Goal: Task Accomplishment & Management: Complete application form

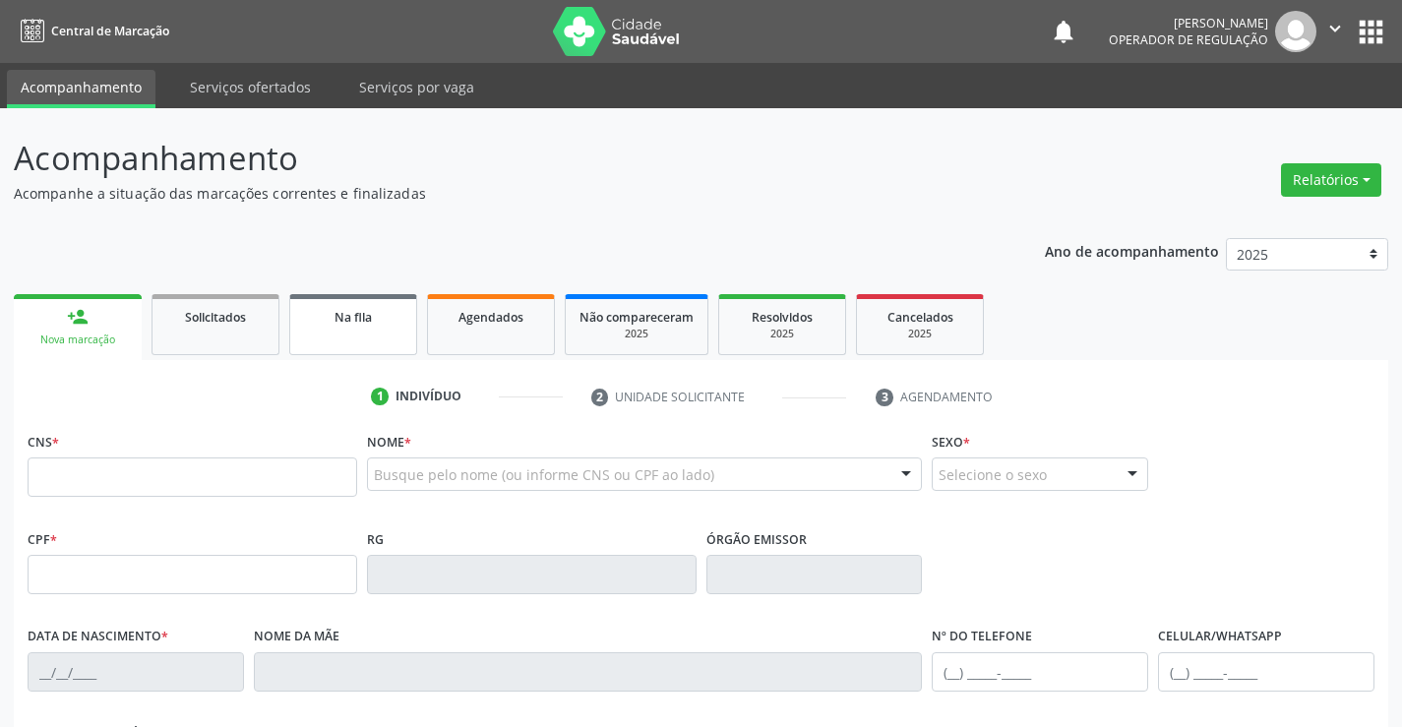
click at [371, 320] on span "Na fila" at bounding box center [352, 317] width 37 height 17
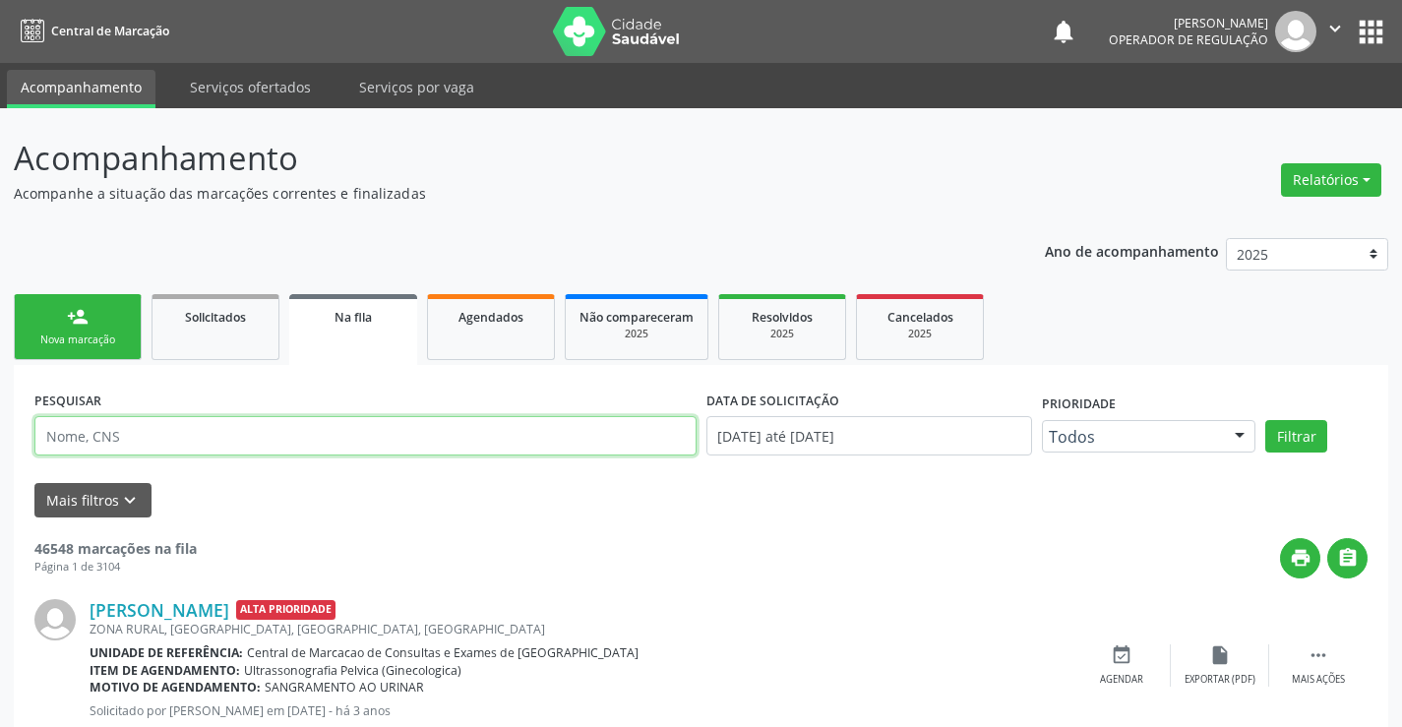
click at [153, 439] on input "text" at bounding box center [365, 435] width 662 height 39
type input "704002898678764"
click at [1265, 420] on button "Filtrar" at bounding box center [1296, 436] width 62 height 33
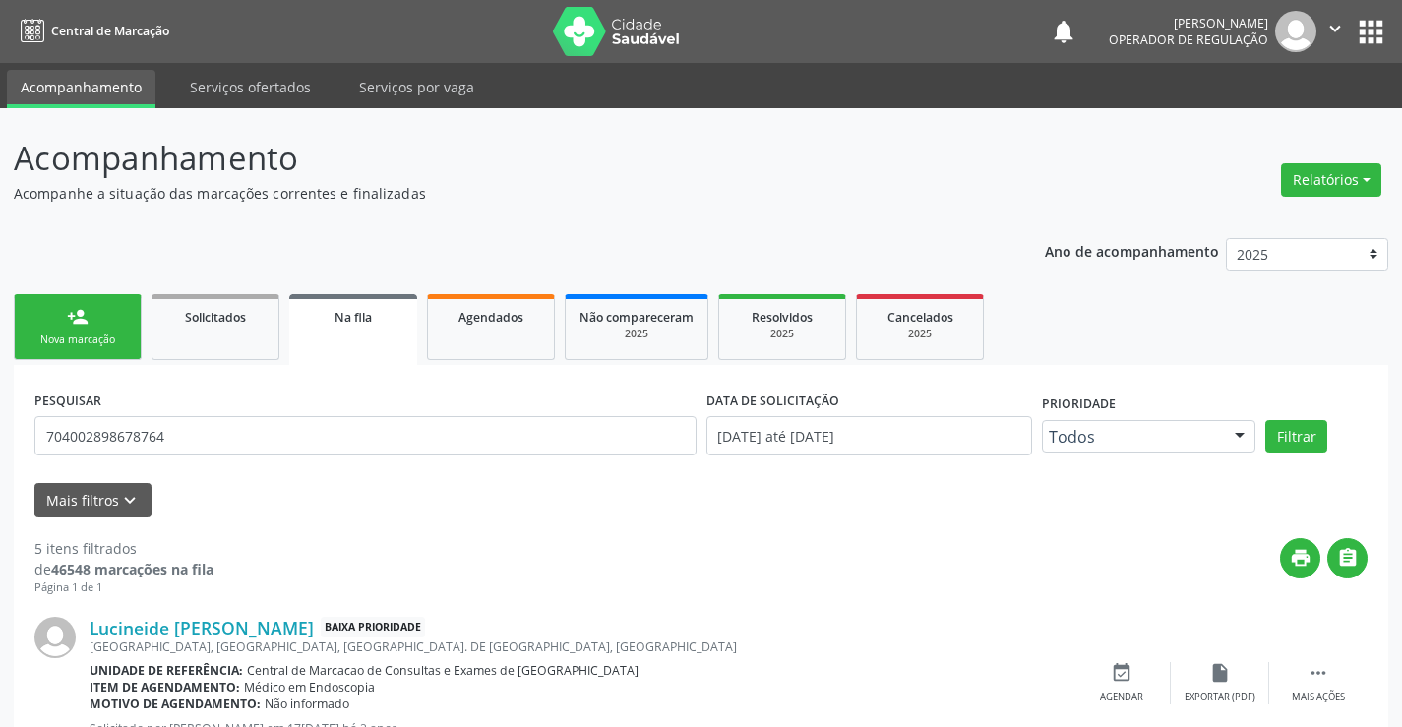
click at [55, 336] on div "Nova marcação" at bounding box center [78, 340] width 98 height 15
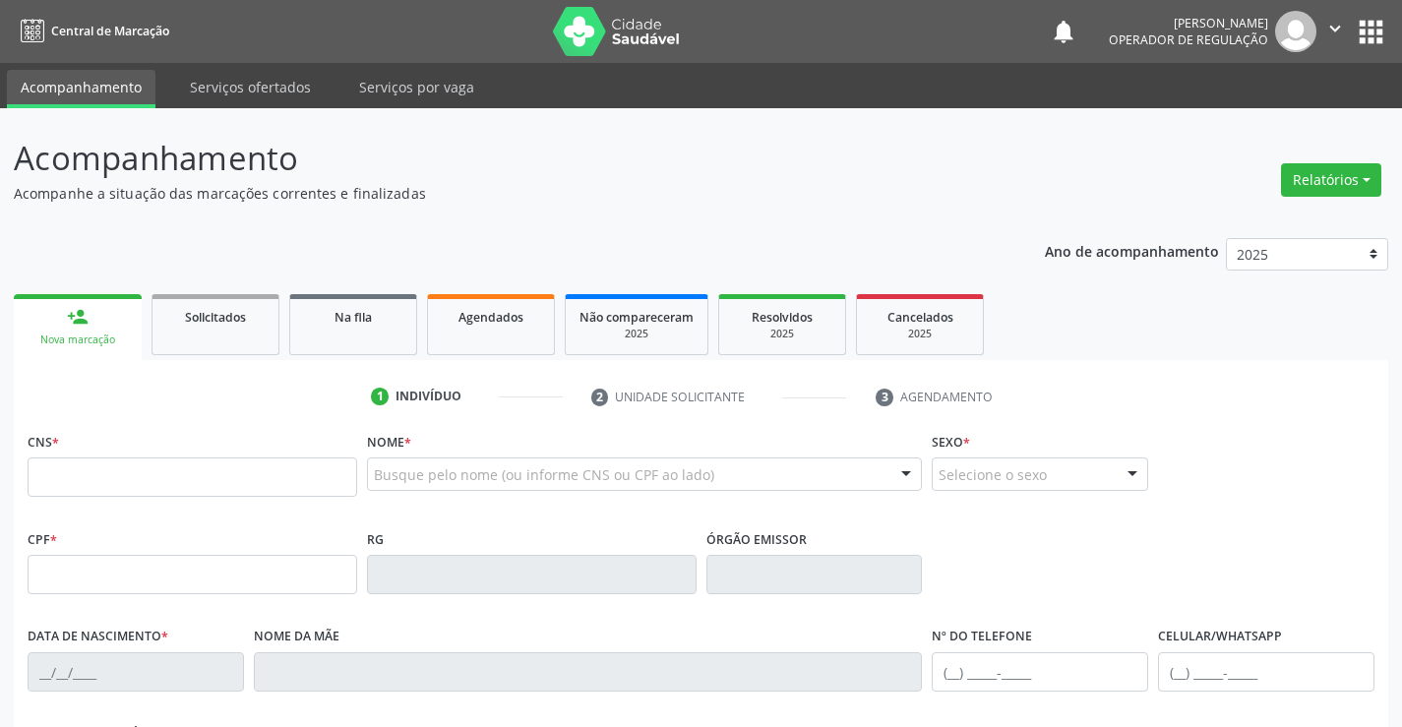
click at [66, 499] on fieldset "CNS *" at bounding box center [193, 469] width 330 height 84
click at [66, 482] on input "text" at bounding box center [193, 476] width 330 height 39
type input "704 0028 9867 8764"
type input "001.357.445-04"
type input "0842387803"
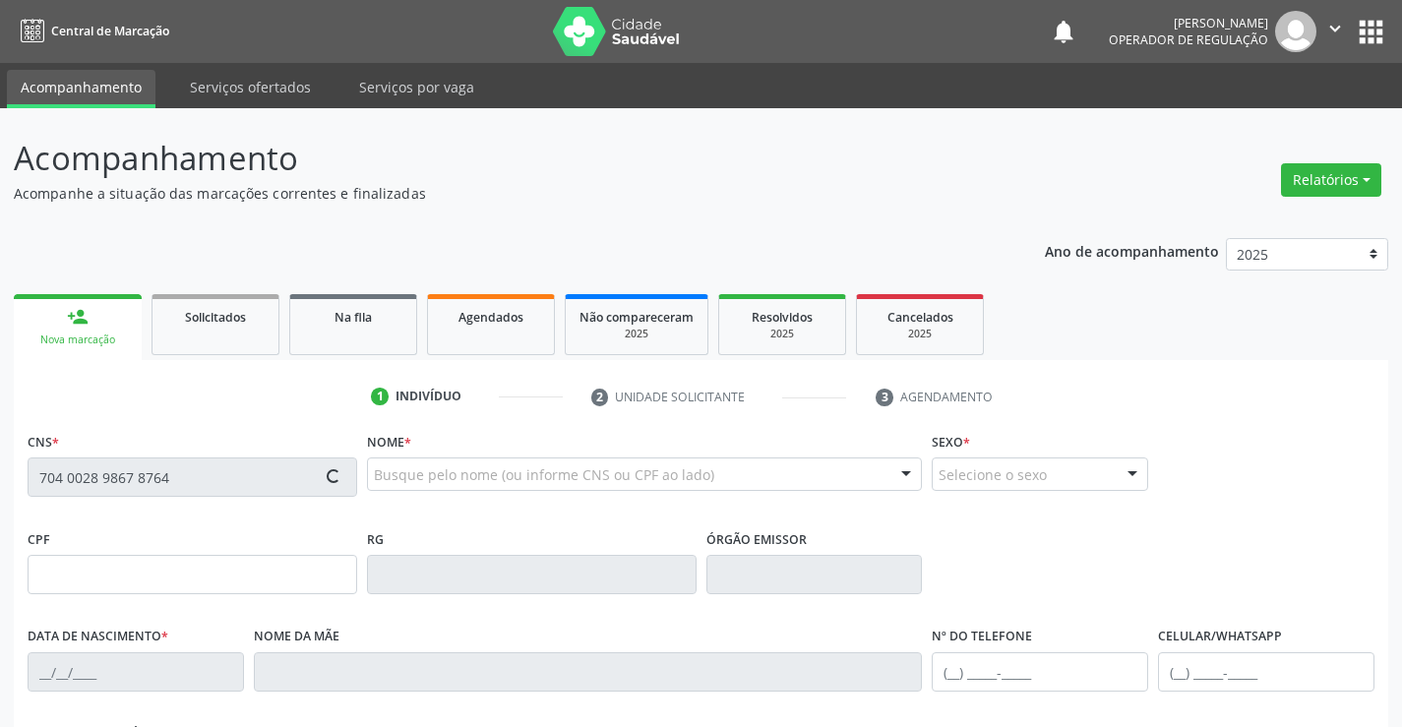
type input "27[DATE]"
type input "[PHONE_NUMBER]"
type input "001.357.445-04"
type input "SN"
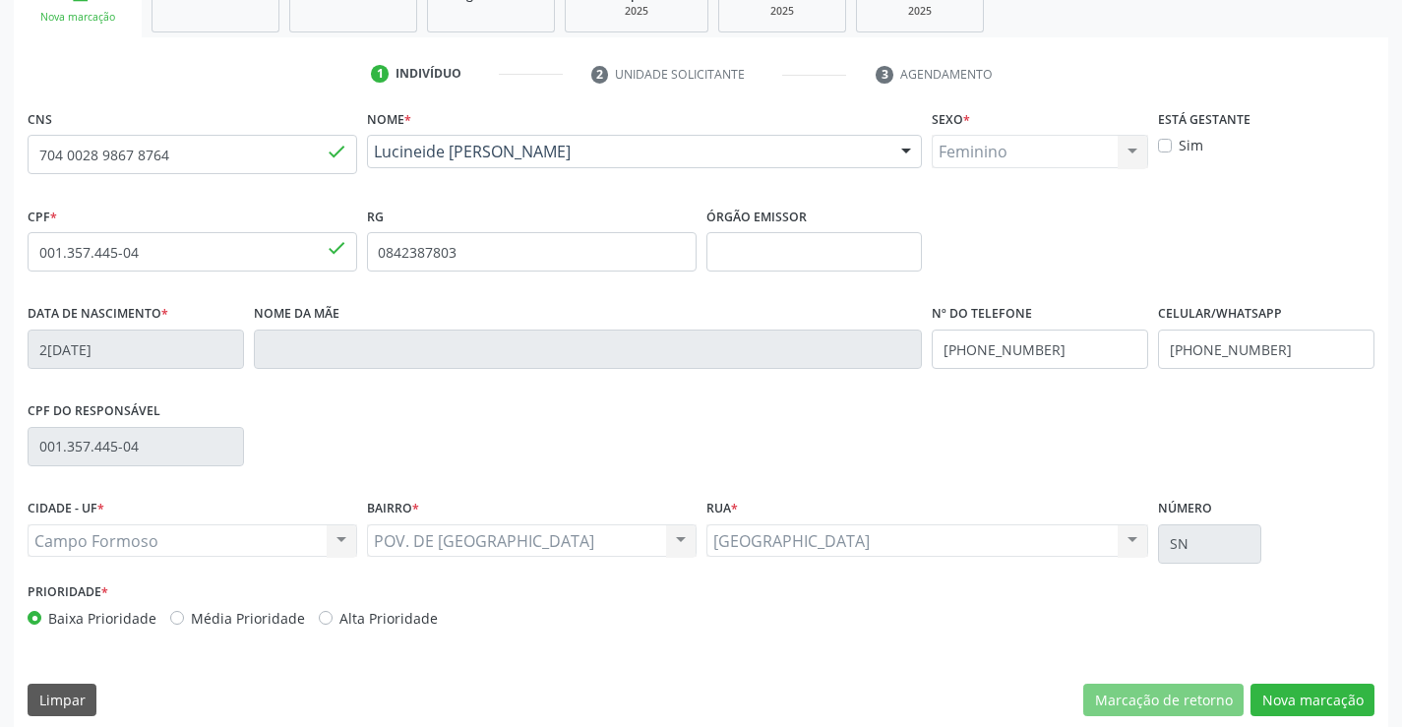
scroll to position [339, 0]
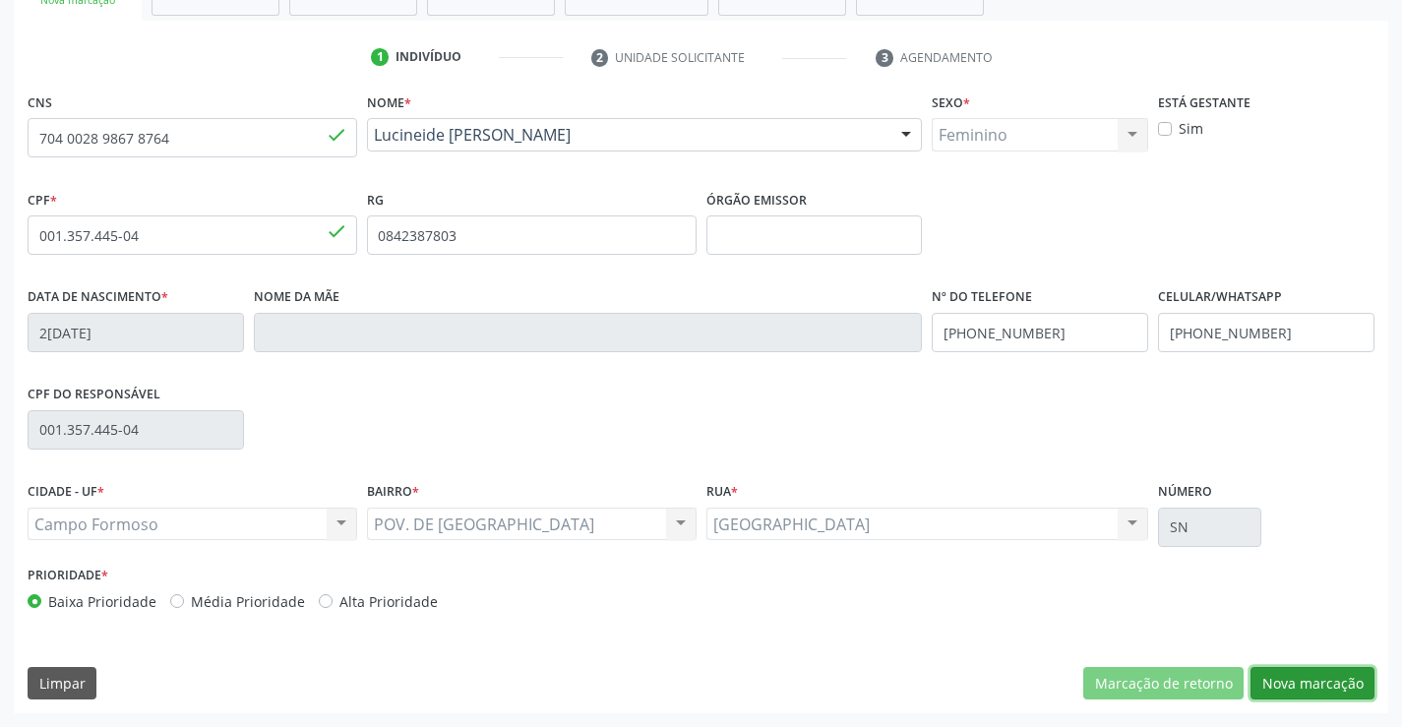
click at [1266, 674] on button "Nova marcação" at bounding box center [1312, 683] width 124 height 33
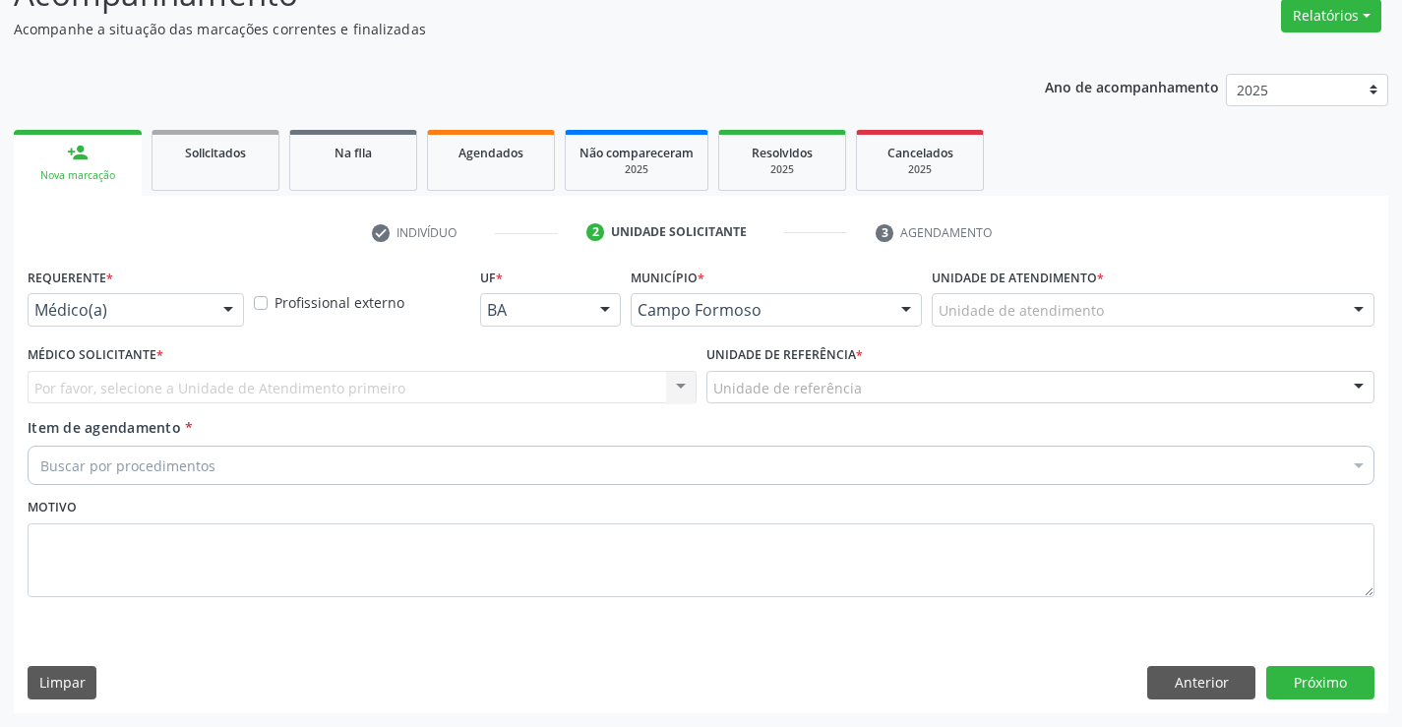
click at [222, 310] on div at bounding box center [228, 310] width 30 height 33
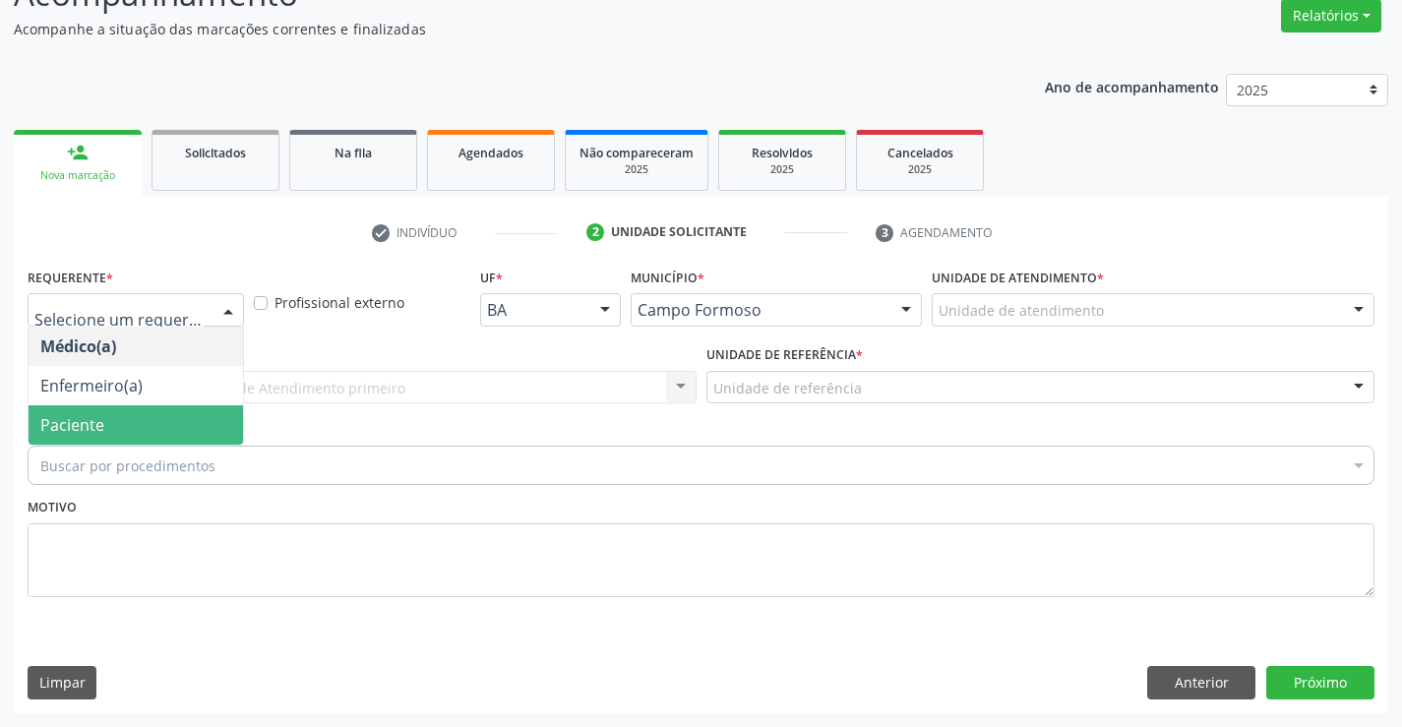
click at [140, 425] on span "Paciente" at bounding box center [136, 424] width 214 height 39
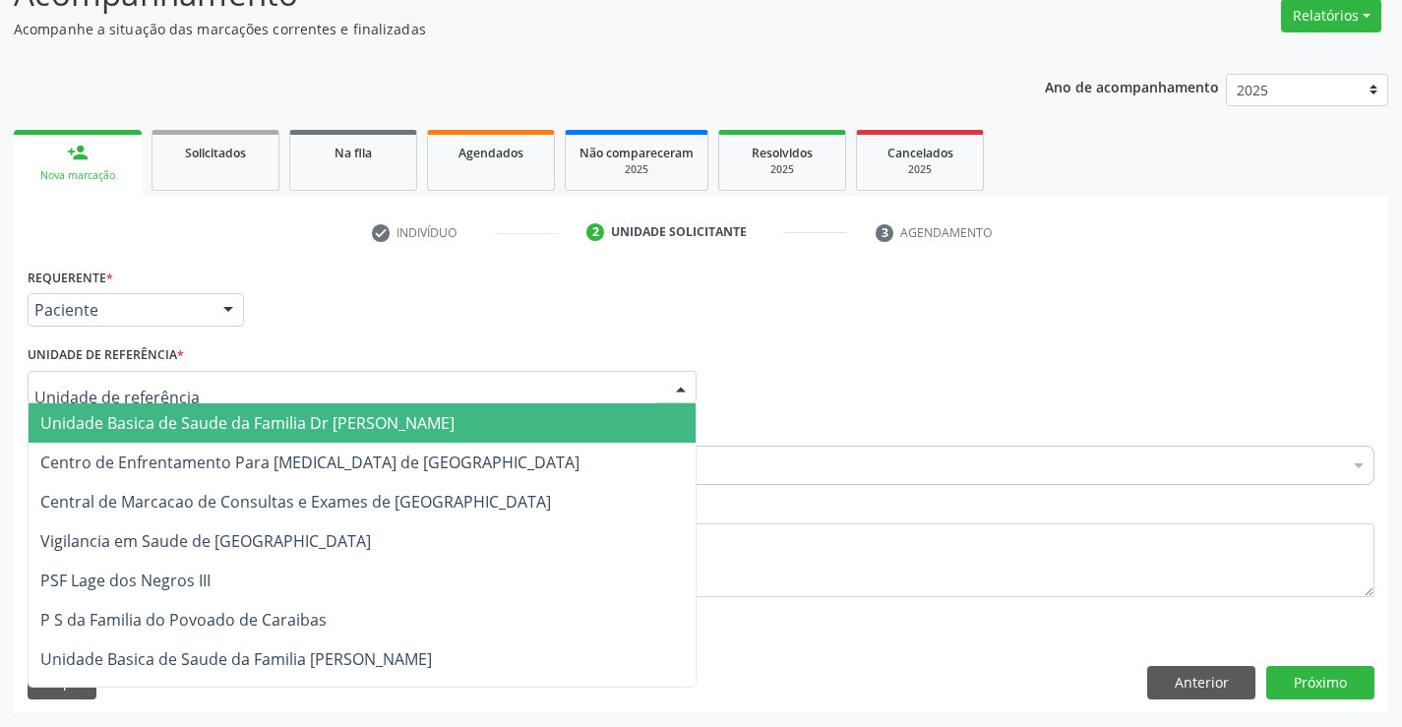
drag, startPoint x: 675, startPoint y: 387, endPoint x: 603, endPoint y: 418, distance: 78.4
click at [672, 389] on div at bounding box center [681, 388] width 30 height 33
drag, startPoint x: 583, startPoint y: 424, endPoint x: 555, endPoint y: 430, distance: 29.1
click at [582, 424] on span "Unidade Basica de Saude da Familia Dr [PERSON_NAME]" at bounding box center [362, 422] width 667 height 39
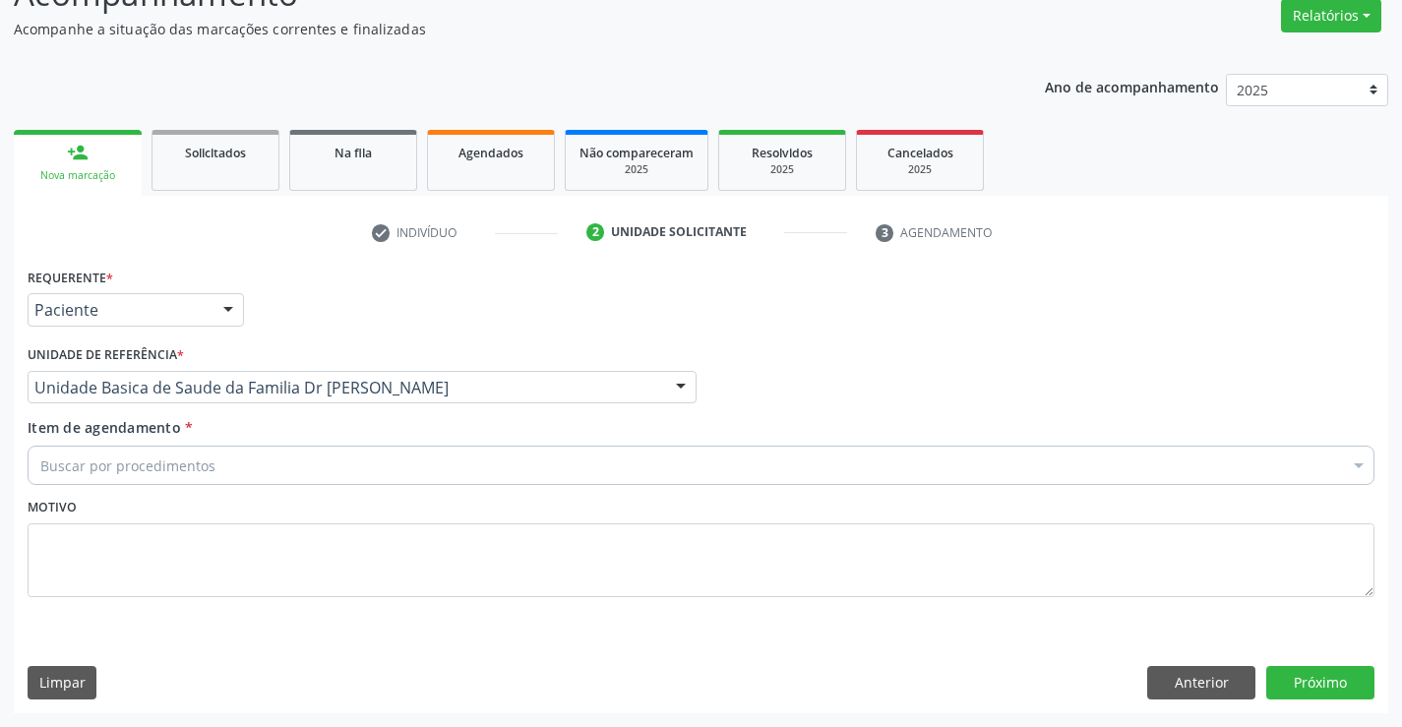
drag, startPoint x: 385, startPoint y: 470, endPoint x: 396, endPoint y: 459, distance: 16.0
click at [384, 467] on div "Buscar por procedimentos" at bounding box center [701, 465] width 1347 height 39
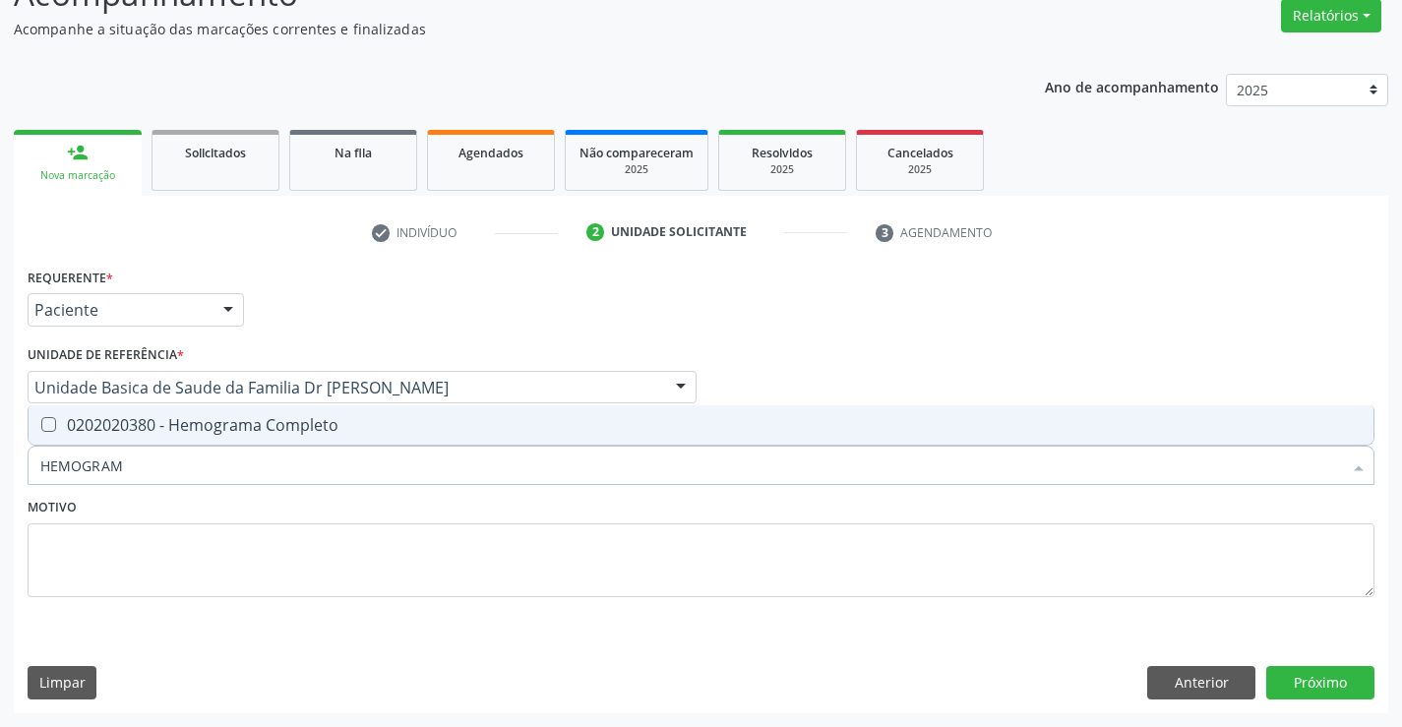
type input "HEMOGRAMA"
click at [278, 433] on div "0202020380 - Hemograma Completo" at bounding box center [700, 425] width 1321 height 16
checkbox Completo "true"
type input "HEMOGRAMA"
click at [206, 563] on textarea at bounding box center [701, 560] width 1347 height 75
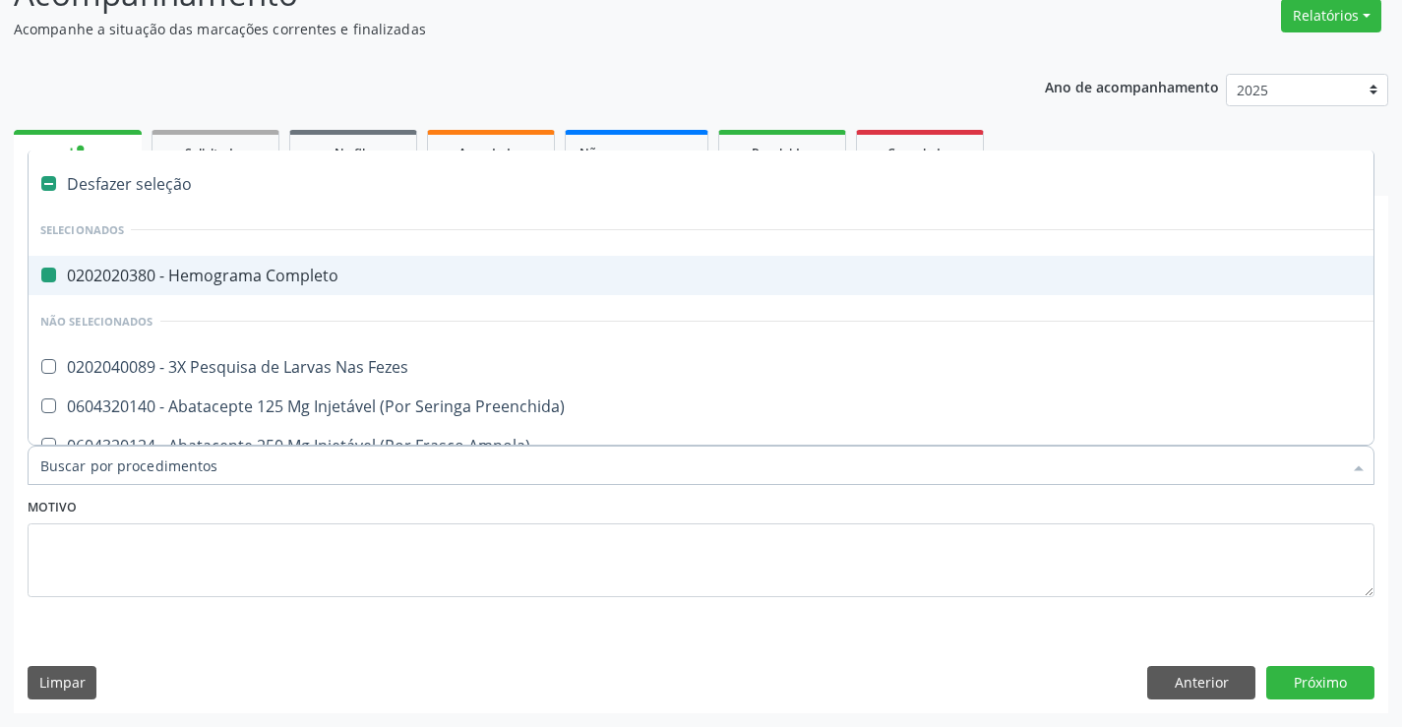
type input "U"
checkbox Completo "false"
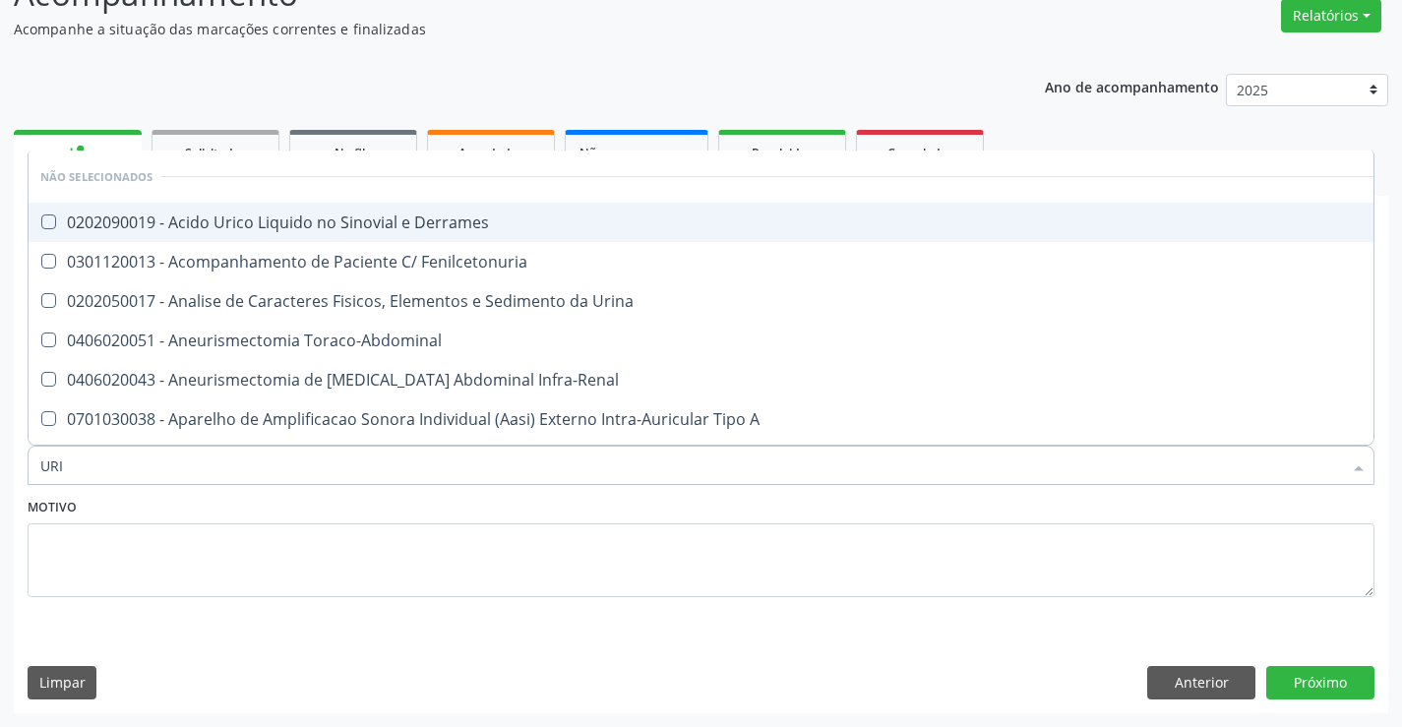
type input "URIN"
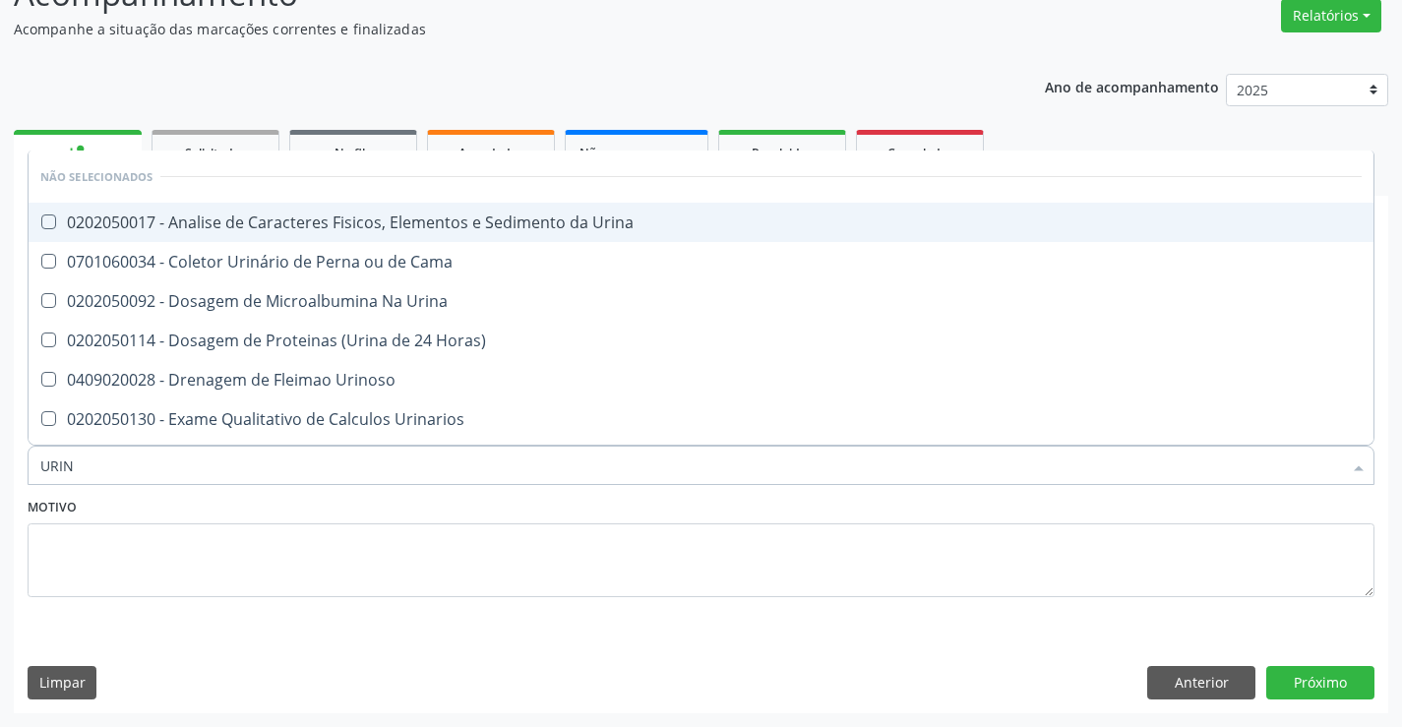
click at [227, 216] on div "0202050017 - Analise de Caracteres Fisicos, Elementos e Sedimento da Urina" at bounding box center [700, 222] width 1321 height 16
checkbox Urina "true"
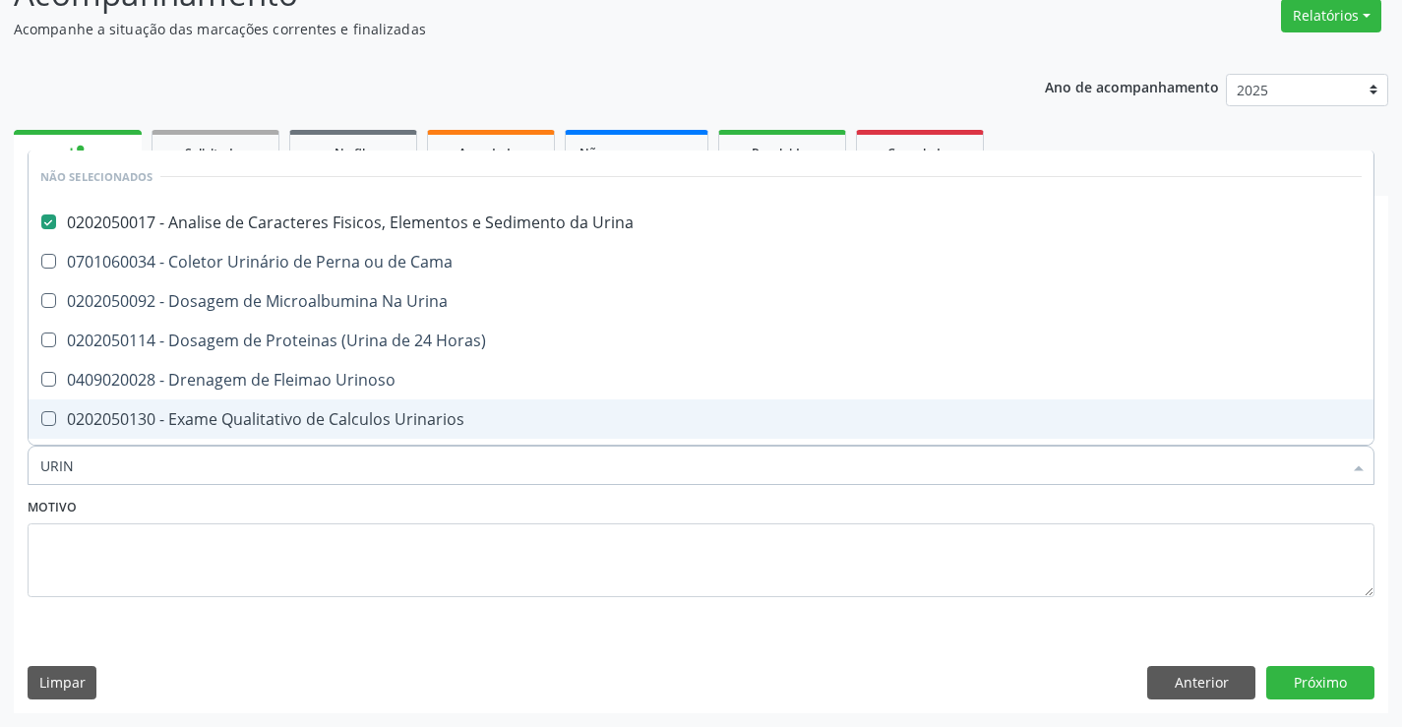
type input "URIN"
click at [102, 571] on textarea at bounding box center [701, 560] width 1347 height 75
checkbox Cama "true"
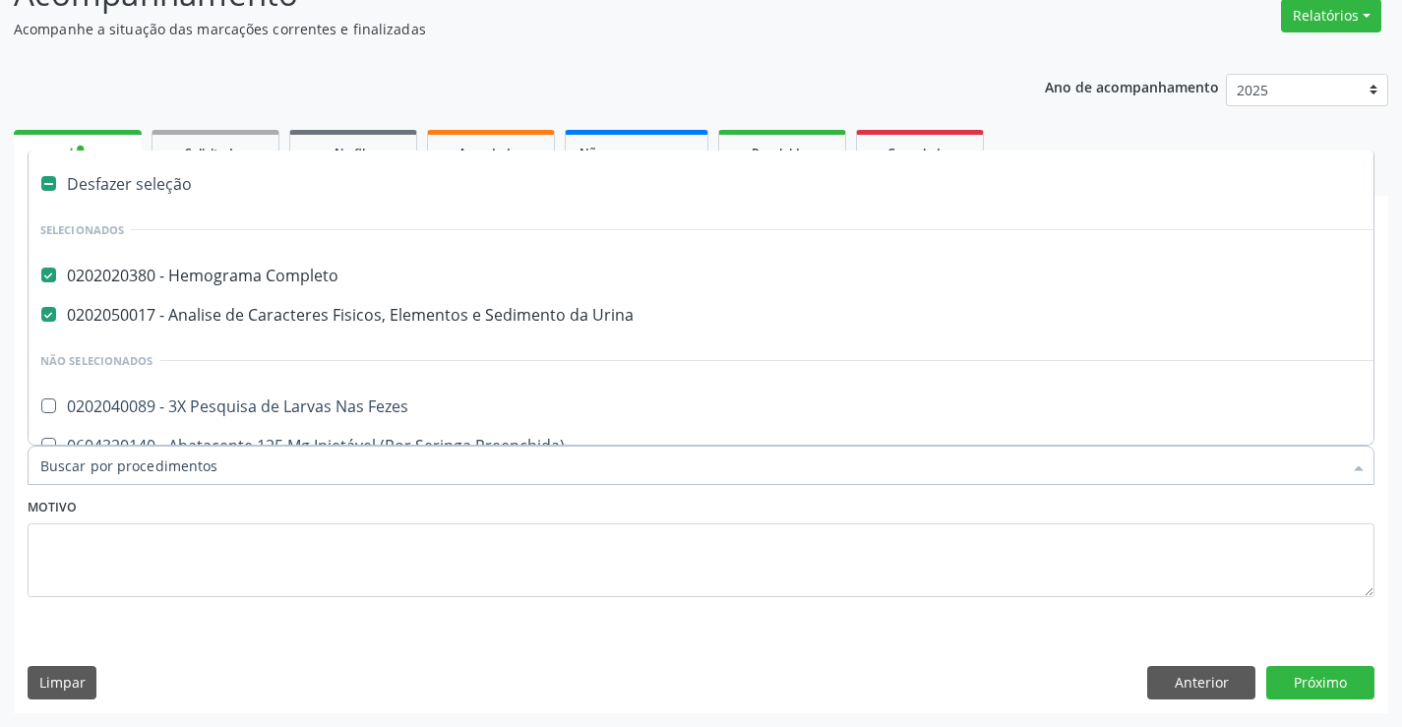
type input "G"
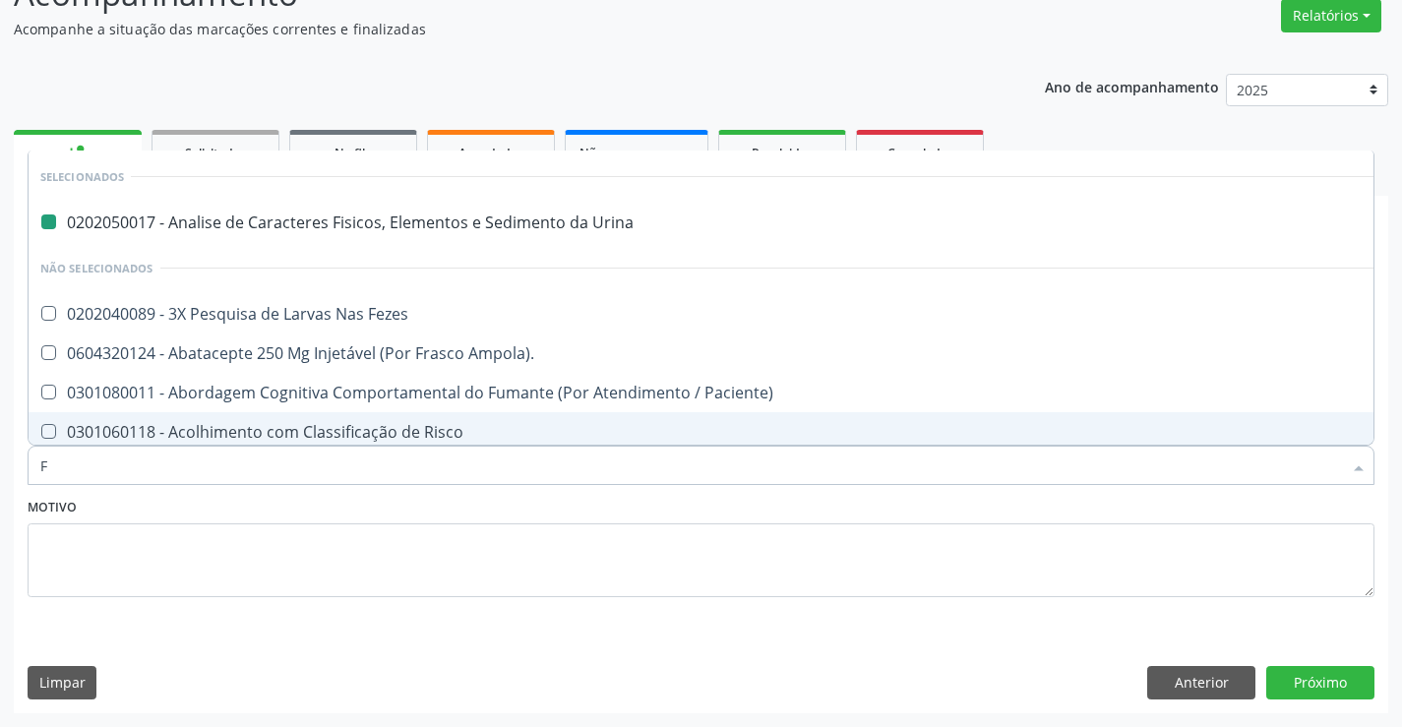
type input "FE"
checkbox Urina "false"
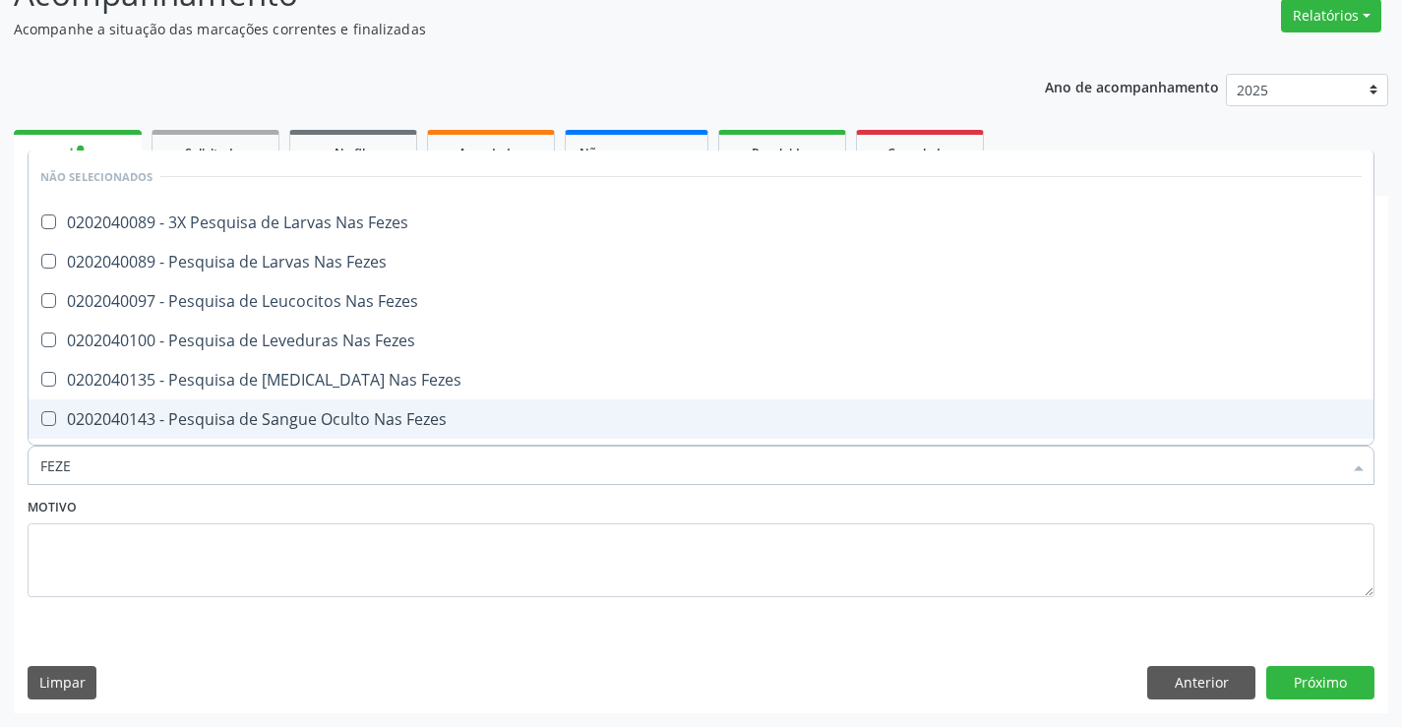
type input "FEZES"
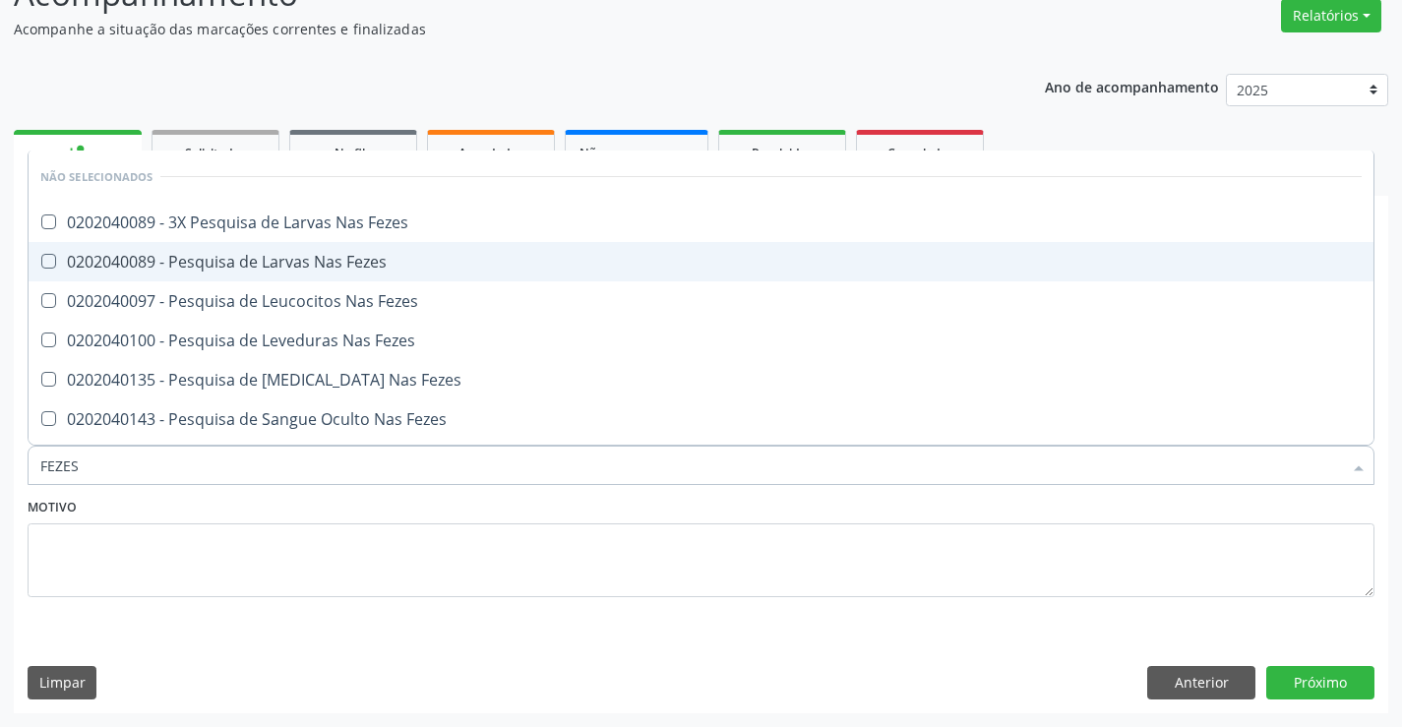
click at [370, 273] on span "0202040089 - Pesquisa de Larvas Nas Fezes" at bounding box center [701, 261] width 1345 height 39
checkbox Fezes "true"
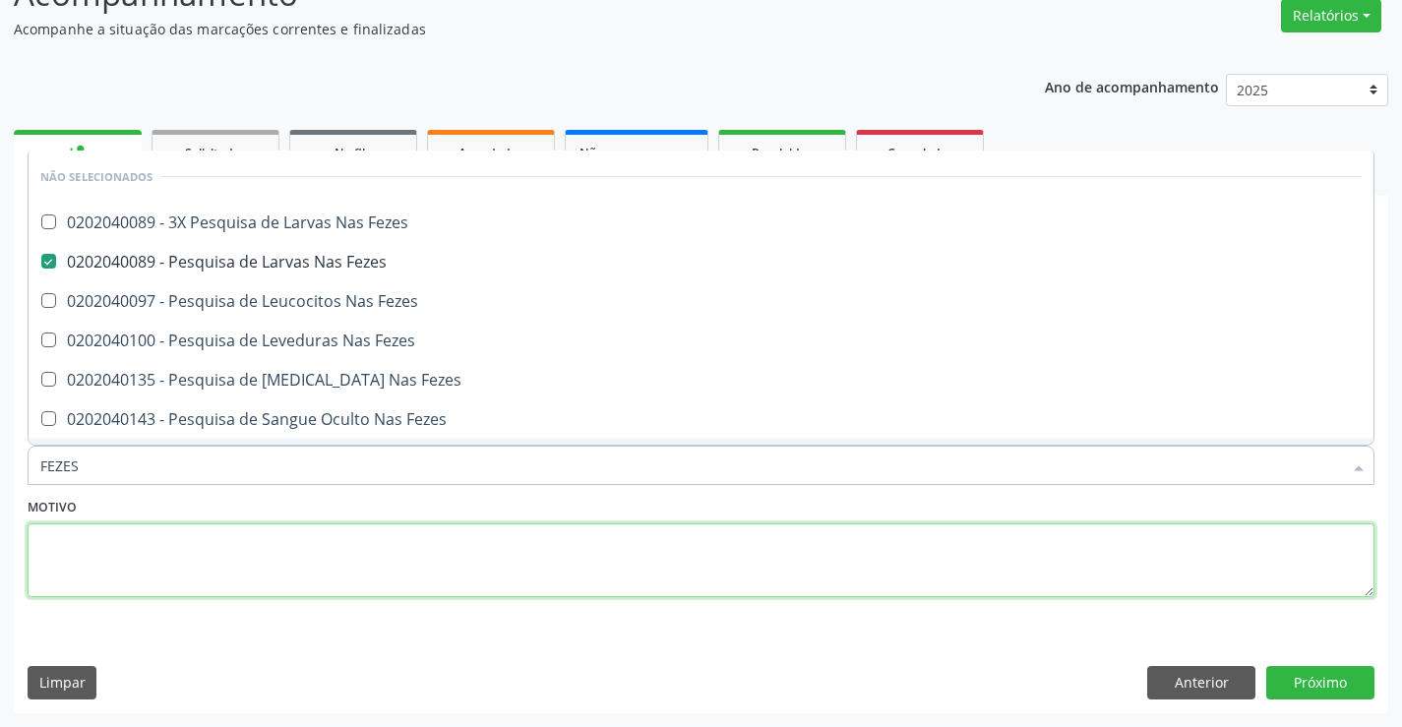
click at [188, 554] on textarea at bounding box center [701, 560] width 1347 height 75
checkbox Fezes "true"
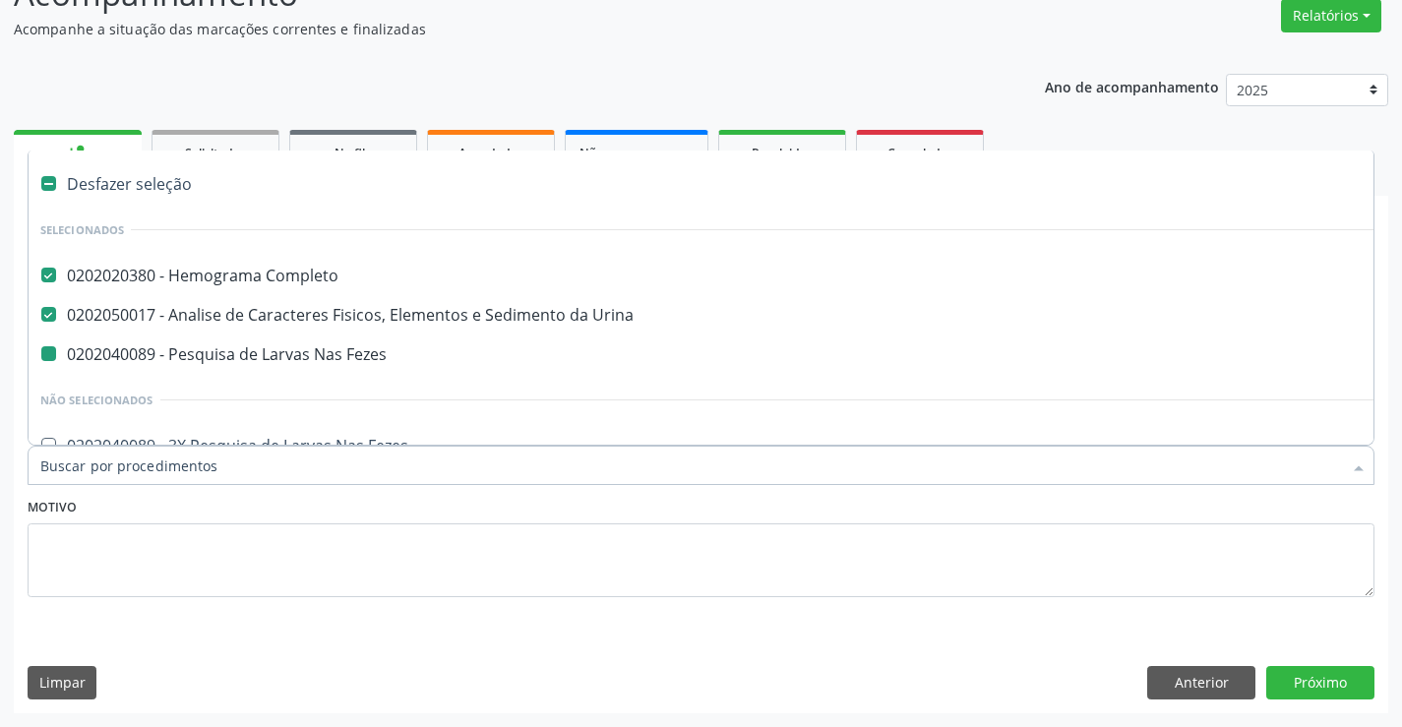
type input "G"
checkbox Fezes "false"
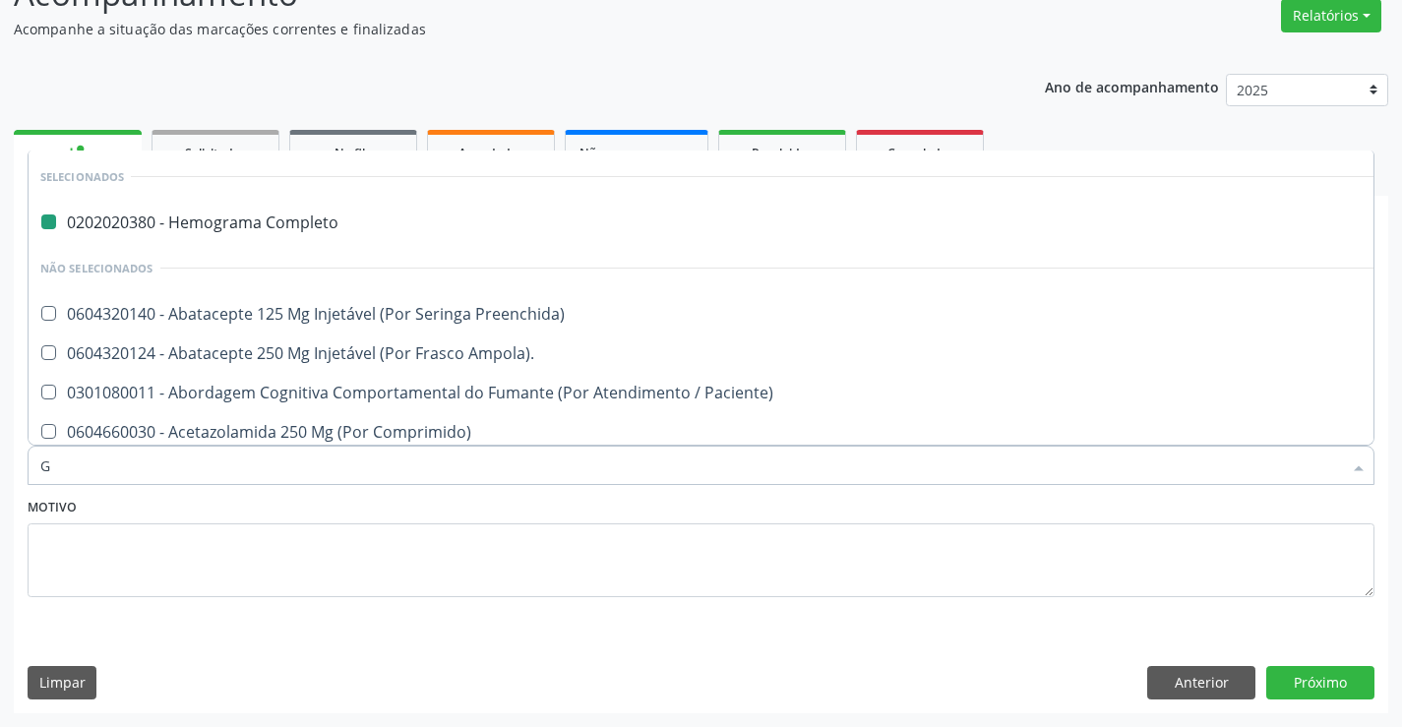
type input "GL"
checkbox Completo "false"
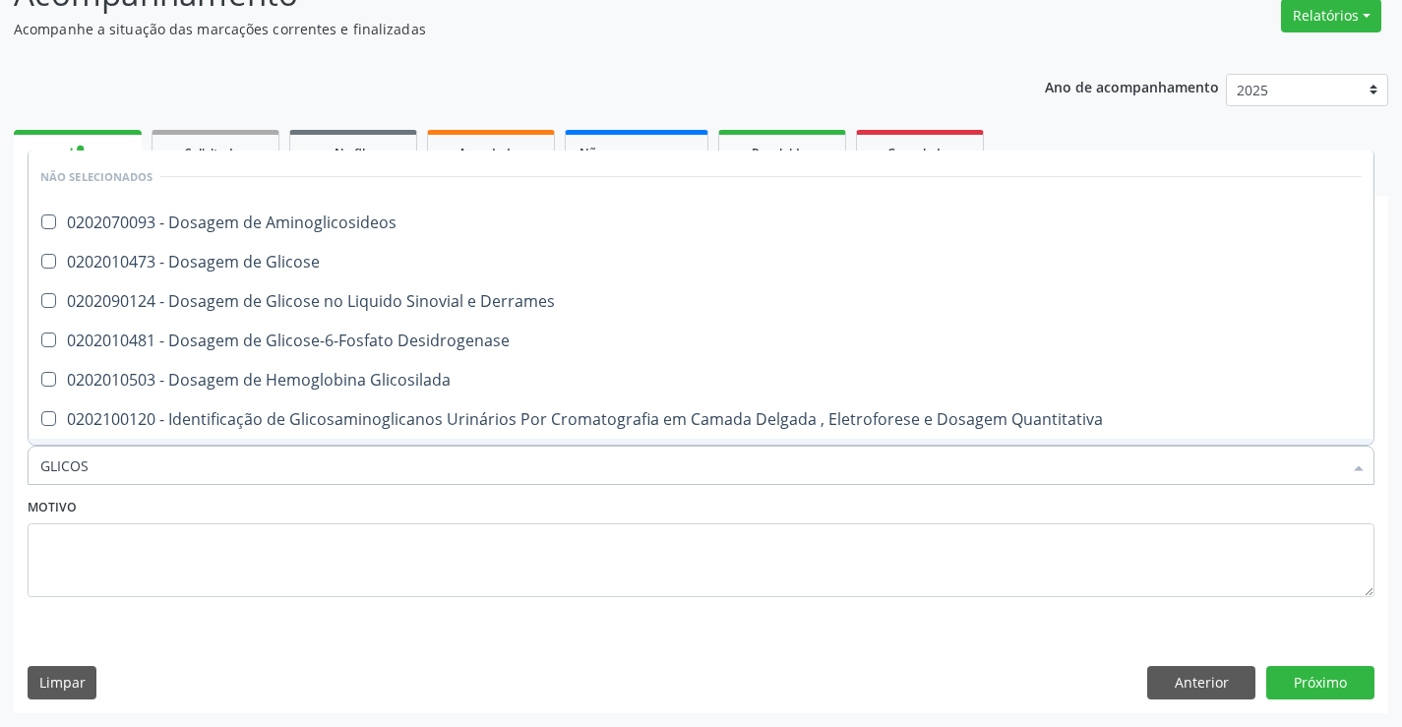
type input "GLICOSE"
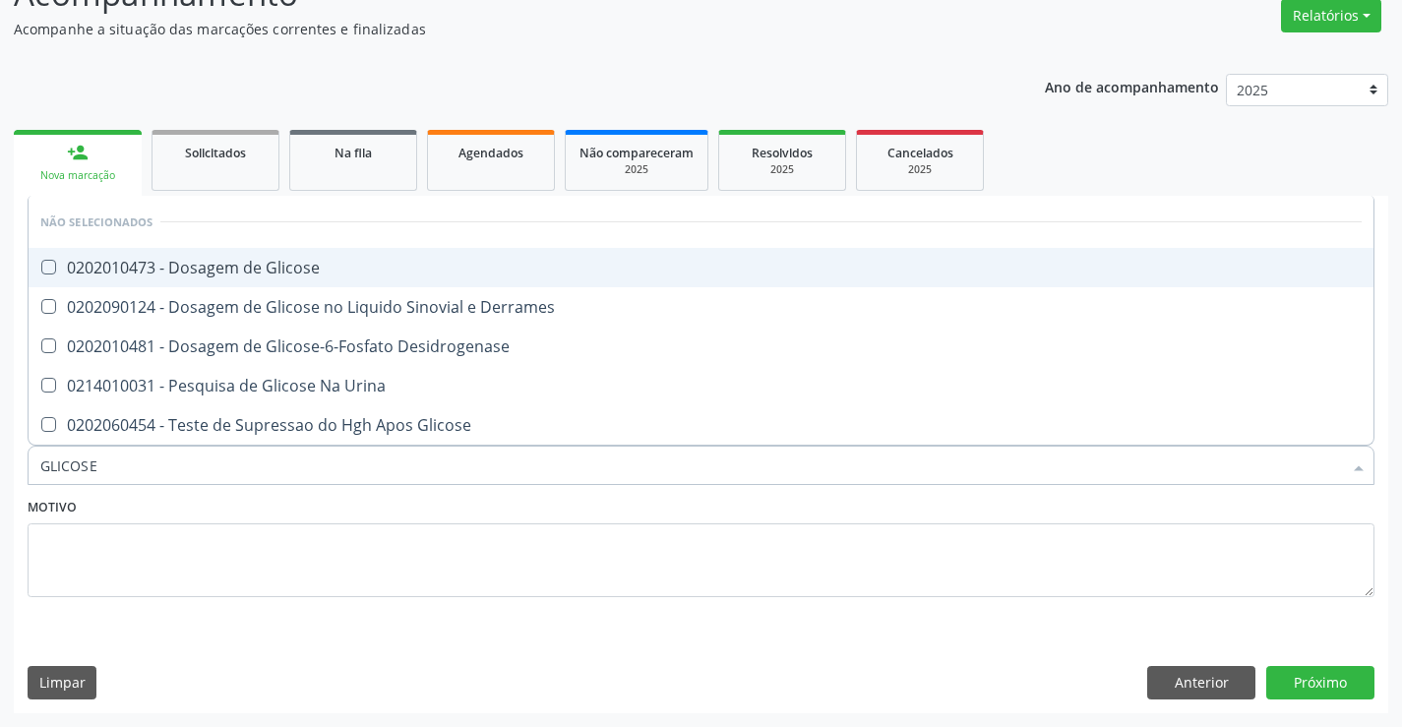
click at [246, 275] on div "0202010473 - Dosagem de Glicose" at bounding box center [700, 268] width 1321 height 16
checkbox Glicose "true"
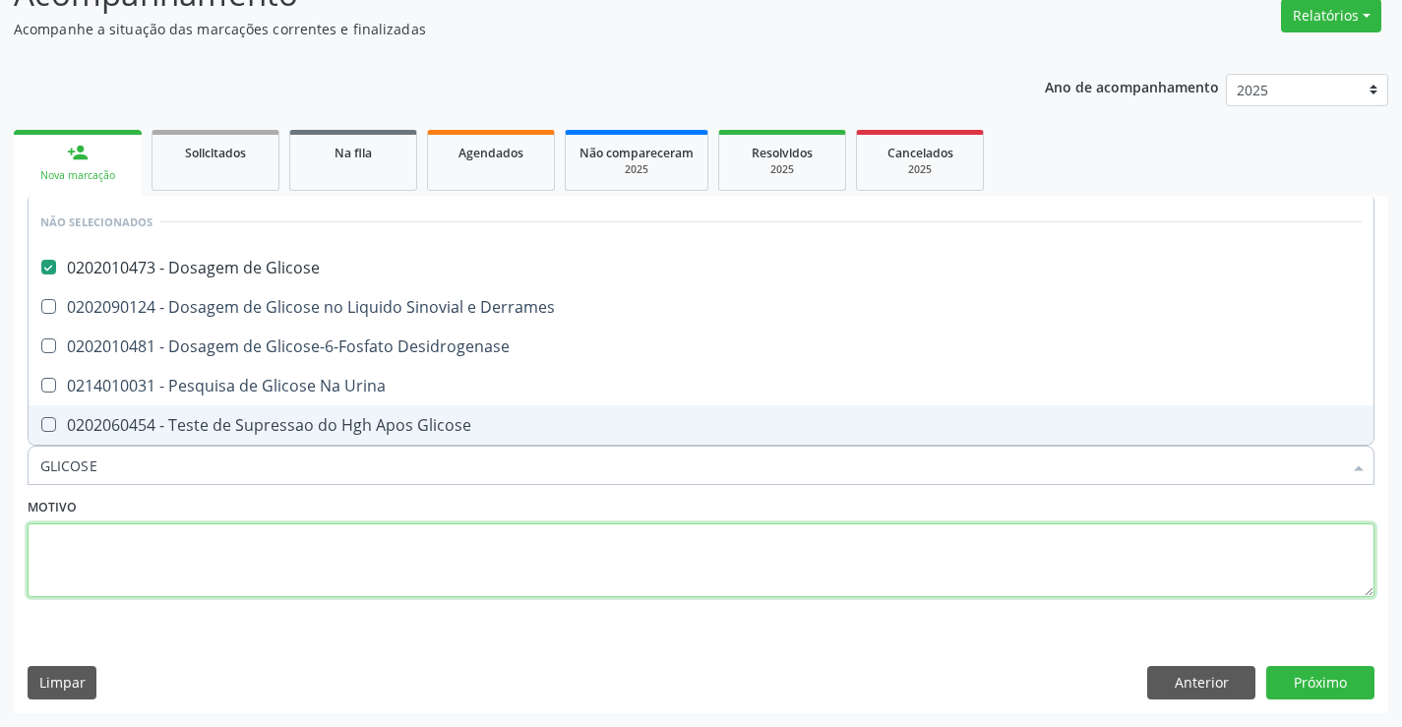
click at [122, 593] on textarea at bounding box center [701, 560] width 1347 height 75
checkbox Desidrogenase "true"
checkbox Urina "true"
checkbox Derrames "true"
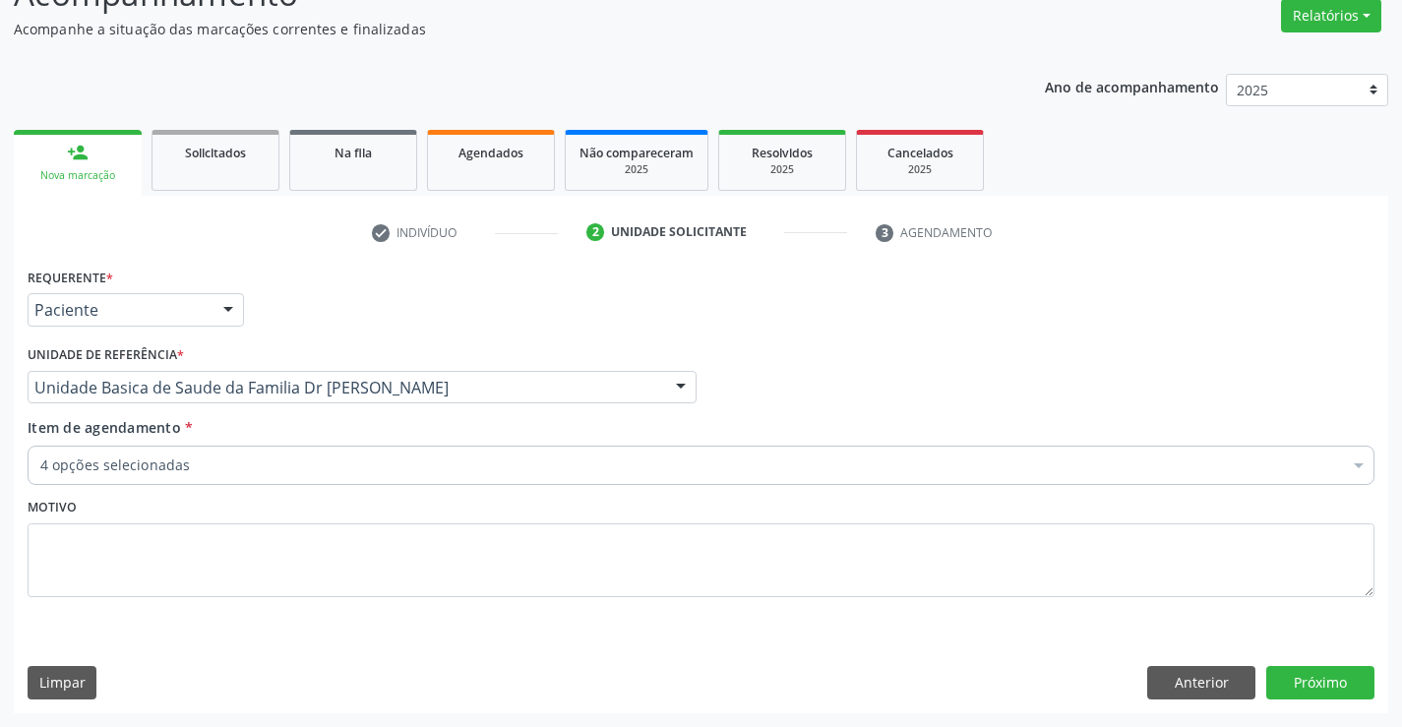
click at [143, 485] on div "4 opções selecionadas" at bounding box center [701, 465] width 1347 height 39
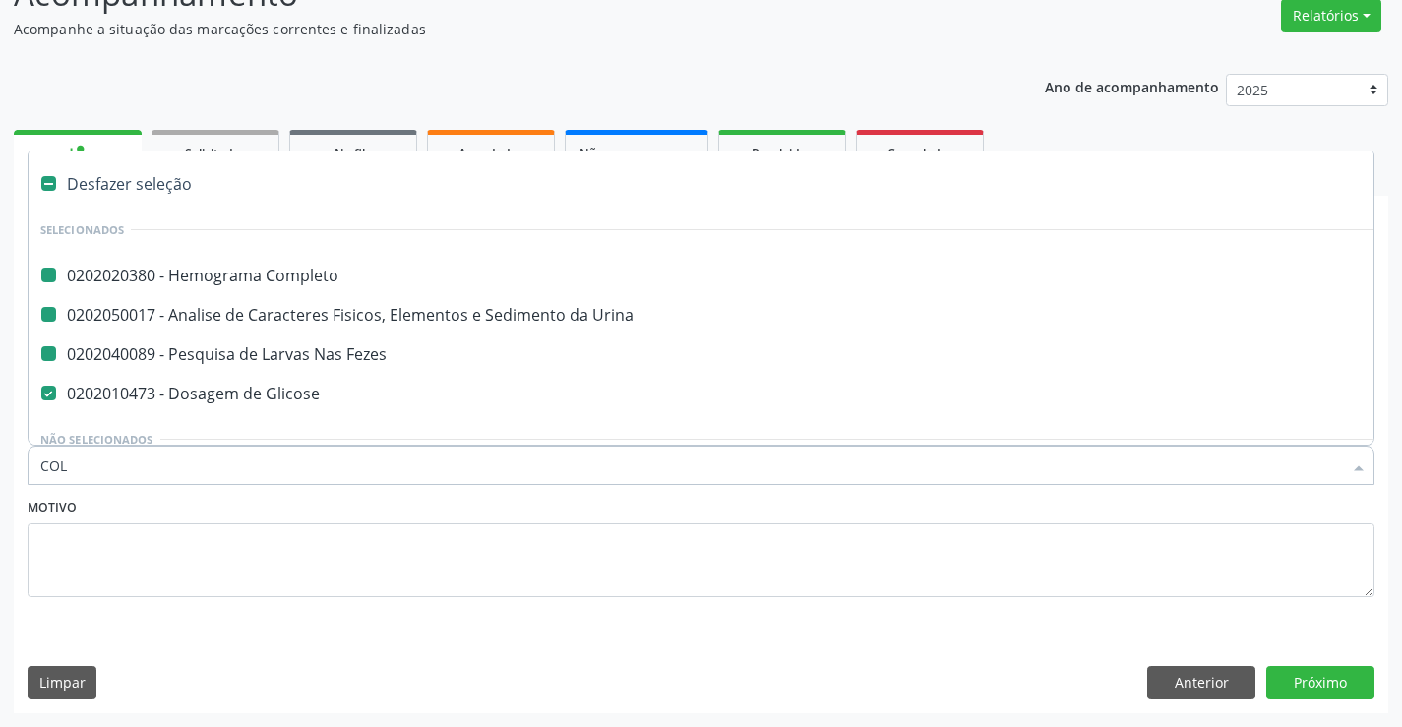
type input "COLE"
checkbox Completo "false"
checkbox Fezes "false"
checkbox Urina "false"
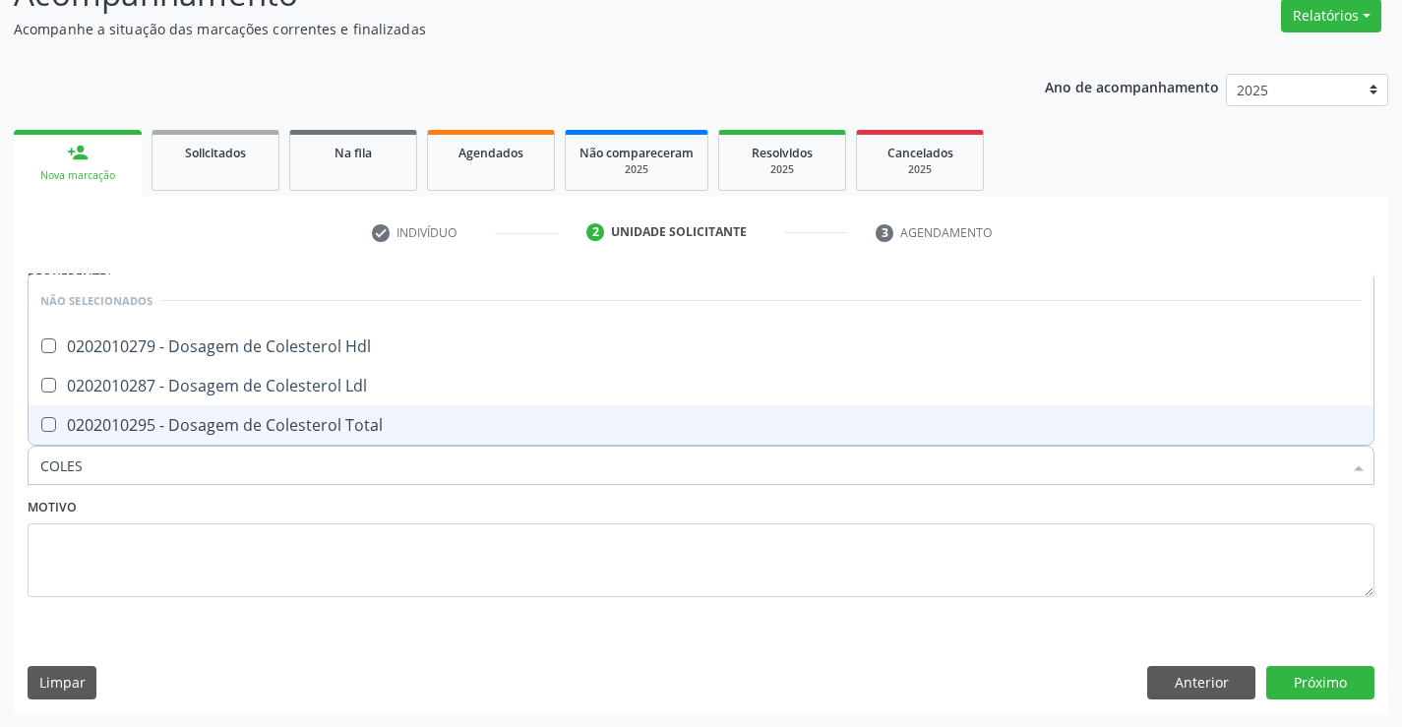
type input "COLEST"
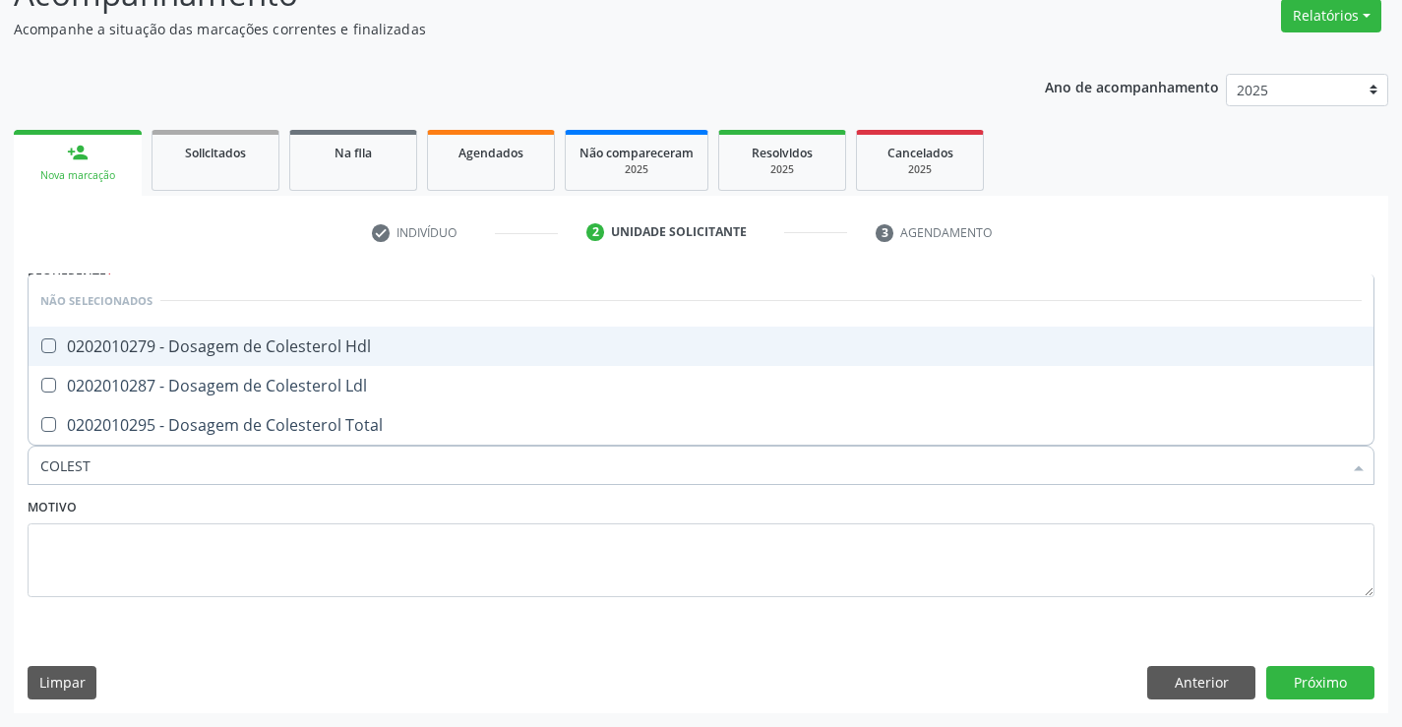
click at [149, 334] on span "0202010279 - Dosagem de Colesterol Hdl" at bounding box center [701, 346] width 1345 height 39
checkbox Hdl "true"
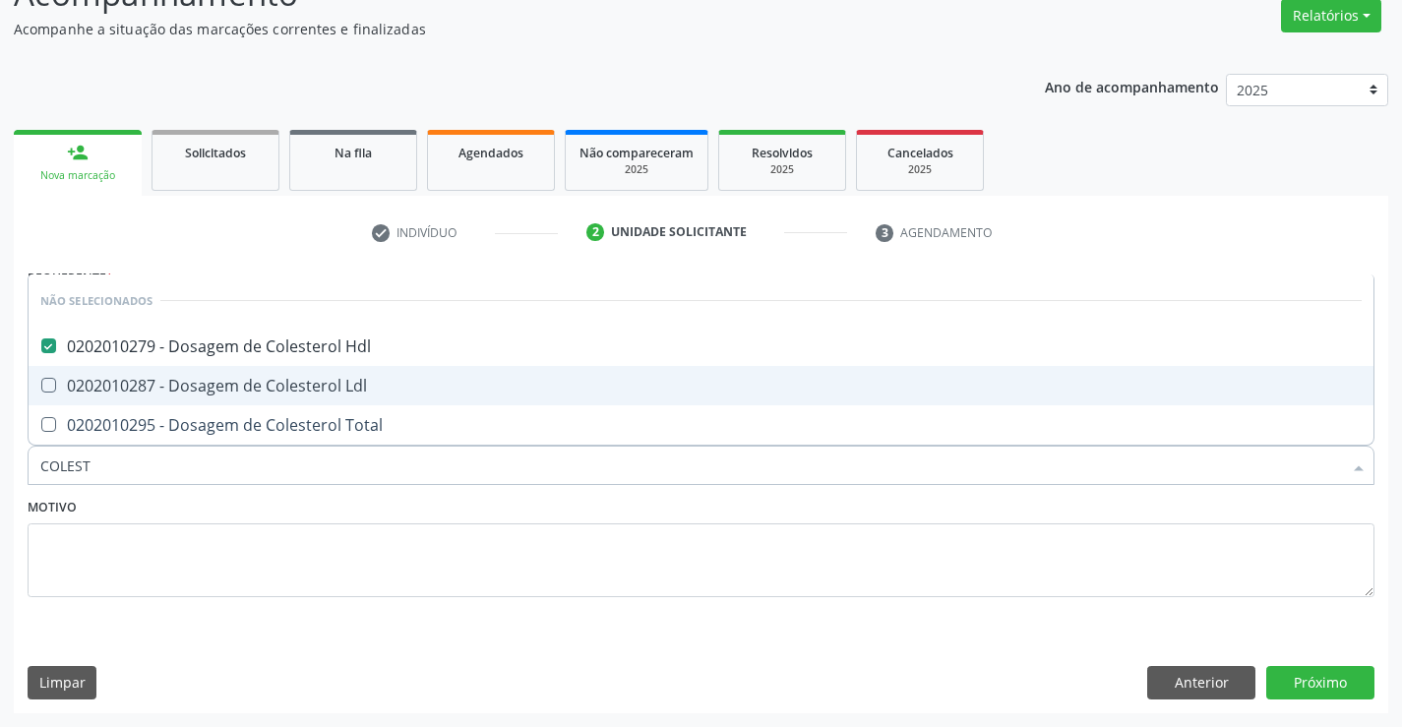
click at [144, 373] on span "0202010287 - Dosagem de Colesterol Ldl" at bounding box center [701, 385] width 1345 height 39
checkbox Ldl "true"
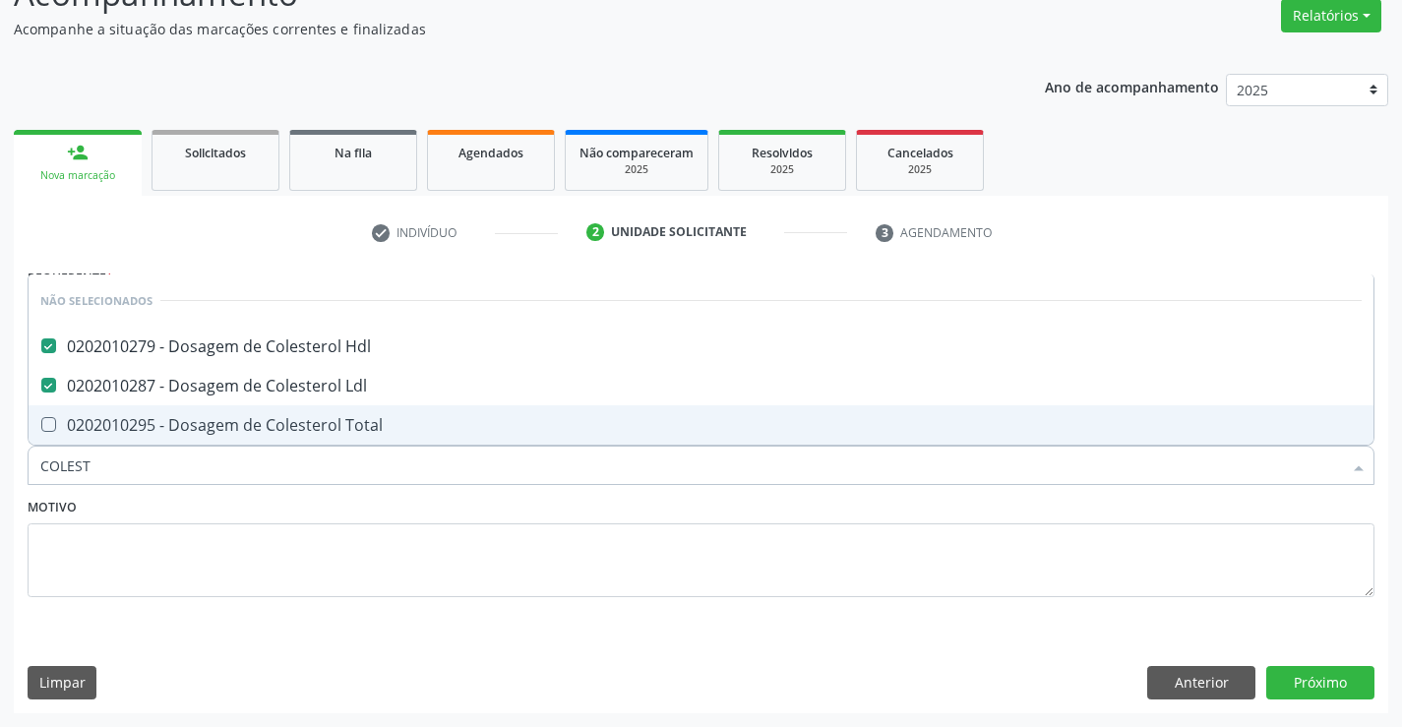
click at [147, 410] on span "0202010295 - Dosagem de Colesterol Total" at bounding box center [701, 424] width 1345 height 39
checkbox Total "true"
type input "COLEST"
click at [167, 547] on textarea at bounding box center [701, 560] width 1347 height 75
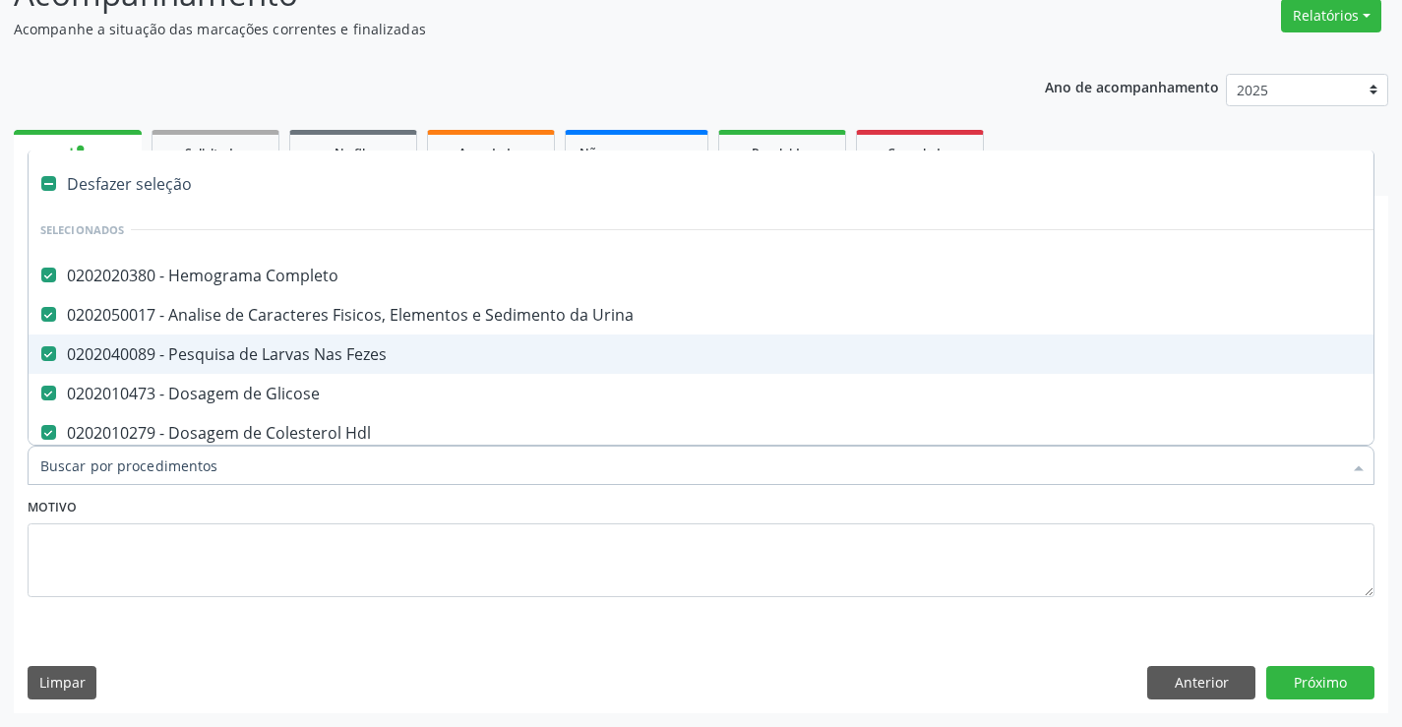
type input "T"
checkbox Total "false"
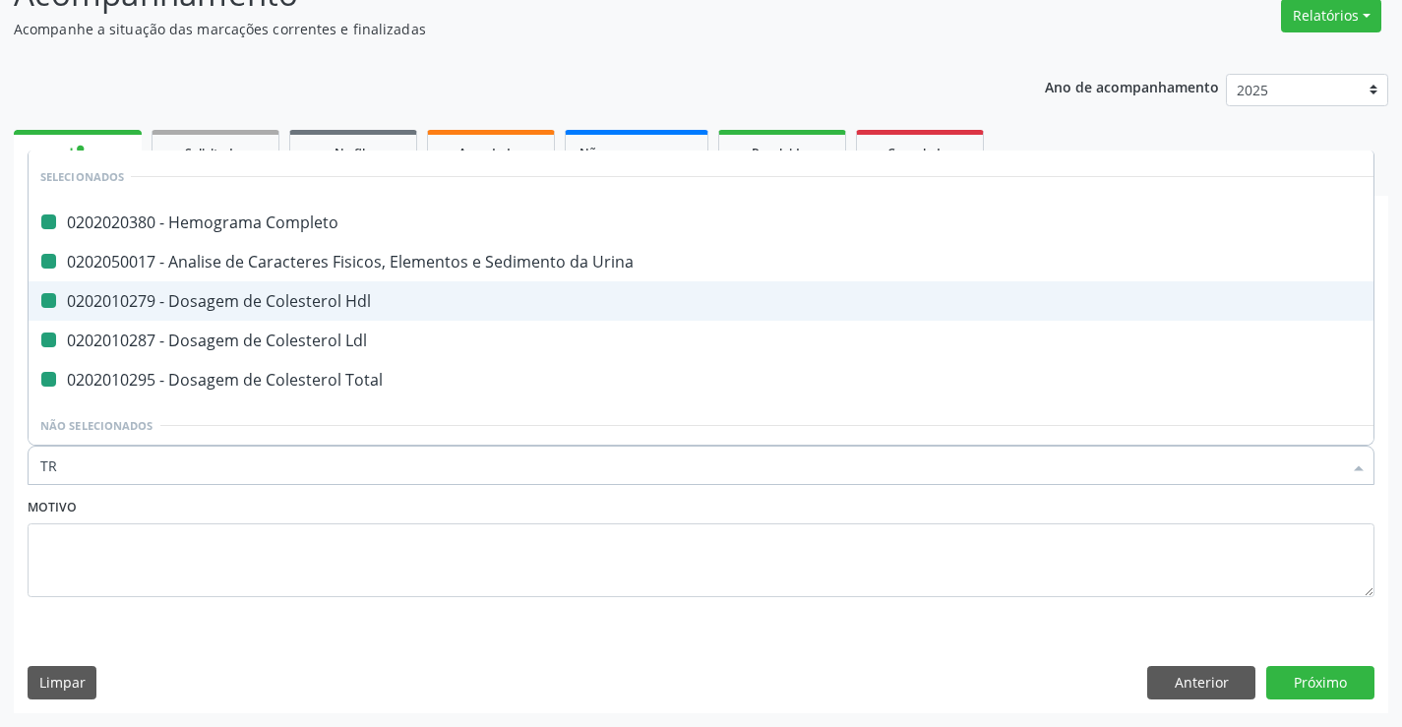
type input "TRI"
checkbox Completo "false"
checkbox Hdl "false"
checkbox Urina "false"
checkbox Ldl "false"
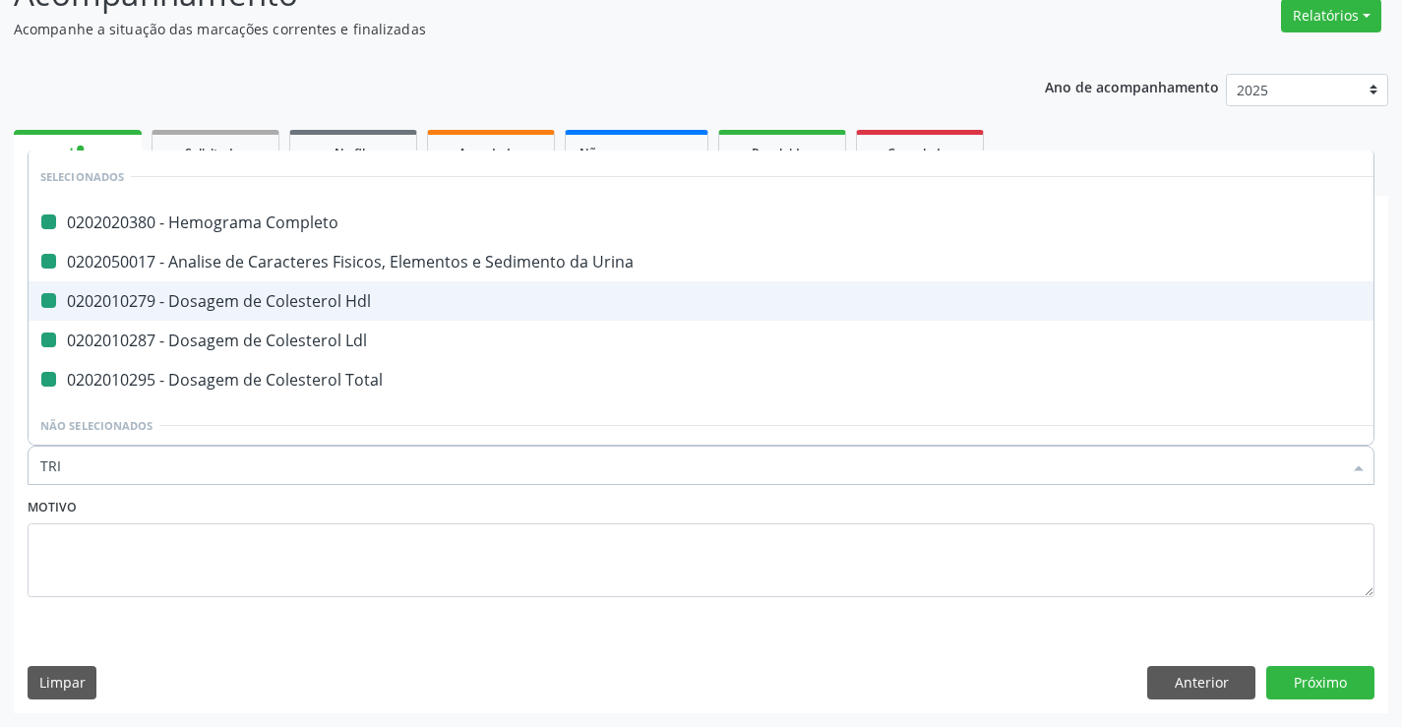
checkbox Total "false"
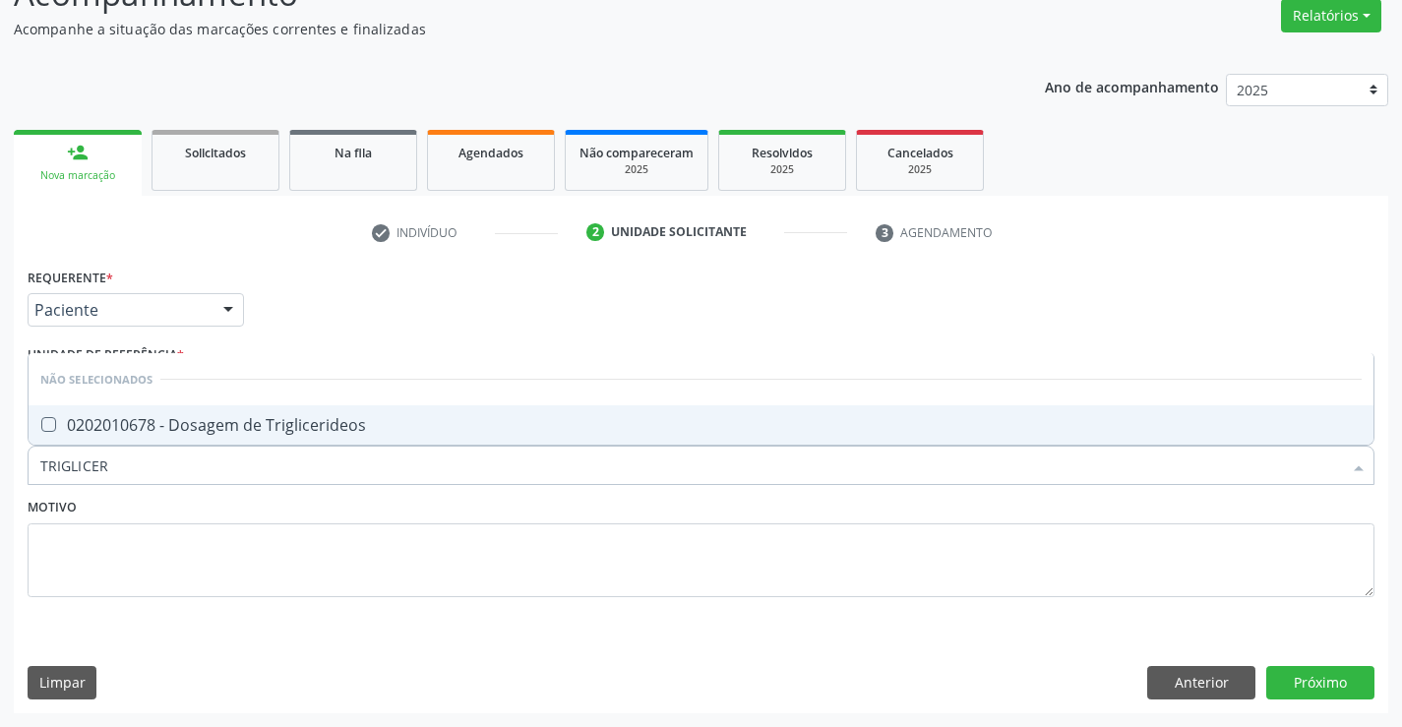
type input "TRIGLICERI"
click at [191, 431] on div "0202010678 - Dosagem de Triglicerideos" at bounding box center [700, 425] width 1321 height 16
checkbox Triglicerideos "true"
click at [169, 550] on textarea at bounding box center [701, 560] width 1347 height 75
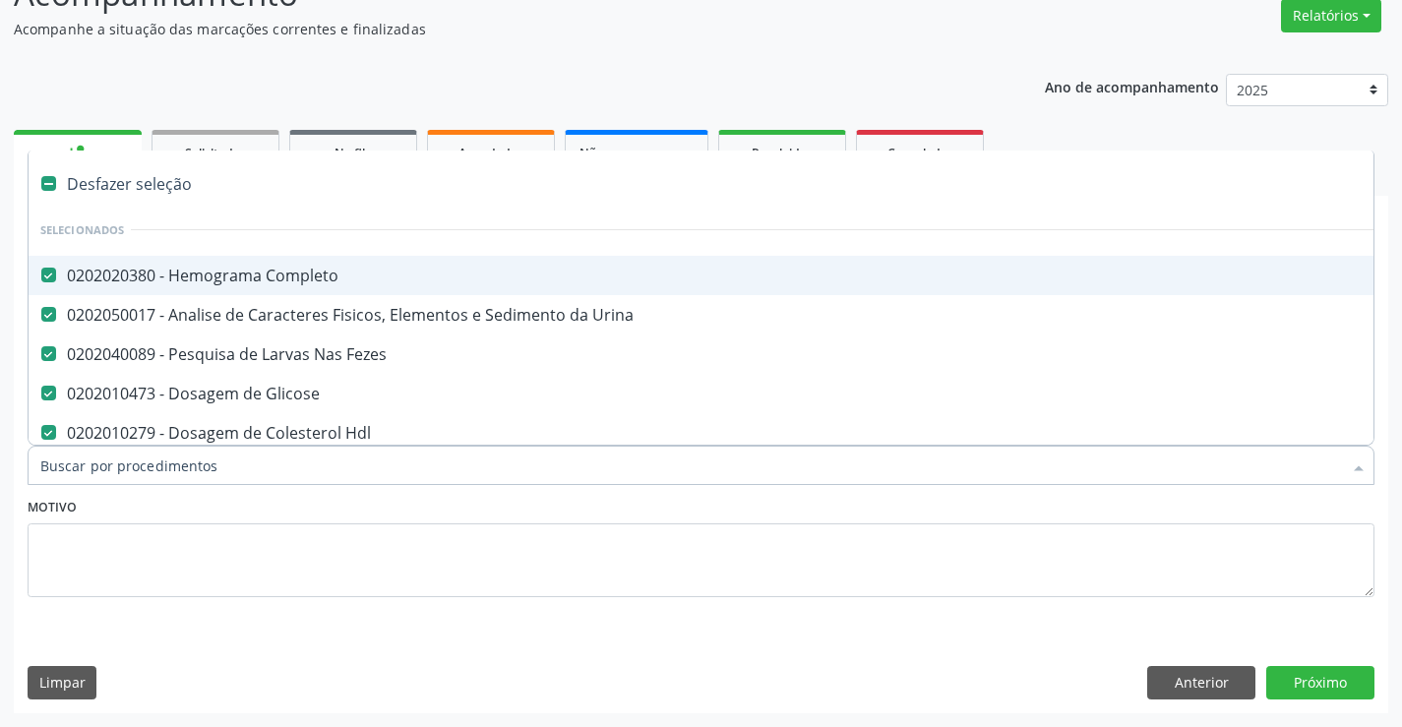
type input "T"
checkbox Triglicerideos "false"
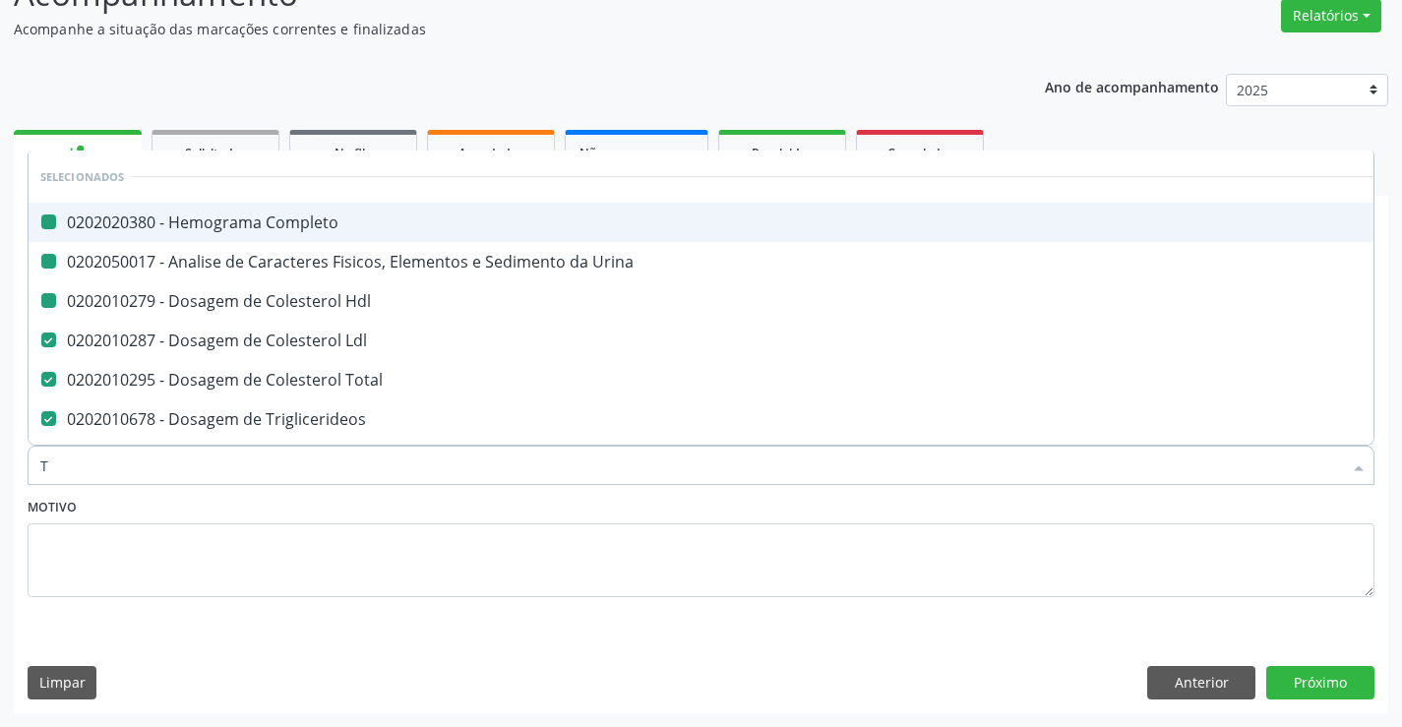
type input "TG"
checkbox Completo "false"
checkbox Urina "false"
checkbox Hdl "false"
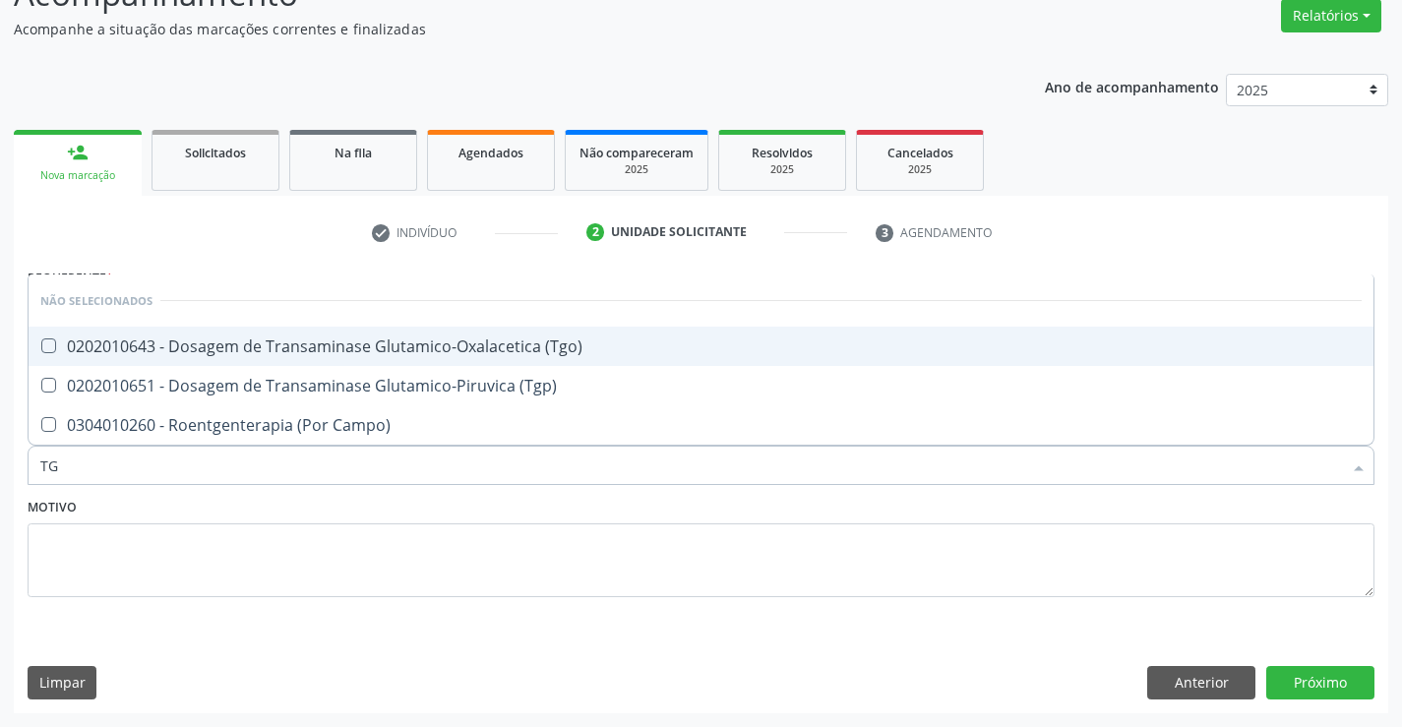
type input "TGO"
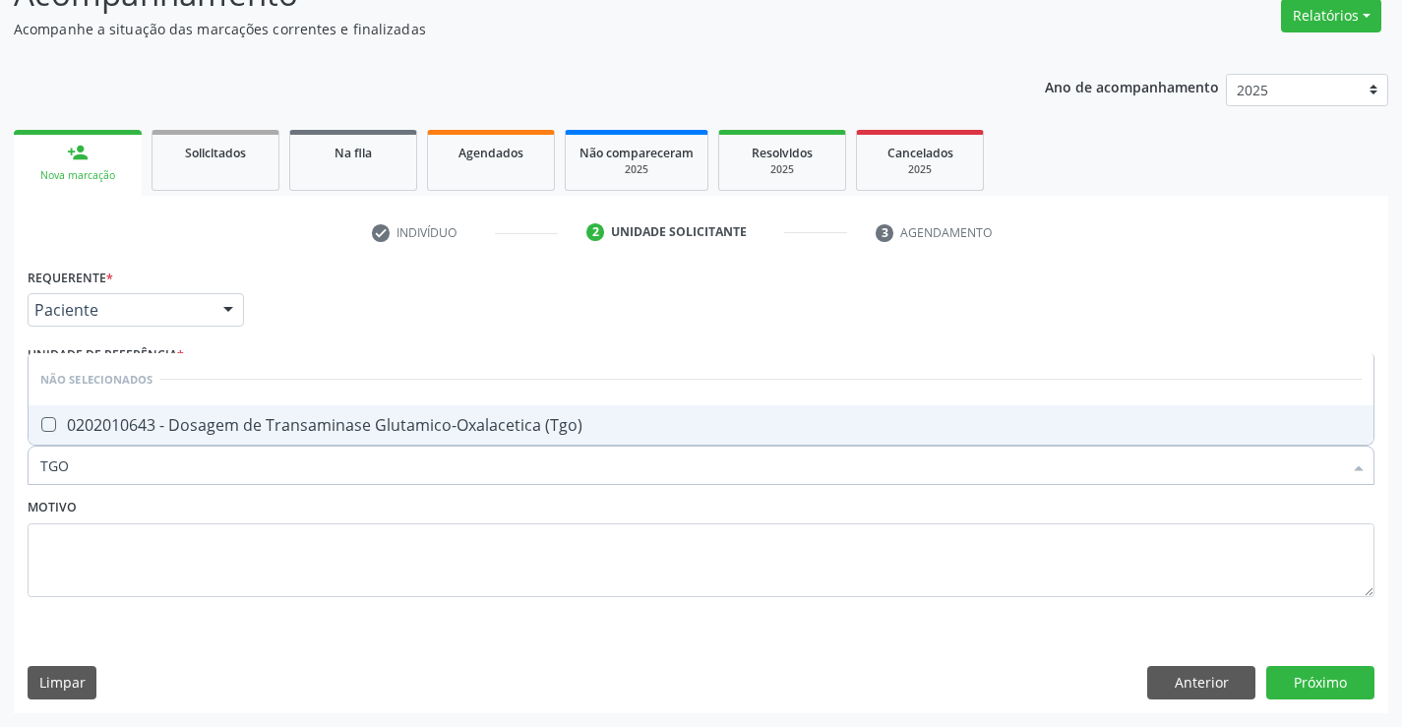
click at [236, 431] on div "0202010643 - Dosagem de Transaminase Glutamico-Oxalacetica (Tgo)" at bounding box center [700, 425] width 1321 height 16
checkbox \(Tgo\) "true"
click at [196, 532] on textarea at bounding box center [701, 560] width 1347 height 75
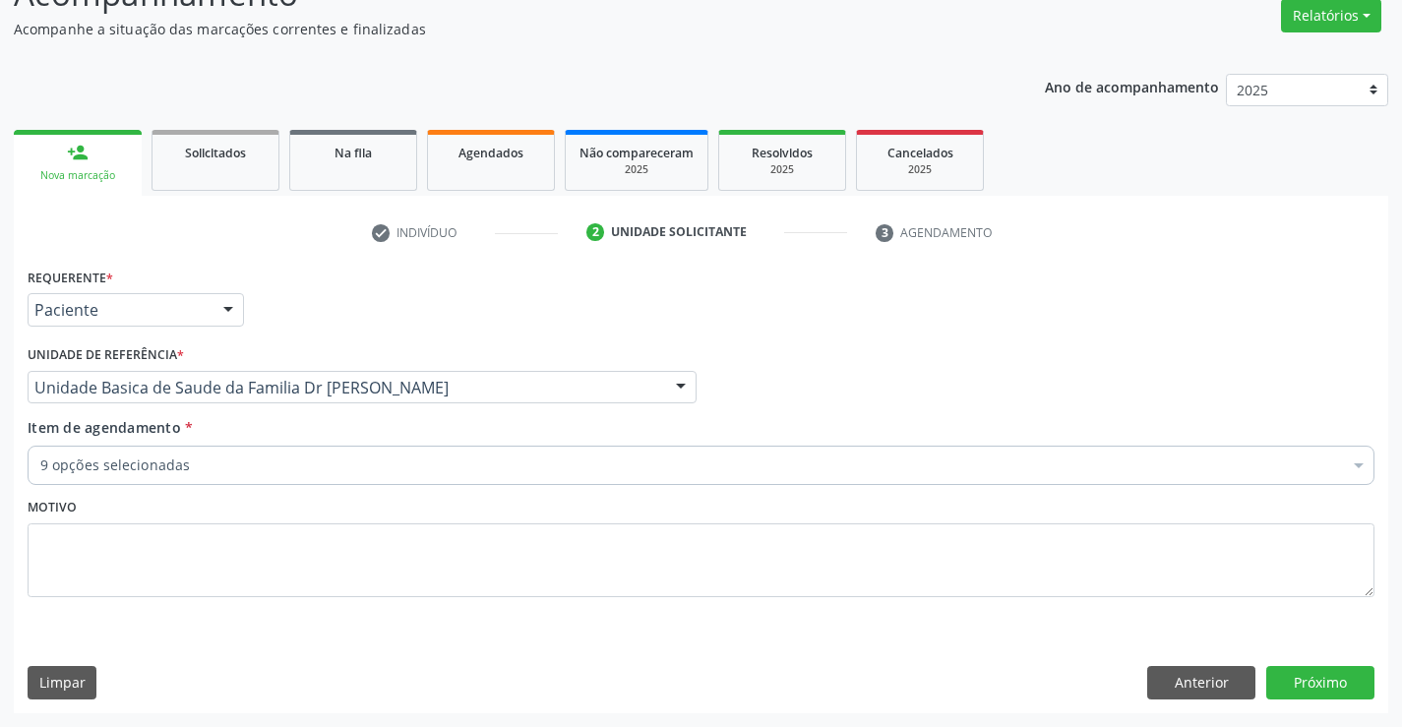
click at [172, 453] on div "9 opções selecionadas" at bounding box center [701, 465] width 1347 height 39
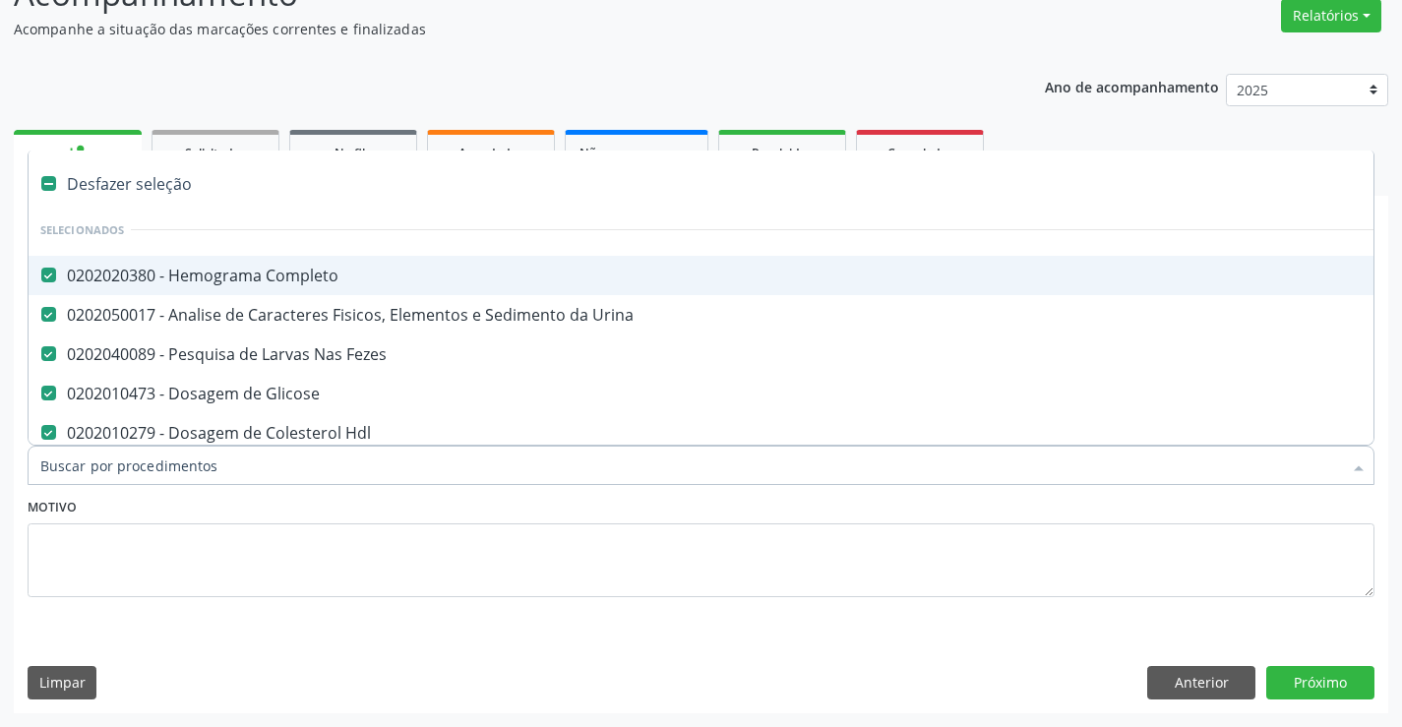
type input "T"
checkbox \(Tgo\) "false"
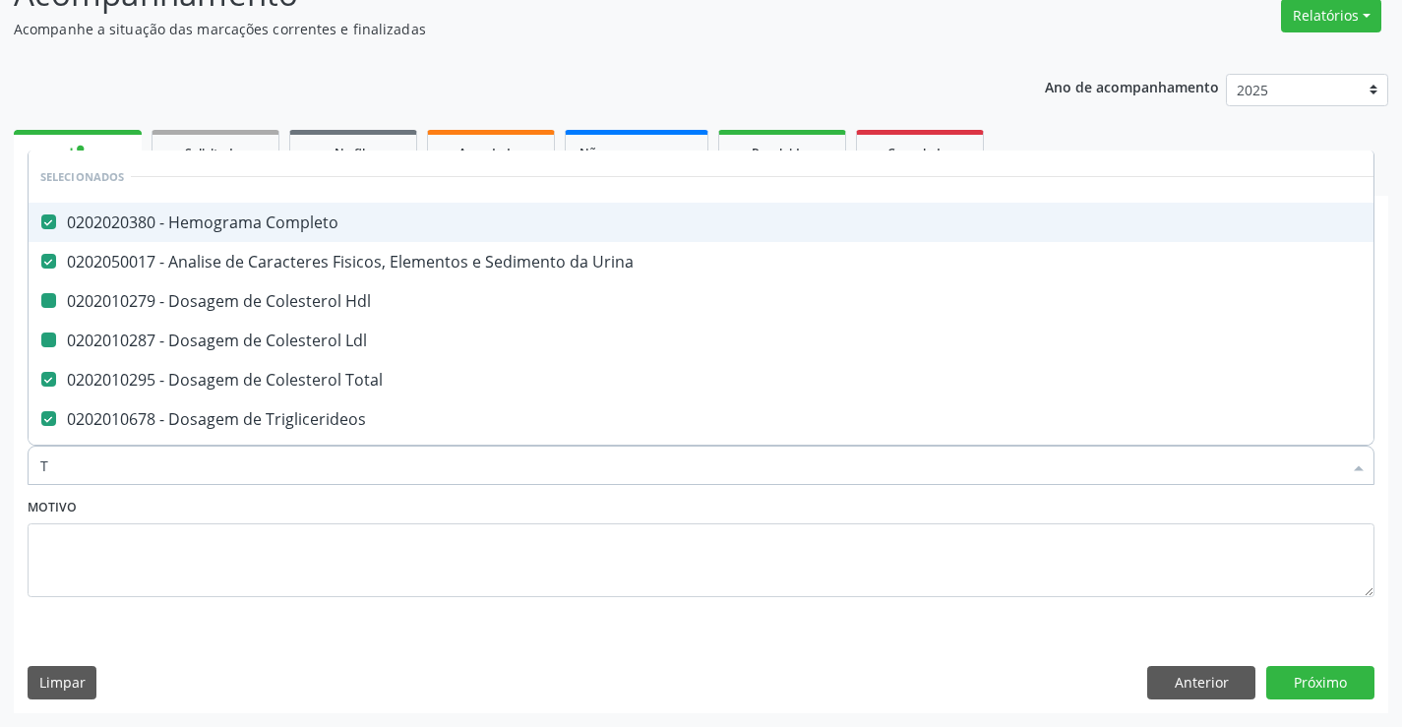
type input "TG"
checkbox Hdl "false"
checkbox Ldl "false"
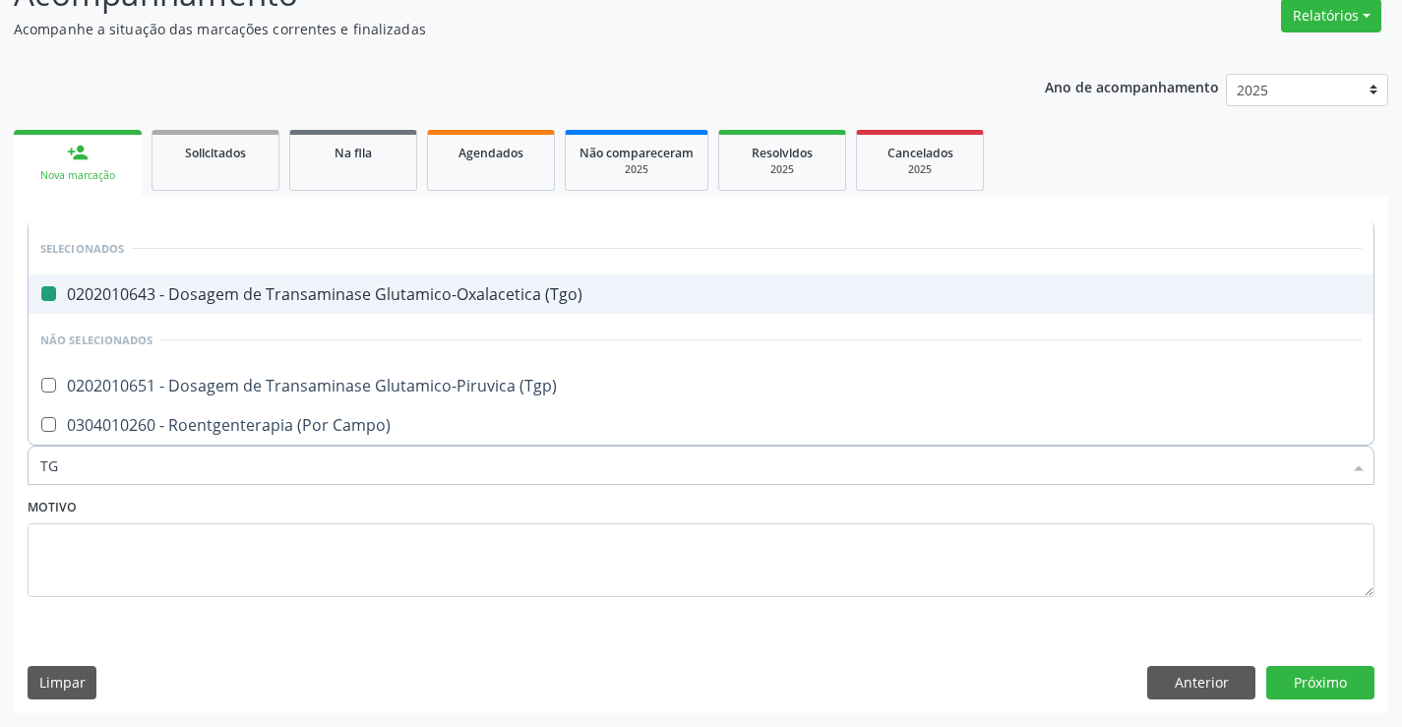
type input "TGP"
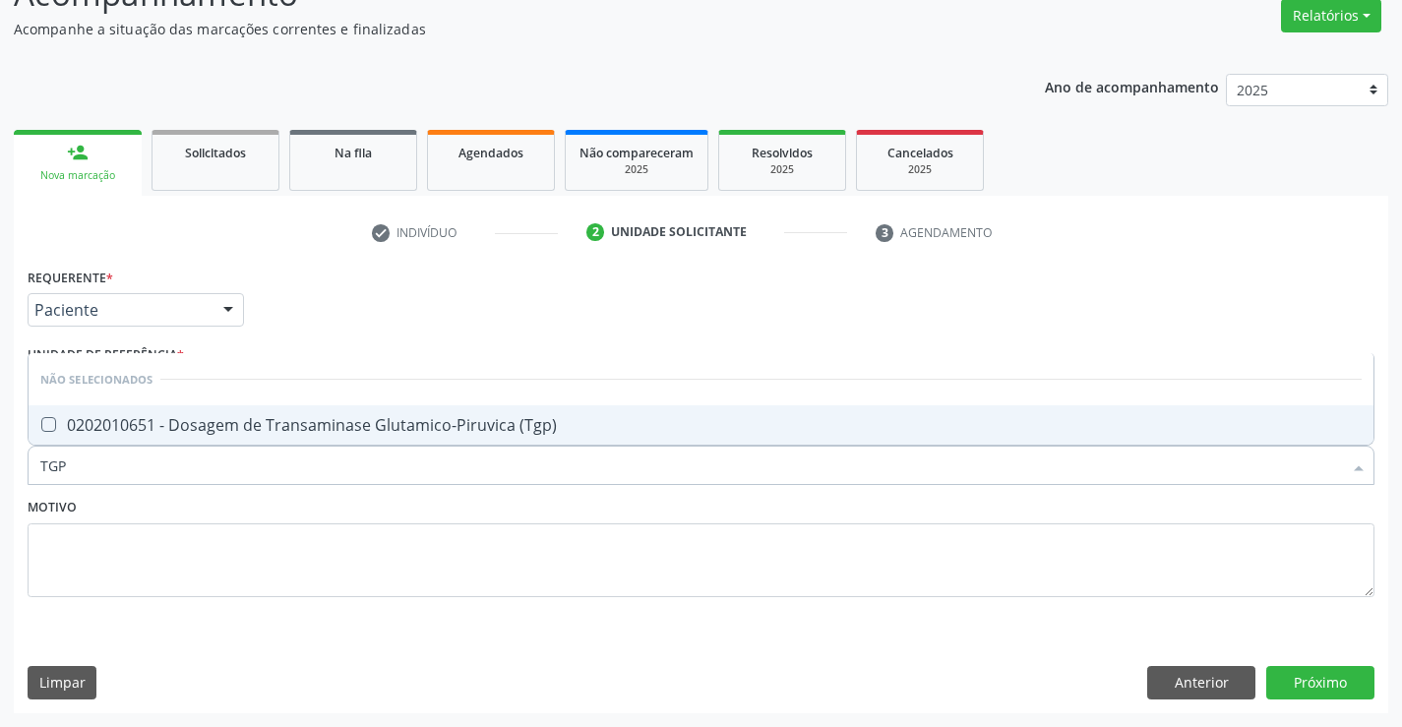
click at [169, 423] on div "0202010651 - Dosagem de Transaminase Glutamico-Piruvica (Tgp)" at bounding box center [700, 425] width 1321 height 16
checkbox \(Tgp\) "true"
type input "TGP"
click at [155, 535] on textarea at bounding box center [701, 560] width 1347 height 75
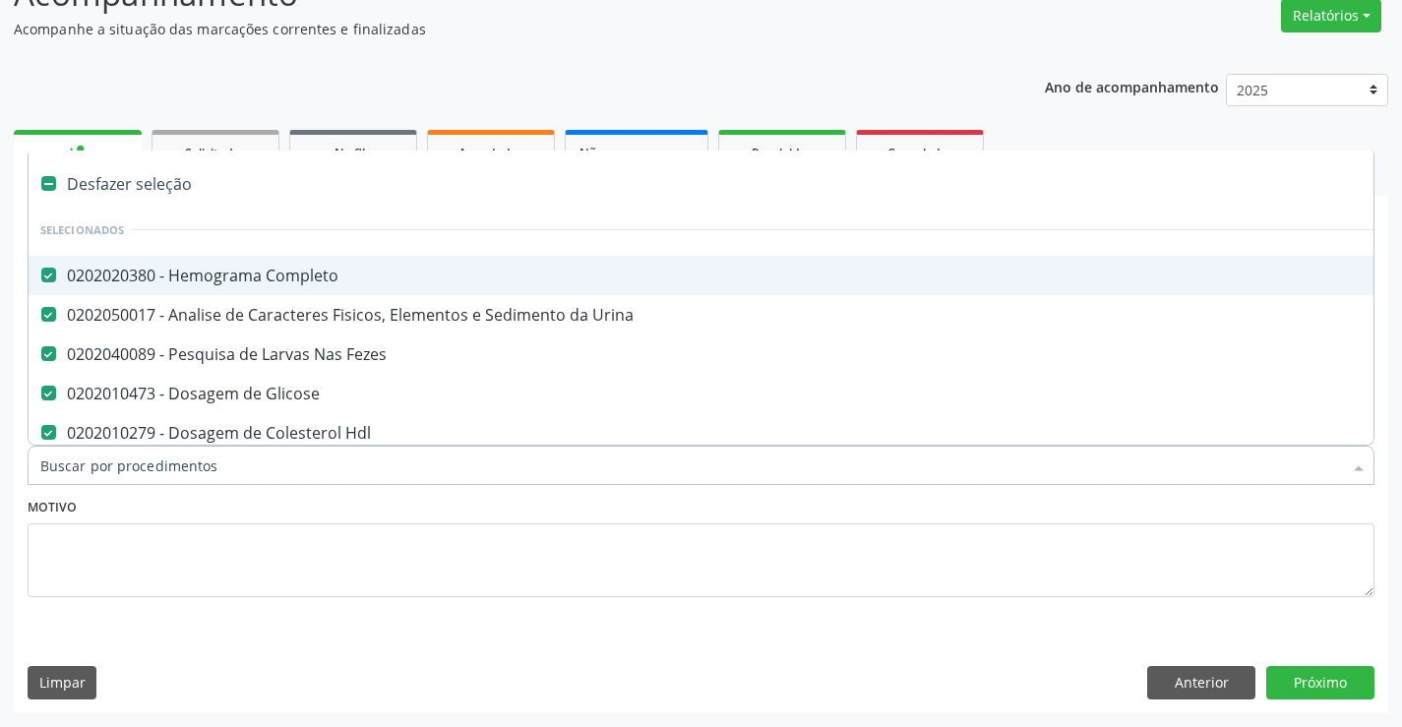
type input "U"
checkbox Ldl "false"
checkbox Total "false"
checkbox Triglicerideos "false"
checkbox \(Tgo\) "false"
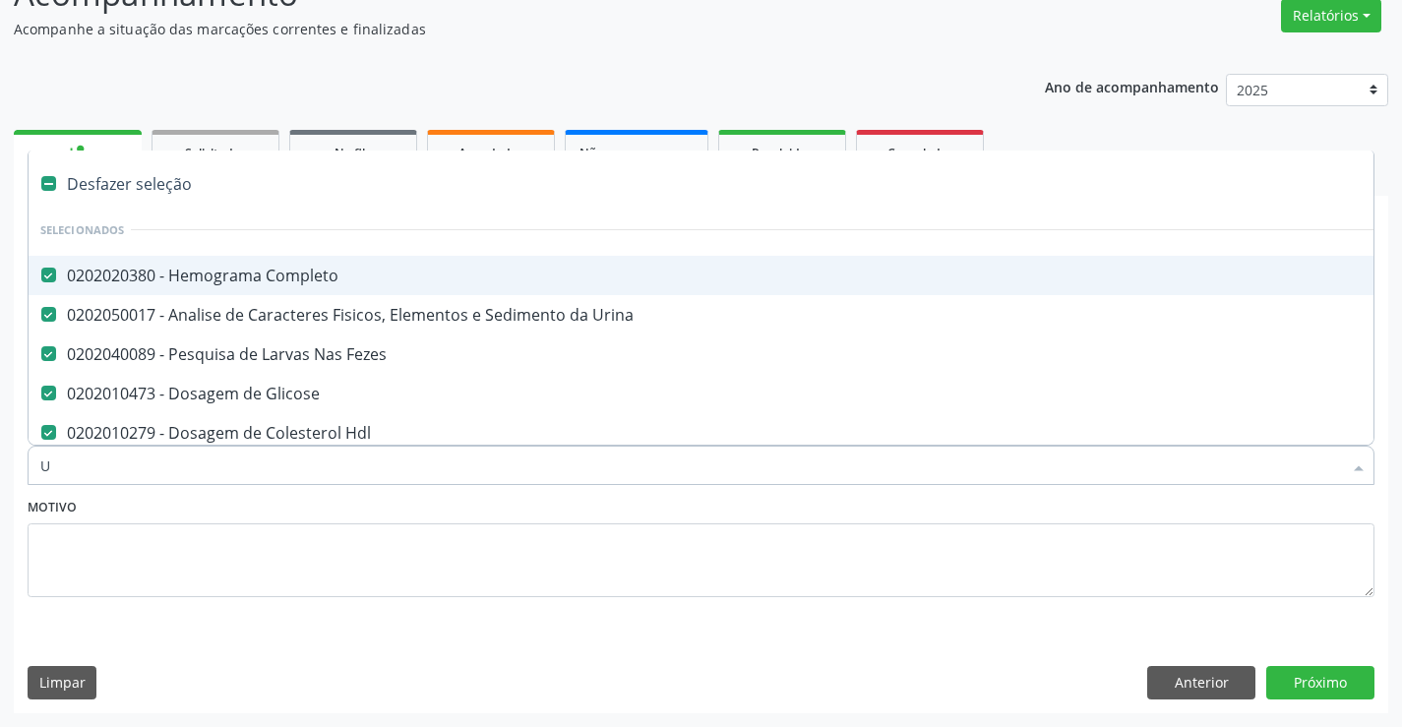
checkbox \(Tgp\) "false"
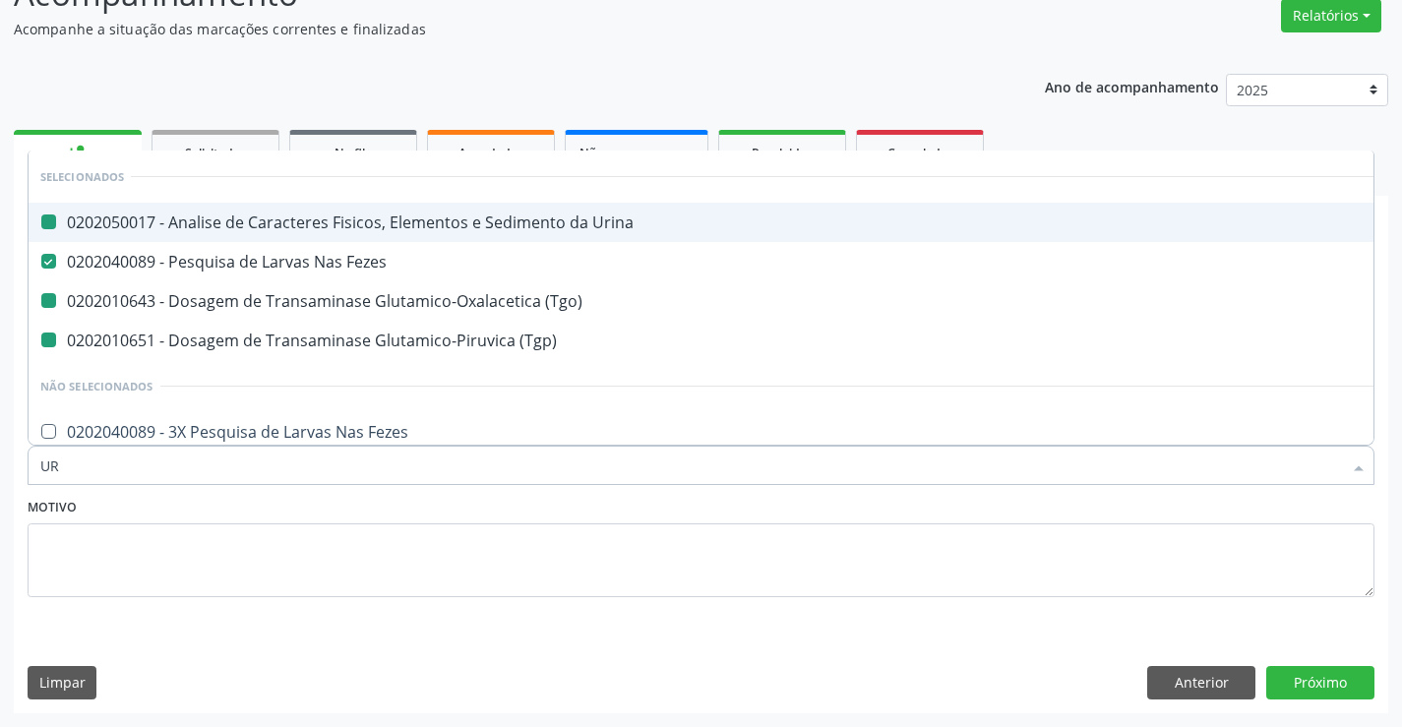
type input "URE"
checkbox Urina "false"
checkbox \(Tgo\) "false"
checkbox \(Tgp\) "false"
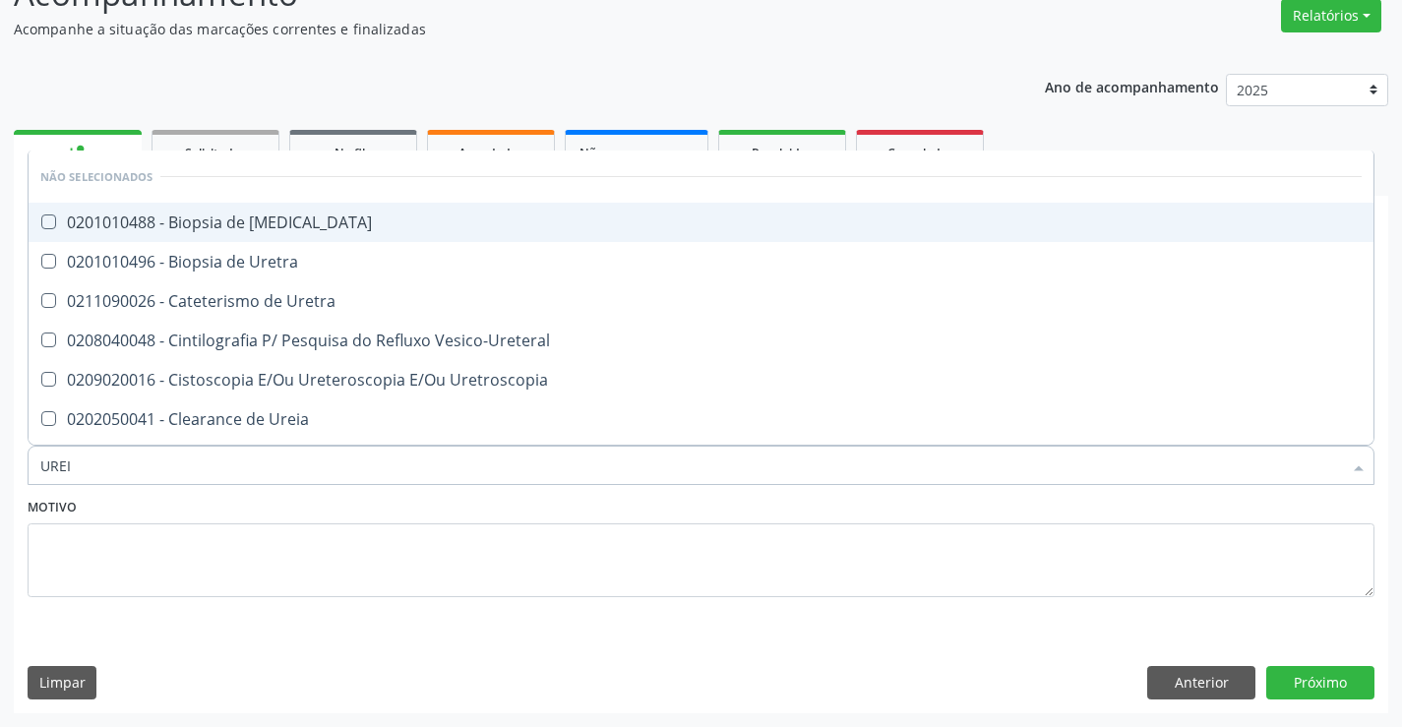
type input "UREIA"
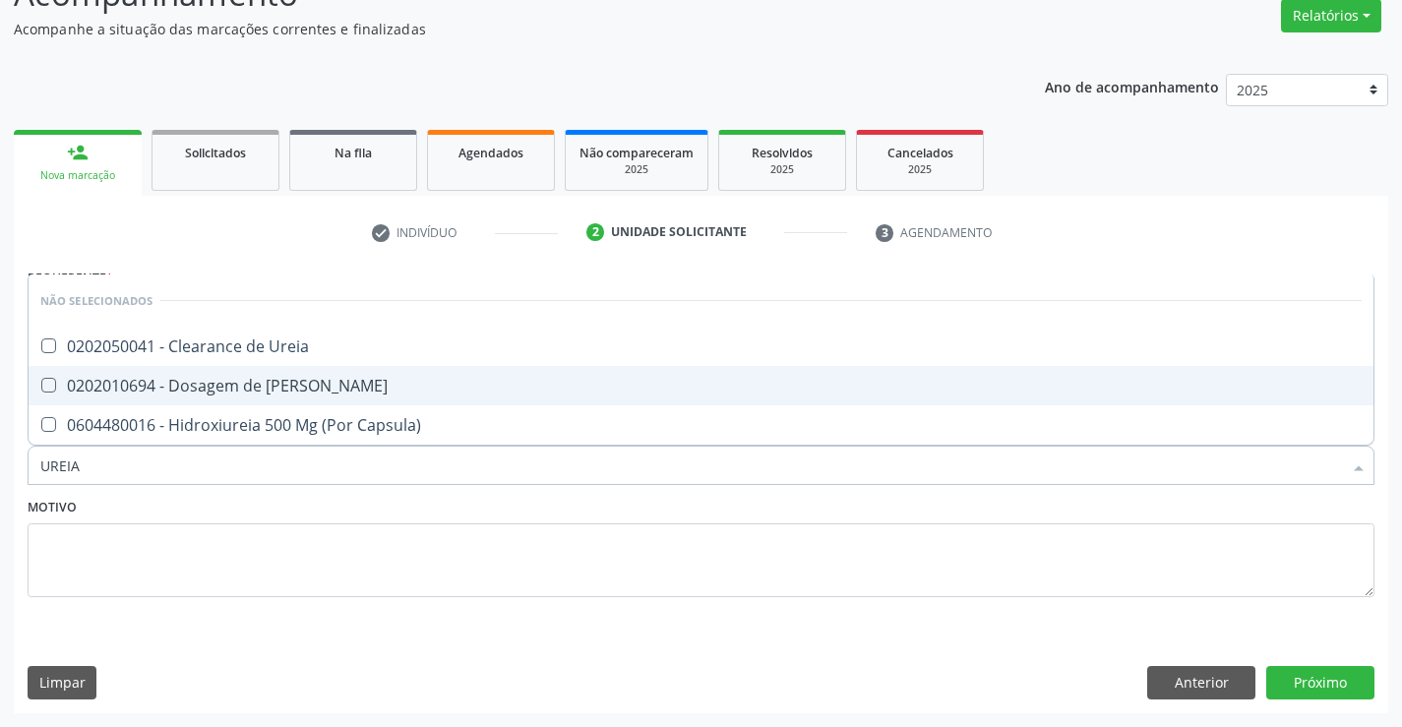
drag, startPoint x: 185, startPoint y: 383, endPoint x: 185, endPoint y: 413, distance: 30.5
click at [185, 384] on div "0202010694 - Dosagem de [PERSON_NAME]" at bounding box center [700, 386] width 1321 height 16
checkbox Ureia "true"
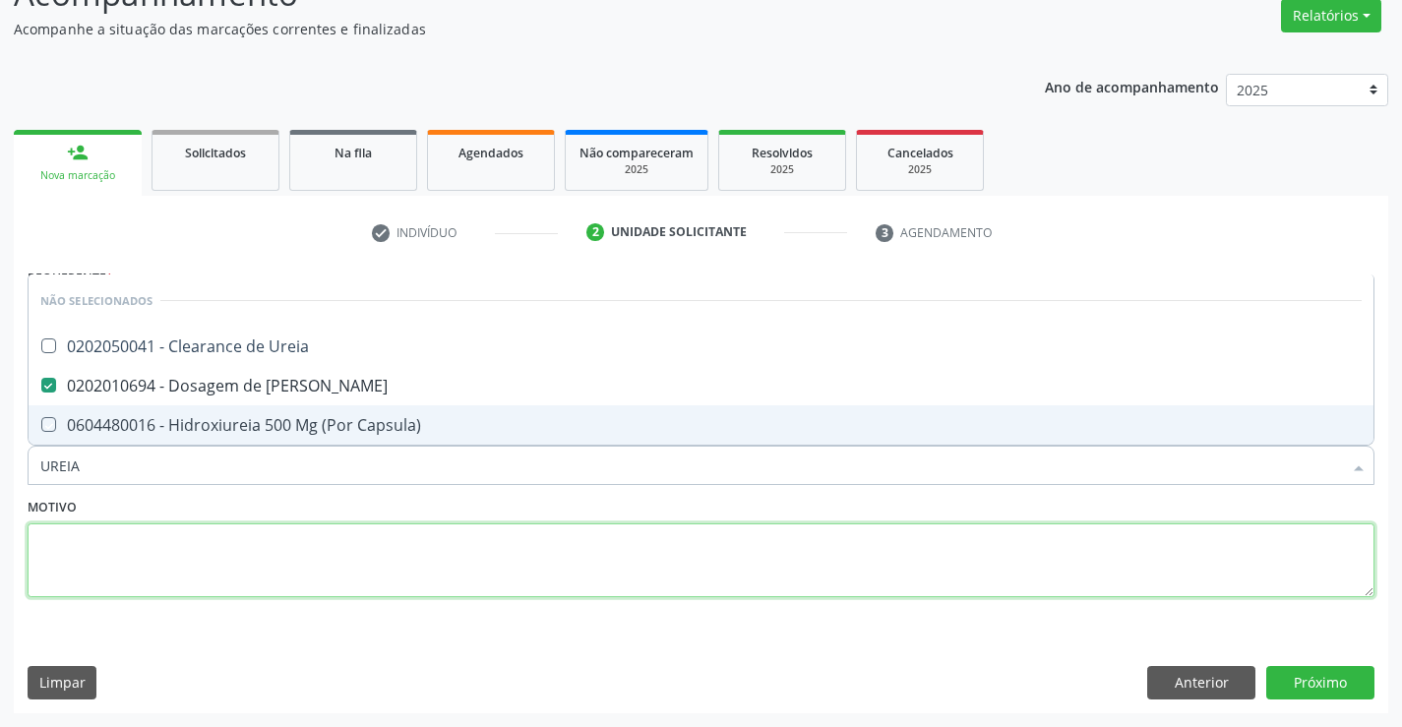
click at [167, 555] on textarea at bounding box center [701, 560] width 1347 height 75
checkbox Ureia "true"
checkbox Capsula\) "true"
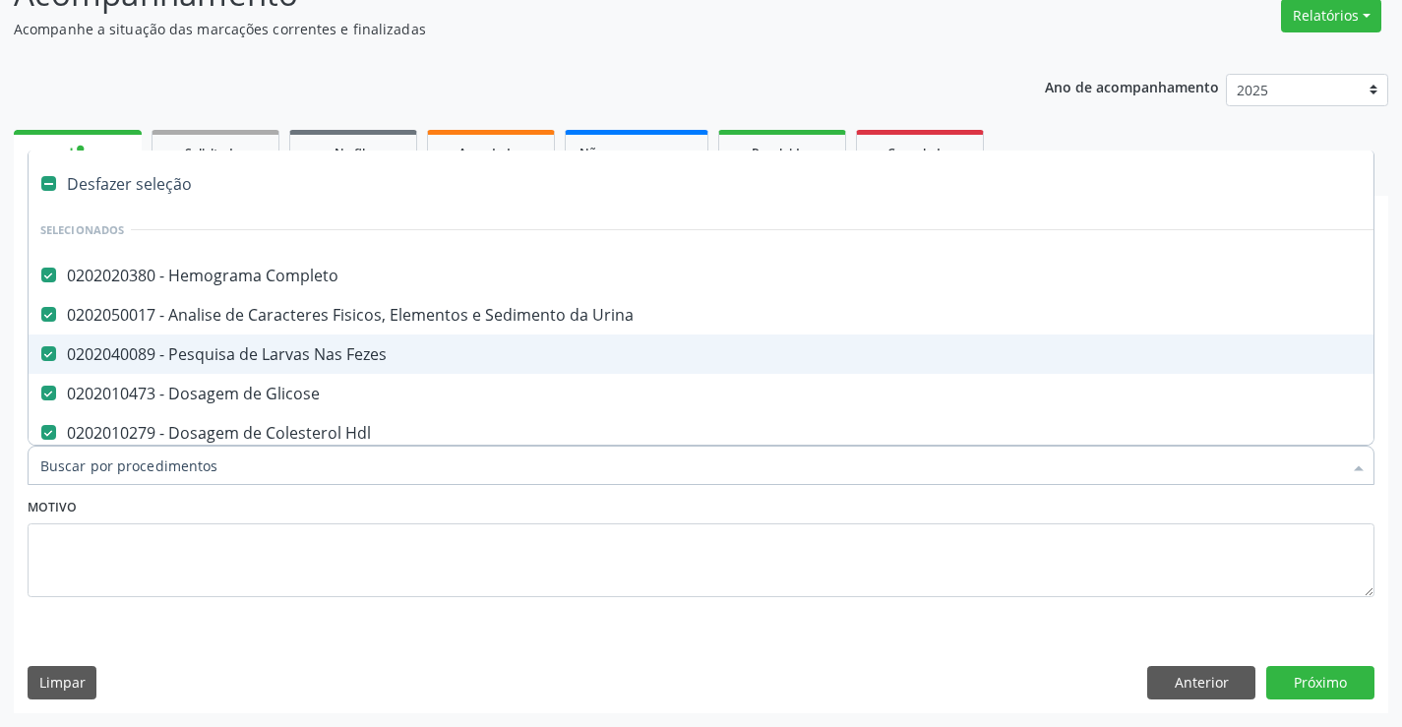
type input "C"
checkbox Ureia "false"
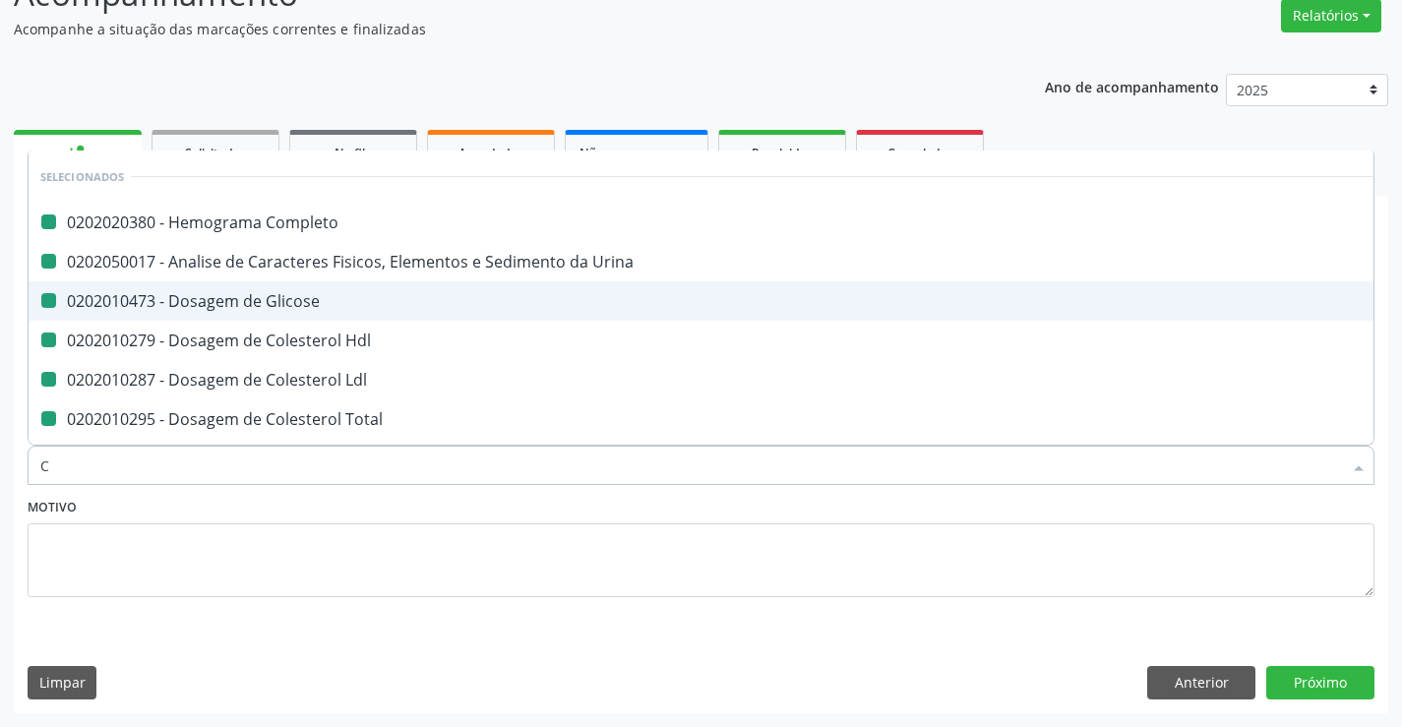
type input "CR"
checkbox Completo "false"
checkbox Glicose "false"
checkbox Urina "false"
checkbox Hdl "false"
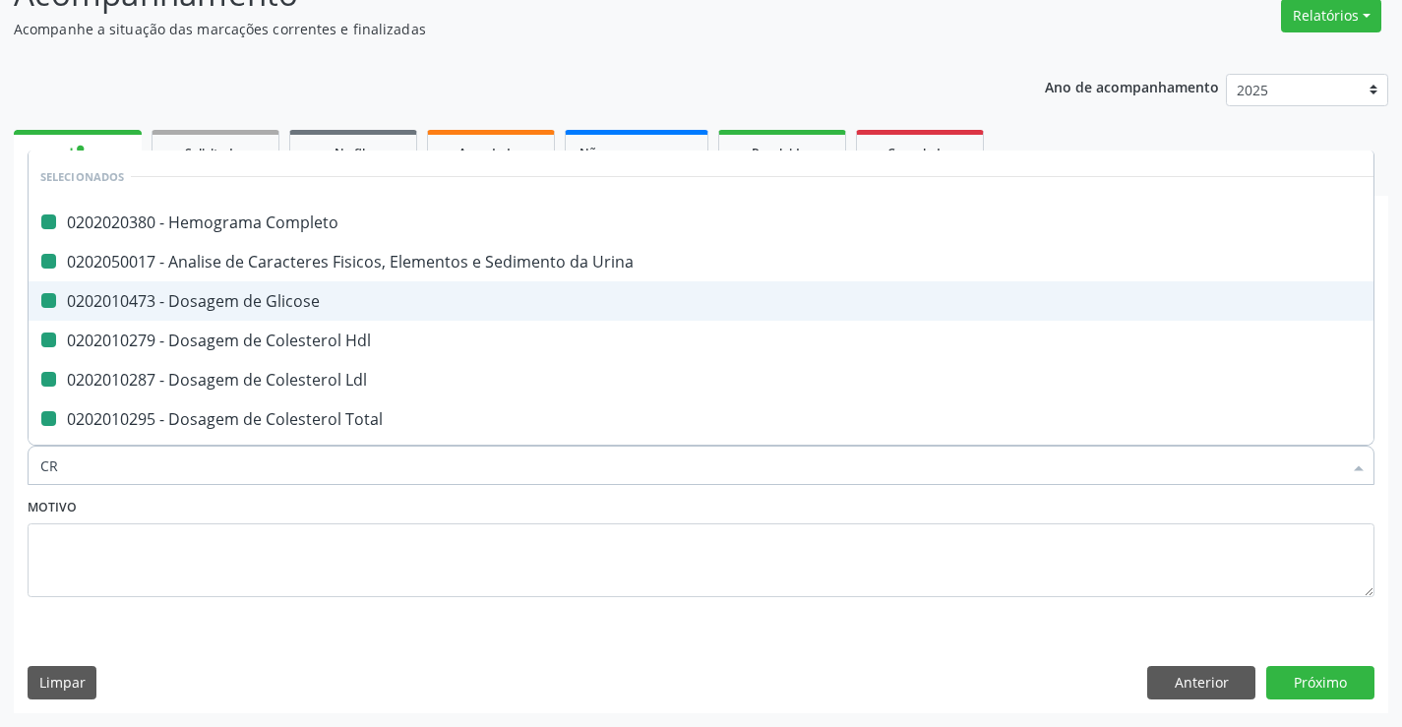
checkbox Ldl "false"
checkbox Total "false"
checkbox Triglicerideos "false"
checkbox \(Tgo\) "false"
checkbox \(Tgp\) "false"
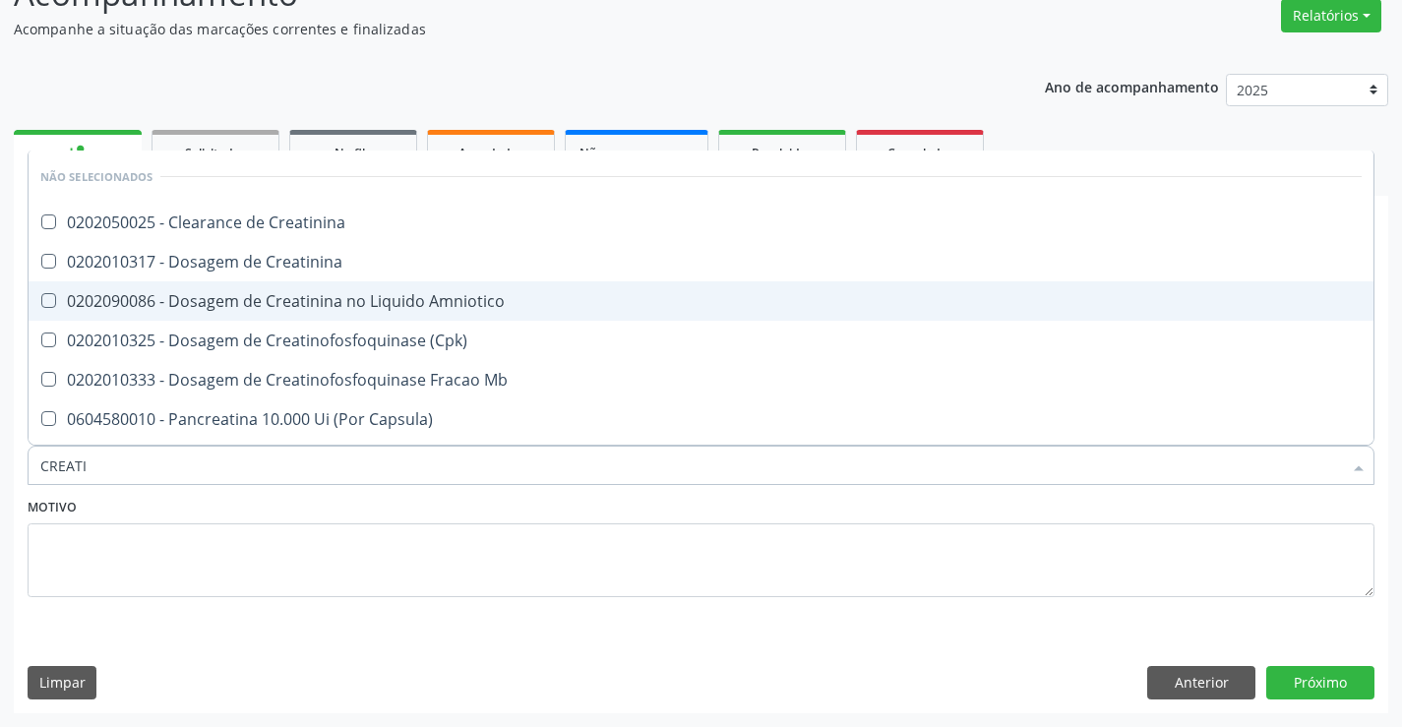
type input "CREATIN"
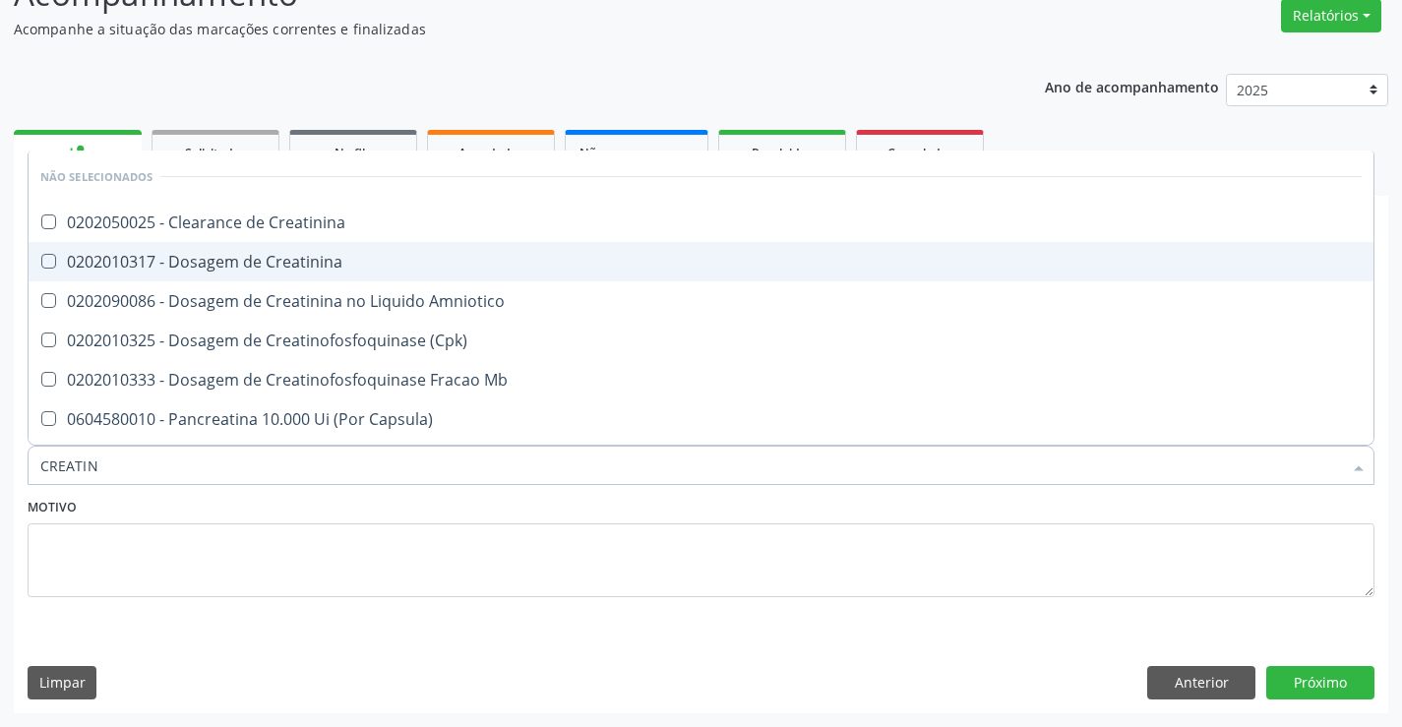
click at [223, 270] on div "0202010317 - Dosagem de Creatinina" at bounding box center [700, 262] width 1321 height 16
checkbox Creatinina "true"
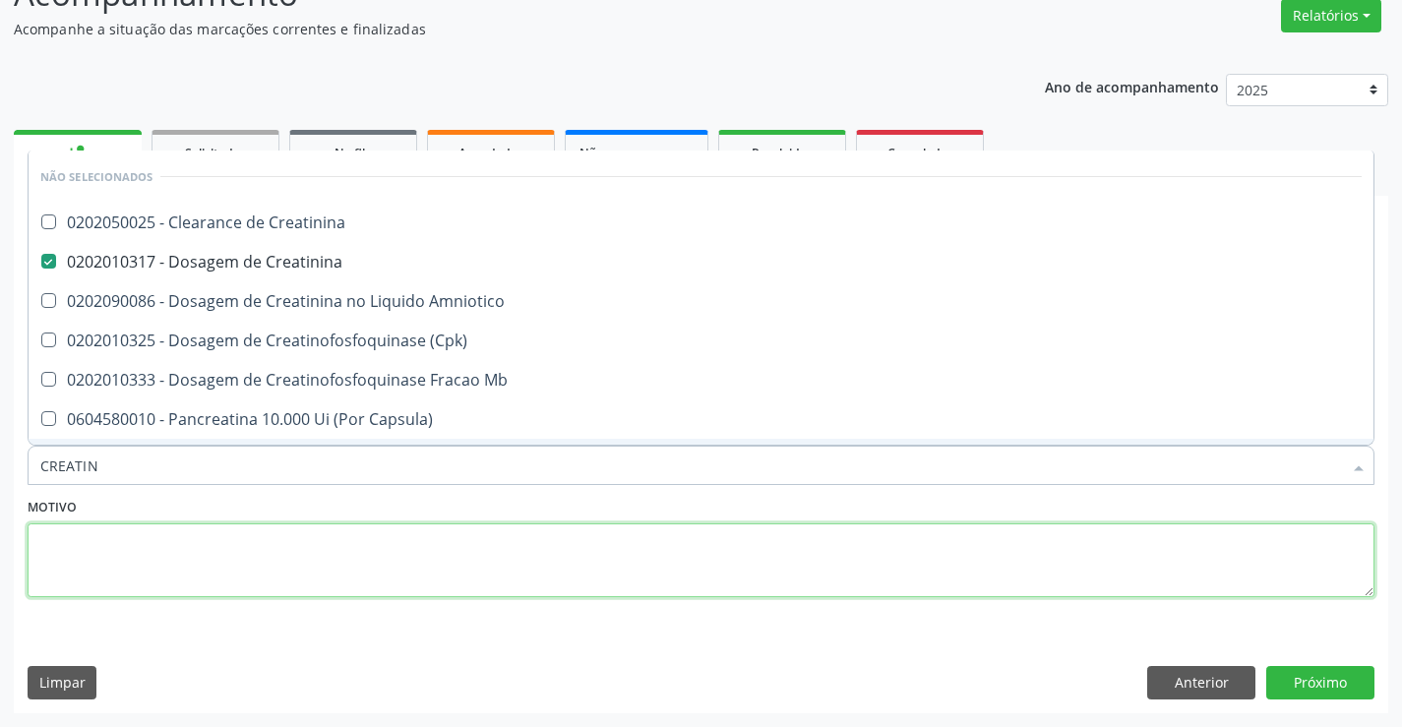
click at [151, 554] on textarea at bounding box center [701, 560] width 1347 height 75
checkbox Creatinina "true"
checkbox Amniotico "true"
checkbox \(Cpk\) "true"
checkbox Mb "true"
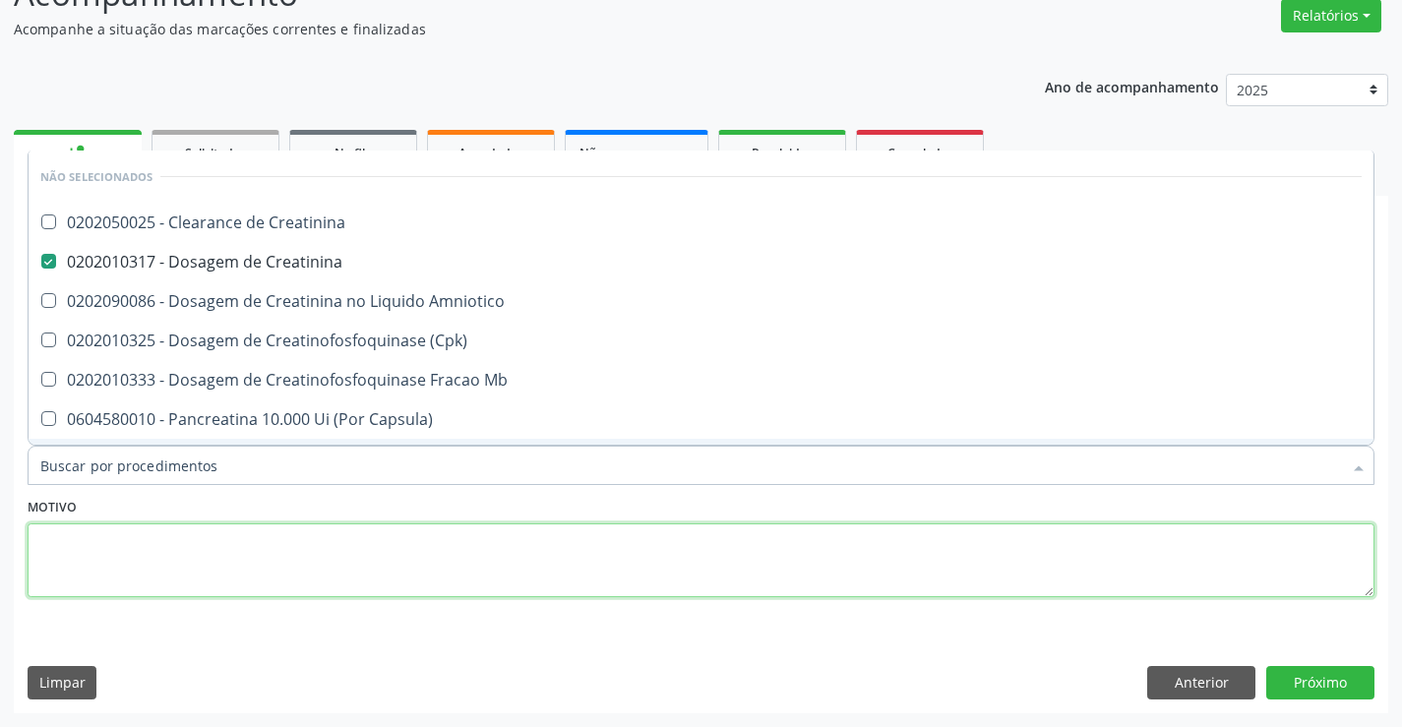
checkbox Capsula\) "true"
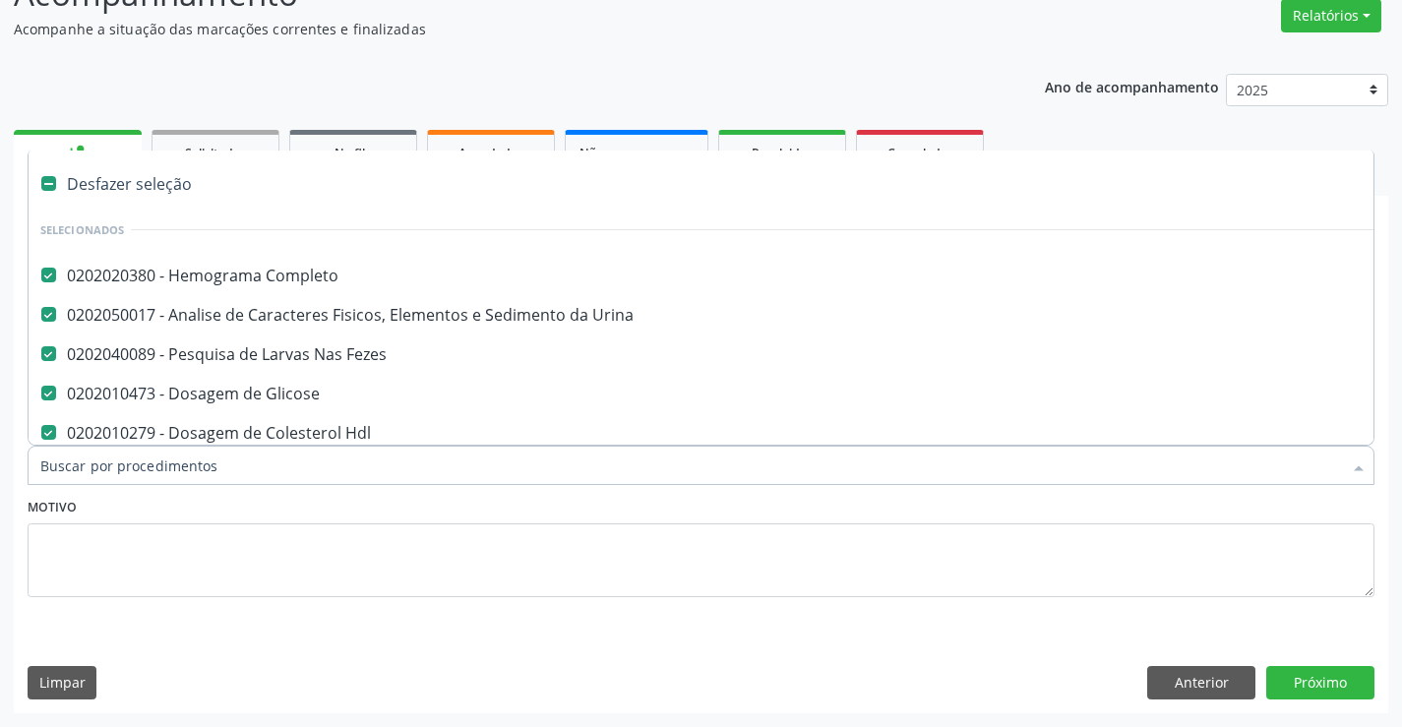
type input "G"
checkbox Creatinina "false"
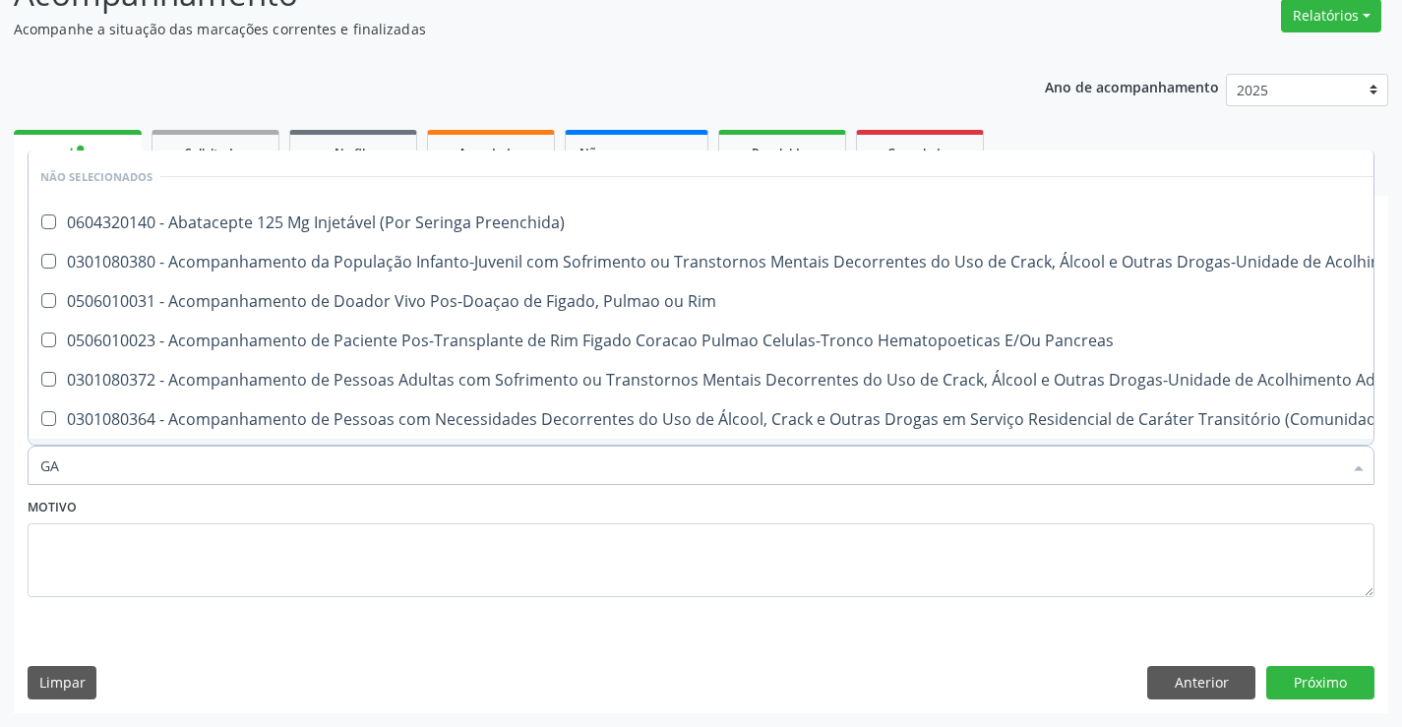
type input "GAM"
checkbox Preenchida\) "false"
checkbox Rim "false"
checkbox \(Uai\)\ "false"
checkbox Pancreas "false"
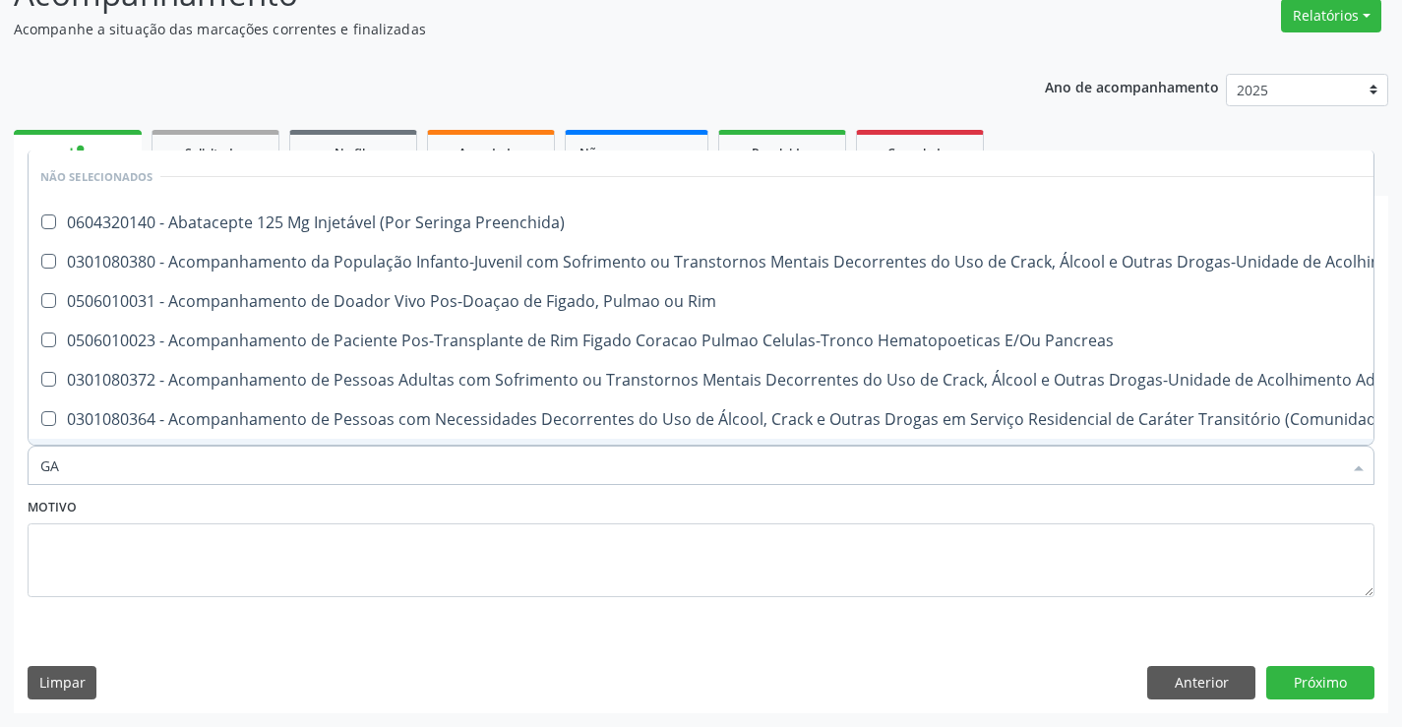
checkbox \(Uaa\)\ "false"
checkbox Terapêuticas\)\ "false"
checkbox Preenchida\) "false"
checkbox Vaginal "false"
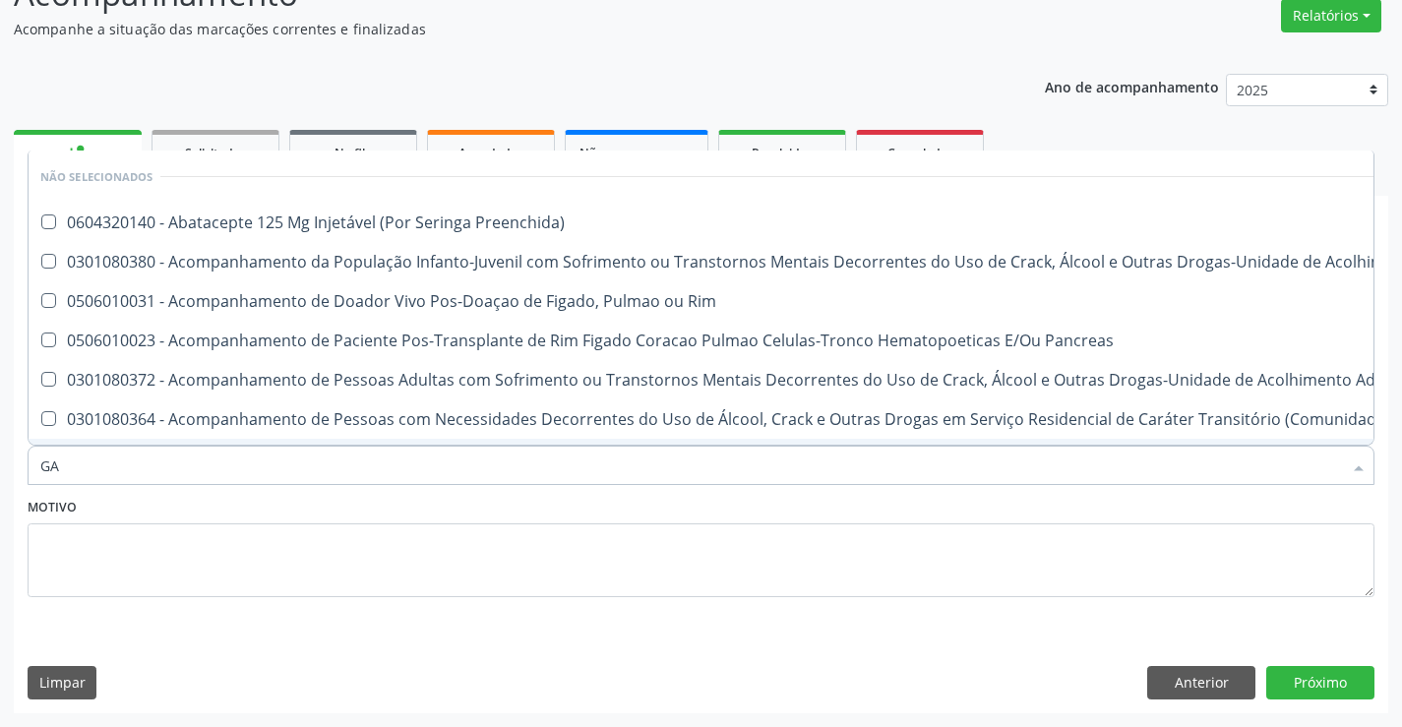
checkbox Preenchida\) "false"
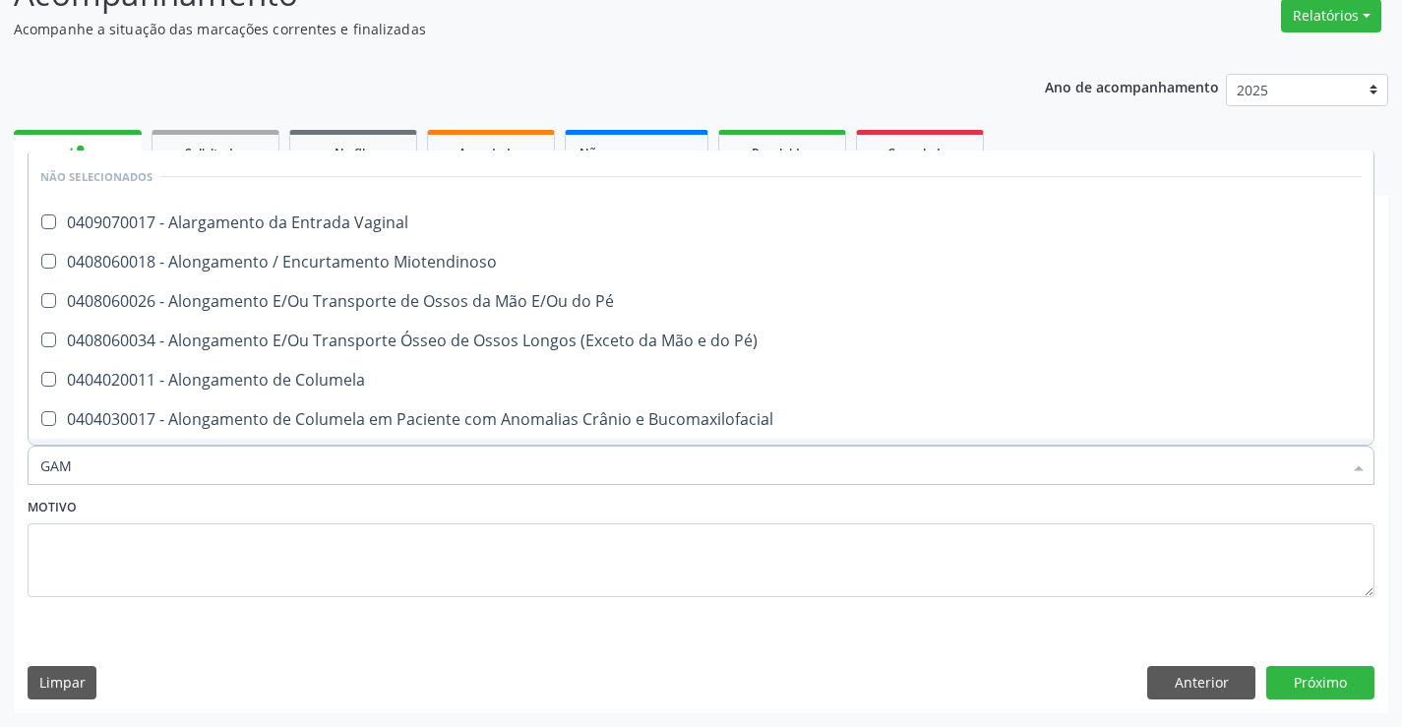
type input "GAMA"
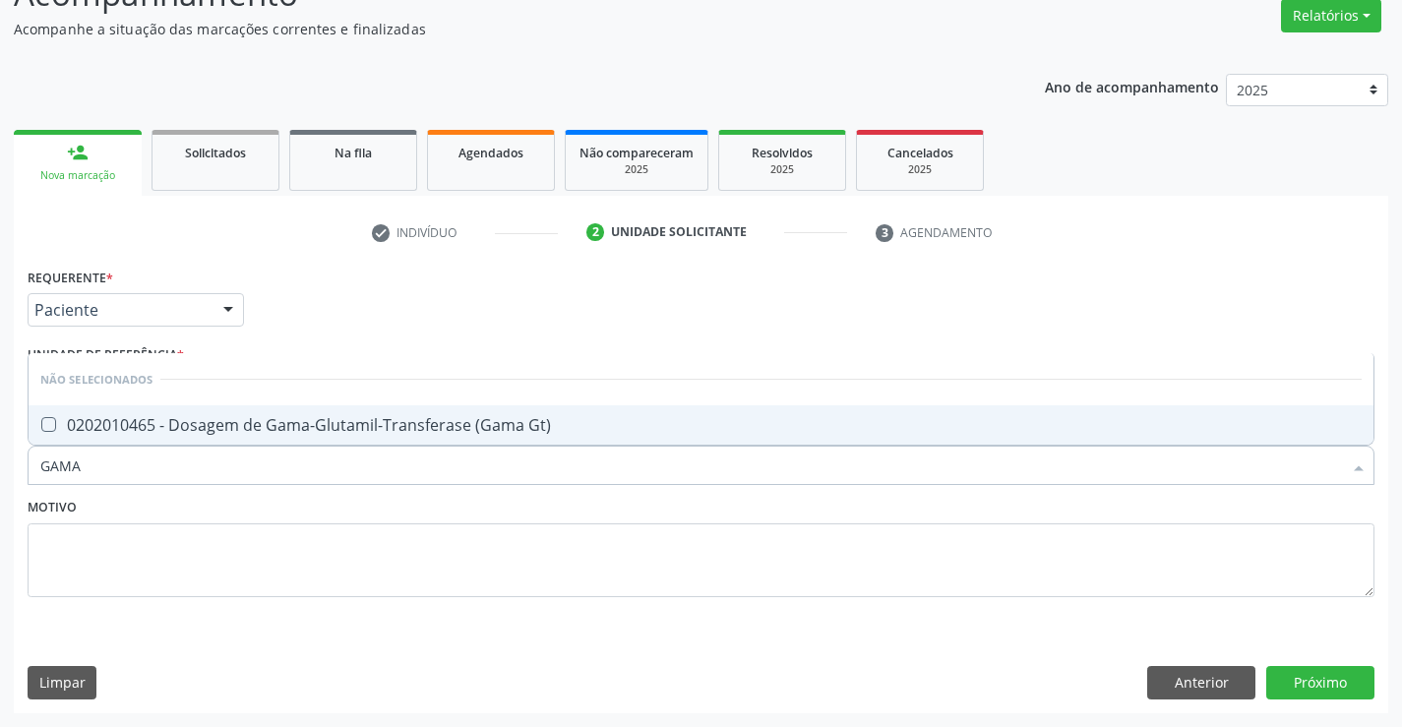
click at [206, 426] on div "0202010465 - Dosagem de Gama-Glutamil-Transferase (Gama Gt)" at bounding box center [700, 425] width 1321 height 16
checkbox Gt\) "true"
click at [160, 558] on textarea at bounding box center [701, 560] width 1347 height 75
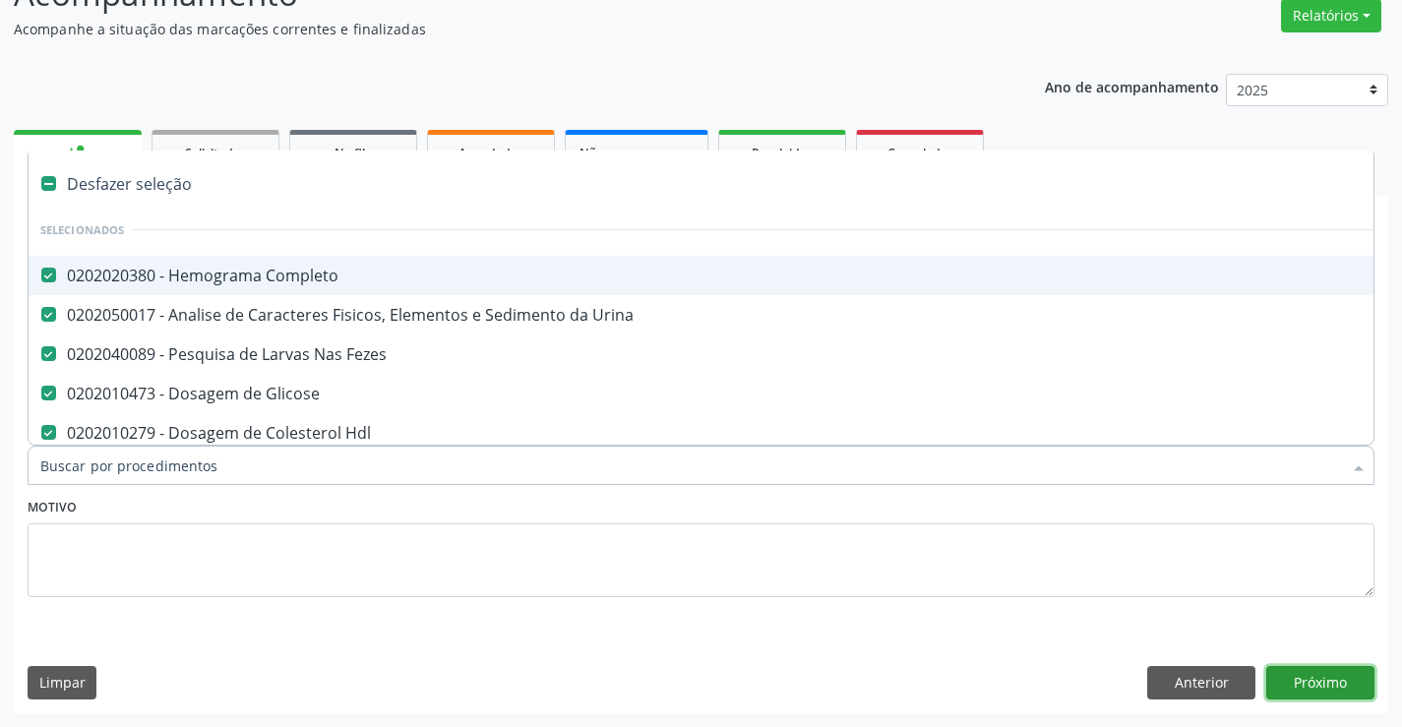
click at [1275, 669] on button "Próximo" at bounding box center [1320, 682] width 108 height 33
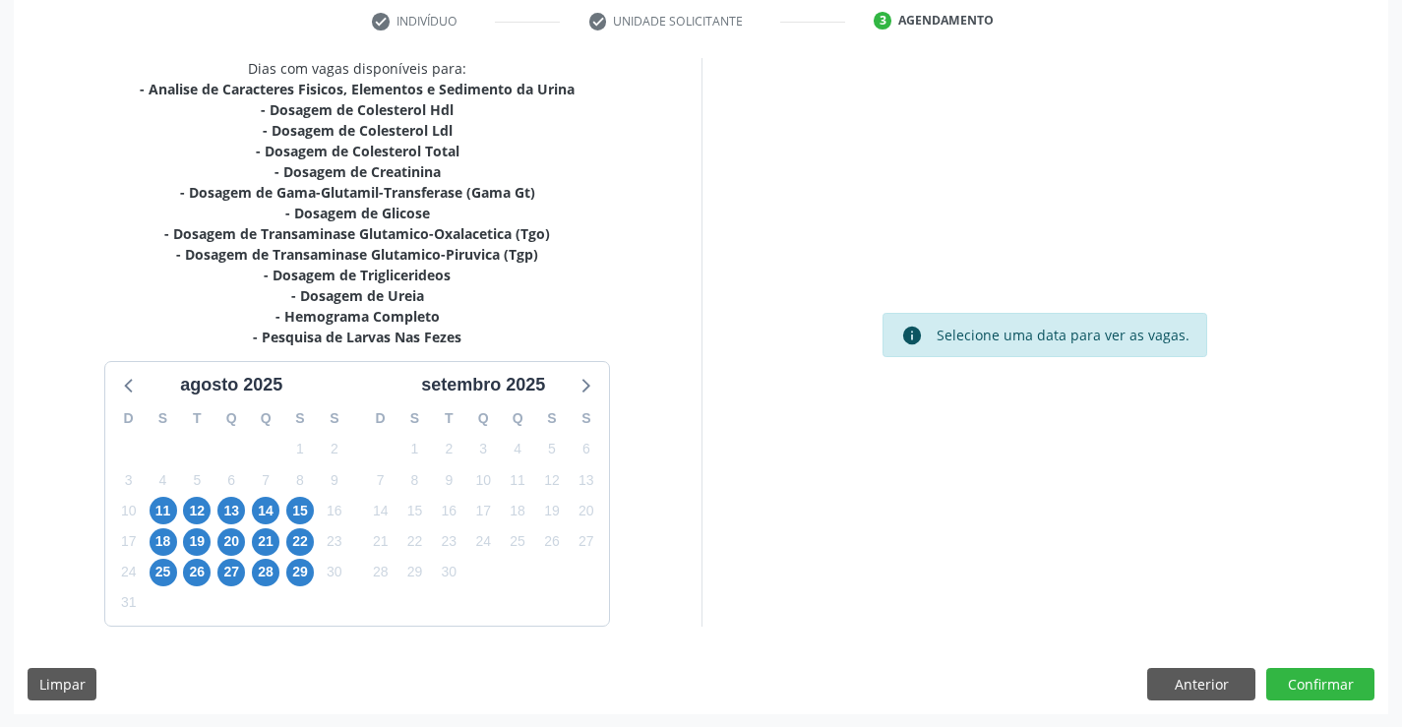
scroll to position [377, 0]
click at [158, 501] on span "11" at bounding box center [164, 510] width 28 height 28
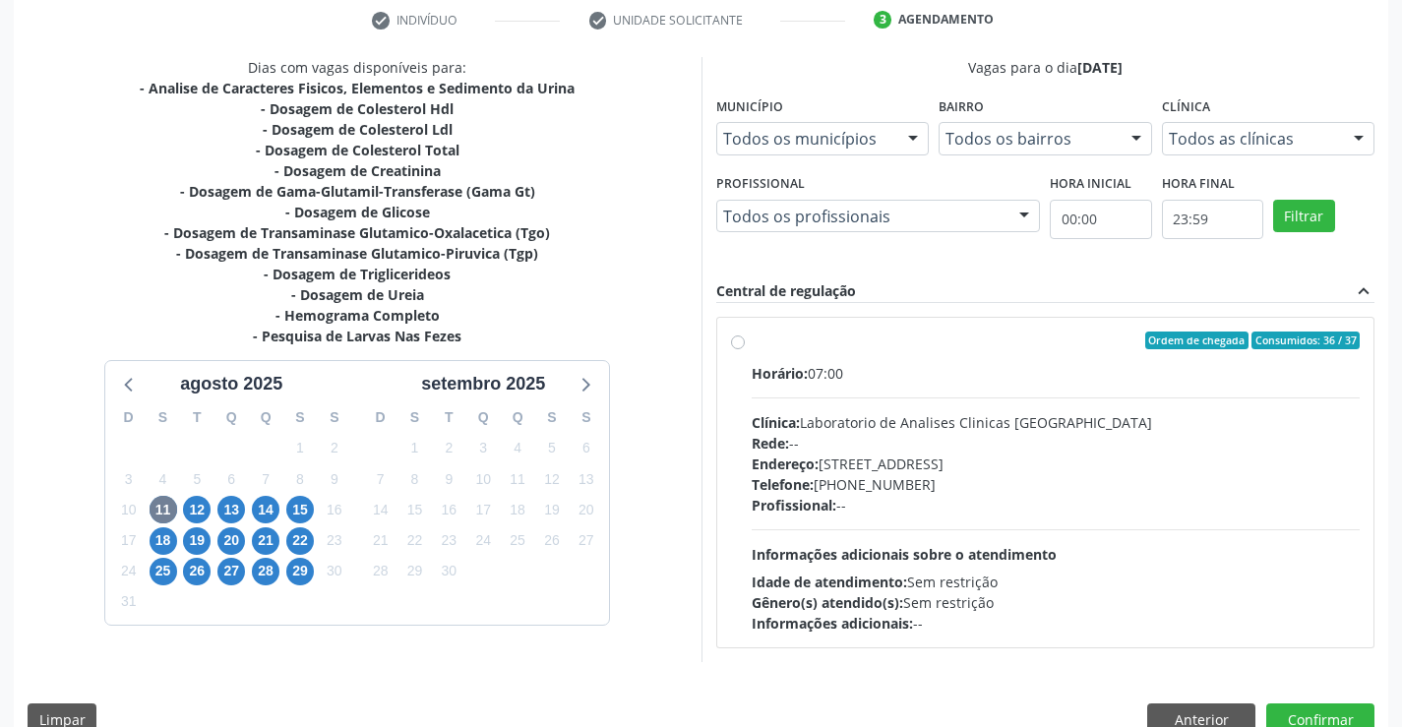
click at [752, 343] on label "Ordem de chegada Consumidos: 36 / 37 Horário: 07:00 Clínica: Laboratorio de Ana…" at bounding box center [1056, 483] width 609 height 302
click at [738, 343] on input "Ordem de chegada Consumidos: 36 / 37 Horário: 07:00 Clínica: Laboratorio de Ana…" at bounding box center [738, 341] width 14 height 18
radio input "true"
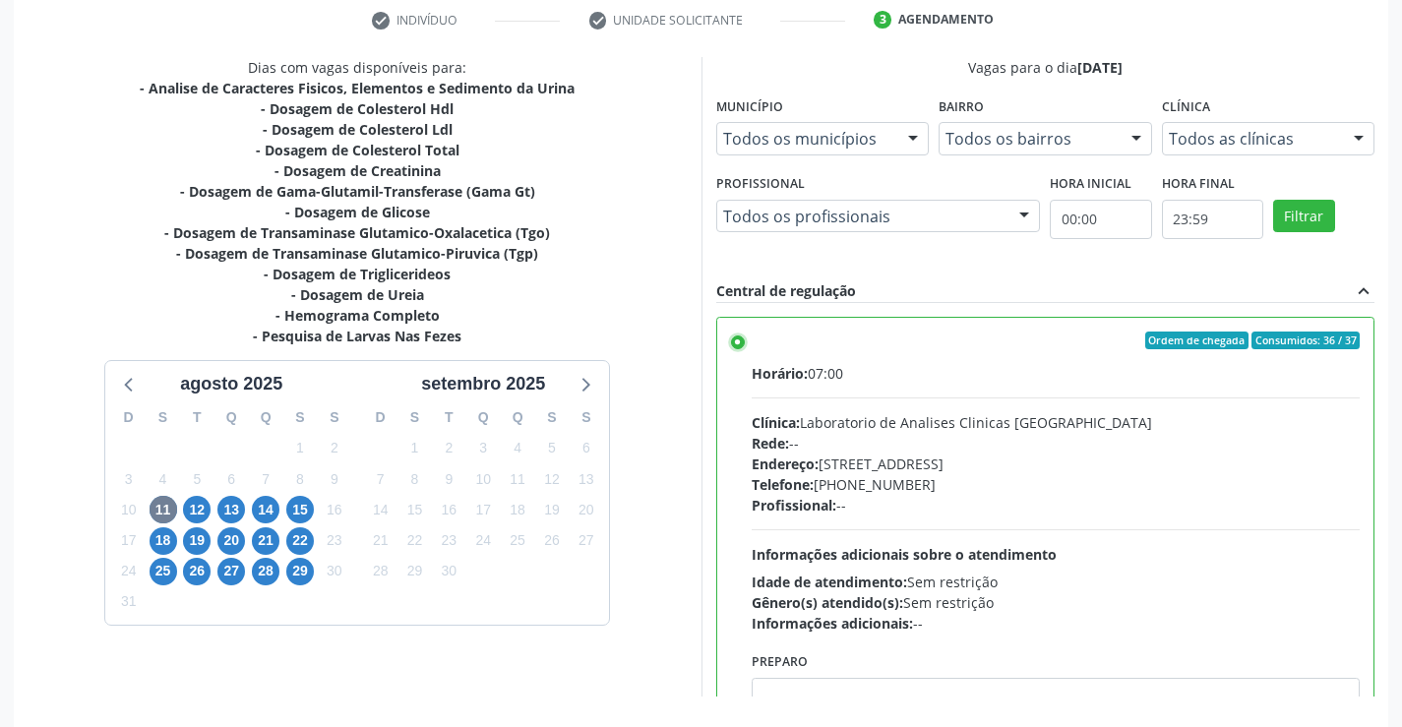
scroll to position [449, 0]
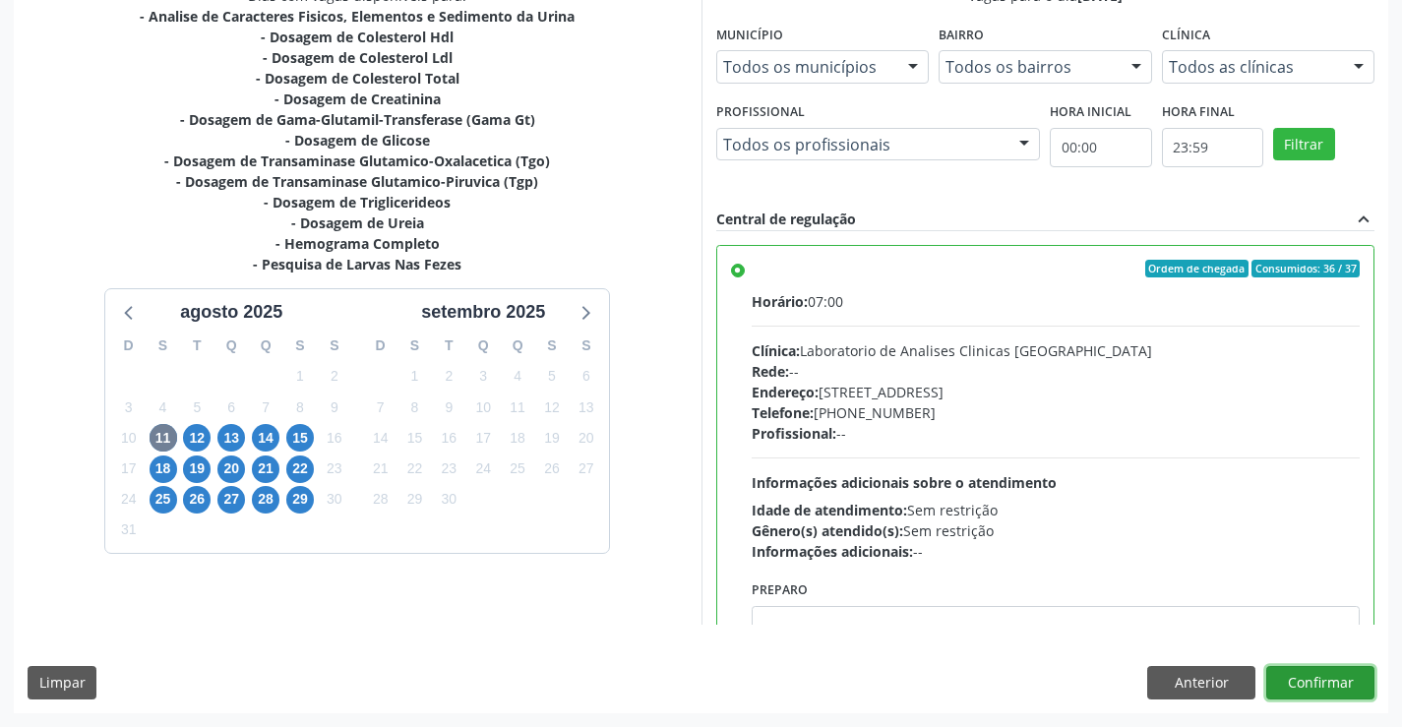
click at [1325, 687] on button "Confirmar" at bounding box center [1320, 682] width 108 height 33
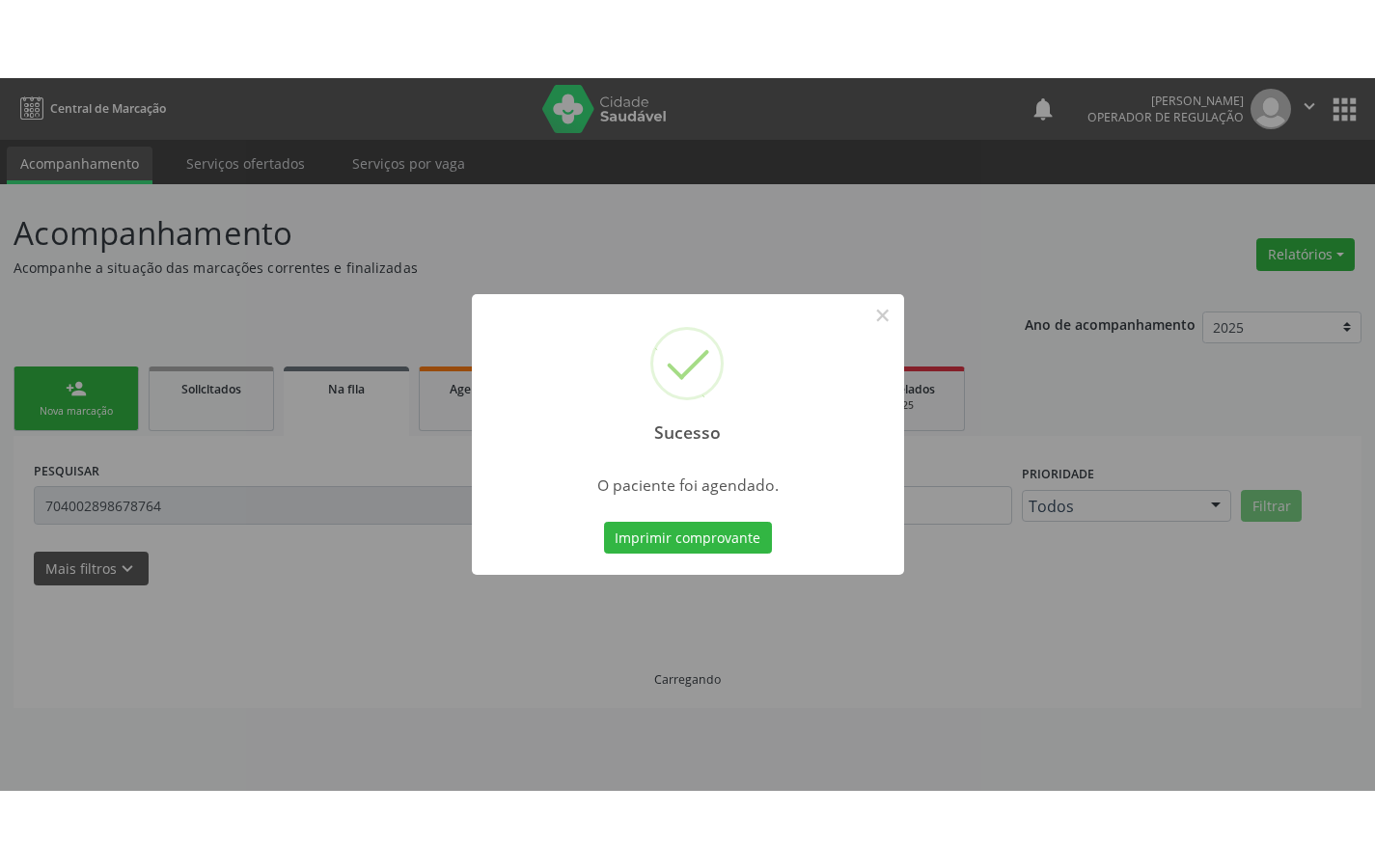
scroll to position [0, 0]
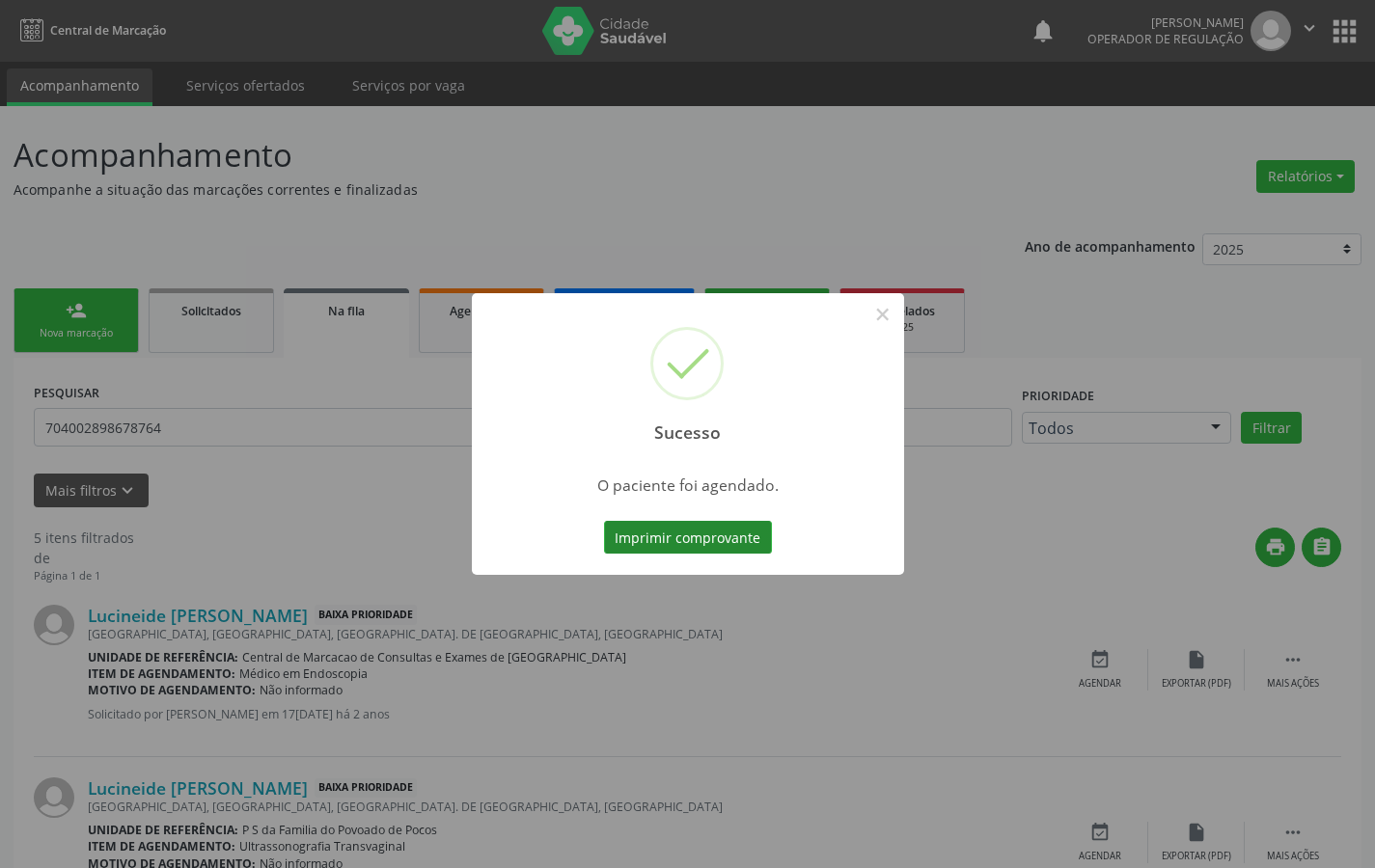
click at [651, 529] on button "Imprimir comprovante" at bounding box center [688, 536] width 168 height 32
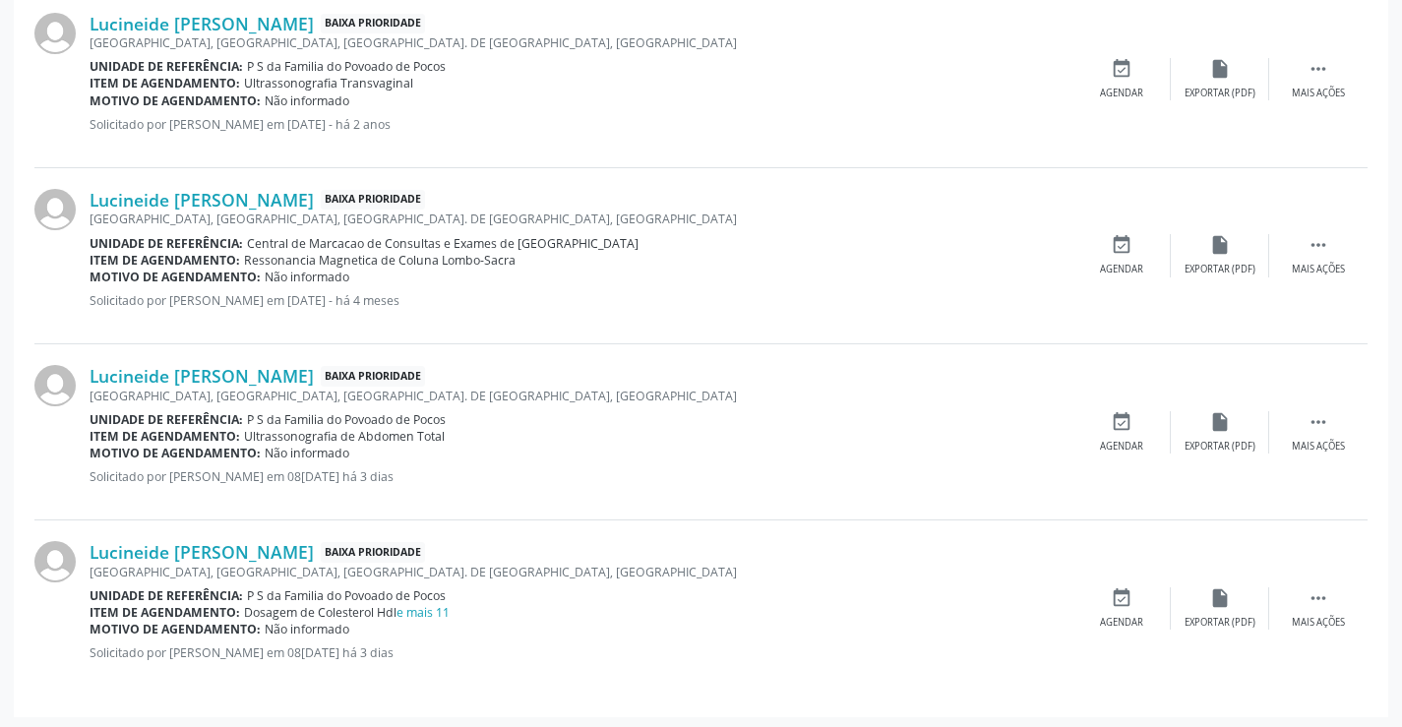
scroll to position [784, 0]
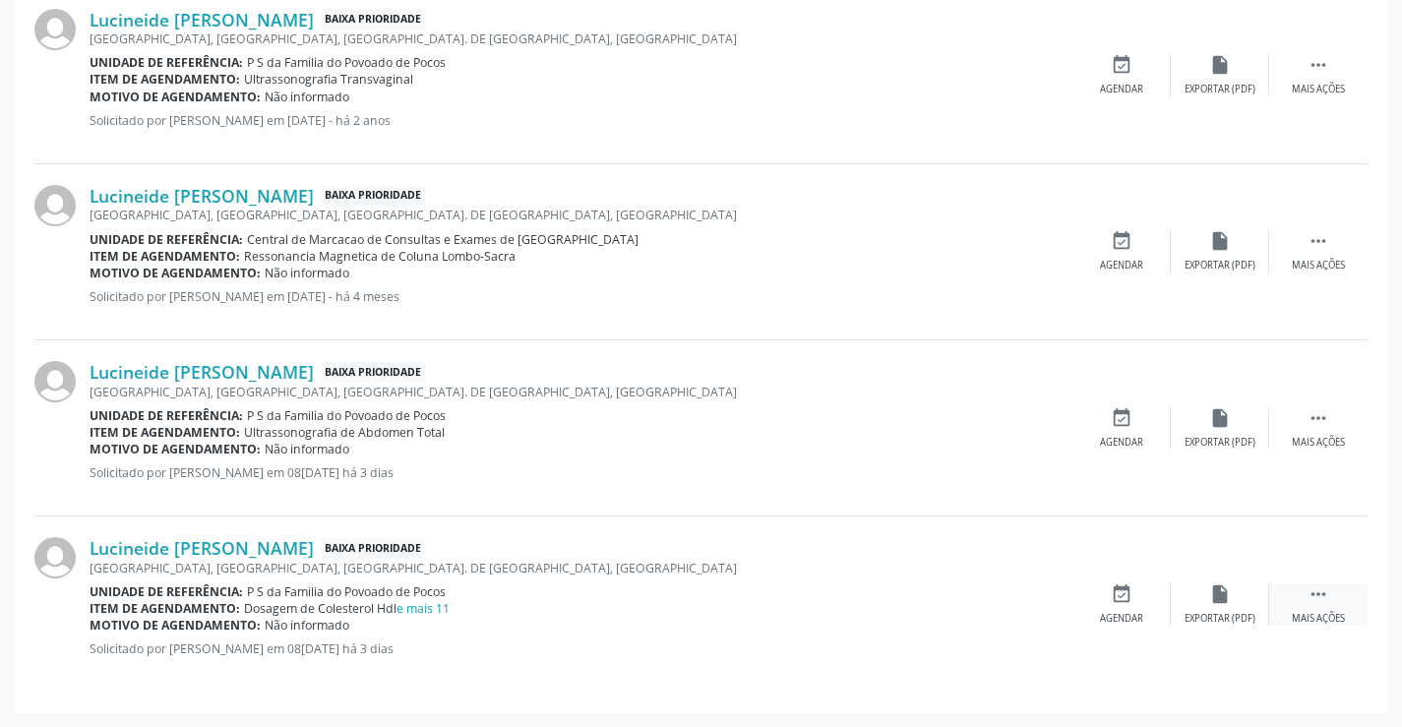
click at [1322, 595] on icon "" at bounding box center [1318, 594] width 22 height 22
click at [1215, 601] on icon "edit" at bounding box center [1220, 594] width 22 height 22
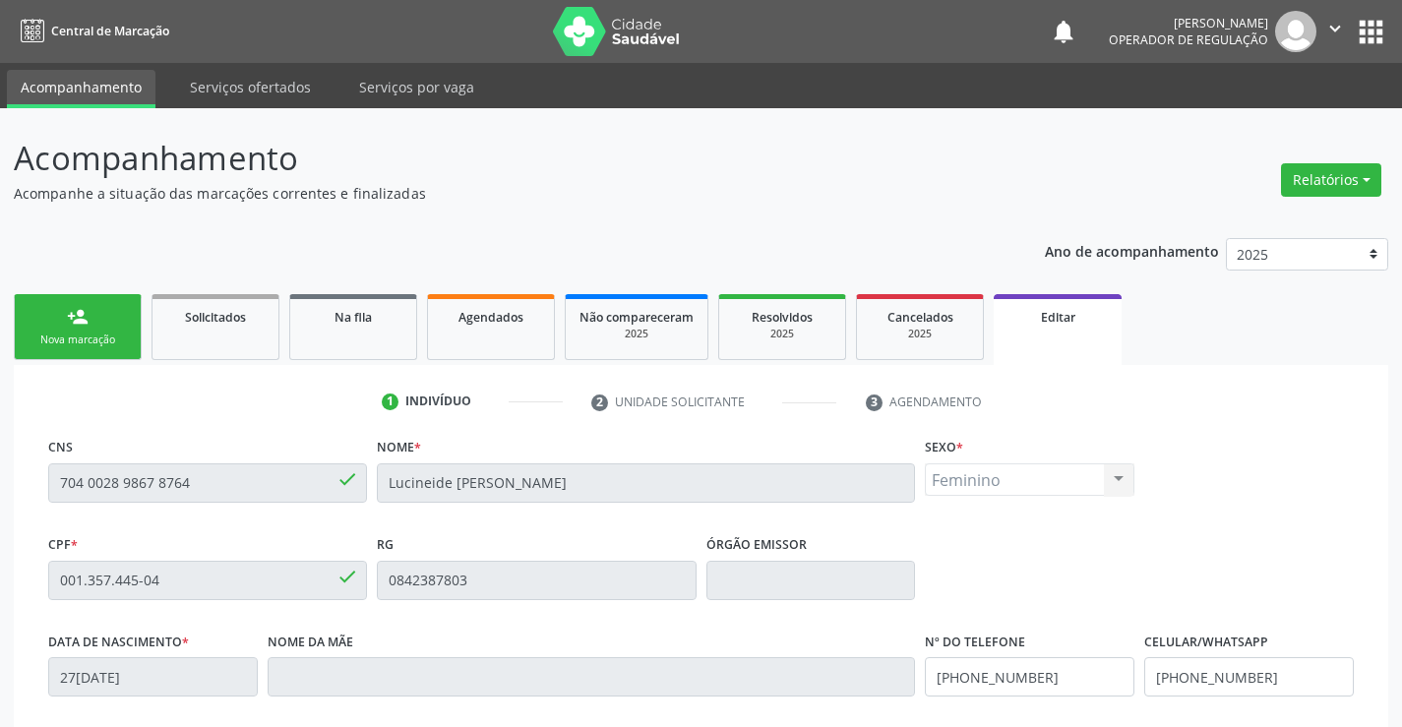
scroll to position [366, 0]
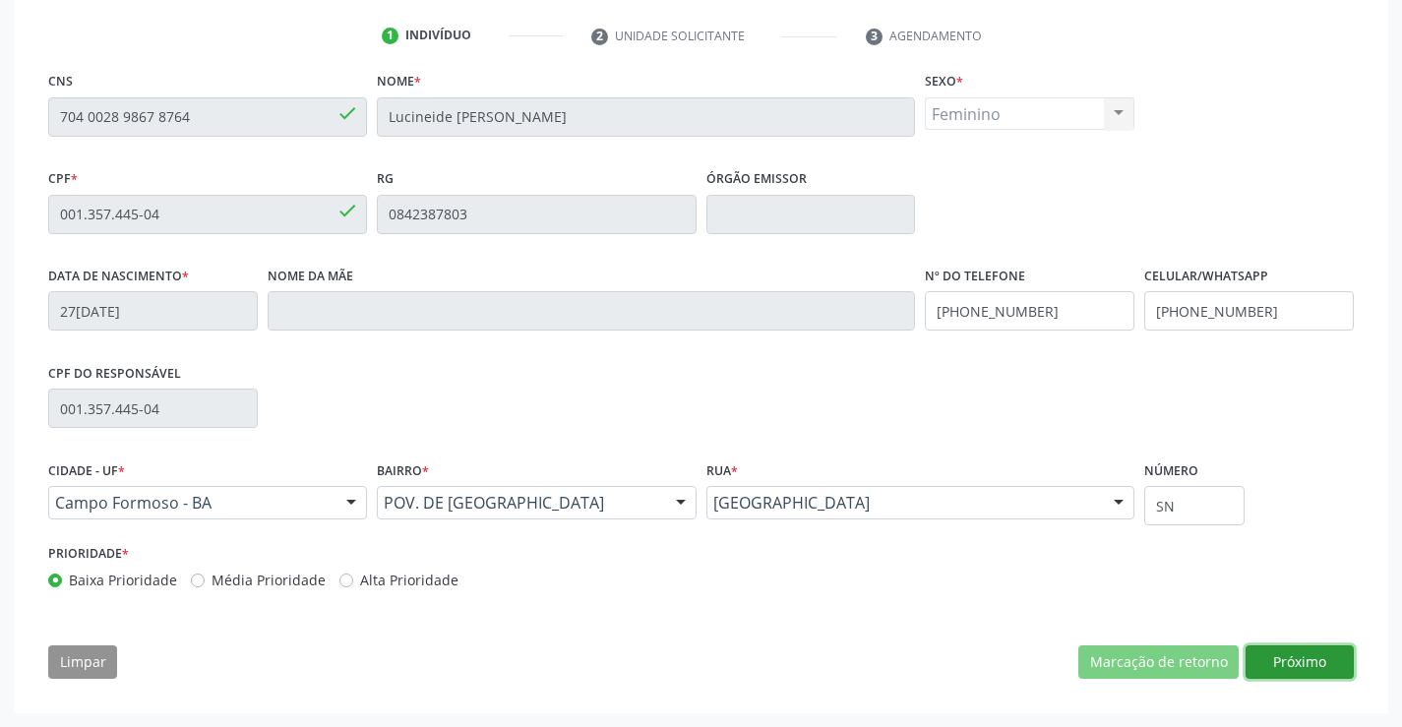
click at [1282, 653] on button "Próximo" at bounding box center [1299, 661] width 108 height 33
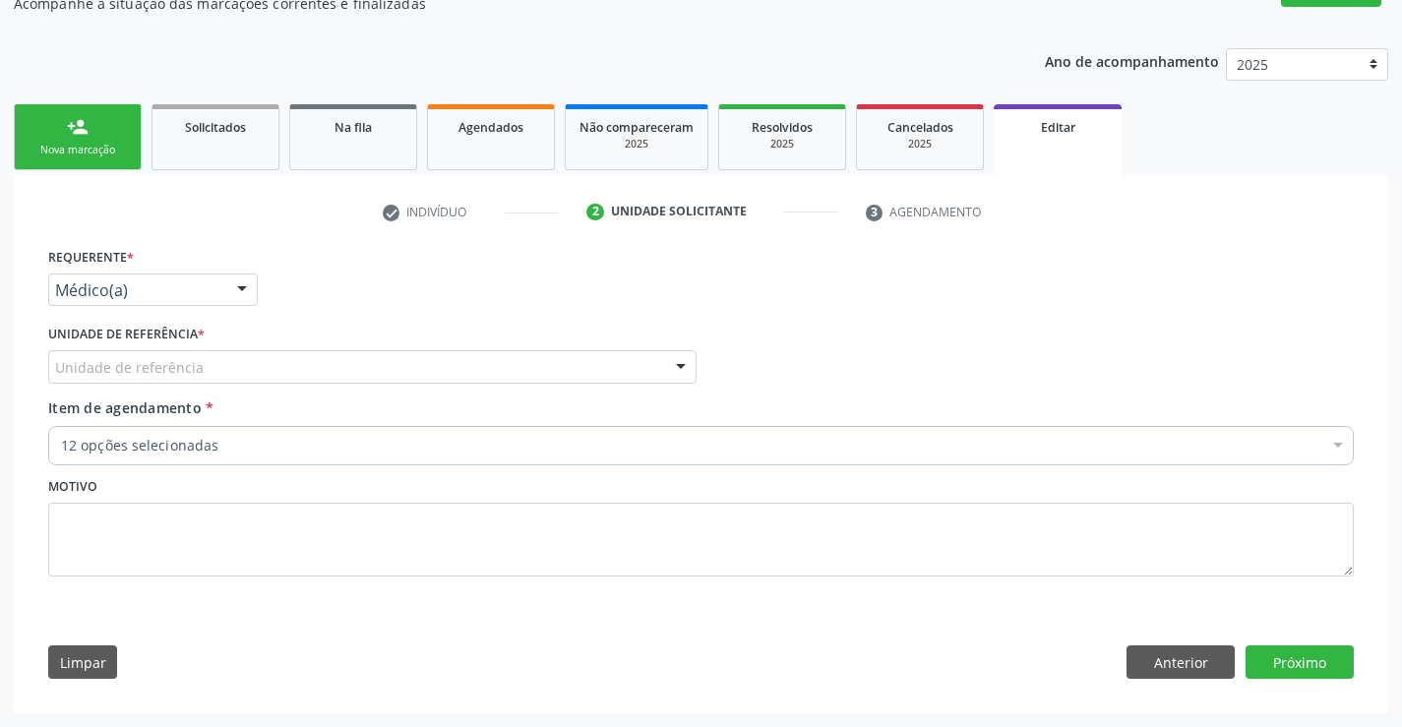
scroll to position [190, 0]
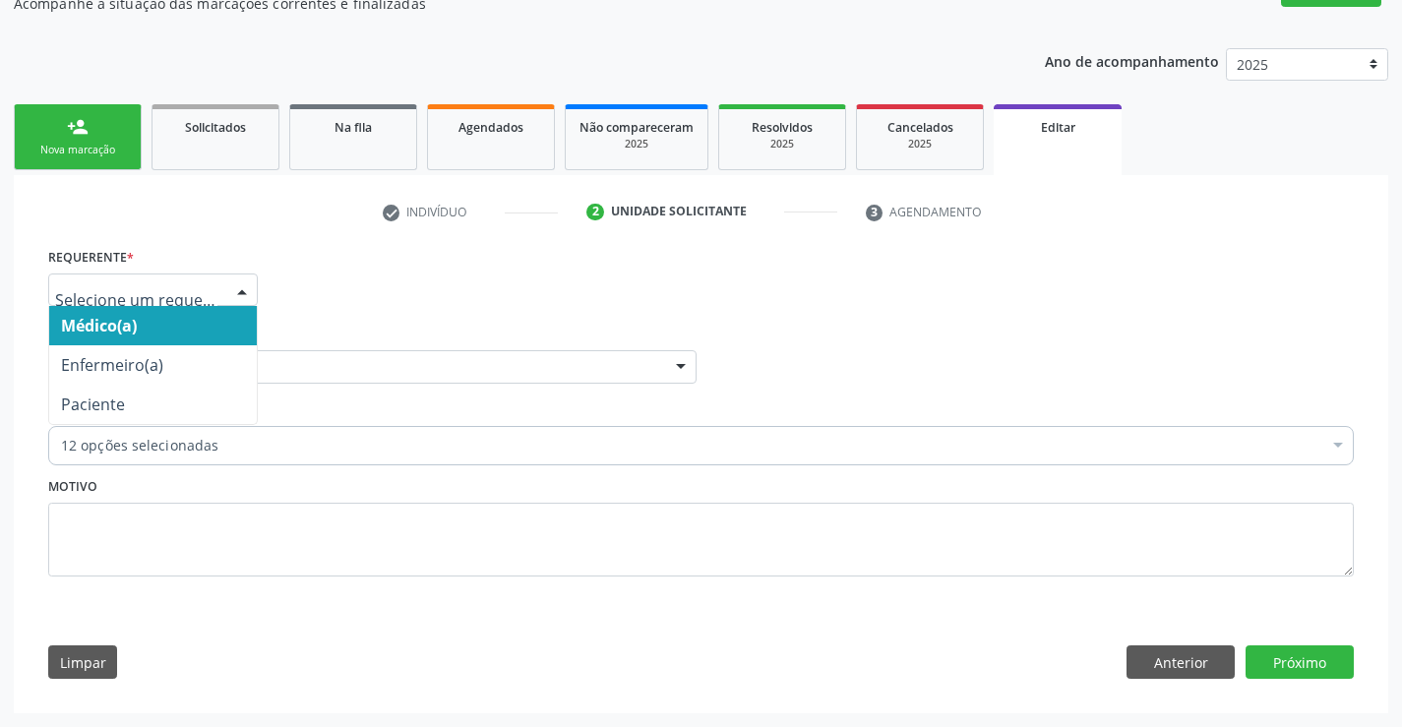
click at [240, 290] on div at bounding box center [242, 290] width 30 height 33
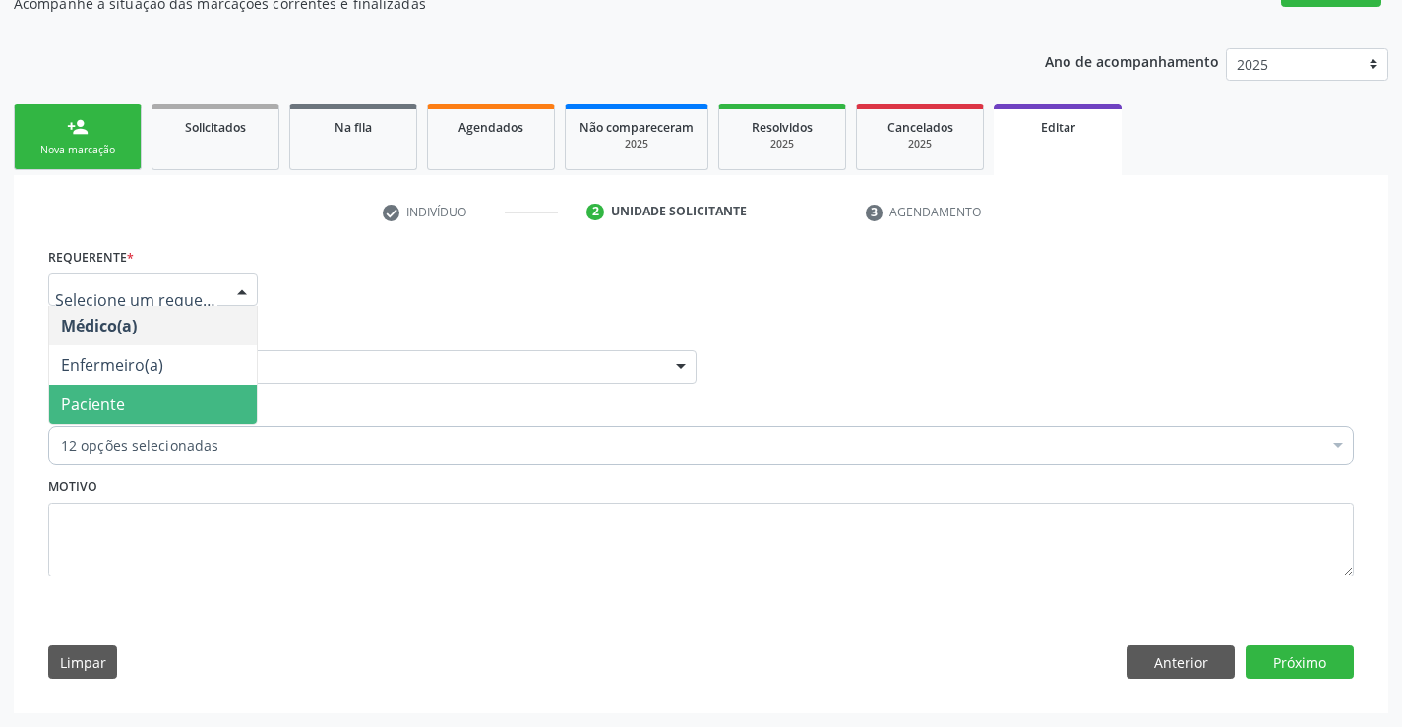
click at [148, 402] on span "Paciente" at bounding box center [153, 404] width 208 height 39
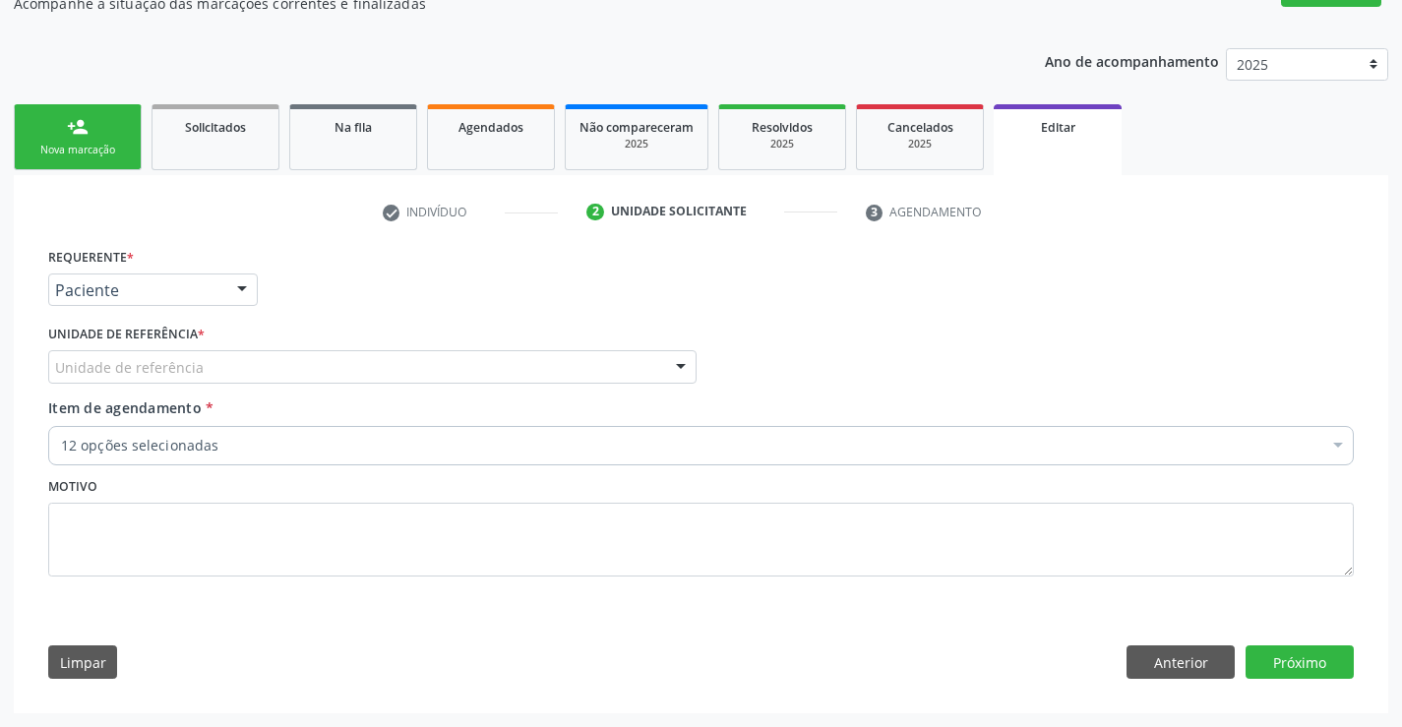
click at [679, 364] on div at bounding box center [681, 367] width 30 height 33
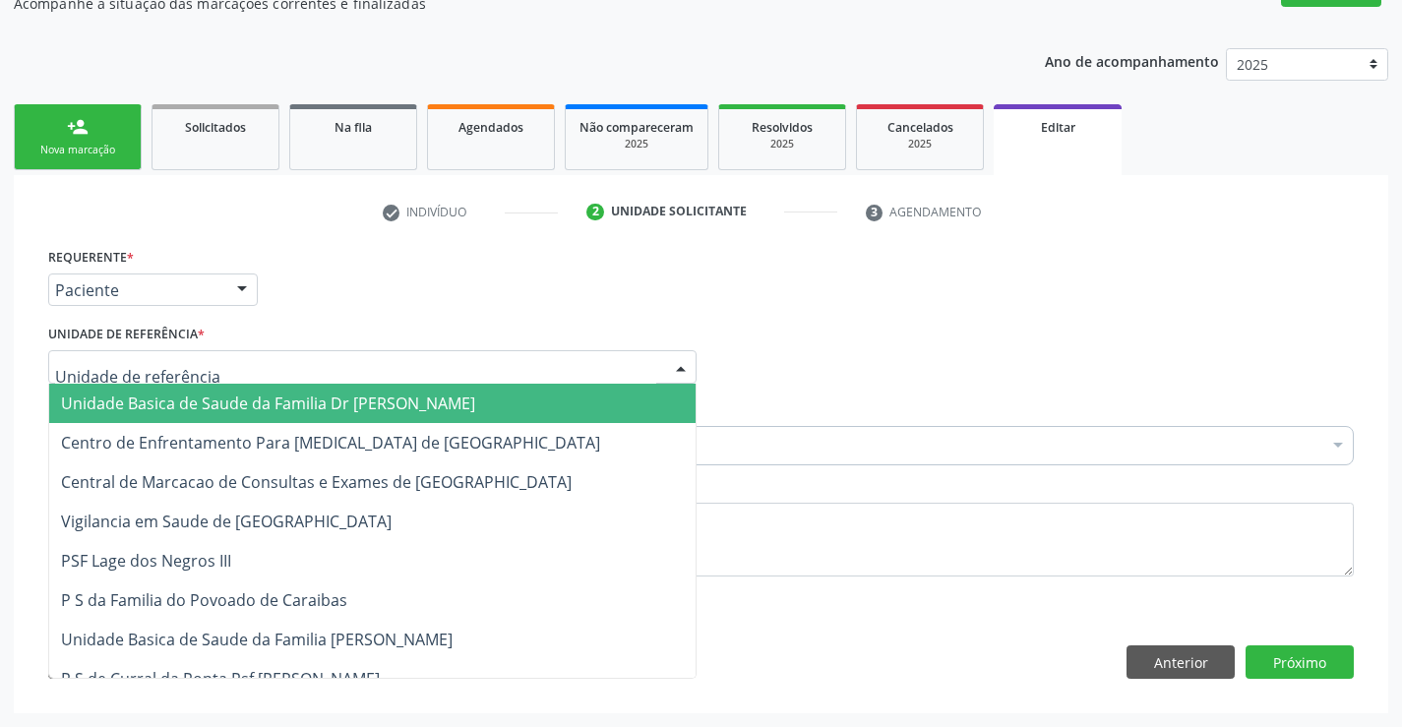
click at [519, 413] on span "Unidade Basica de Saude da Familia Dr [PERSON_NAME]" at bounding box center [372, 403] width 646 height 39
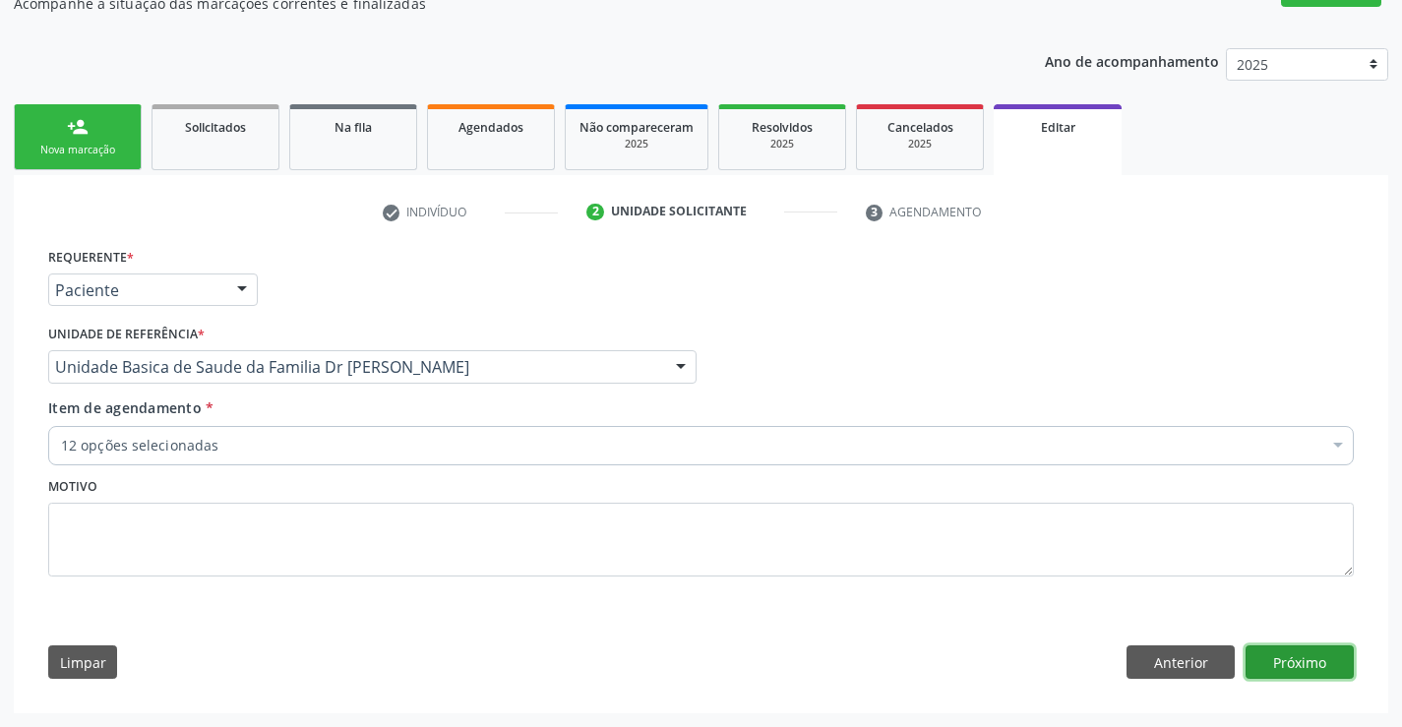
click at [1292, 659] on button "Próximo" at bounding box center [1299, 661] width 108 height 33
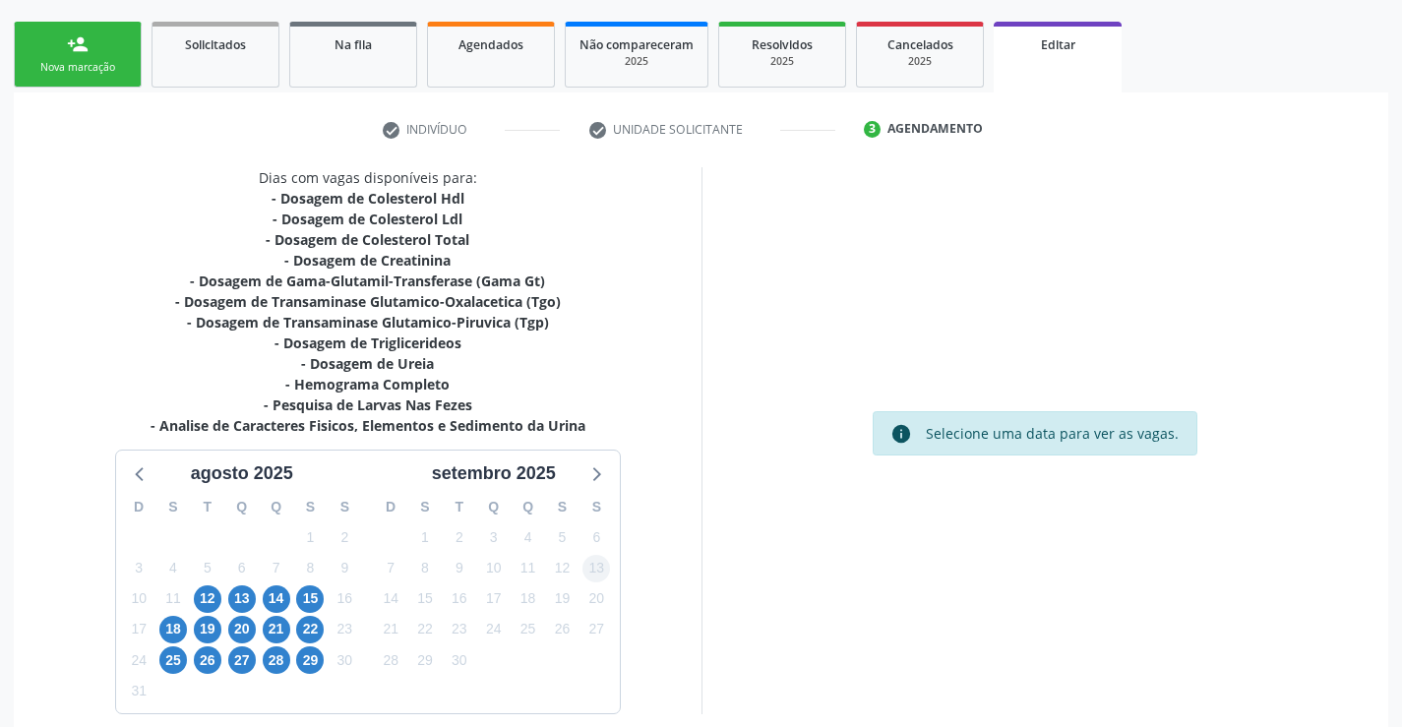
scroll to position [382, 0]
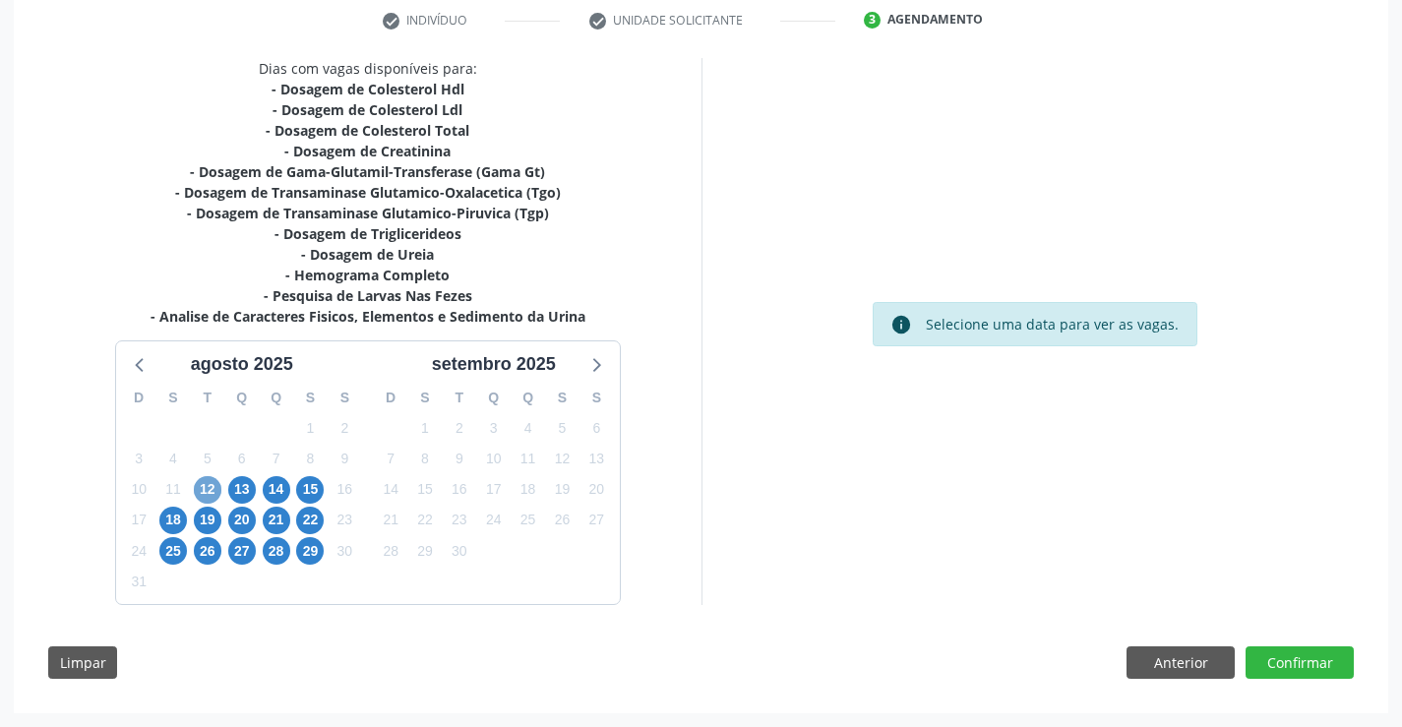
click at [217, 486] on span "12" at bounding box center [208, 490] width 28 height 28
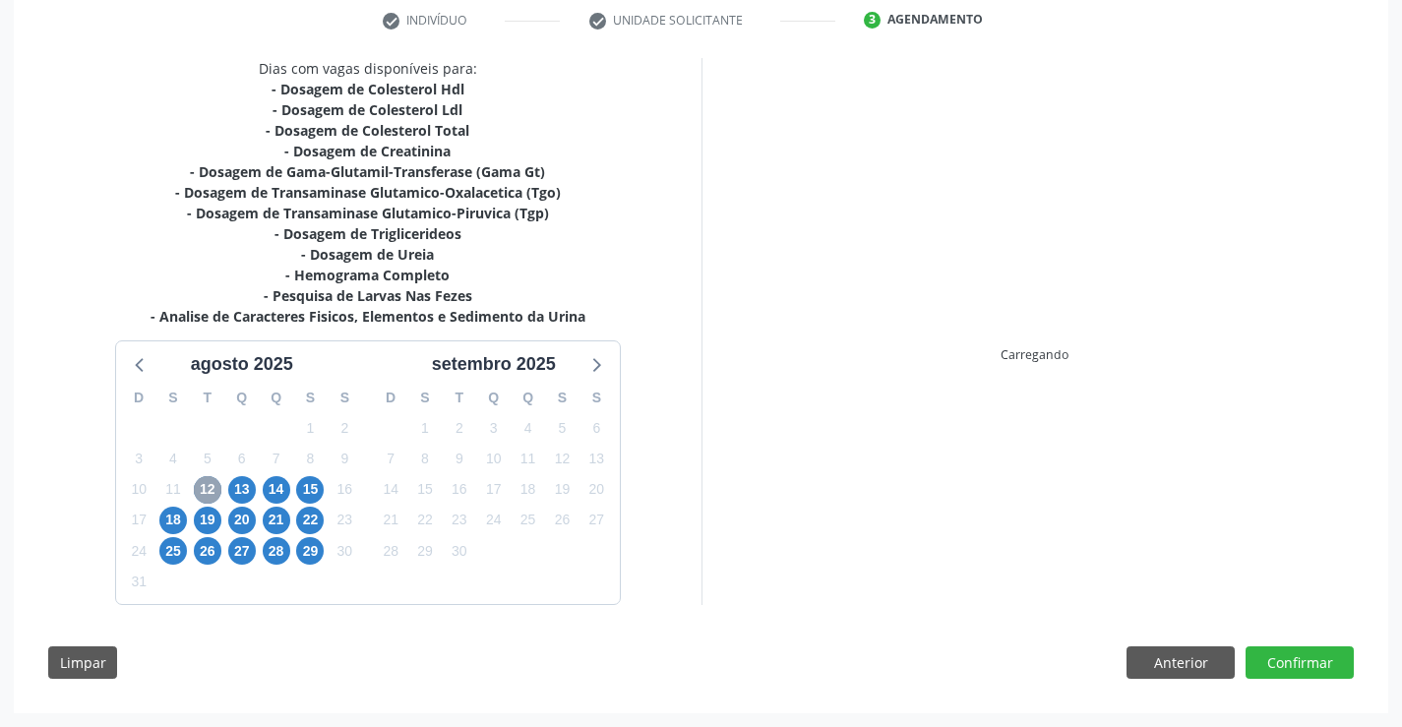
click at [212, 492] on span "12" at bounding box center [208, 490] width 28 height 28
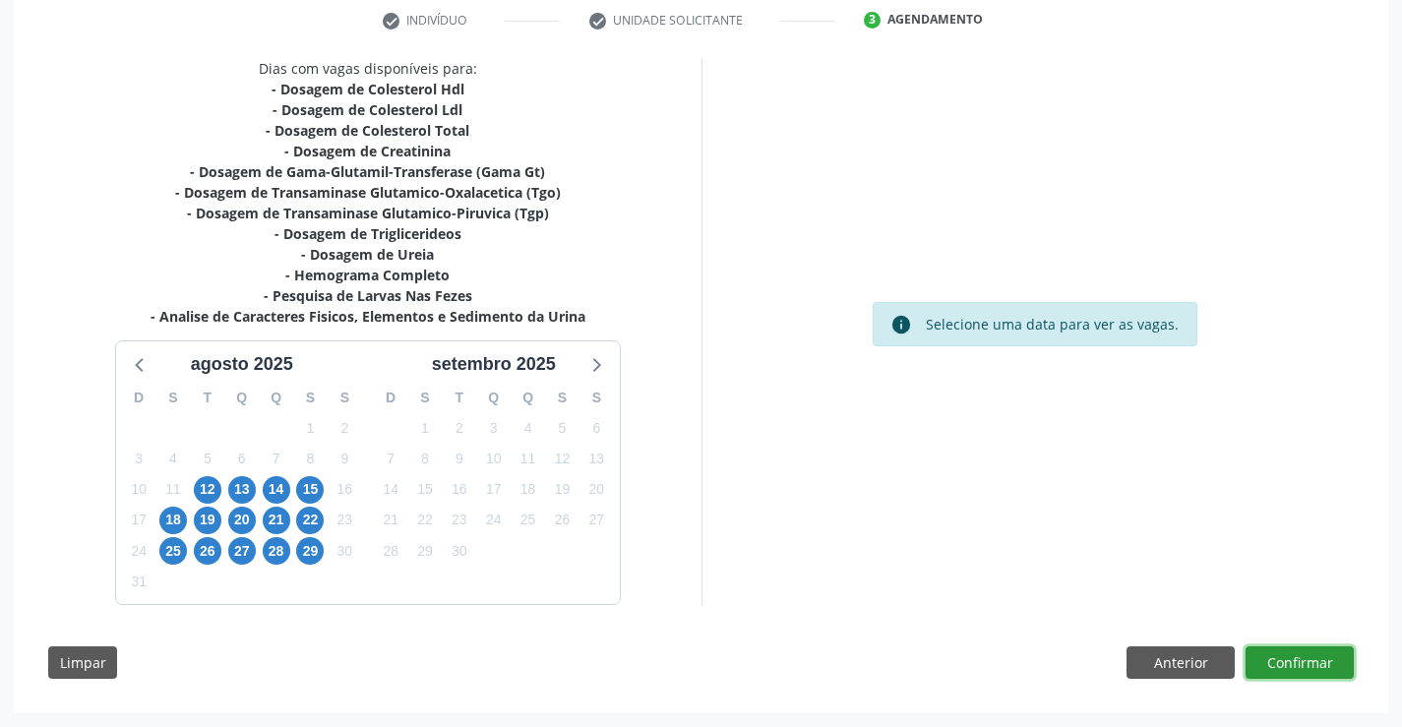
click at [1281, 661] on button "Confirmar" at bounding box center [1299, 662] width 108 height 33
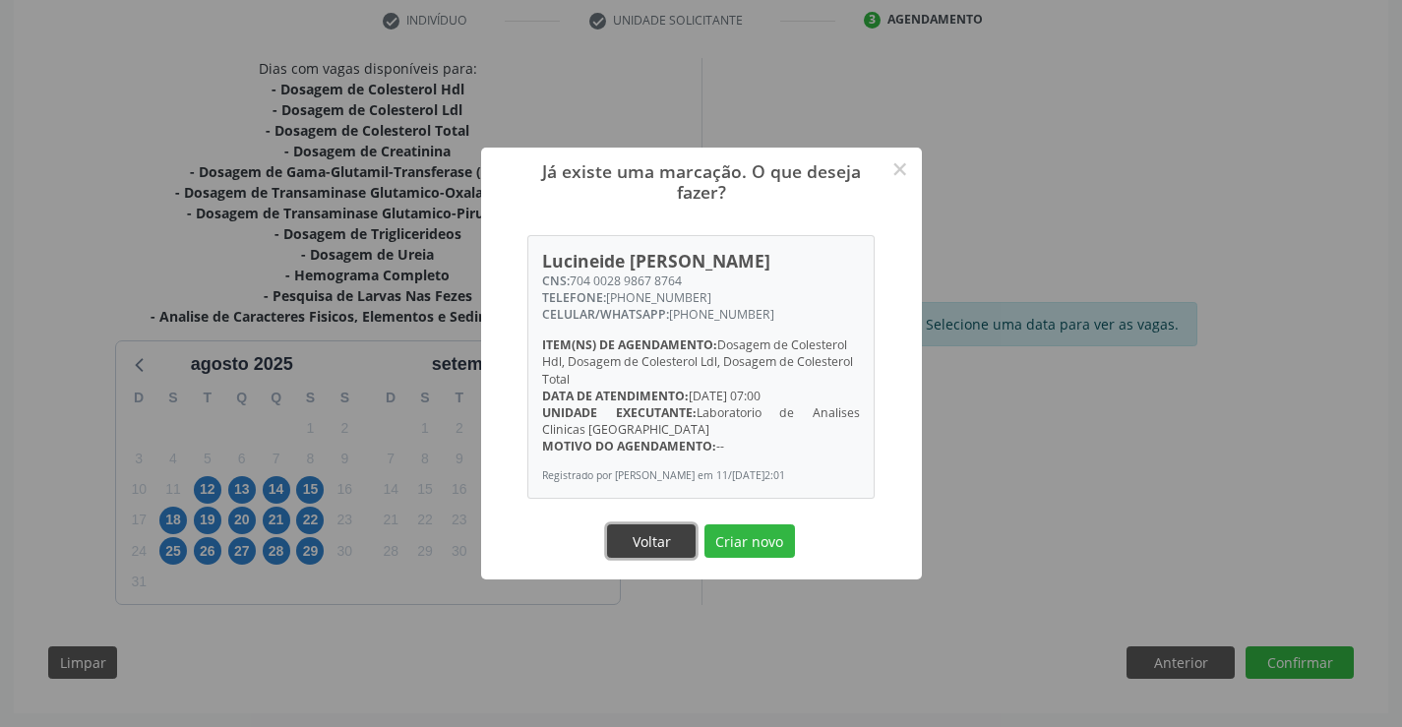
click at [658, 546] on button "Voltar" at bounding box center [651, 540] width 89 height 33
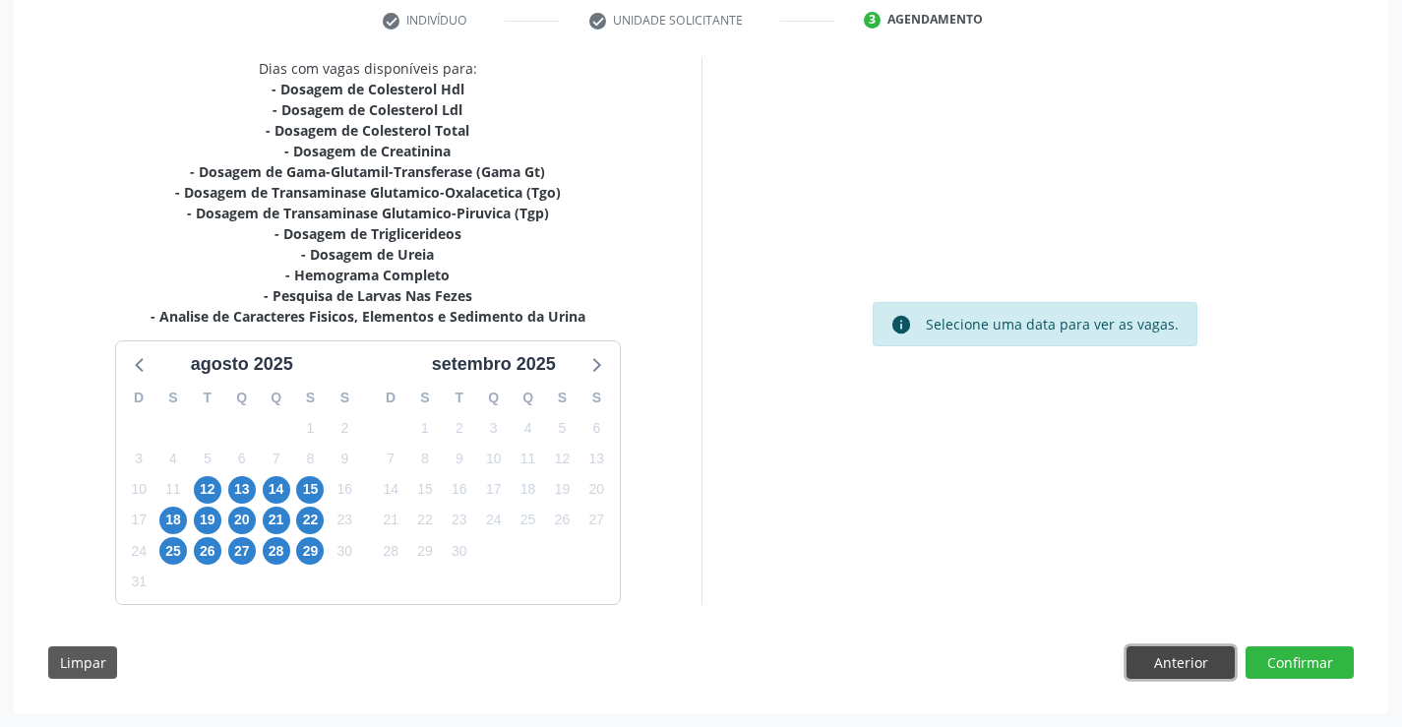
click at [1153, 663] on button "Anterior" at bounding box center [1180, 662] width 108 height 33
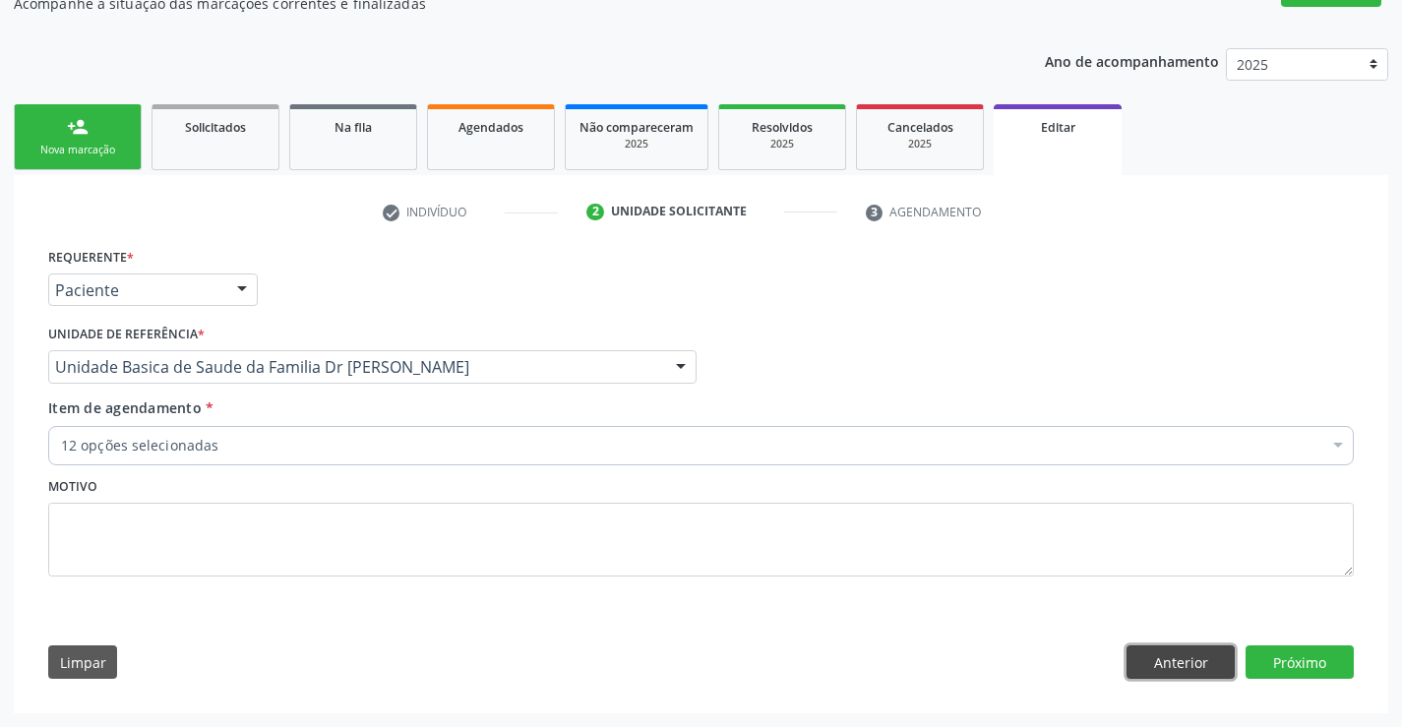
click at [1153, 663] on button "Anterior" at bounding box center [1180, 661] width 108 height 33
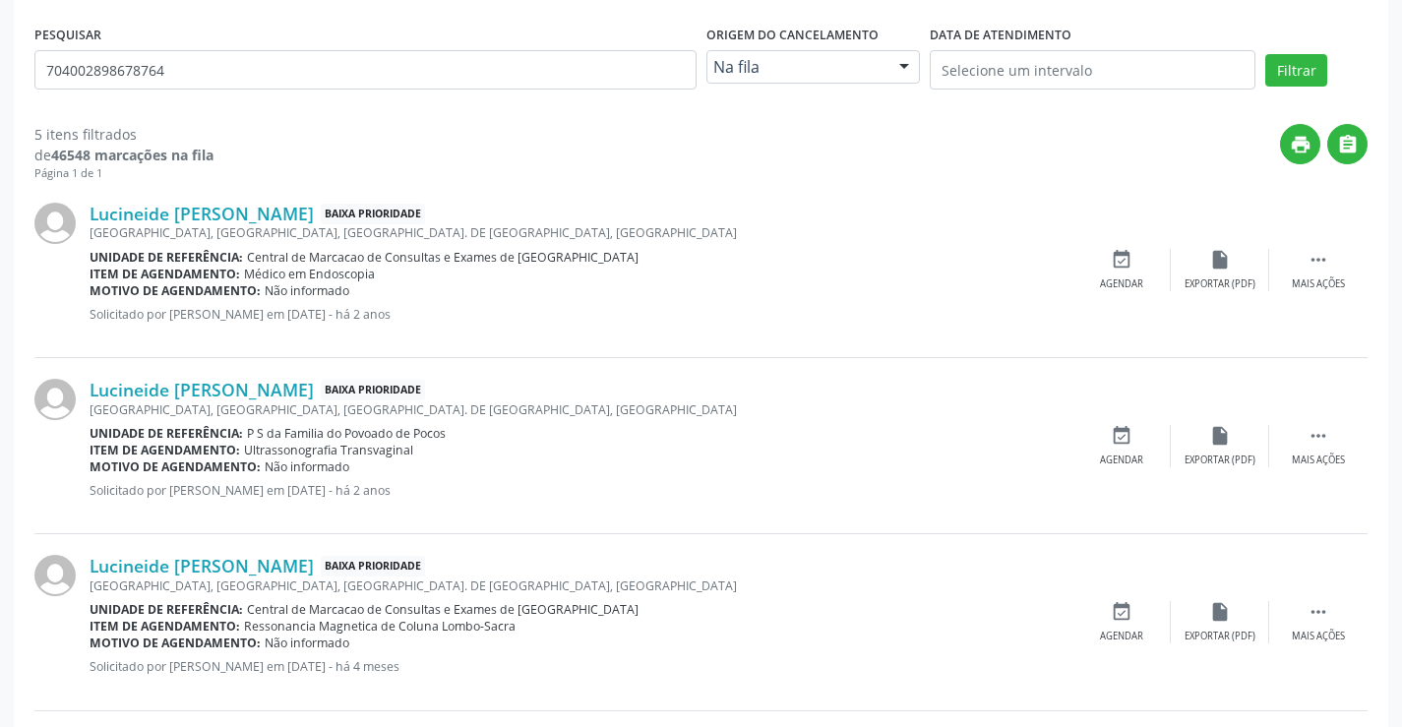
scroll to position [0, 0]
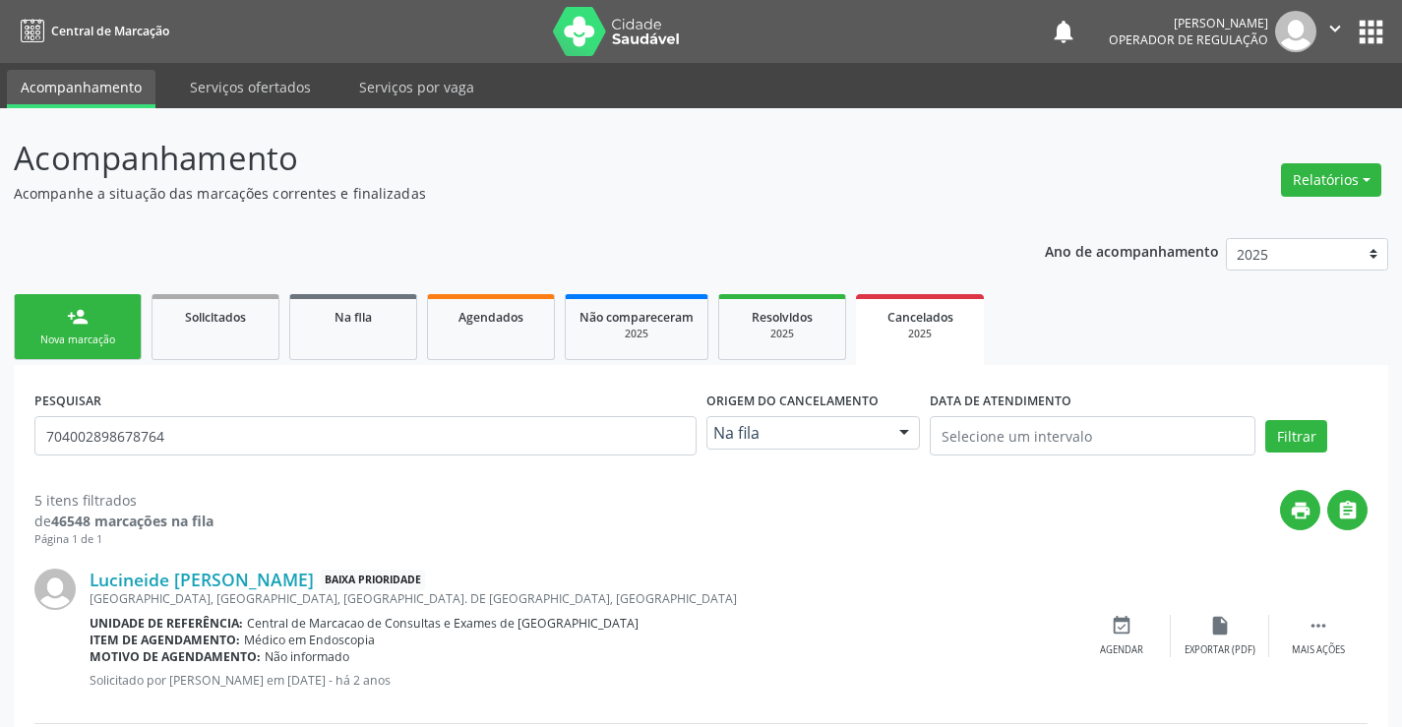
click at [74, 325] on div "person_add" at bounding box center [78, 317] width 22 height 22
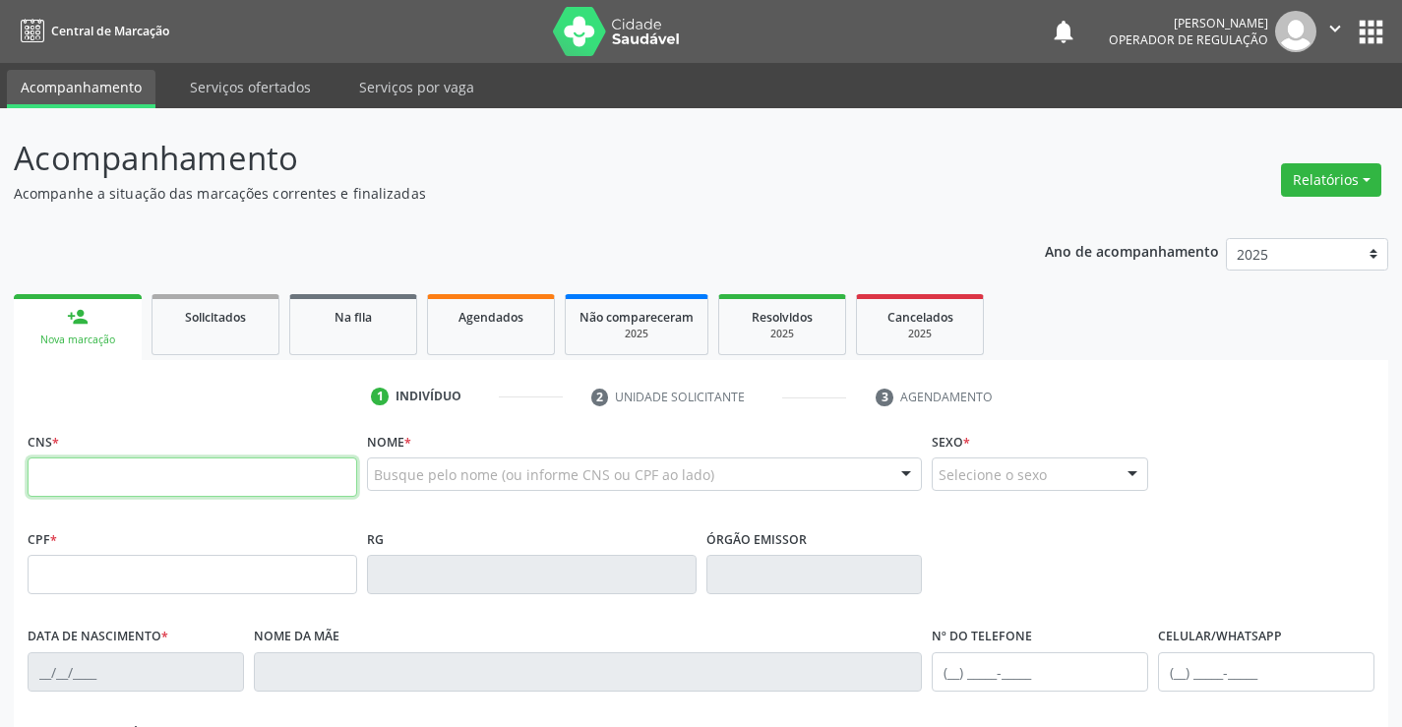
click at [92, 477] on input "text" at bounding box center [193, 476] width 330 height 39
type input "700 8019 5223 9890"
type input "2131409850"
type input "19[DATE]"
type input "[PHONE_NUMBER]"
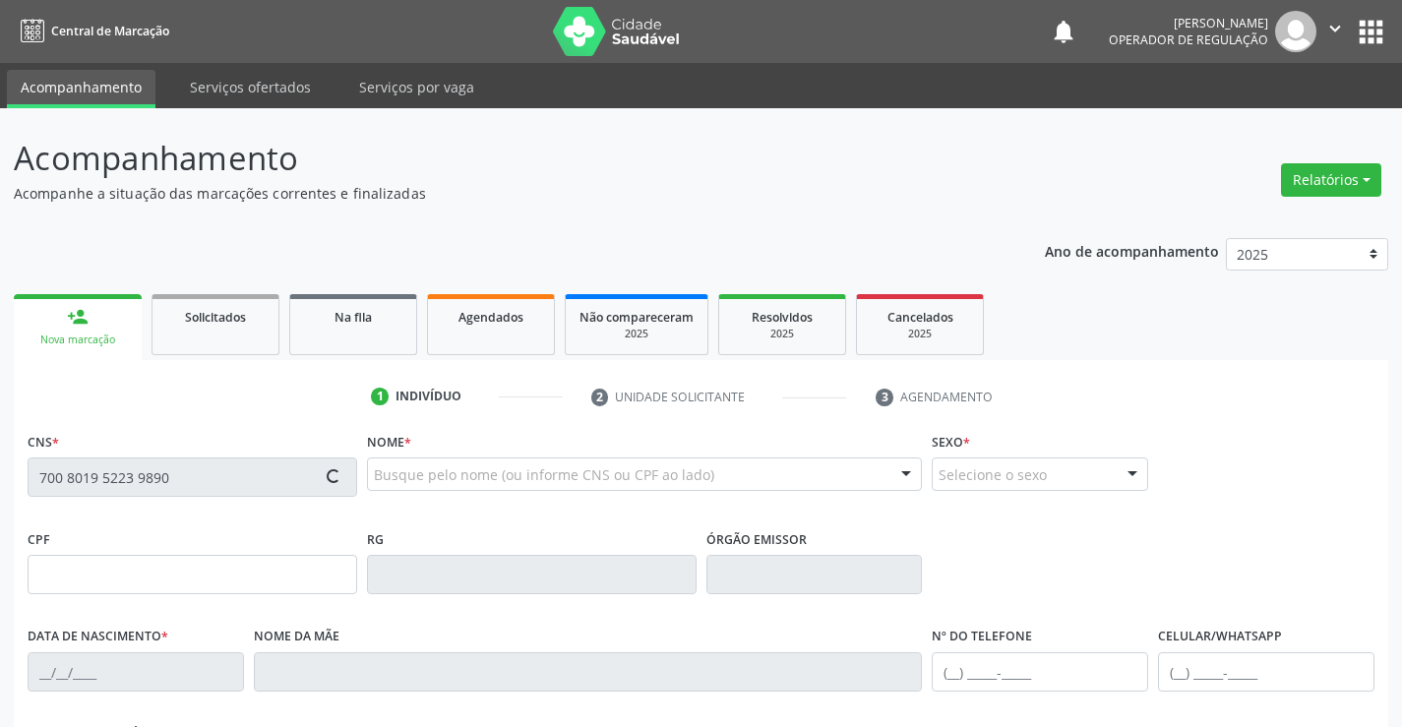
type input "[PHONE_NUMBER]"
type input "087.934.615-93"
type input "S/N"
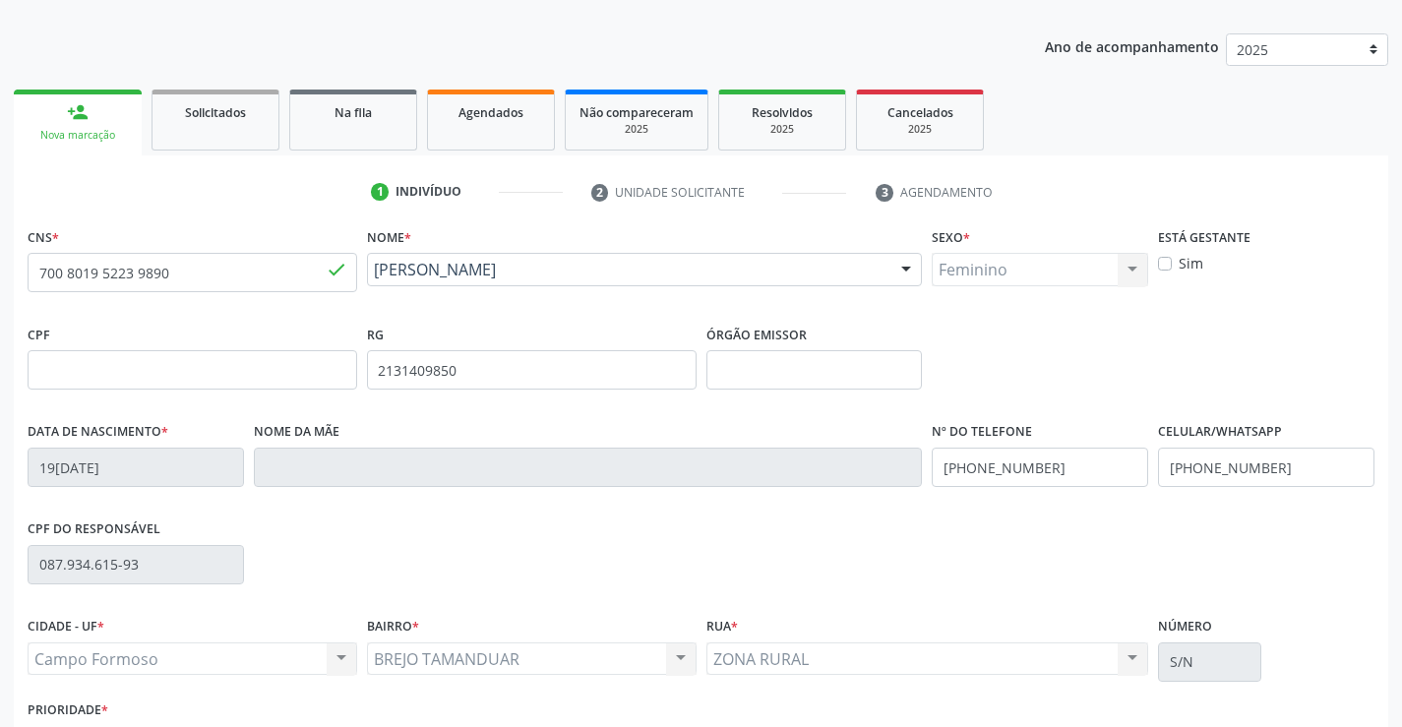
scroll to position [339, 0]
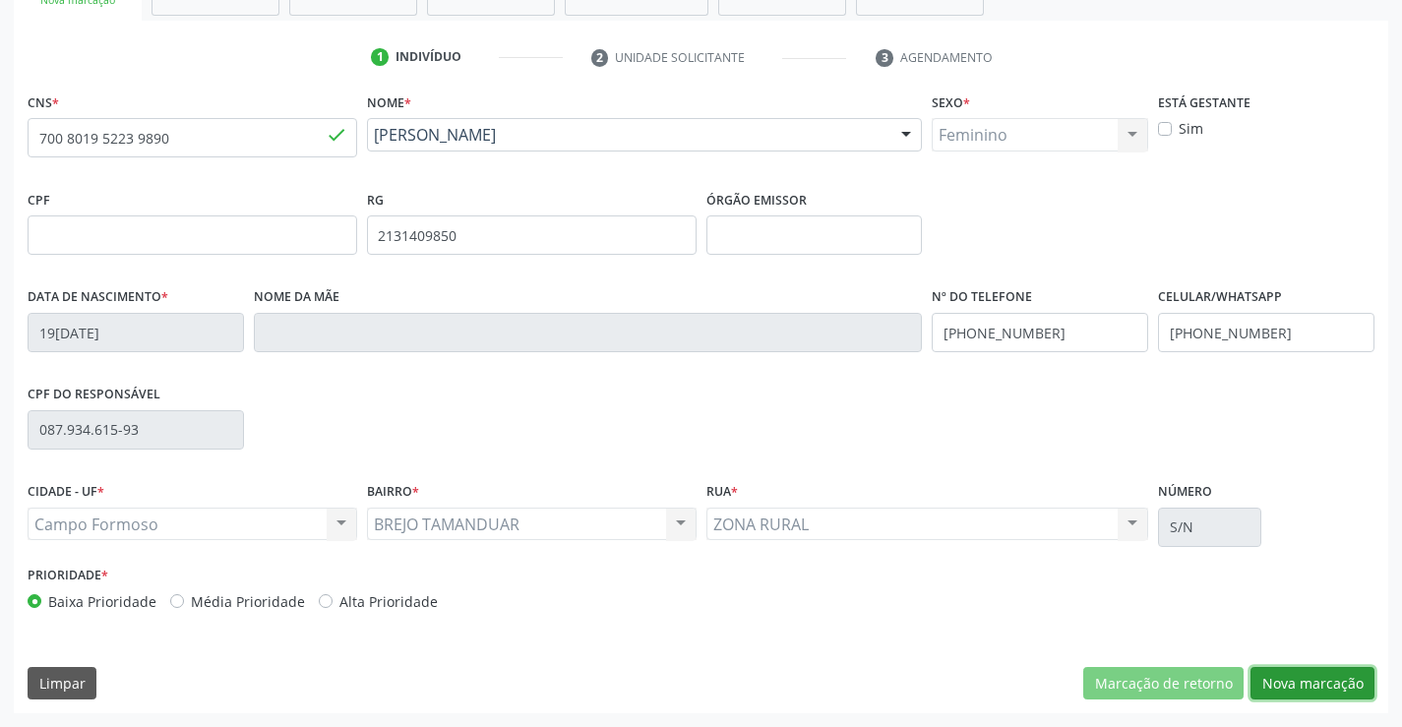
click at [1319, 681] on button "Nova marcação" at bounding box center [1312, 683] width 124 height 33
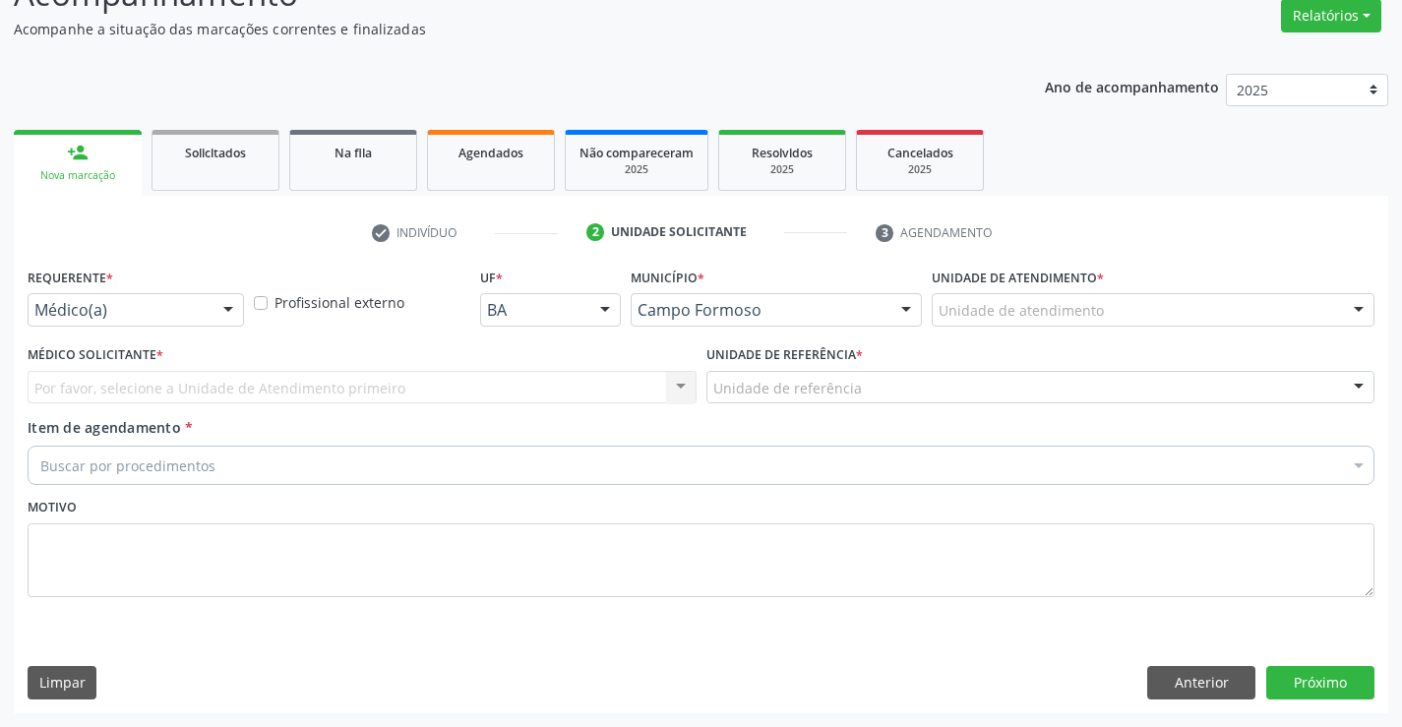
scroll to position [164, 0]
click at [227, 314] on div at bounding box center [228, 310] width 30 height 33
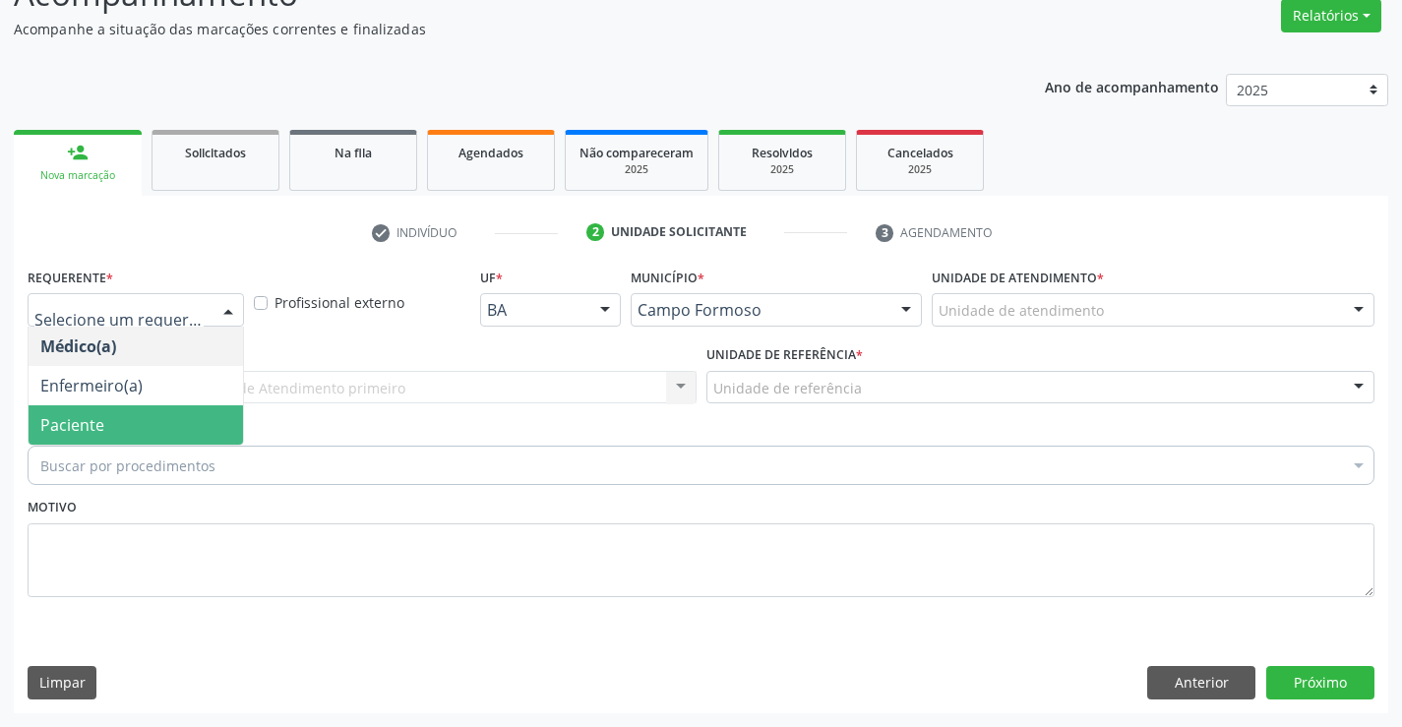
click at [116, 434] on span "Paciente" at bounding box center [136, 424] width 214 height 39
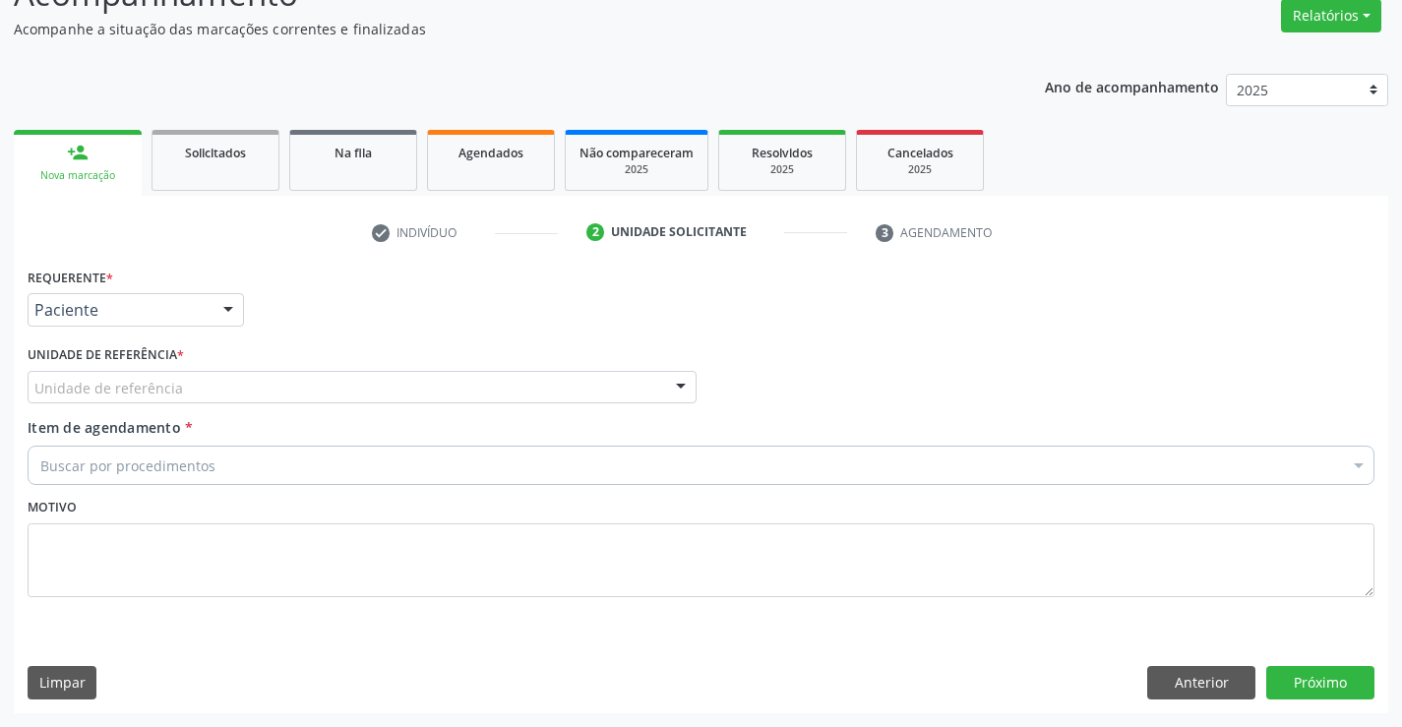
click at [685, 393] on div at bounding box center [681, 388] width 30 height 33
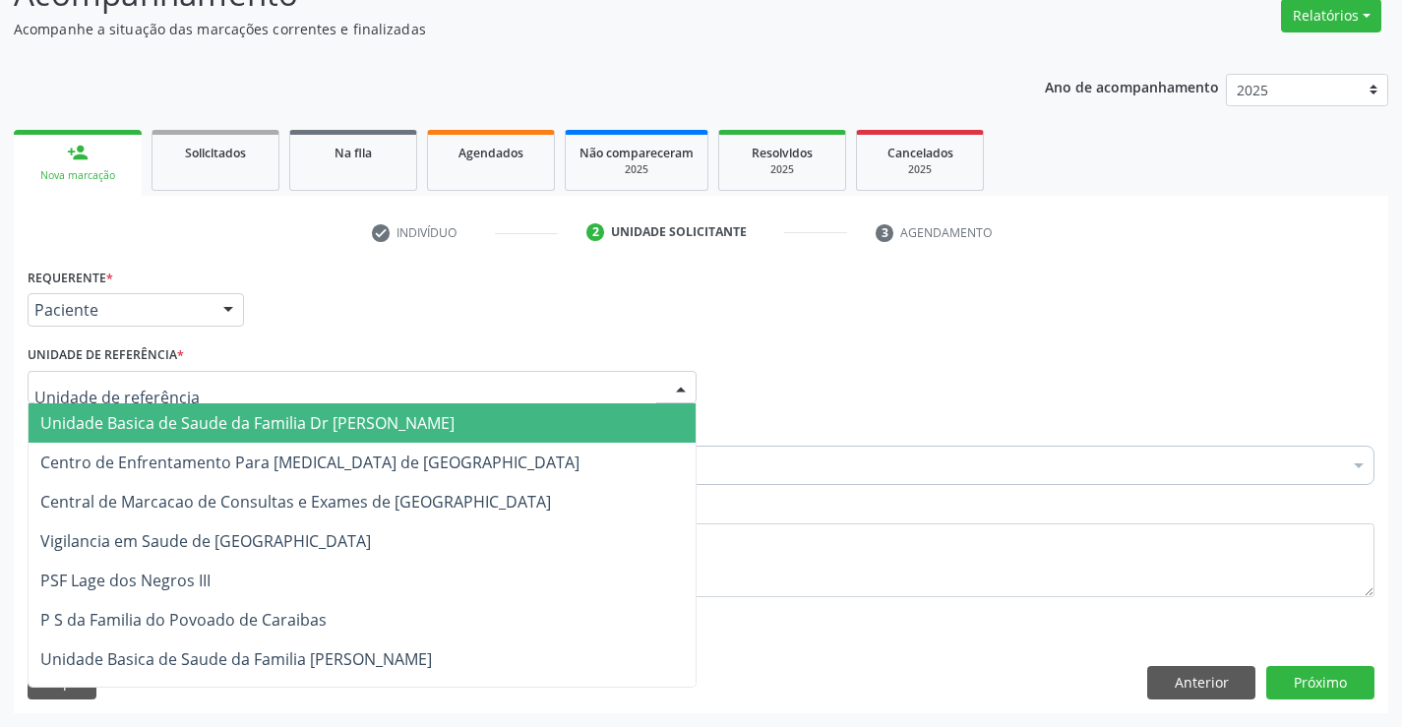
click at [415, 414] on span "Unidade Basica de Saude da Familia Dr [PERSON_NAME]" at bounding box center [247, 423] width 414 height 22
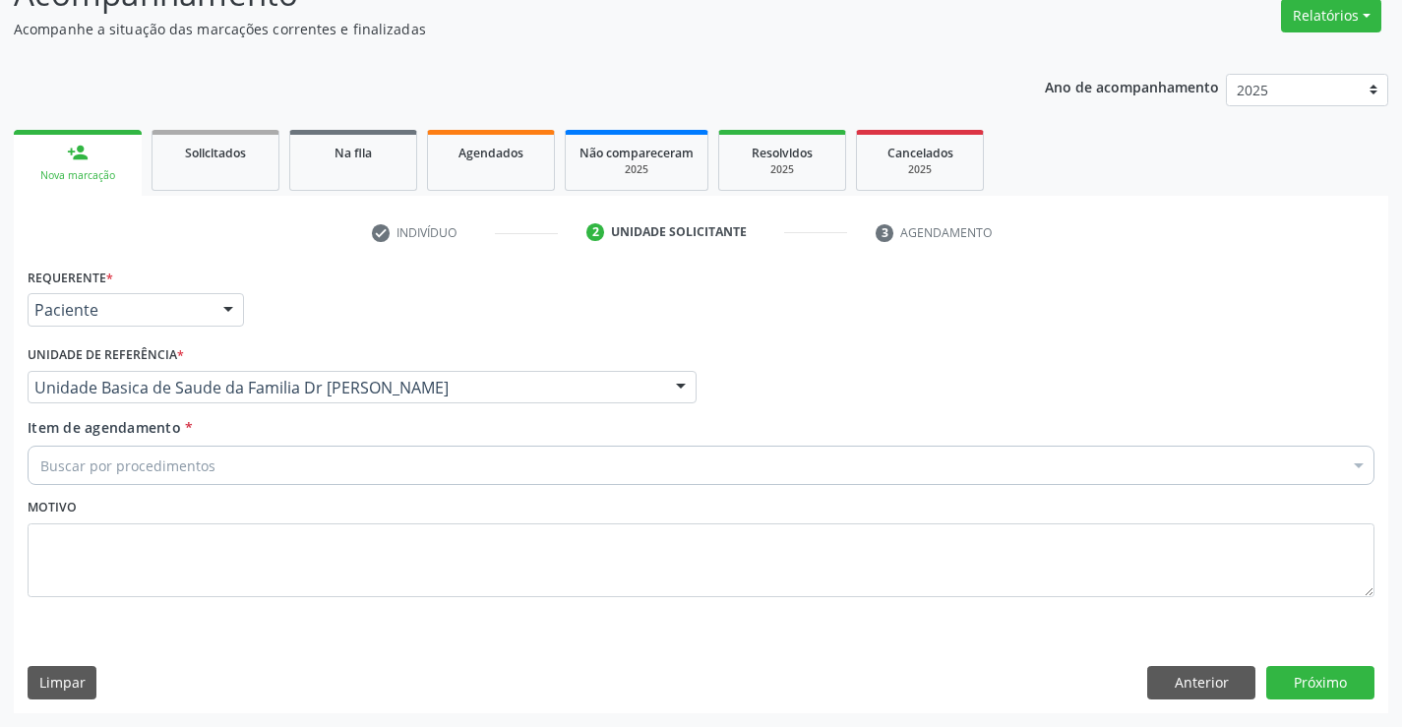
click at [317, 446] on div "Buscar por procedimentos Selecionar todos 0202040089 - 3X Pesquisa de Larvas Na…" at bounding box center [701, 462] width 1347 height 33
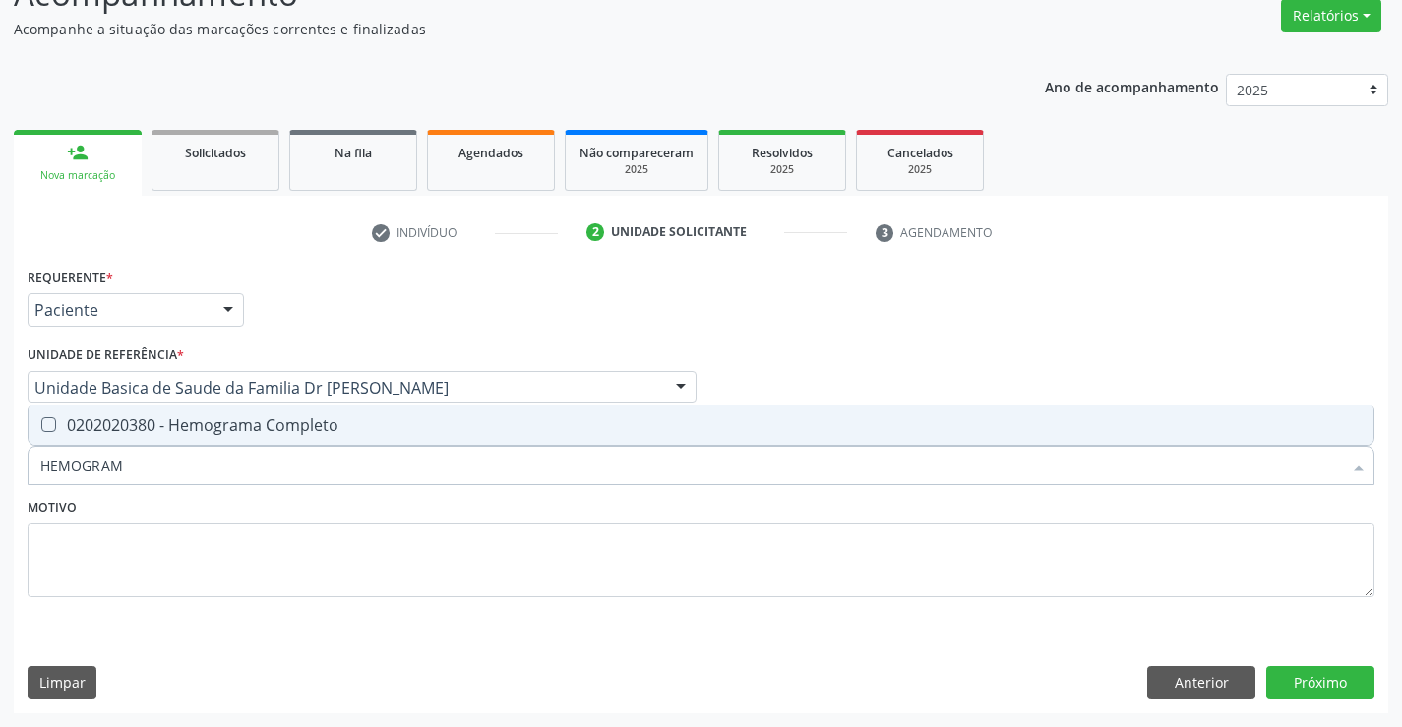
type input "HEMOGRAMA"
click at [304, 430] on div "0202020380 - Hemograma Completo" at bounding box center [700, 425] width 1321 height 16
checkbox Completo "true"
click at [162, 536] on textarea at bounding box center [701, 560] width 1347 height 75
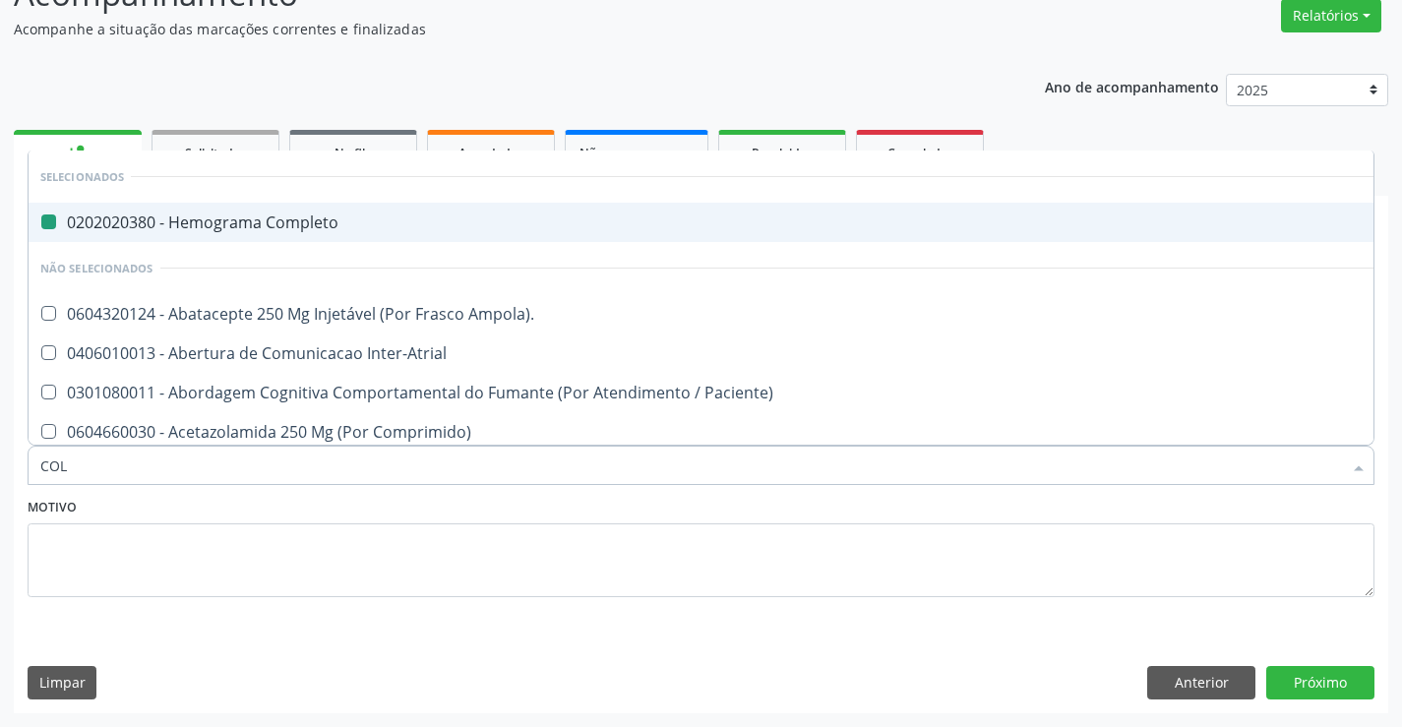
type input "COLE"
checkbox Completo "false"
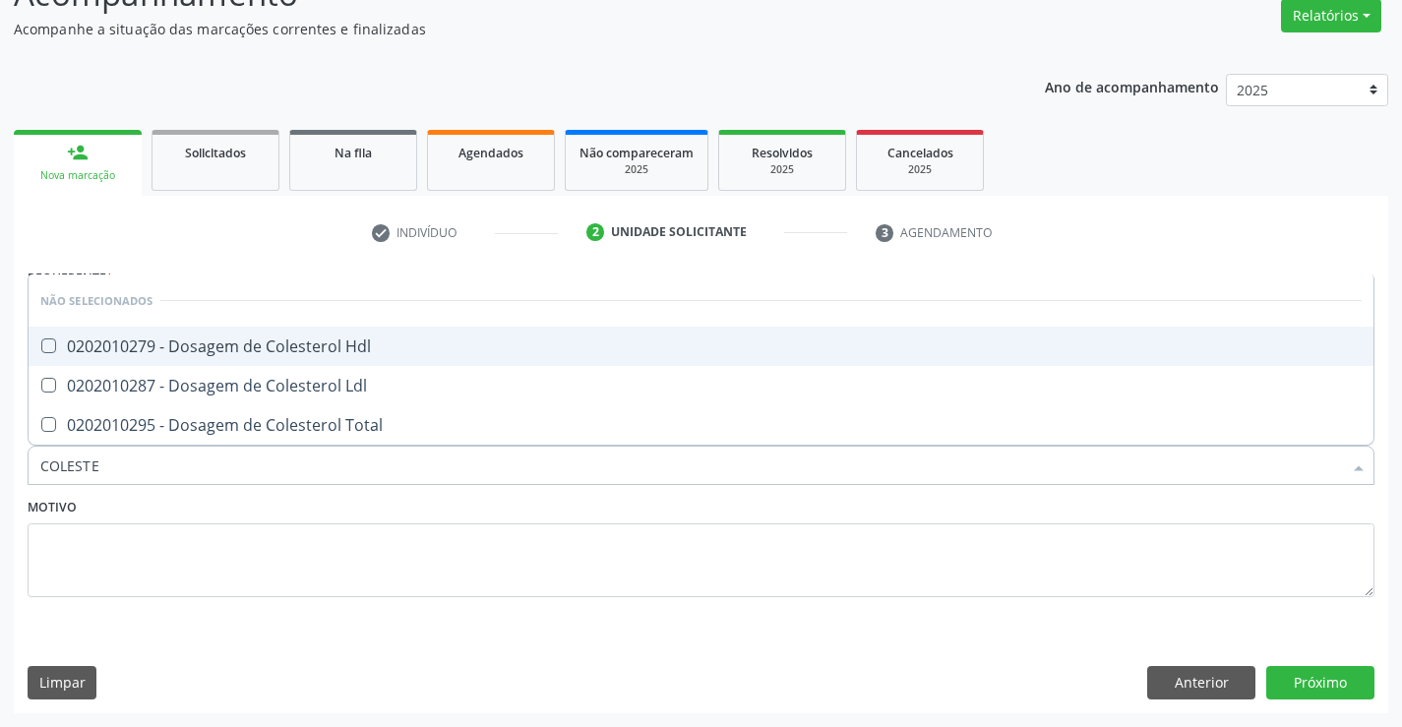
type input "COLESTER"
click at [108, 343] on div "0202010279 - Dosagem de Colesterol Hdl" at bounding box center [700, 346] width 1321 height 16
checkbox Hdl "true"
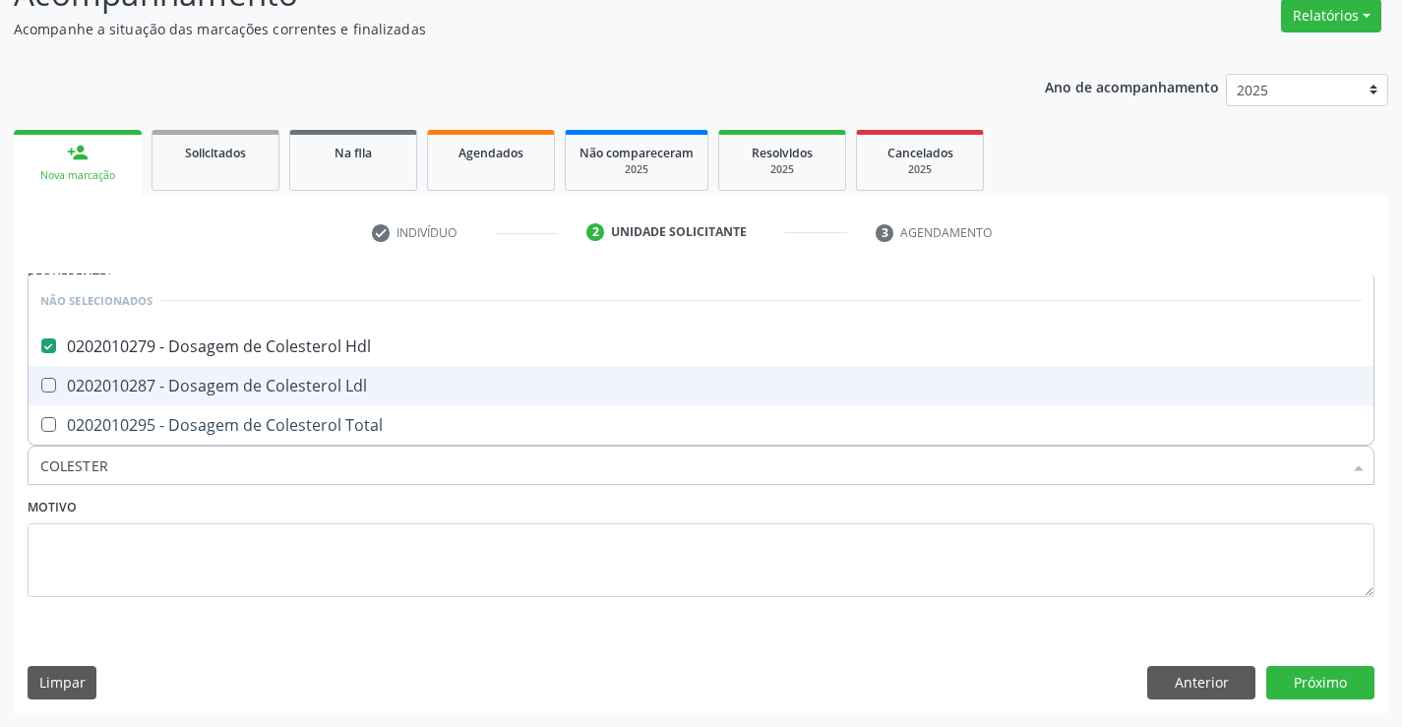
click at [106, 369] on span "0202010287 - Dosagem de Colesterol Ldl" at bounding box center [701, 385] width 1345 height 39
checkbox Ldl "true"
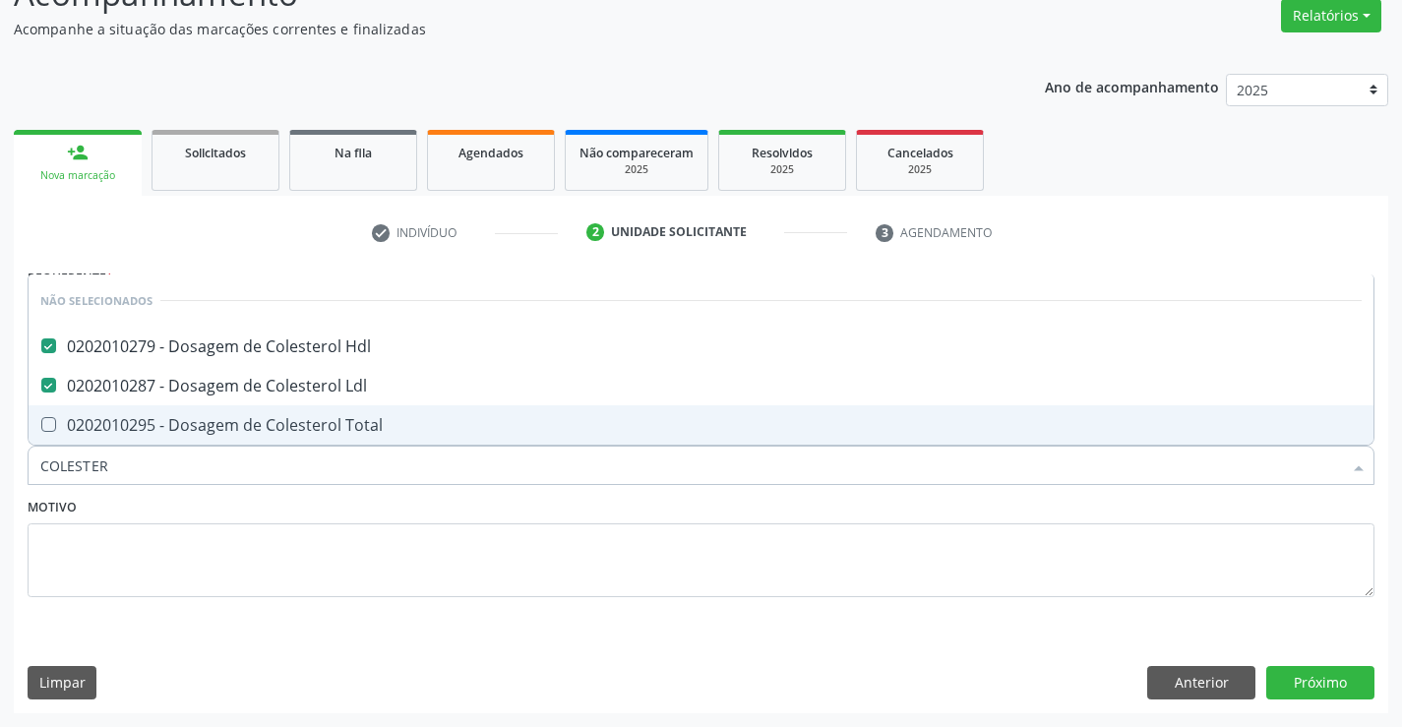
drag, startPoint x: 91, startPoint y: 421, endPoint x: 91, endPoint y: 450, distance: 28.5
click at [91, 423] on div "0202010295 - Dosagem de Colesterol Total" at bounding box center [700, 425] width 1321 height 16
checkbox Total "true"
type input "COLESTER"
click at [82, 521] on div "Motivo" at bounding box center [701, 545] width 1347 height 104
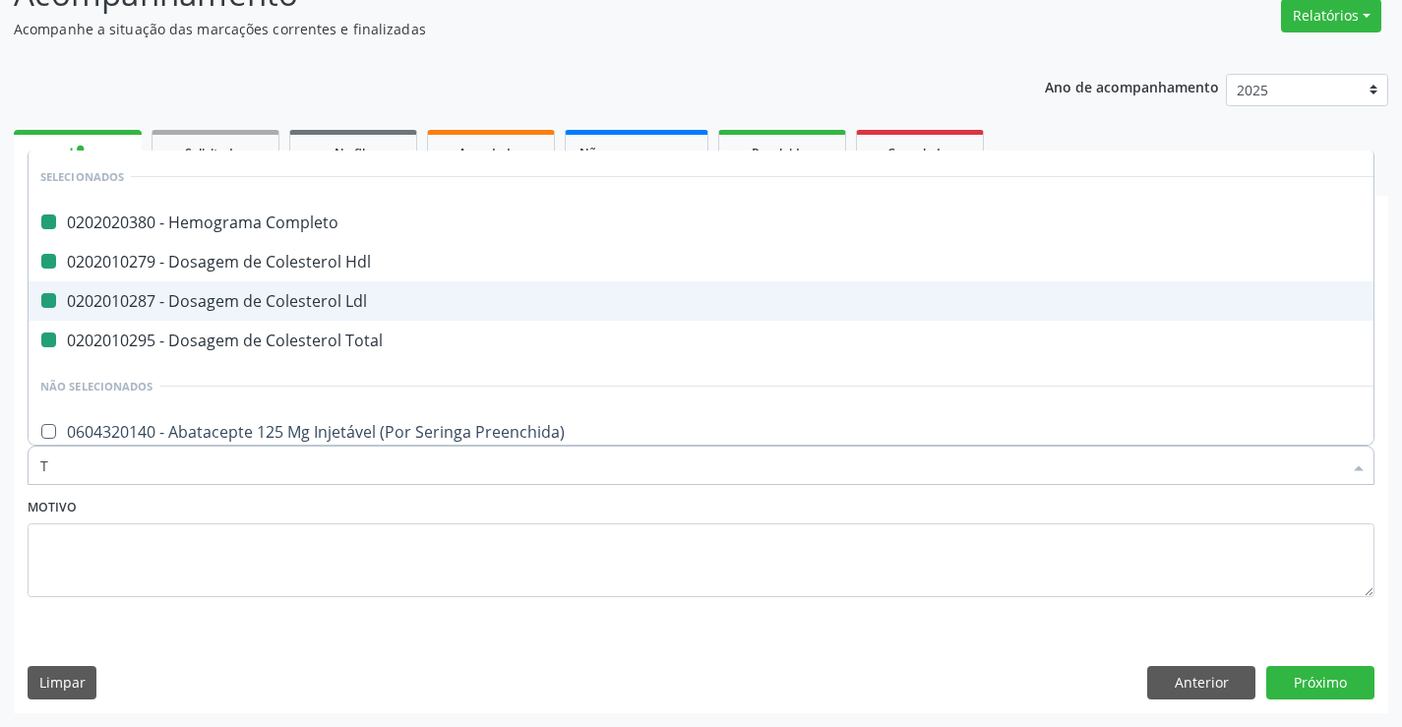
type input "TR"
checkbox Completo "false"
checkbox Ldl "false"
checkbox Hdl "false"
checkbox Total "false"
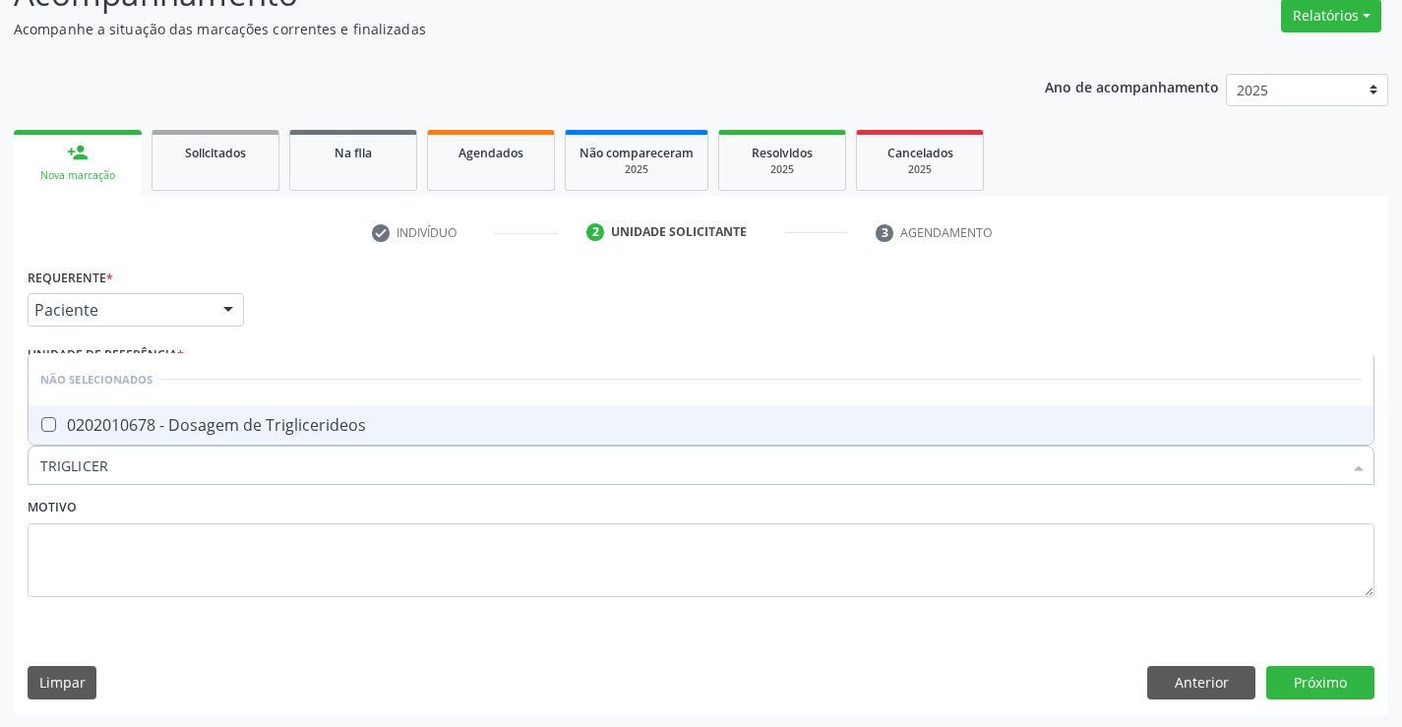
type input "TRIGLICERI"
click at [95, 428] on div "0202010678 - Dosagem de Triglicerideos" at bounding box center [700, 425] width 1321 height 16
checkbox Triglicerideos "true"
type input "TRIGLICERI"
click at [100, 545] on textarea at bounding box center [701, 560] width 1347 height 75
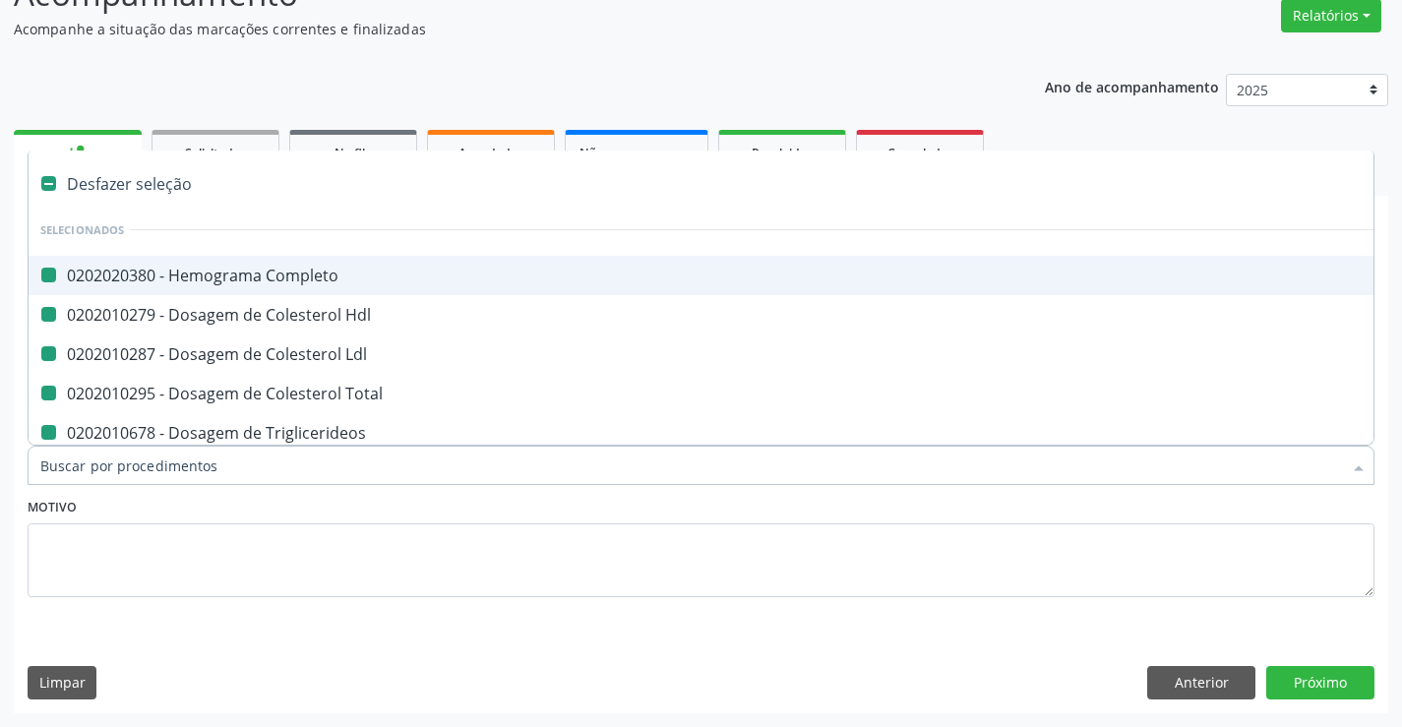
type input "U"
checkbox Completo "false"
checkbox Hdl "false"
checkbox Ldl "false"
checkbox Total "false"
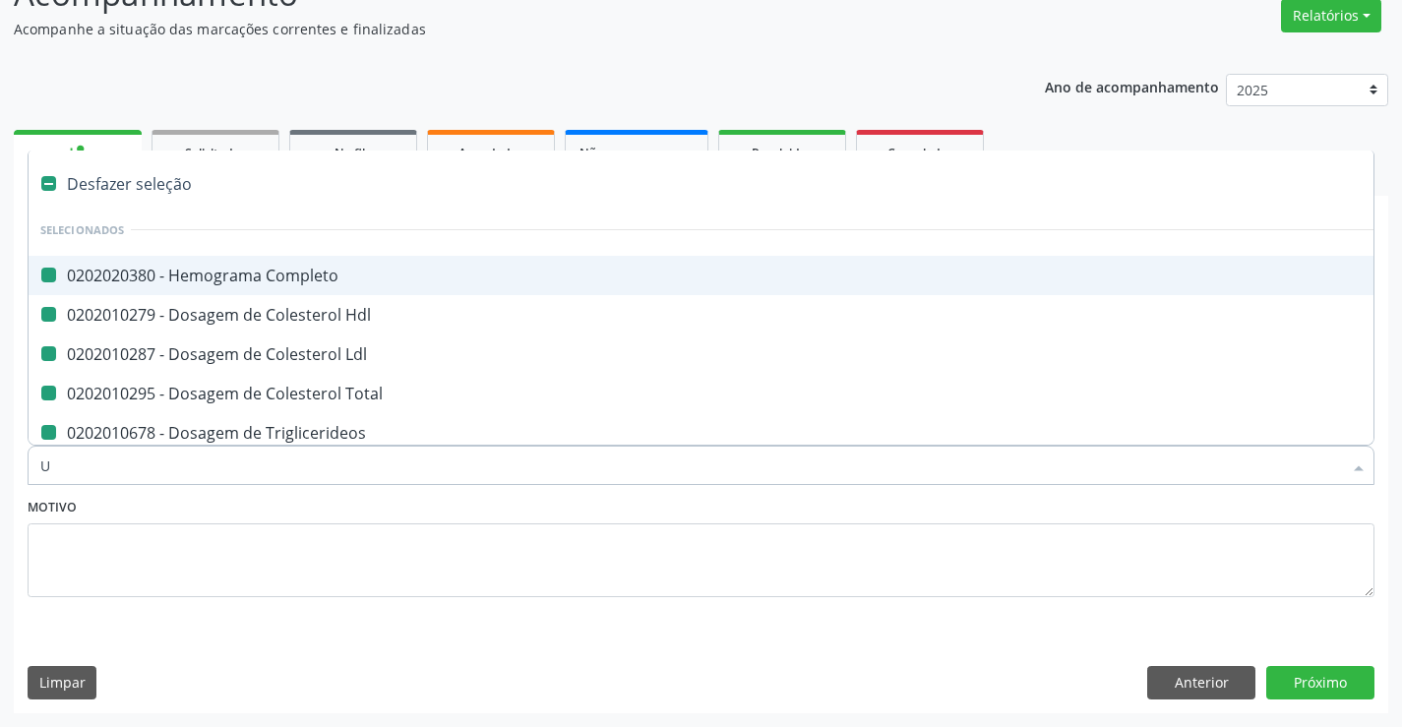
checkbox Triglicerideos "false"
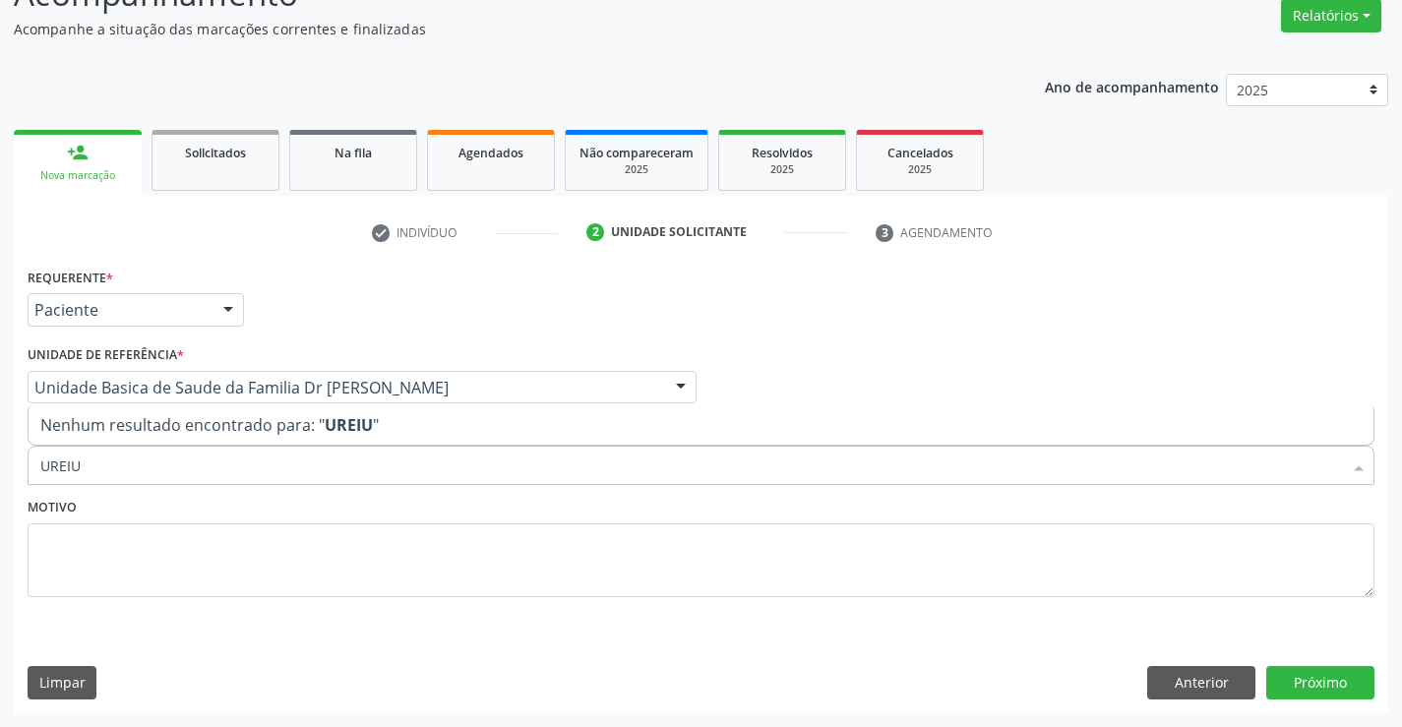
type input "UREI"
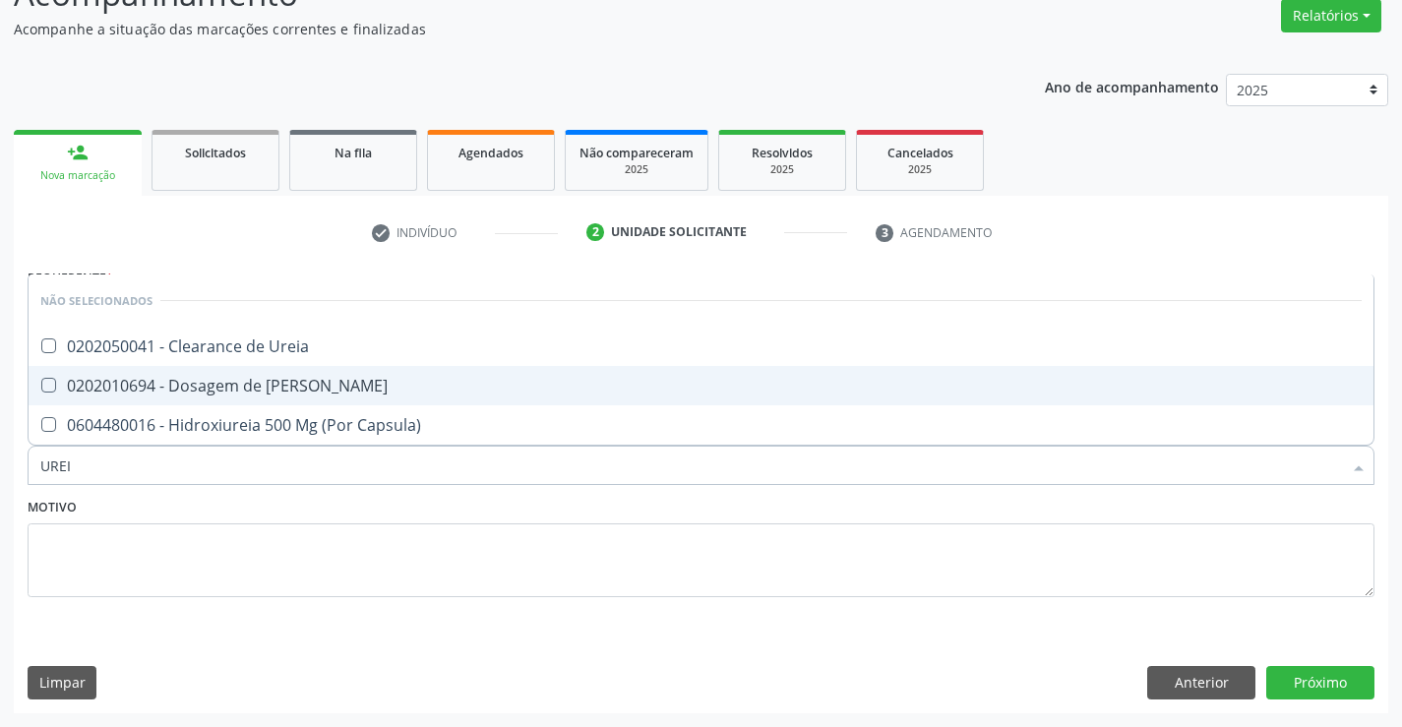
click at [193, 394] on div "0202010694 - Dosagem de [PERSON_NAME]" at bounding box center [700, 386] width 1321 height 16
checkbox Ureia "true"
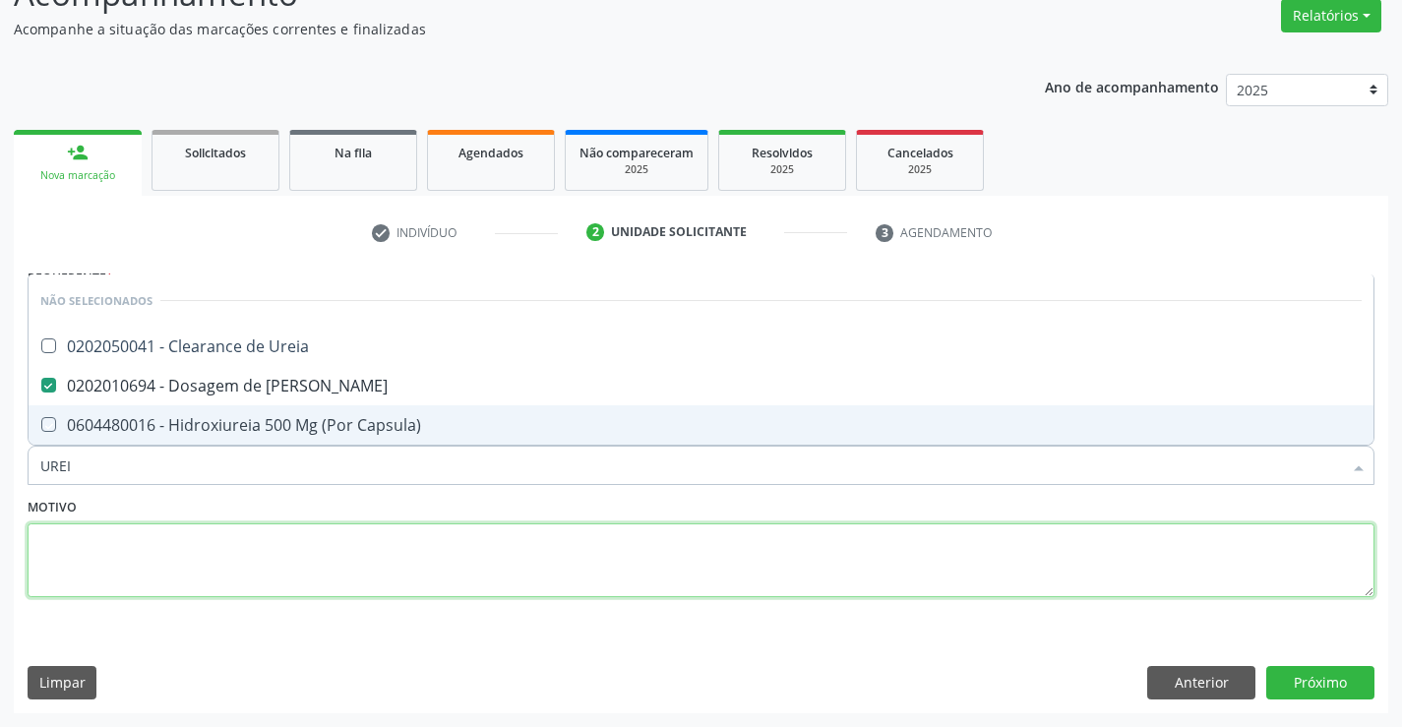
click at [145, 544] on textarea at bounding box center [701, 560] width 1347 height 75
checkbox Ureia "true"
checkbox Capsula\) "true"
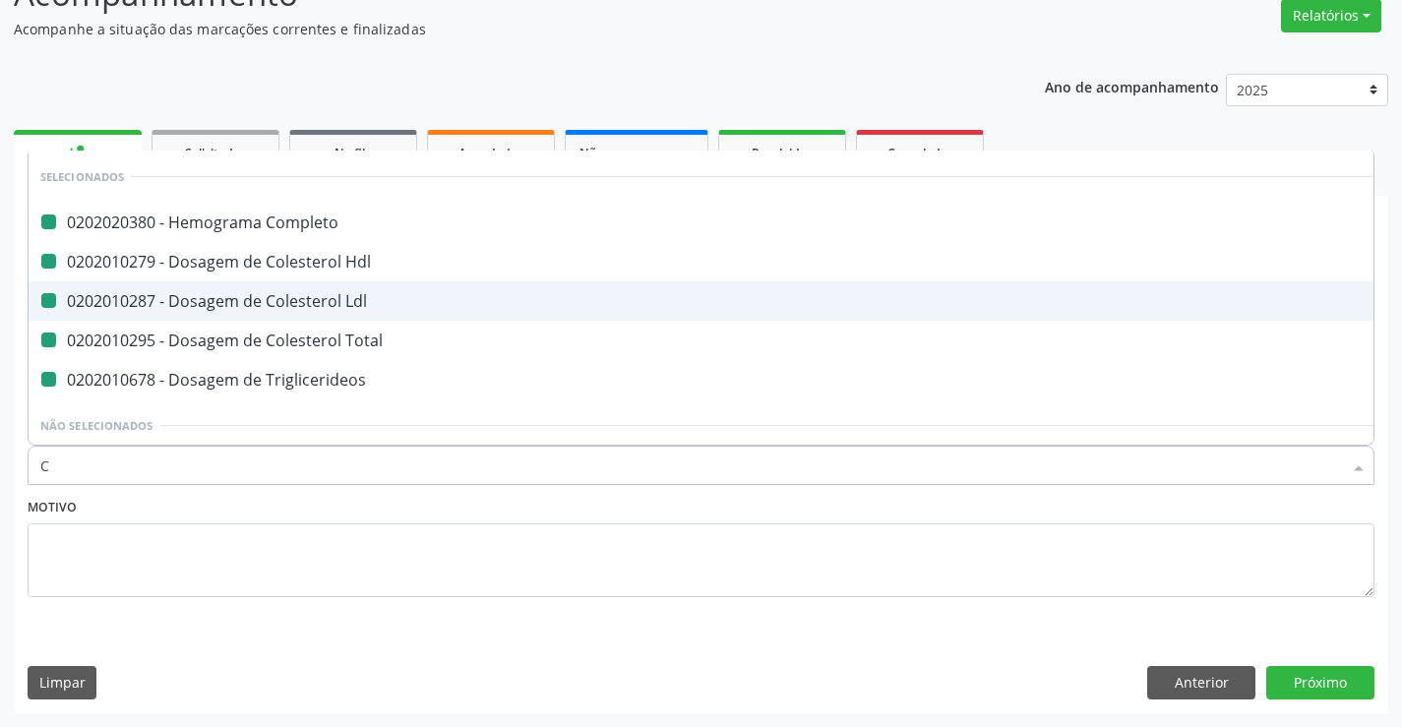
type input "CR"
checkbox Completo "false"
checkbox Hdl "false"
checkbox Ldl "false"
checkbox Total "false"
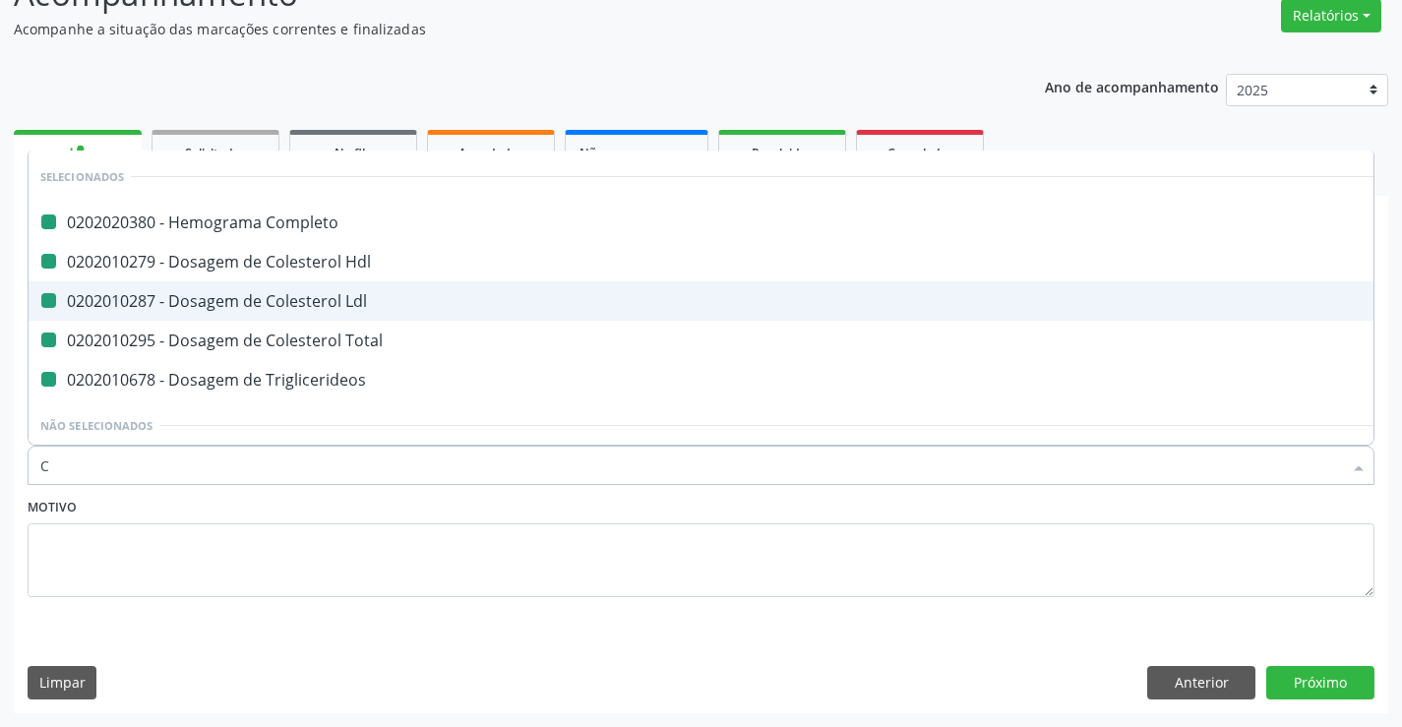
checkbox Triglicerideos "false"
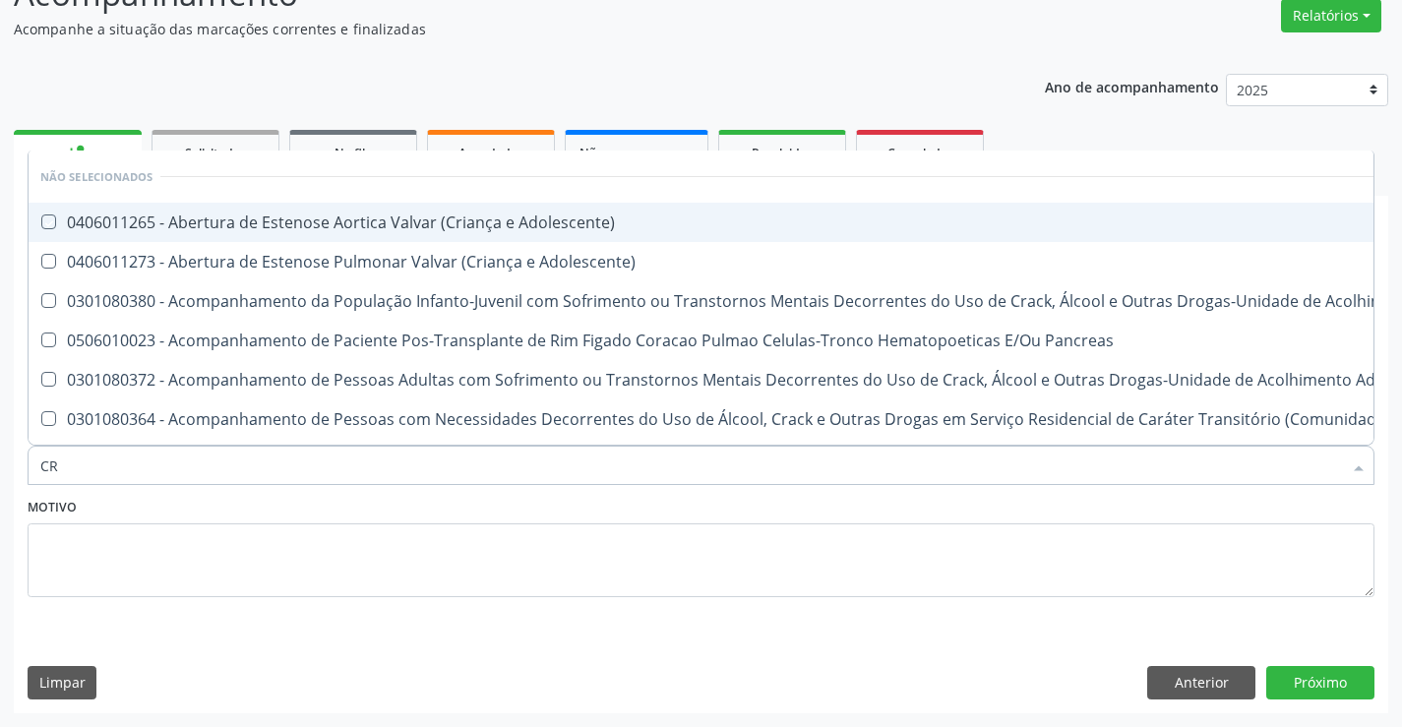
type input "C"
checkbox Adolescente\) "true"
checkbox \(Uai\)\ "true"
checkbox Pancreas "true"
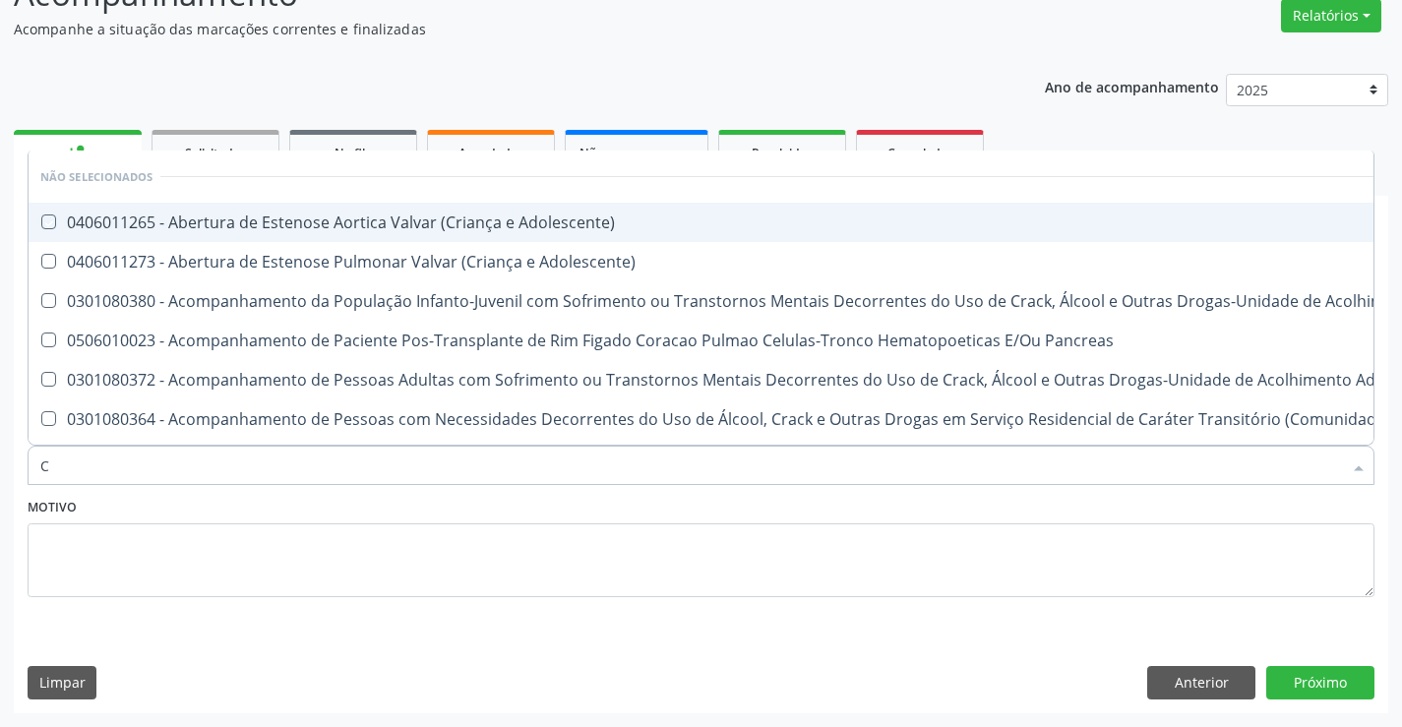
checkbox \(Uaa\)\ "true"
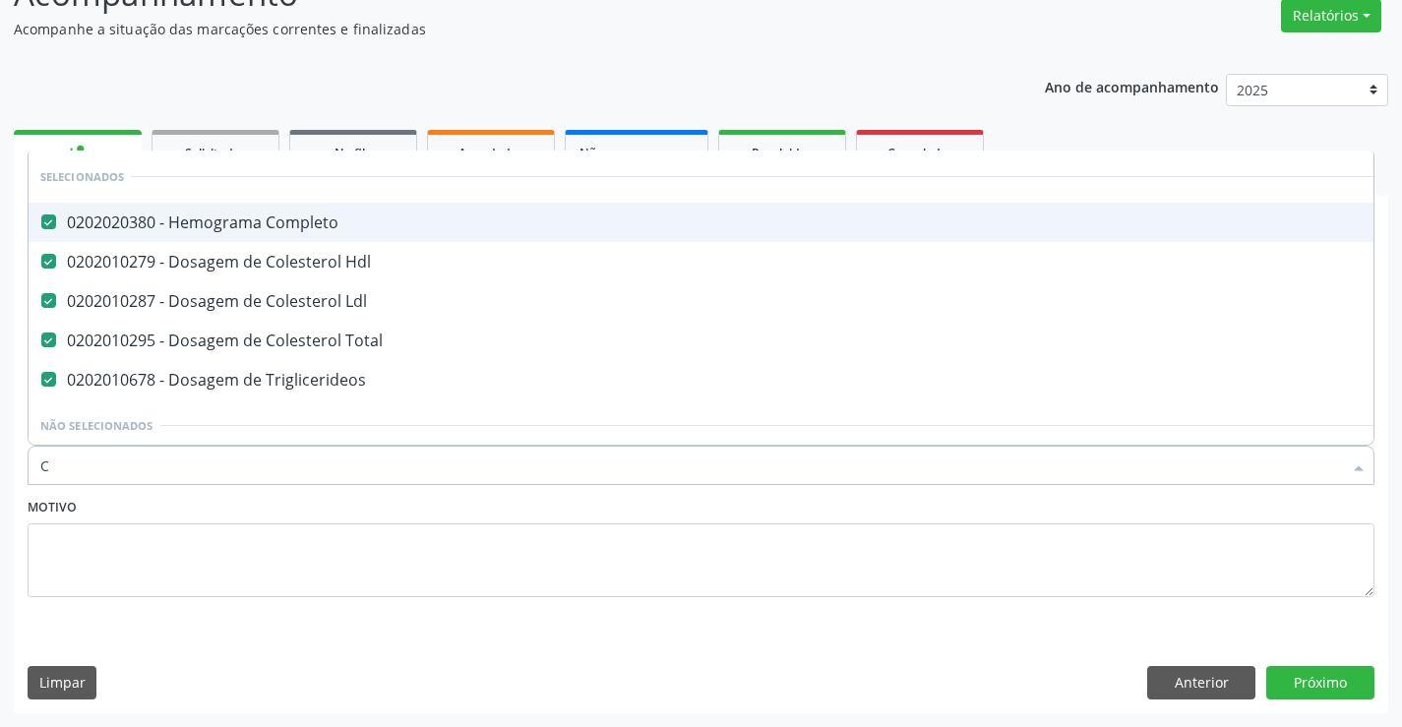
type input "CR"
checkbox Completo "false"
checkbox Hdl "false"
checkbox Ldl "false"
checkbox Total "false"
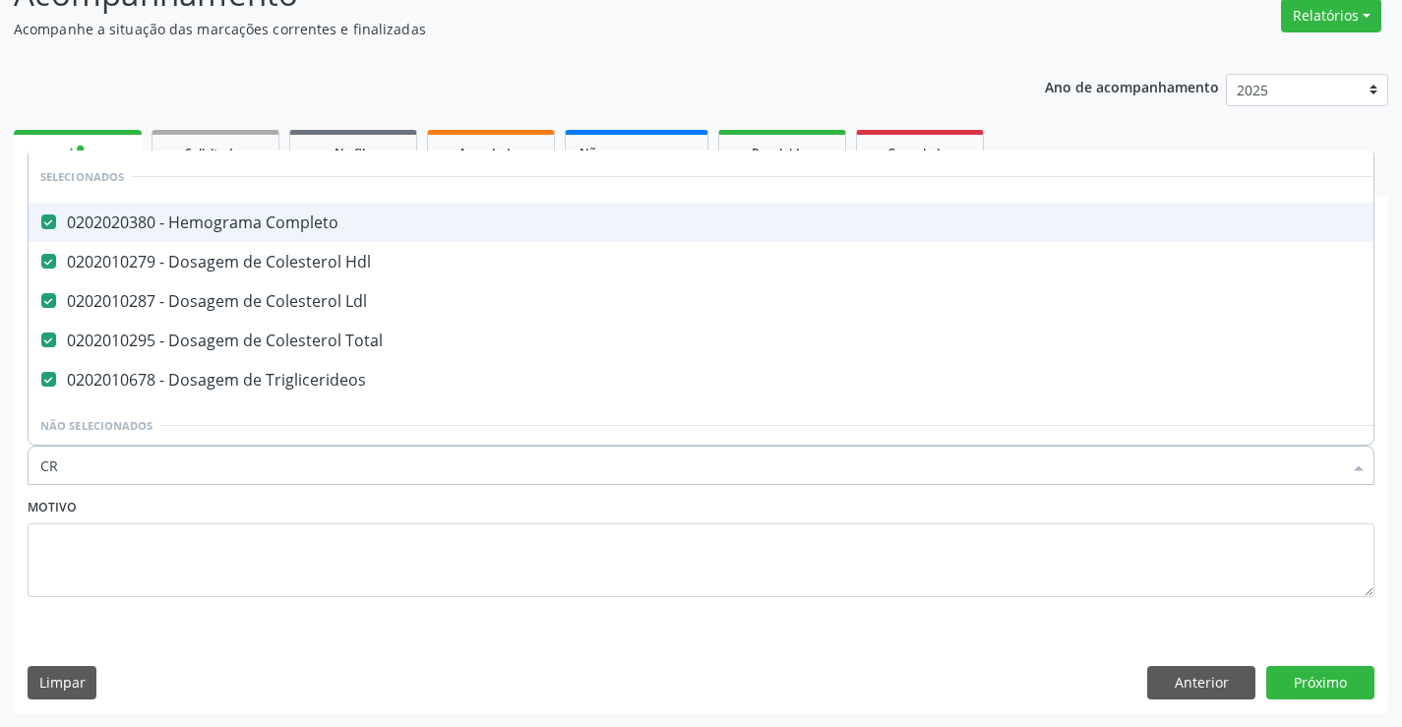
checkbox Triglicerideos "false"
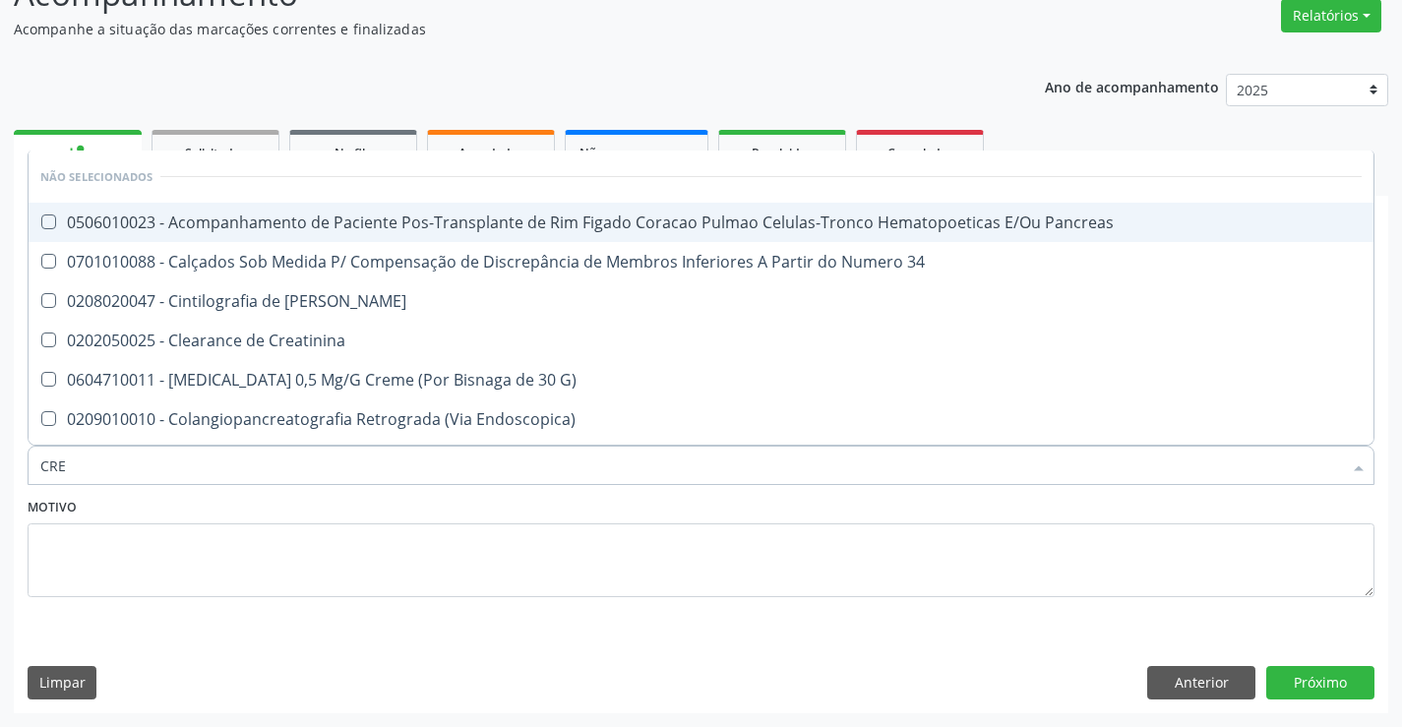
type input "CREA"
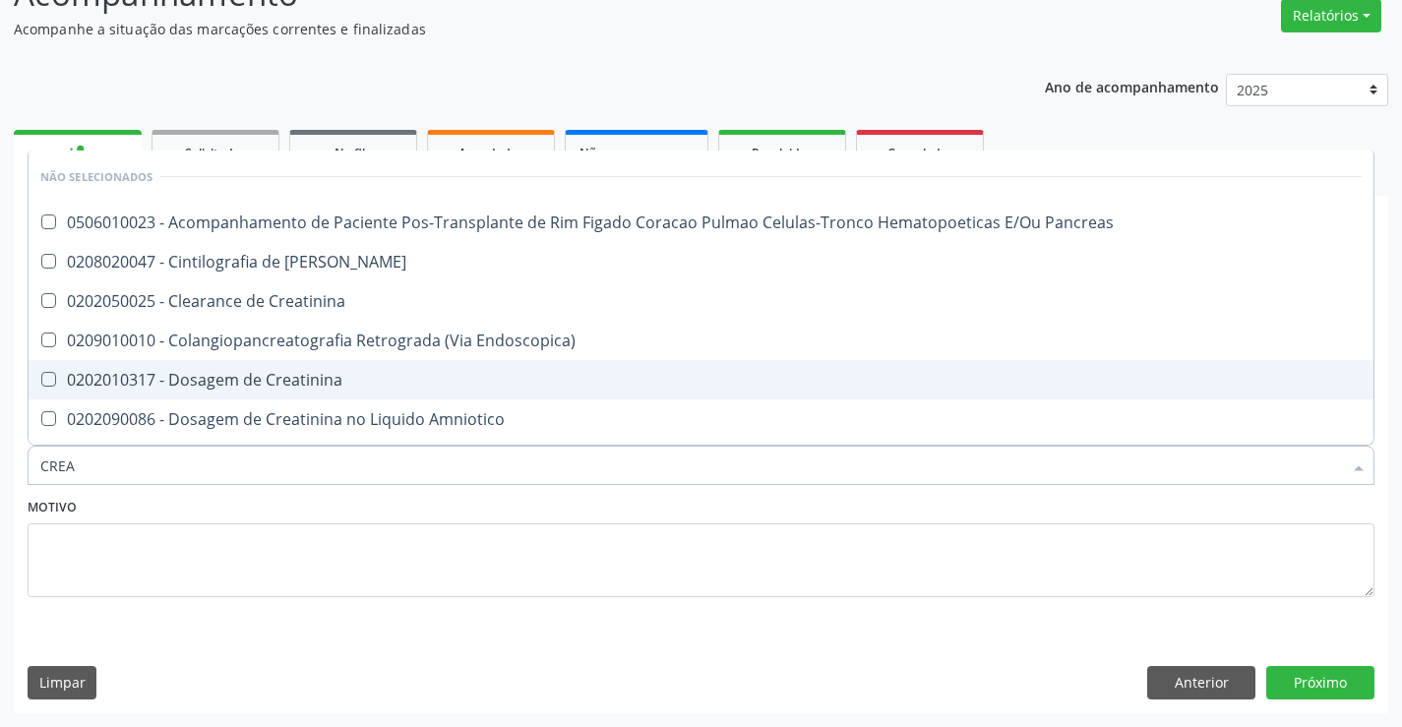
click at [229, 383] on div "0202010317 - Dosagem de Creatinina" at bounding box center [700, 380] width 1321 height 16
checkbox Creatinina "true"
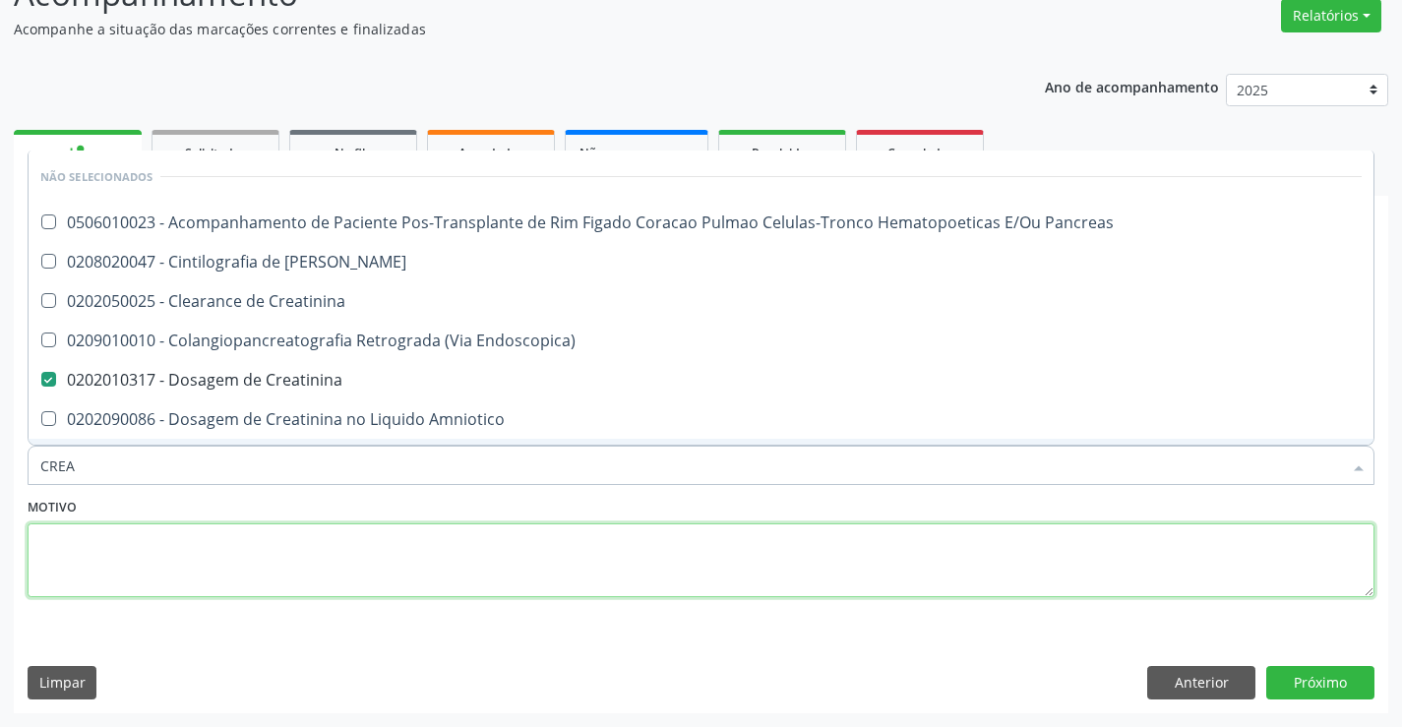
click at [112, 549] on textarea at bounding box center [701, 560] width 1347 height 75
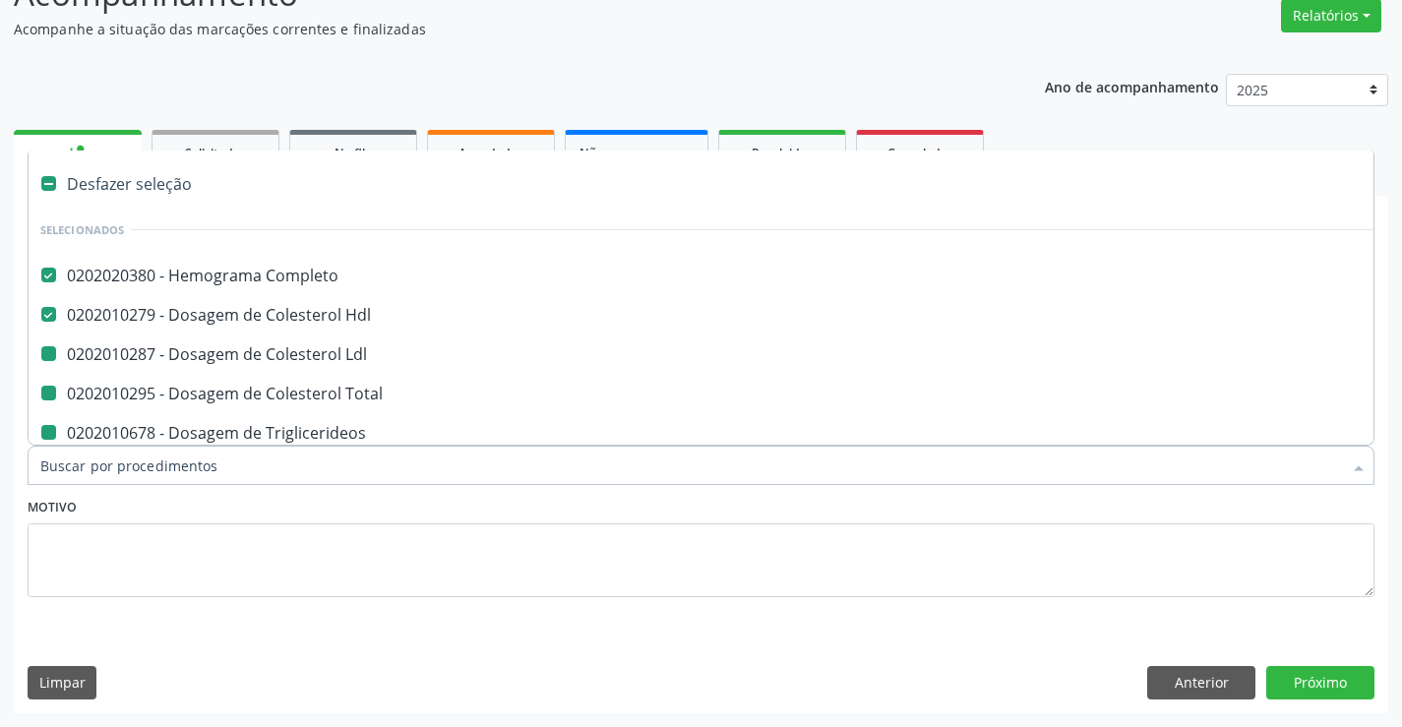
type input "U"
checkbox Ldl "false"
checkbox Total "false"
checkbox Triglicerideos "false"
checkbox Creatinina "false"
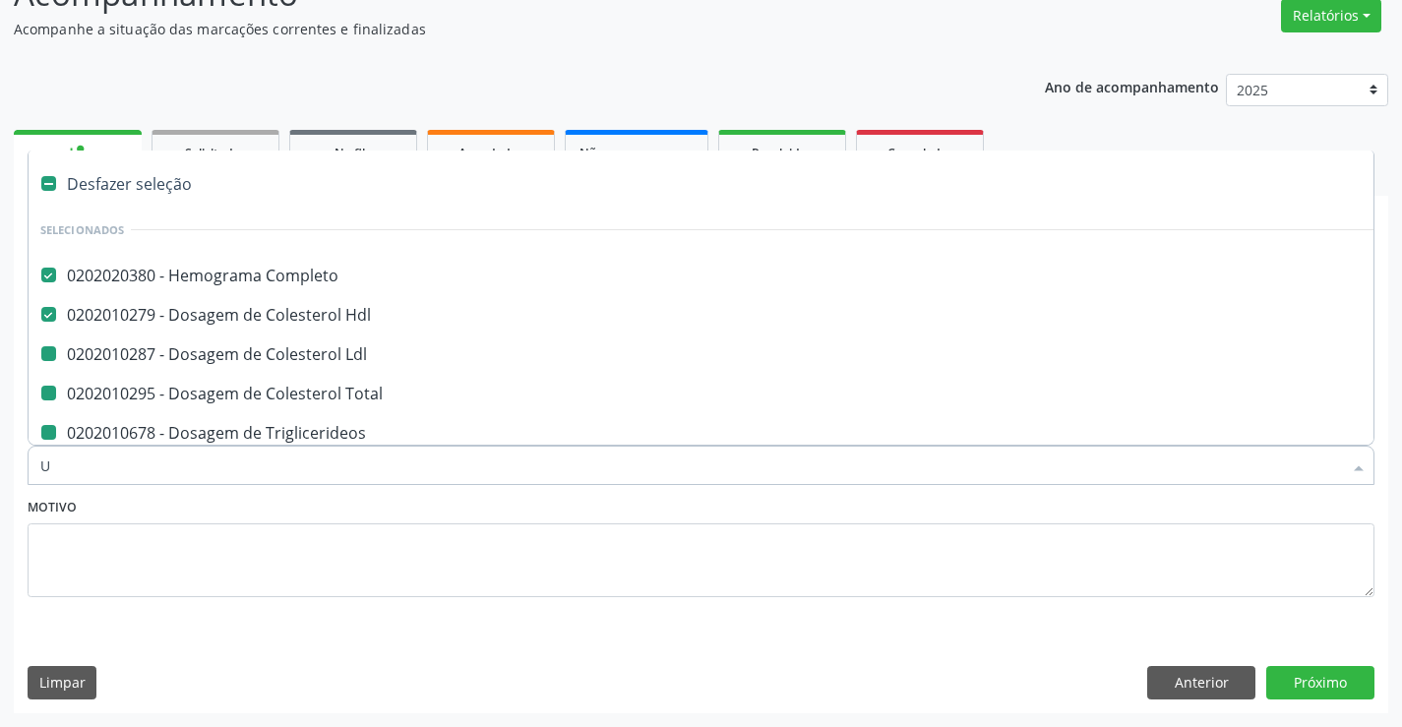
checkbox Ureia "false"
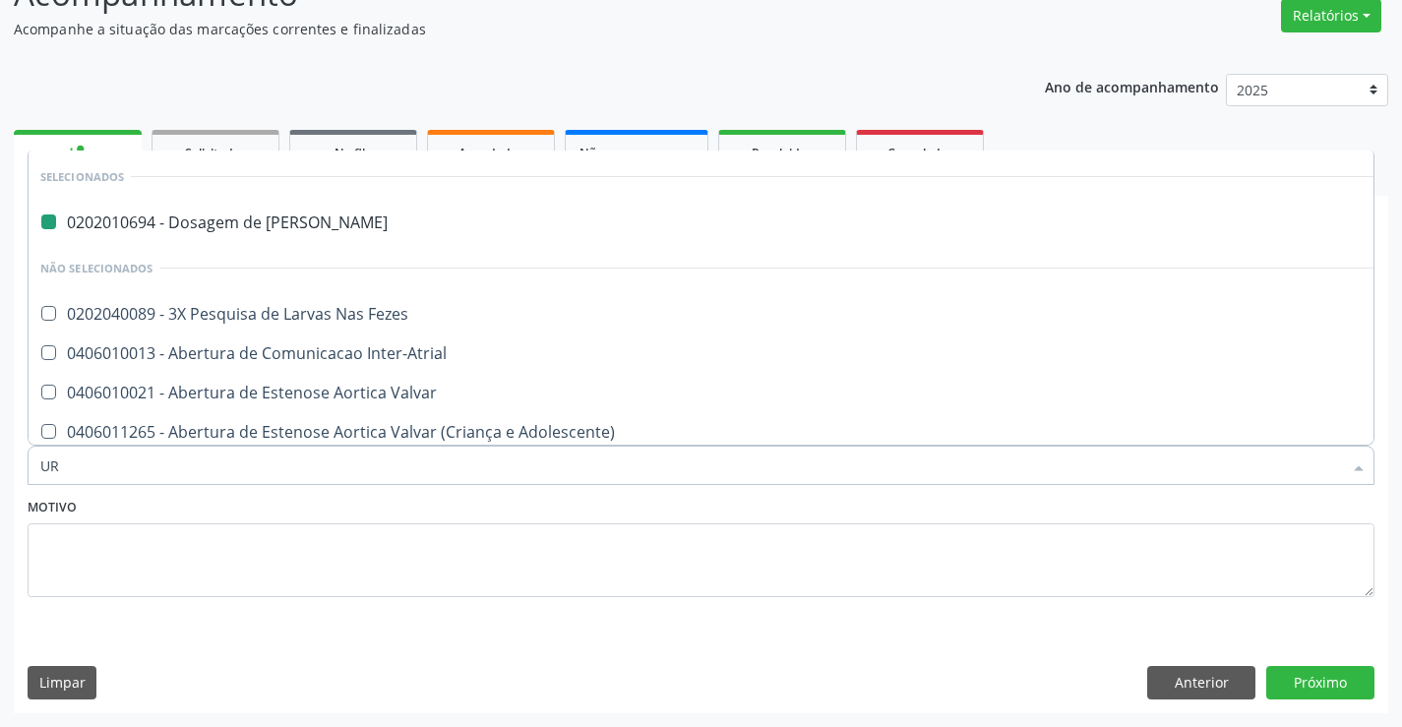
type input "URI"
checkbox Ureia "false"
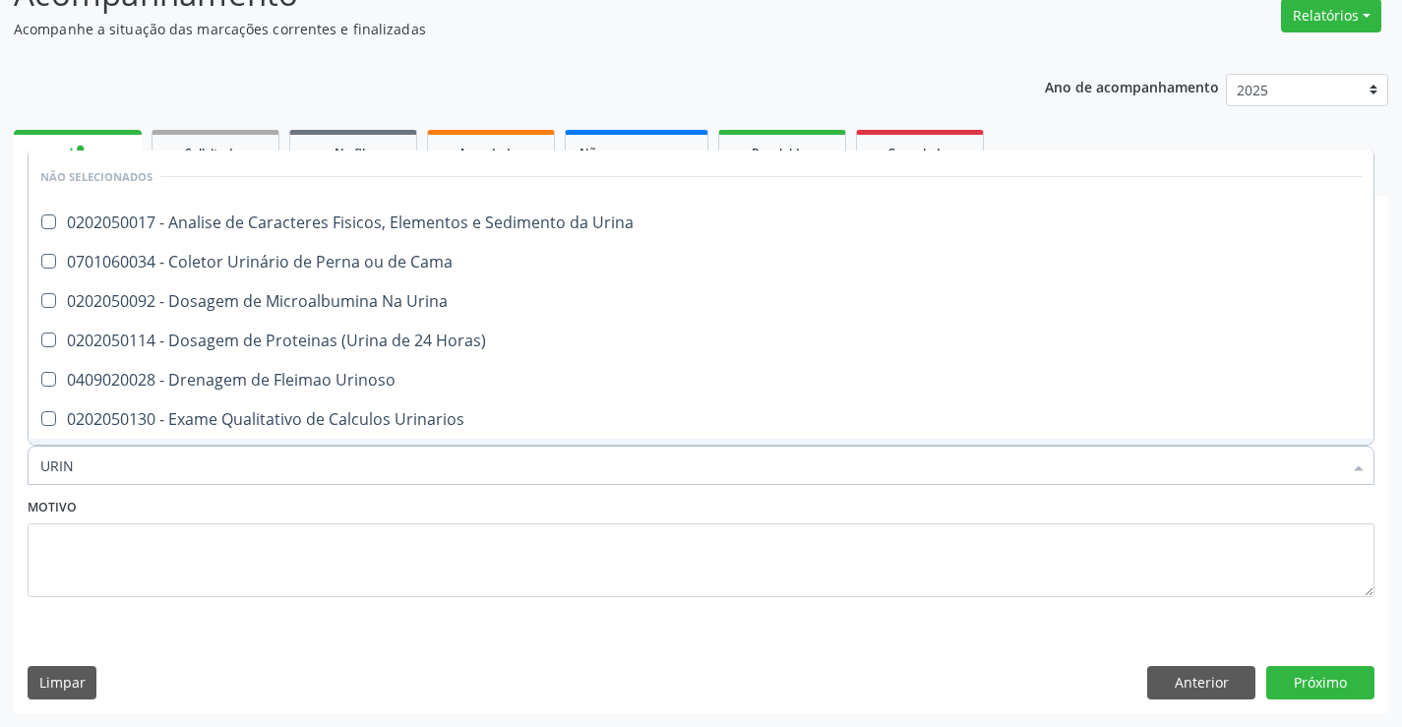
type input "URINA"
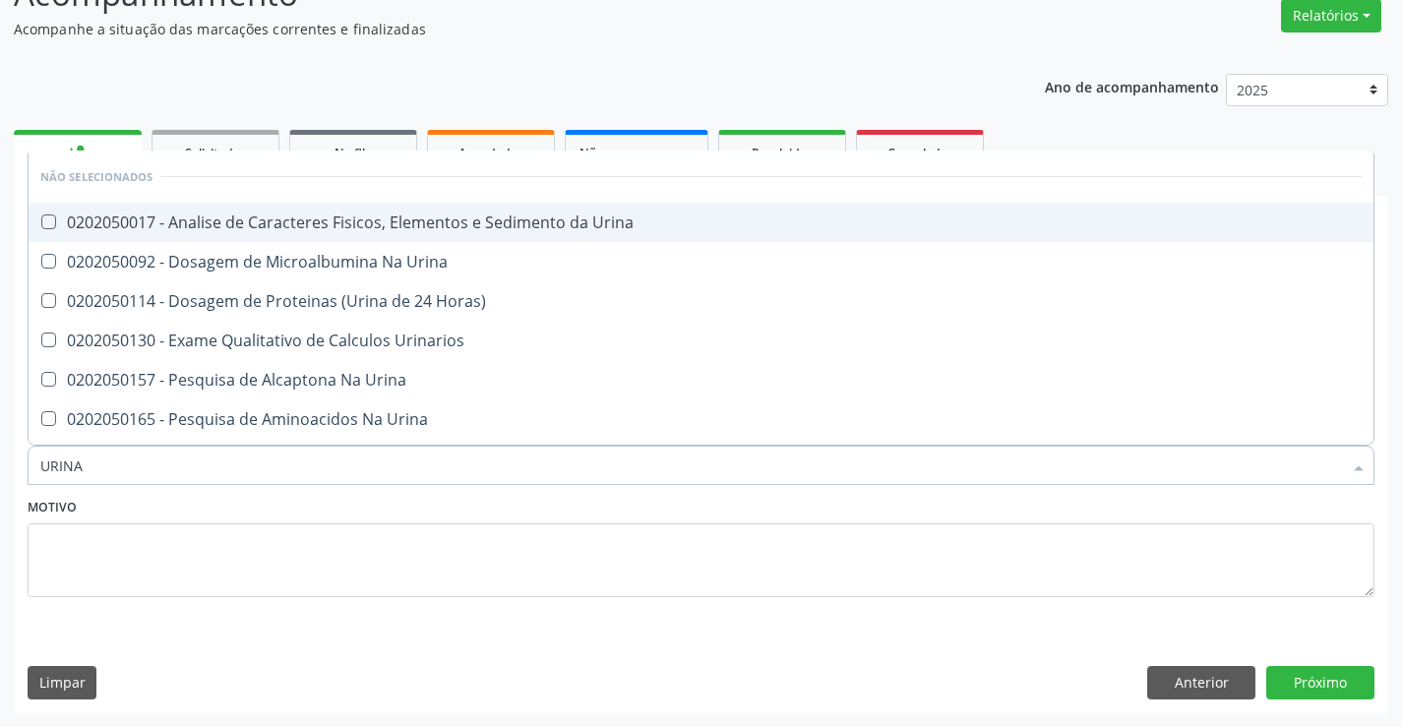
click at [185, 229] on div "0202050017 - Analise de Caracteres Fisicos, Elementos e Sedimento da Urina" at bounding box center [700, 222] width 1321 height 16
checkbox Urina "true"
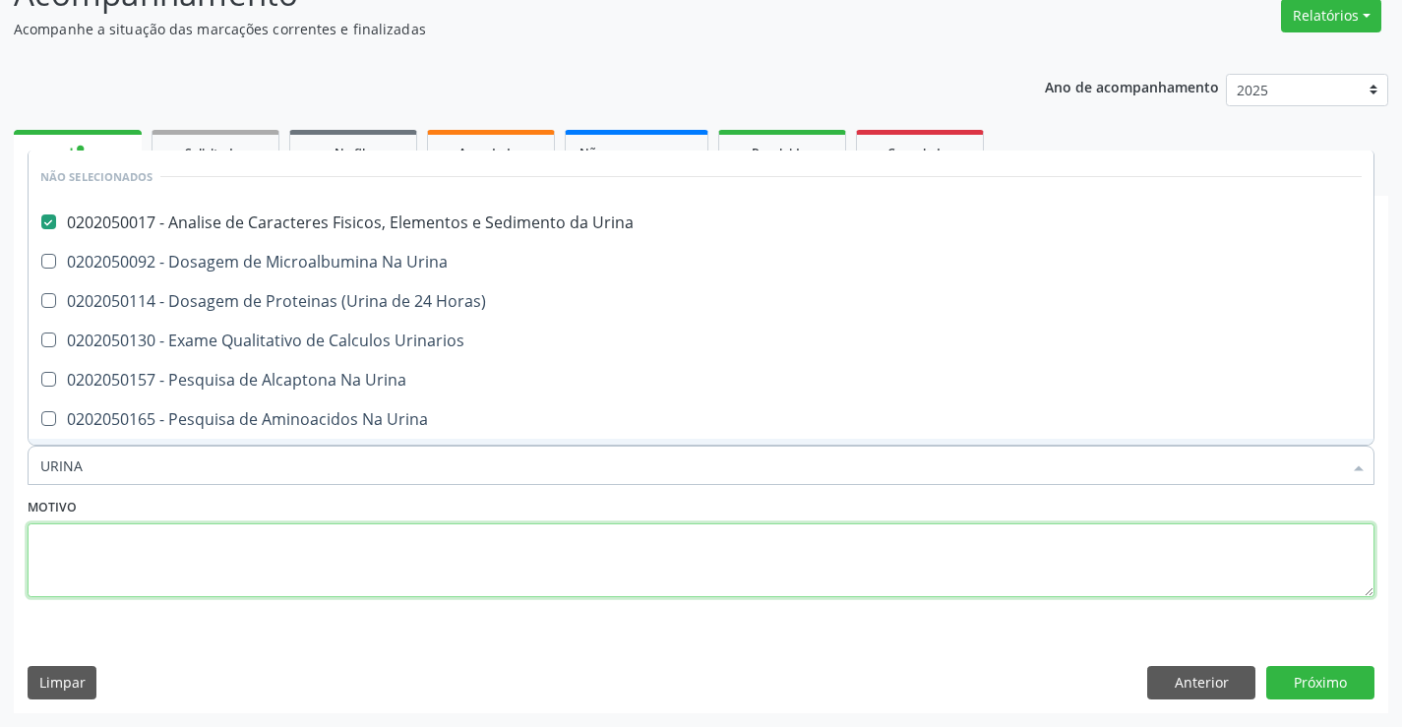
click at [52, 569] on textarea at bounding box center [701, 560] width 1347 height 75
checkbox Horas\) "true"
checkbox Urinarios "true"
checkbox Urina "true"
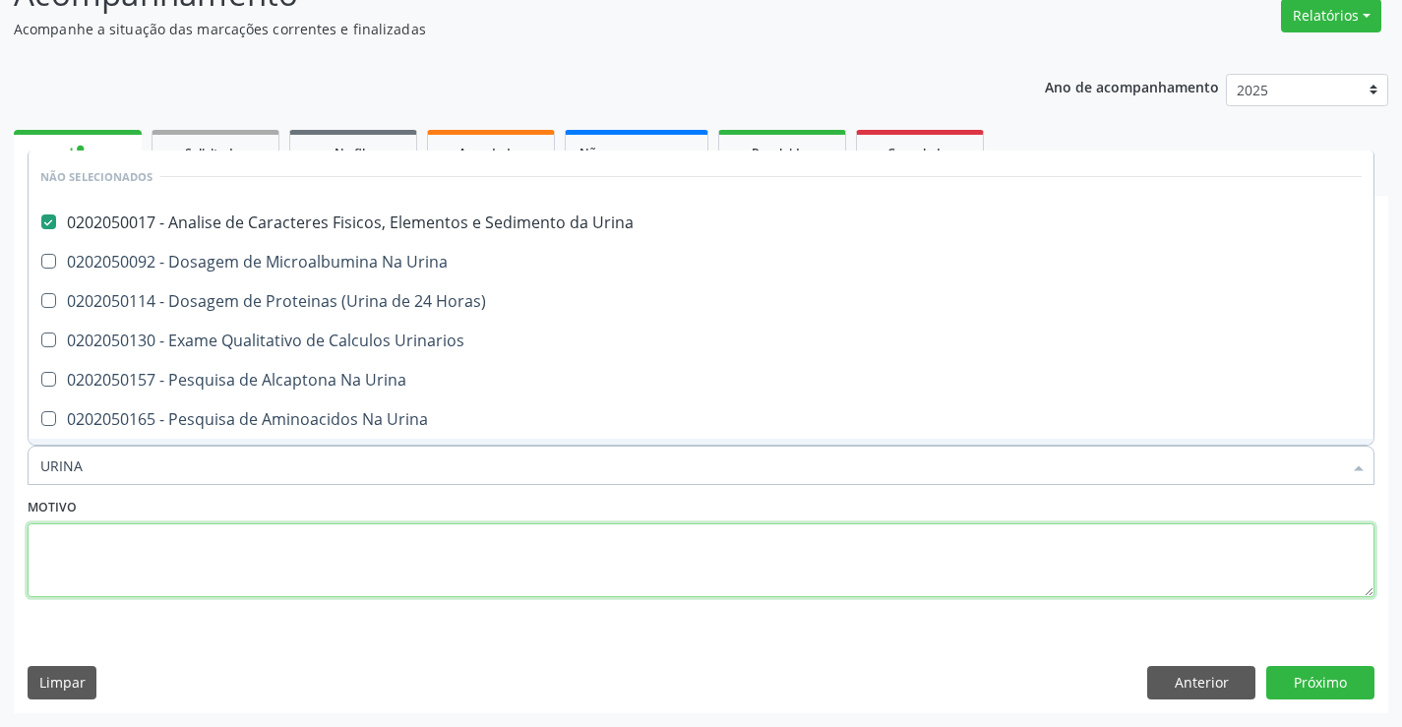
checkbox Urina "true"
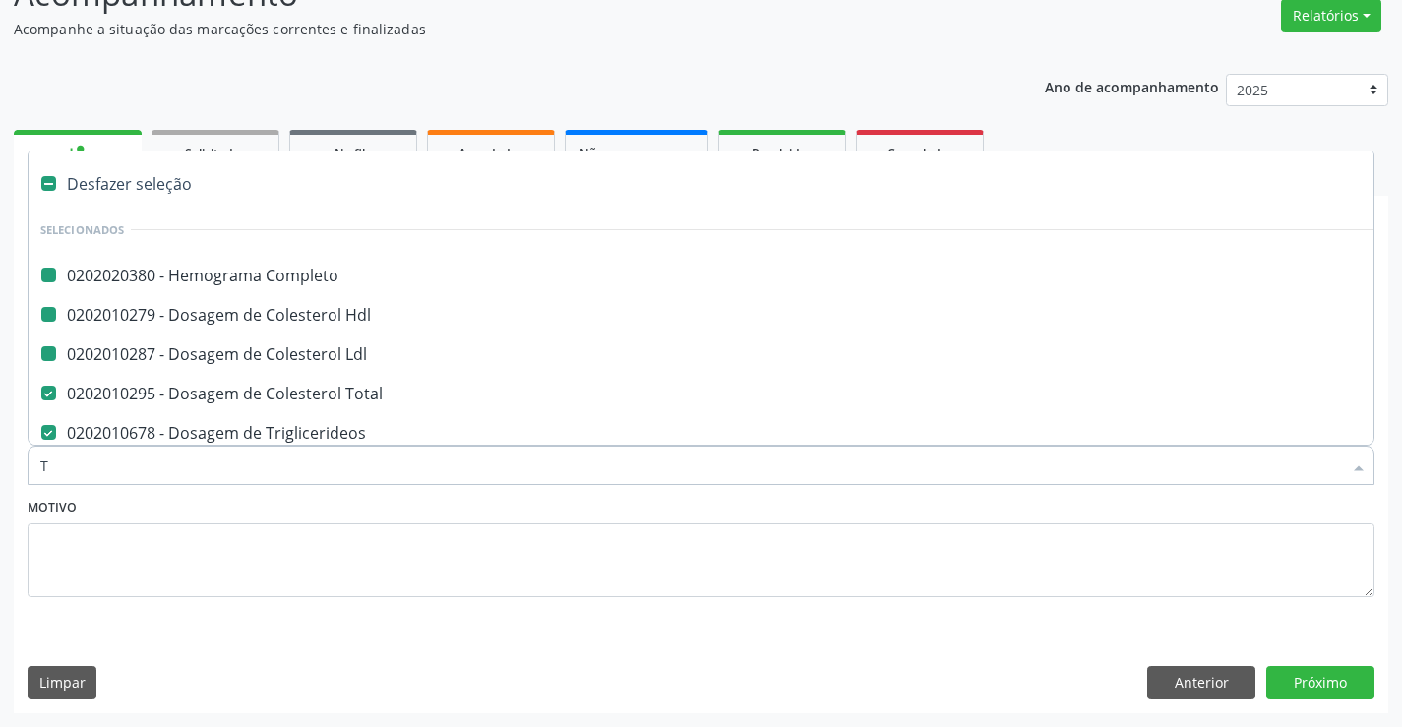
type input "TG"
checkbox Completo "false"
checkbox Ldl "false"
checkbox Hdl "false"
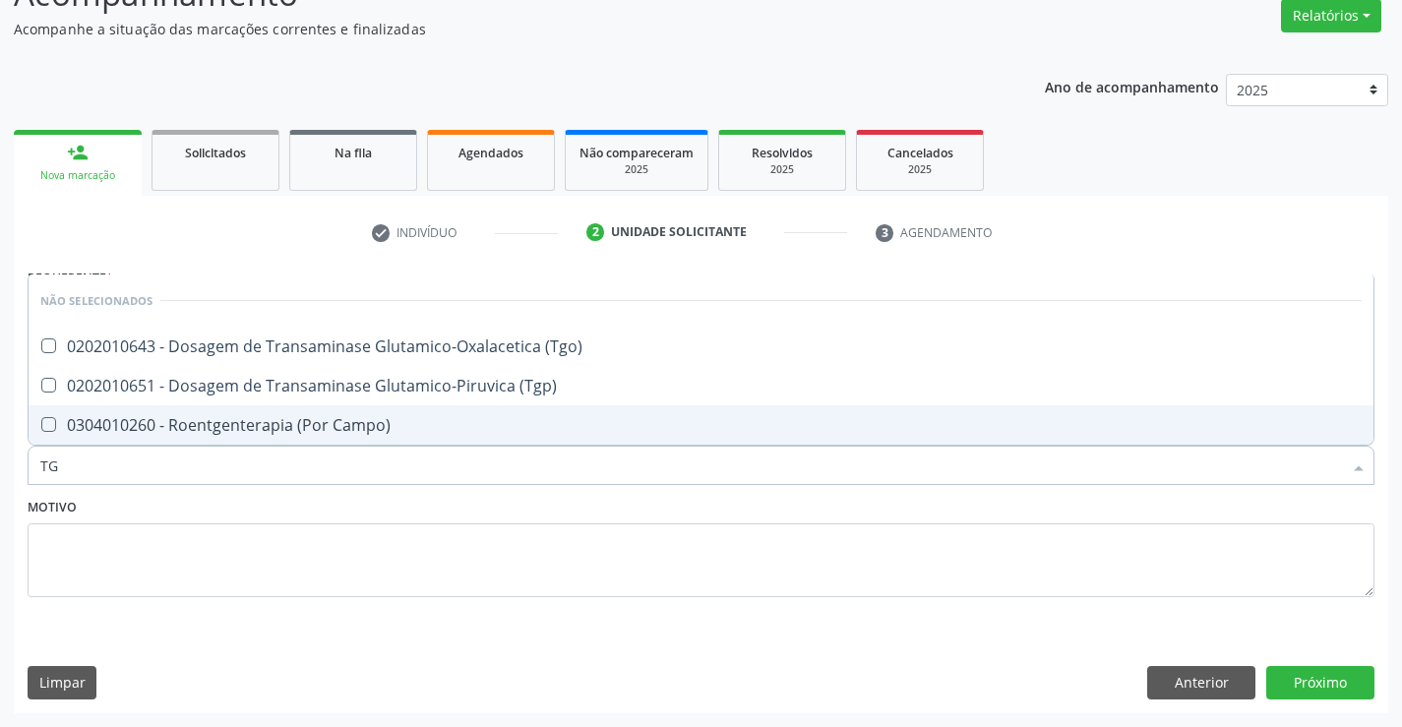
type input "TGO"
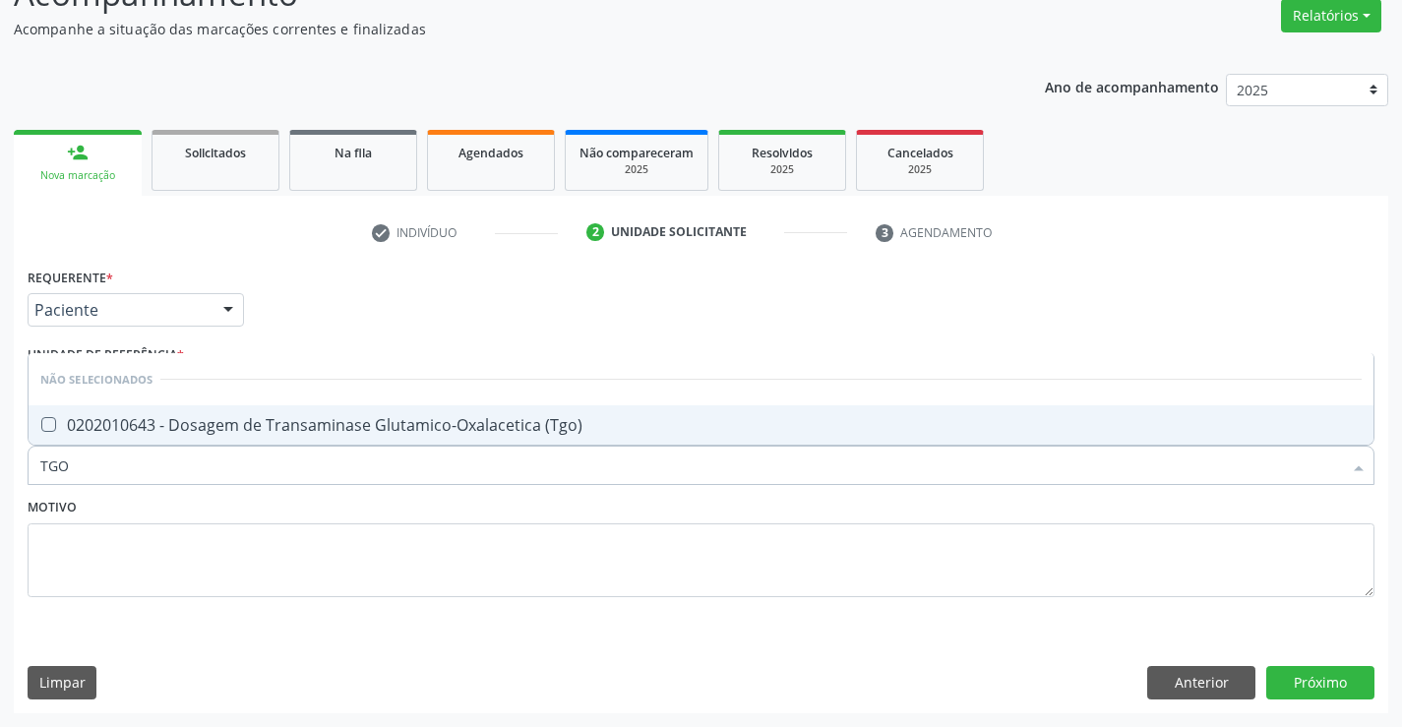
click at [128, 433] on div "0202010643 - Dosagem de Transaminase Glutamico-Oxalacetica (Tgo)" at bounding box center [700, 425] width 1321 height 16
checkbox \(Tgo\) "true"
click at [86, 556] on textarea at bounding box center [701, 560] width 1347 height 75
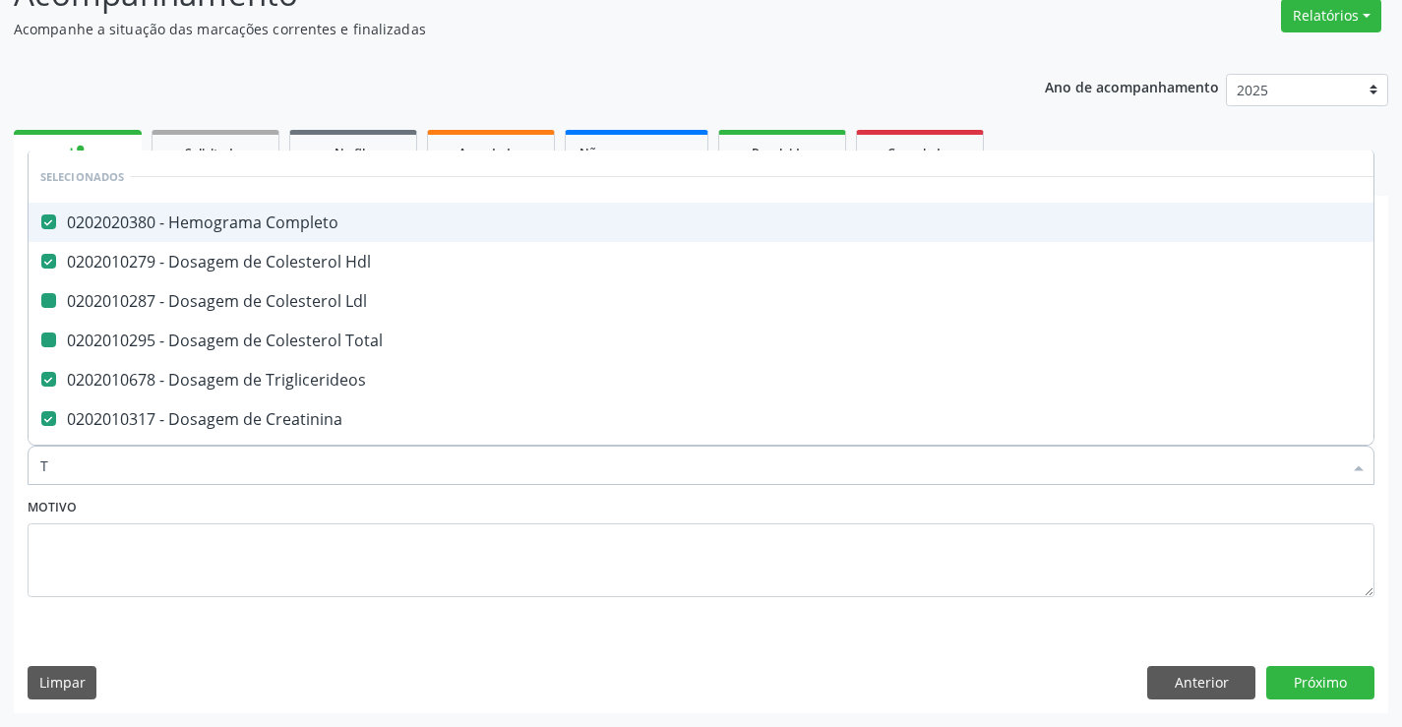
type input "TG"
checkbox Ldl "false"
checkbox Total "false"
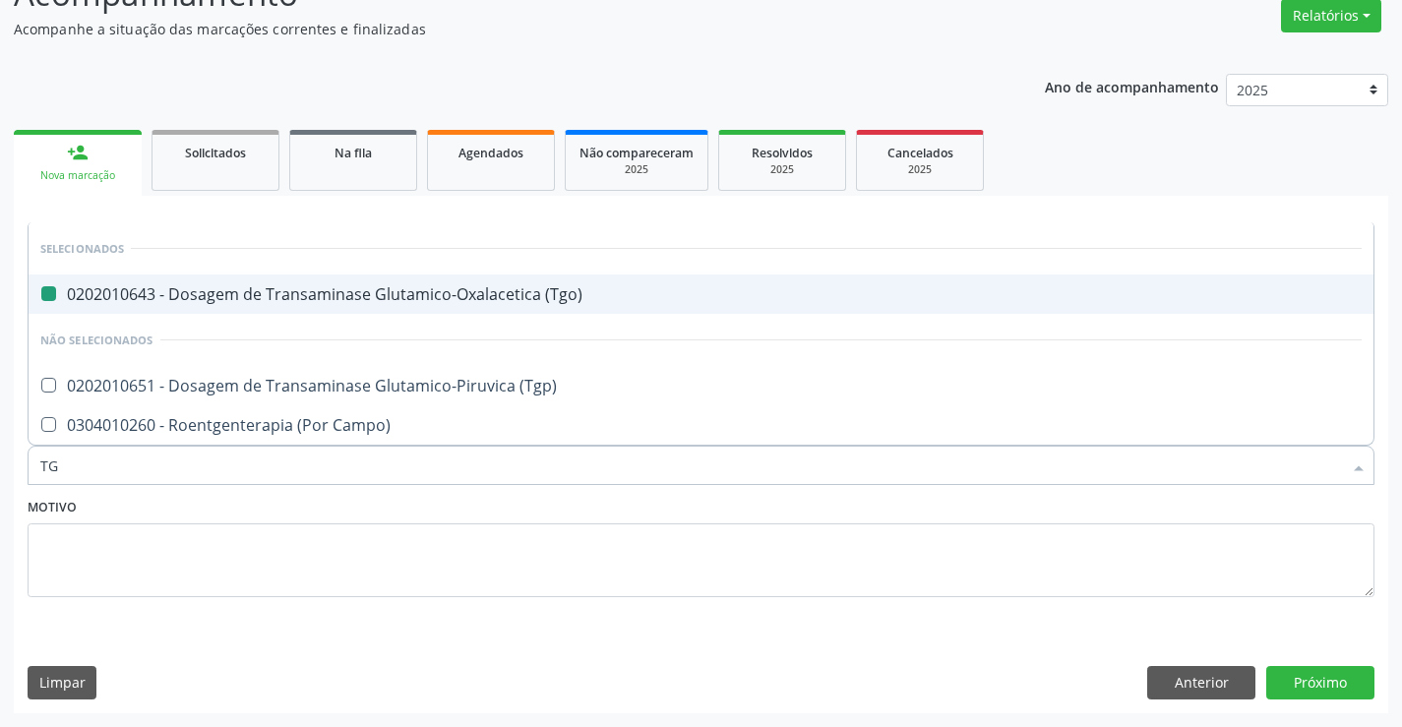
type input "TGP"
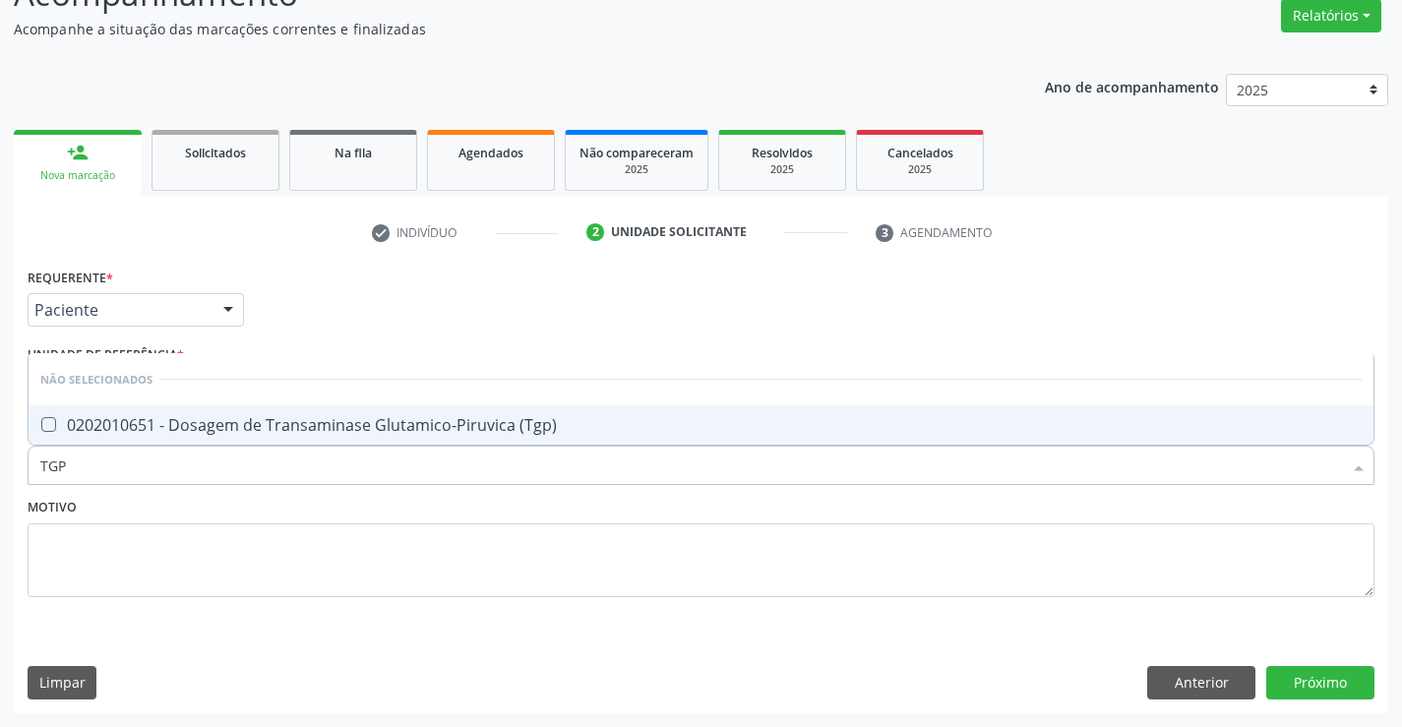
click at [175, 422] on div "0202010651 - Dosagem de Transaminase Glutamico-Piruvica (Tgp)" at bounding box center [700, 425] width 1321 height 16
checkbox \(Tgp\) "true"
click at [115, 538] on textarea at bounding box center [701, 560] width 1347 height 75
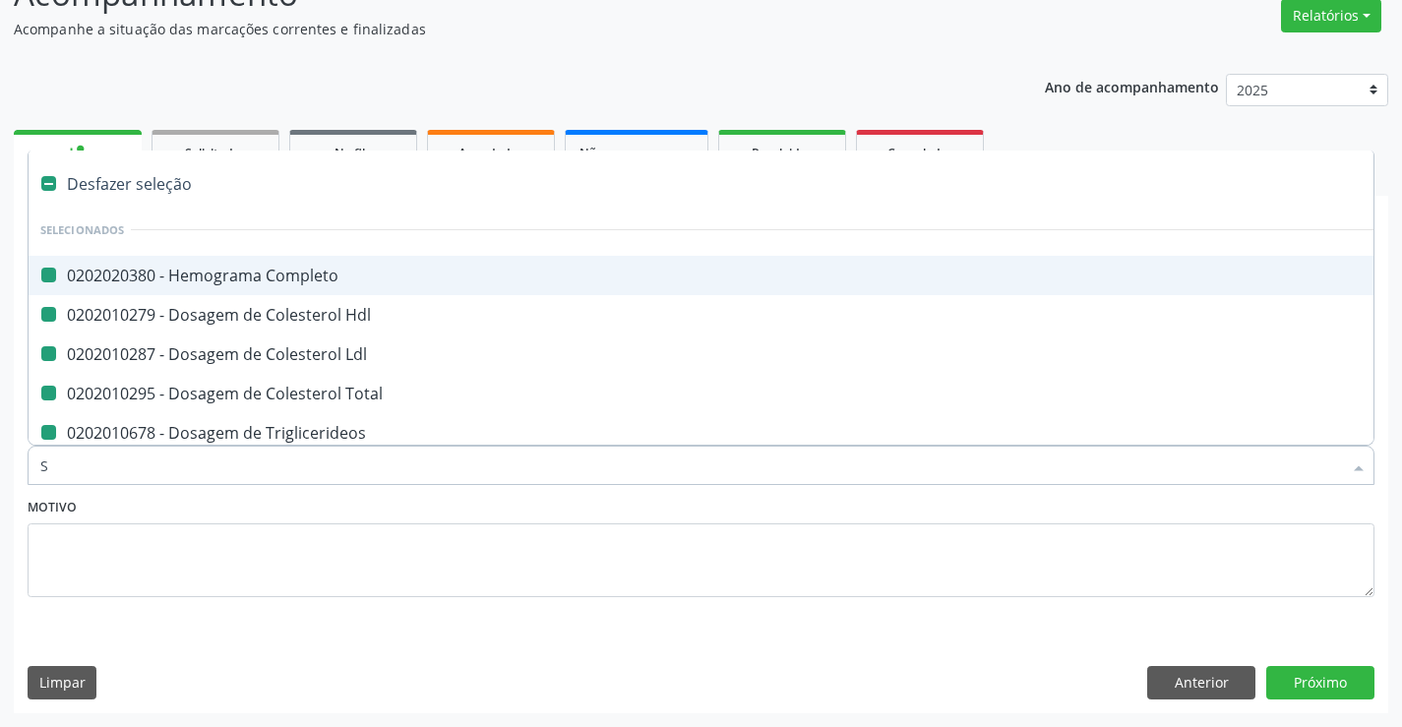
type input "SO"
checkbox Completo "false"
checkbox Hdl "false"
checkbox Ldl "false"
checkbox Total "false"
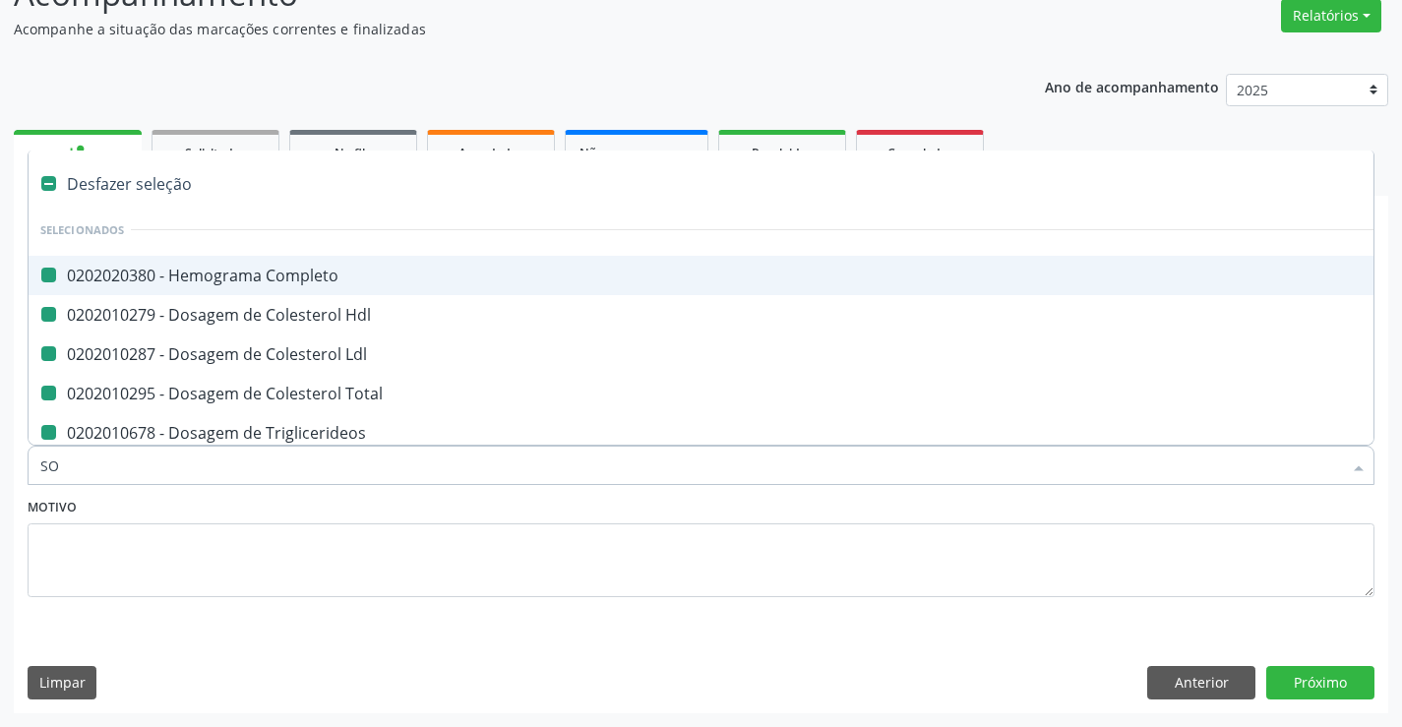
checkbox Triglicerideos "false"
checkbox Ureia "false"
checkbox Creatinina "false"
checkbox Urina "false"
checkbox \(Tgo\) "false"
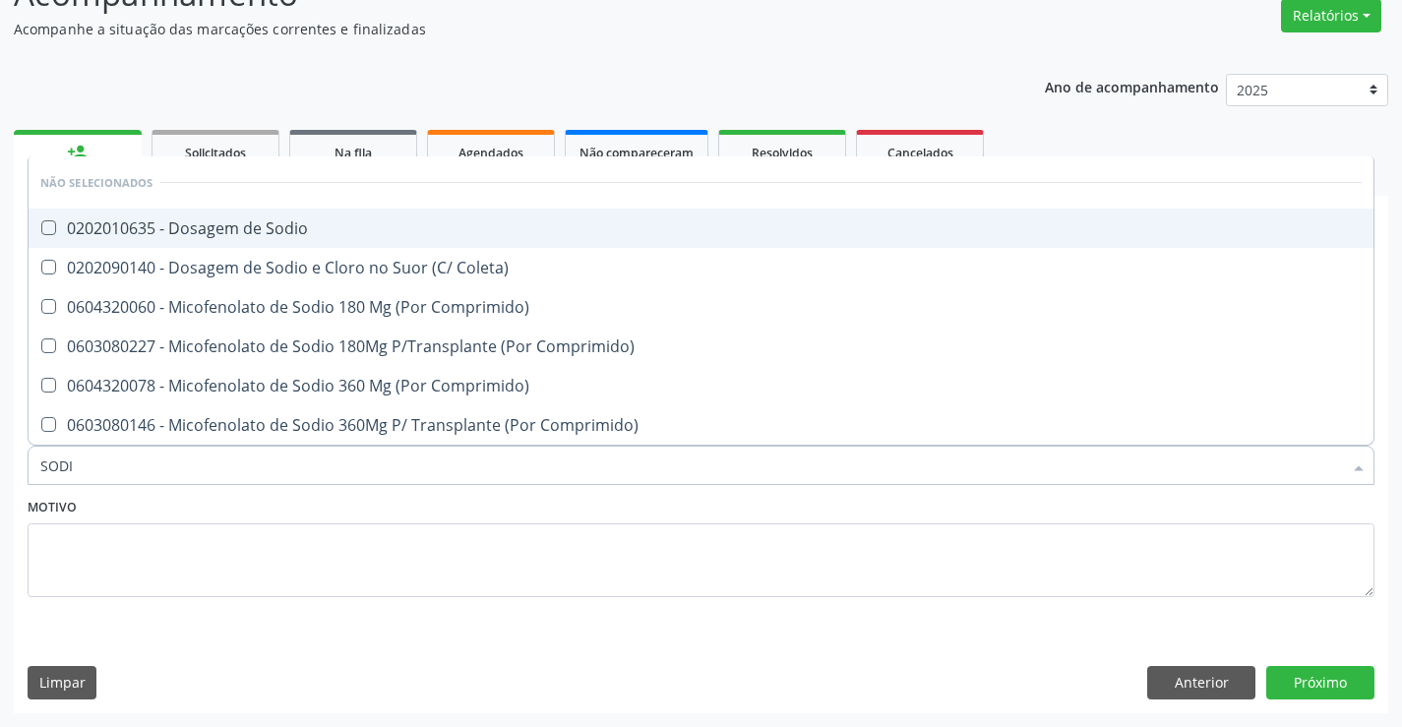
type input "SODIO"
click at [238, 235] on div "0202010635 - Dosagem de Sodio" at bounding box center [700, 228] width 1321 height 16
checkbox Sodio "true"
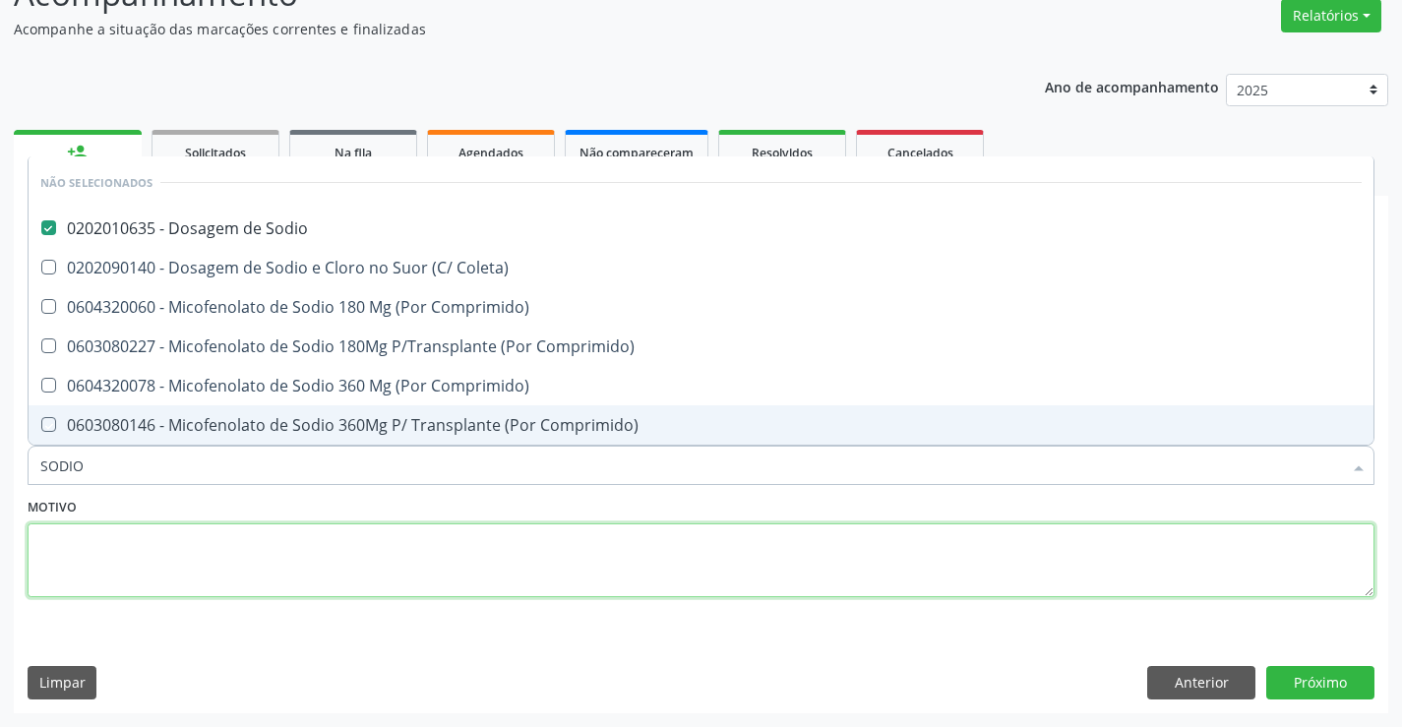
click at [117, 563] on textarea at bounding box center [701, 560] width 1347 height 75
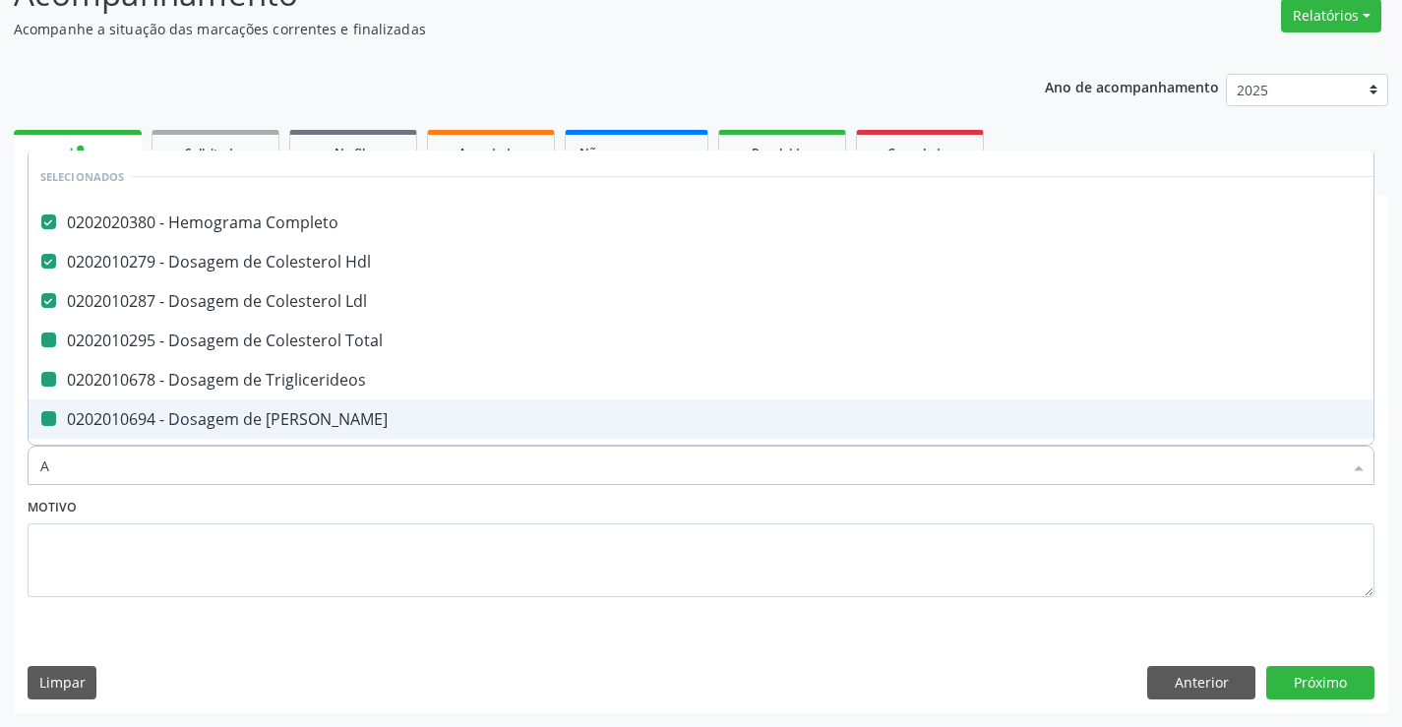
type input "AC"
checkbox Total "false"
checkbox Triglicerideos "false"
checkbox Ureia "false"
checkbox Creatinina "false"
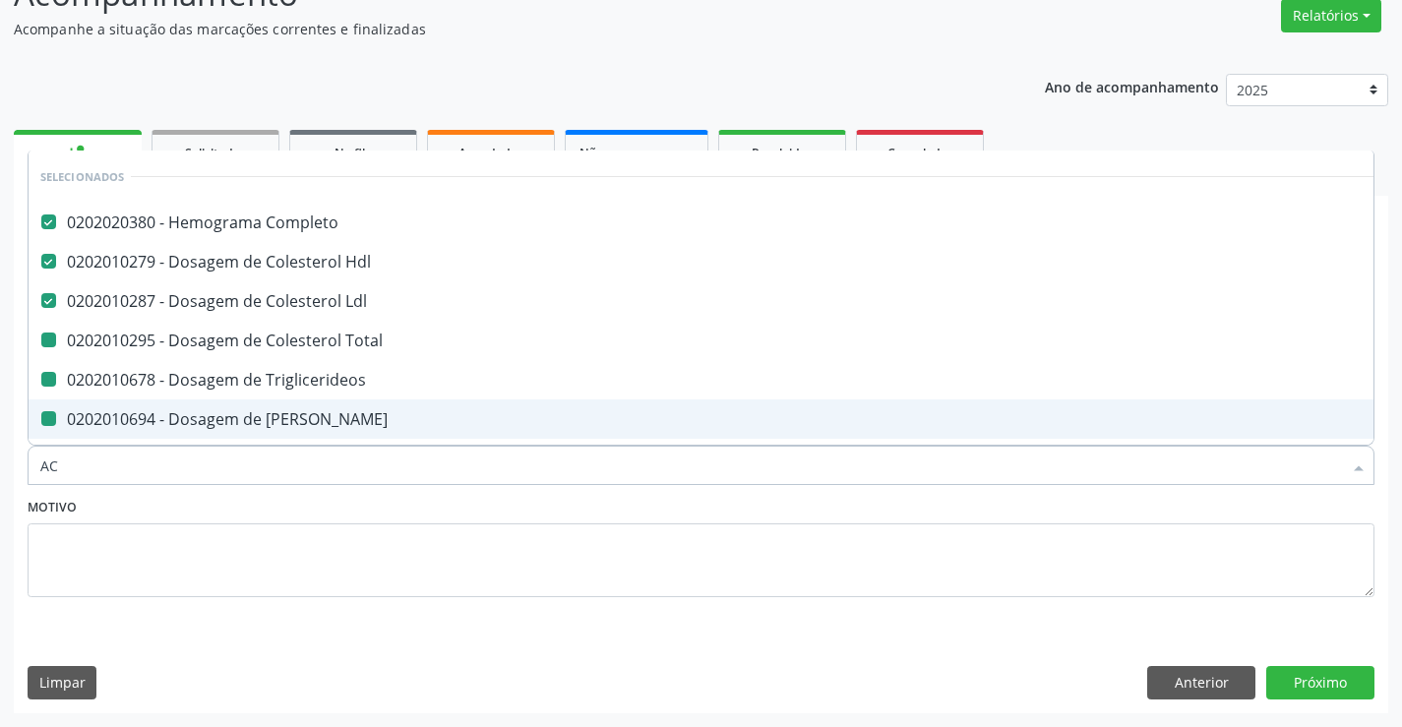
checkbox Urina "false"
checkbox \(Tgo\) "false"
checkbox \(Tgp\) "false"
checkbox Sodio "false"
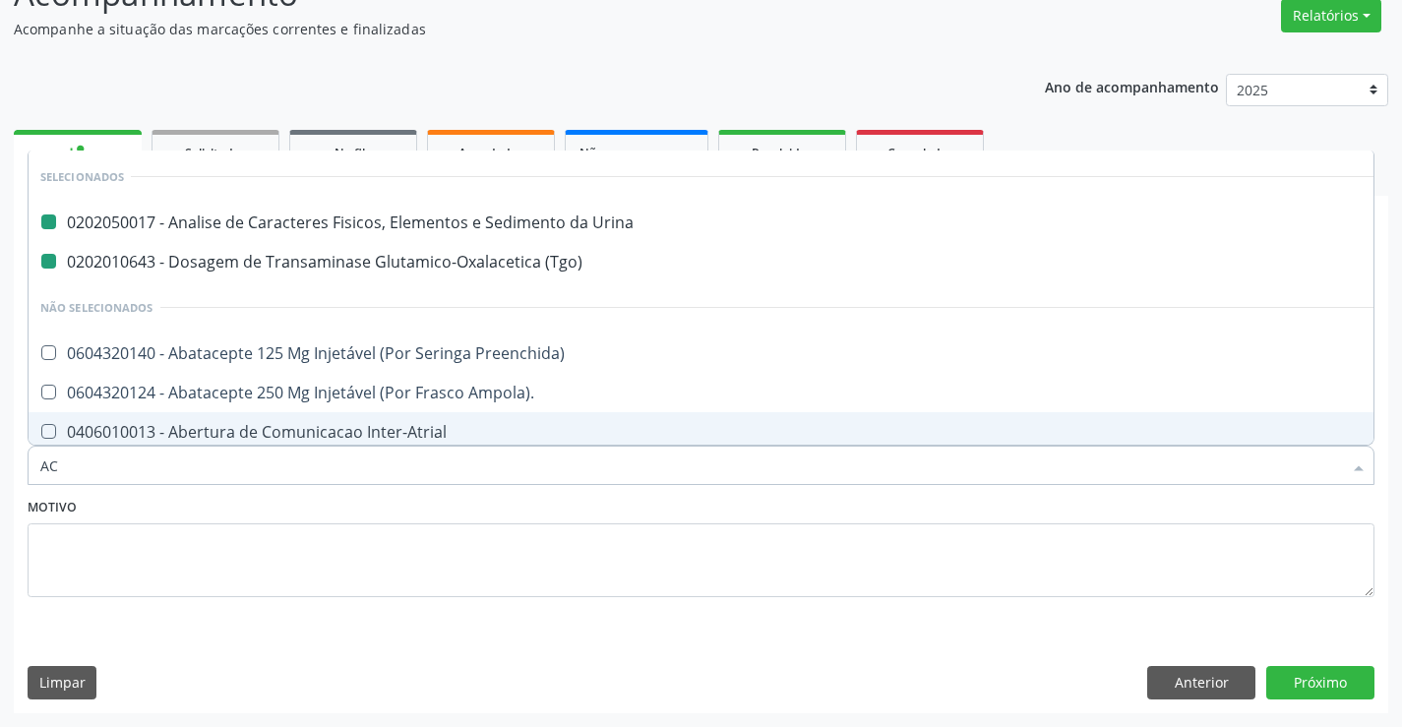
type input "ACI"
checkbox Urina "false"
checkbox \(Tgo\) "false"
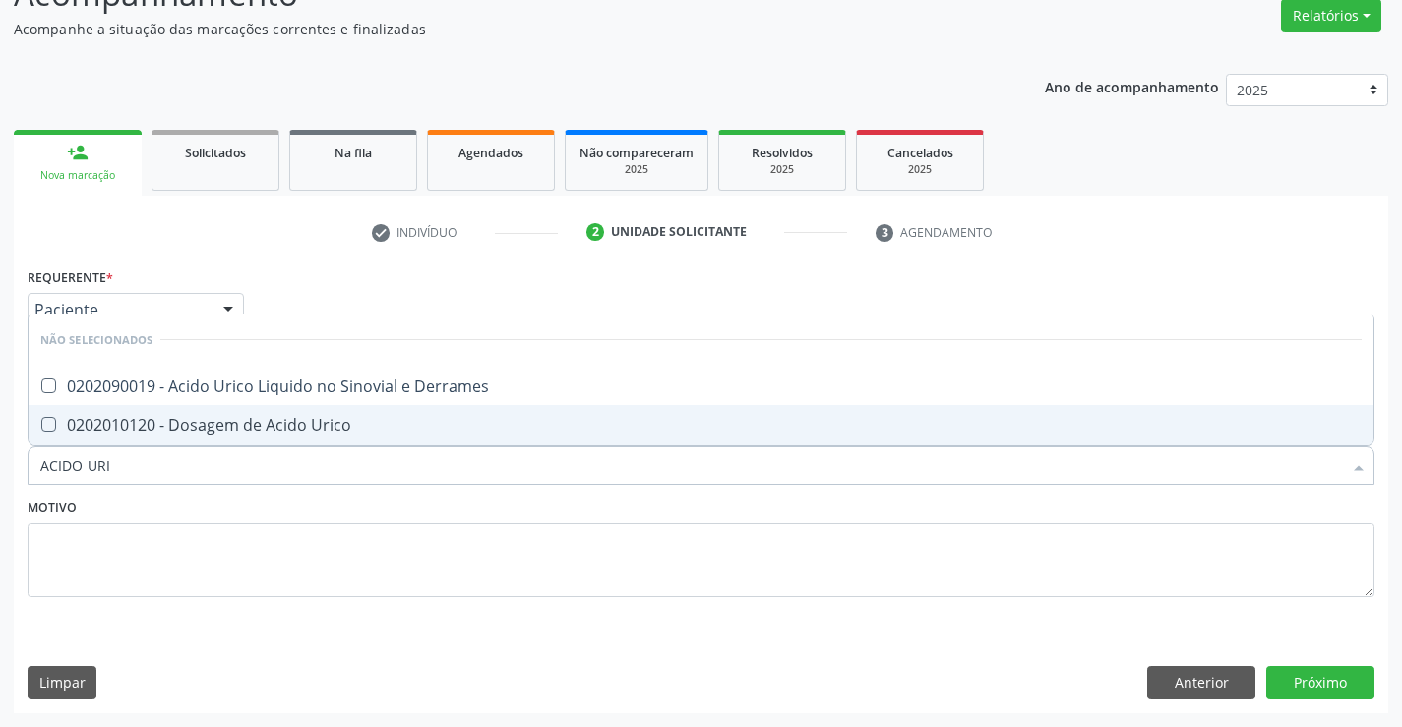
type input "ACIDO URIC"
click at [155, 419] on div "0202010120 - Dosagem de Acido Urico" at bounding box center [700, 425] width 1321 height 16
checkbox Urico "true"
click at [94, 528] on textarea at bounding box center [701, 560] width 1347 height 75
checkbox Derrames "true"
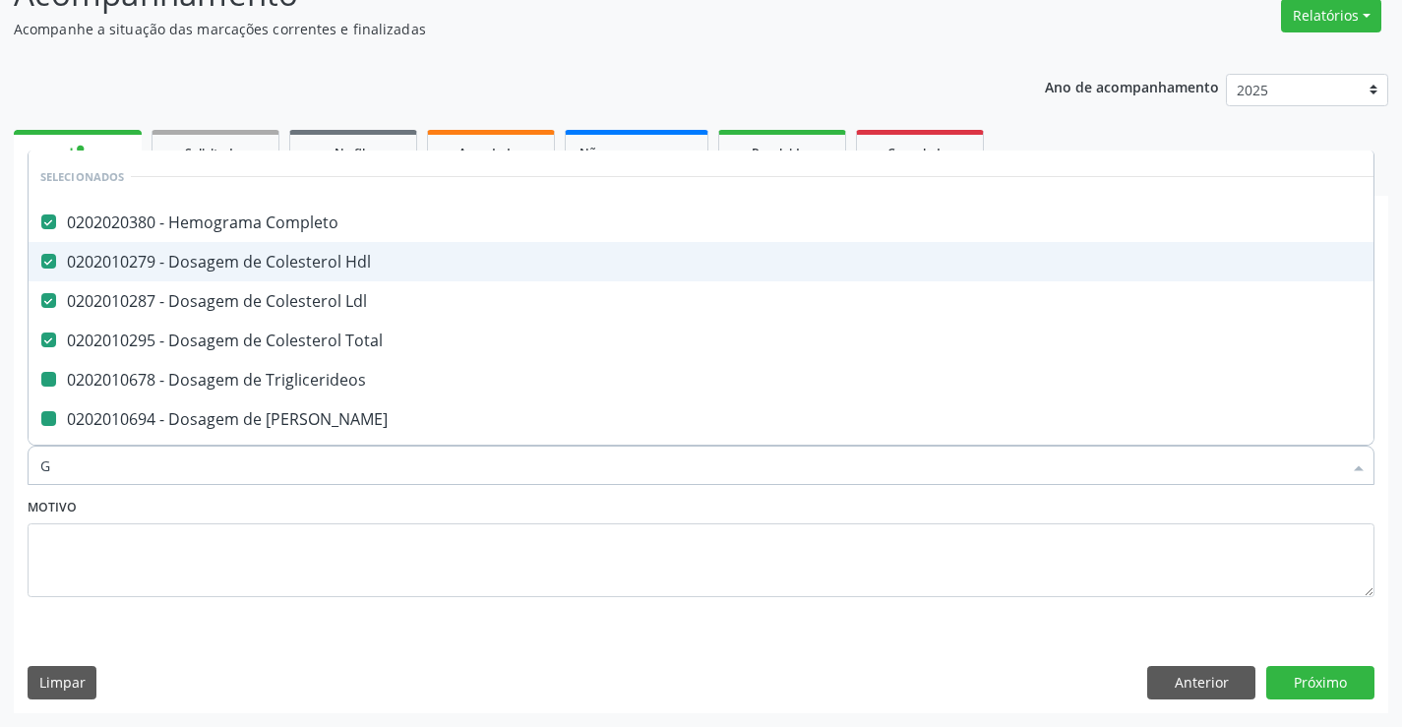
type input "GL"
checkbox Triglicerideos "false"
checkbox Ureia "false"
checkbox Creatinina "false"
checkbox \(Tgo\) "false"
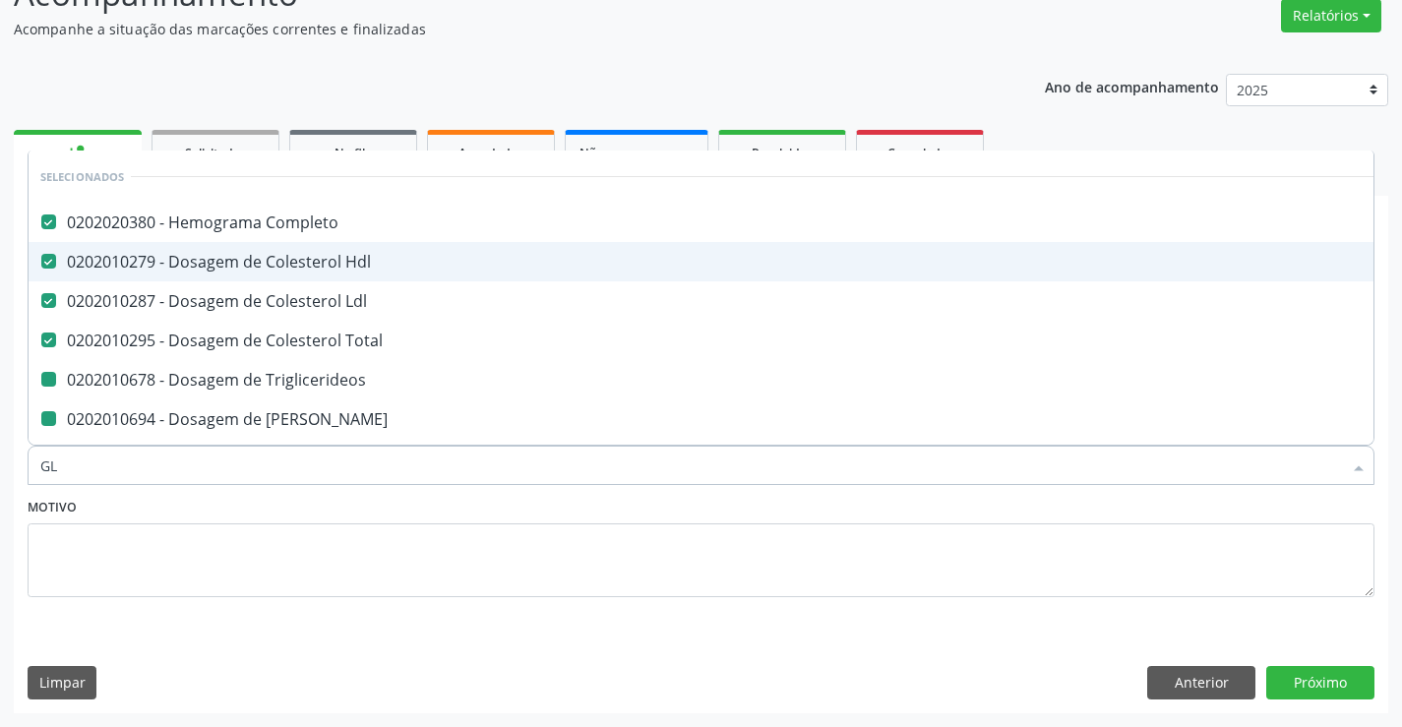
checkbox \(Tgp\) "false"
checkbox Sodio "false"
checkbox Urico "false"
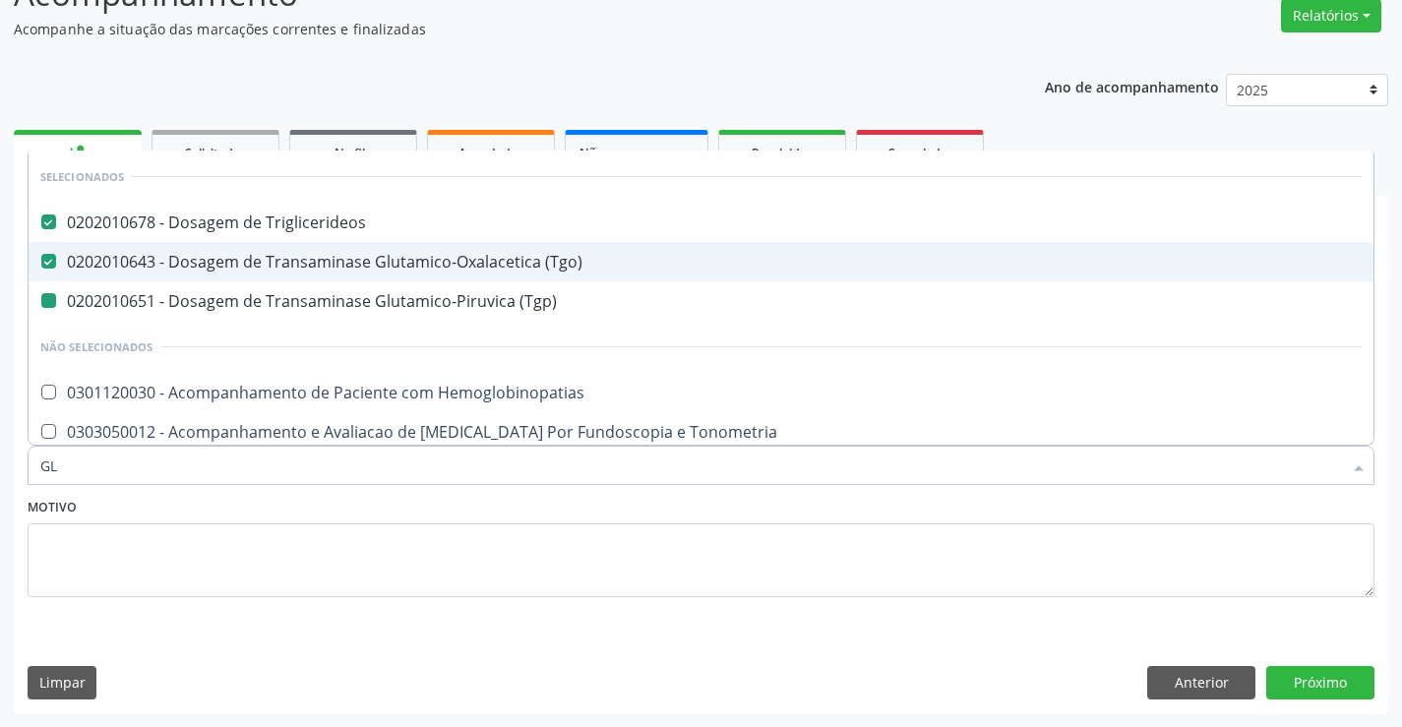
type input "GLI"
checkbox \(Tgp\) "false"
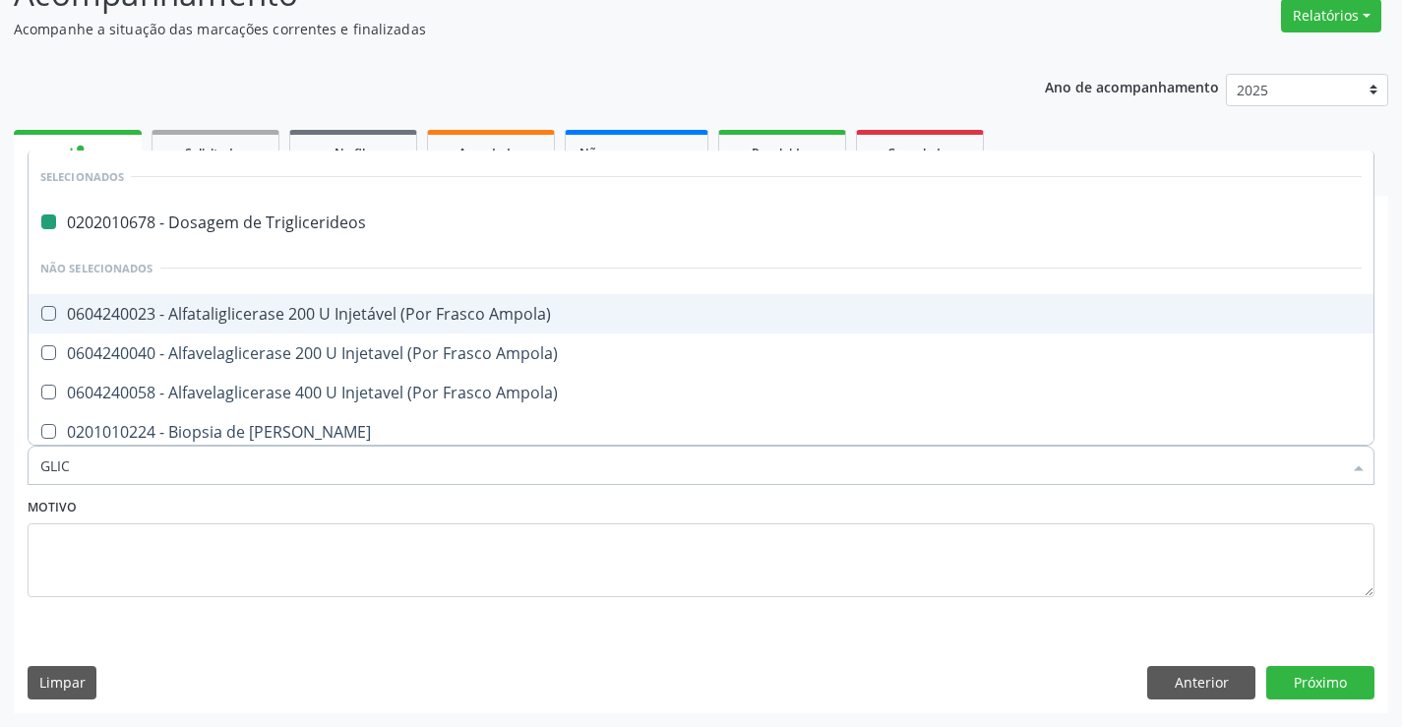
type input "GLICO"
checkbox Triglicerideos "false"
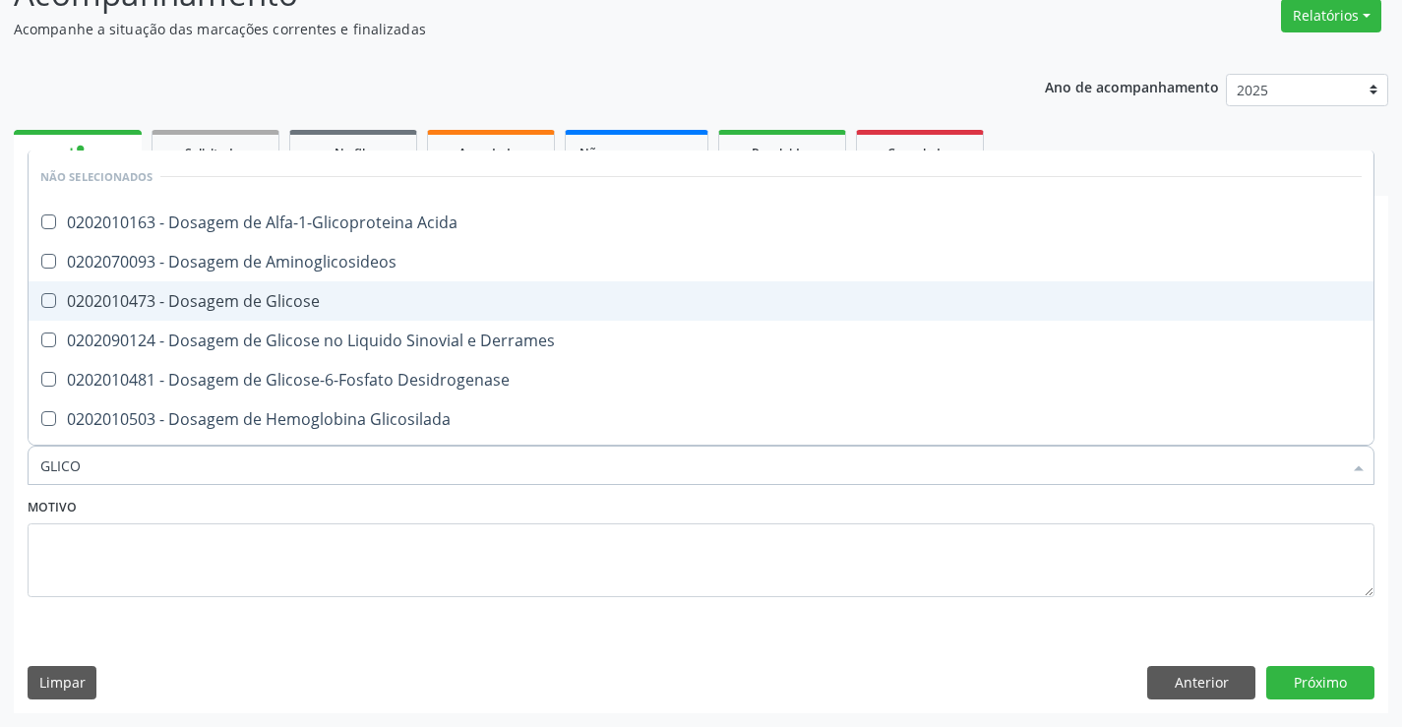
type input "GLICOS"
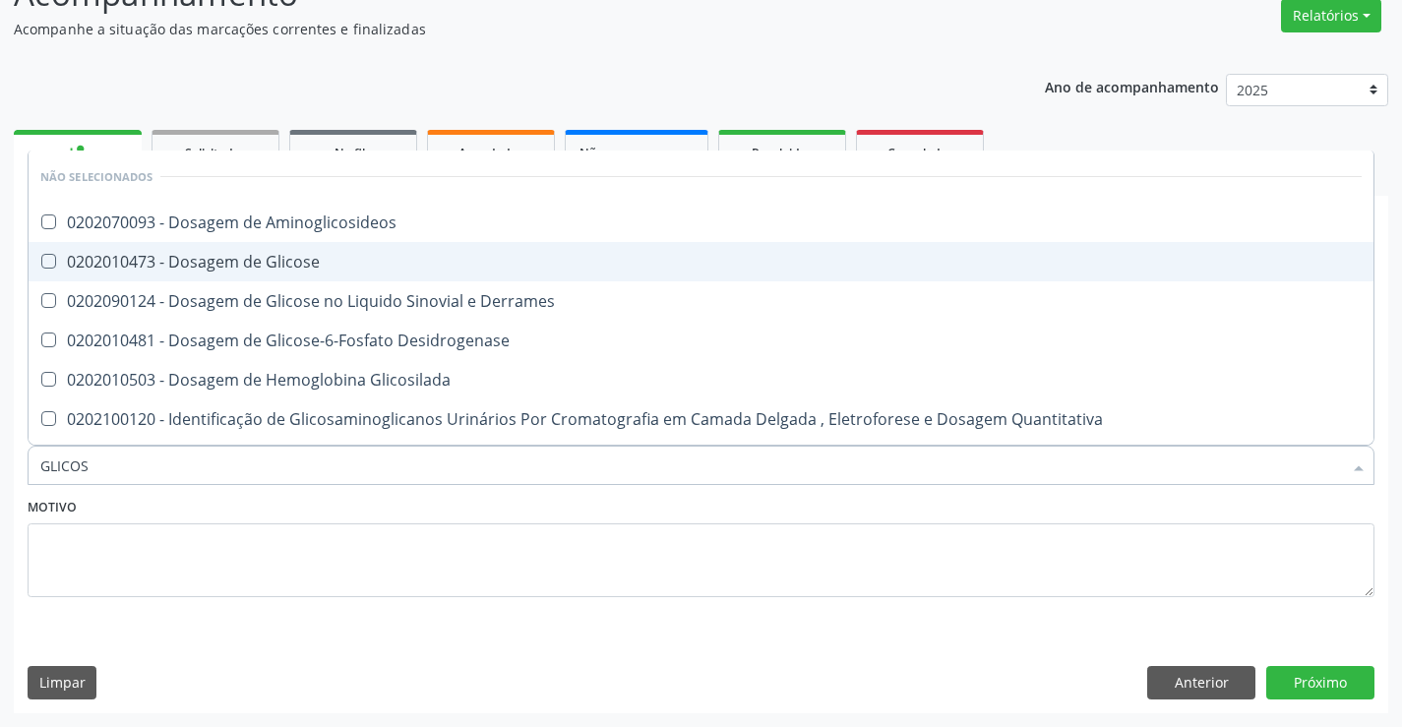
click at [164, 276] on span "0202010473 - Dosagem de Glicose" at bounding box center [701, 261] width 1345 height 39
checkbox Glicose "true"
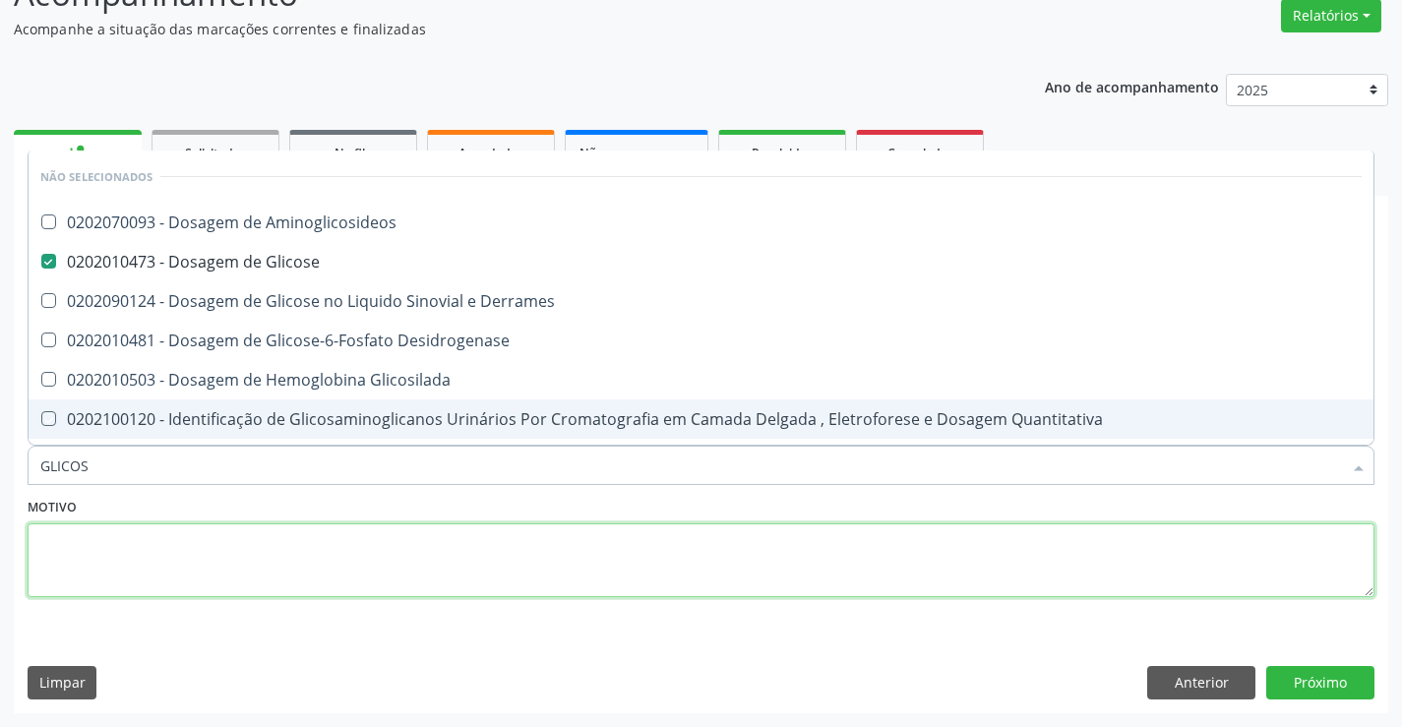
click at [99, 533] on textarea at bounding box center [701, 560] width 1347 height 75
checkbox Aminoglicosideos "true"
checkbox Derrames "true"
checkbox Glicosilada "true"
checkbox Quantitativa "true"
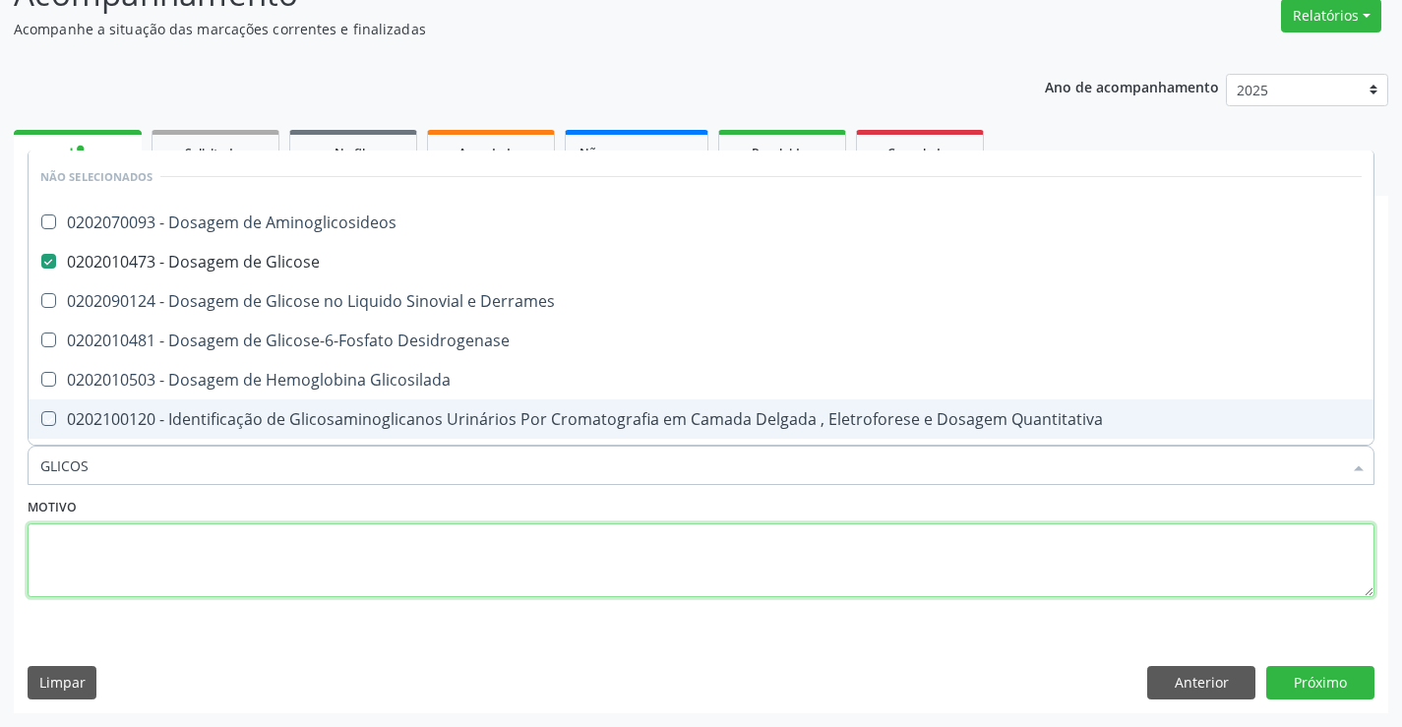
checkbox Urina "true"
checkbox Glicose "true"
checkbox Desidrogenase "true"
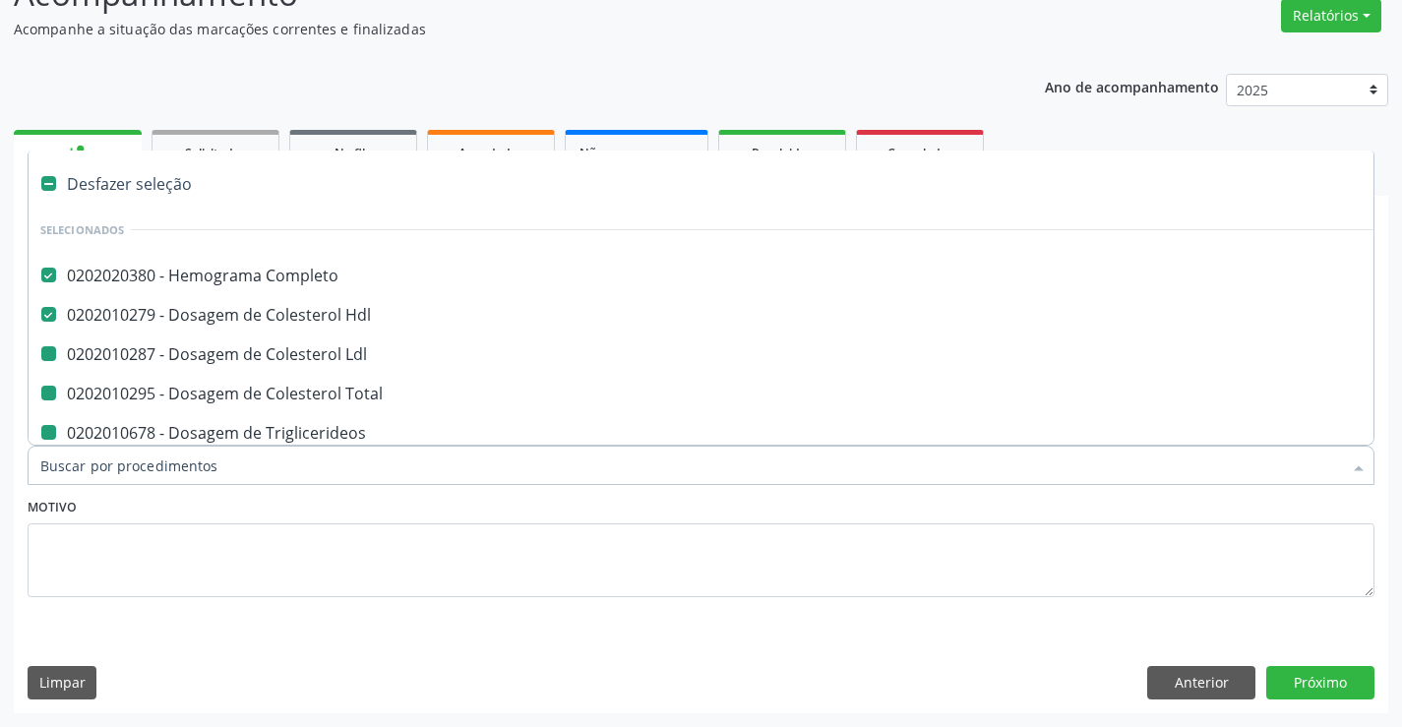
type input "F"
checkbox Ldl "false"
checkbox Triglicerideos "false"
checkbox Ureia "false"
checkbox Creatinina "false"
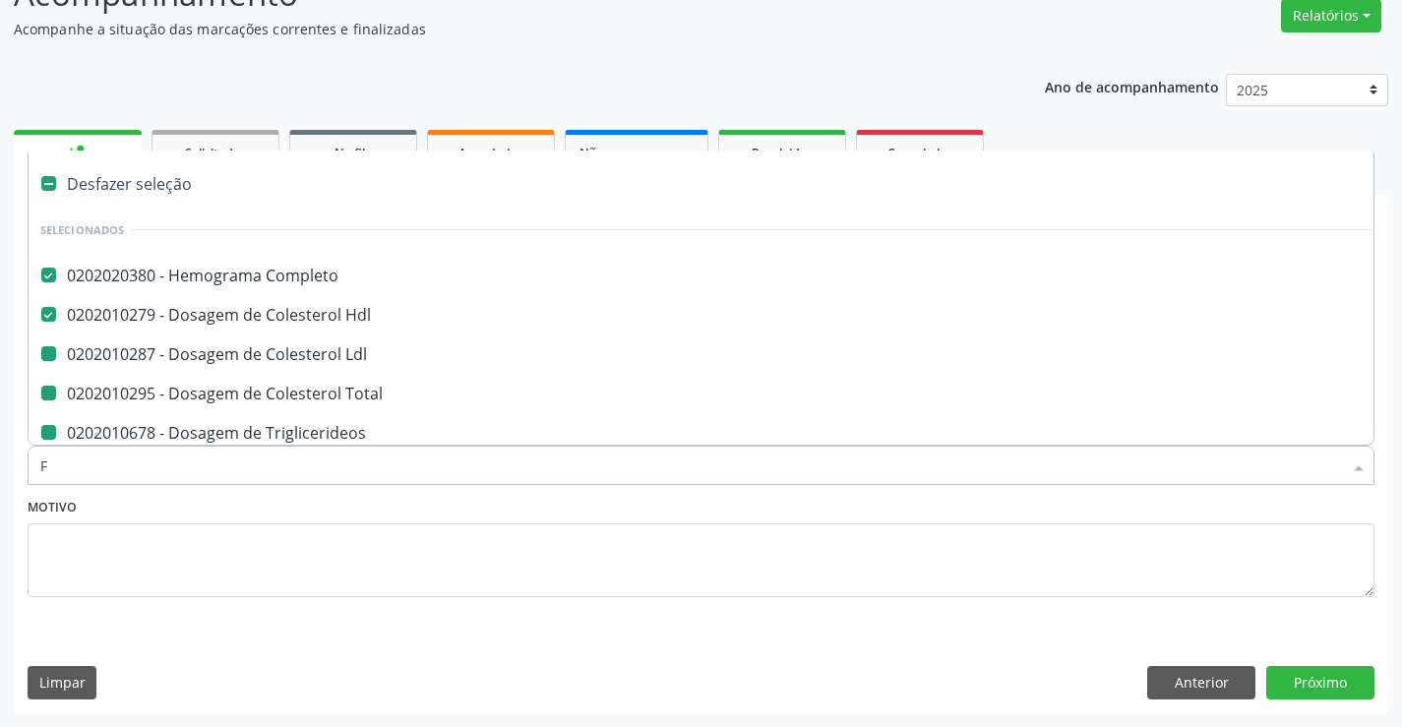
checkbox Urina "false"
checkbox Total "false"
checkbox \(Tgo\) "false"
checkbox \(Tgp\) "false"
checkbox Sodio "false"
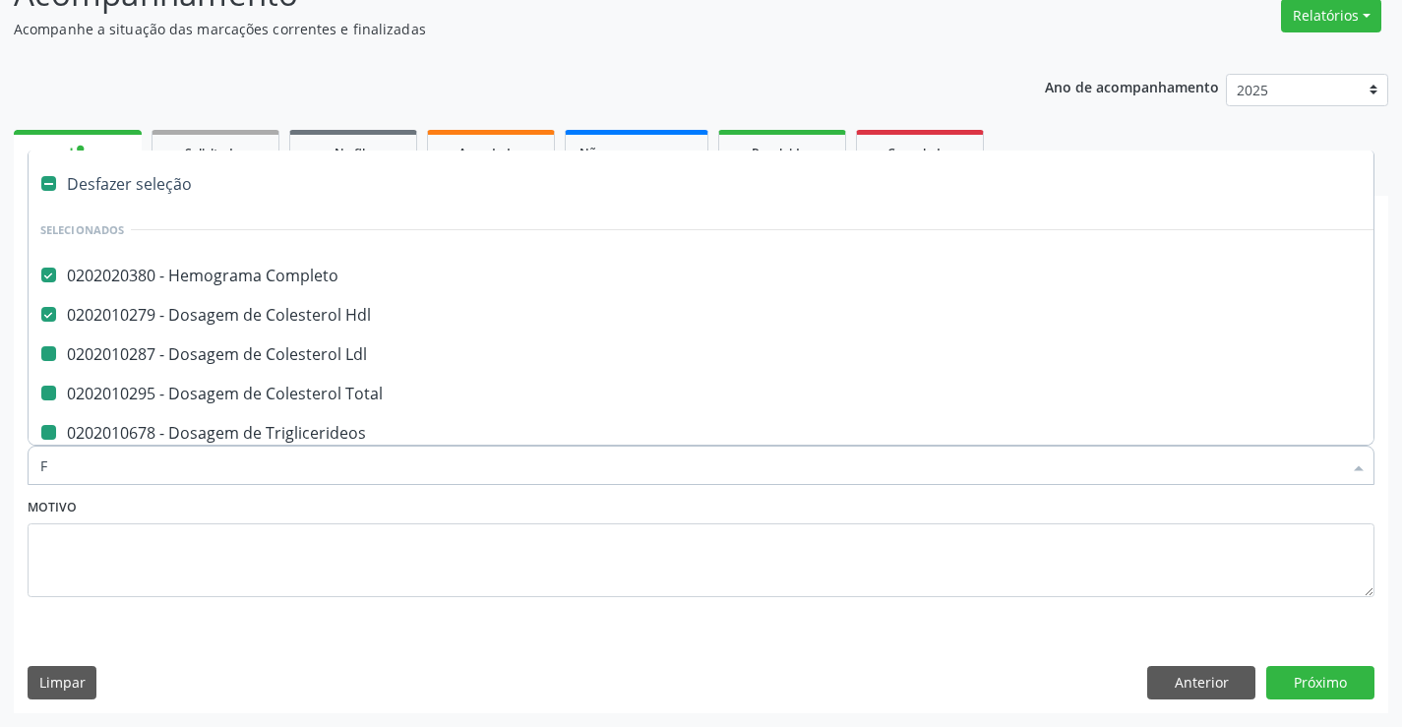
checkbox Urico "false"
checkbox Glicose "false"
type input "FE"
checkbox Completo "false"
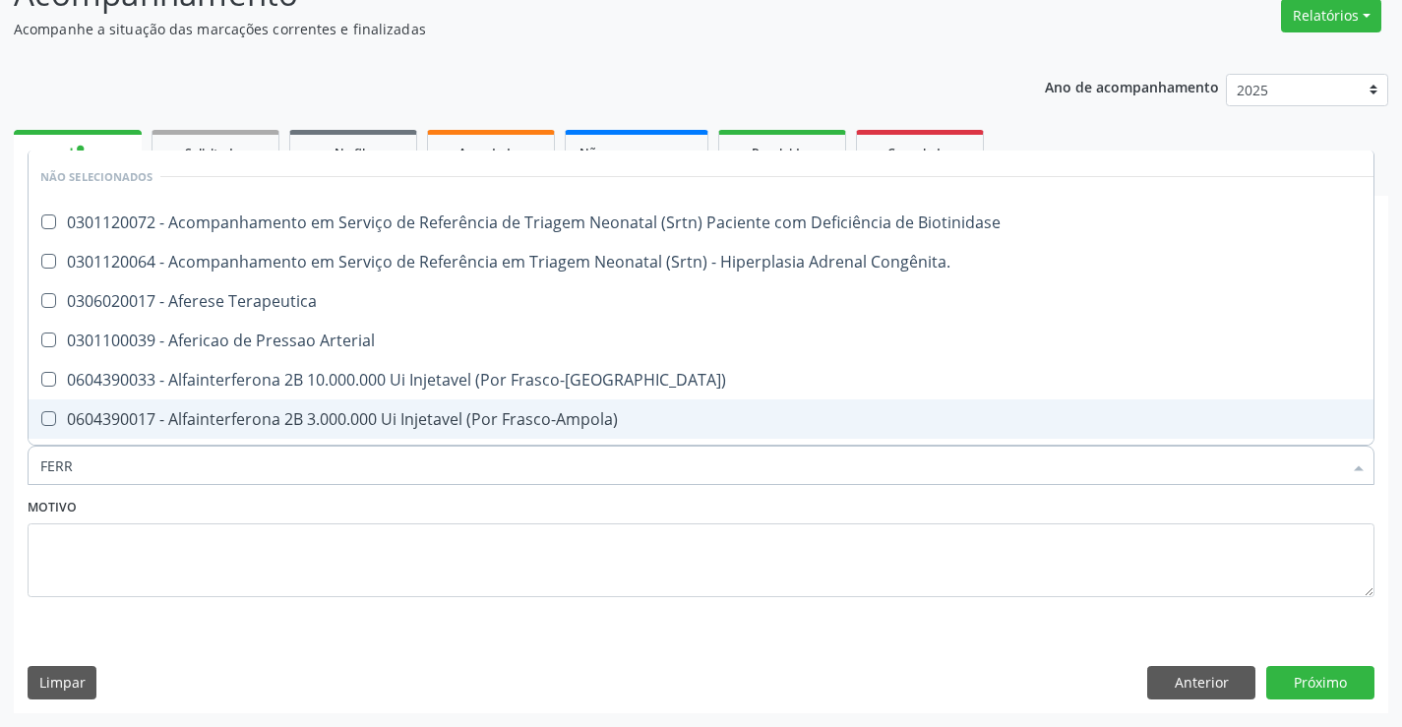
type input "FERRO"
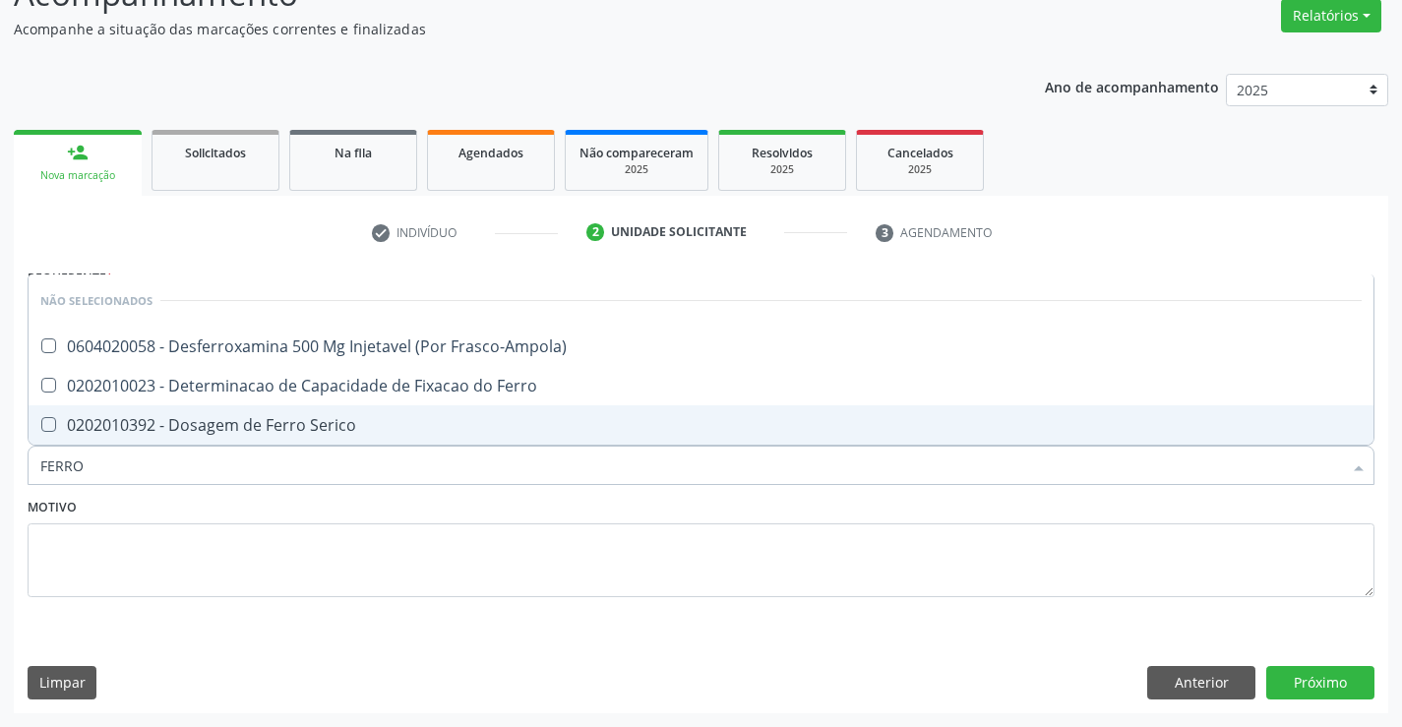
click at [205, 426] on div "0202010392 - Dosagem de Ferro Serico" at bounding box center [700, 425] width 1321 height 16
checkbox Serico "true"
click at [137, 575] on textarea at bounding box center [701, 560] width 1347 height 75
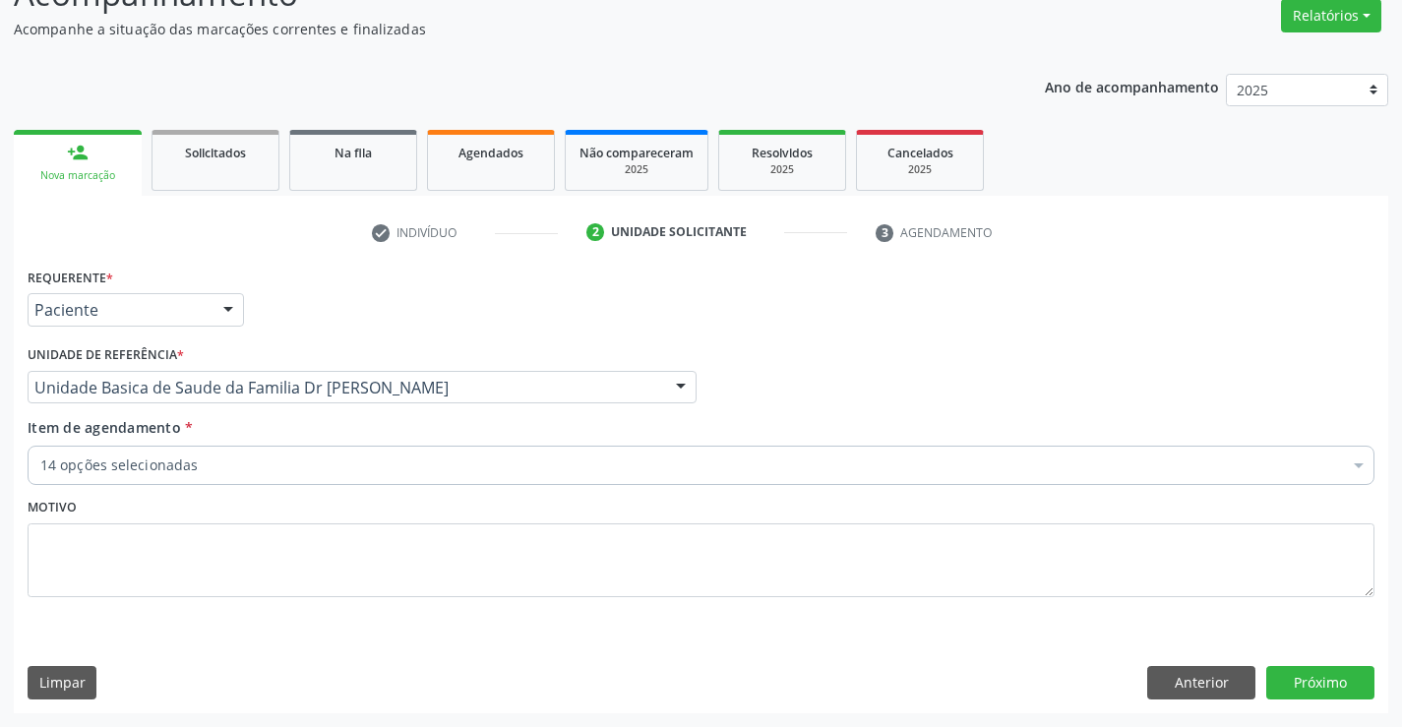
click at [111, 478] on div "14 opções selecionadas" at bounding box center [701, 465] width 1347 height 39
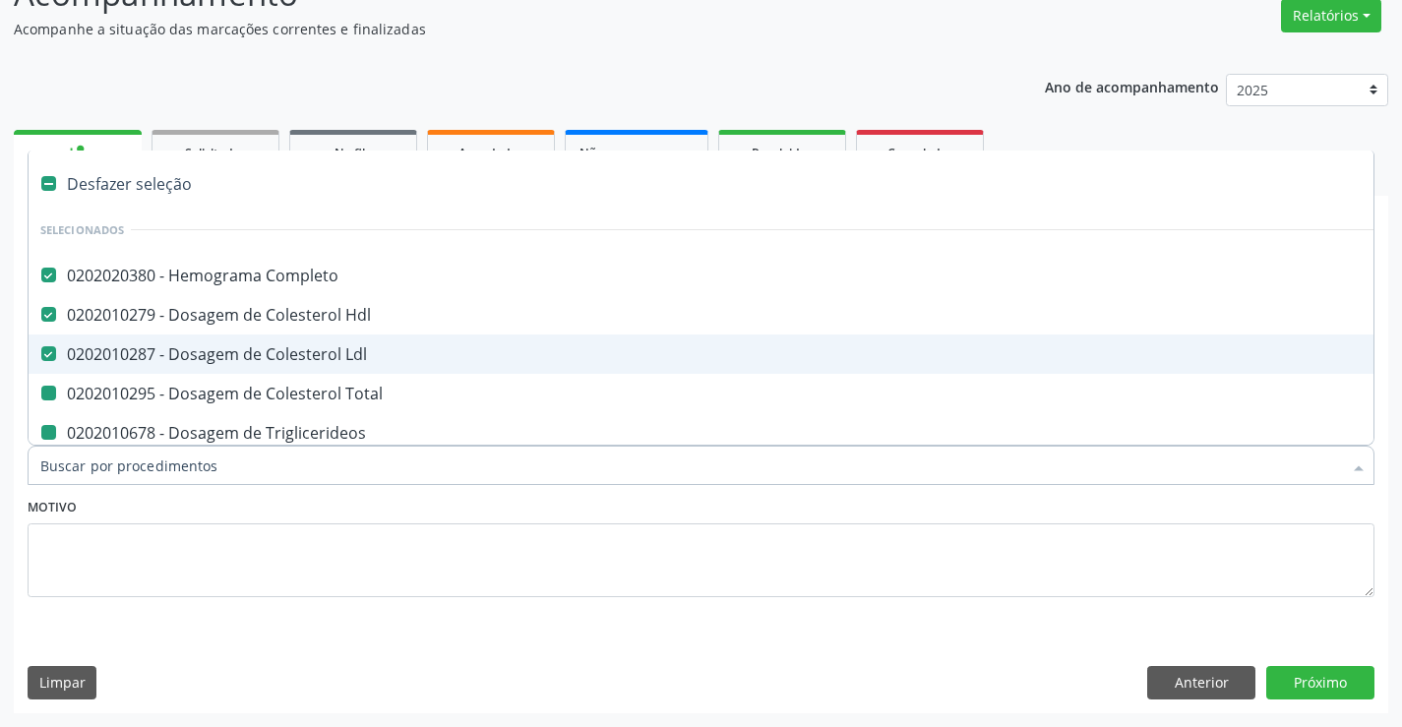
type input "F"
checkbox Total "false"
checkbox Triglicerideos "false"
checkbox Ureia "false"
checkbox Creatinina "false"
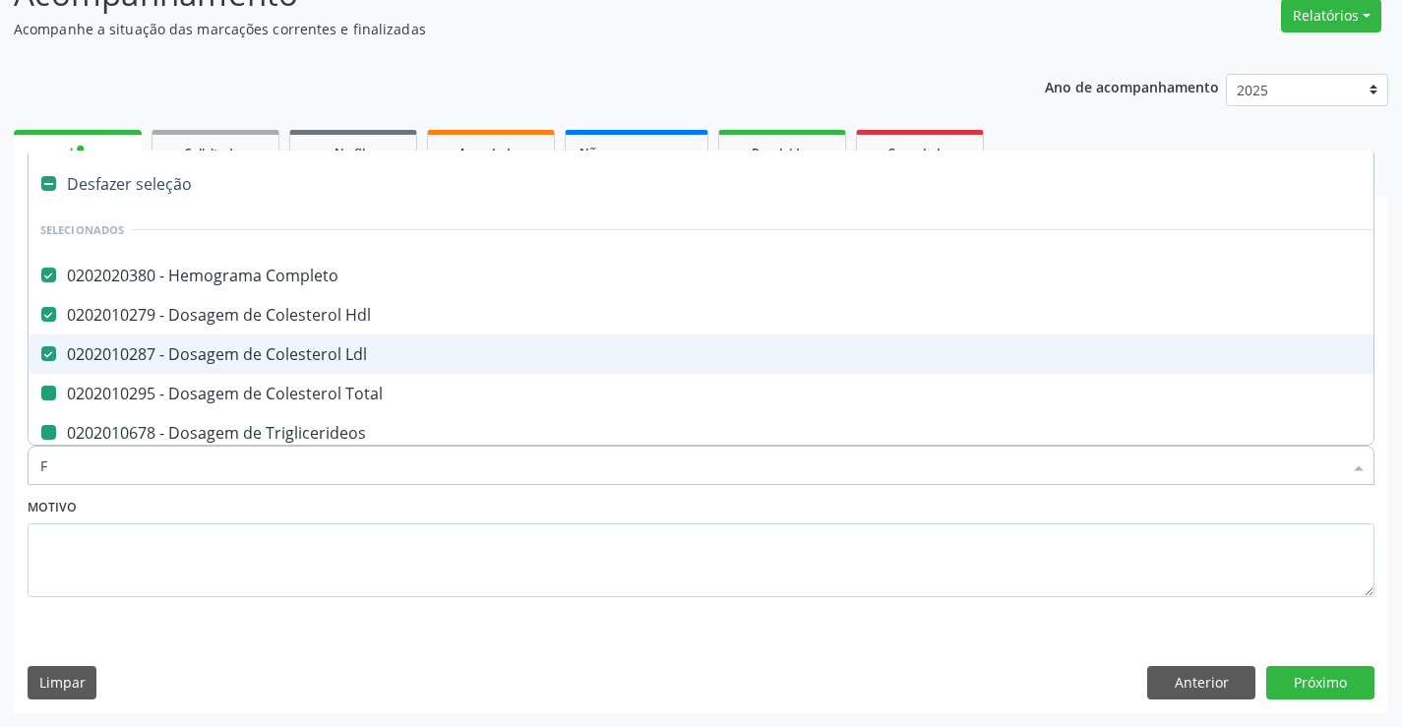
checkbox Urina "false"
checkbox \(Tgo\) "false"
checkbox \(Tgp\) "false"
checkbox Sodio "false"
checkbox Urico "false"
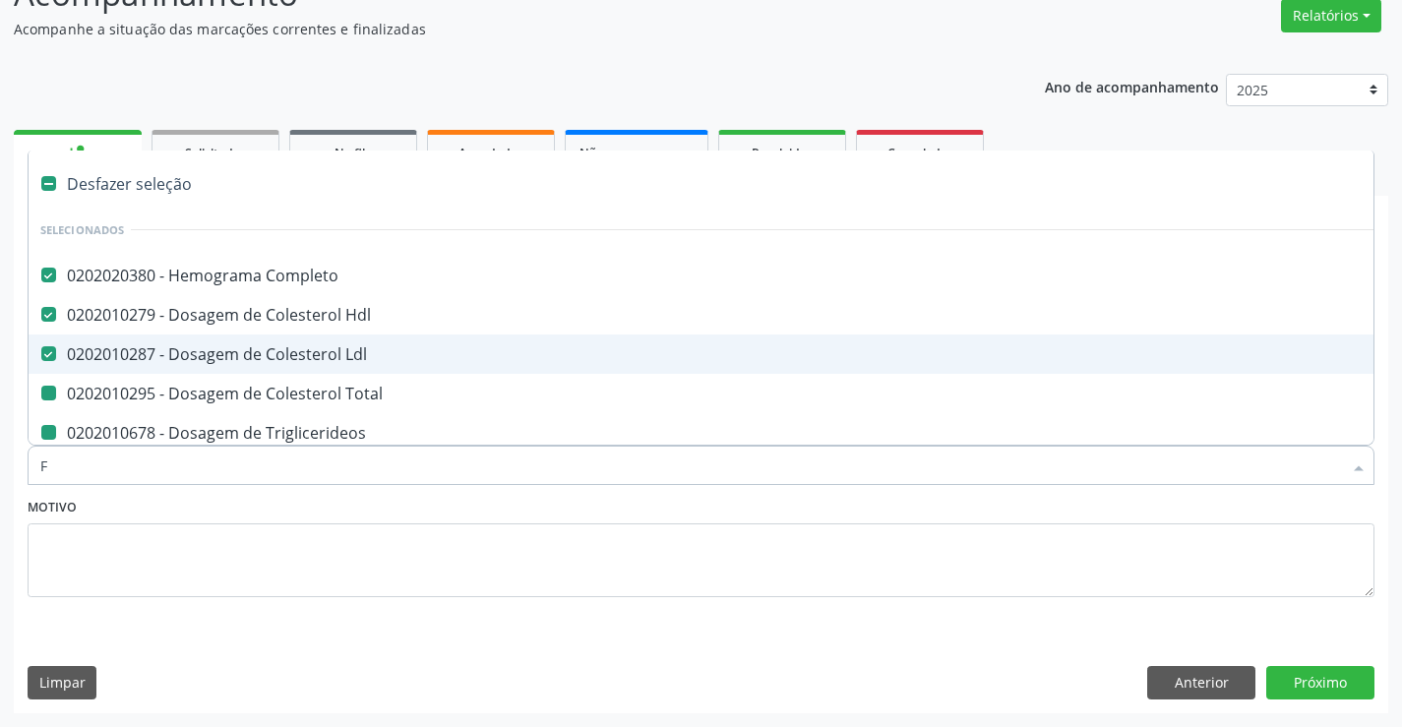
checkbox Glicose "false"
checkbox Serico "false"
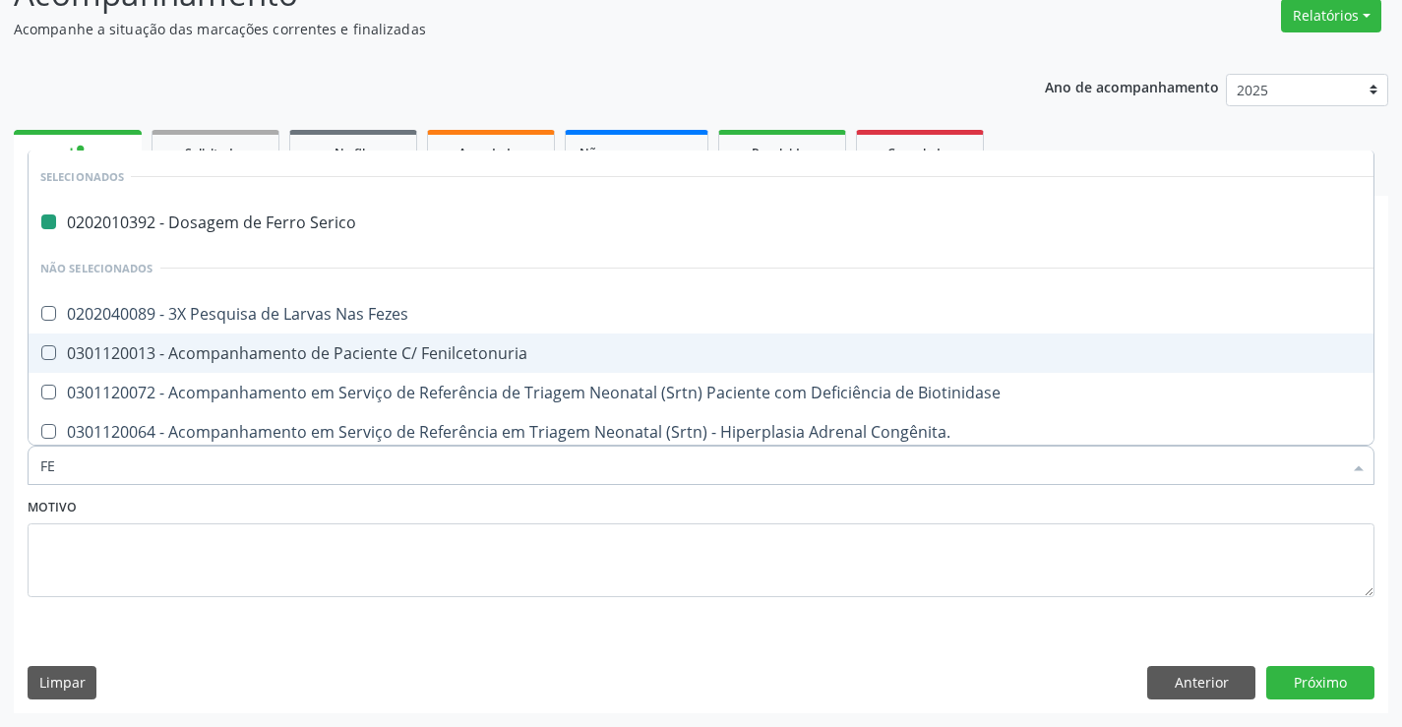
type input "FEZ"
checkbox Serico "false"
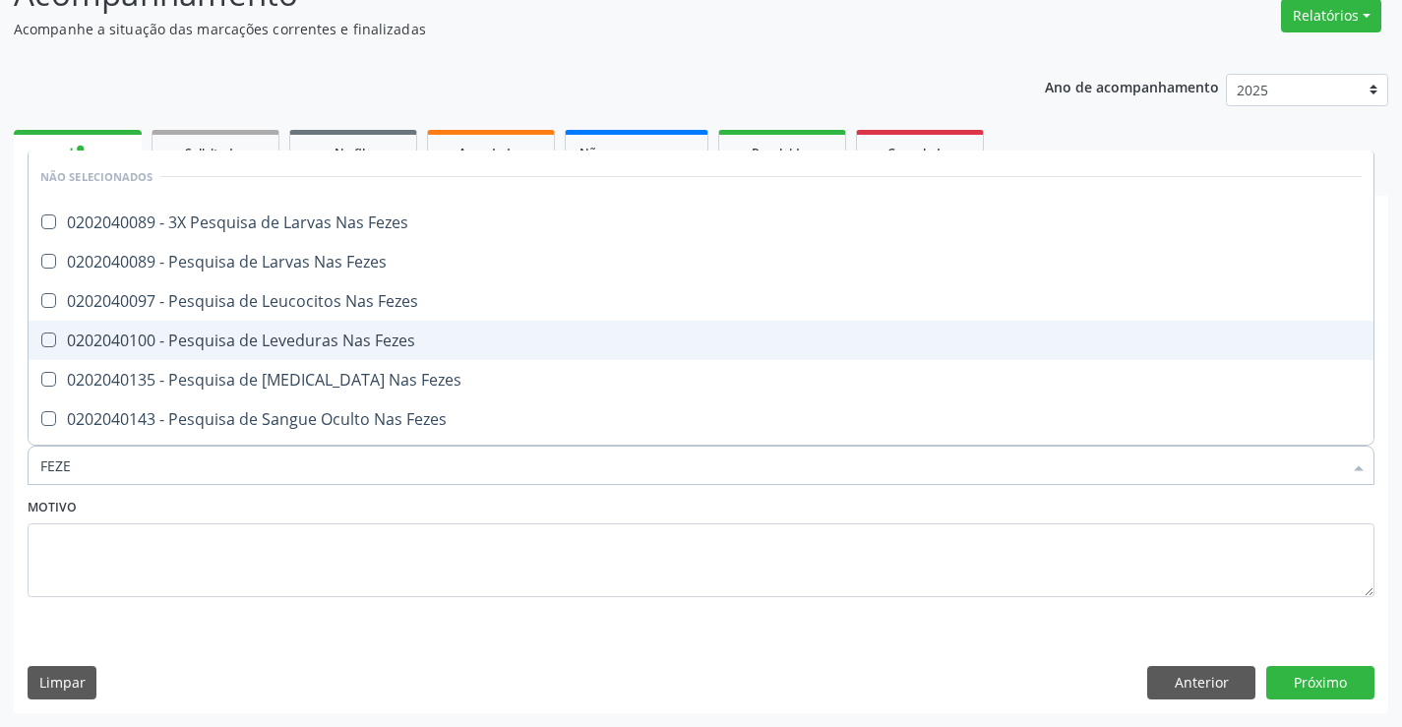
type input "FEZES"
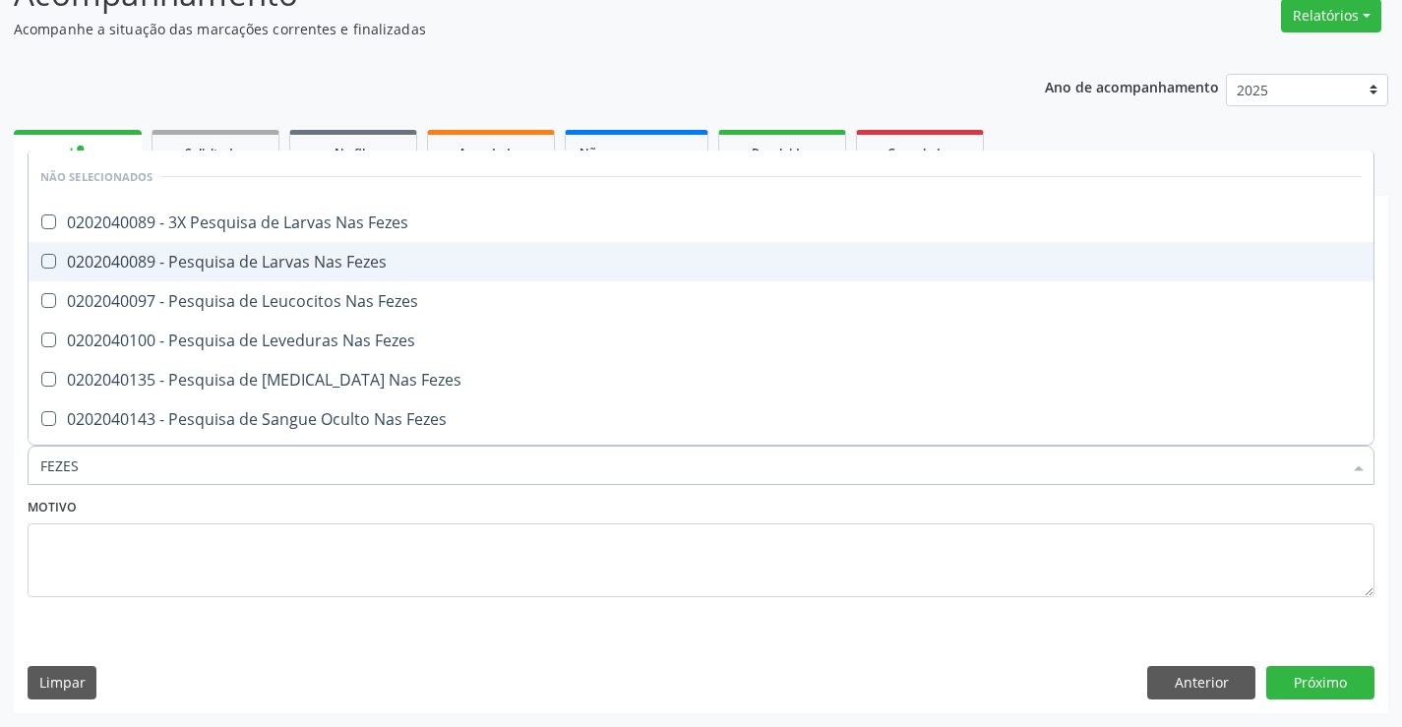
click at [244, 254] on div "0202040089 - Pesquisa de Larvas Nas Fezes" at bounding box center [700, 262] width 1321 height 16
checkbox Fezes "true"
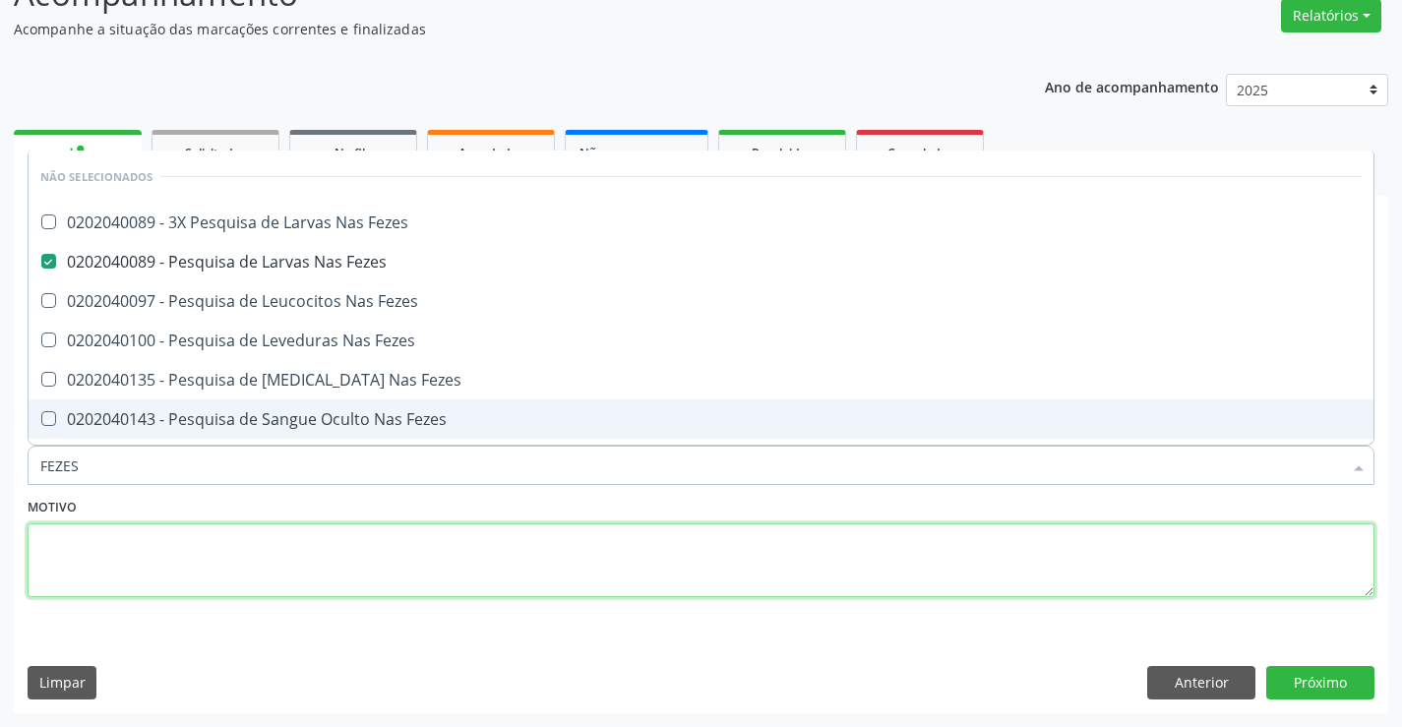
click at [164, 562] on textarea at bounding box center [701, 560] width 1347 height 75
checkbox Fezes "true"
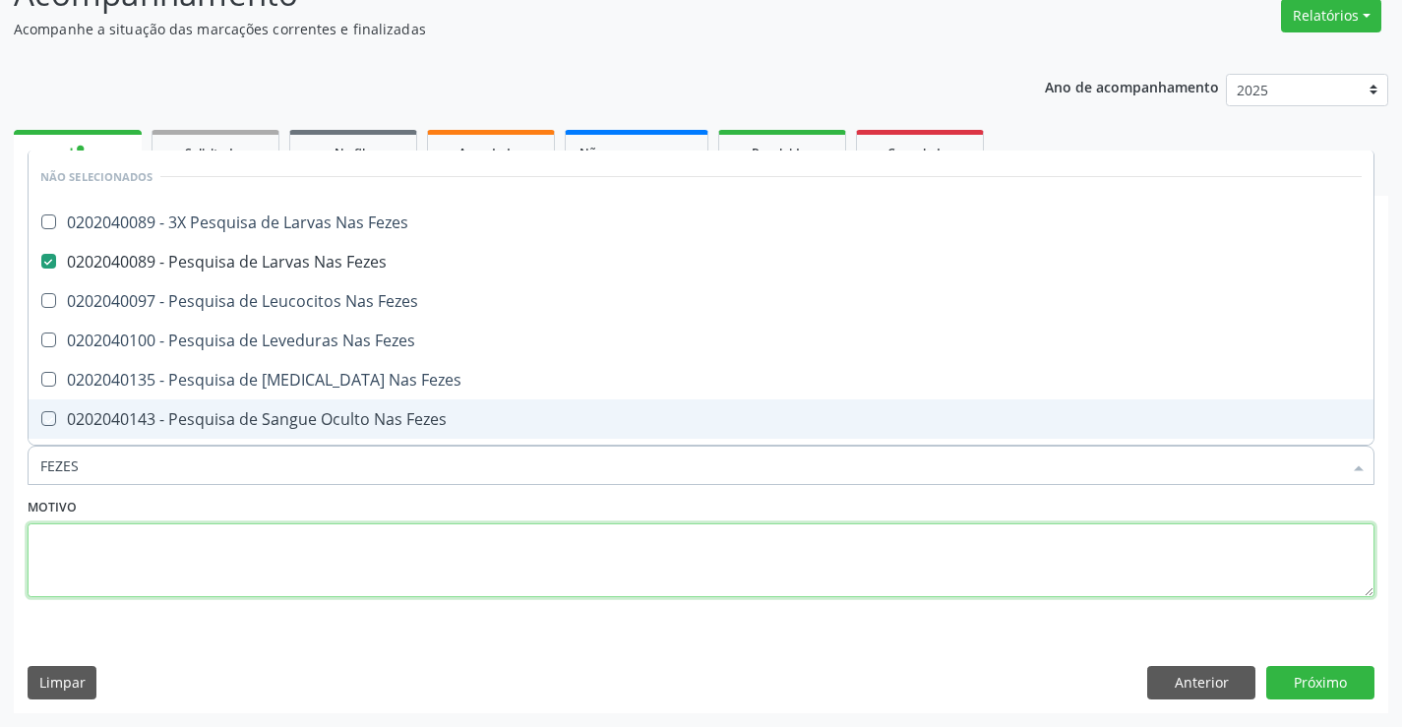
checkbox Fezes "true"
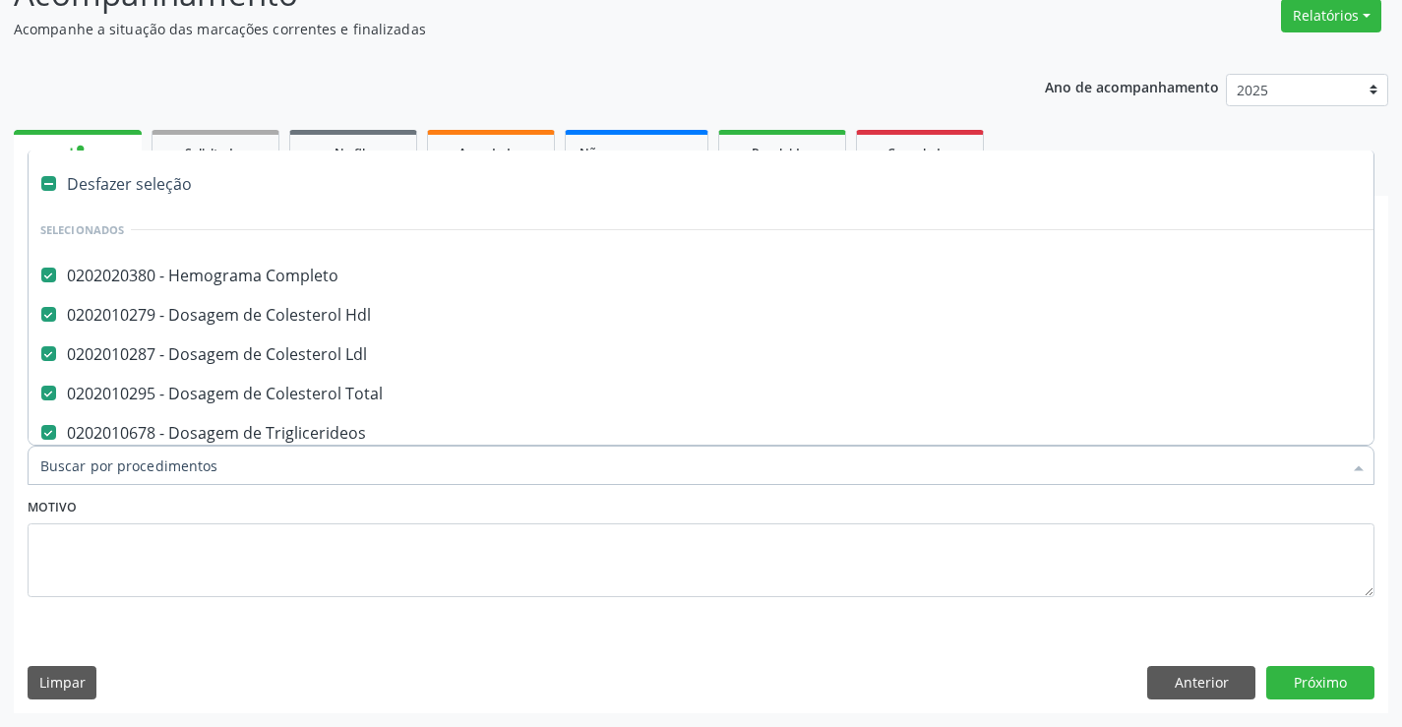
type input "U"
checkbox Urina "false"
checkbox \(Tgo\) "false"
checkbox \(Tgp\) "false"
checkbox Sodio "false"
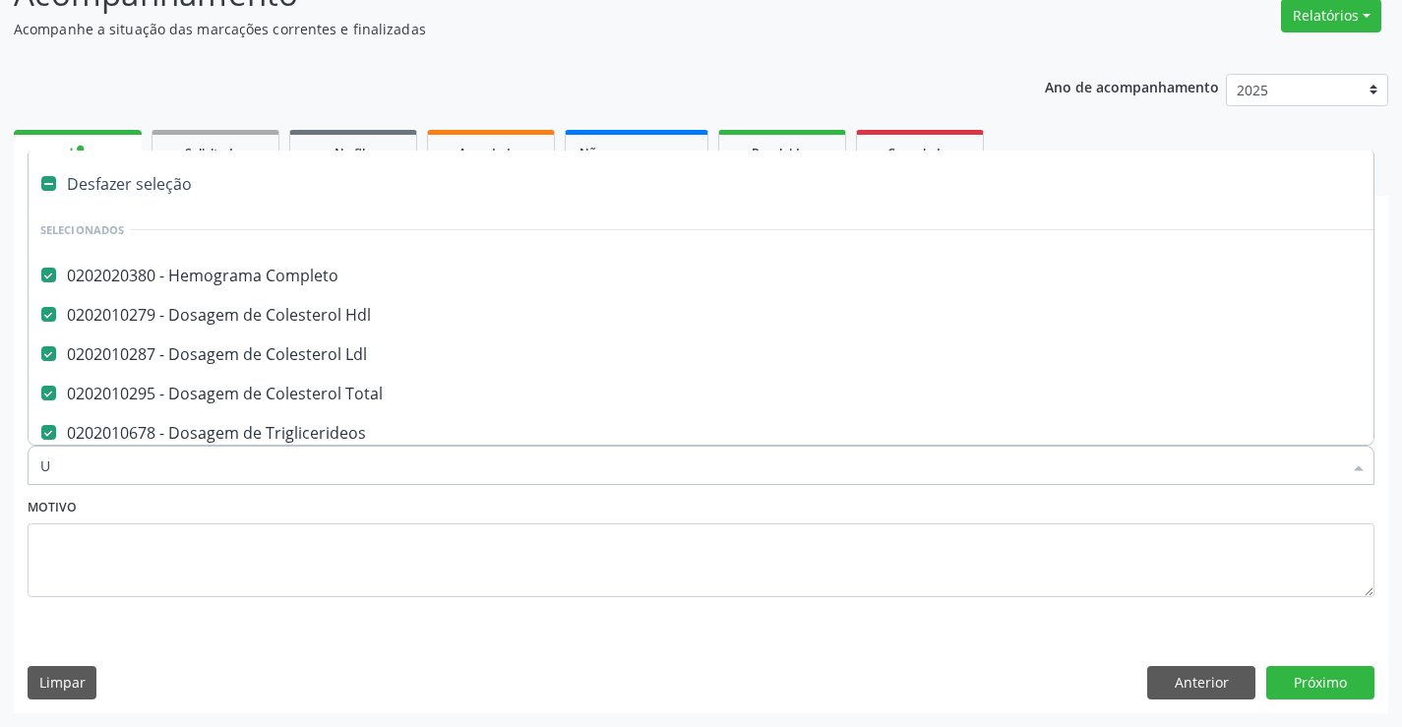
checkbox Urico "false"
checkbox Glicose "false"
checkbox Serico "false"
checkbox Fezes "false"
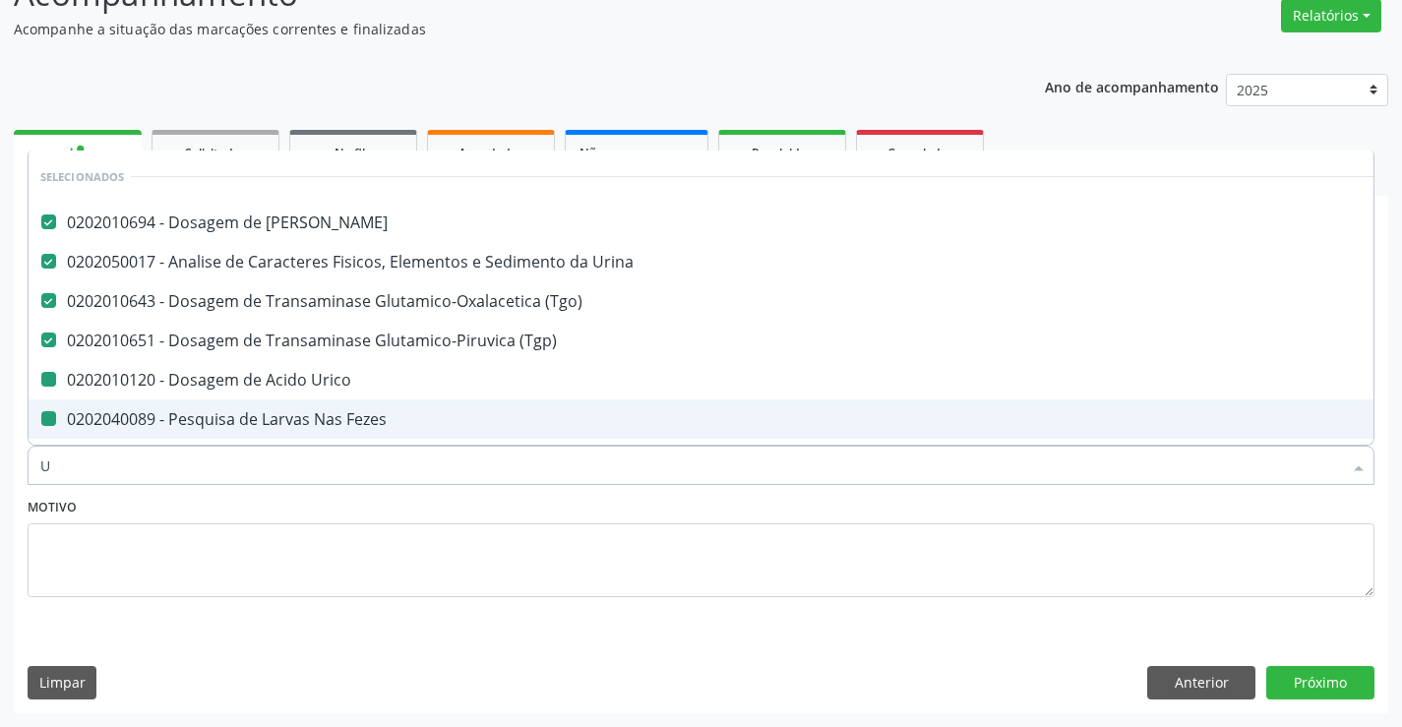
type input "UR"
checkbox Urico "false"
checkbox Fezes "false"
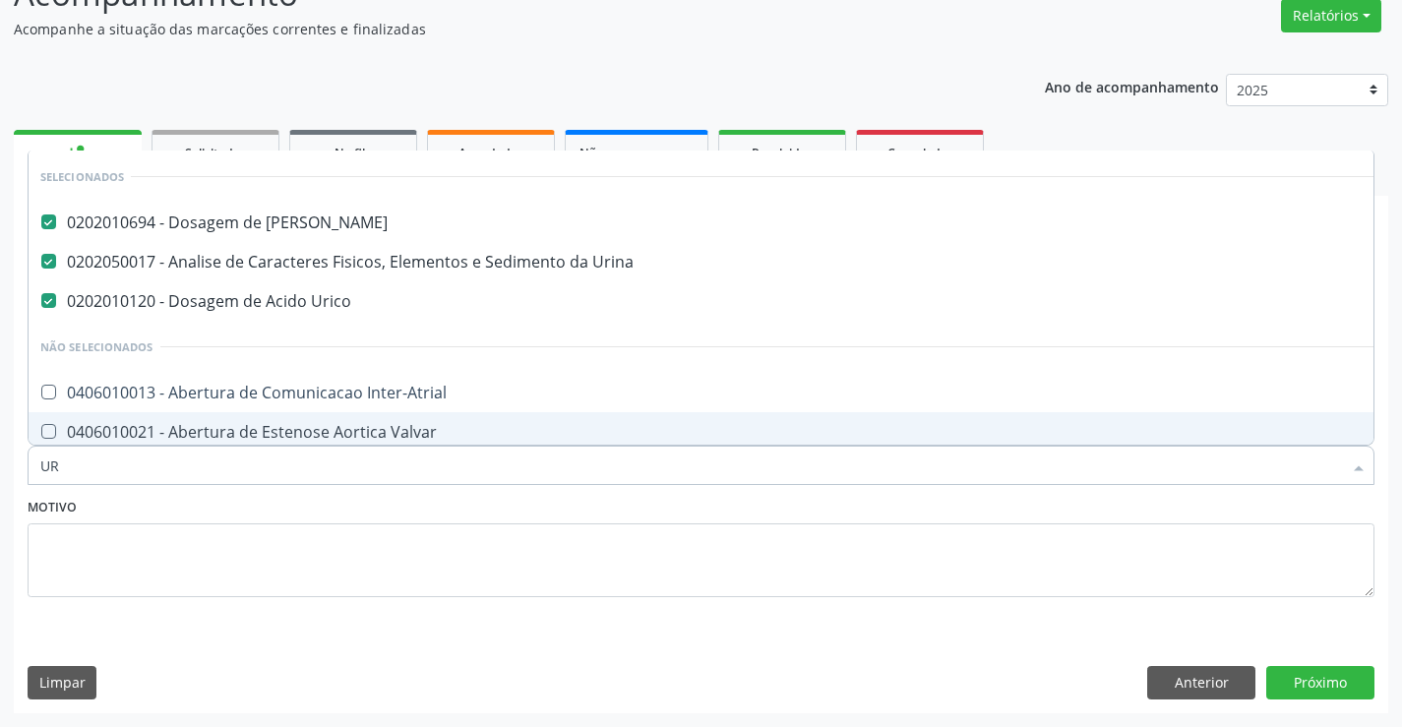
type input "URI"
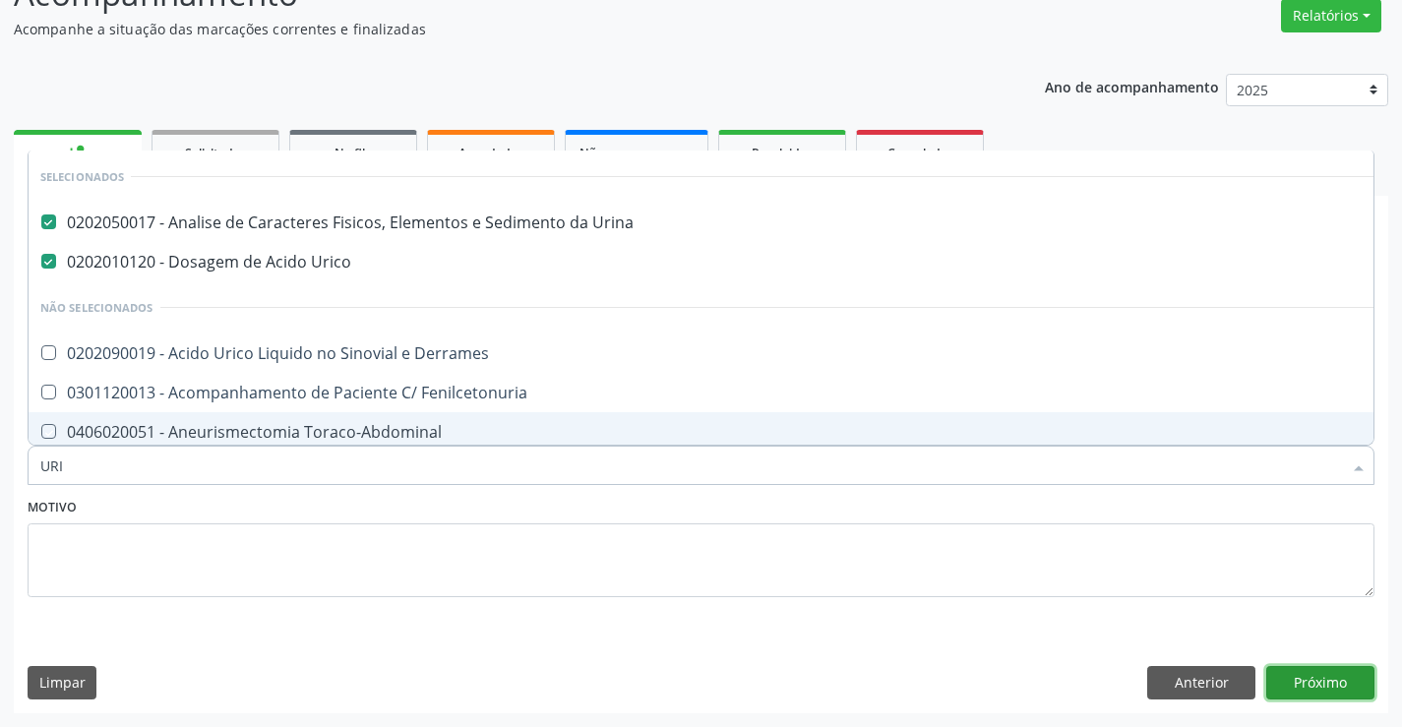
click at [1284, 666] on button "Próximo" at bounding box center [1320, 682] width 108 height 33
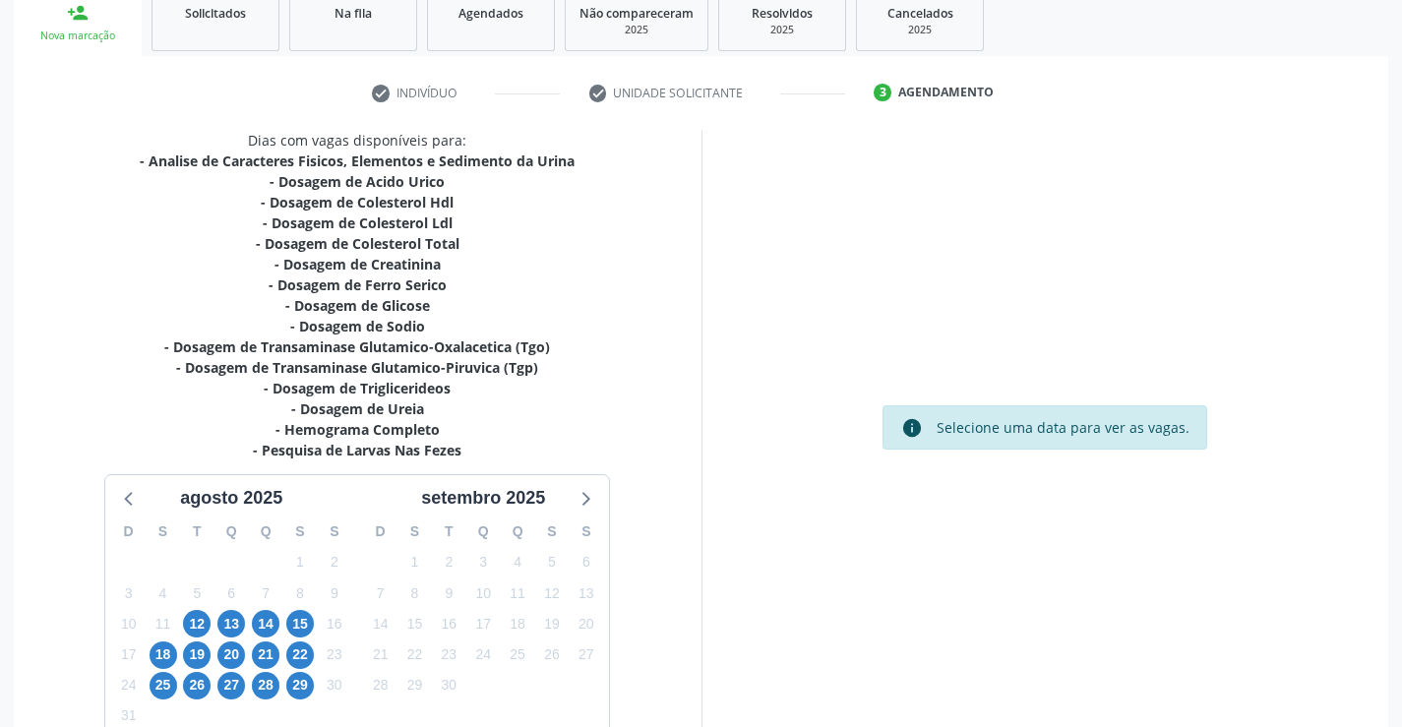
scroll to position [418, 0]
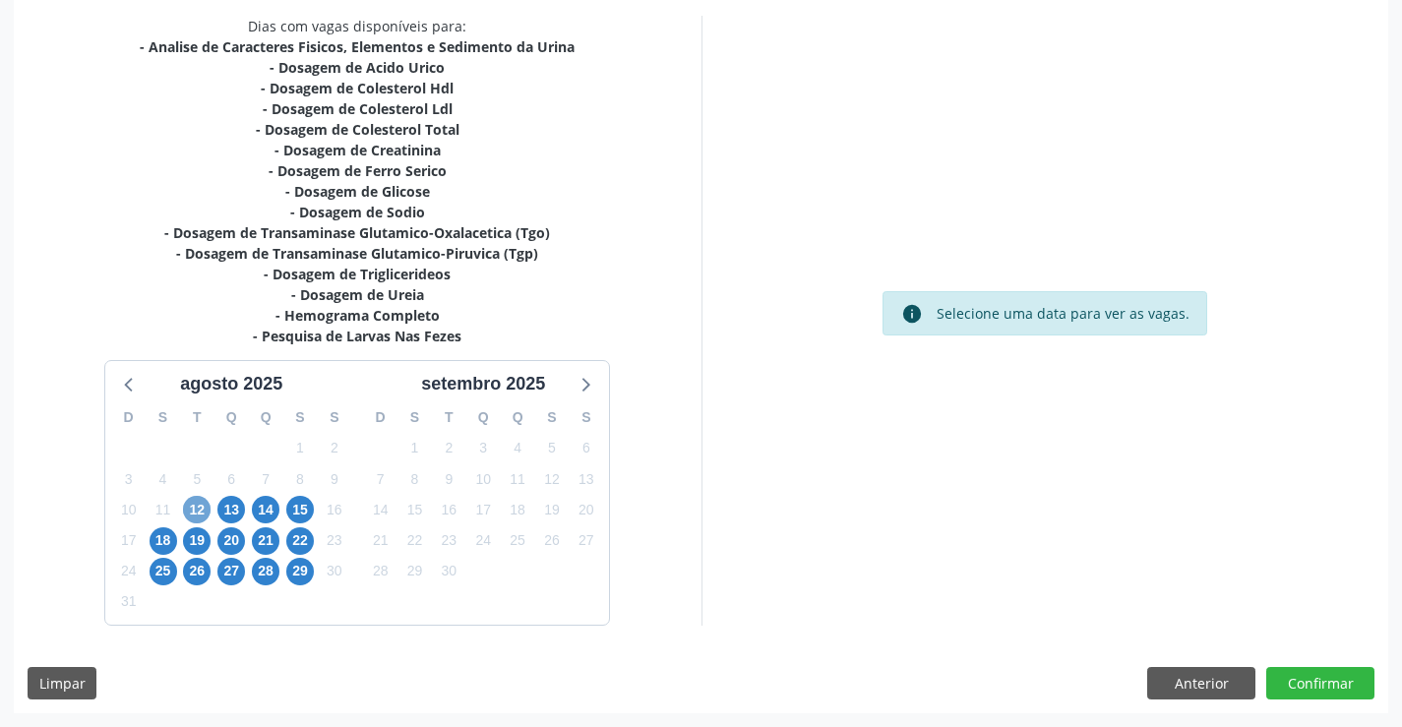
click at [200, 520] on span "12" at bounding box center [197, 510] width 28 height 28
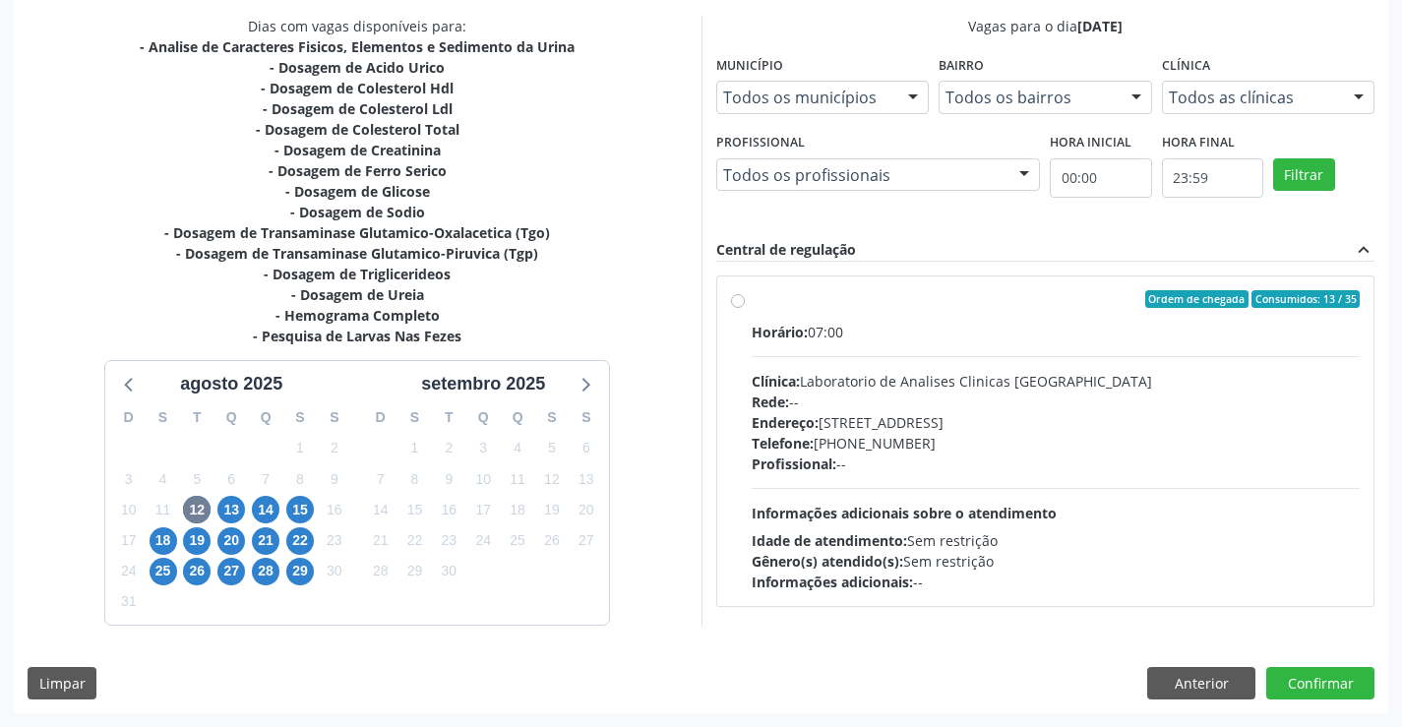
click at [752, 299] on label "Ordem de chegada Consumidos: 13 / 35 Horário: 07:00 Clínica: Laboratorio de Ana…" at bounding box center [1056, 441] width 609 height 302
click at [739, 299] on input "Ordem de chegada Consumidos: 13 / 35 Horário: 07:00 Clínica: Laboratorio de Ana…" at bounding box center [738, 299] width 14 height 18
radio input "true"
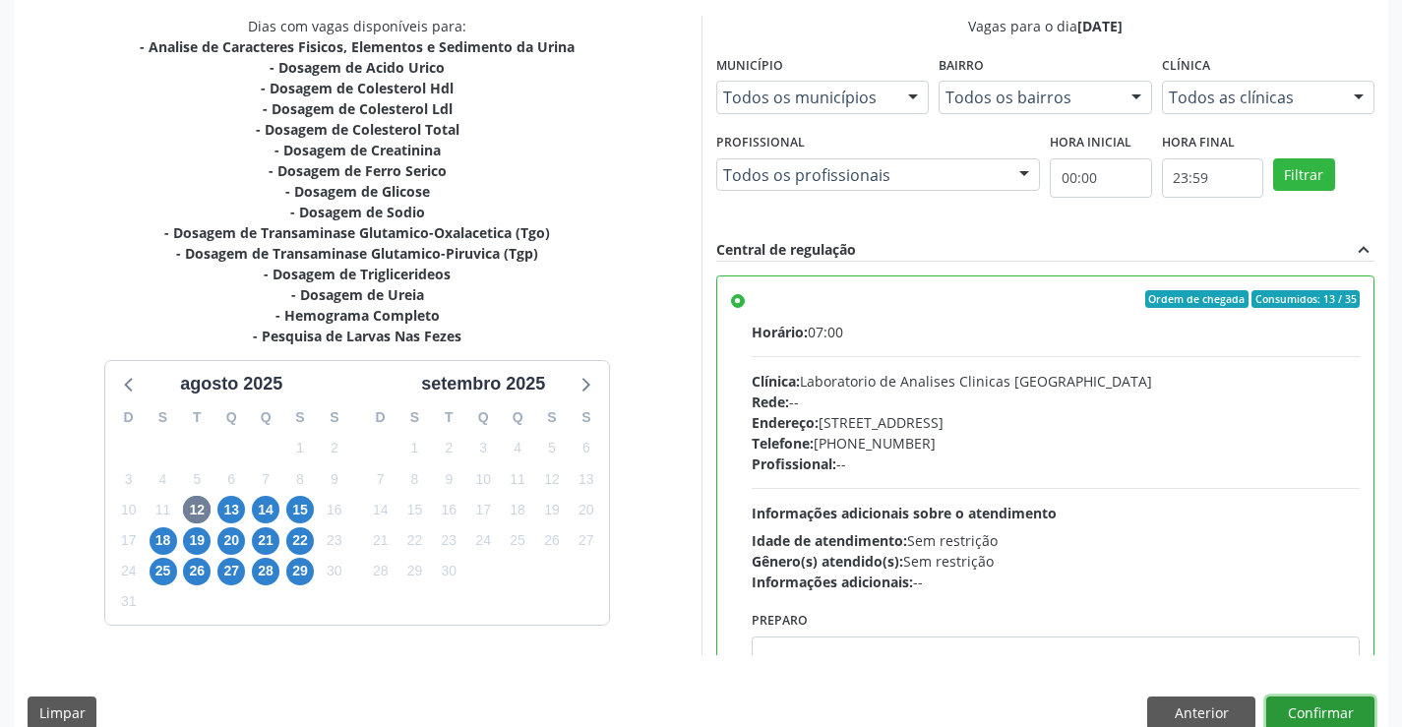
click at [1302, 712] on button "Confirmar" at bounding box center [1320, 713] width 108 height 33
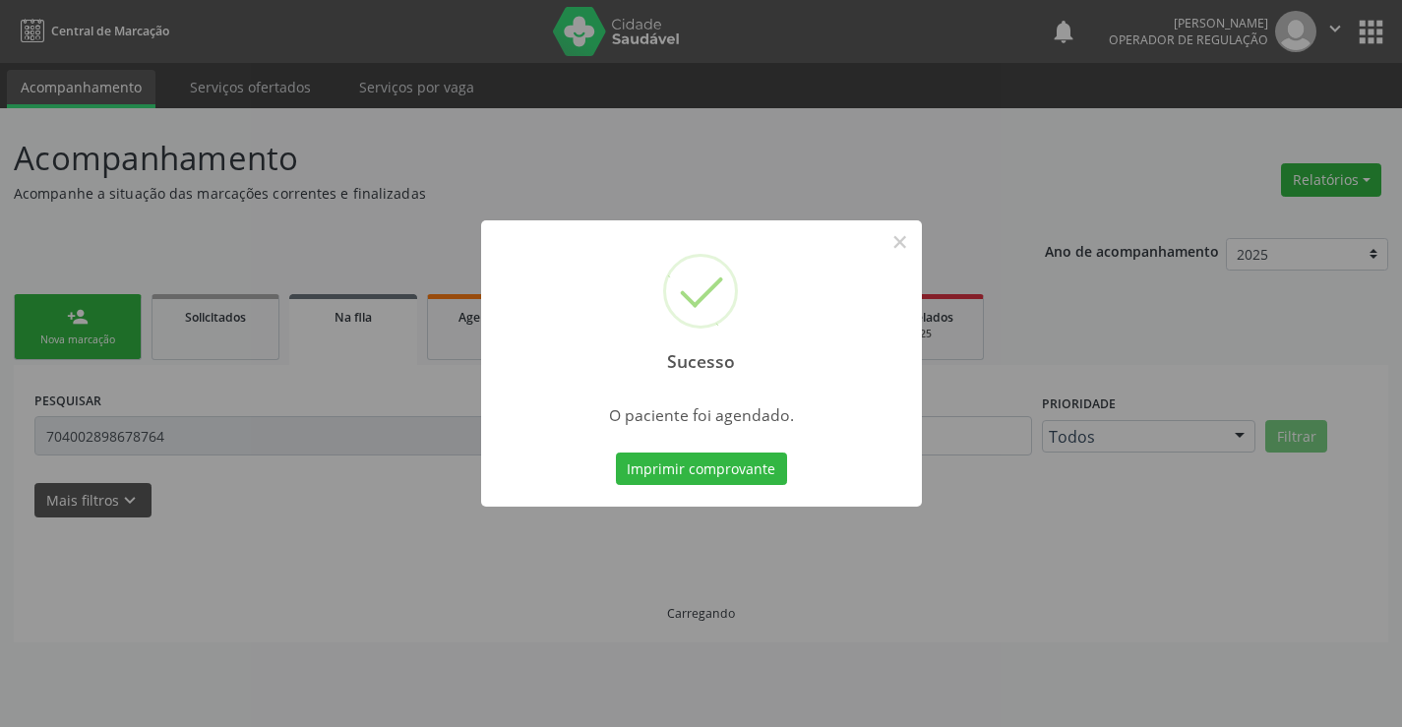
scroll to position [0, 0]
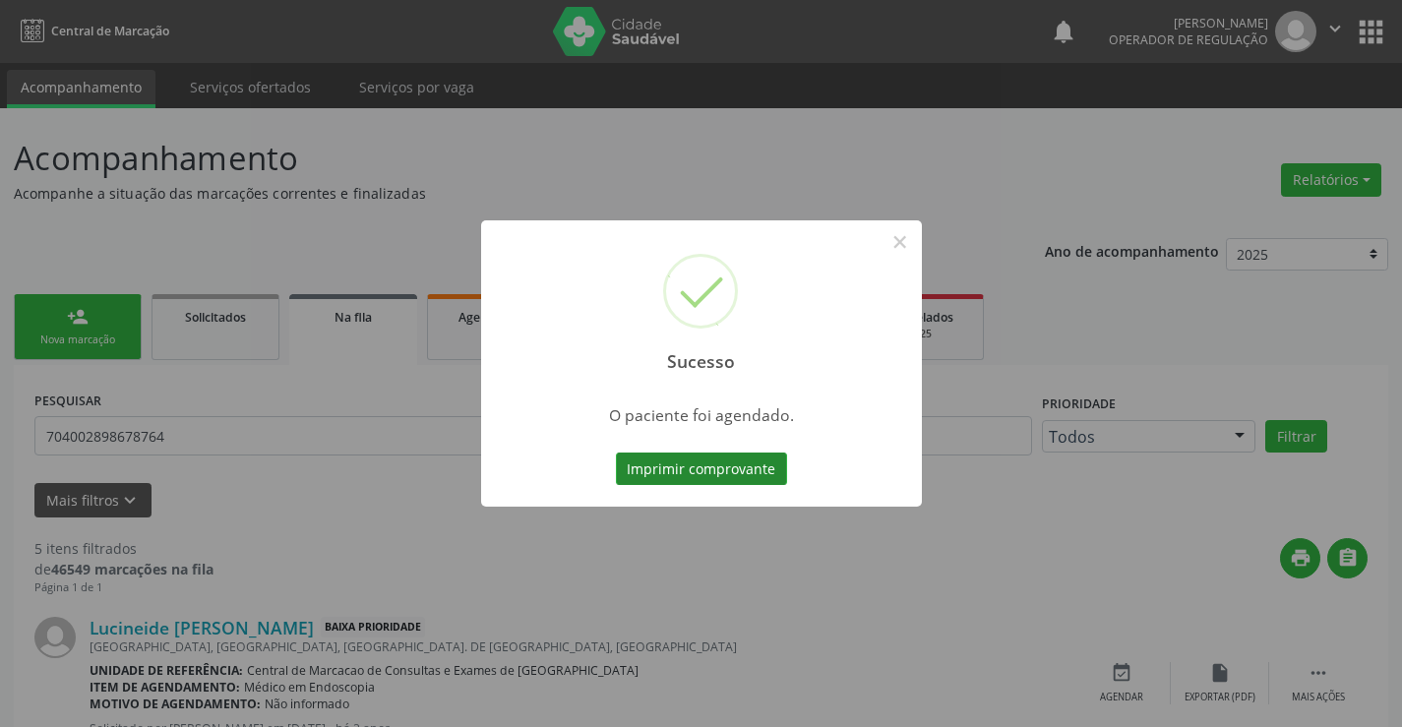
click at [753, 466] on button "Imprimir comprovante" at bounding box center [701, 469] width 171 height 33
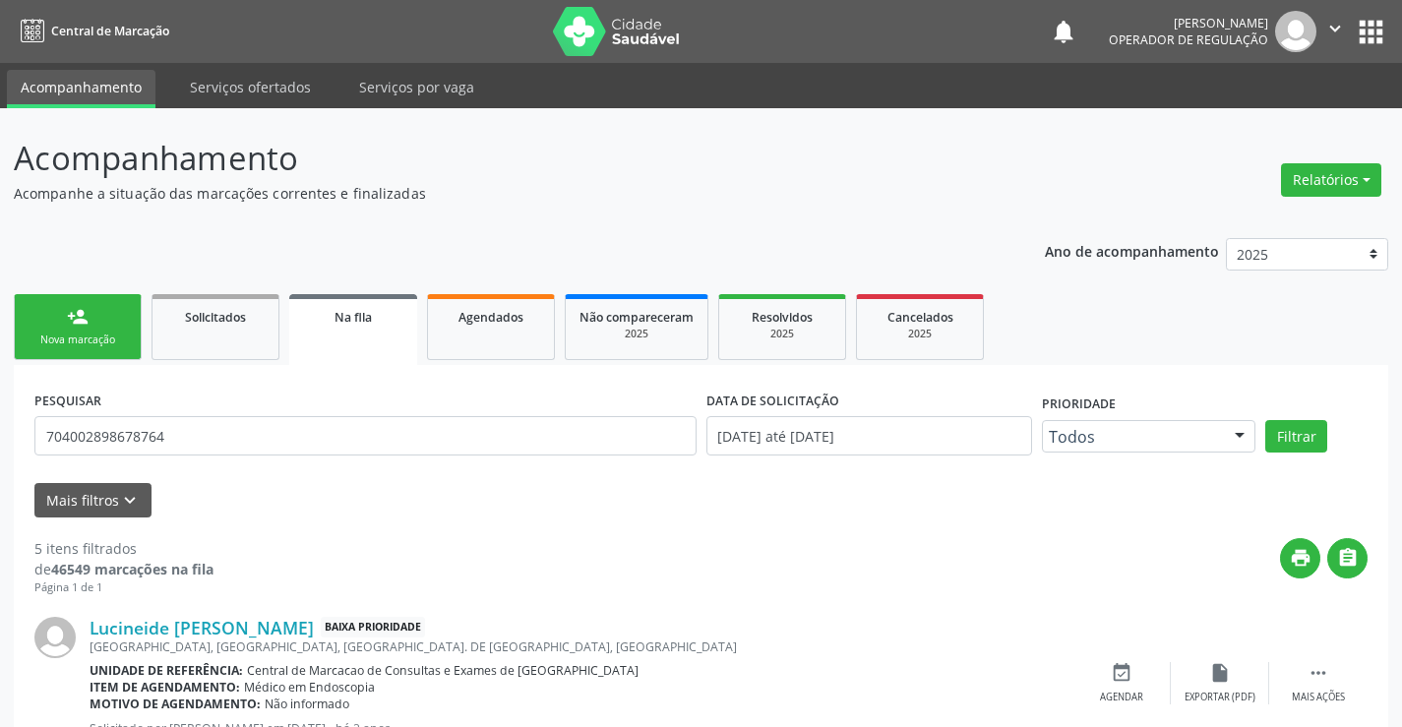
click at [73, 313] on div "person_add" at bounding box center [78, 317] width 22 height 22
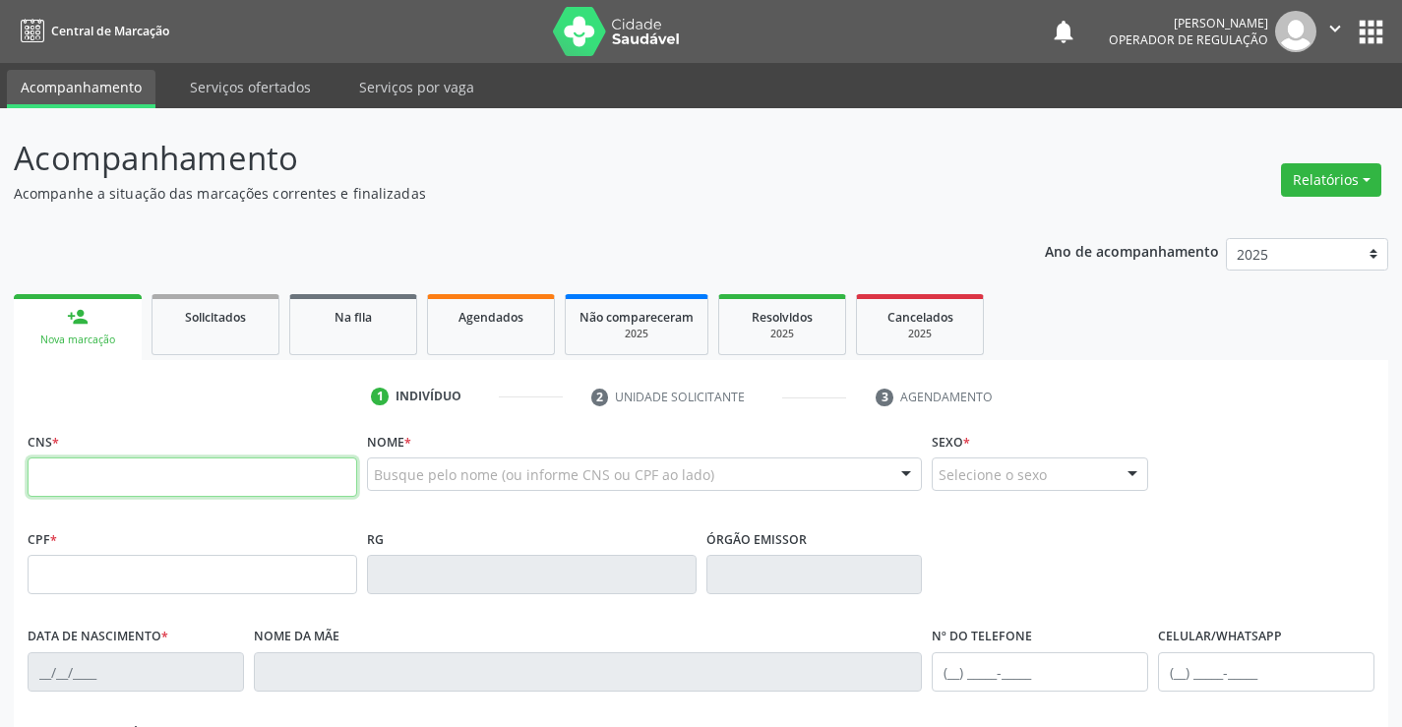
click at [82, 466] on input "text" at bounding box center [193, 476] width 330 height 39
type input "706 2005 6124 6566"
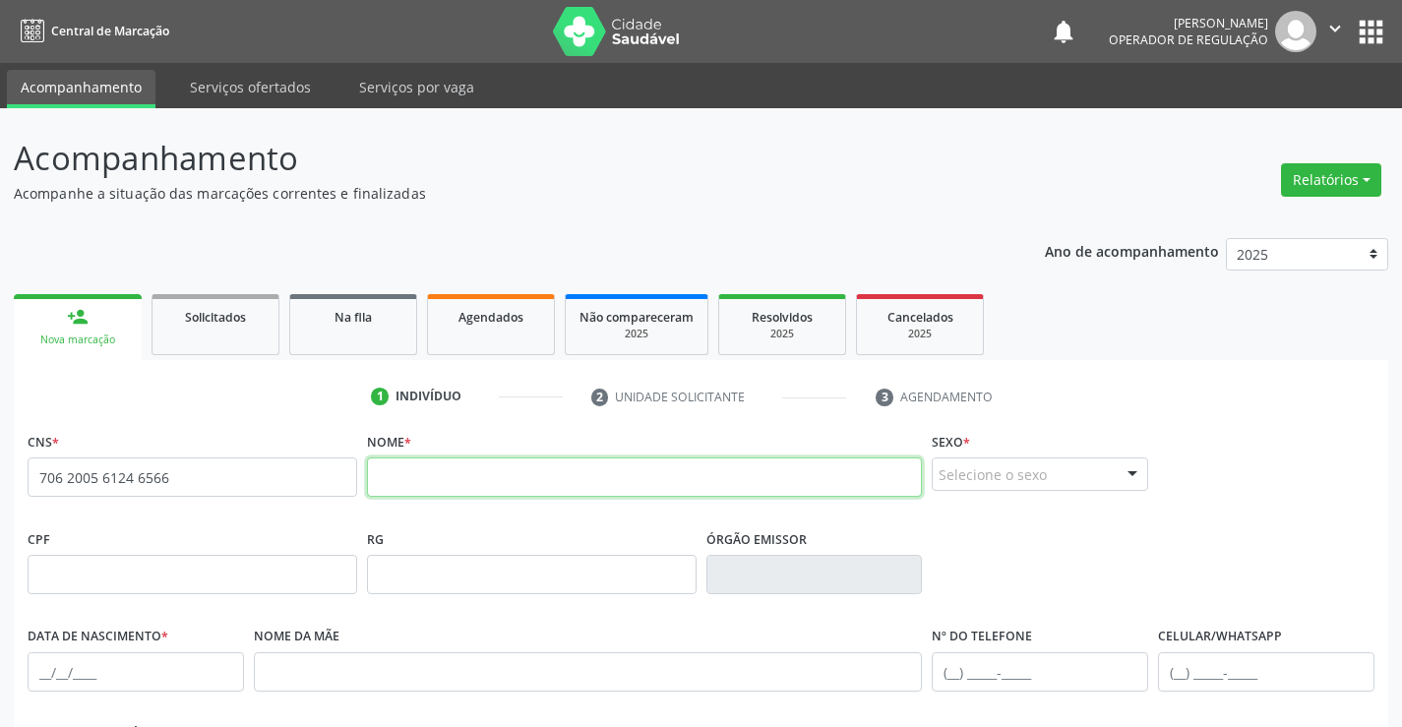
click at [493, 477] on input "text" at bounding box center [645, 476] width 556 height 39
type input "[PERSON_NAME]"
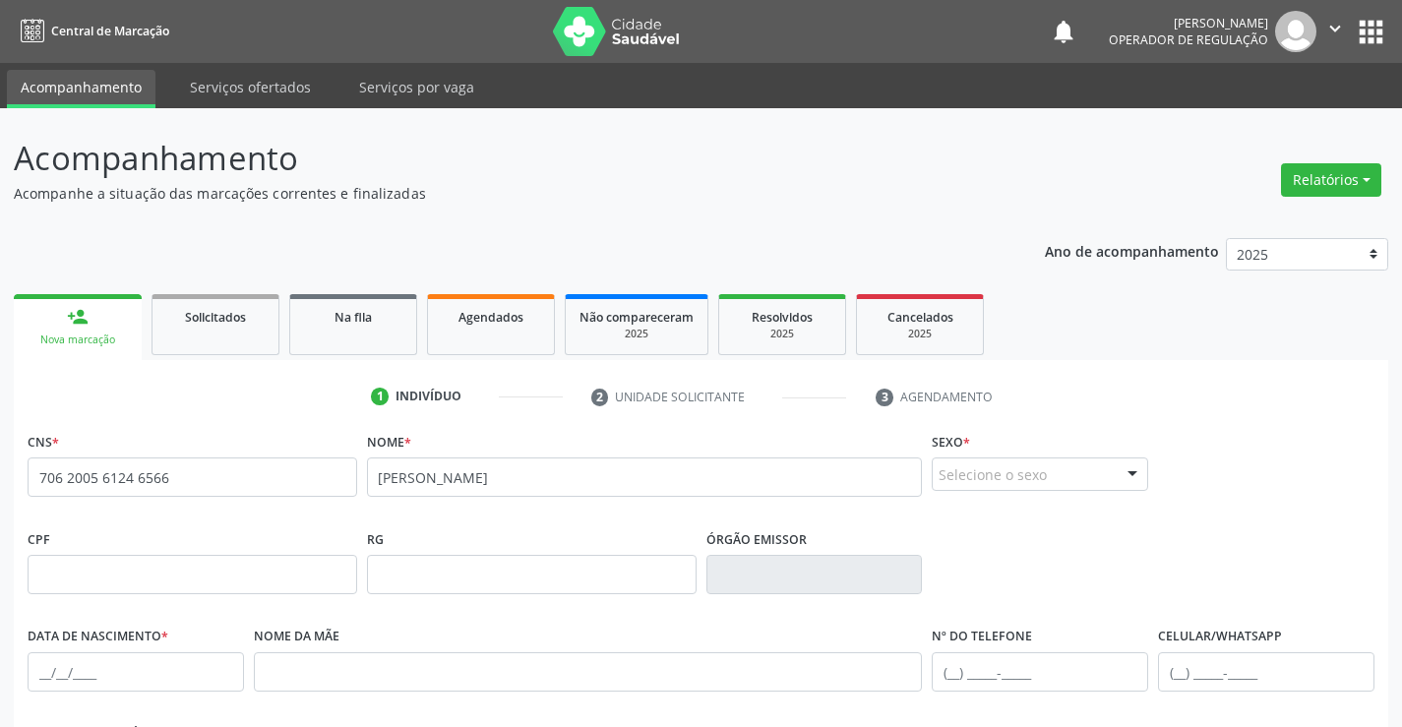
click at [1131, 476] on div at bounding box center [1133, 474] width 30 height 33
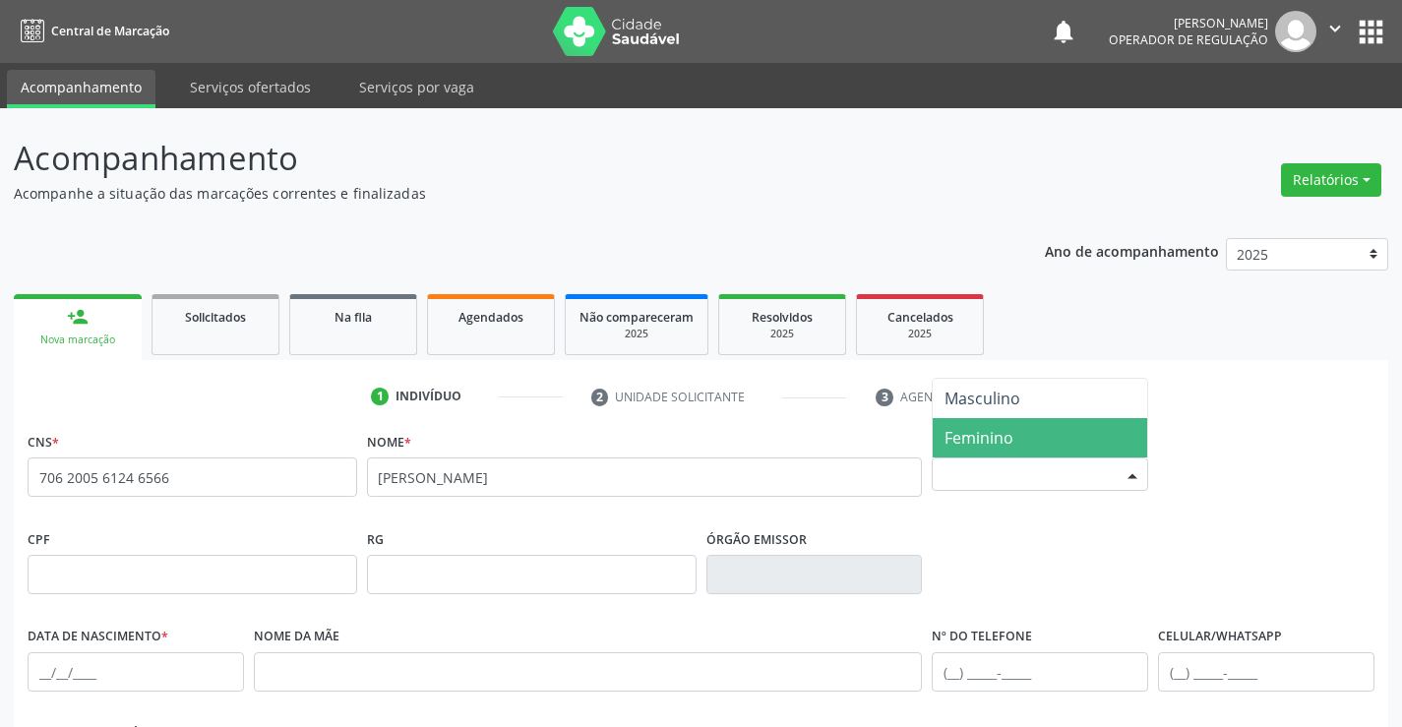
click at [1009, 441] on span "Feminino" at bounding box center [978, 438] width 69 height 22
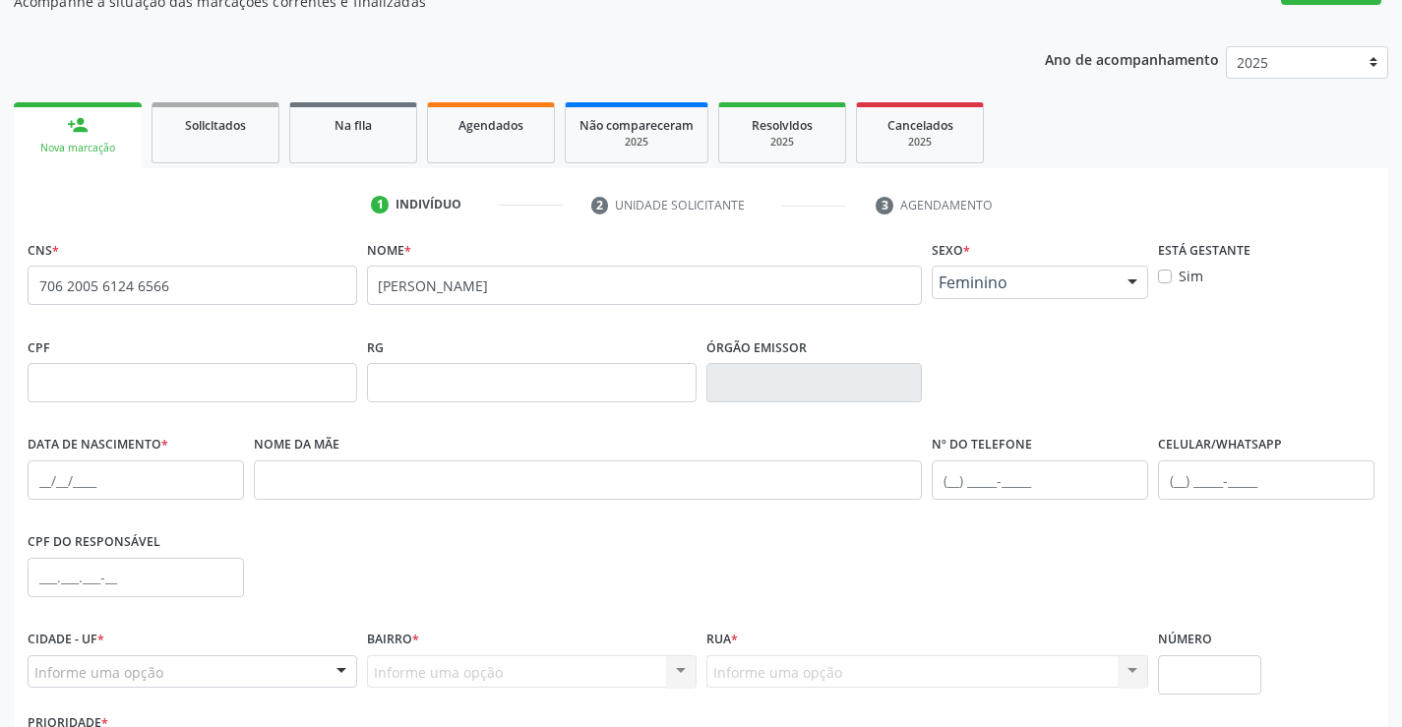
scroll to position [339, 0]
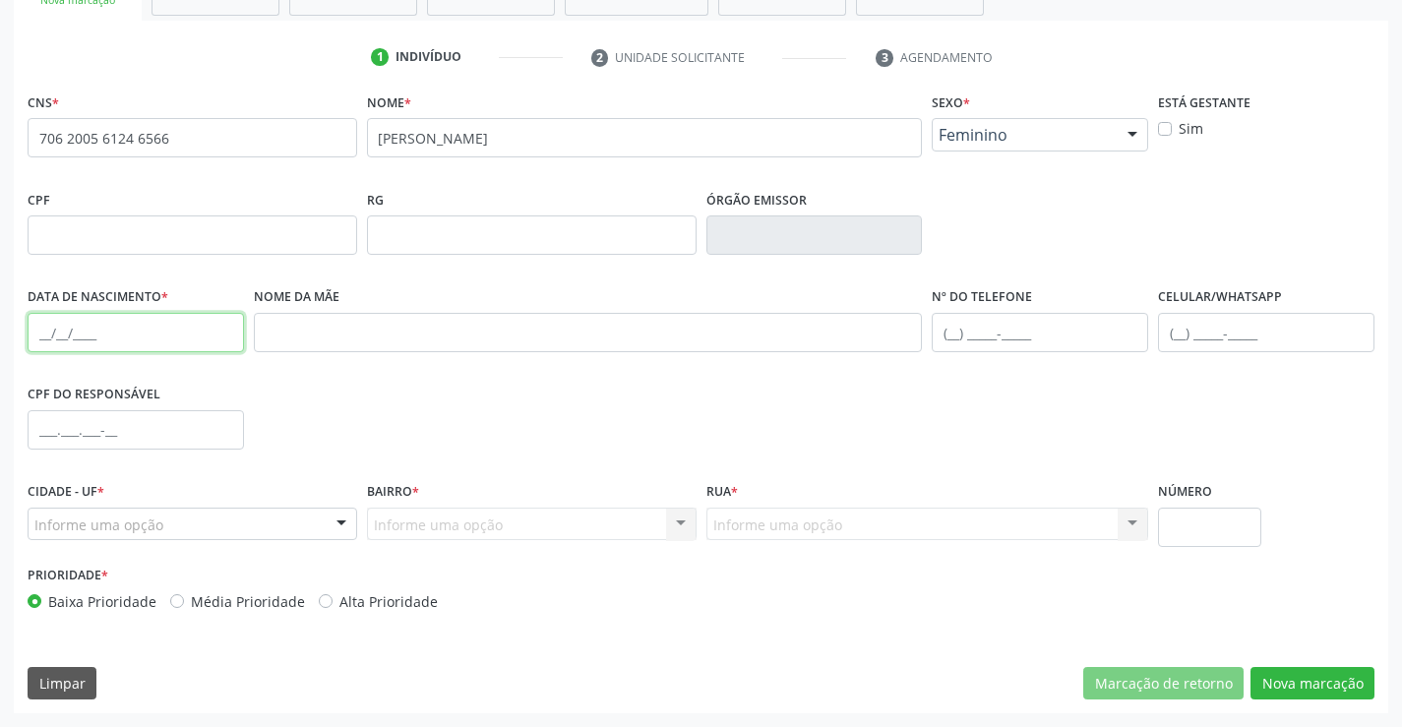
click at [35, 333] on input "text" at bounding box center [136, 332] width 216 height 39
type input "05/01/1946"
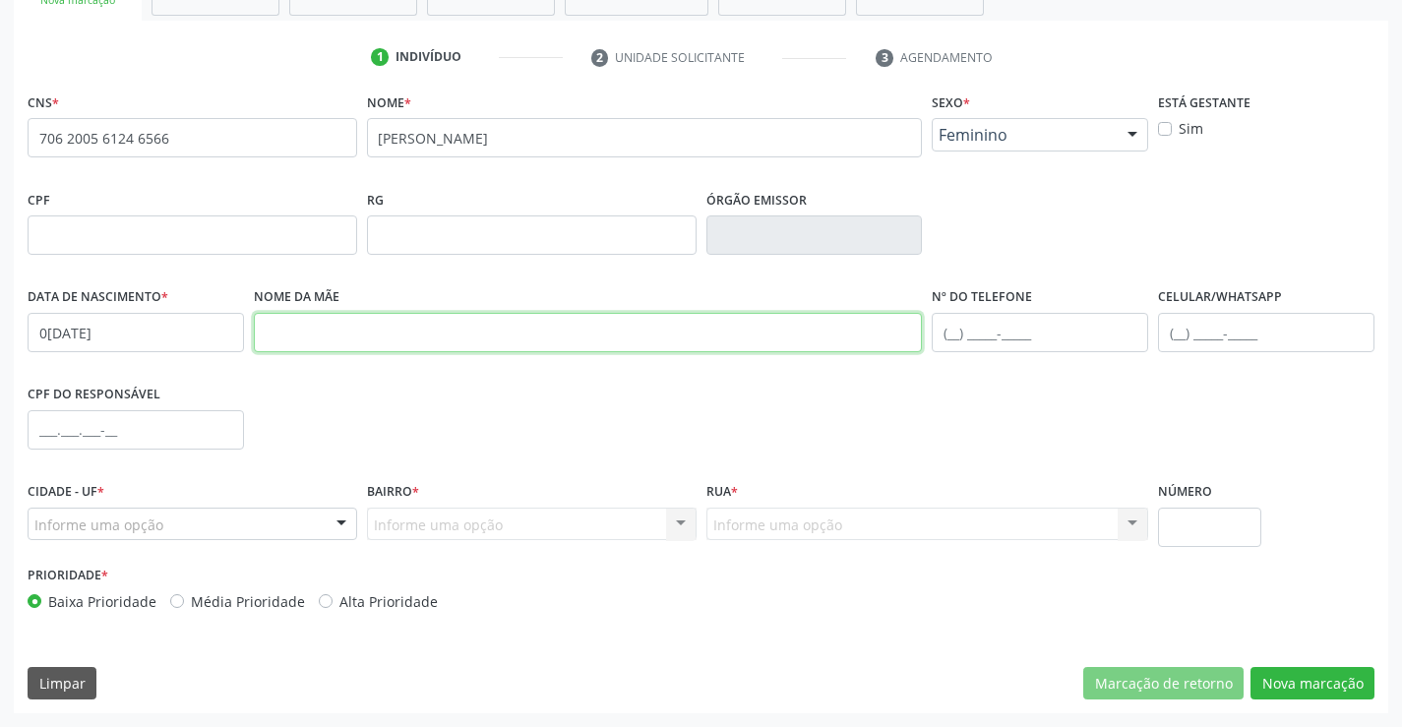
click at [375, 347] on input "text" at bounding box center [588, 332] width 669 height 39
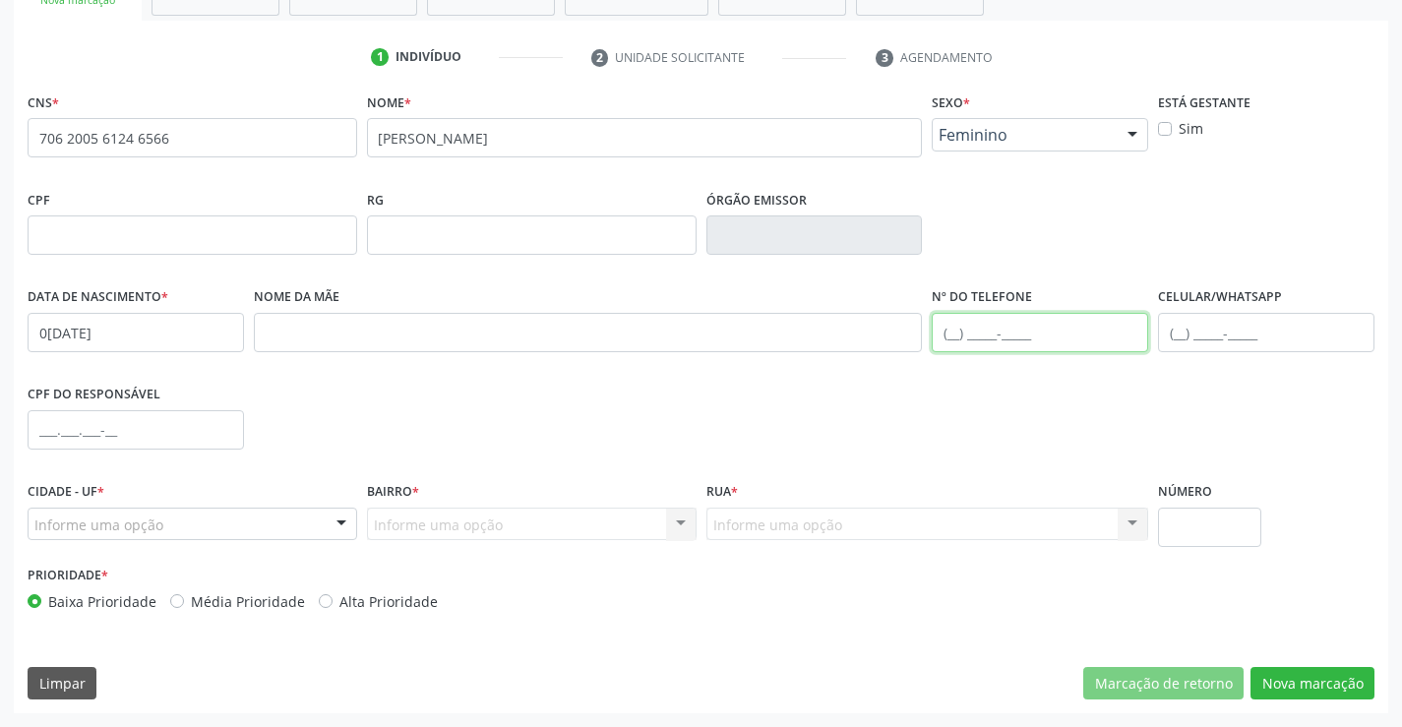
click at [950, 331] on input "text" at bounding box center [1040, 332] width 216 height 39
type input "(74) 99985-5887"
click at [334, 525] on div at bounding box center [342, 525] width 30 height 33
click at [236, 512] on div at bounding box center [193, 524] width 330 height 33
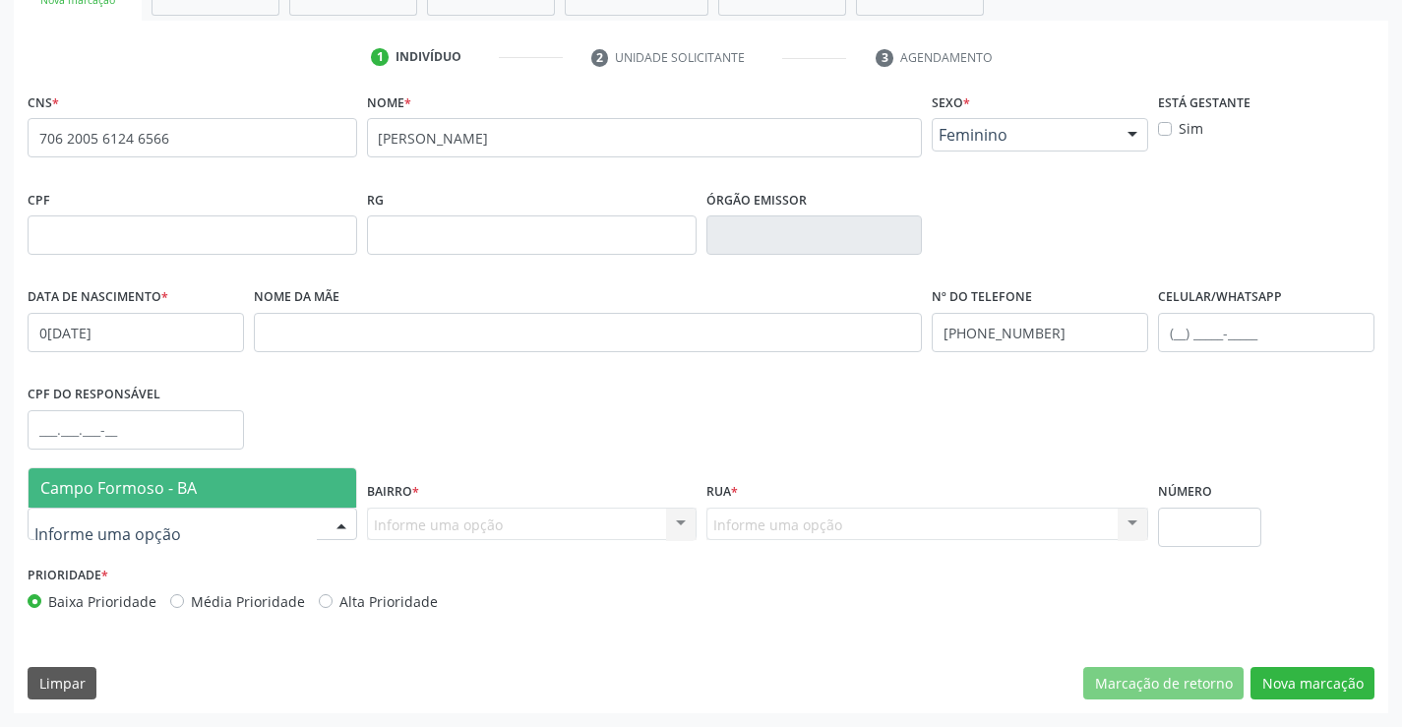
click at [253, 479] on span "Campo Formoso - BA" at bounding box center [193, 487] width 328 height 39
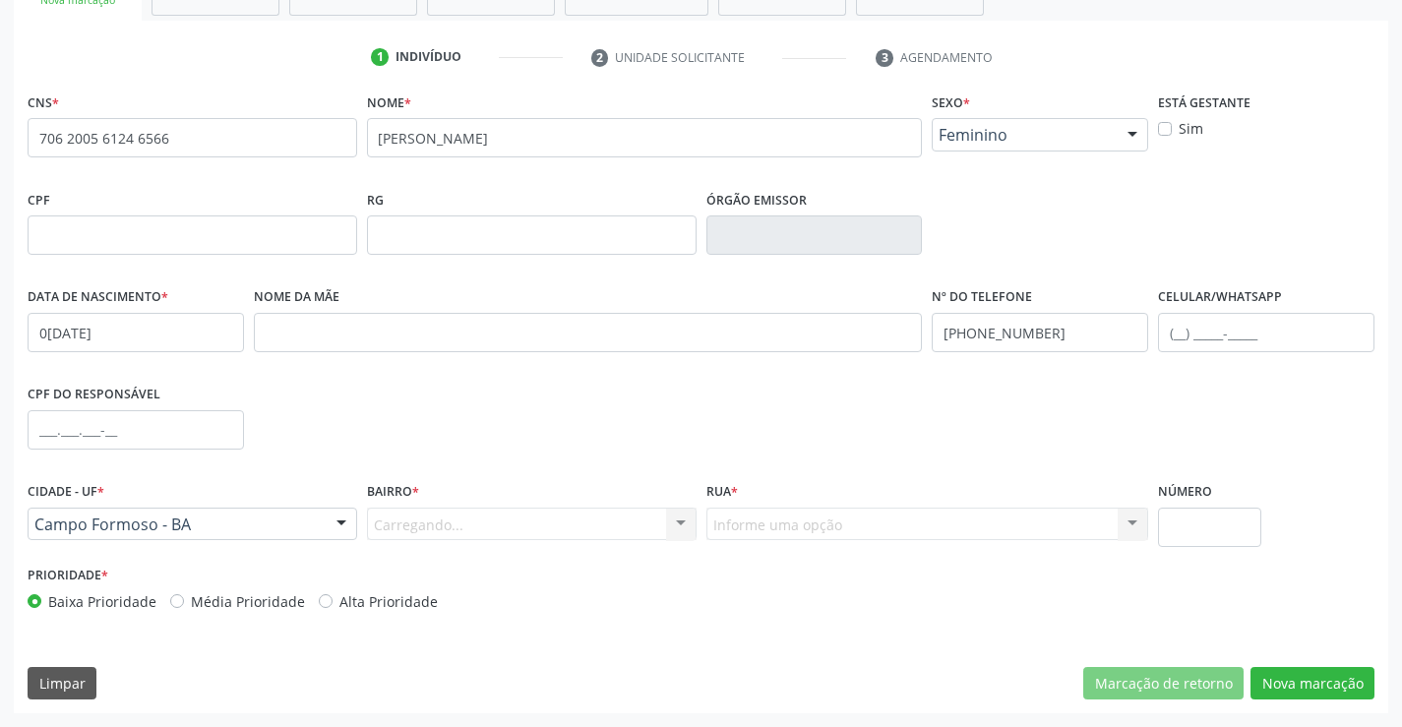
click at [401, 530] on div "Carregando... Nenhum resultado encontrado para: " " Nenhuma opção encontrada. D…" at bounding box center [532, 524] width 330 height 33
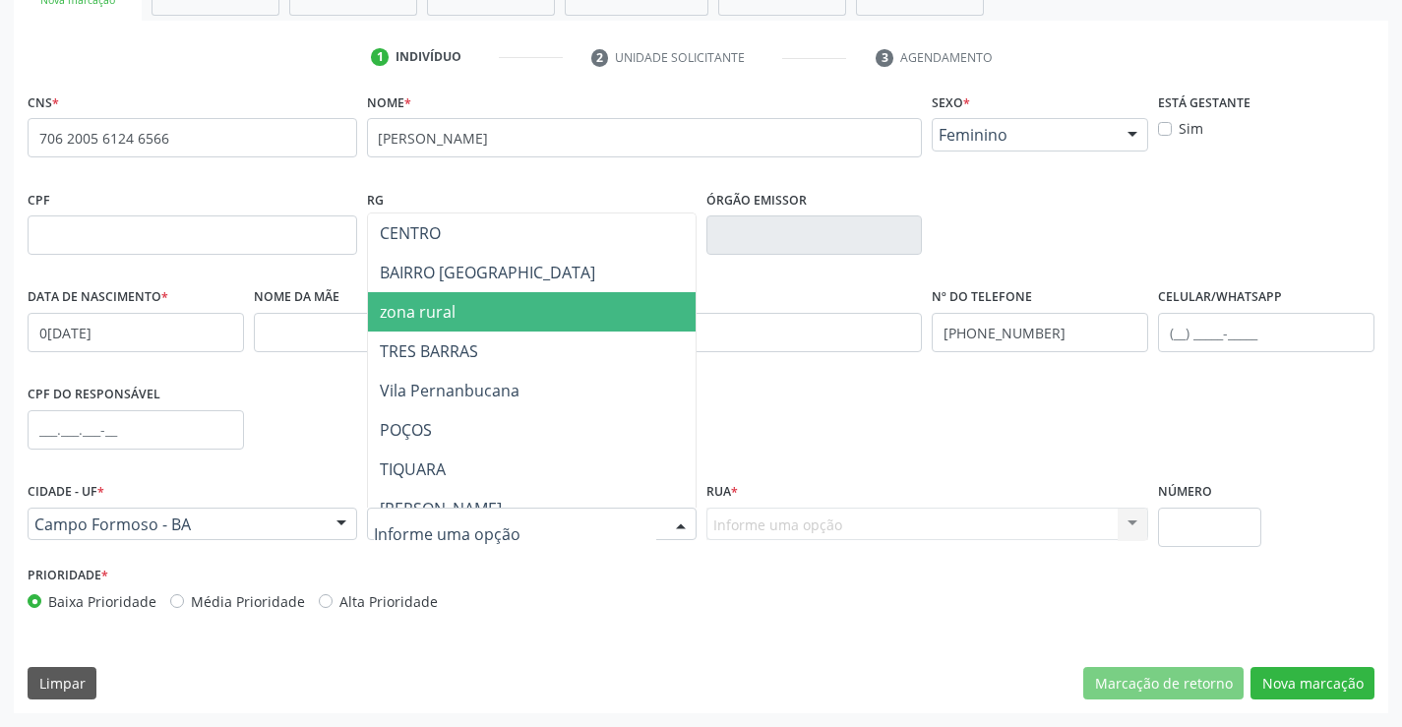
click at [419, 327] on span "zona rural" at bounding box center [580, 311] width 425 height 39
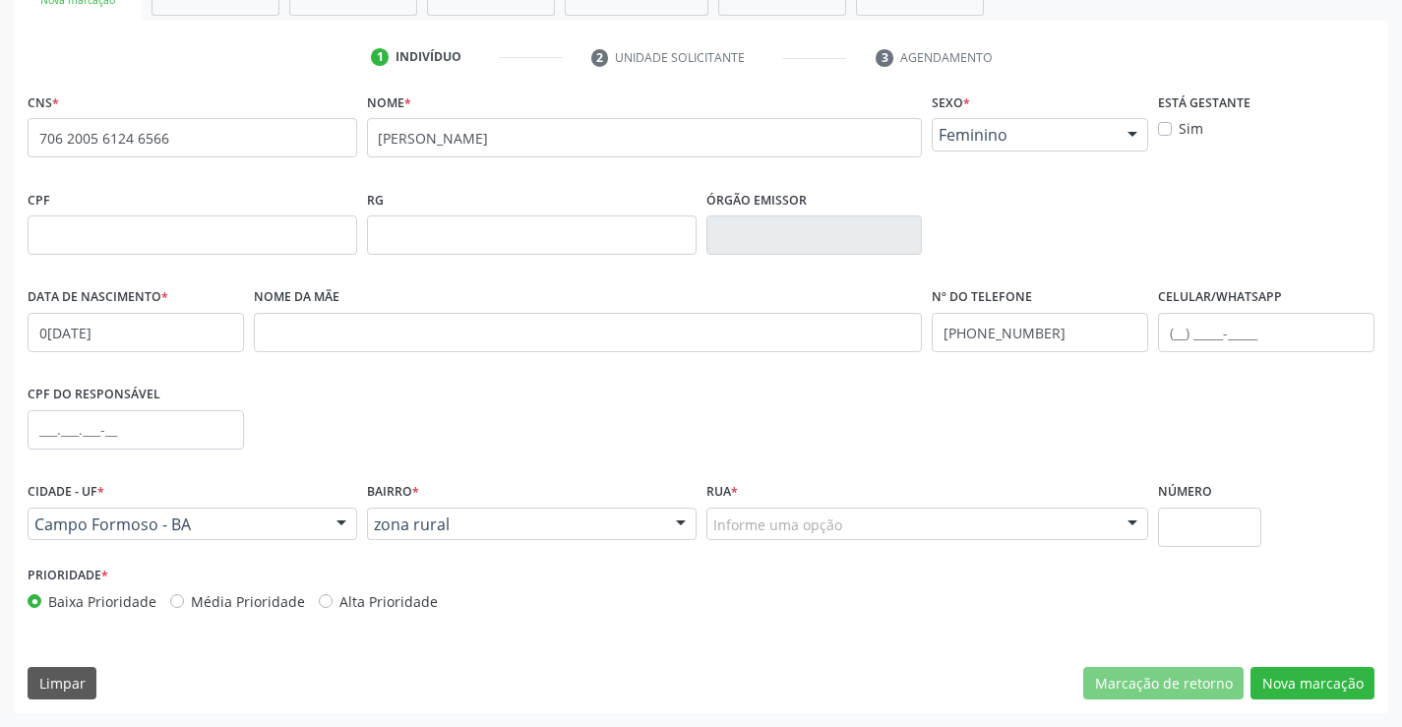
click at [1131, 514] on div at bounding box center [1133, 525] width 30 height 33
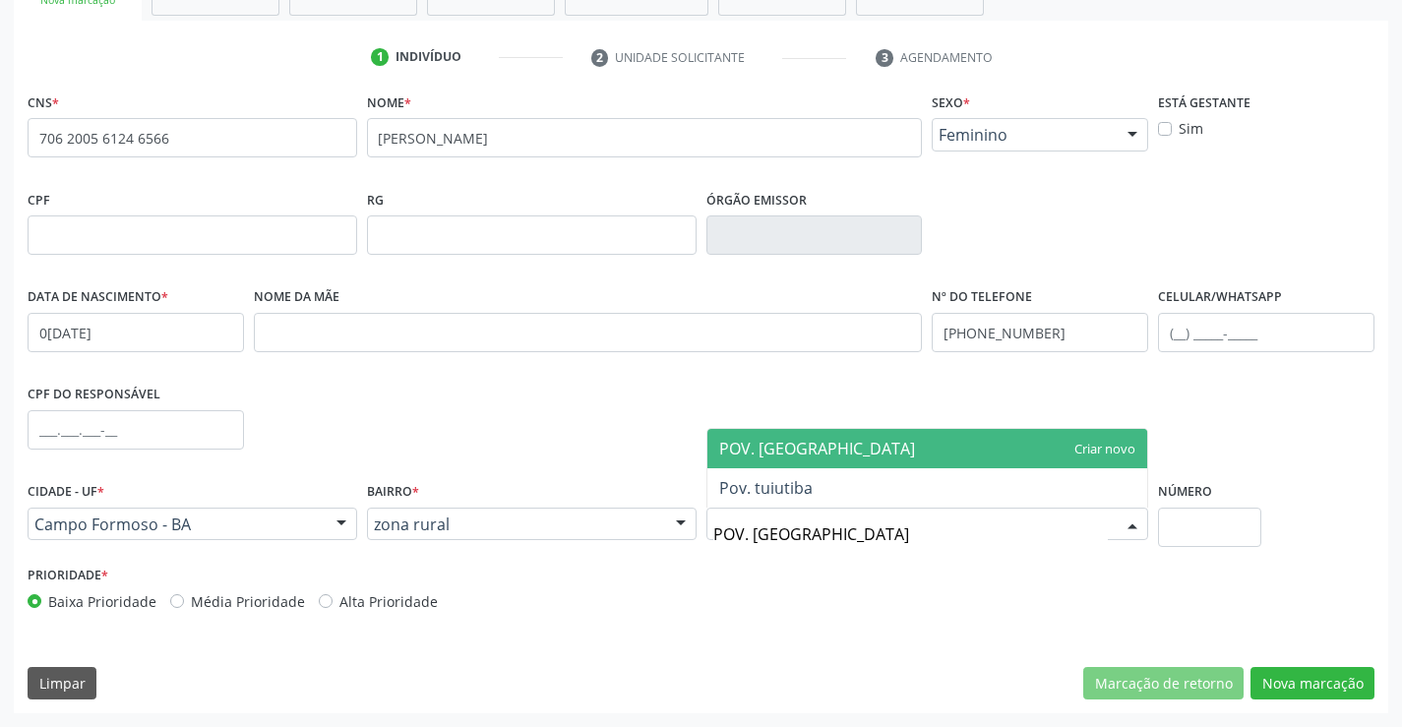
type input "POV. TUIU"
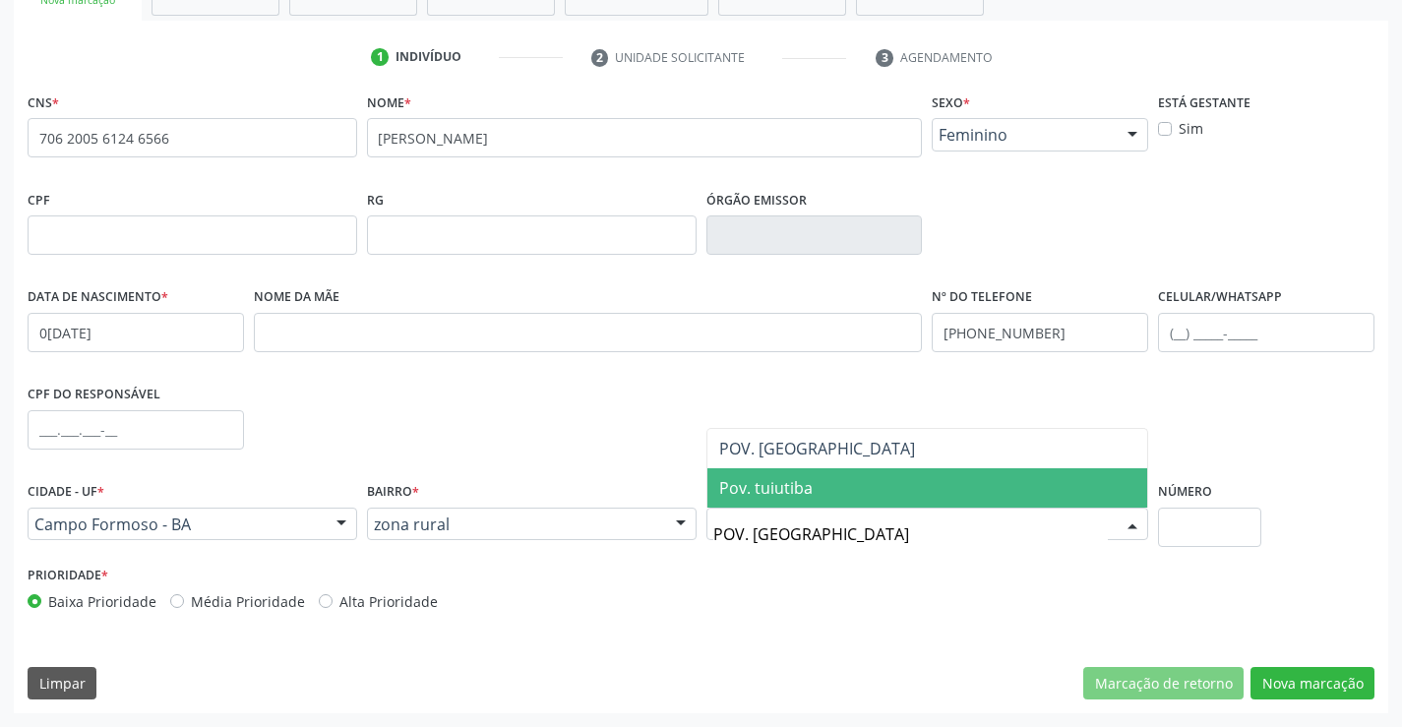
click at [833, 503] on span "Pov. tuiutiba" at bounding box center [927, 487] width 441 height 39
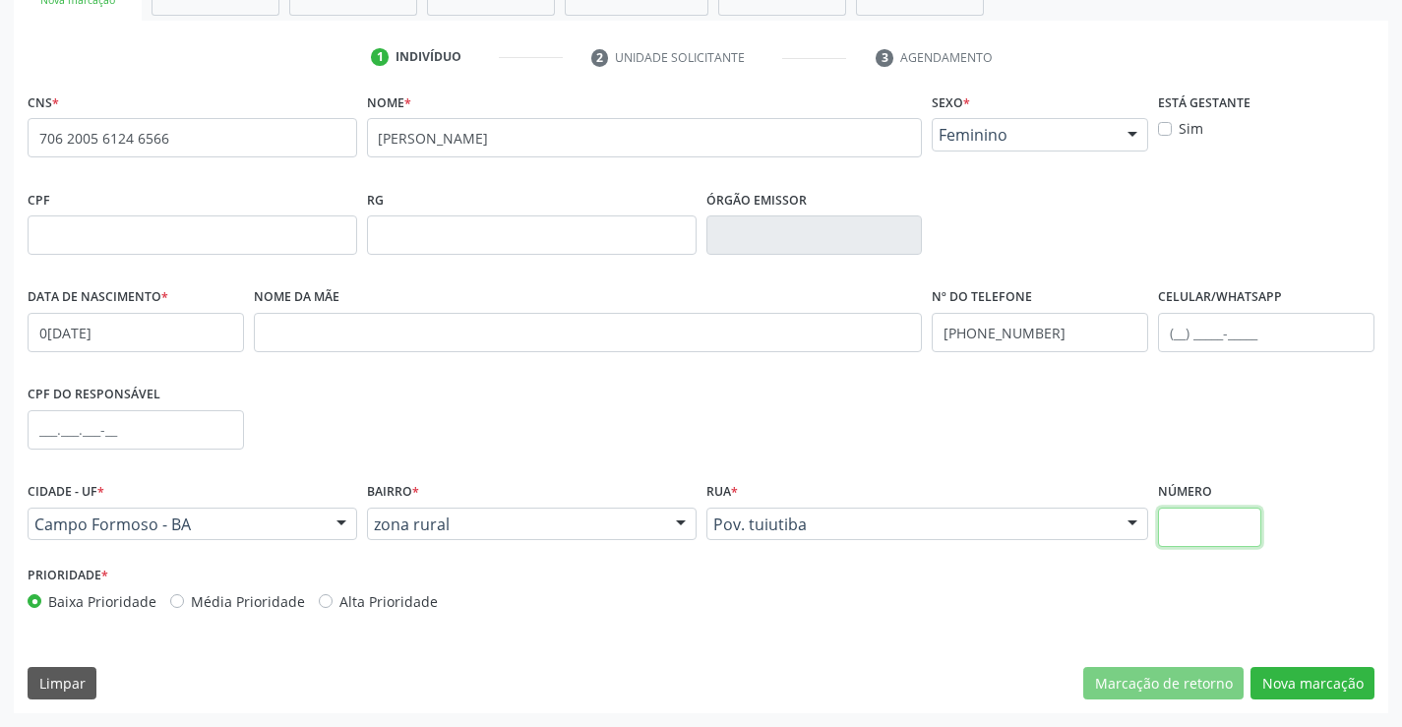
click at [1167, 539] on input "text" at bounding box center [1209, 527] width 103 height 39
type input "S/N"
click at [1290, 674] on button "Nova marcação" at bounding box center [1312, 683] width 124 height 33
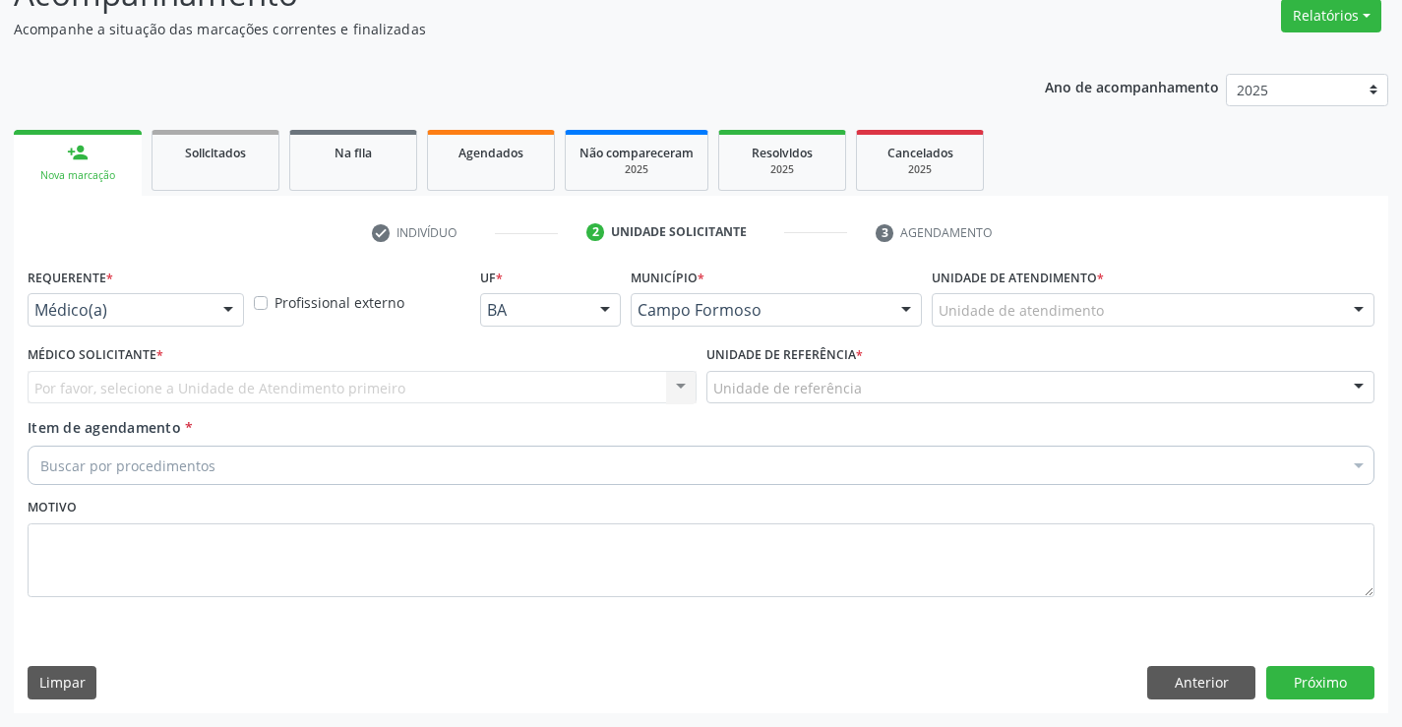
scroll to position [164, 0]
click at [222, 286] on div "Requerente * Médico(a) Médico(a) Enfermeiro(a) Paciente Nenhum resultado encont…" at bounding box center [136, 294] width 216 height 63
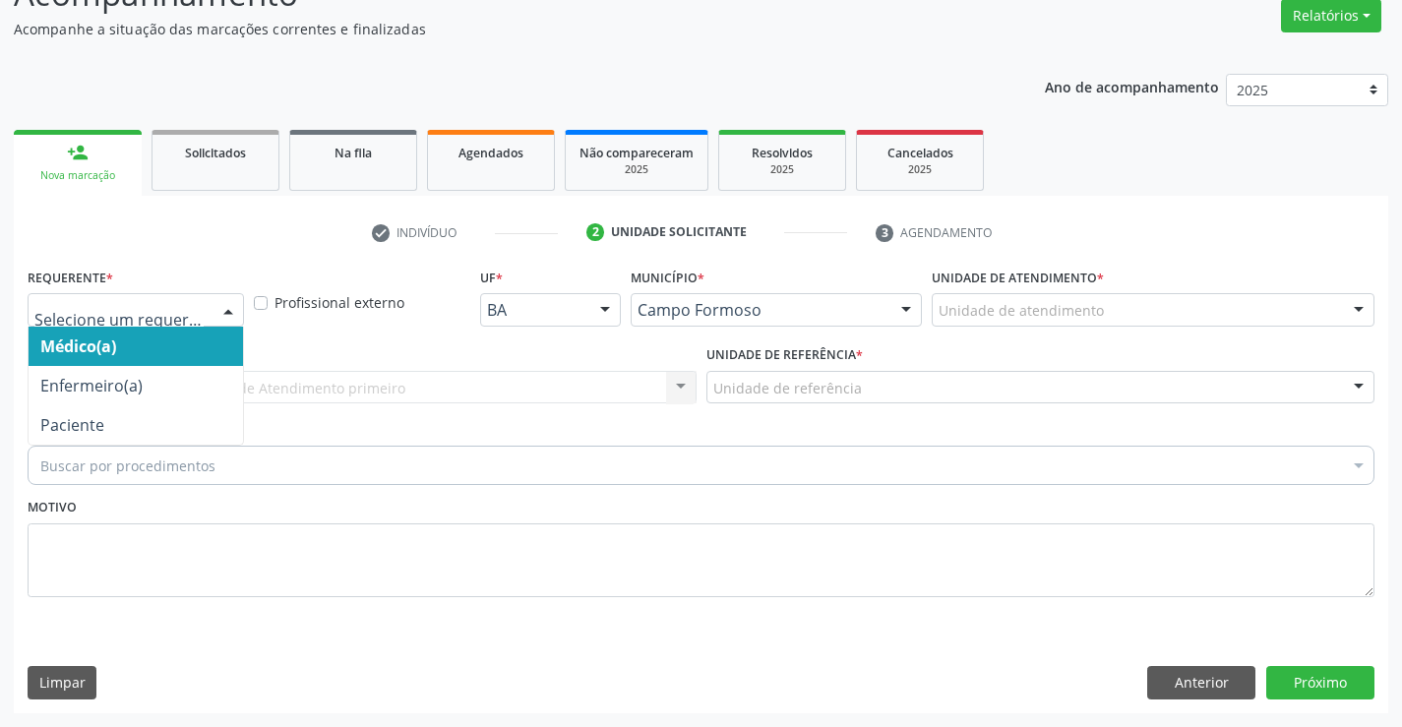
click at [222, 304] on div at bounding box center [228, 310] width 30 height 33
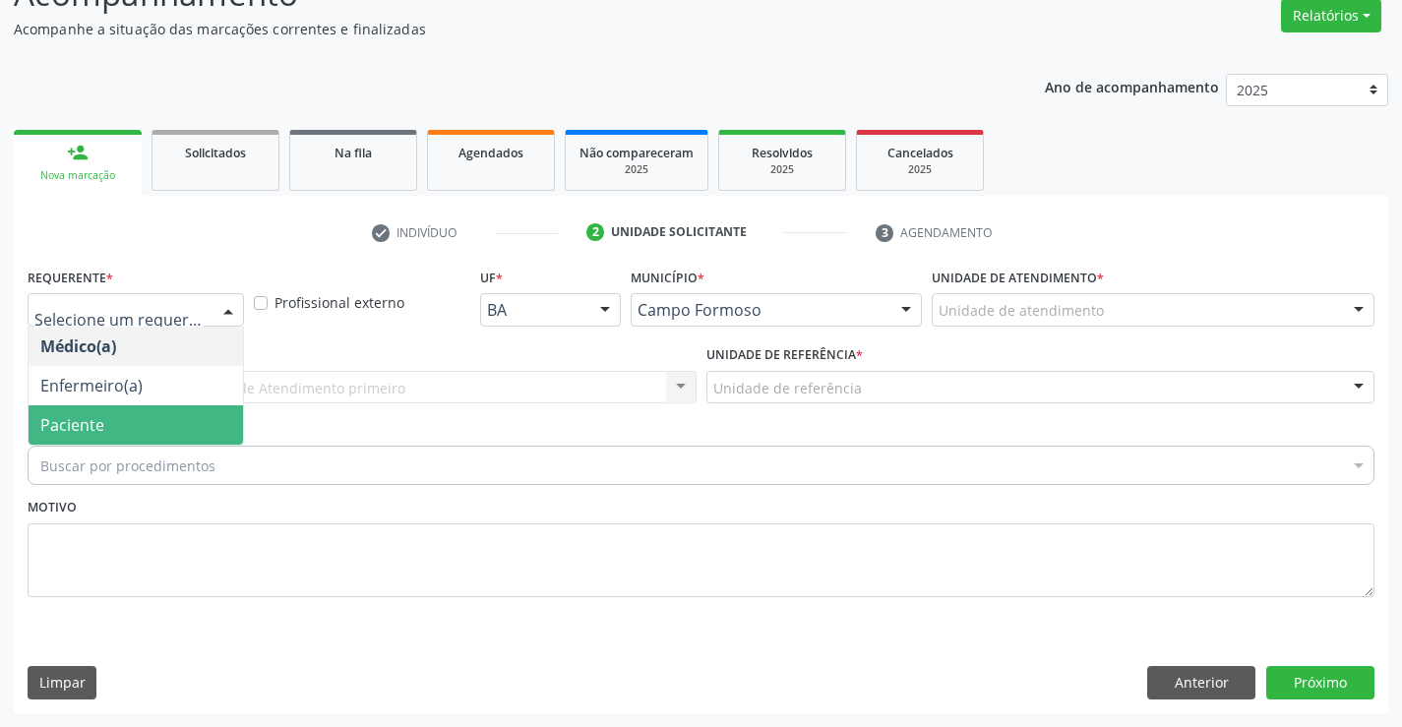
click at [125, 427] on span "Paciente" at bounding box center [136, 424] width 214 height 39
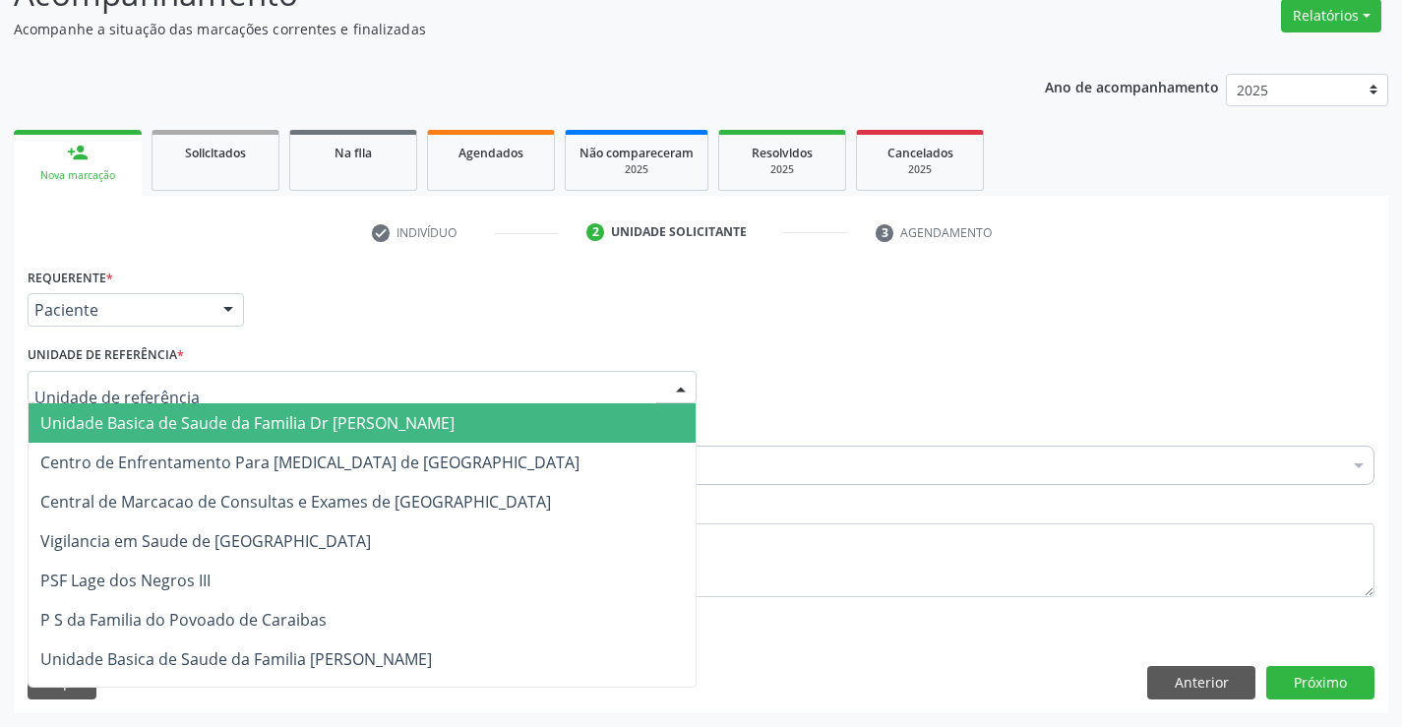
click at [666, 375] on div at bounding box center [681, 388] width 30 height 33
drag, startPoint x: 497, startPoint y: 411, endPoint x: 446, endPoint y: 436, distance: 56.8
click at [496, 411] on span "Unidade Basica de Saude da Familia Dr [PERSON_NAME]" at bounding box center [362, 422] width 667 height 39
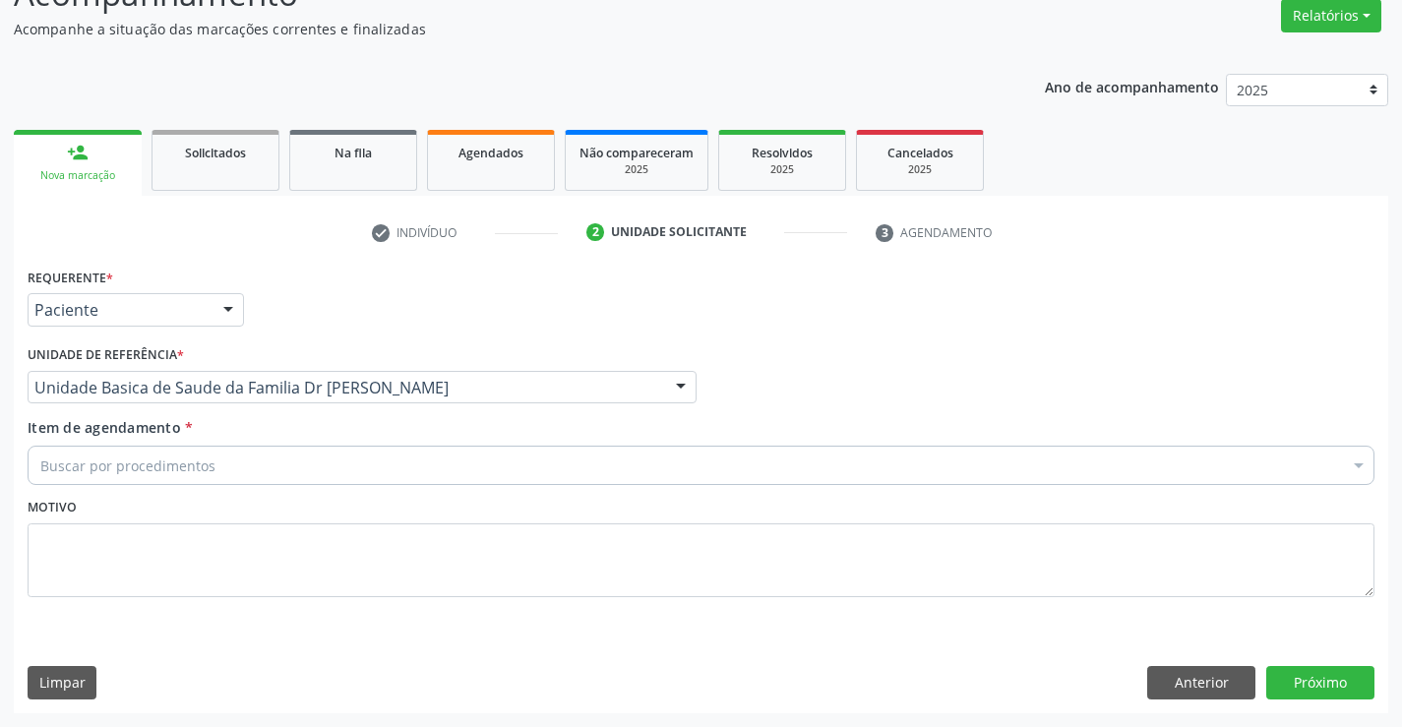
click at [405, 453] on div "Buscar por procedimentos" at bounding box center [701, 465] width 1347 height 39
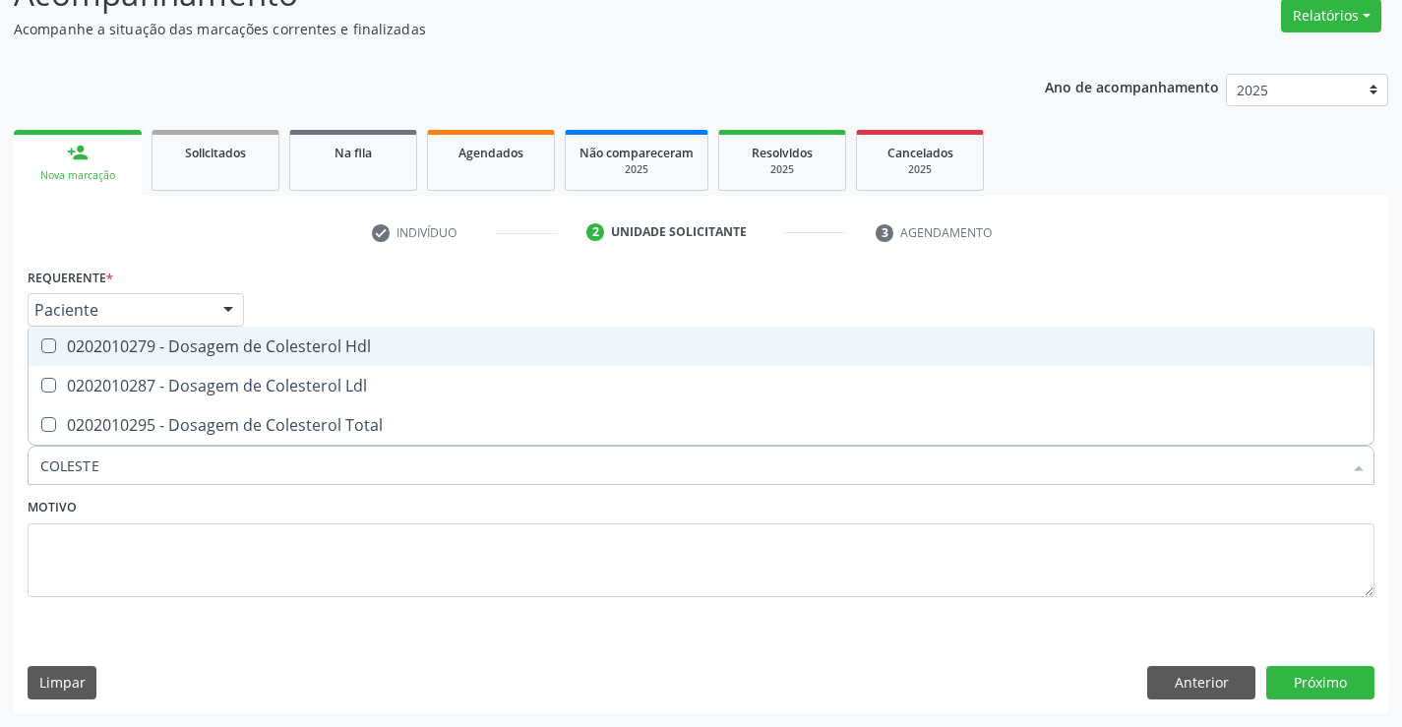
type input "COLESTER"
click at [339, 338] on div "0202010279 - Dosagem de Colesterol Hdl" at bounding box center [700, 346] width 1321 height 16
checkbox Hdl "true"
click at [321, 367] on span "0202010287 - Dosagem de Colesterol Ldl" at bounding box center [701, 385] width 1345 height 39
checkbox Ldl "true"
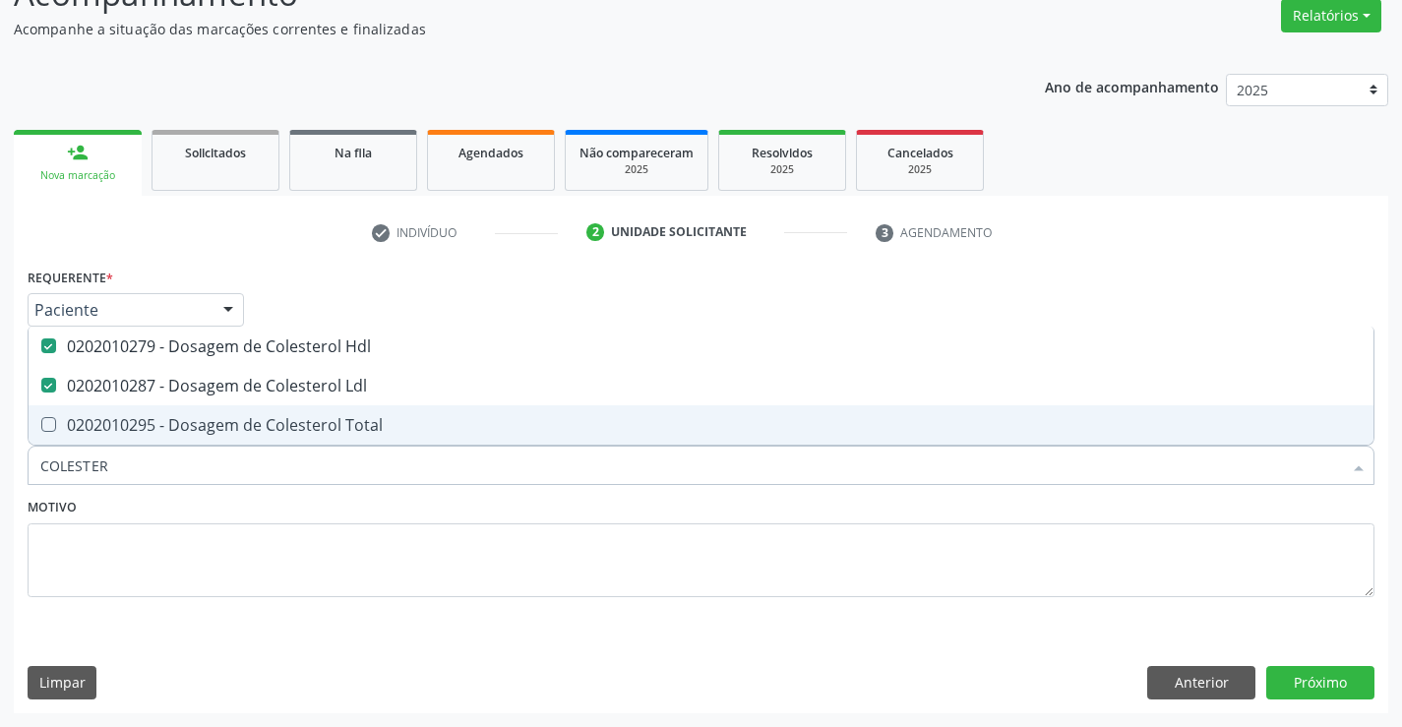
drag, startPoint x: 313, startPoint y: 422, endPoint x: 307, endPoint y: 443, distance: 21.5
click at [314, 423] on div "0202010295 - Dosagem de Colesterol Total" at bounding box center [700, 425] width 1321 height 16
checkbox Total "true"
type input "COLESTER"
click at [241, 546] on textarea at bounding box center [701, 560] width 1347 height 75
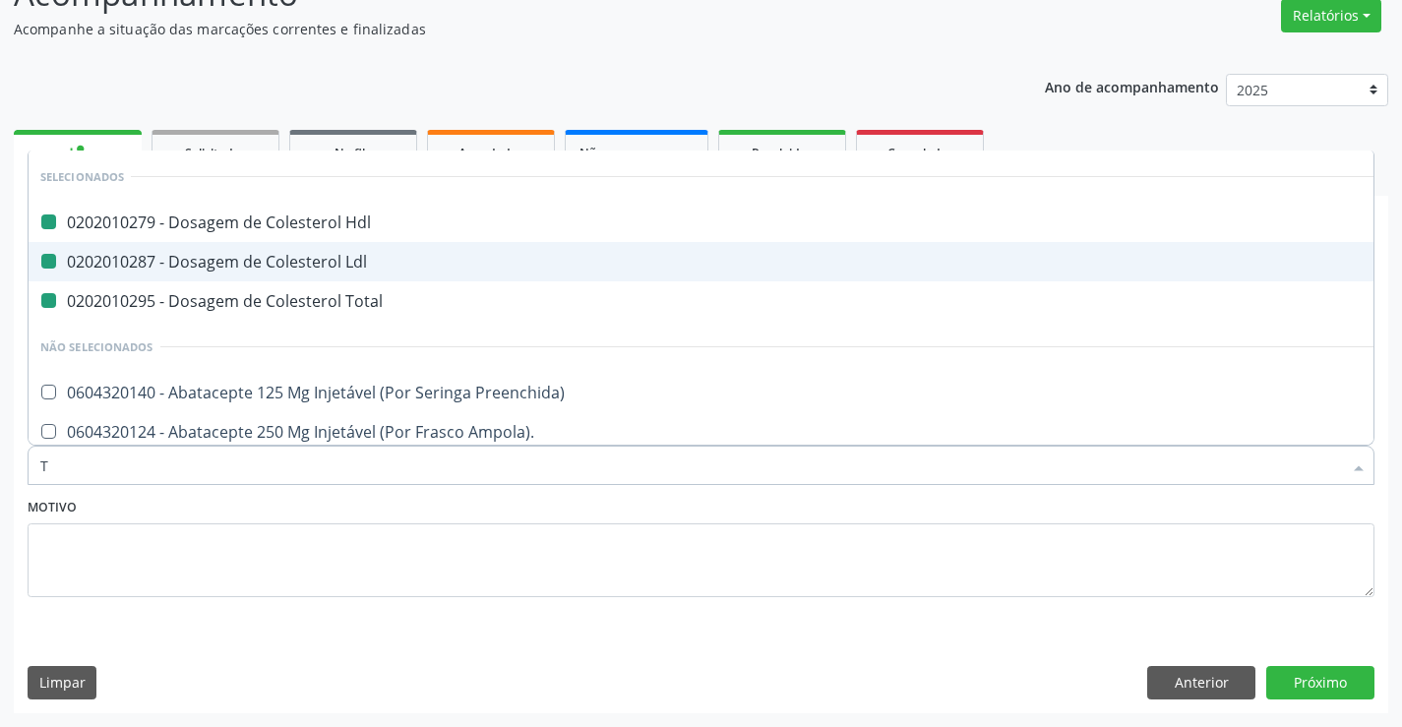
type input "TR"
checkbox Hdl "false"
checkbox Ldl "false"
checkbox Total "false"
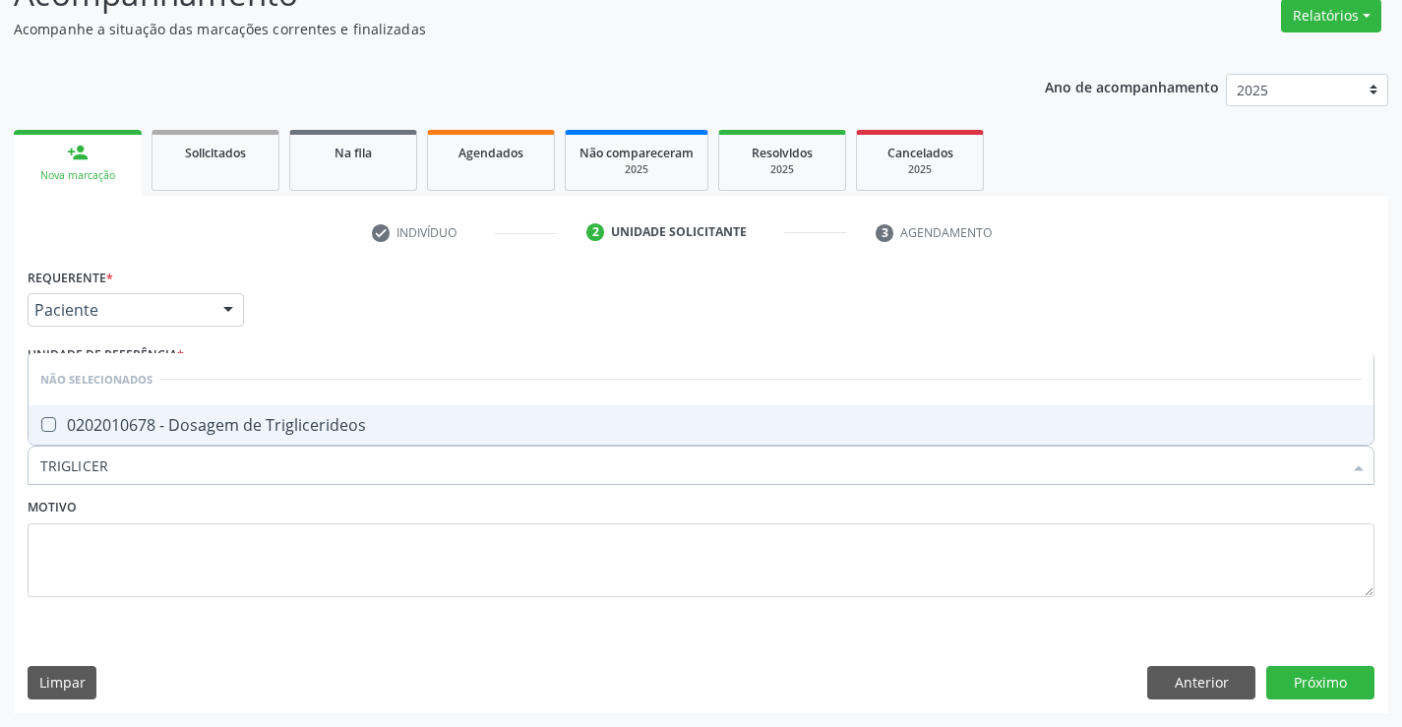
type input "TRIGLICERI"
click at [235, 420] on div "0202010678 - Dosagem de Triglicerideos" at bounding box center [700, 425] width 1321 height 16
checkbox Triglicerideos "true"
type input "TRIGLICERI"
click at [117, 547] on textarea at bounding box center [701, 560] width 1347 height 75
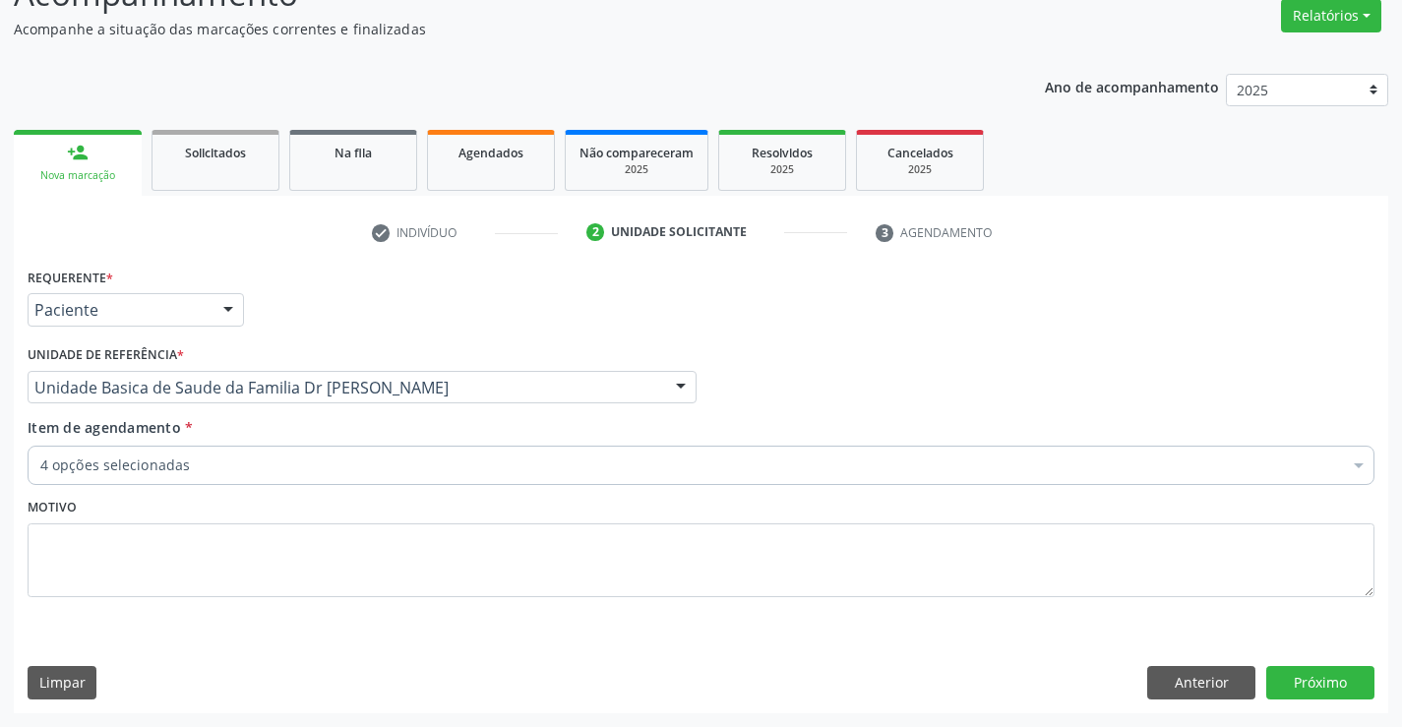
click at [133, 439] on div "Item de agendamento * 4 opções selecionadas Desfazer seleção Selecionados 02020…" at bounding box center [701, 448] width 1347 height 62
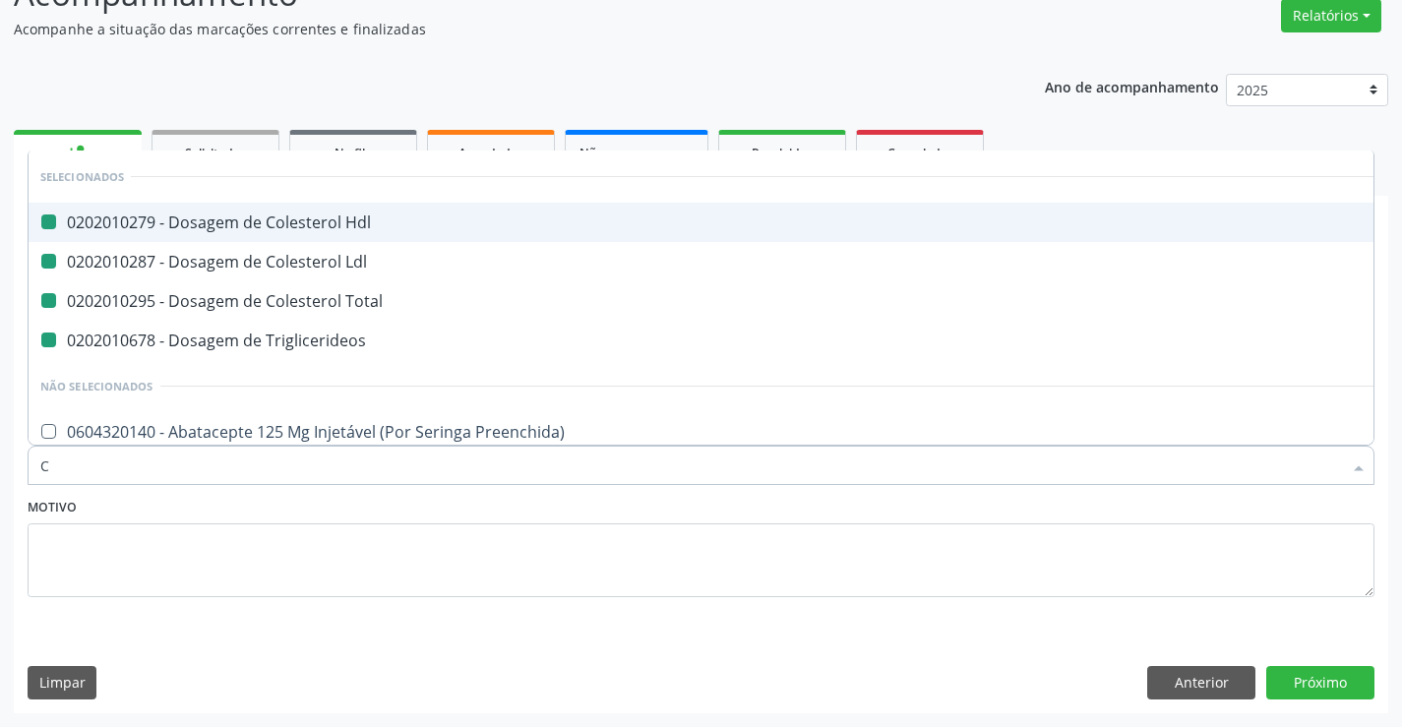
type input "CR"
checkbox Hdl "false"
checkbox Ldl "false"
checkbox Total "false"
checkbox Triglicerideos "false"
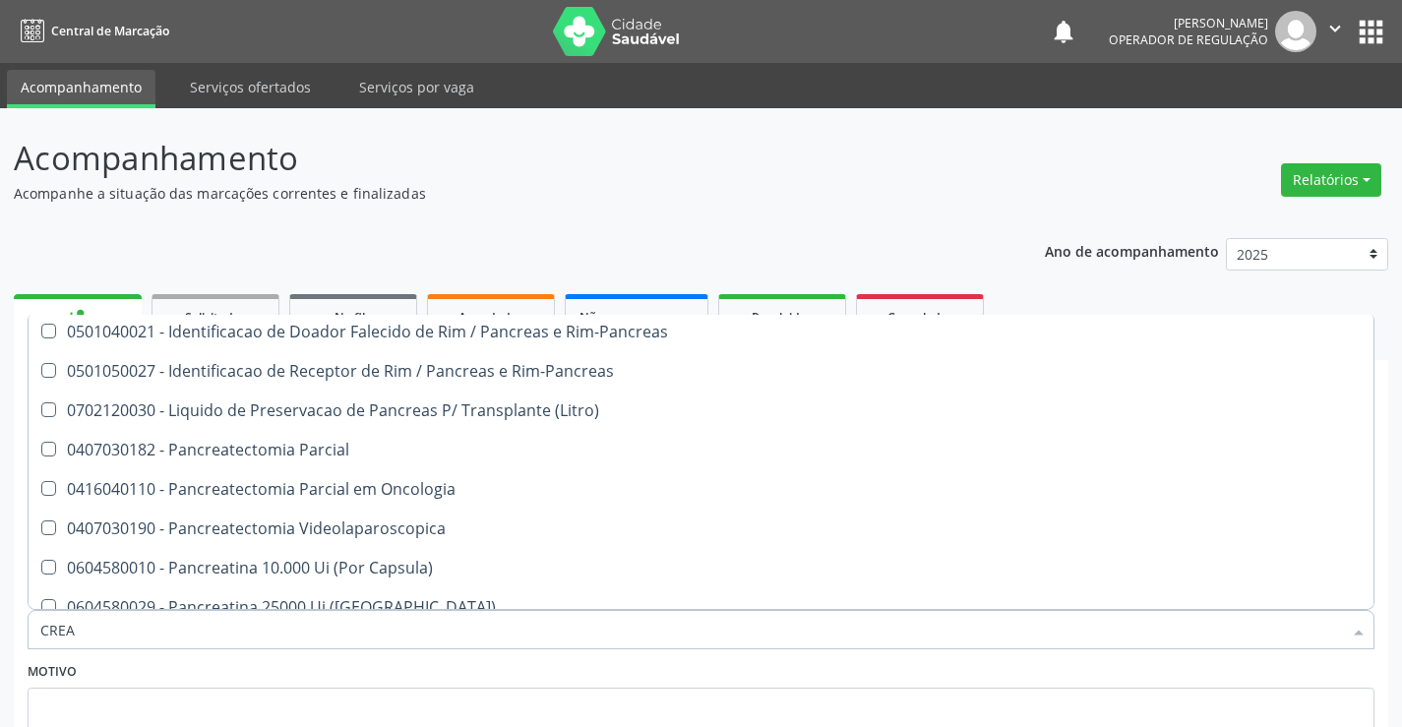
scroll to position [492, 0]
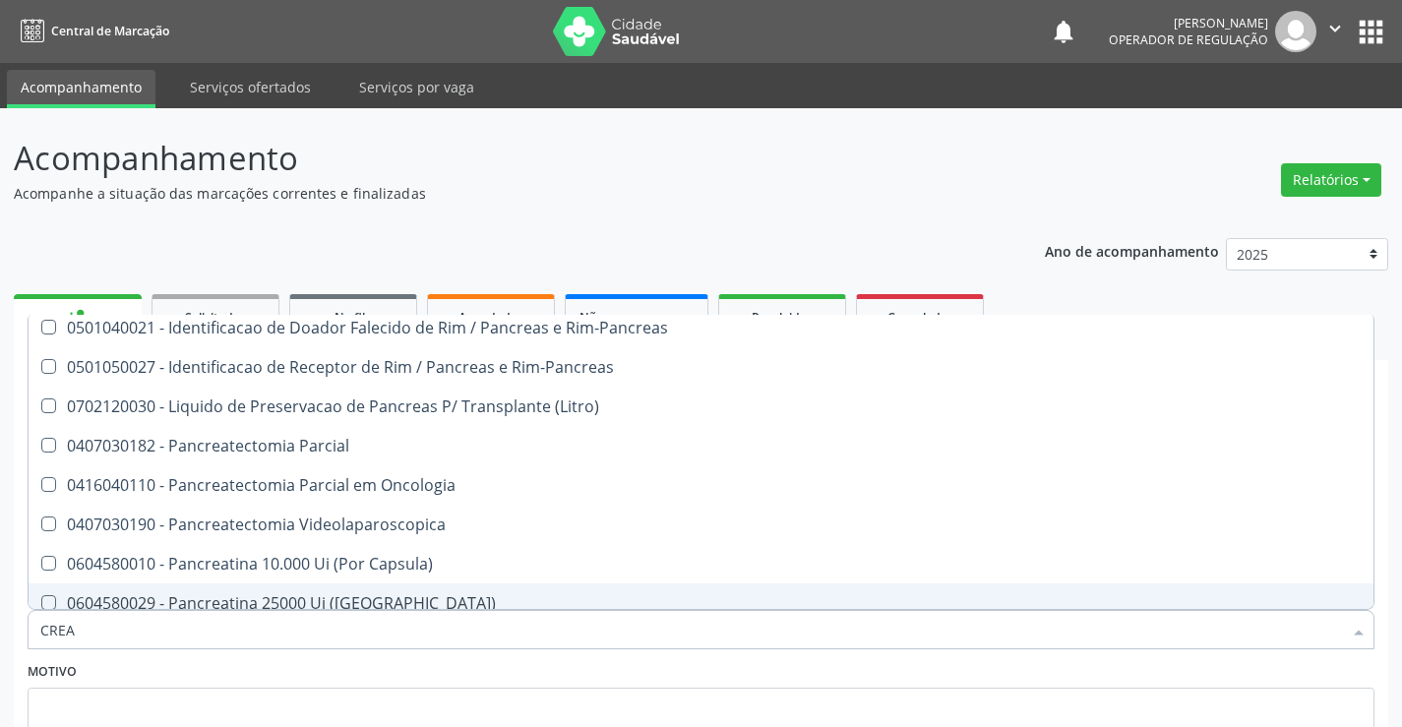
click at [98, 622] on input "CREA" at bounding box center [691, 629] width 1302 height 39
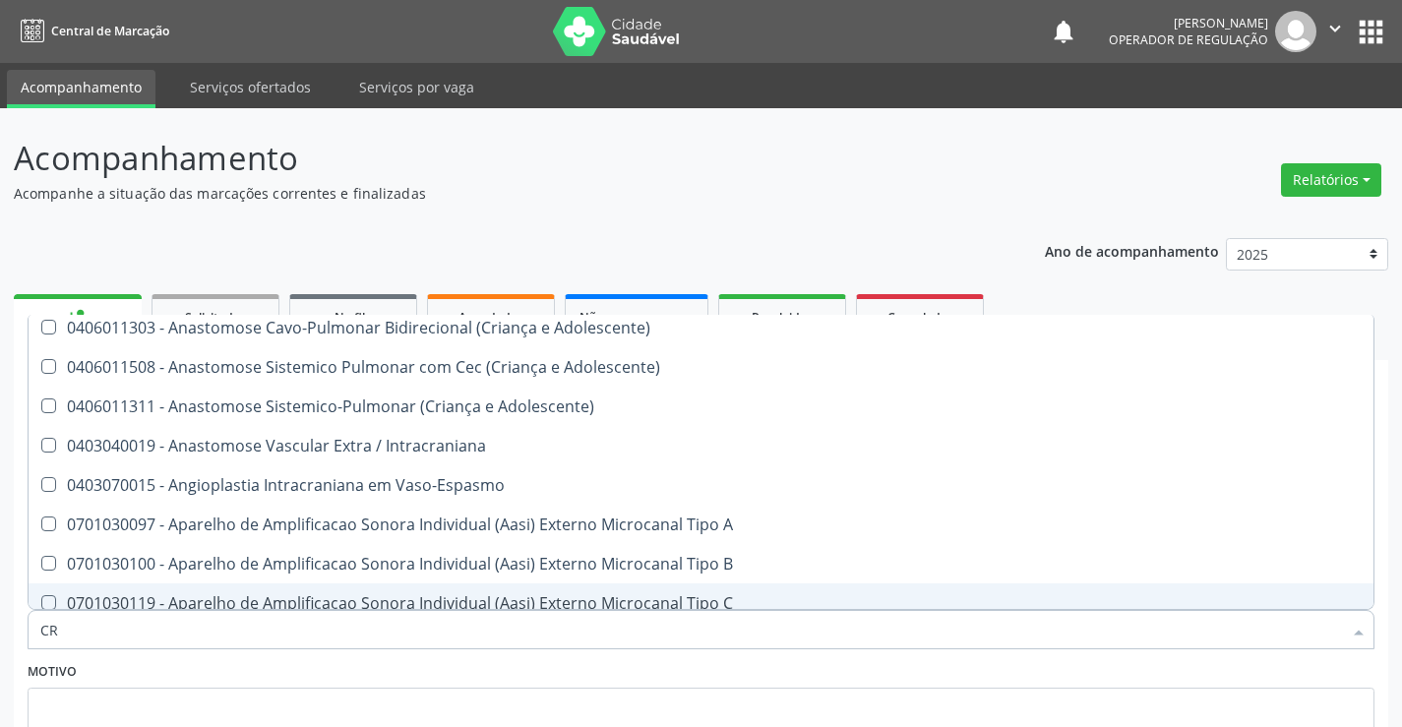
type input "C"
checkbox Adolescente\) "true"
checkbox \(Uai\)\ "true"
checkbox Pancreas "true"
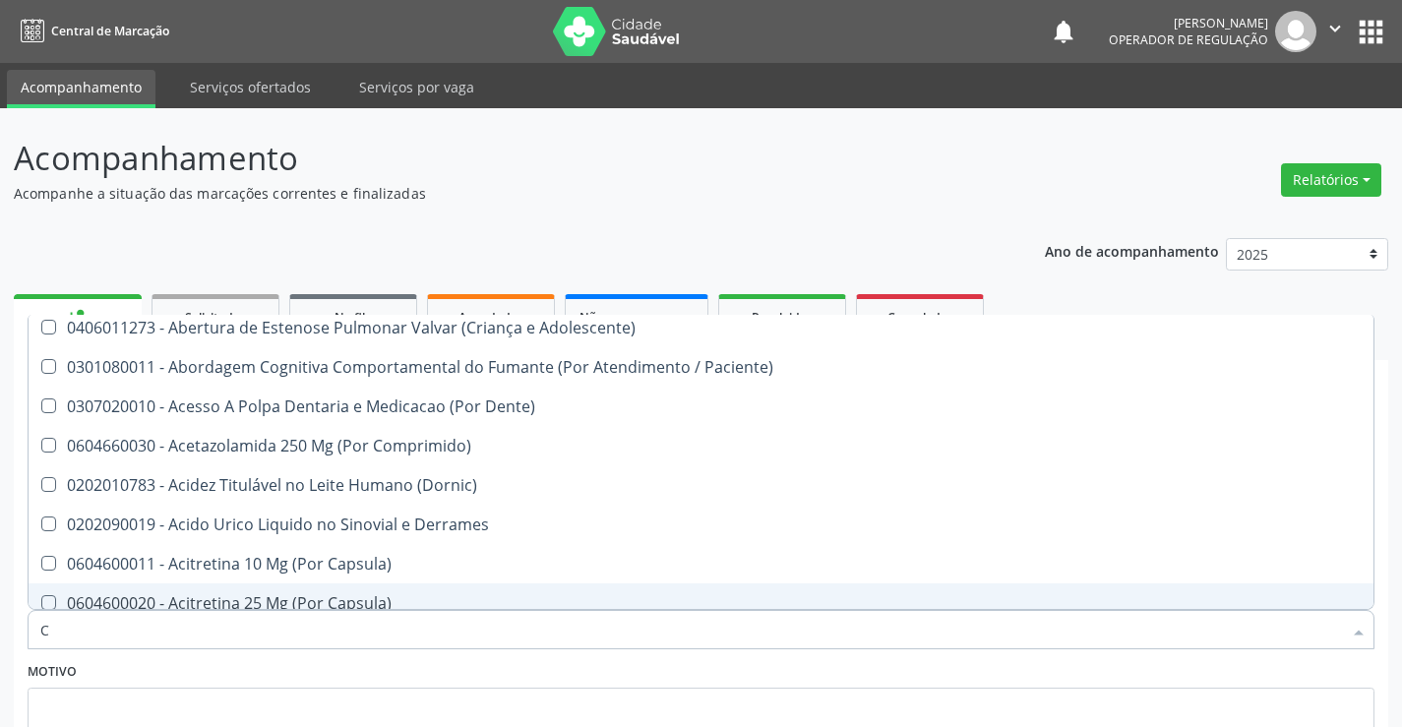
type input "CR"
checkbox Hdl "false"
checkbox Ldl "false"
checkbox Total "false"
checkbox Triglicerideos "false"
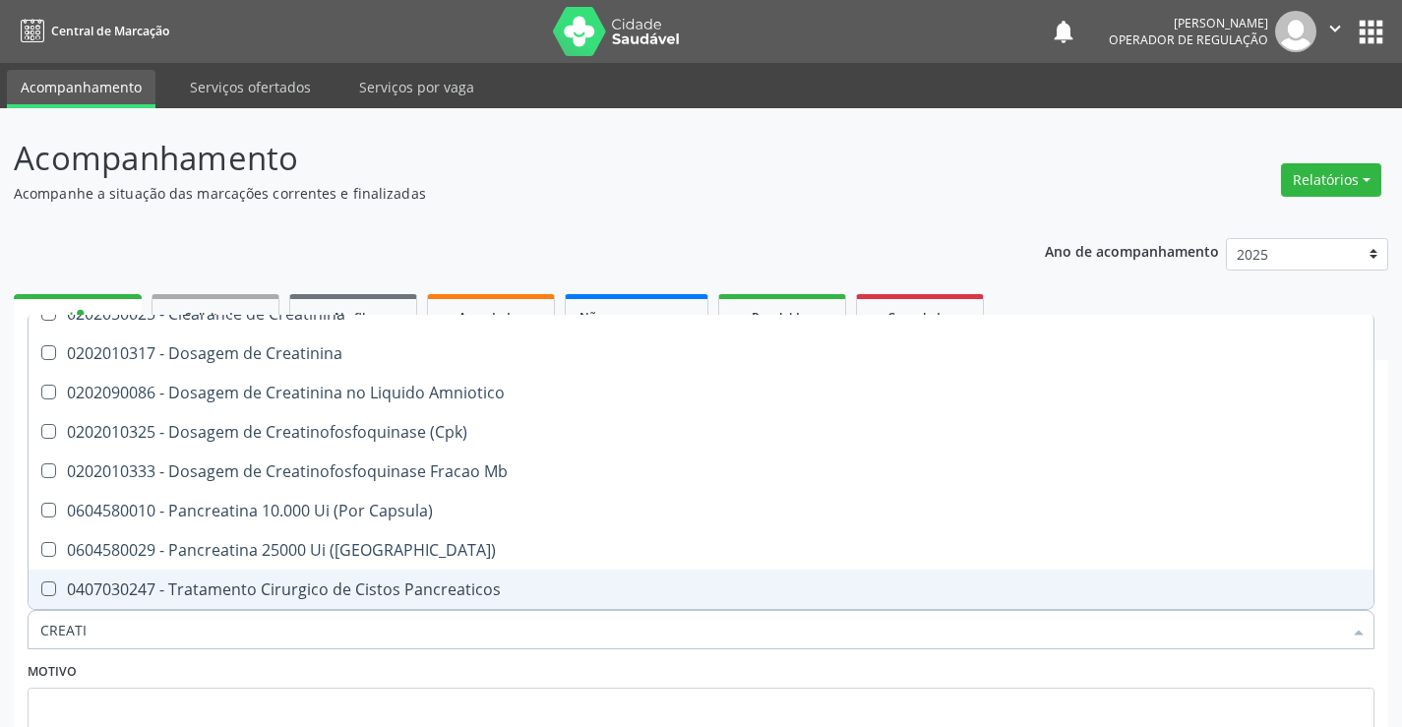
type input "CREATIN"
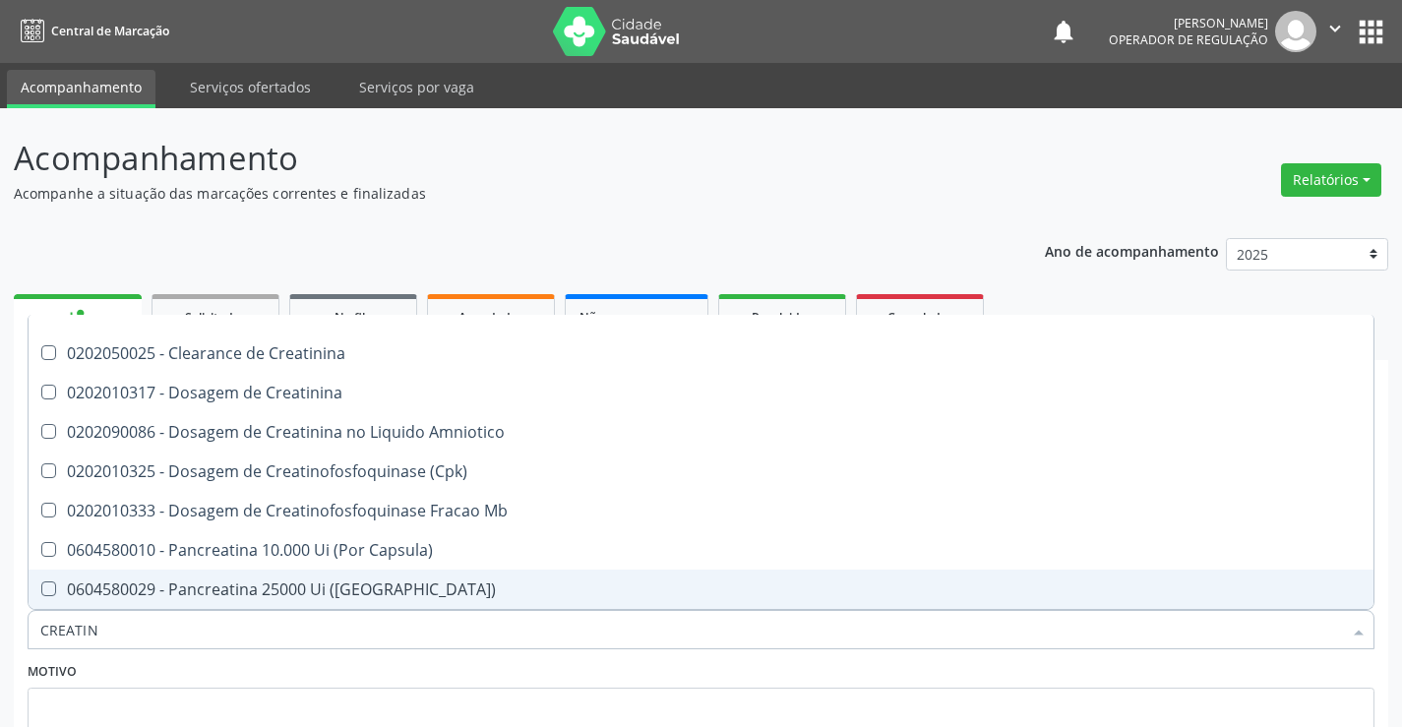
scroll to position [33, 0]
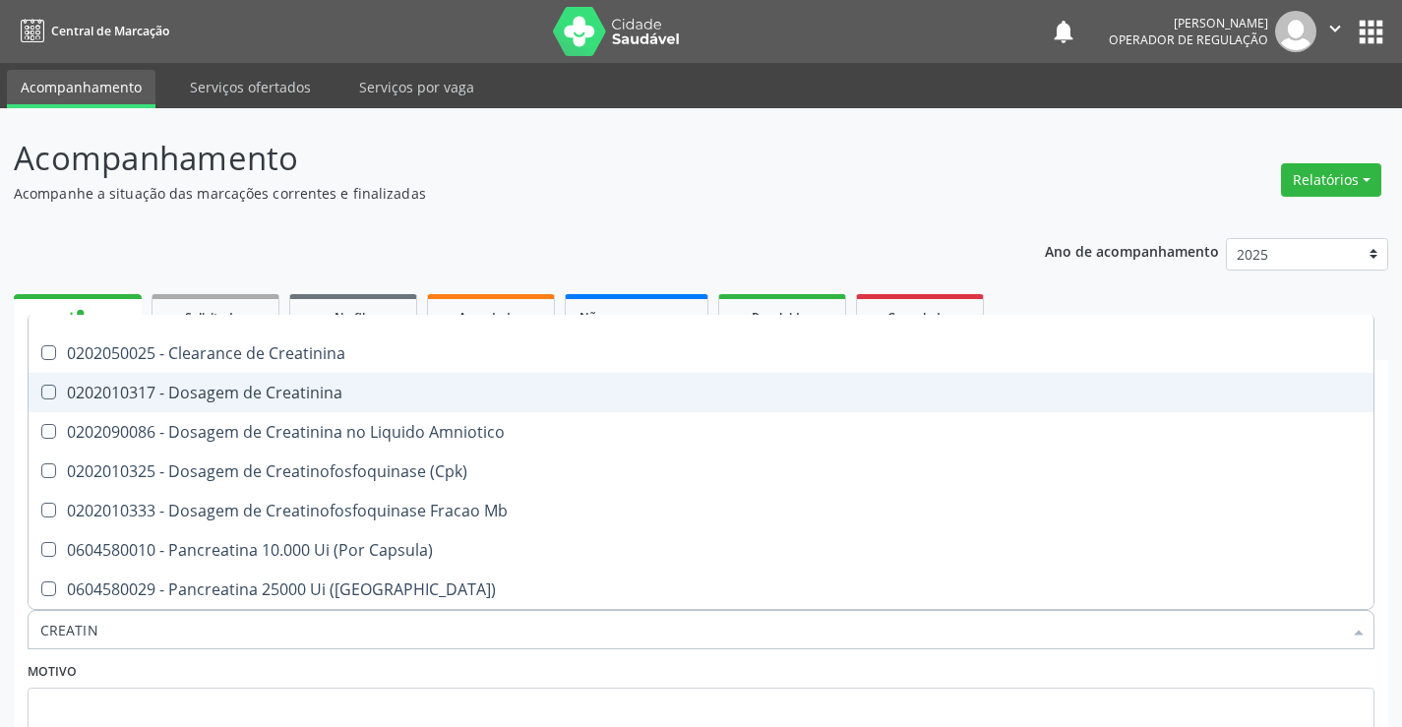
click at [177, 397] on div "0202010317 - Dosagem de Creatinina" at bounding box center [700, 393] width 1321 height 16
checkbox Creatinina "true"
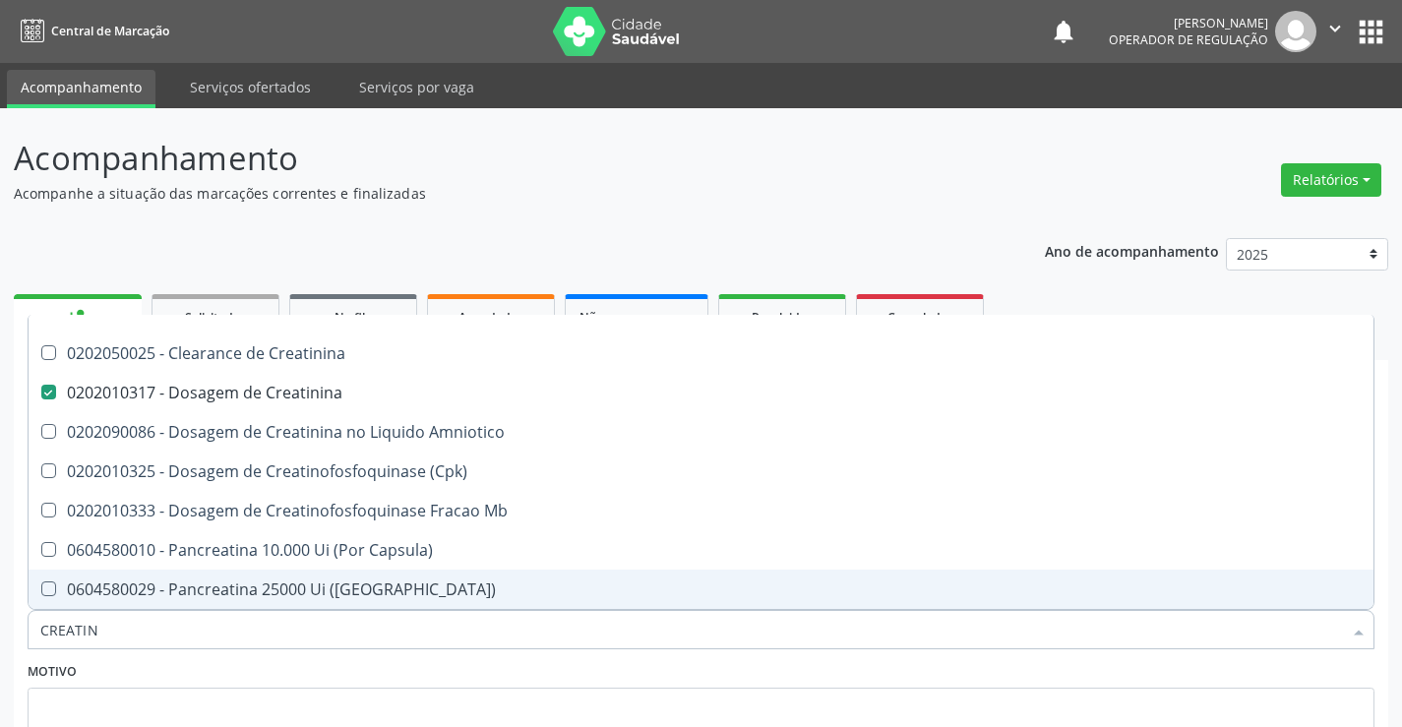
click at [92, 673] on div "Motivo" at bounding box center [701, 709] width 1347 height 104
checkbox Creatinina "true"
checkbox Amniotico "true"
checkbox \(Cpk\) "true"
checkbox Mb "true"
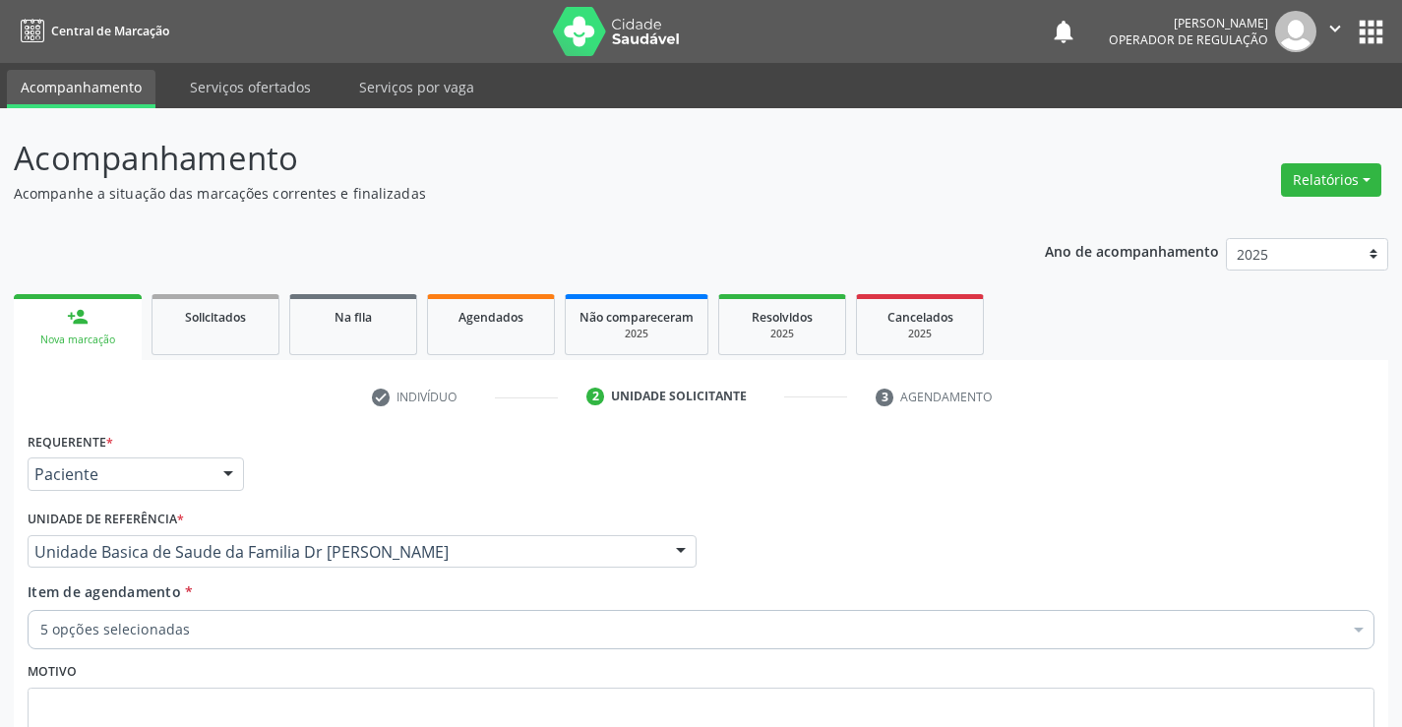
scroll to position [0, 0]
click at [126, 643] on div "5 opções selecionadas" at bounding box center [701, 629] width 1347 height 39
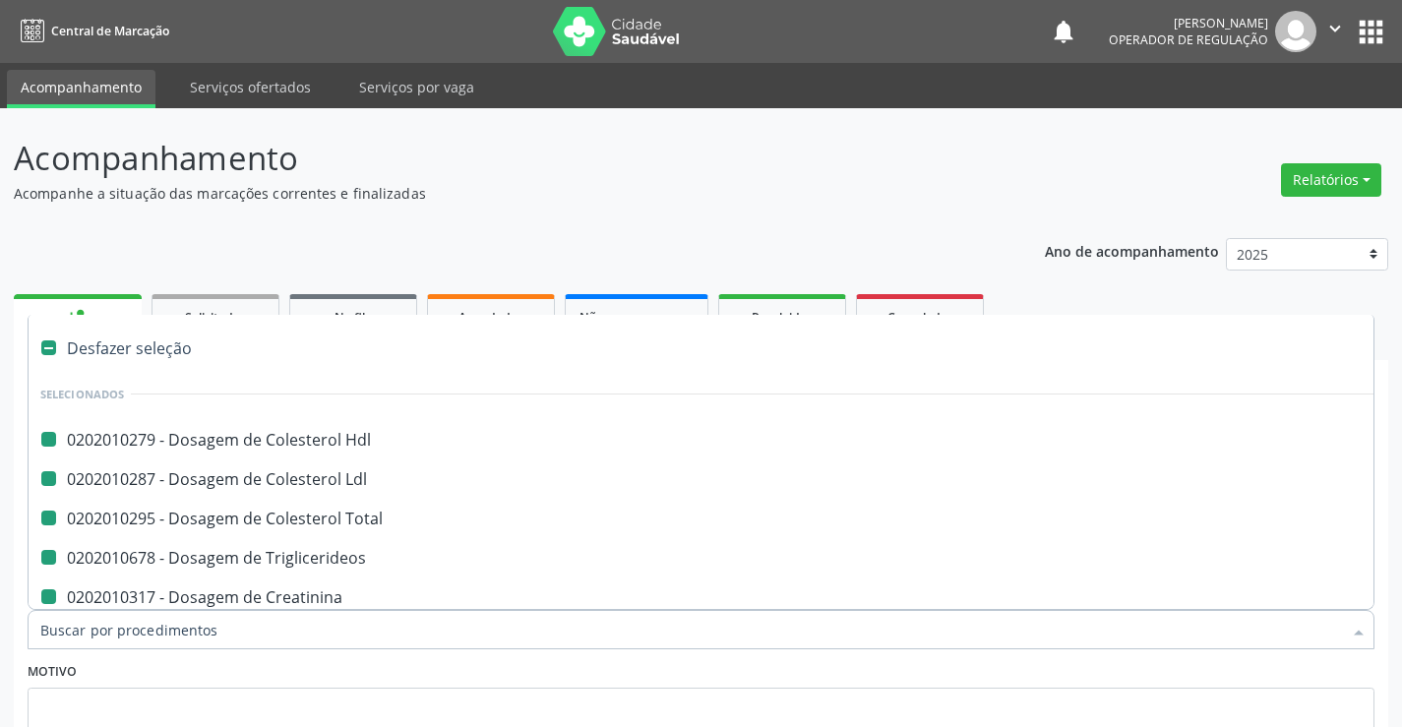
type input "U"
checkbox Hdl "false"
checkbox Ldl "false"
checkbox Total "false"
checkbox Triglicerideos "false"
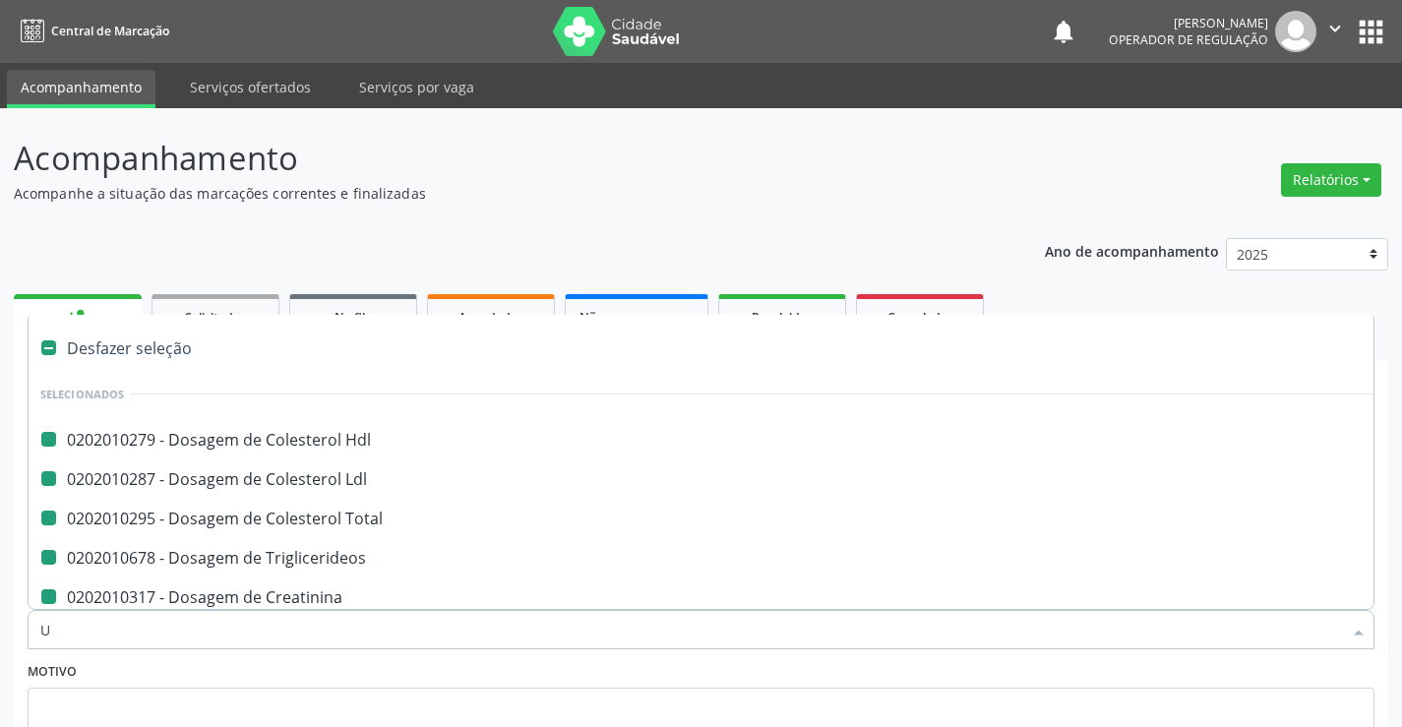
checkbox Creatinina "false"
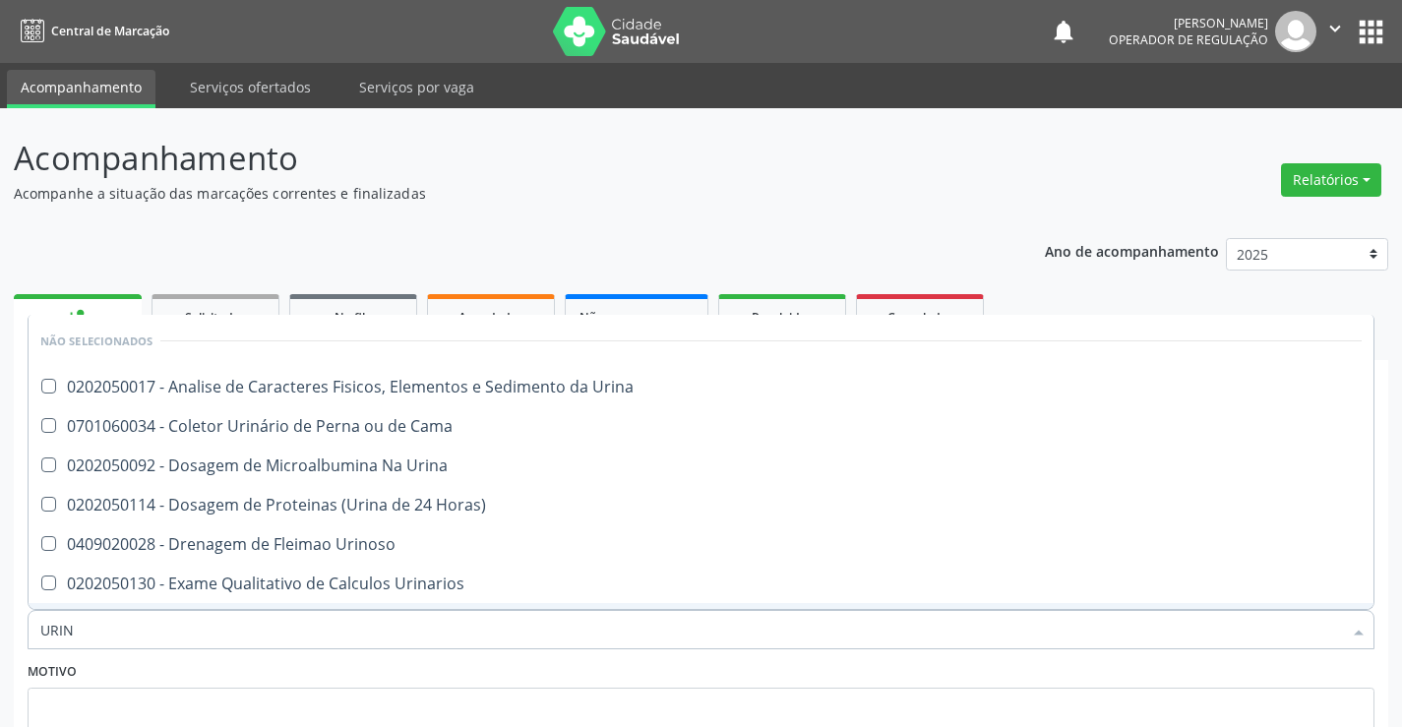
type input "URINA"
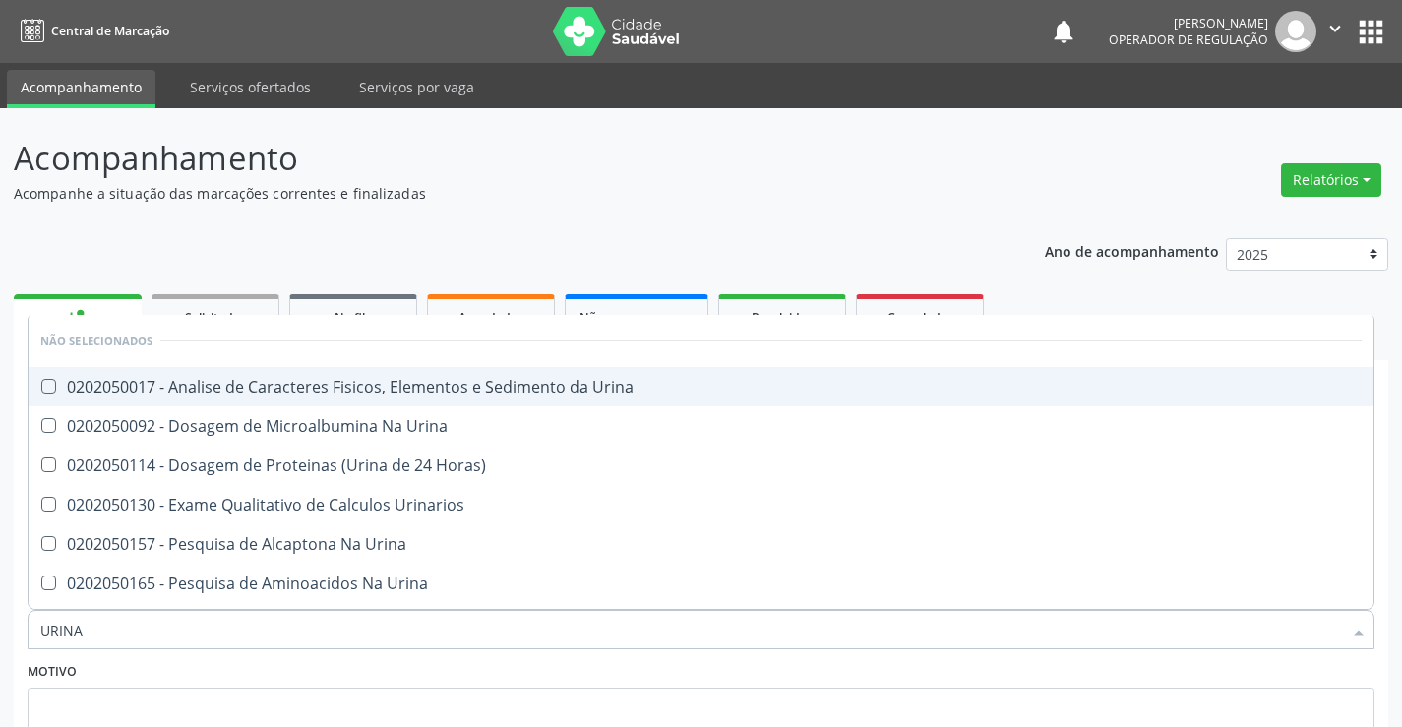
click at [312, 393] on div "0202050017 - Analise de Caracteres Fisicos, Elementos e Sedimento da Urina" at bounding box center [700, 387] width 1321 height 16
checkbox Urina "true"
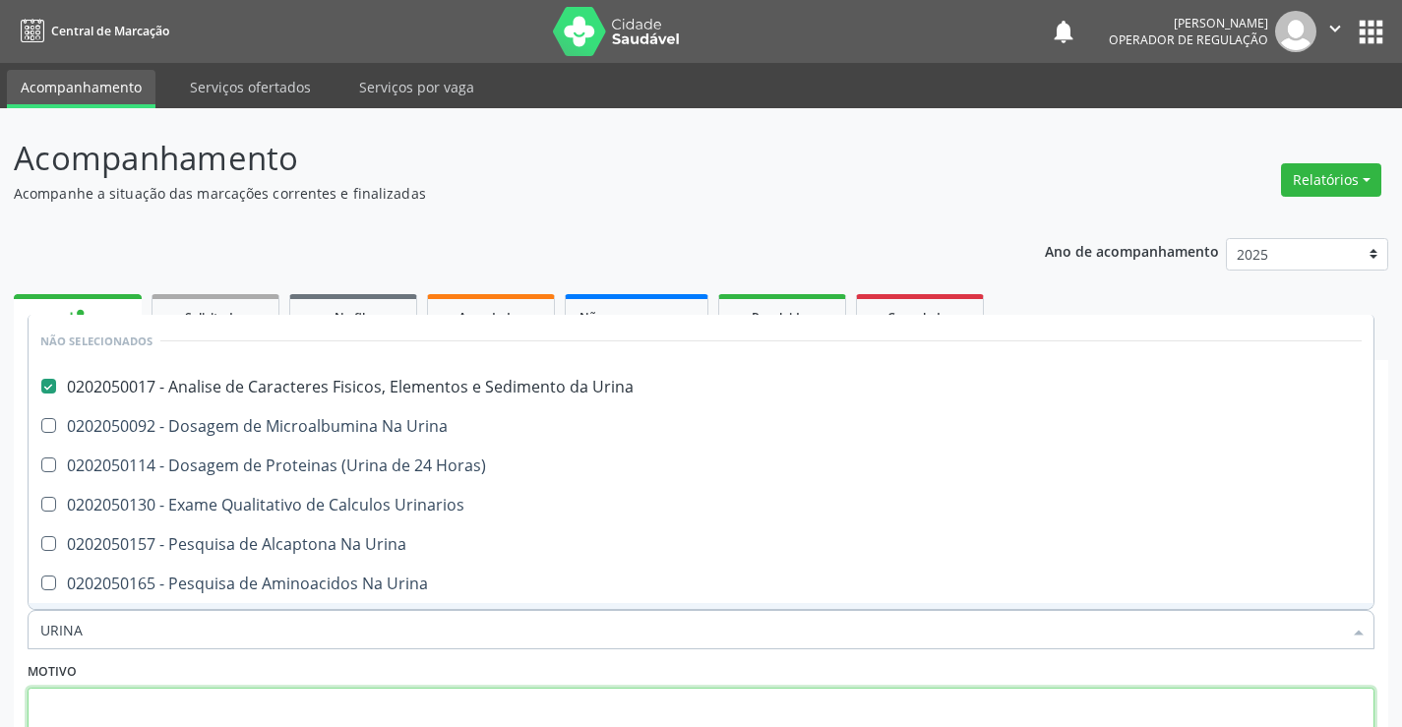
click at [113, 704] on textarea at bounding box center [701, 725] width 1347 height 75
checkbox Urina "true"
checkbox Horas\) "true"
checkbox Urinarios "true"
checkbox Urina "true"
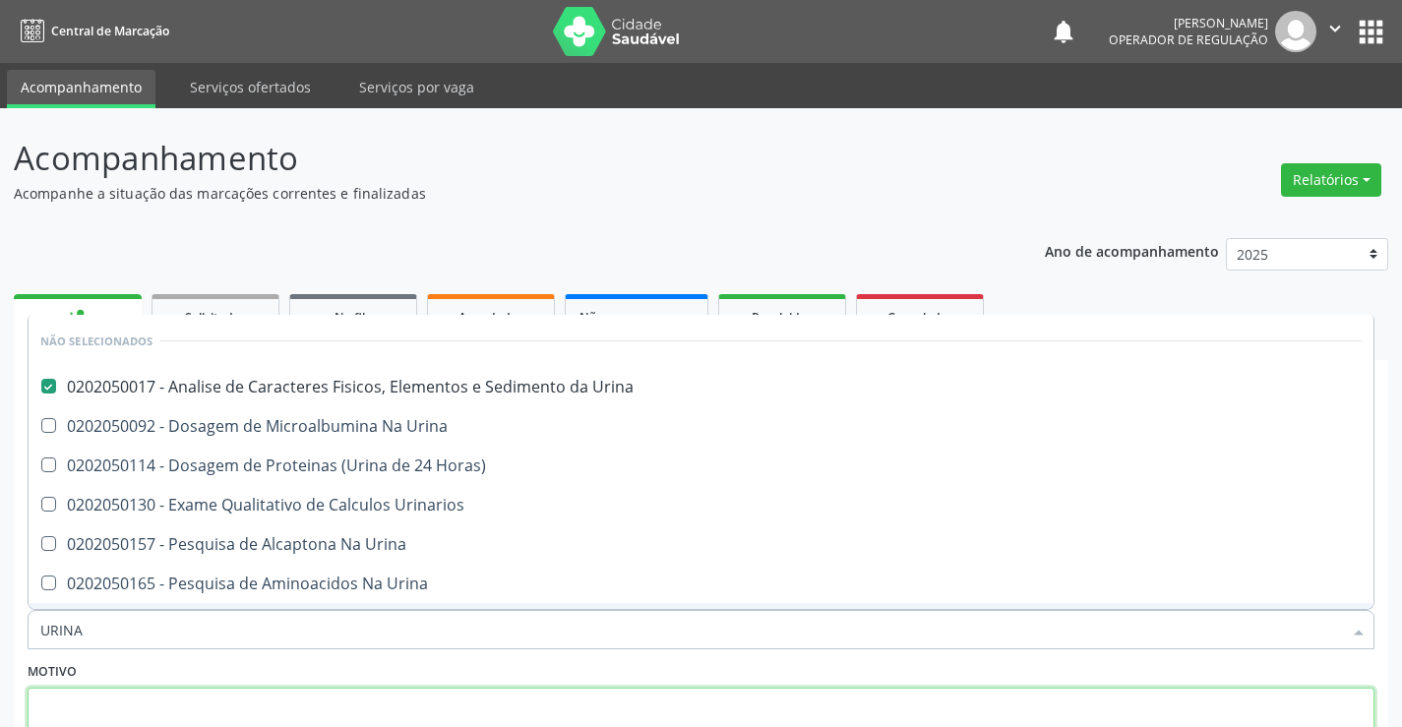
checkbox Urina "true"
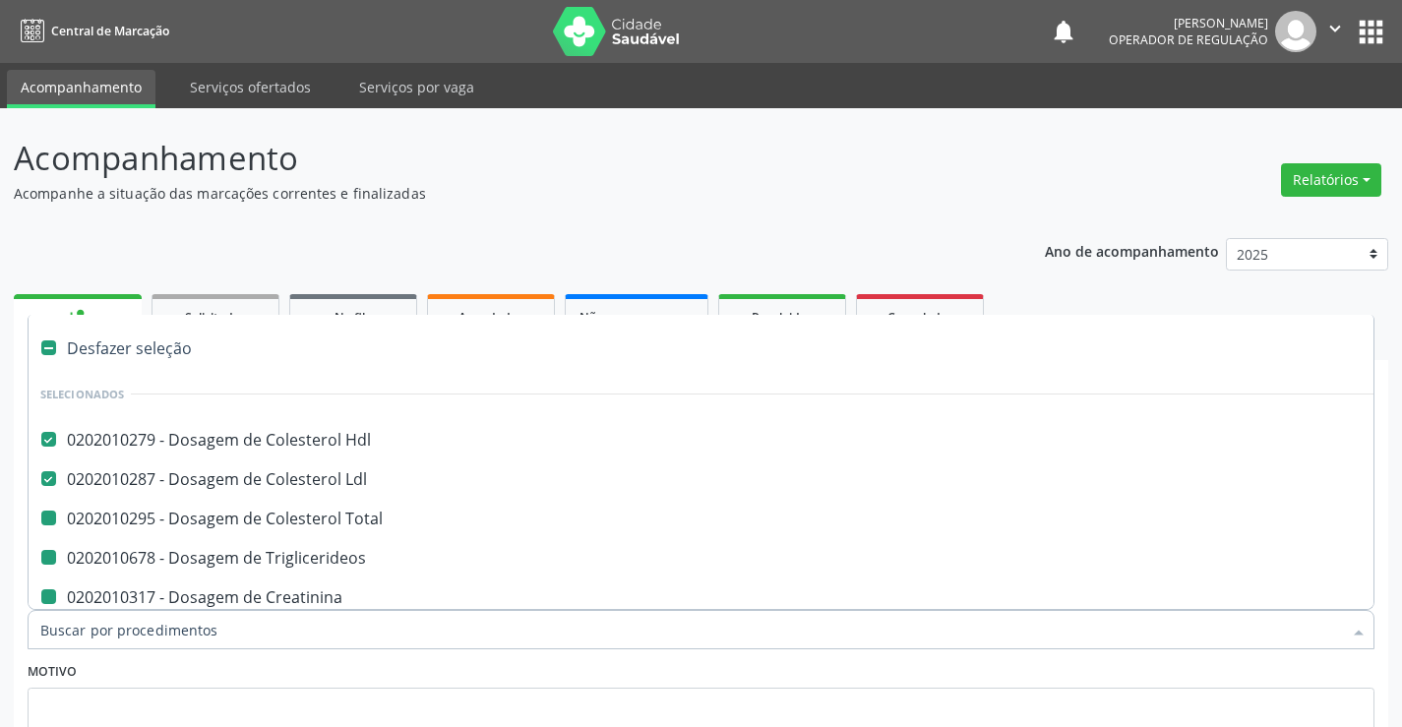
type input "U"
checkbox Total "false"
checkbox Triglicerideos "false"
checkbox Creatinina "false"
checkbox Urina "false"
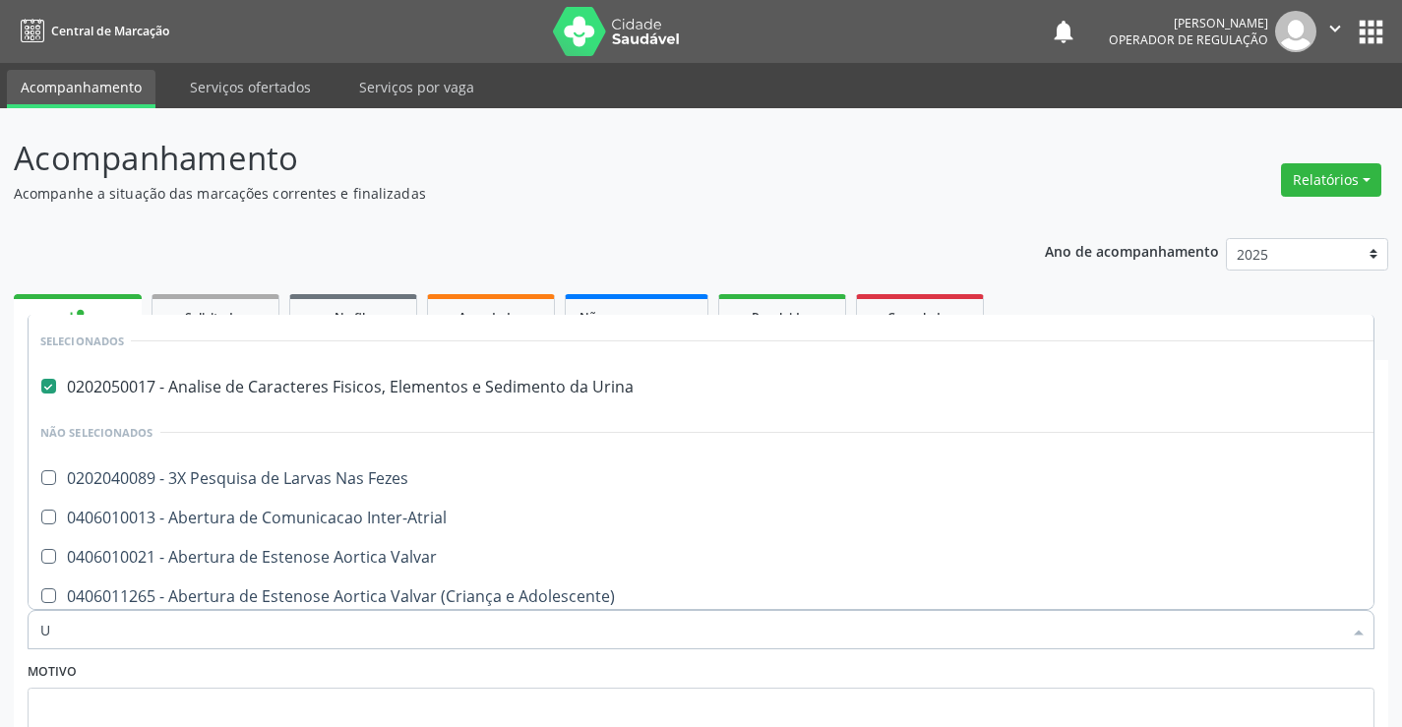
scroll to position [59, 0]
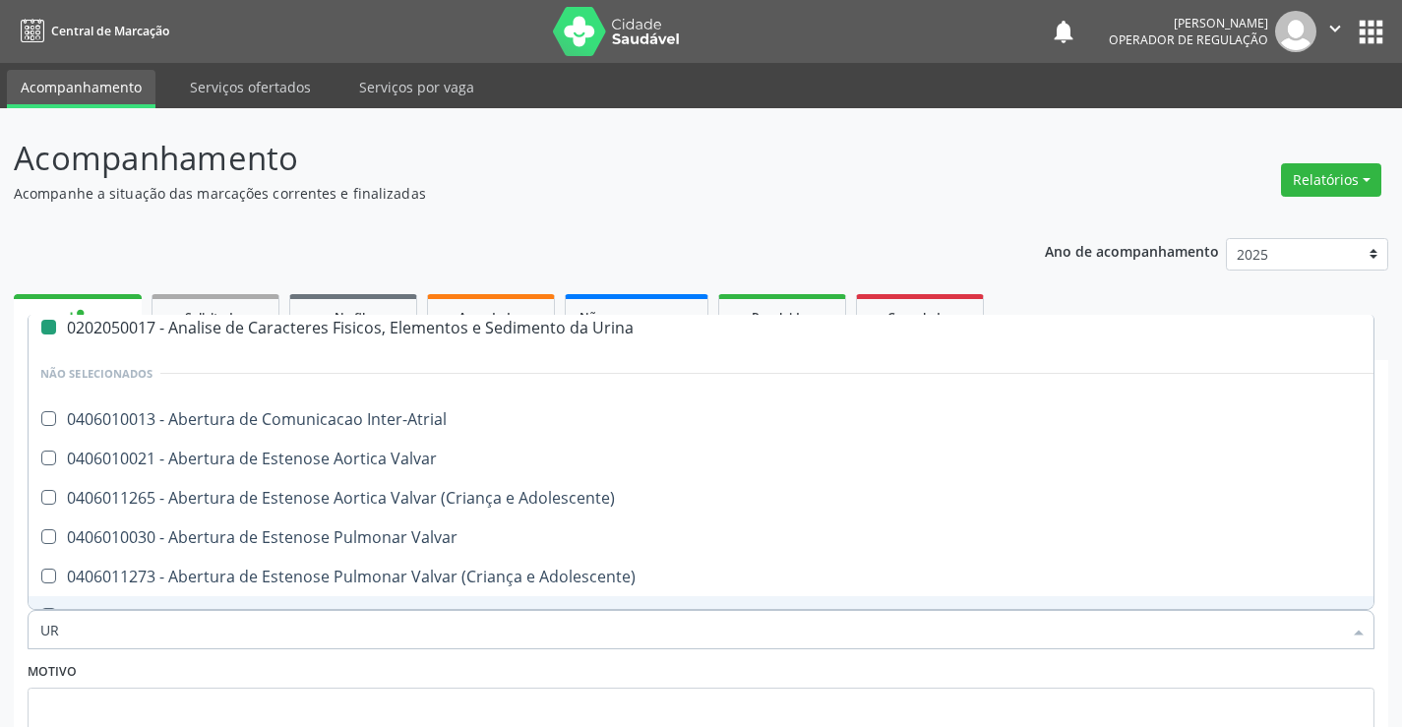
type input "URE"
checkbox Urina "false"
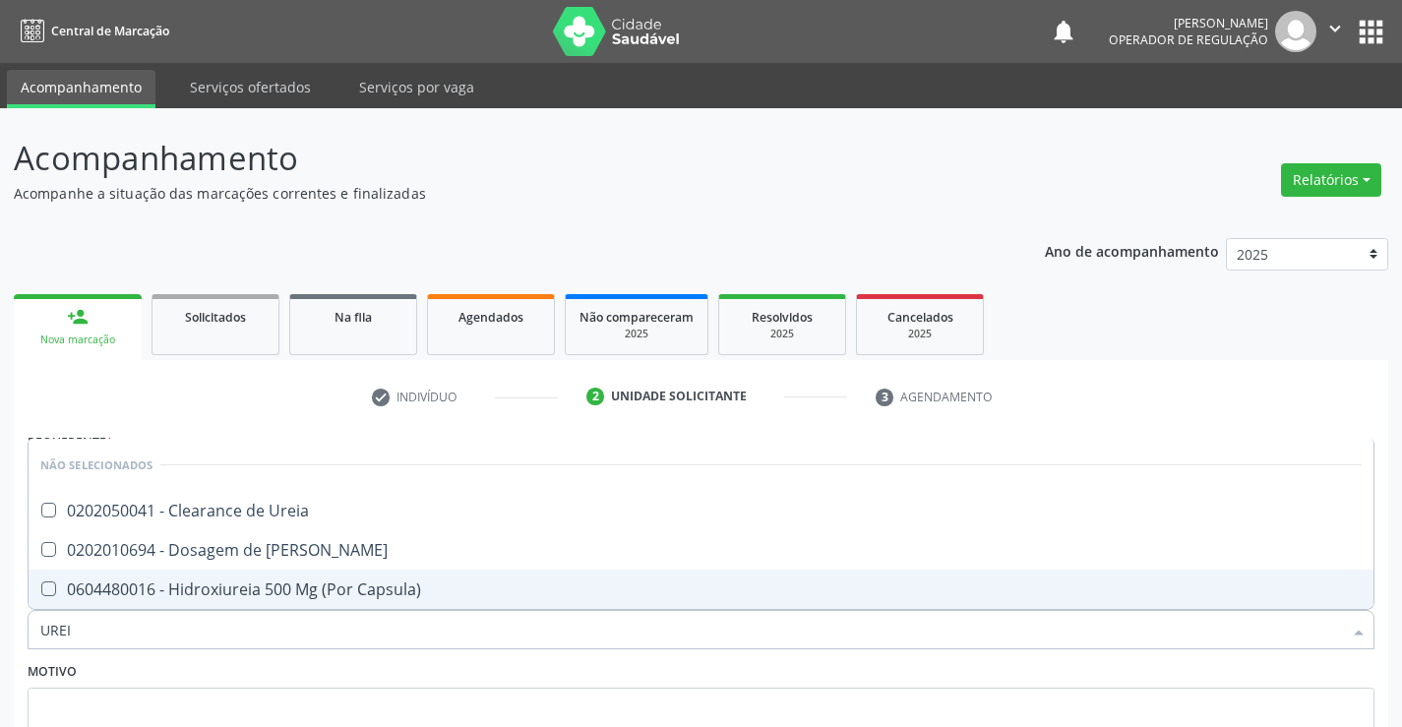
scroll to position [0, 0]
type input "UREIA"
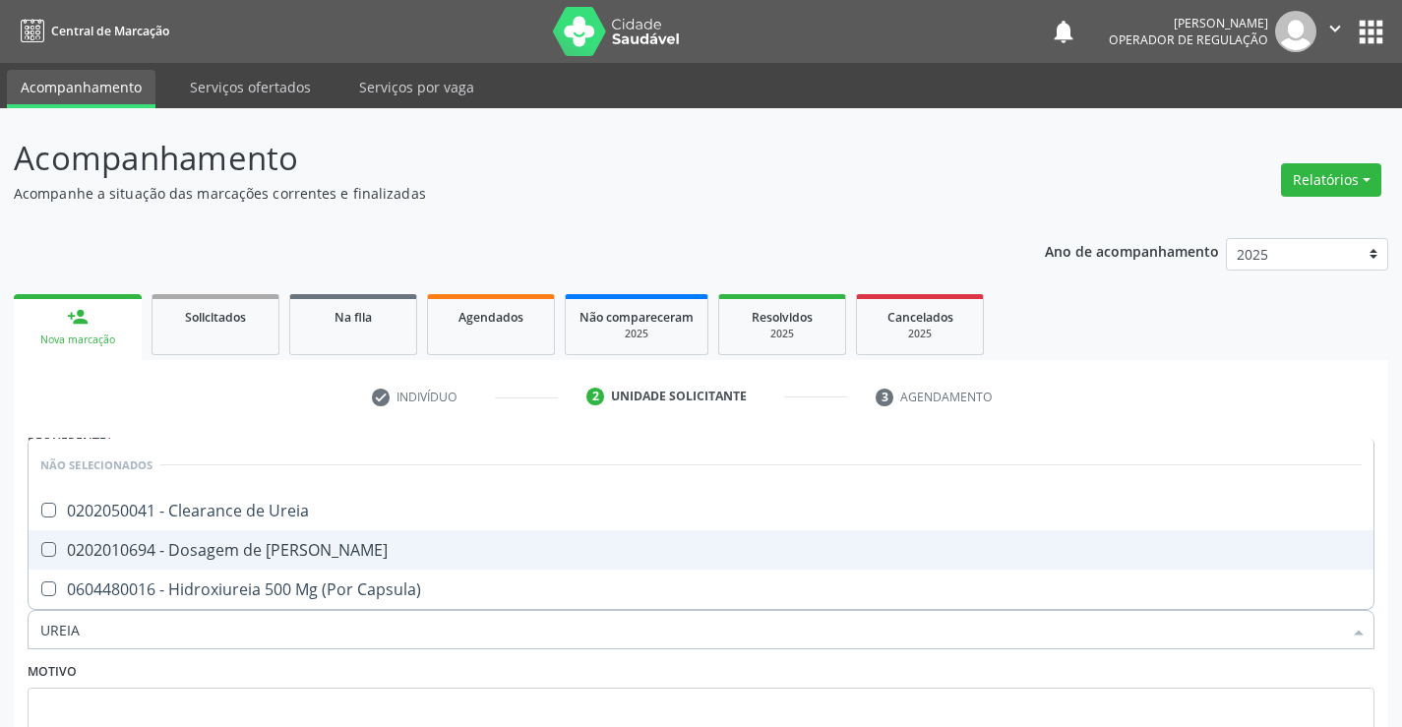
click at [154, 564] on span "0202010694 - Dosagem de [PERSON_NAME]" at bounding box center [701, 549] width 1345 height 39
checkbox Ureia "true"
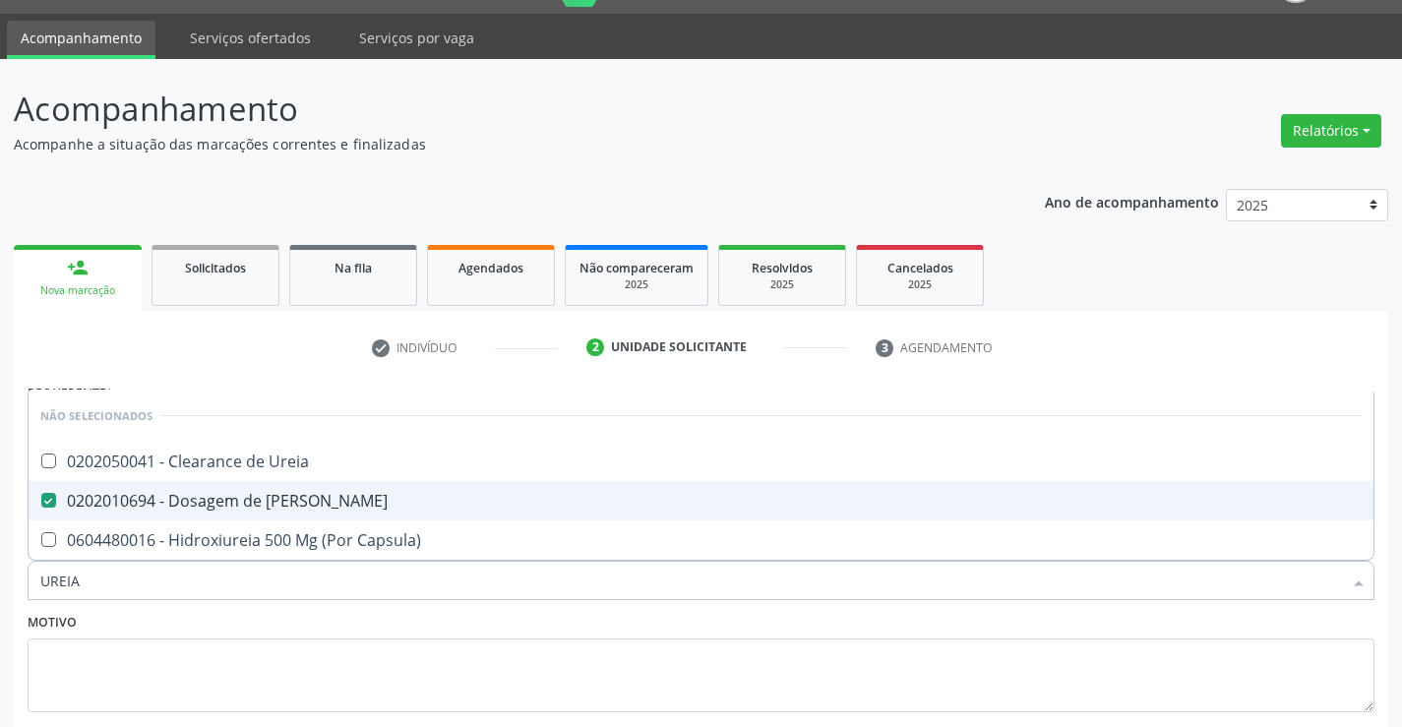
scroll to position [164, 0]
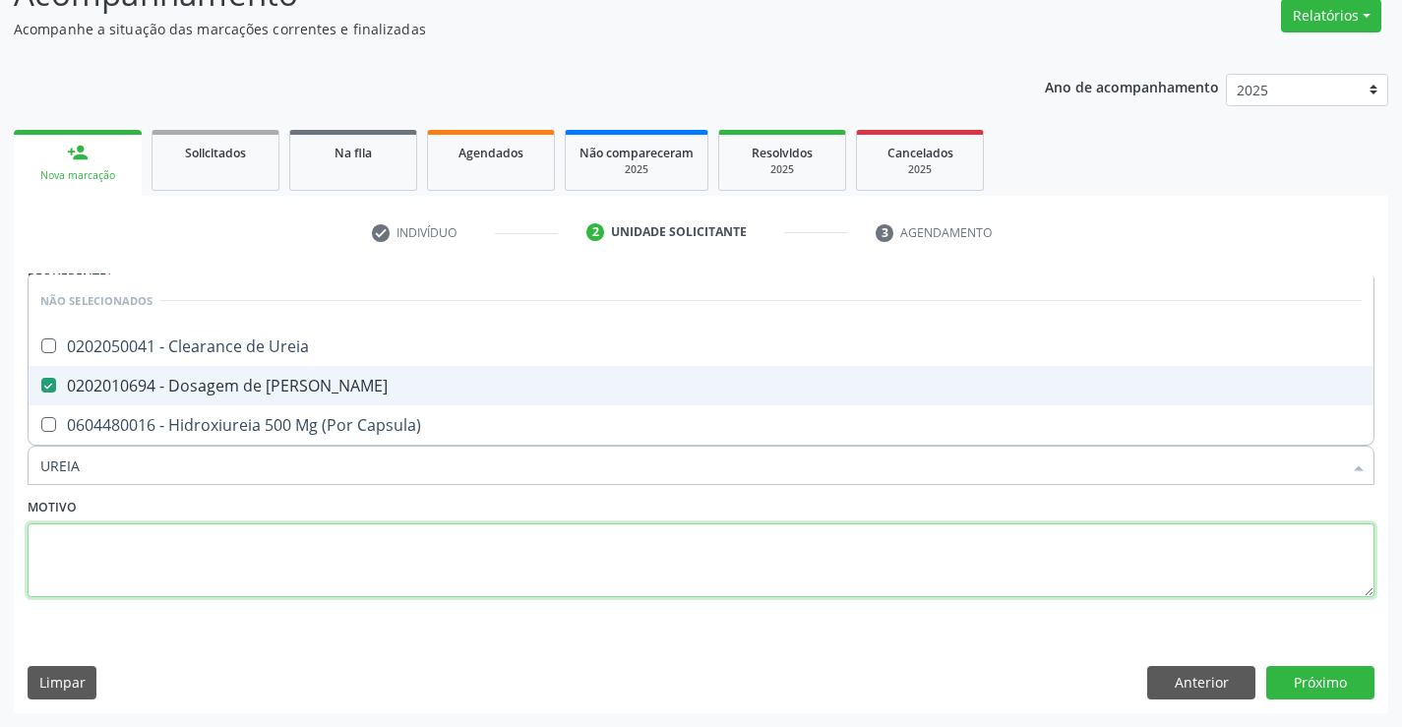
click at [151, 581] on textarea at bounding box center [701, 560] width 1347 height 75
checkbox Ureia "true"
checkbox Capsula\) "true"
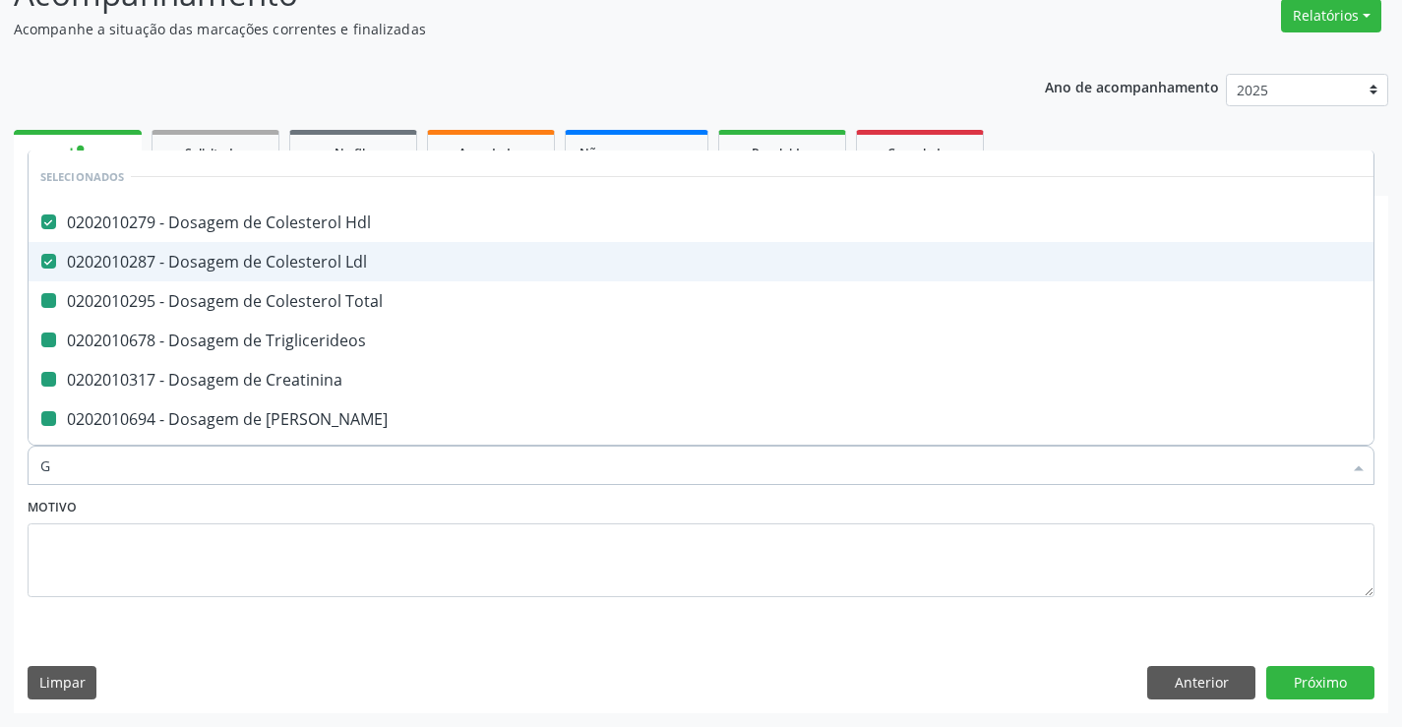
type input "GL"
checkbox Total "false"
checkbox Triglicerideos "false"
checkbox Creatinina "false"
checkbox Ureia "false"
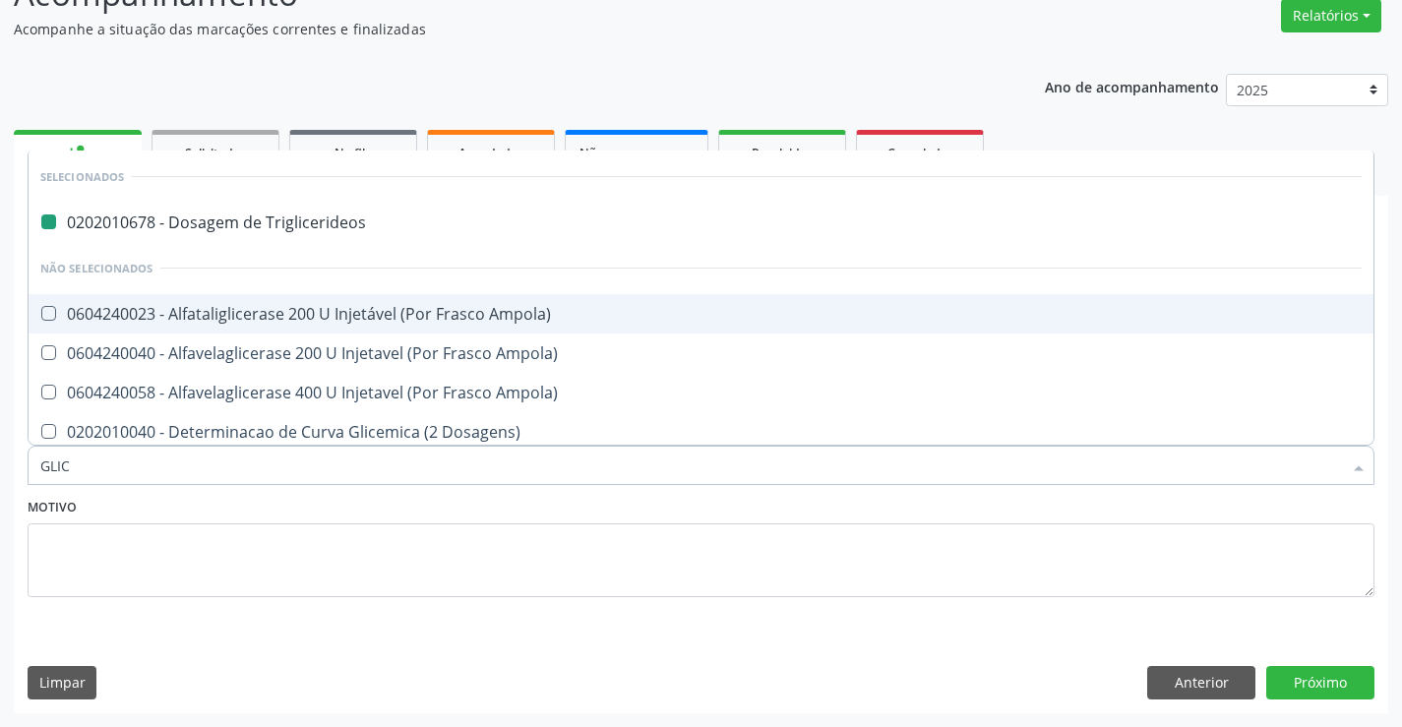
type input "GLICO"
checkbox Triglicerideos "false"
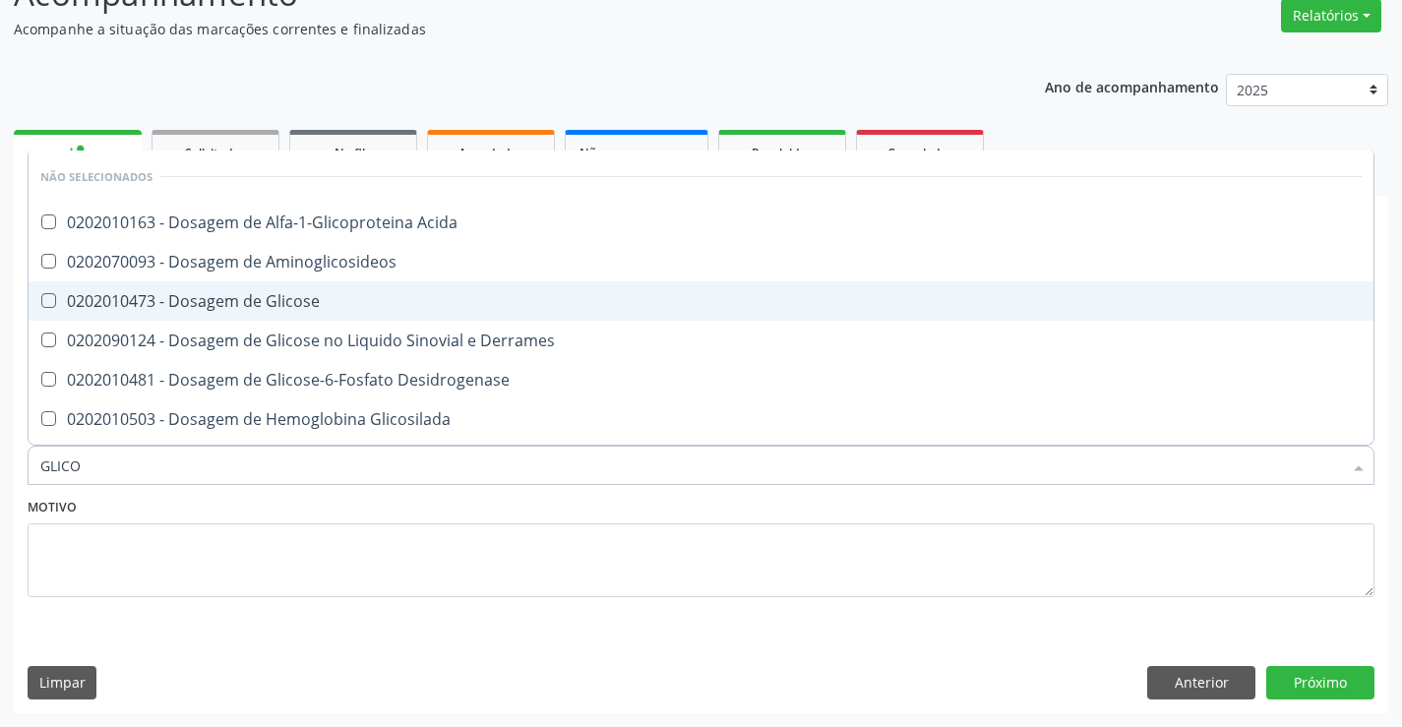
type input "GLICOS"
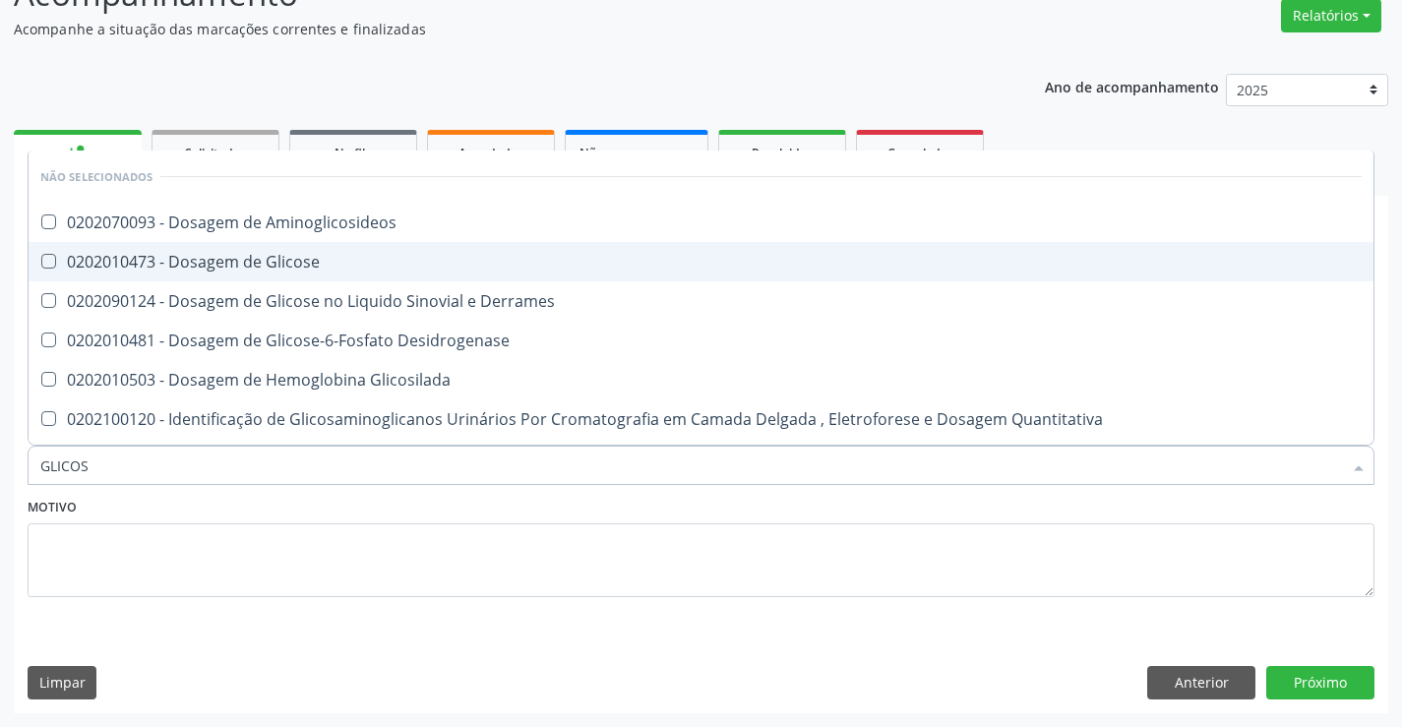
click at [199, 263] on div "0202010473 - Dosagem de Glicose" at bounding box center [700, 262] width 1321 height 16
checkbox Glicose "true"
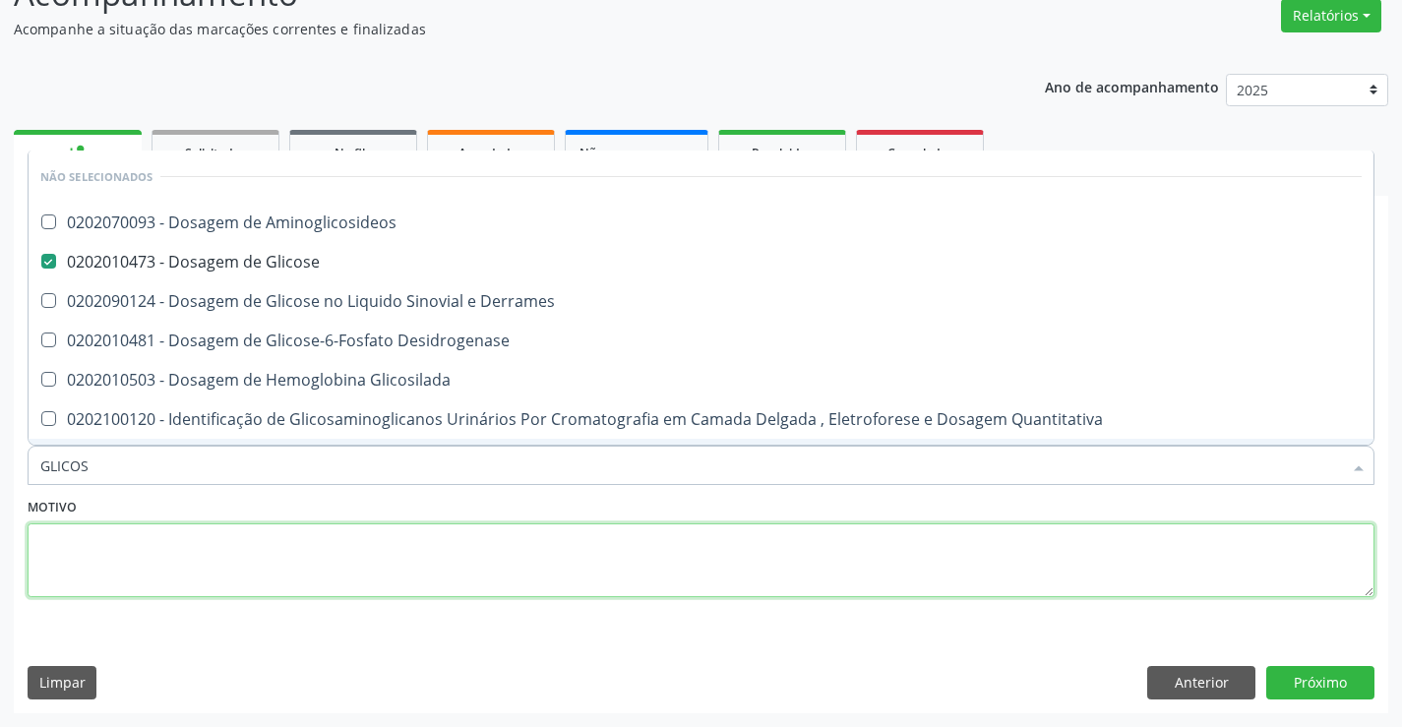
click at [117, 536] on textarea at bounding box center [701, 560] width 1347 height 75
checkbox Aminoglicosideos "true"
checkbox Derrames "true"
checkbox Desidrogenase "true"
checkbox Glicosilada "true"
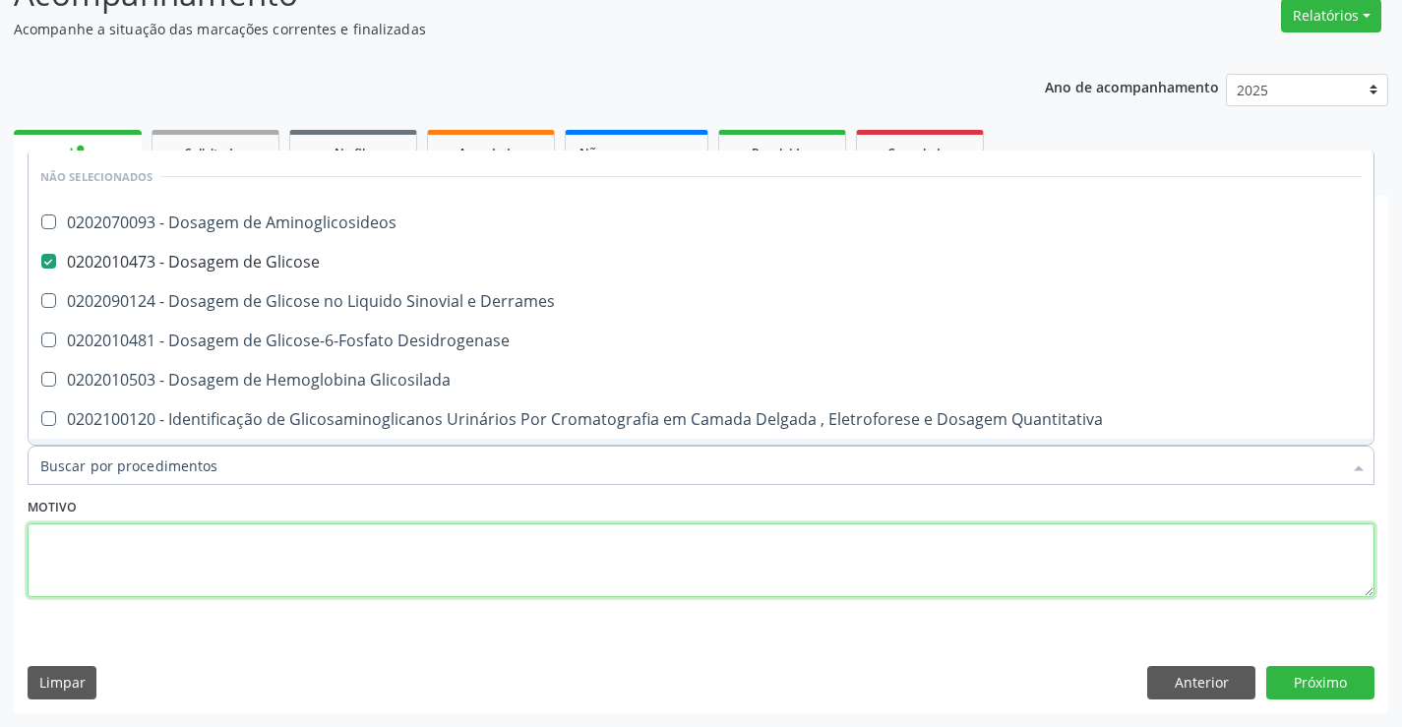
checkbox Quantitativa "true"
checkbox Glicose "true"
checkbox Urina "true"
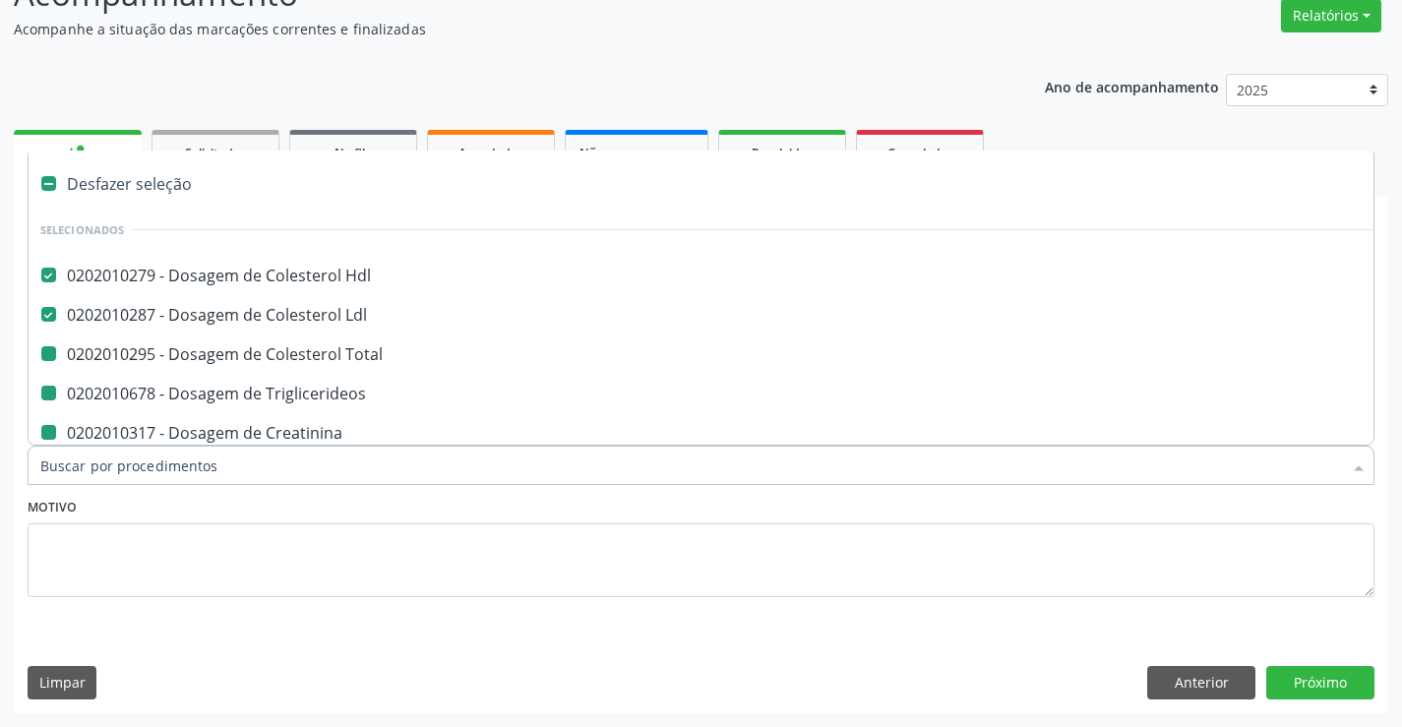
type input "H"
checkbox Total "false"
checkbox Triglicerideos "false"
checkbox Creatinina "false"
checkbox Urina "false"
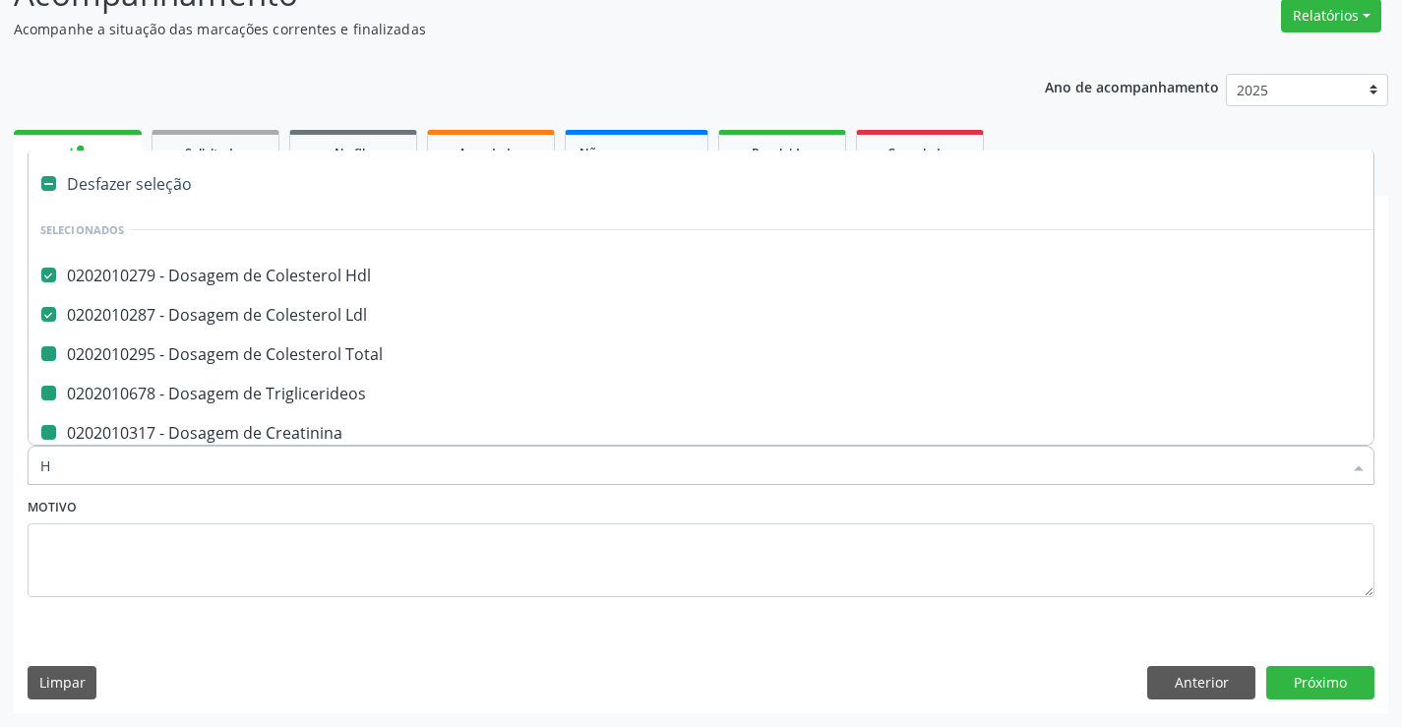
checkbox Glicose "false"
checkbox Ureia "false"
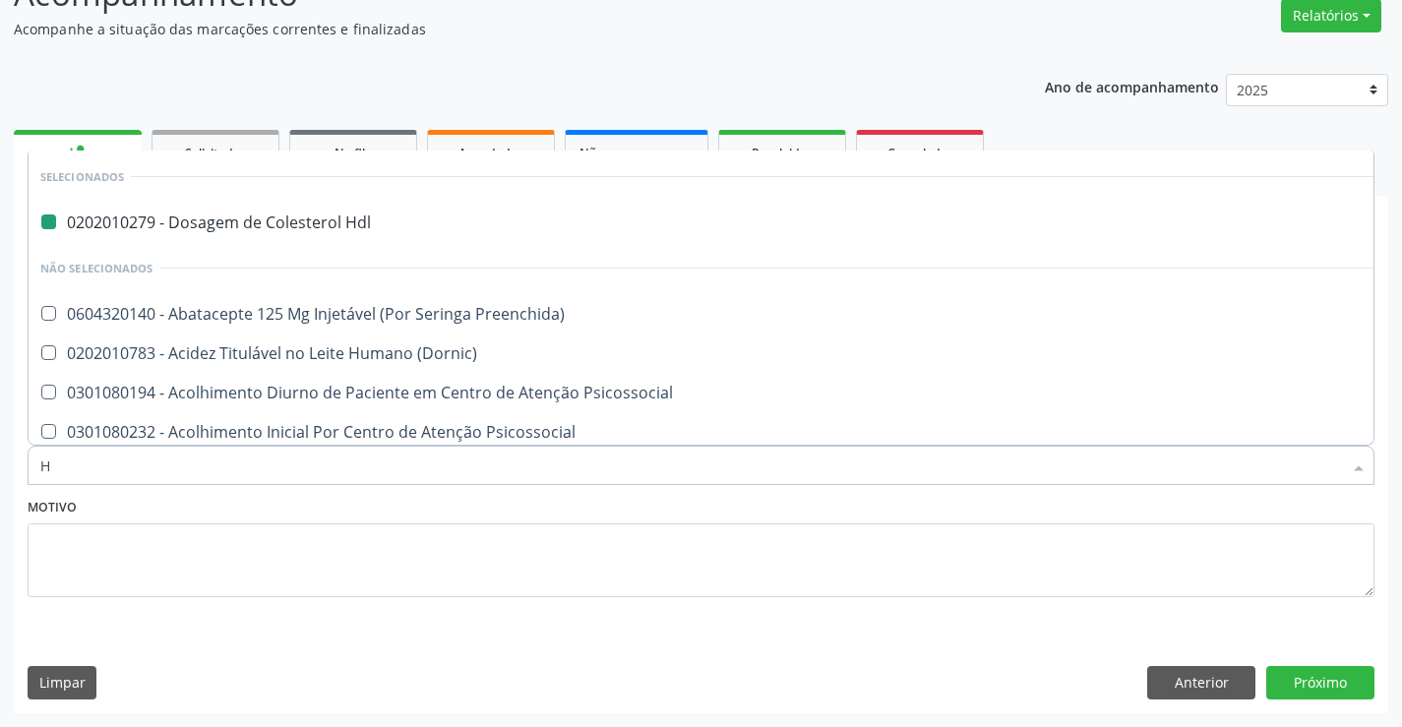
type input "HE"
checkbox Hdl "false"
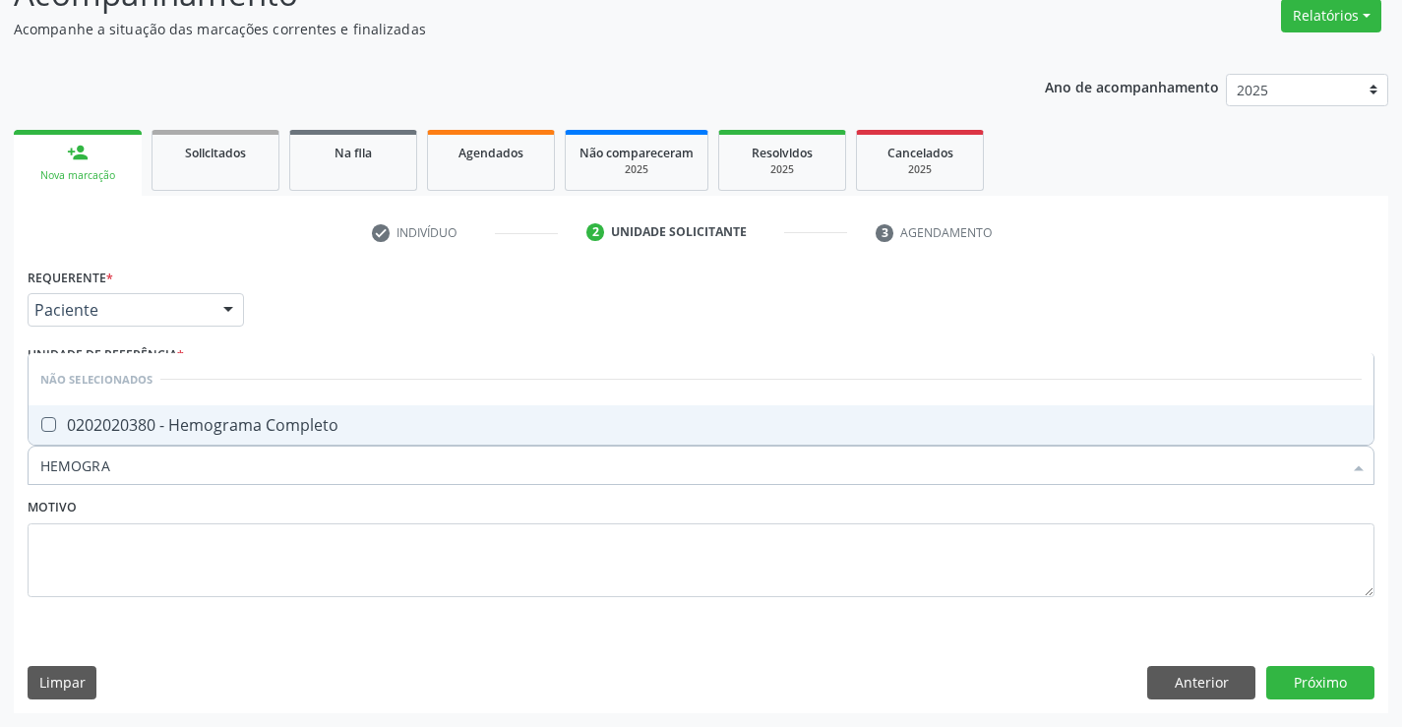
type input "HEMOGRAM"
click at [144, 418] on div "0202020380 - Hemograma Completo" at bounding box center [700, 425] width 1321 height 16
checkbox Completo "true"
click at [97, 543] on textarea at bounding box center [701, 560] width 1347 height 75
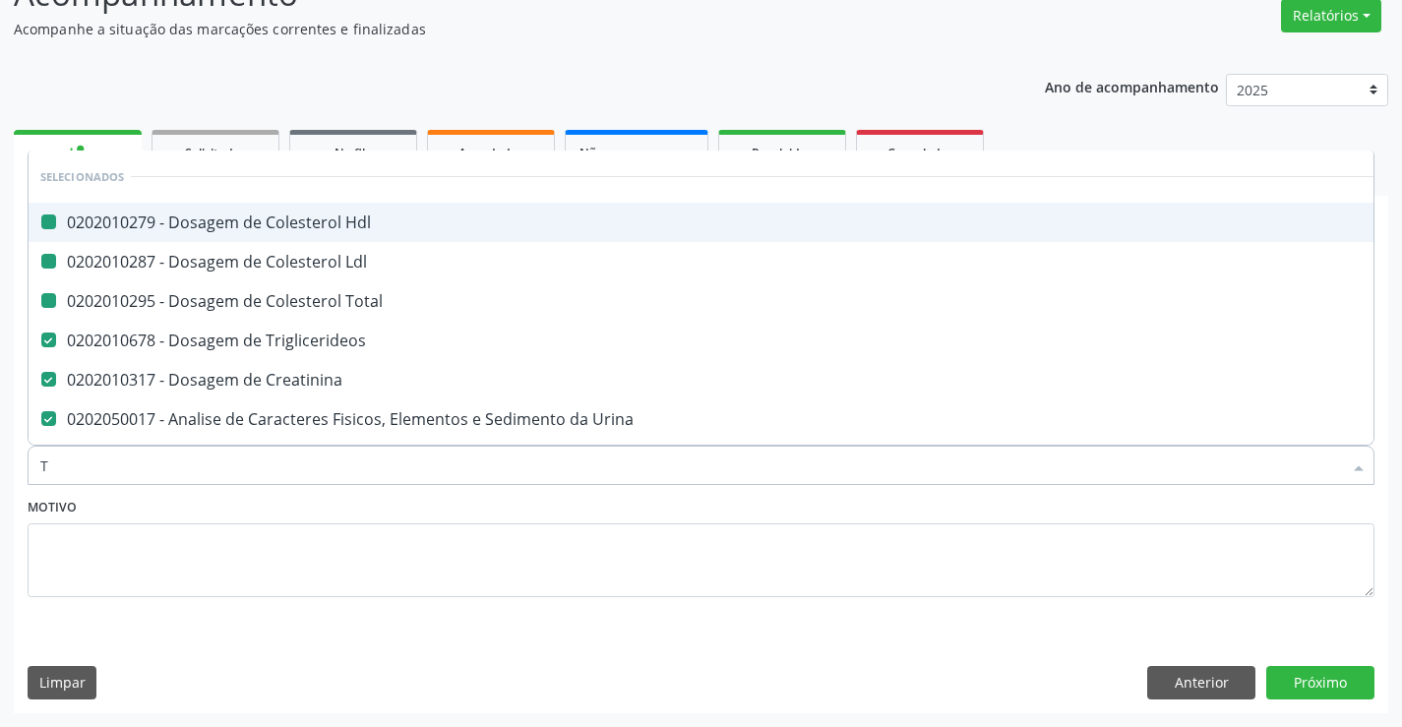
type input "TG"
checkbox Hdl "false"
checkbox Ldl "false"
checkbox Total "false"
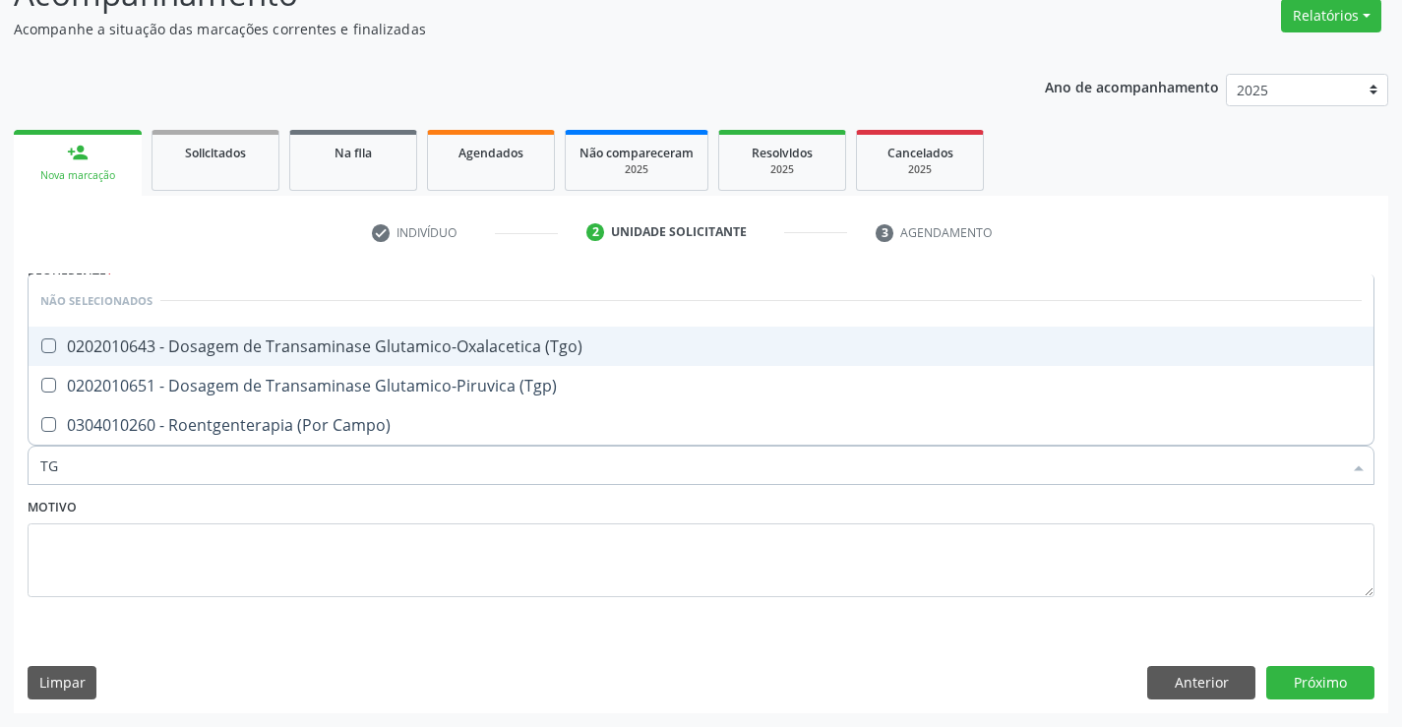
type input "TGO"
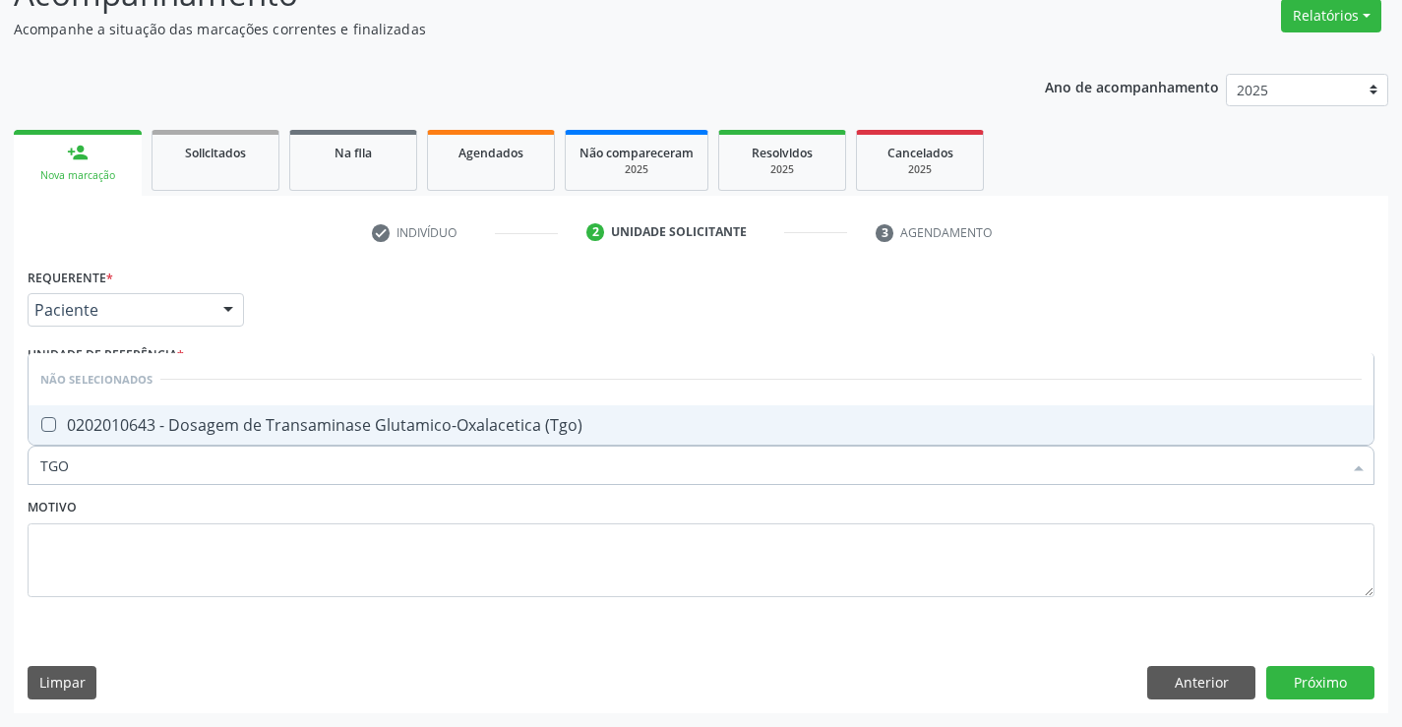
click at [62, 427] on div "0202010643 - Dosagem de Transaminase Glutamico-Oxalacetica (Tgo)" at bounding box center [700, 425] width 1321 height 16
checkbox \(Tgo\) "true"
click at [52, 547] on textarea at bounding box center [701, 560] width 1347 height 75
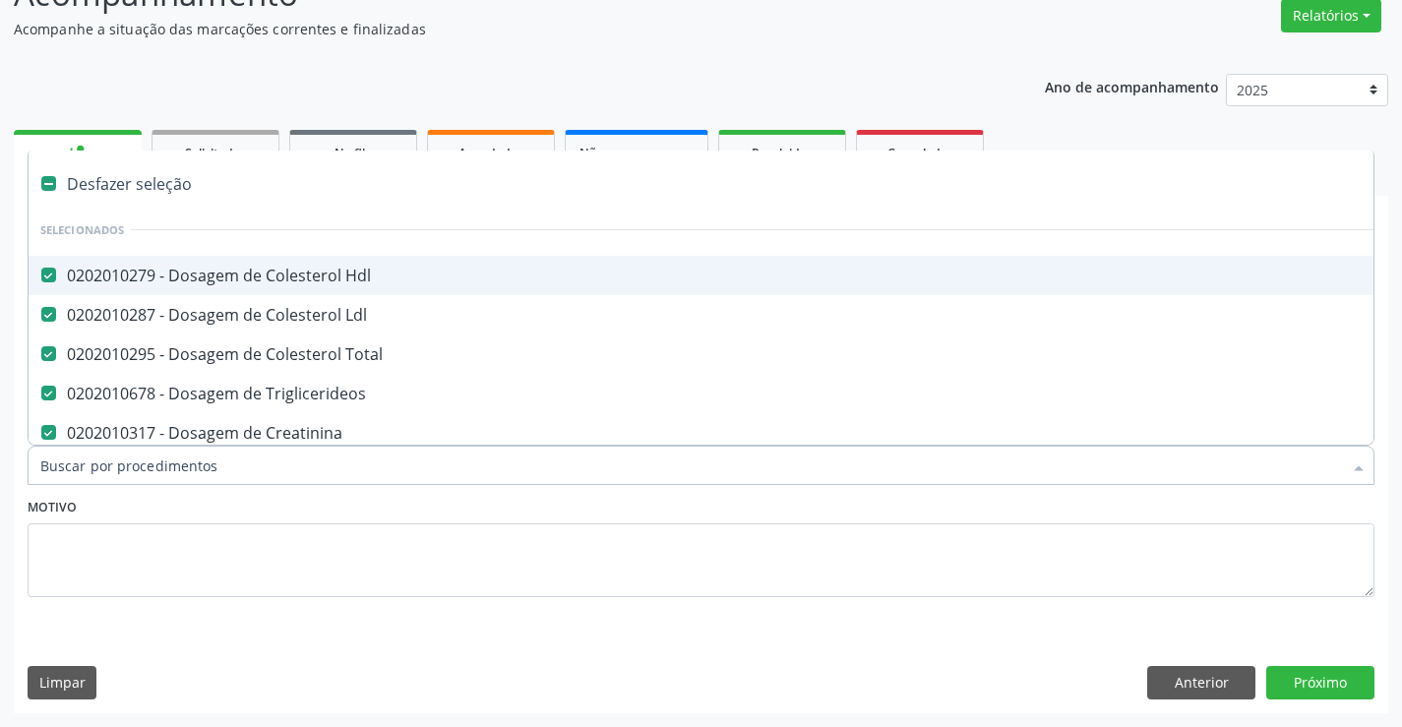
type input "T"
checkbox \(Tgo\) "false"
type input "TG"
checkbox Total "false"
checkbox Triglicerideos "false"
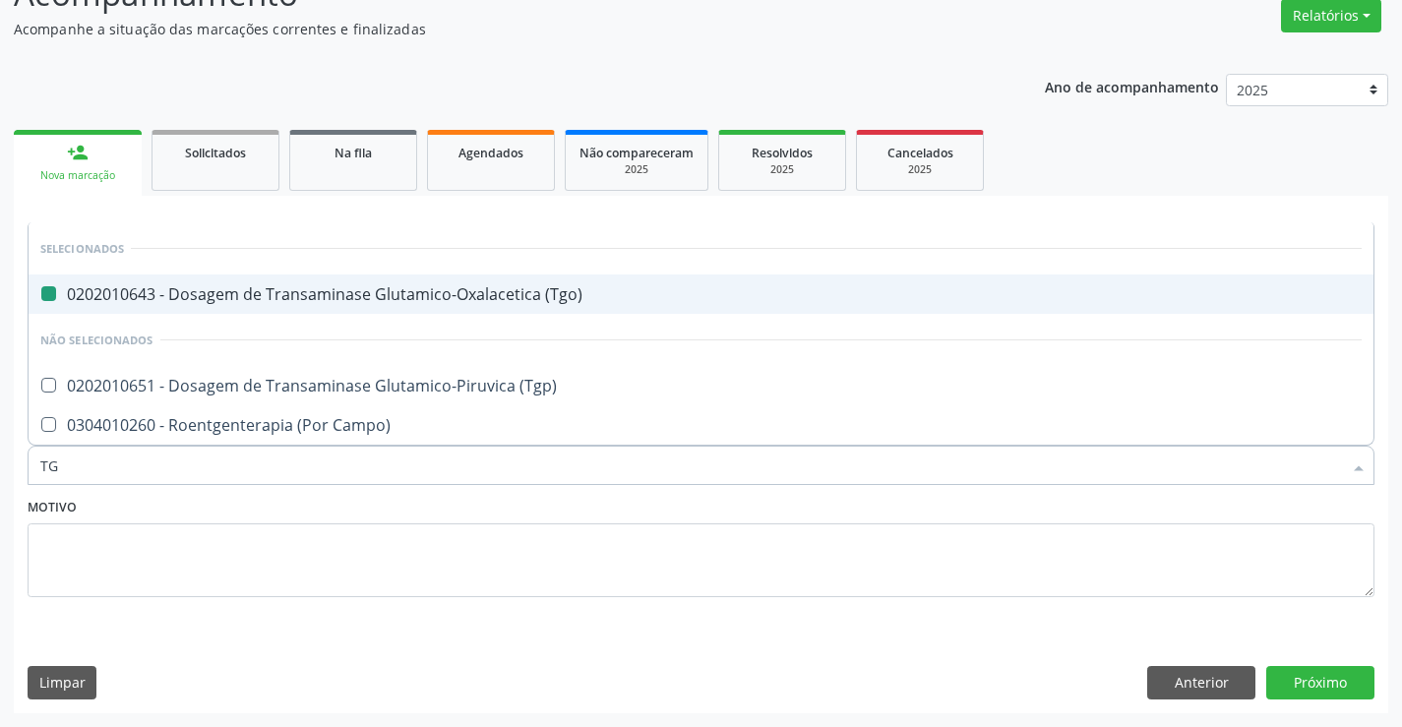
type input "TGP"
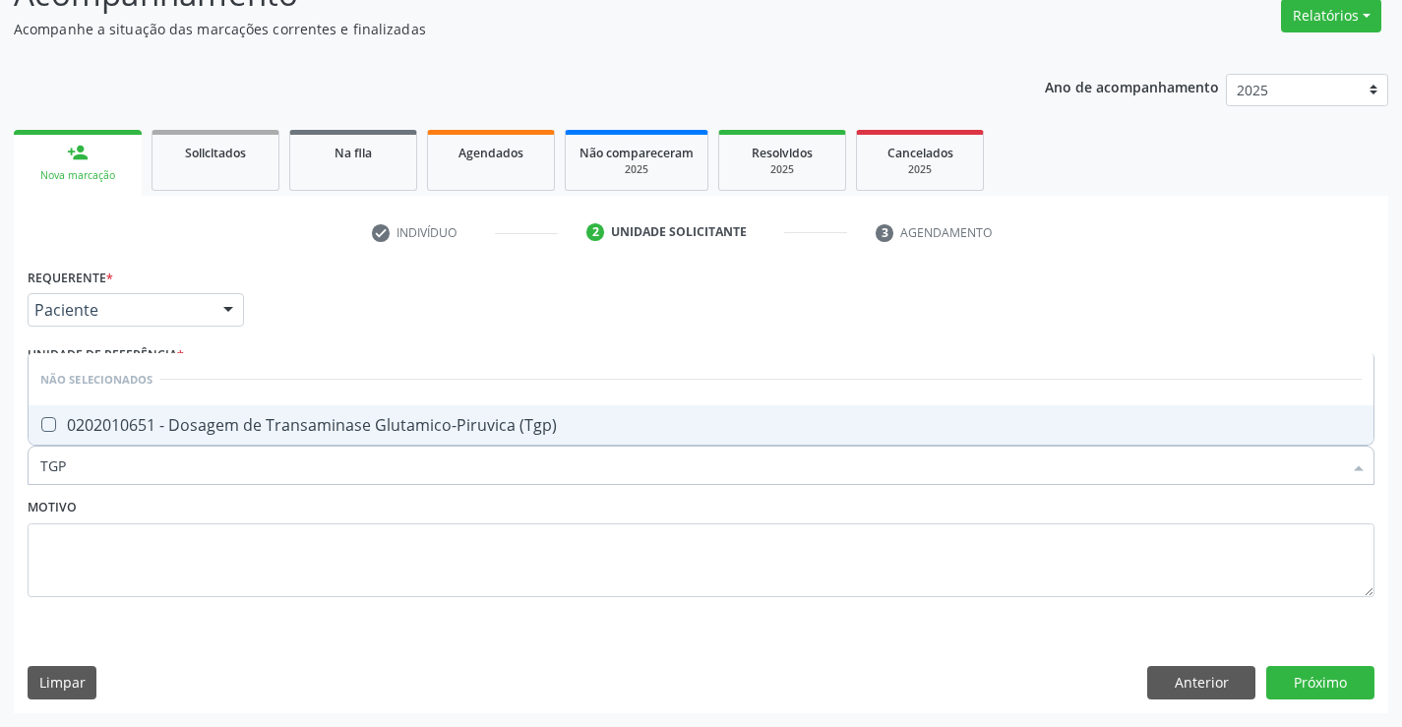
click at [90, 417] on div "0202010651 - Dosagem de Transaminase Glutamico-Piruvica (Tgp)" at bounding box center [700, 425] width 1321 height 16
checkbox \(Tgp\) "true"
drag, startPoint x: 84, startPoint y: 545, endPoint x: 103, endPoint y: 489, distance: 59.4
click at [86, 545] on textarea at bounding box center [701, 560] width 1347 height 75
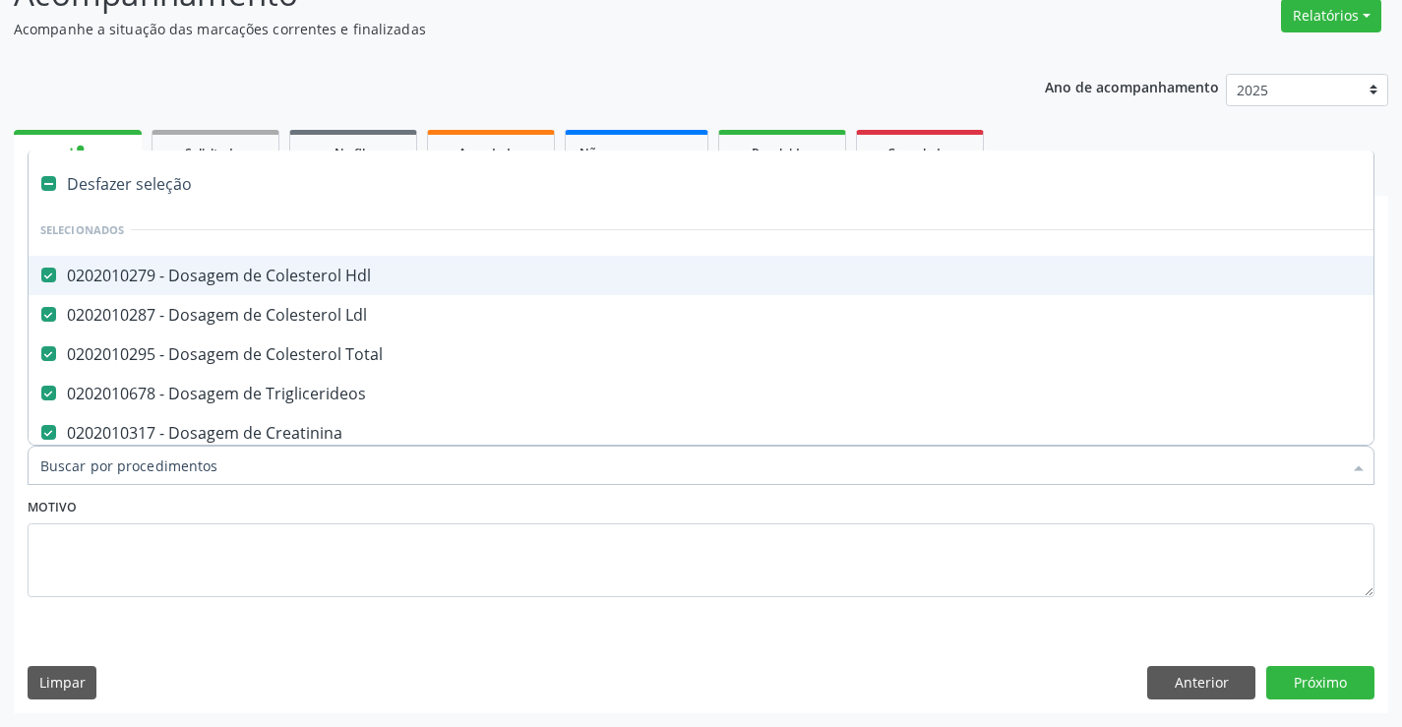
type input "U"
checkbox Urina "false"
checkbox Ureia "false"
checkbox Glicose "false"
checkbox Completo "false"
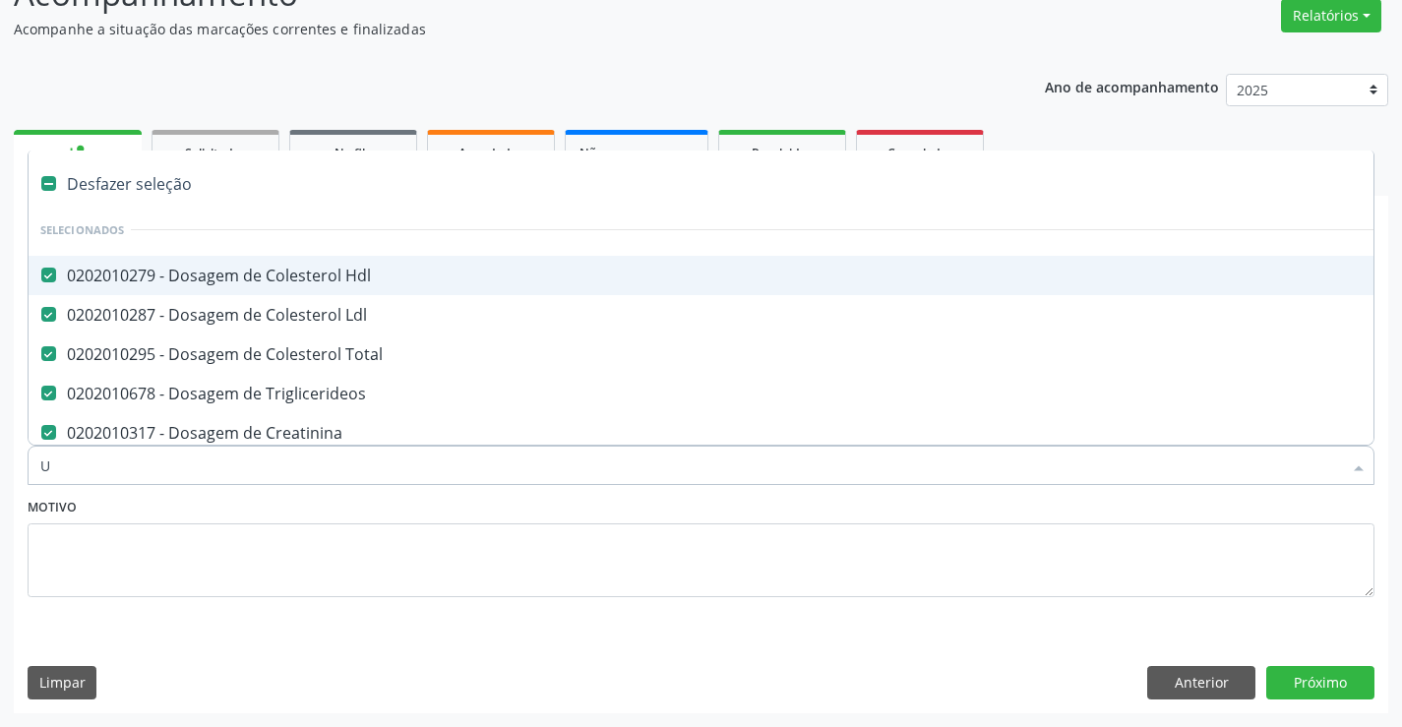
checkbox \(Tgo\) "false"
checkbox \(Tgp\) "false"
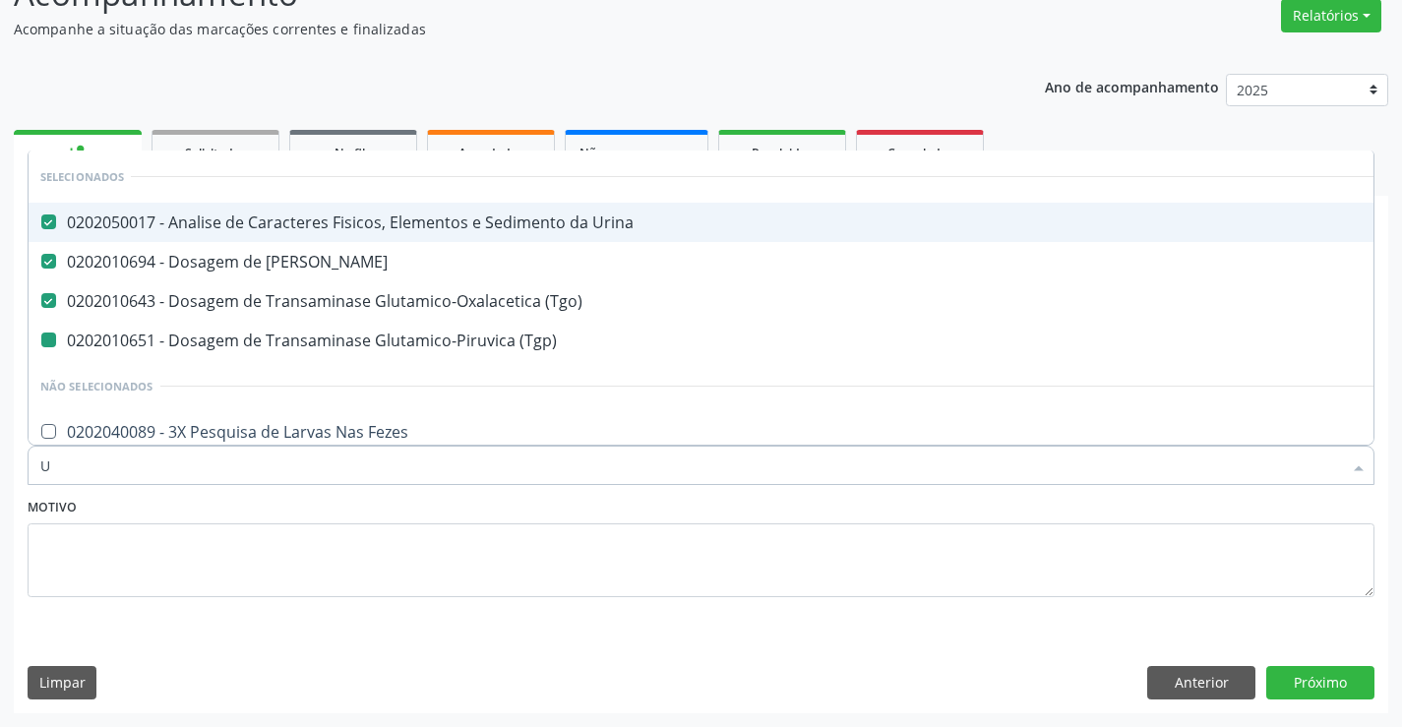
type input "UR"
checkbox \(Tgp\) "false"
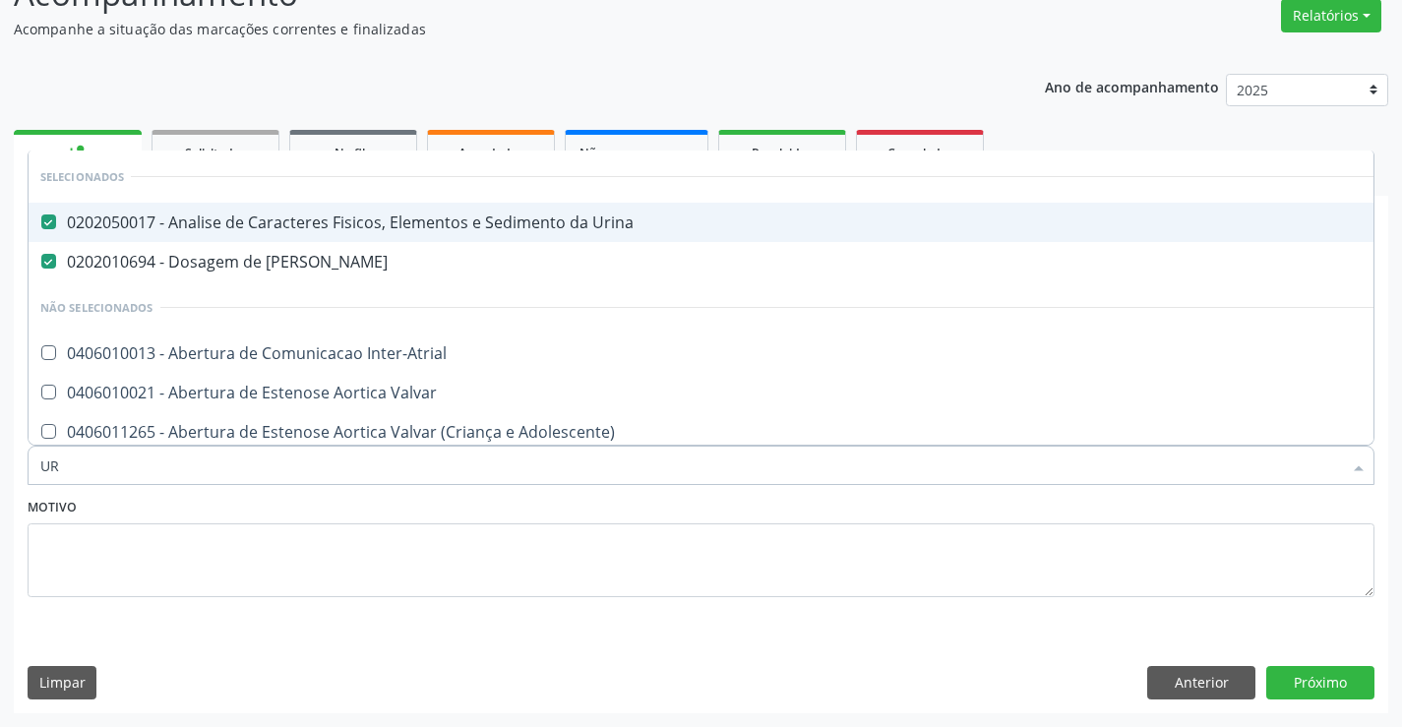
type input "URI"
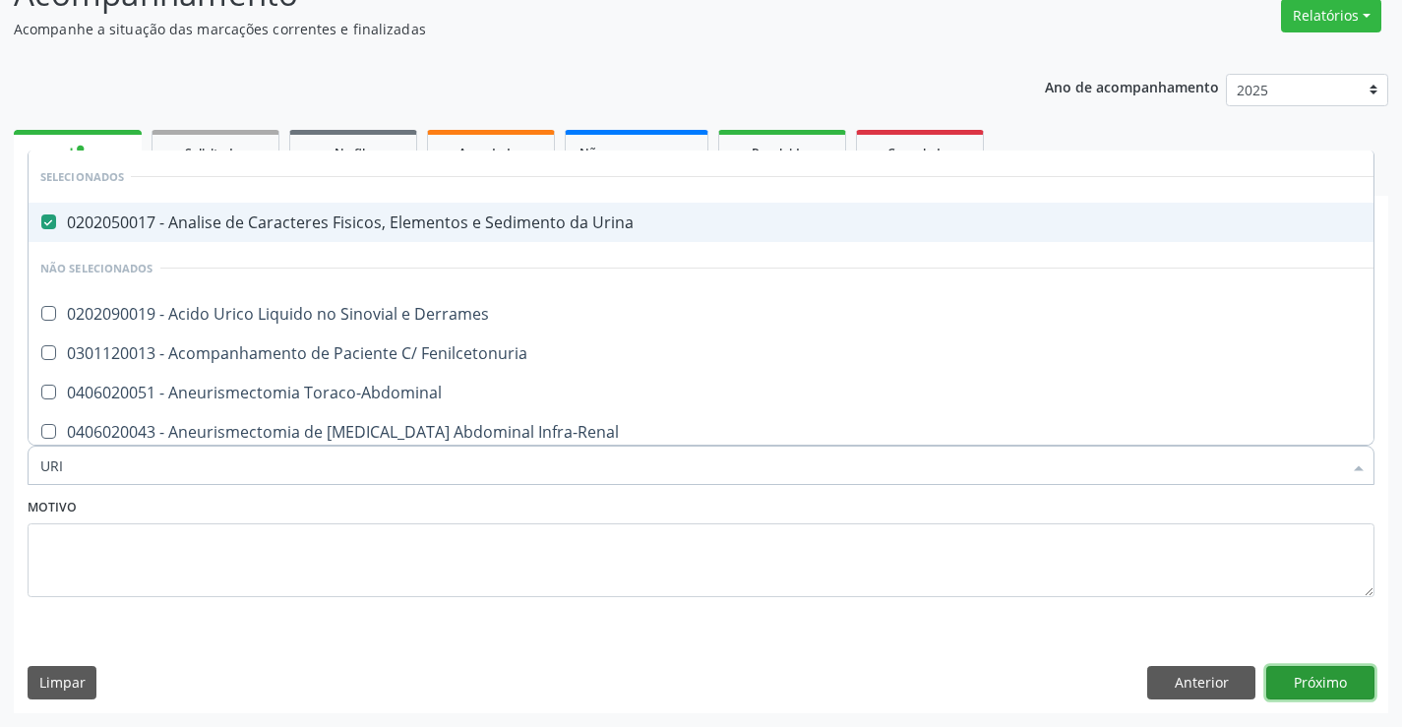
click at [1319, 692] on button "Próximo" at bounding box center [1320, 682] width 108 height 33
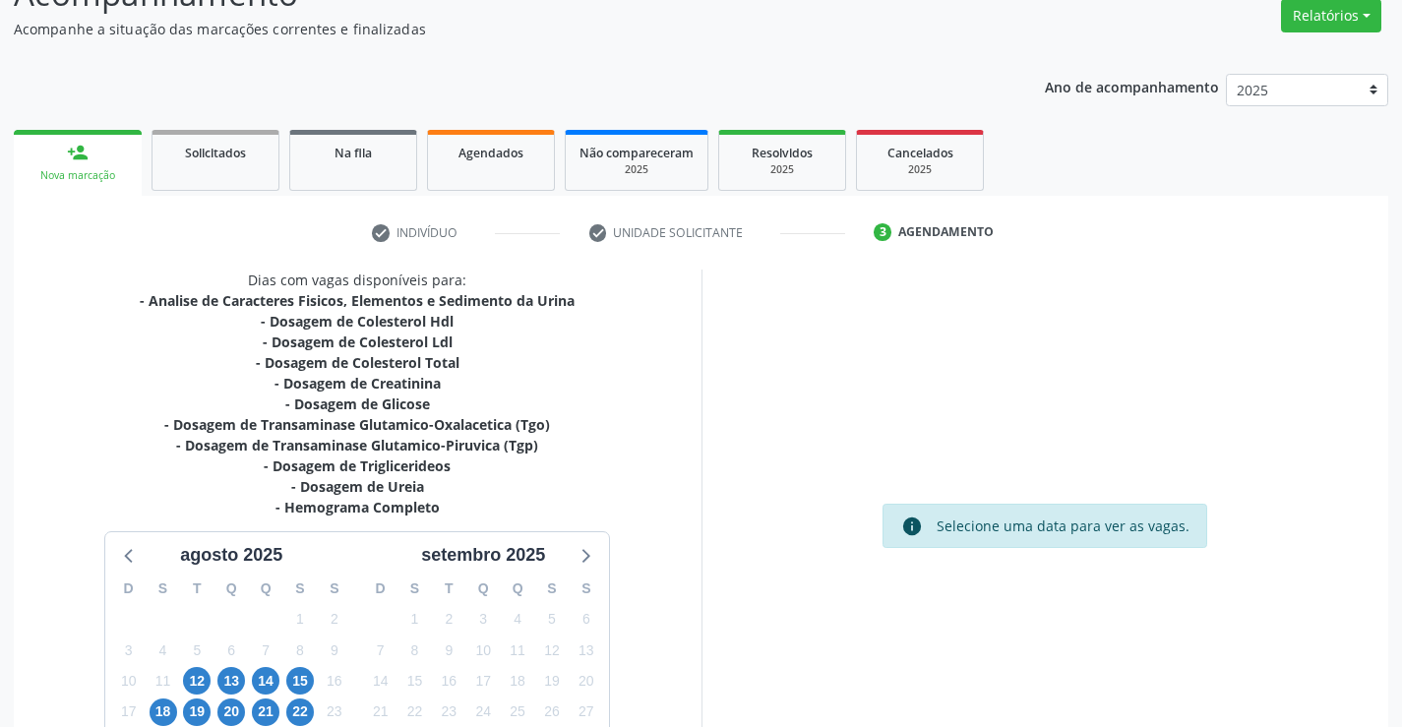
scroll to position [335, 0]
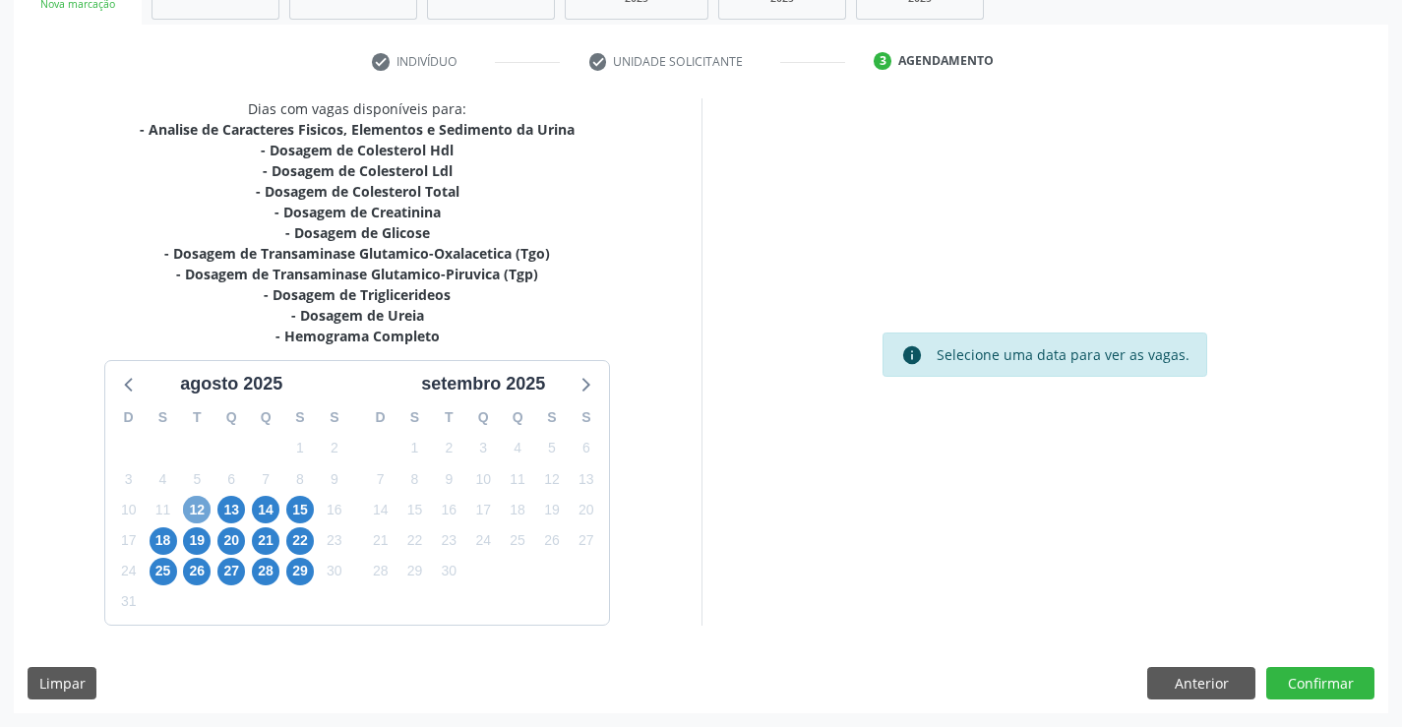
click at [192, 514] on span "12" at bounding box center [197, 510] width 28 height 28
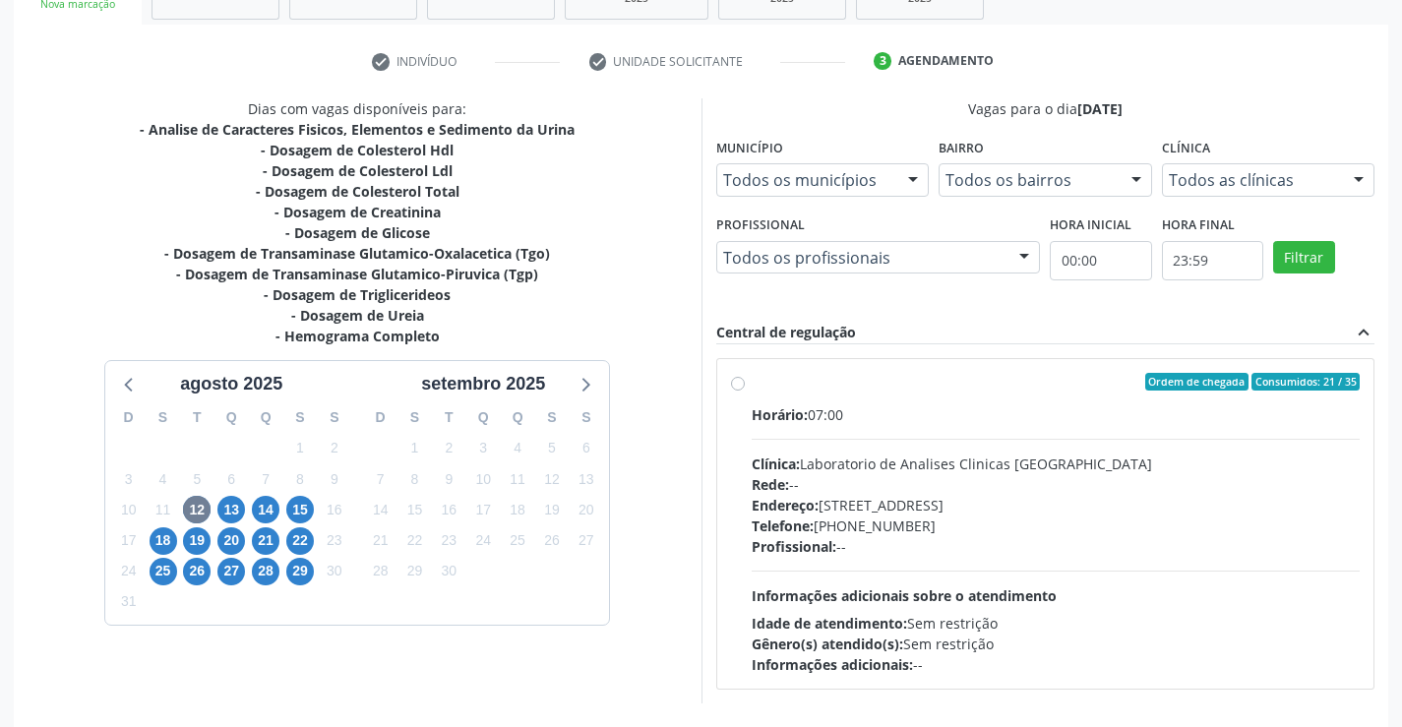
drag, startPoint x: 1401, startPoint y: 318, endPoint x: 1394, endPoint y: 478, distance: 160.5
click at [1394, 478] on div "Acompanhamento Acompanhe a situação das marcações correntes e finalizadas Relat…" at bounding box center [701, 289] width 1402 height 1032
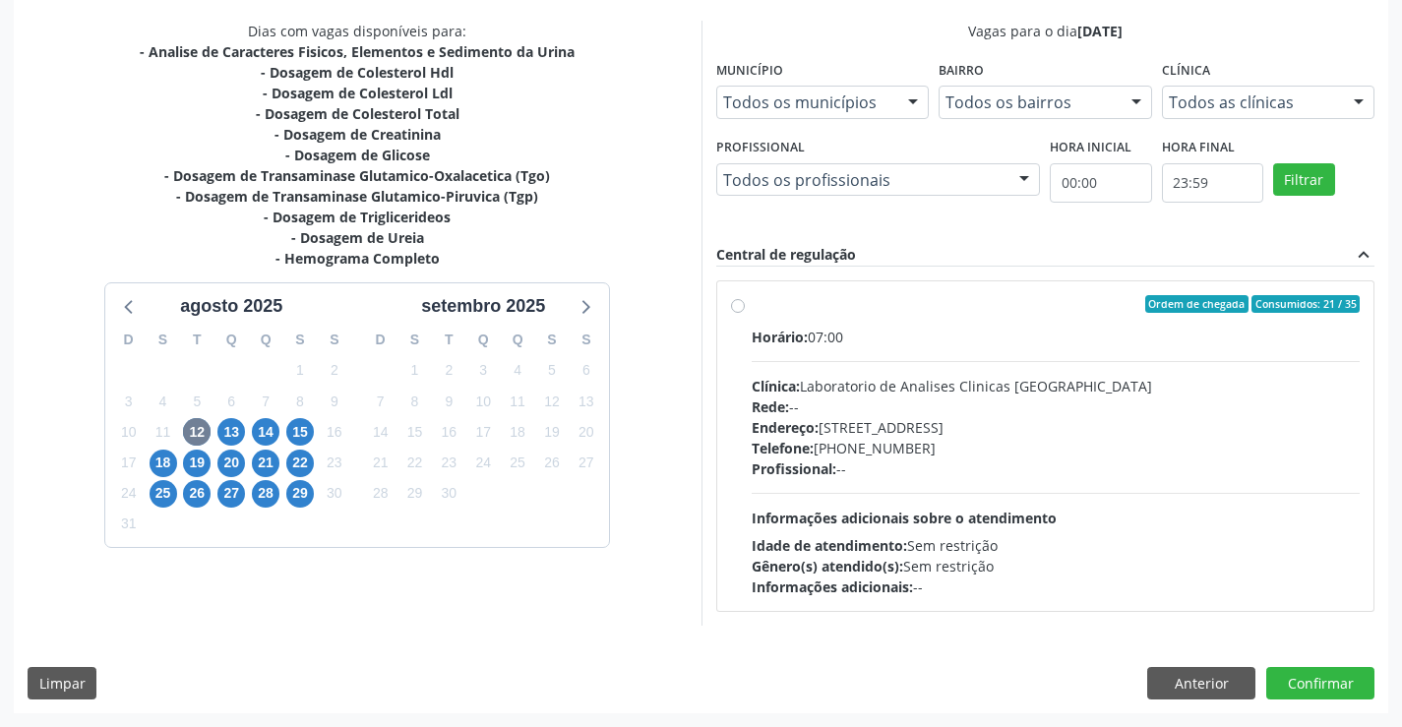
click at [750, 311] on div "Ordem de chegada Consumidos: 21 / 35 Horário: 07:00 Clínica: Laboratorio de Ana…" at bounding box center [1046, 446] width 630 height 302
radio input "true"
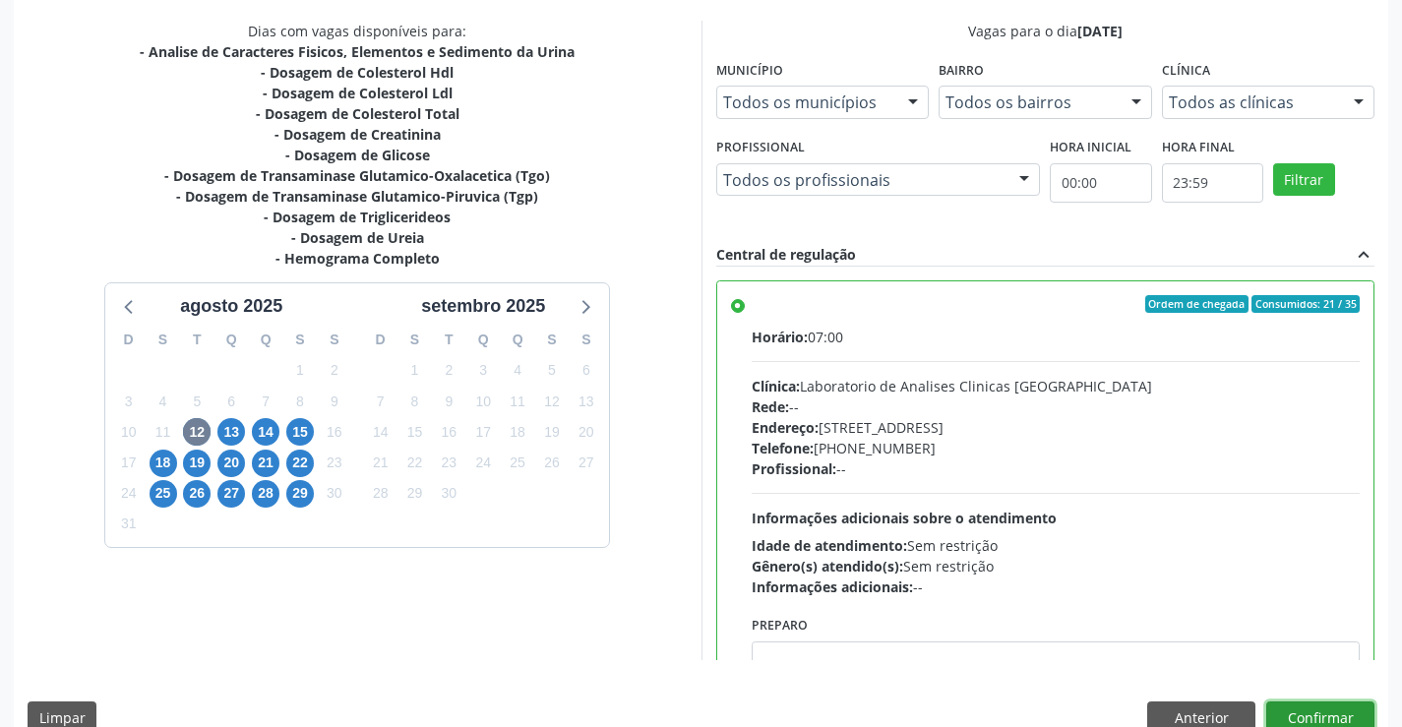
click at [1286, 706] on button "Confirmar" at bounding box center [1320, 717] width 108 height 33
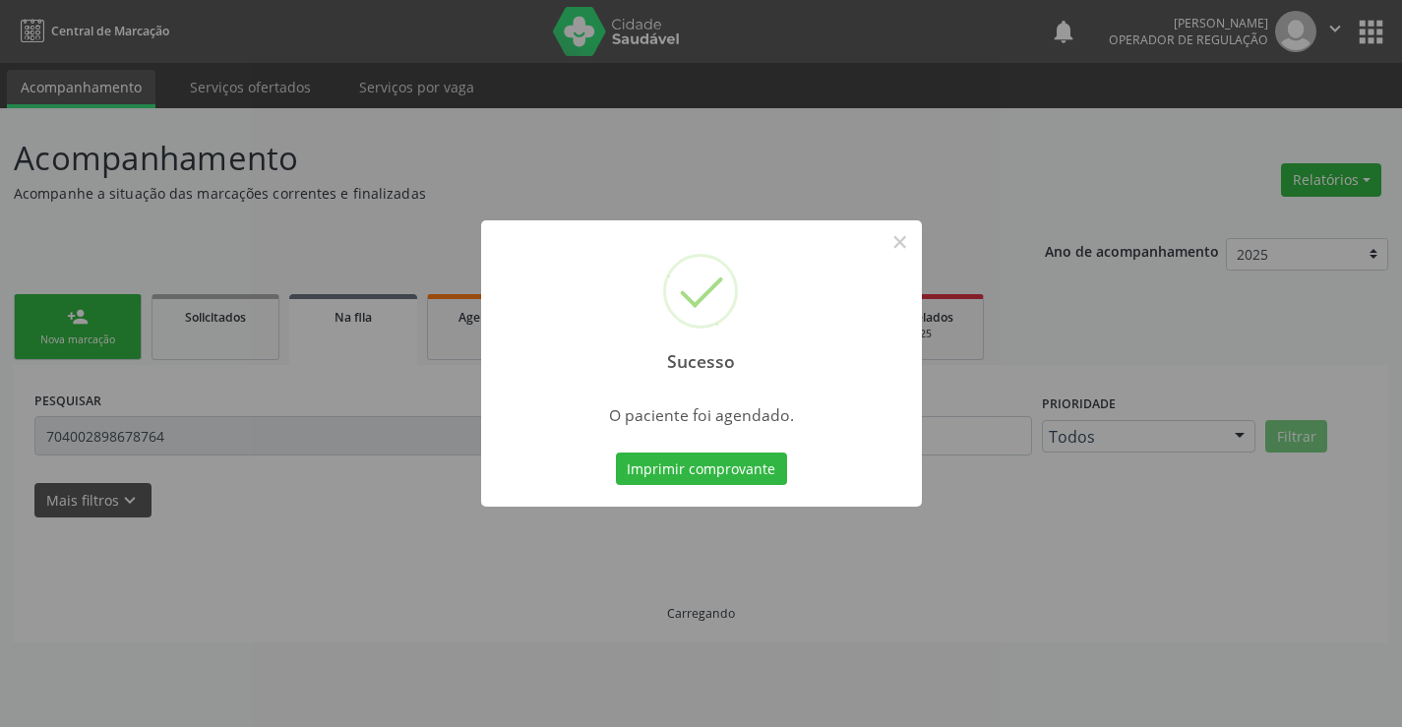
scroll to position [0, 0]
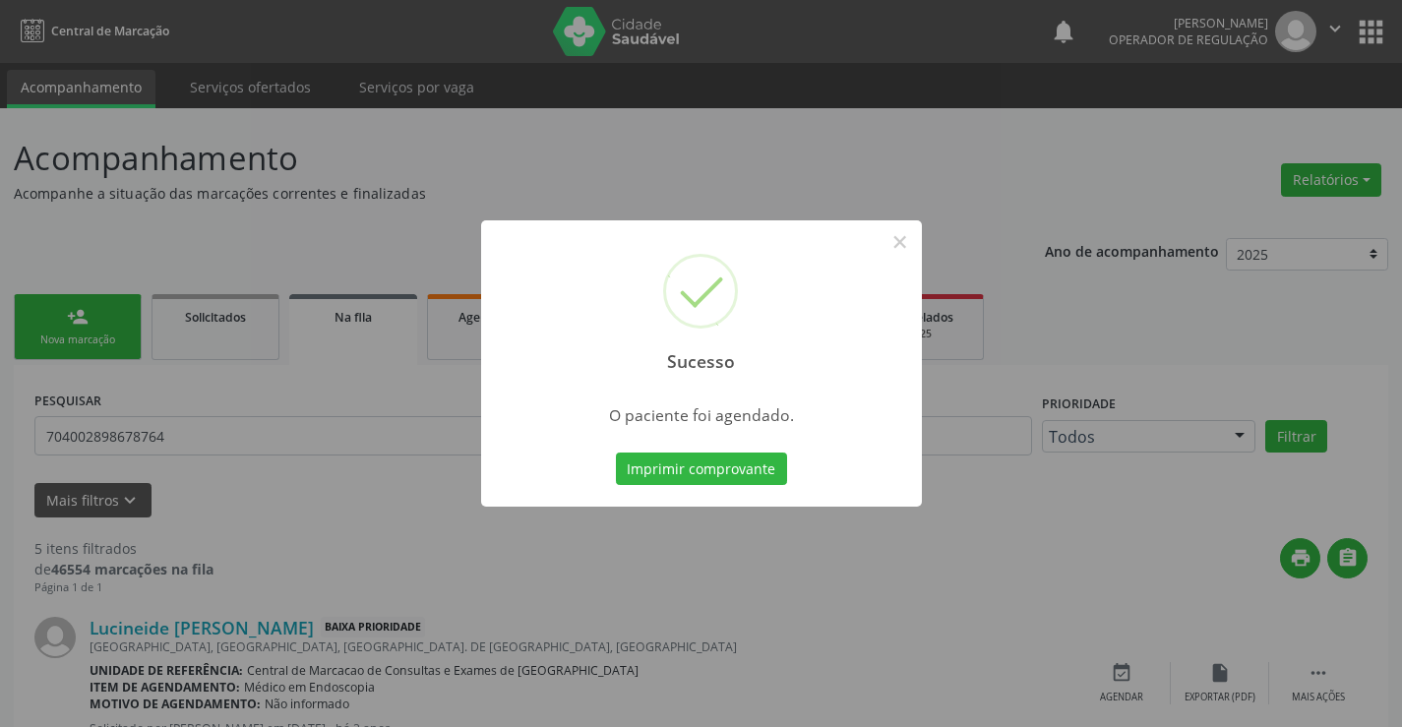
click at [646, 486] on div "Imprimir comprovante Cancel" at bounding box center [701, 469] width 180 height 41
click at [669, 471] on button "Imprimir comprovante" at bounding box center [701, 469] width 171 height 33
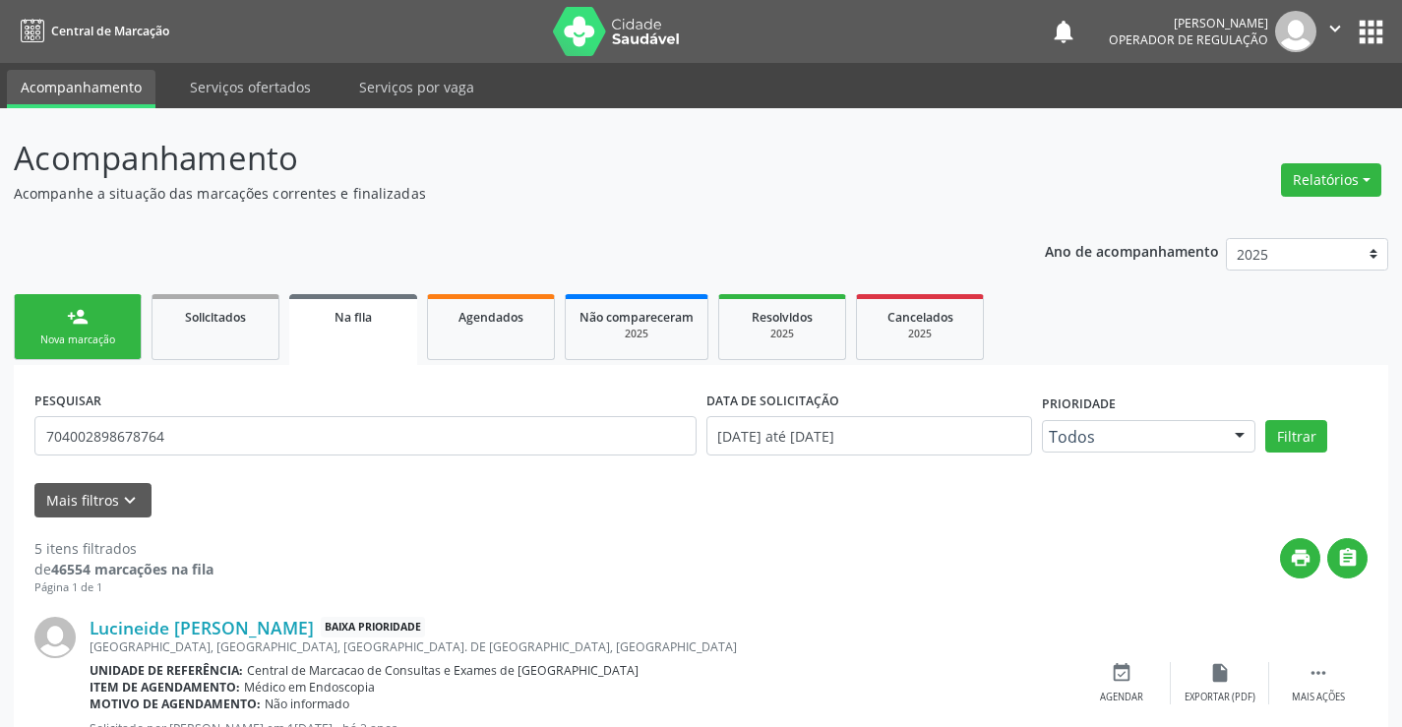
click at [76, 349] on link "person_add Nova marcação" at bounding box center [78, 327] width 128 height 66
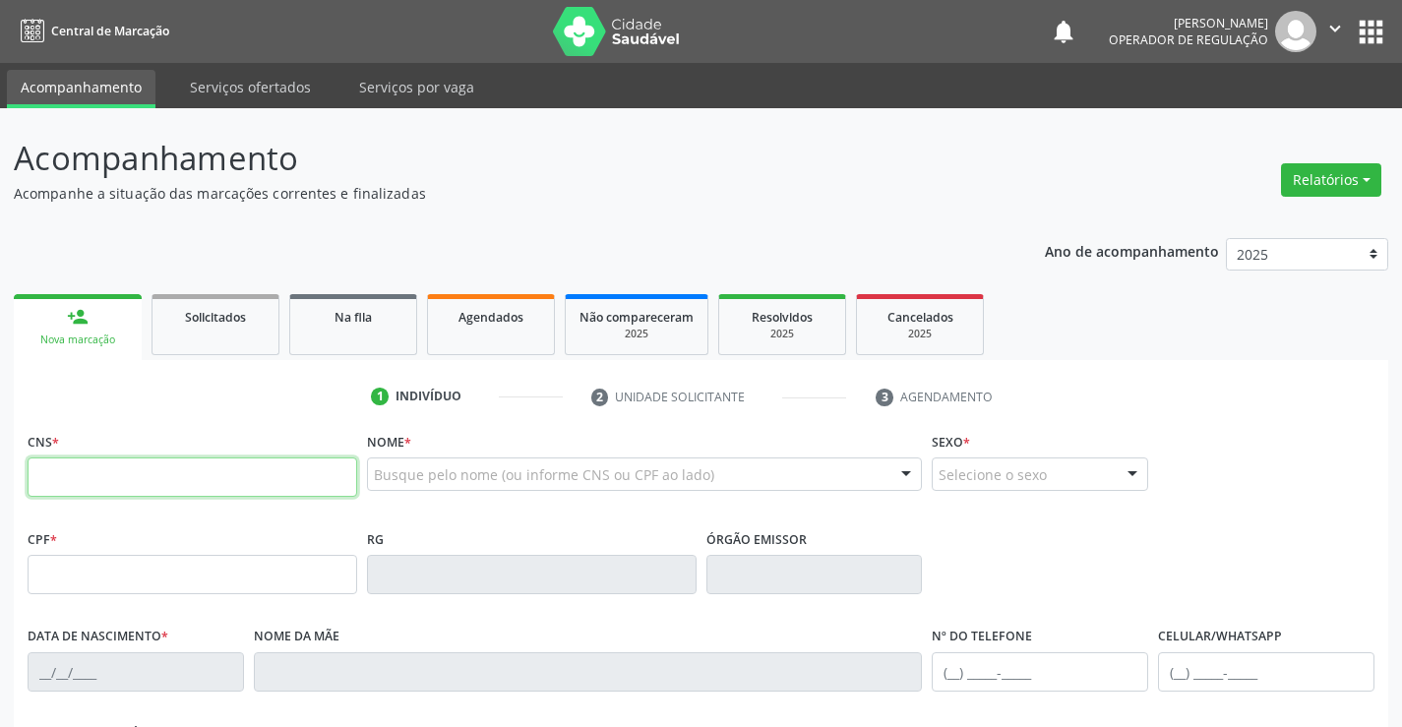
click at [73, 466] on input "text" at bounding box center [193, 476] width 330 height 39
click at [71, 493] on input "text" at bounding box center [193, 476] width 330 height 39
type input "702 6022 1772 6744"
type input "1265545286"
type input "22/08/1978"
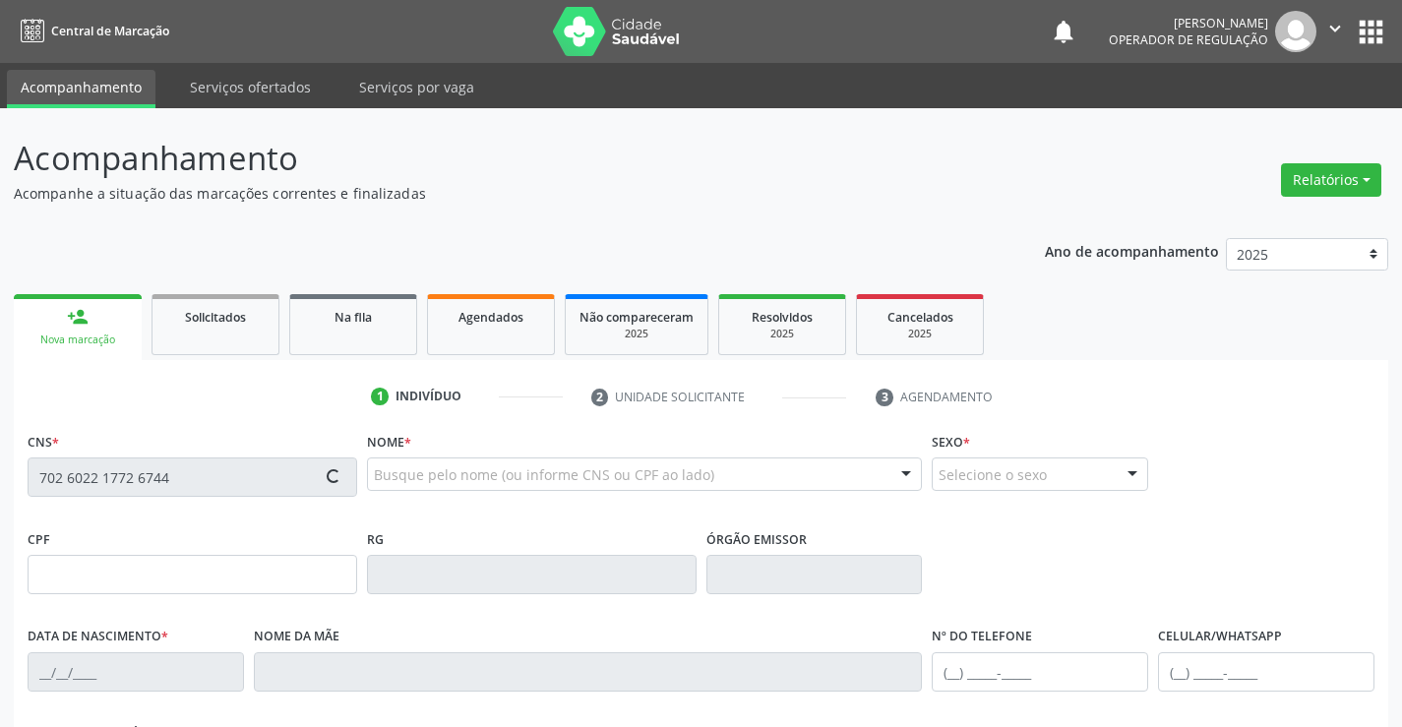
type input "(74) 98190-8816"
type input "S/N"
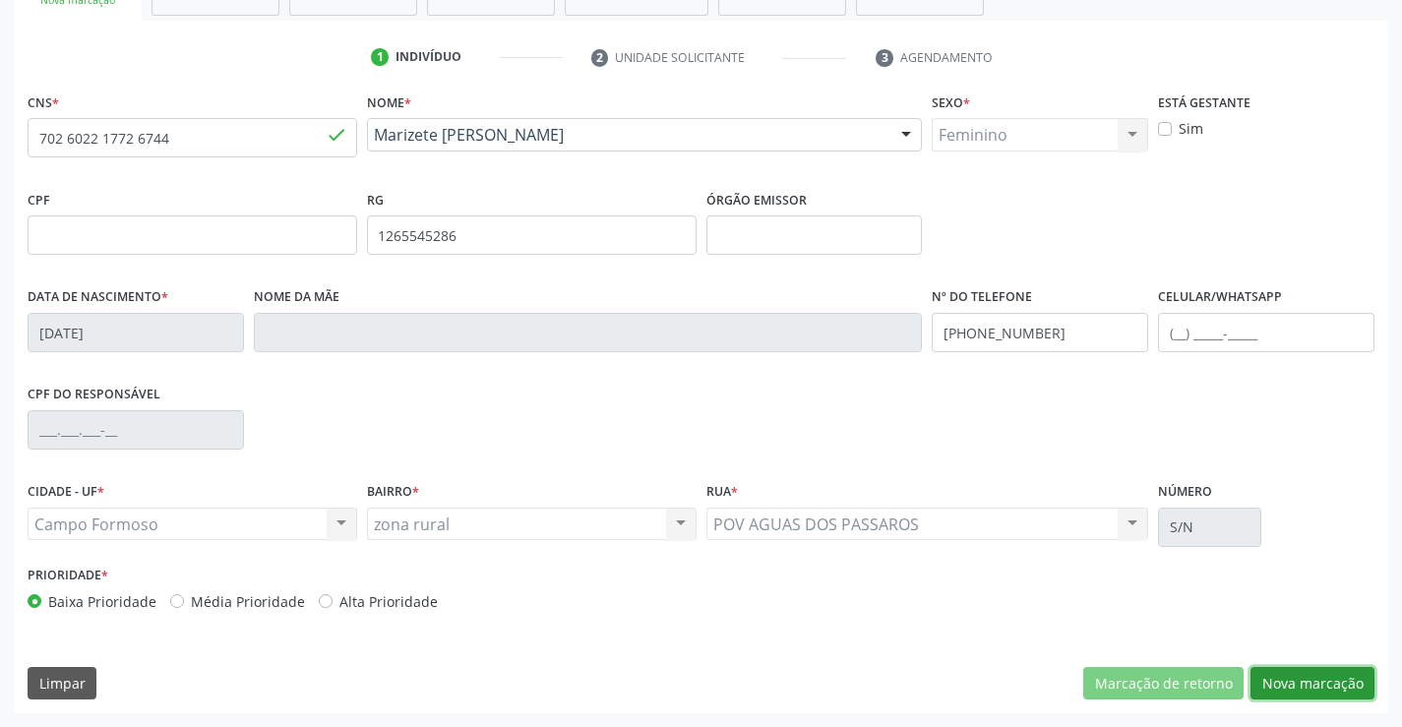
click at [1303, 693] on button "Nova marcação" at bounding box center [1312, 683] width 124 height 33
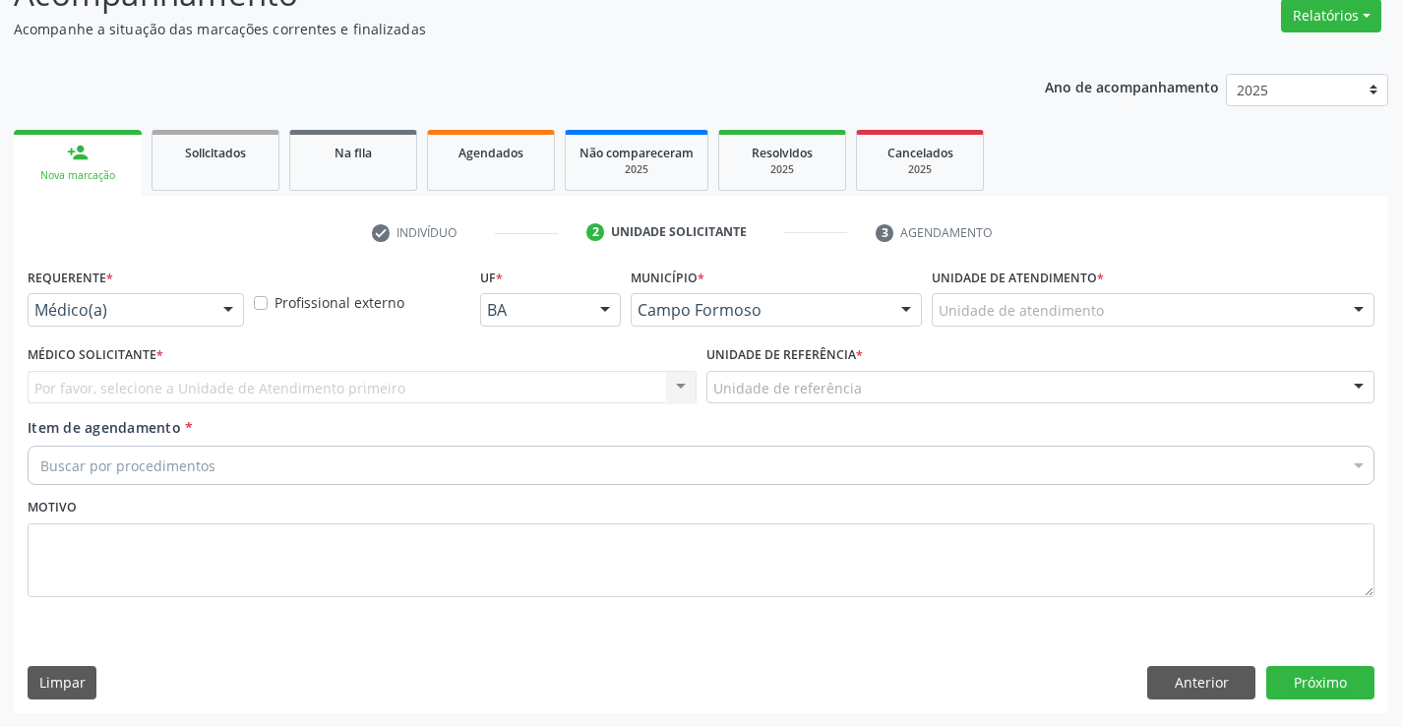
scroll to position [164, 0]
click at [229, 314] on div at bounding box center [228, 310] width 30 height 33
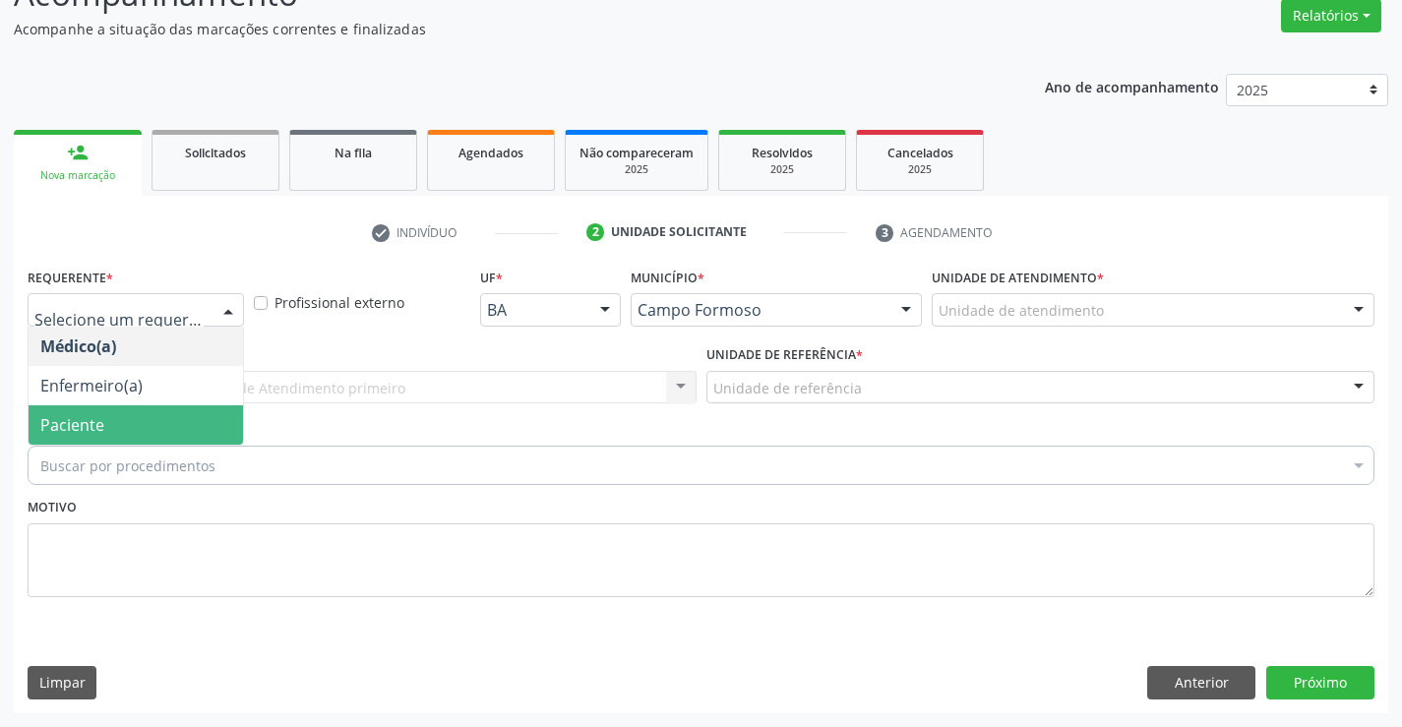
click at [162, 417] on span "Paciente" at bounding box center [136, 424] width 214 height 39
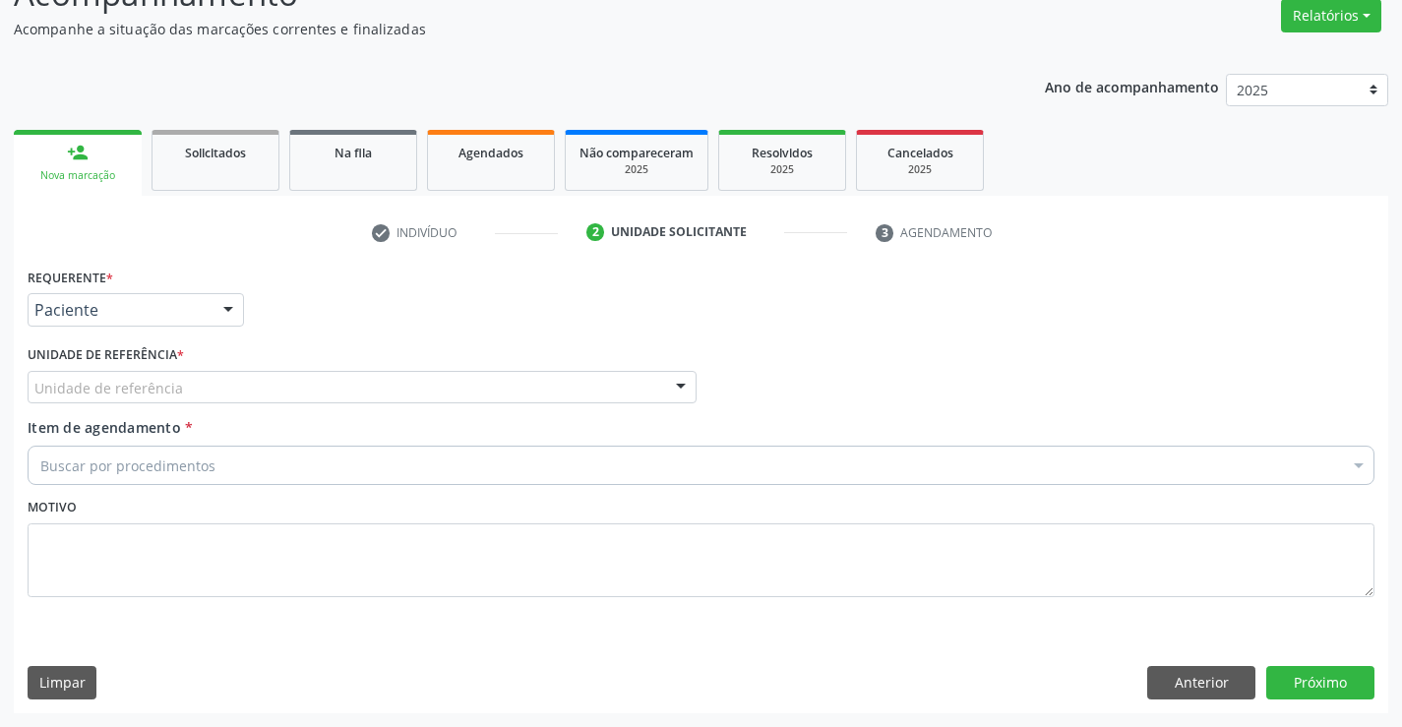
click at [666, 386] on div at bounding box center [681, 388] width 30 height 33
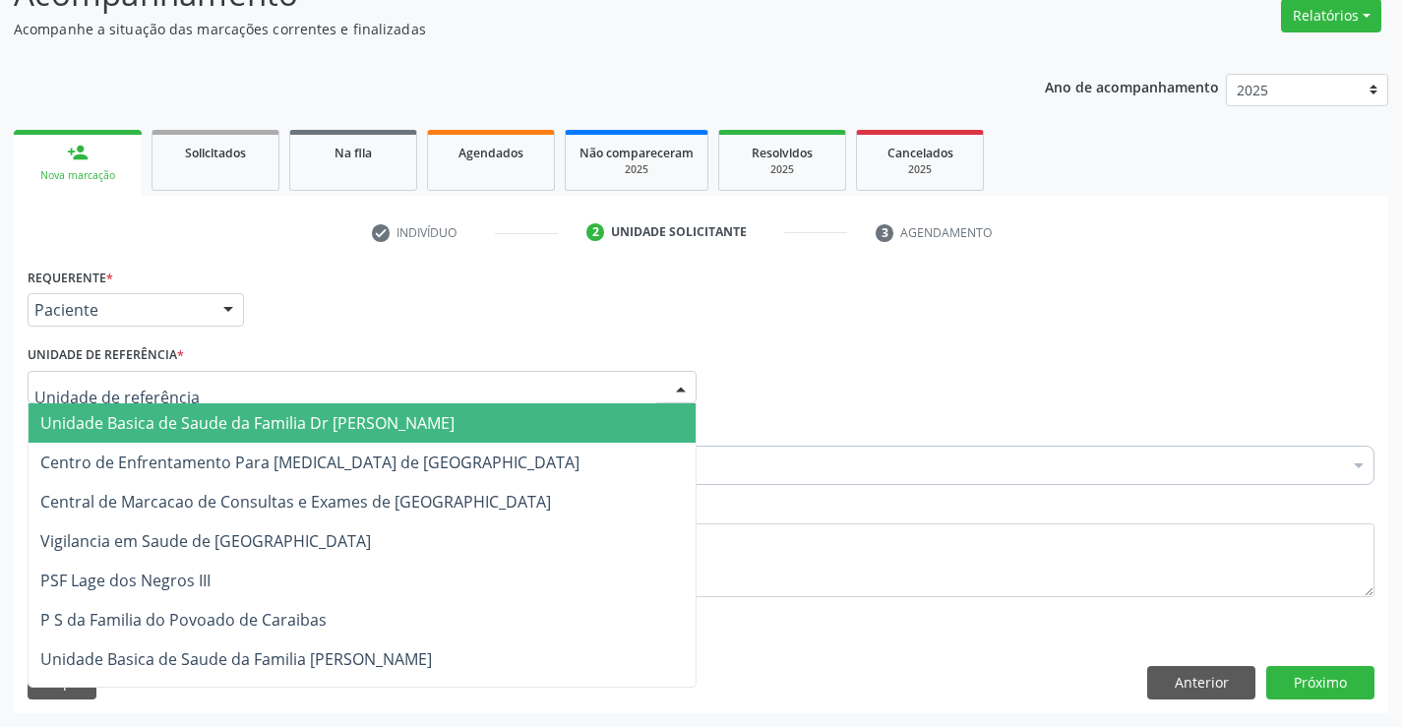
drag, startPoint x: 520, startPoint y: 427, endPoint x: 401, endPoint y: 470, distance: 126.7
click at [519, 427] on span "Unidade Basica de Saude da Familia Dr [PERSON_NAME]" at bounding box center [362, 422] width 667 height 39
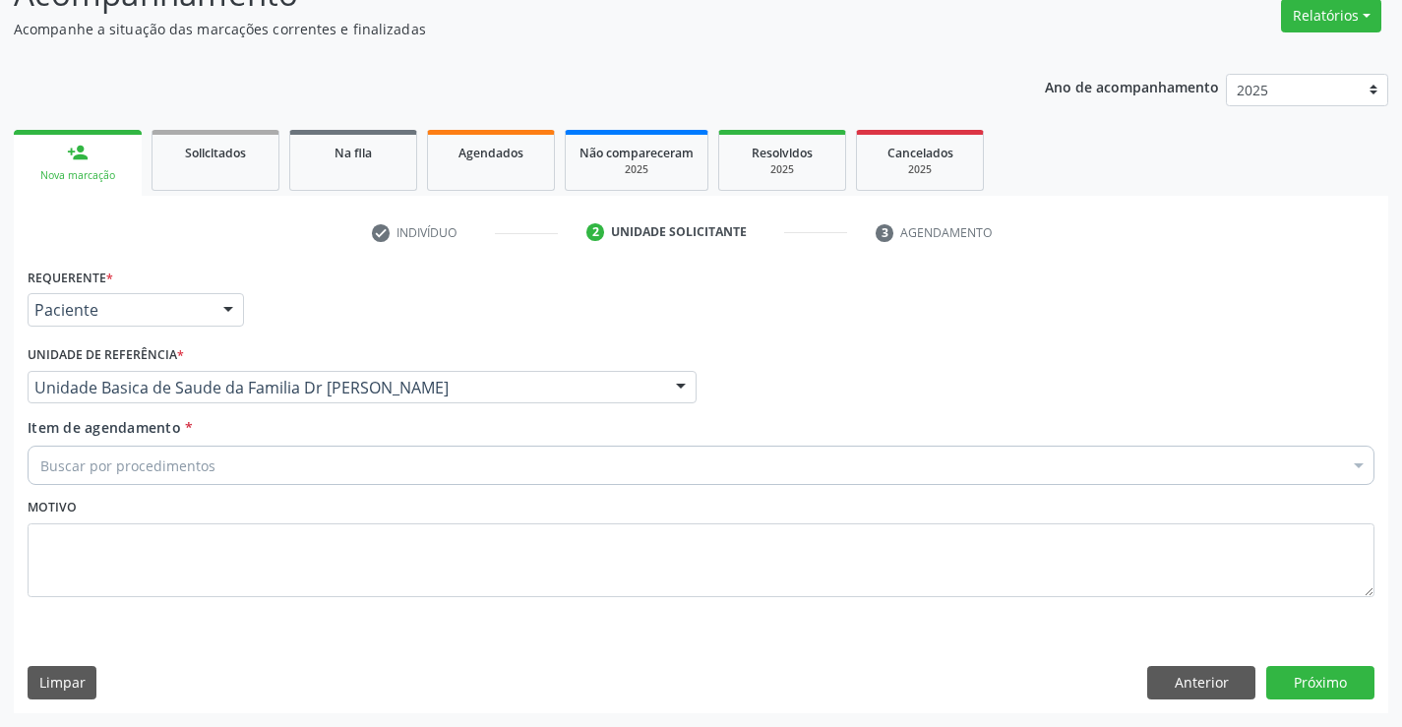
click at [398, 471] on div "Buscar por procedimentos" at bounding box center [701, 465] width 1347 height 39
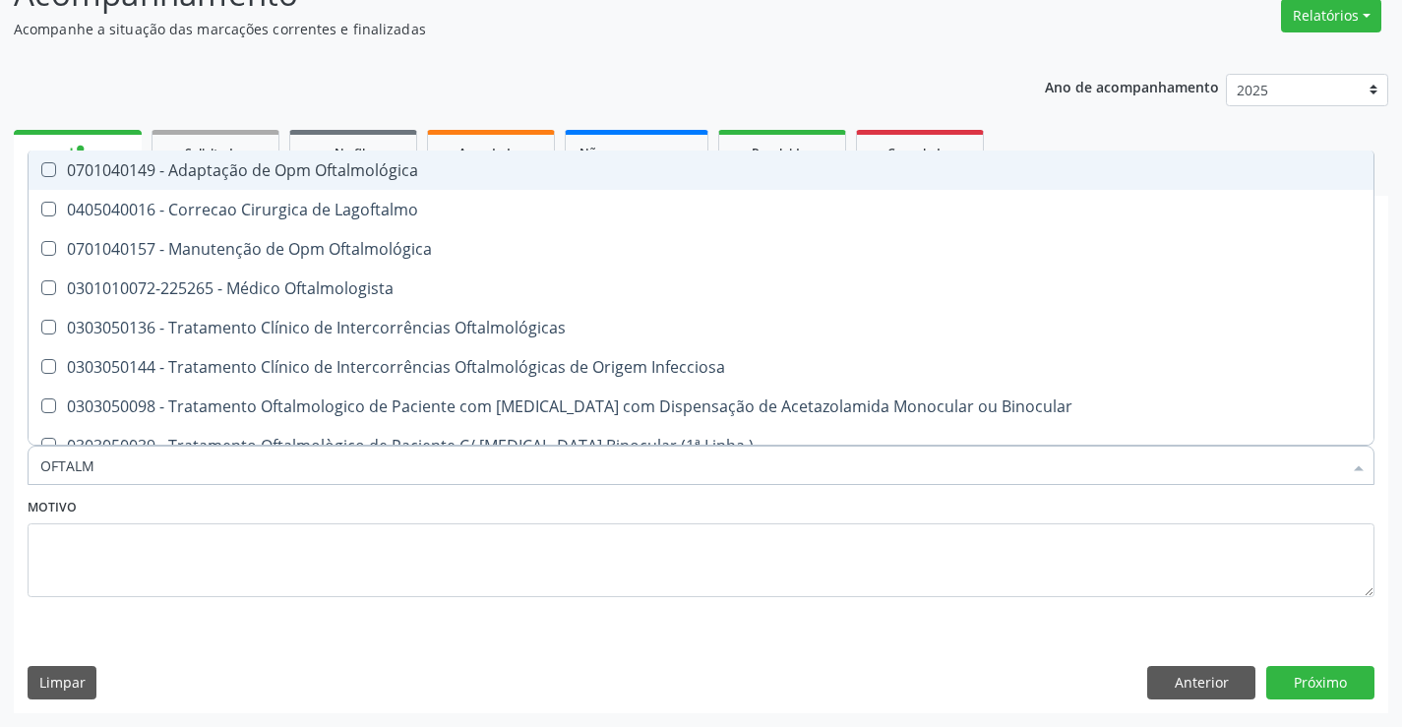
type input "OFTALMO"
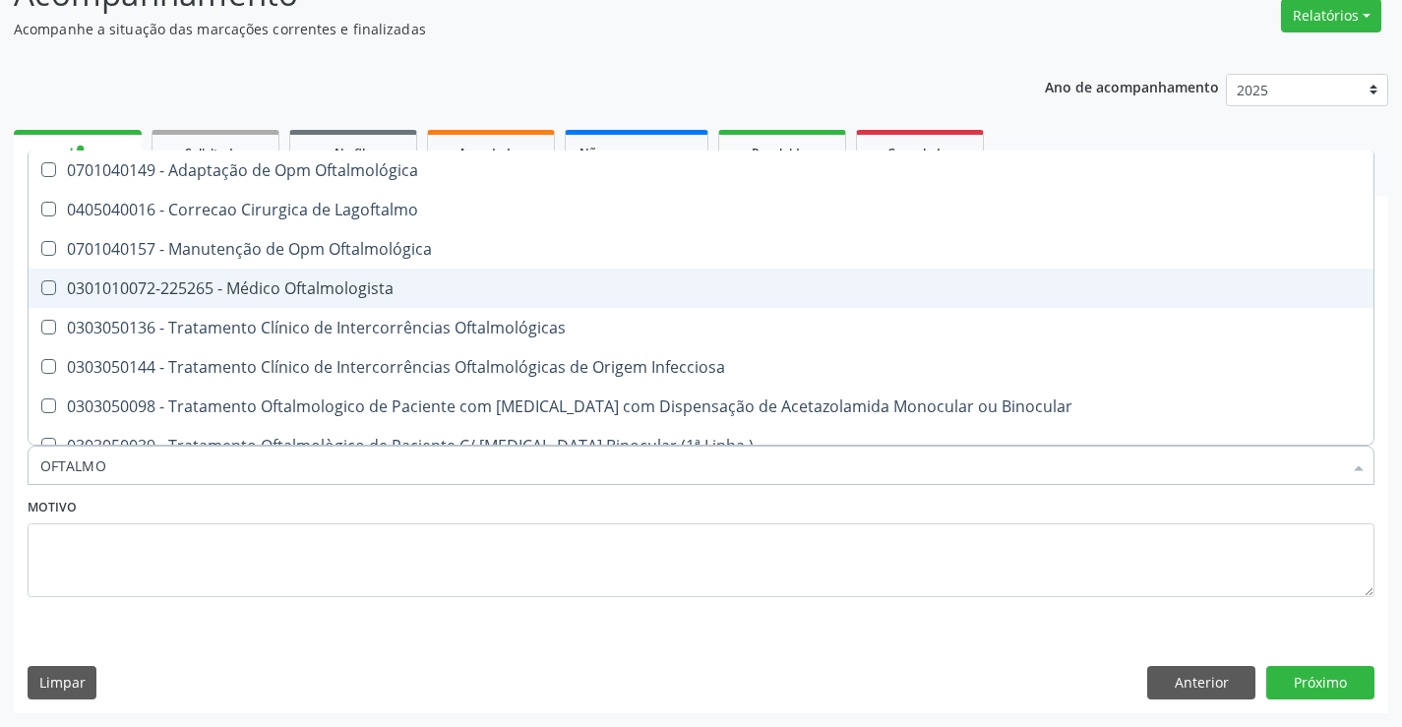
click at [323, 290] on div "0301010072-225265 - Médico Oftalmologista" at bounding box center [700, 288] width 1321 height 16
checkbox Oftalmologista "true"
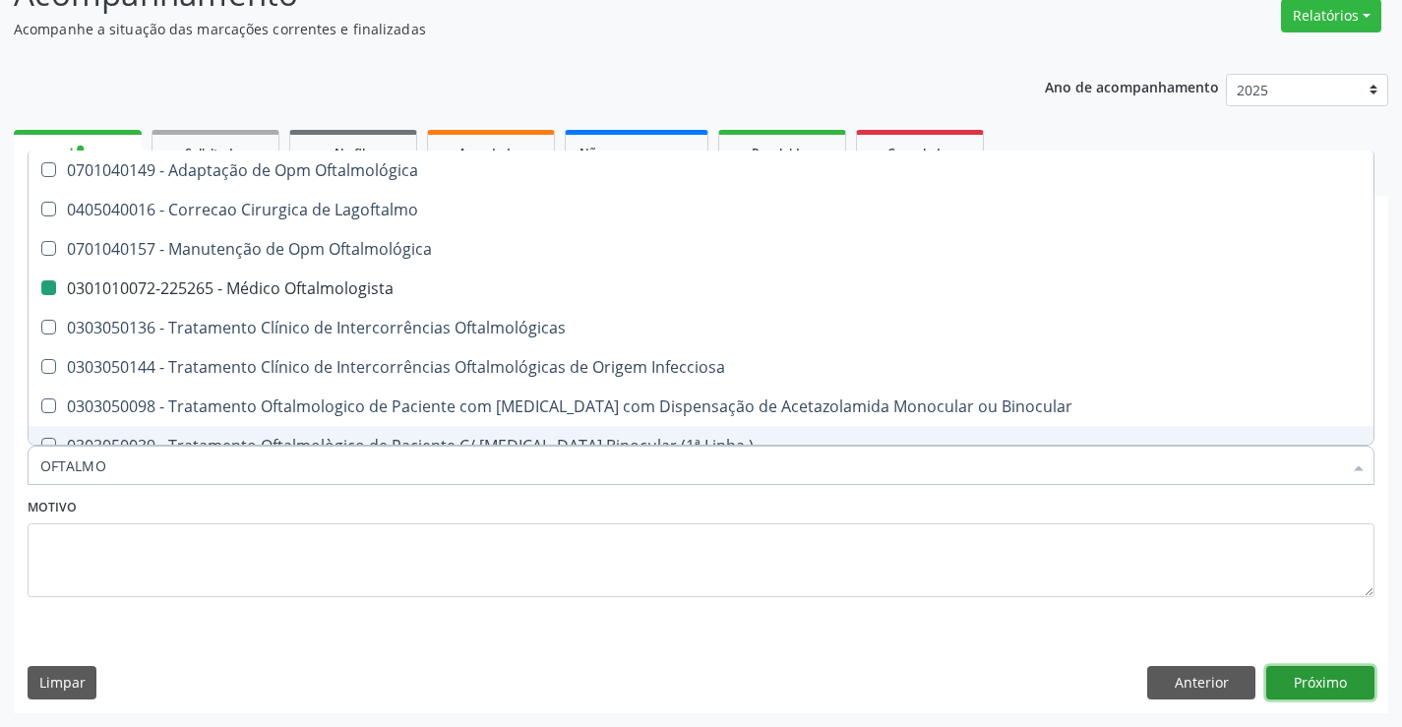
click at [1282, 693] on button "Próximo" at bounding box center [1320, 682] width 108 height 33
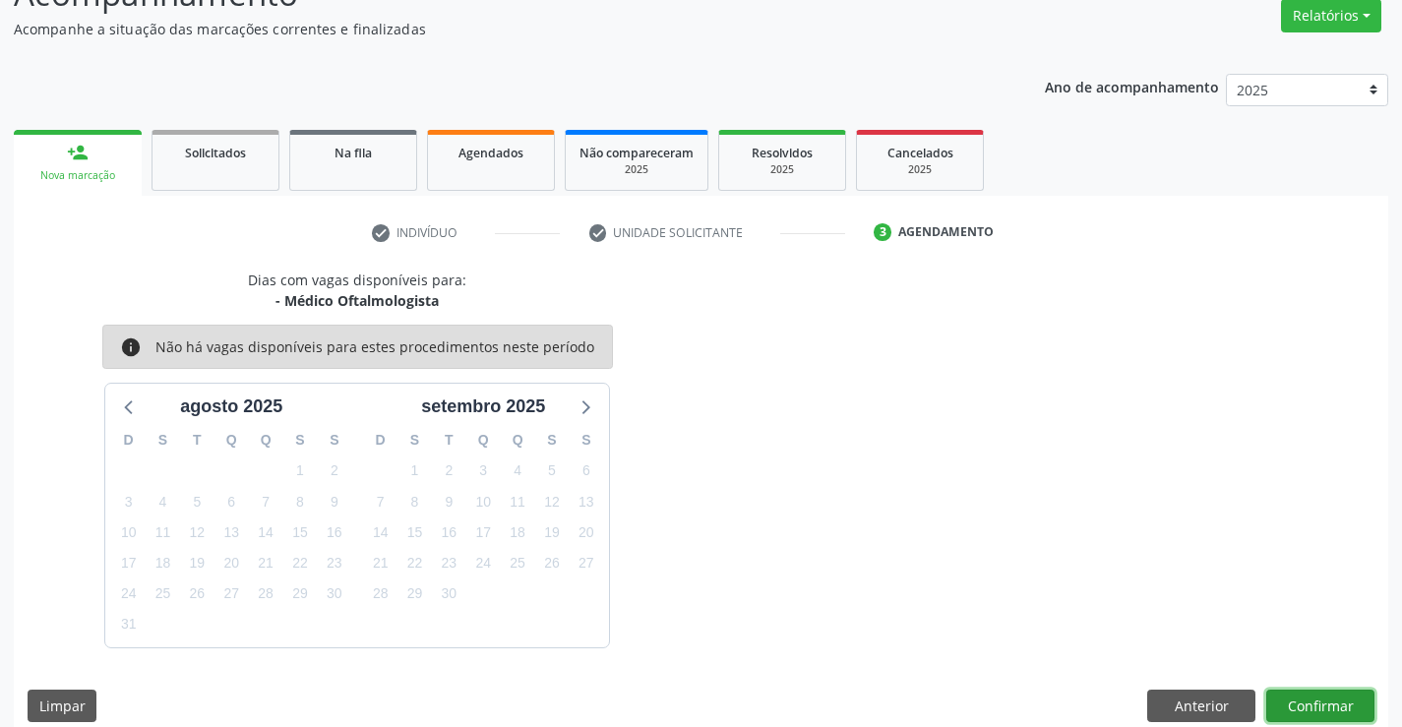
click at [1282, 693] on button "Confirmar" at bounding box center [1320, 706] width 108 height 33
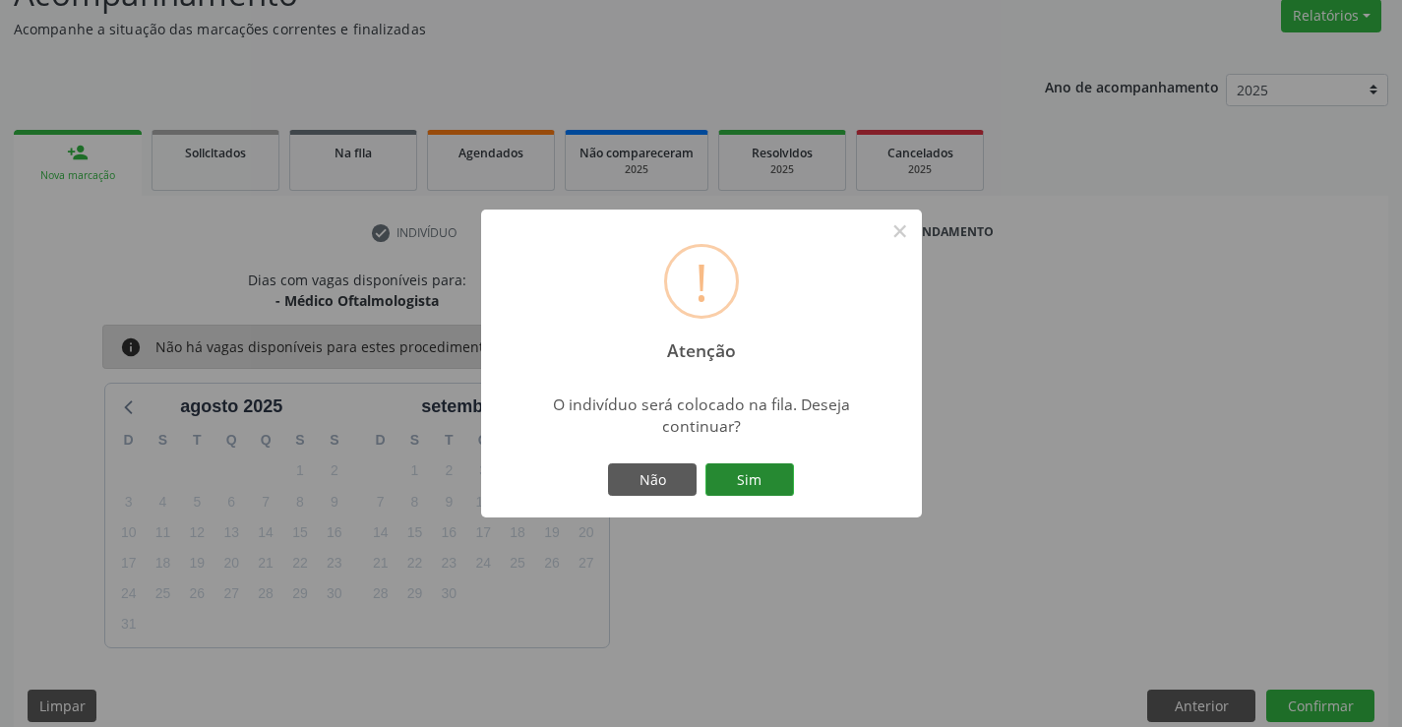
click at [739, 472] on button "Sim" at bounding box center [749, 479] width 89 height 33
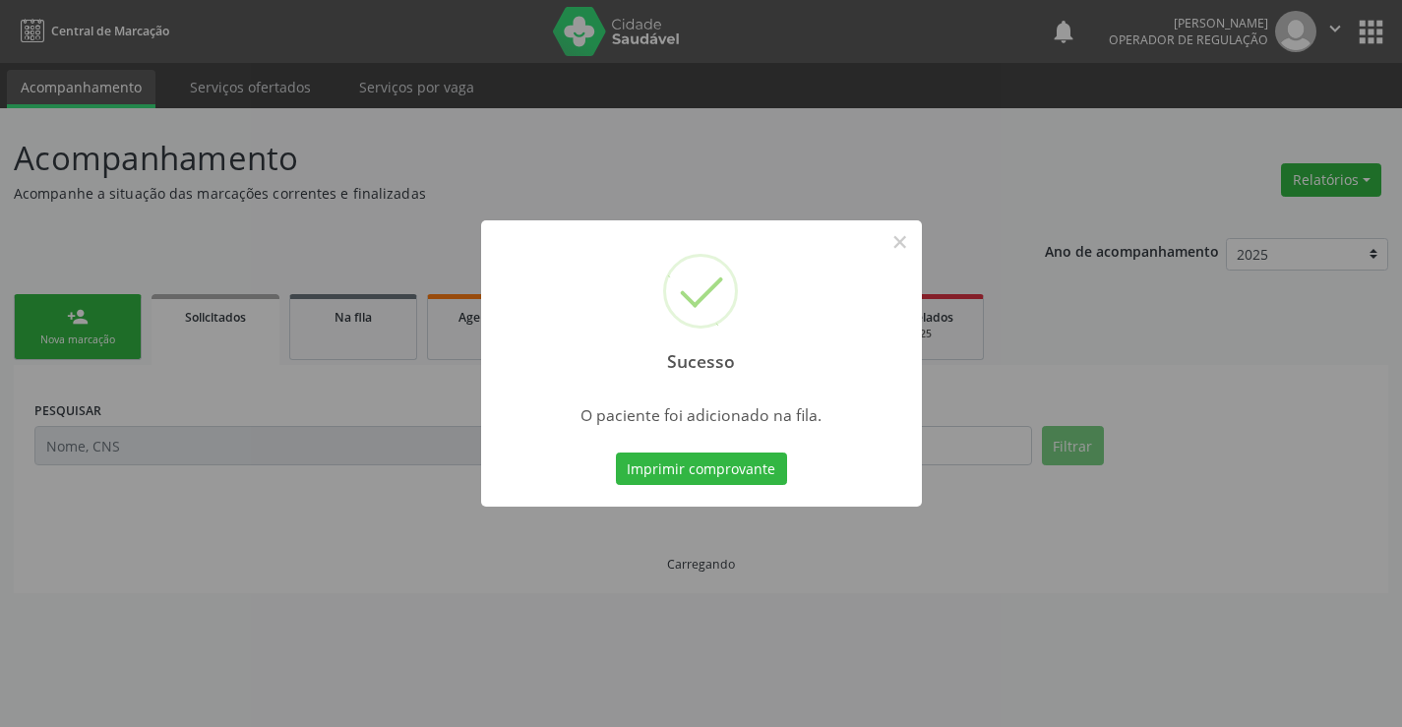
scroll to position [0, 0]
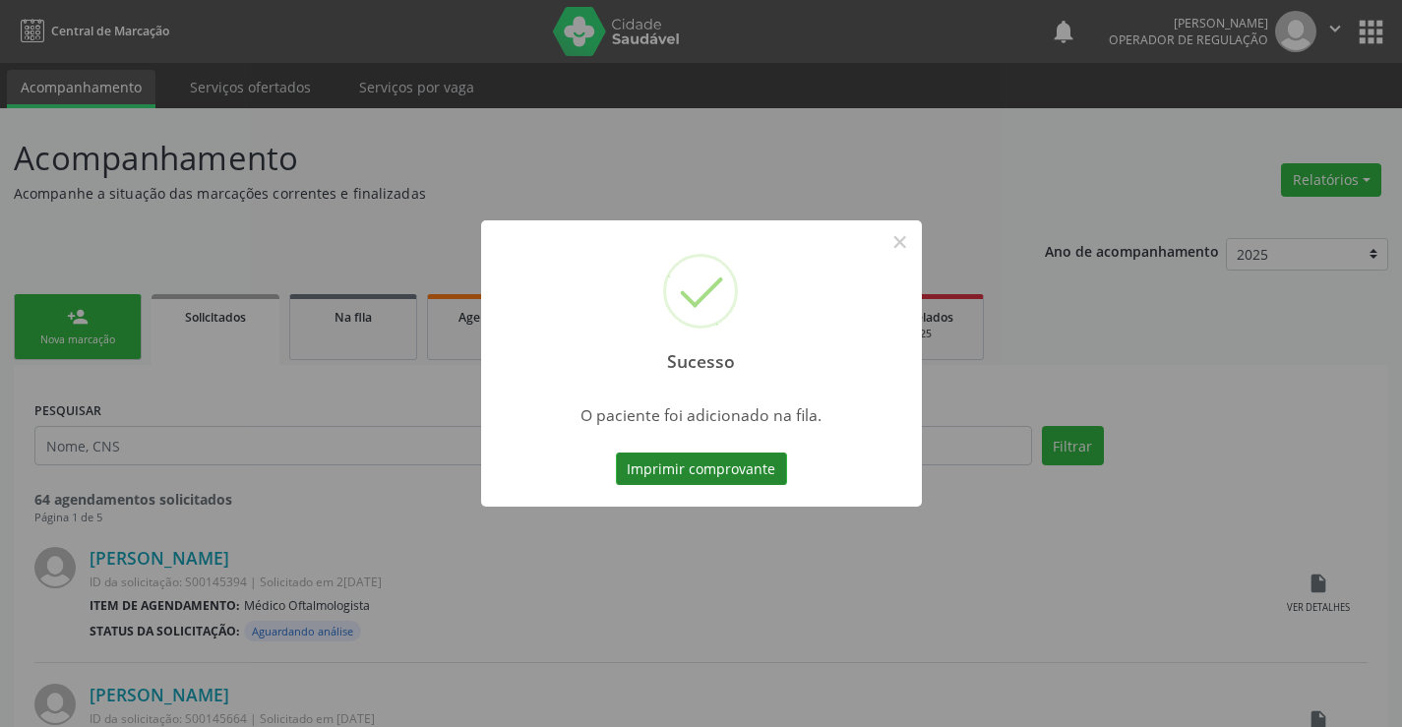
click at [757, 469] on button "Imprimir comprovante" at bounding box center [701, 469] width 171 height 33
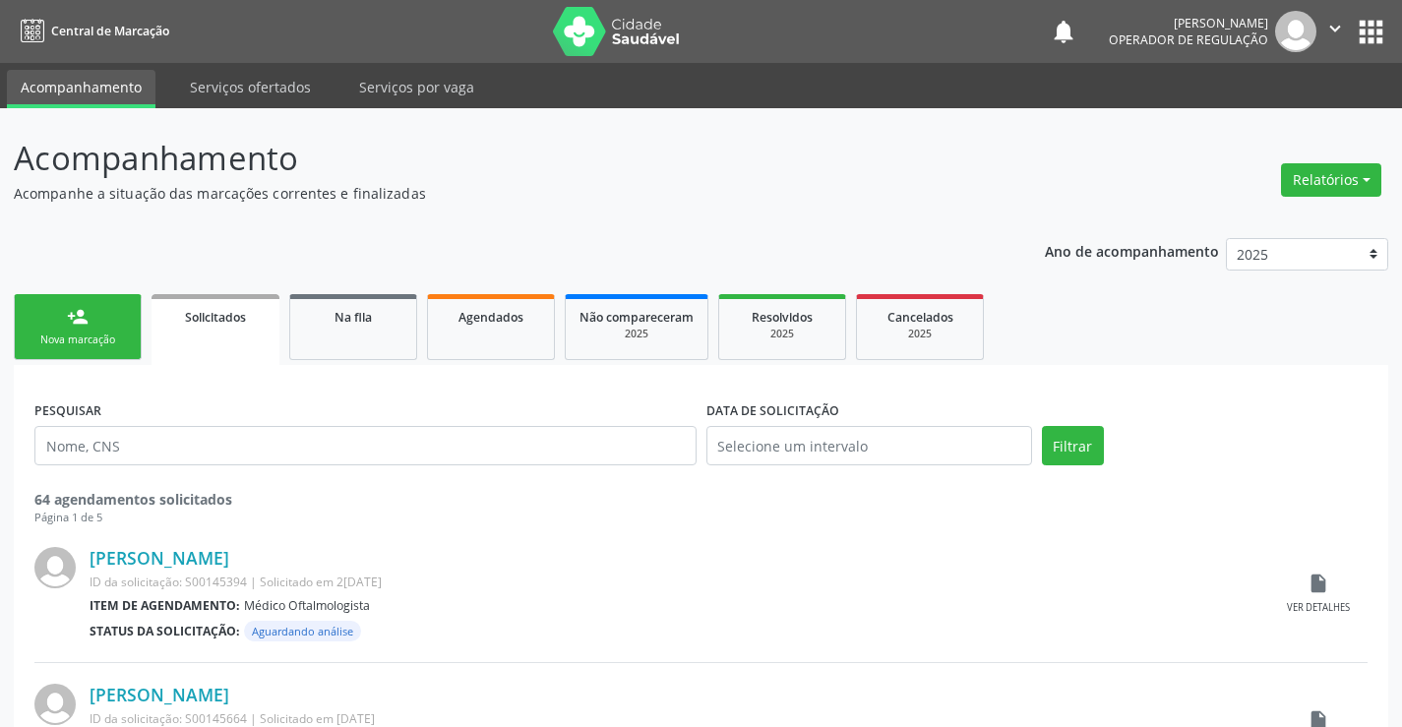
click at [88, 341] on div "Nova marcação" at bounding box center [78, 340] width 98 height 15
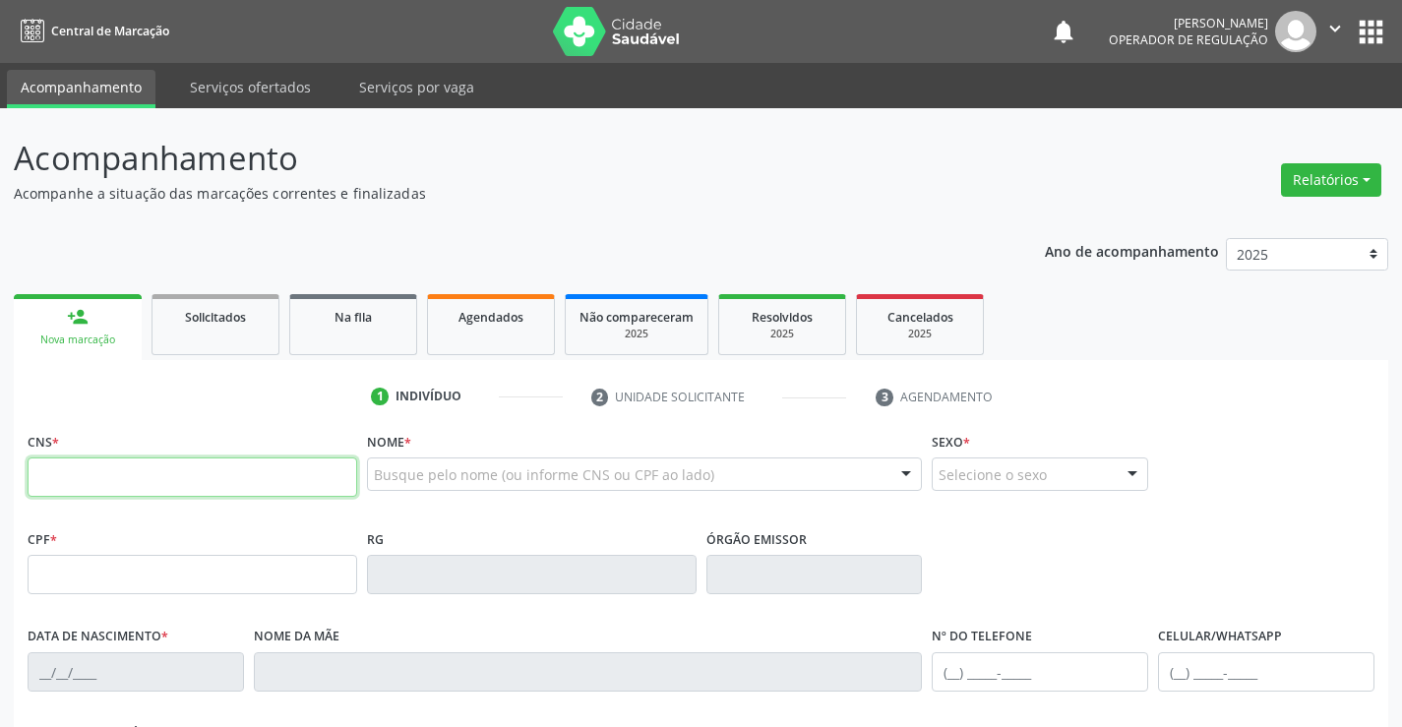
click at [225, 465] on input "text" at bounding box center [193, 476] width 330 height 39
type input "709 8050 9321 9992"
type input "15/09/1959"
type input "(74) 99148-5522"
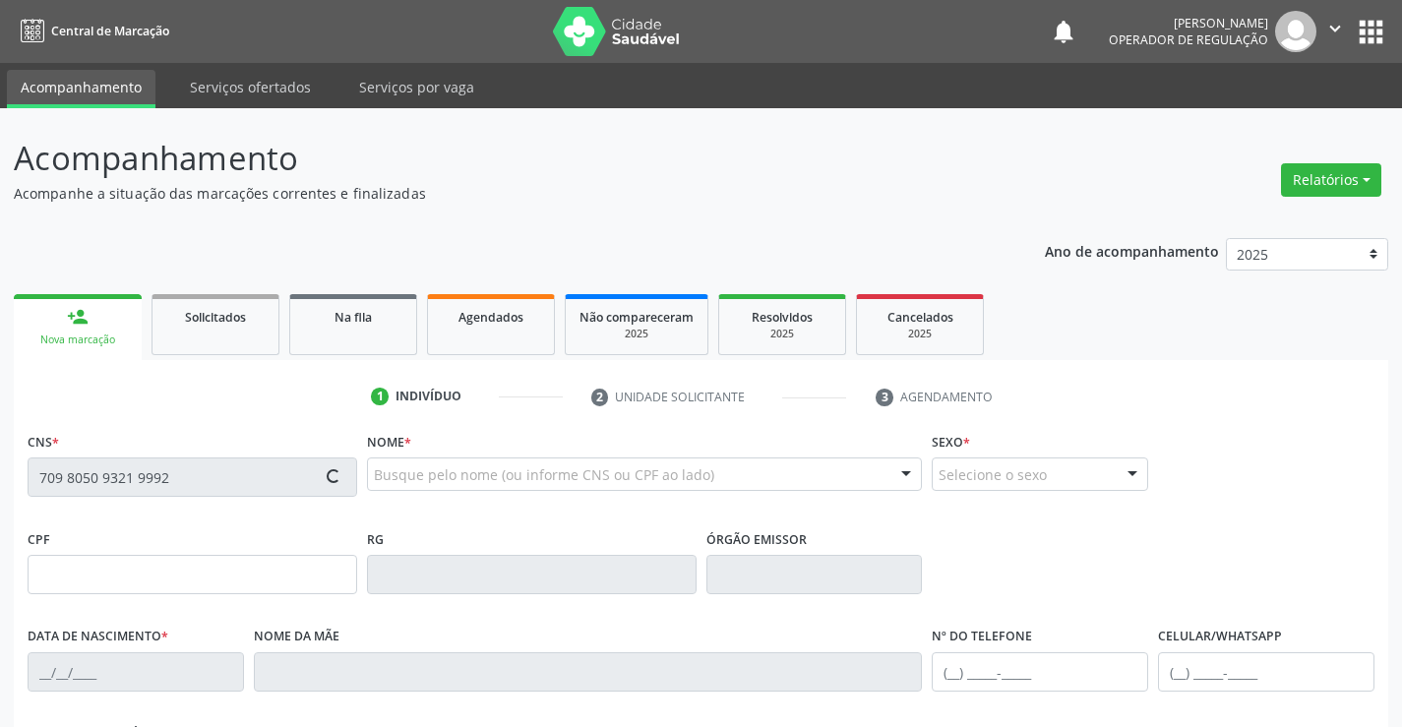
type input "S/N"
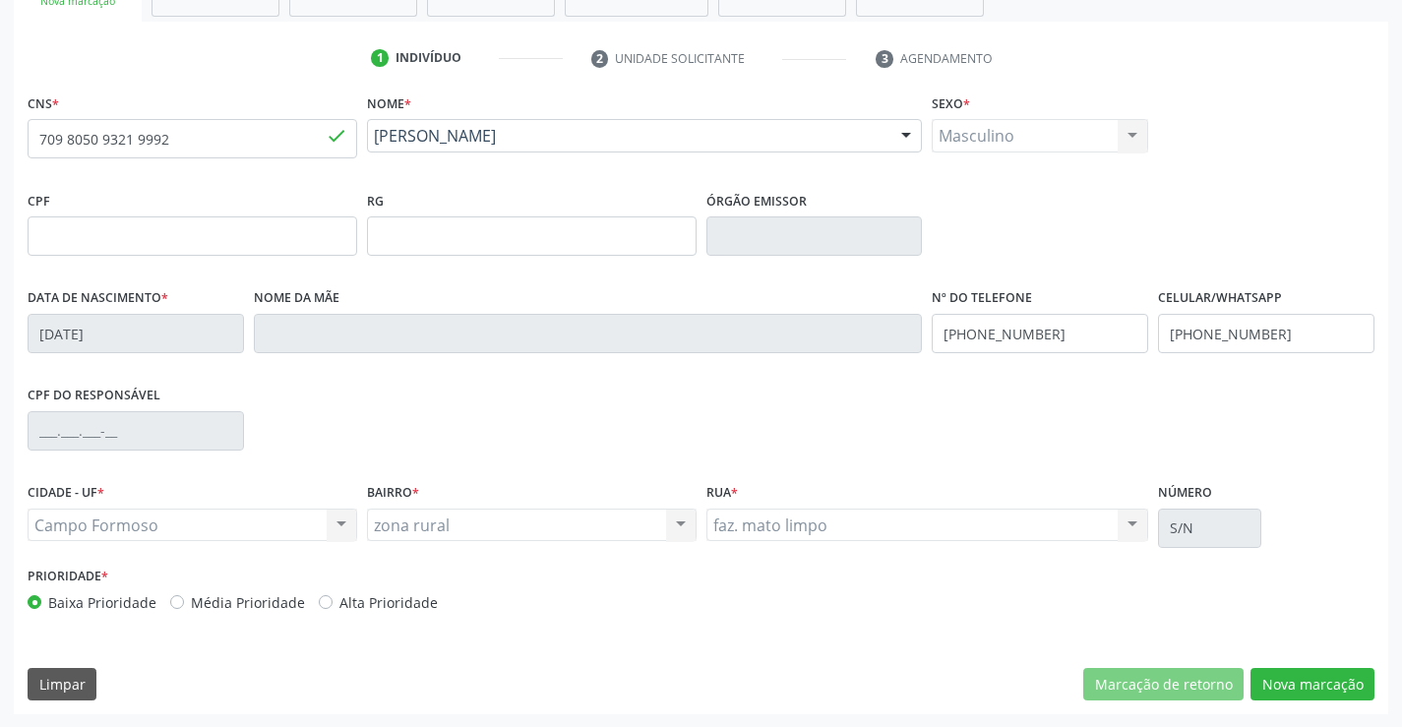
scroll to position [339, 0]
click at [1270, 679] on button "Nova marcação" at bounding box center [1312, 683] width 124 height 33
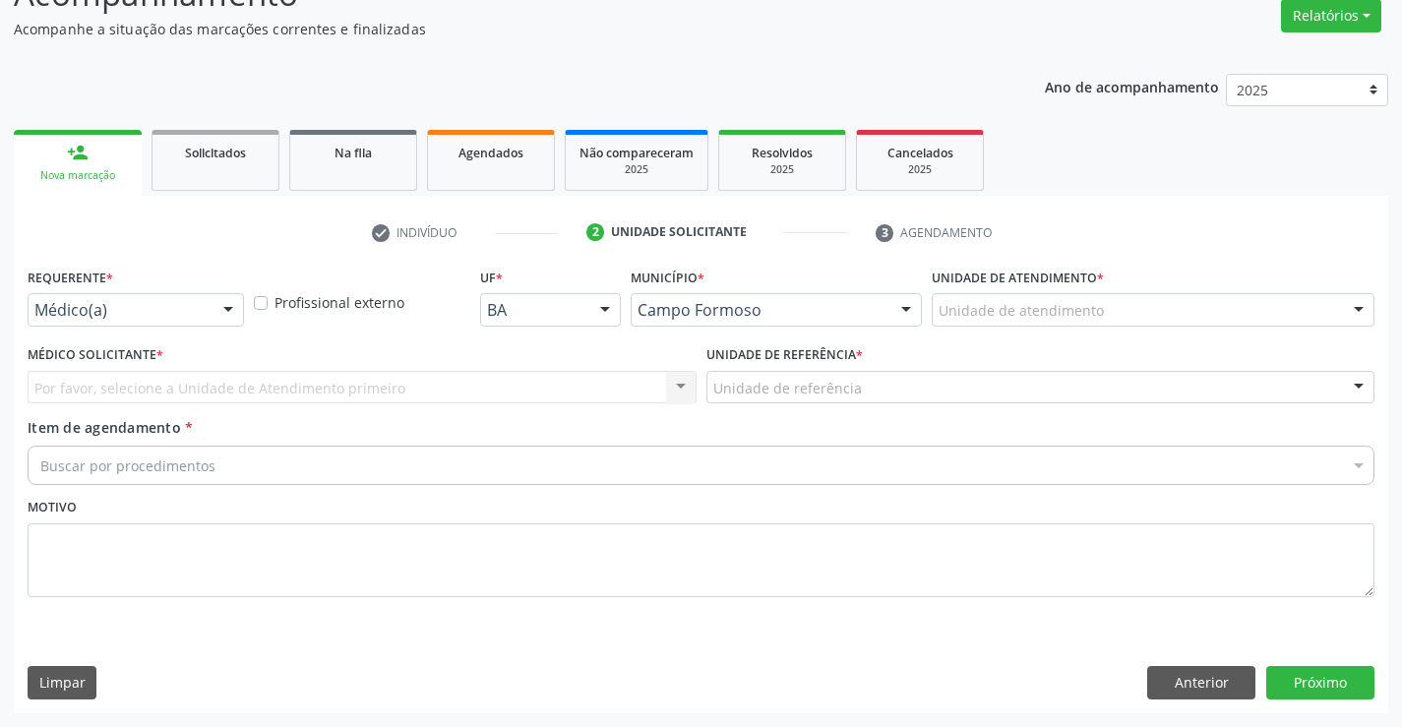
click at [222, 296] on div at bounding box center [228, 310] width 30 height 33
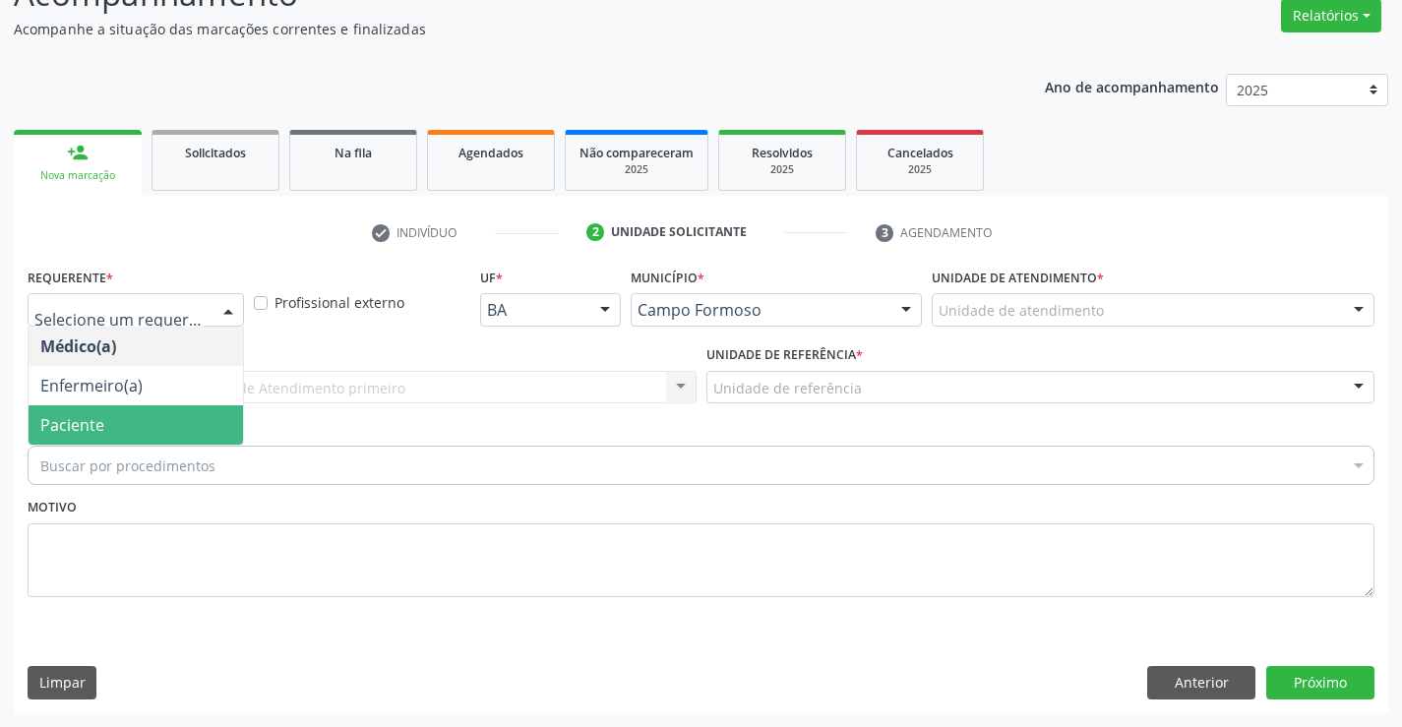
click at [137, 435] on span "Paciente" at bounding box center [136, 424] width 214 height 39
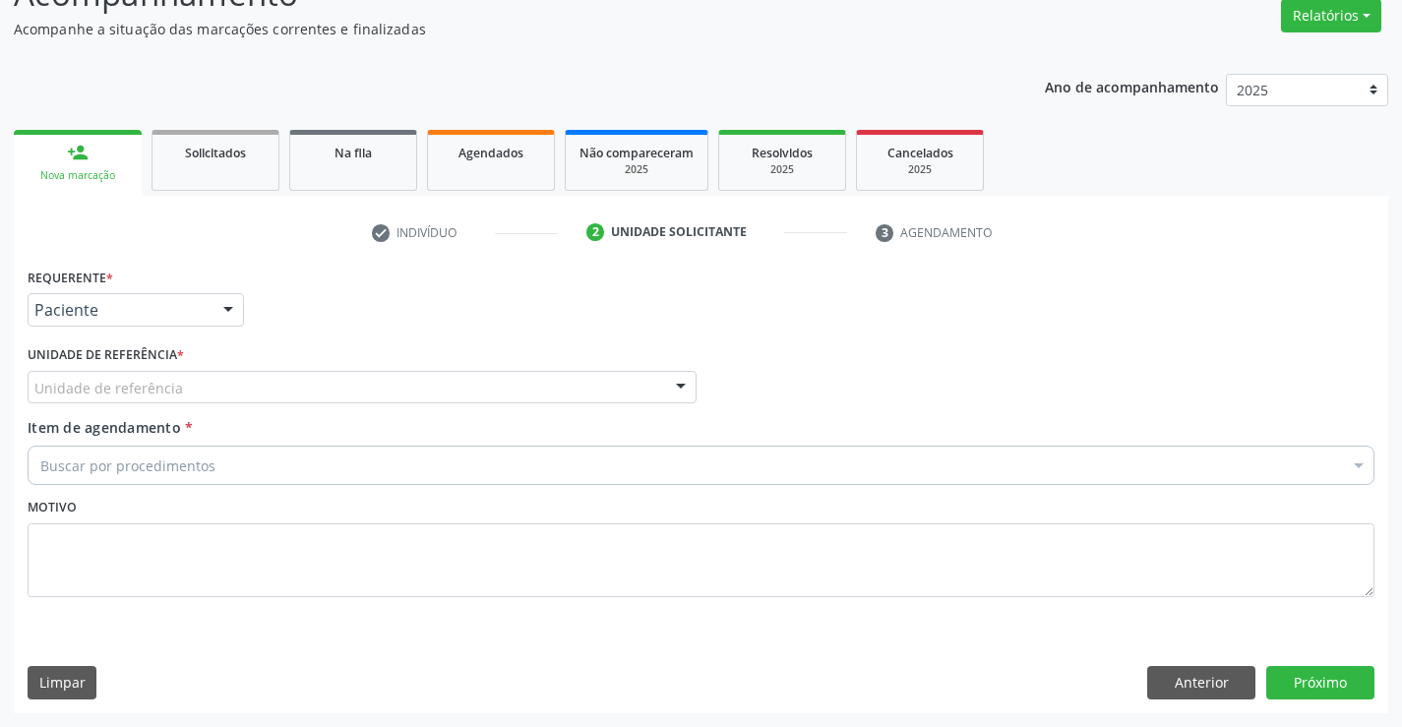
drag, startPoint x: 684, startPoint y: 384, endPoint x: 460, endPoint y: 459, distance: 235.8
click at [673, 388] on div at bounding box center [681, 388] width 30 height 33
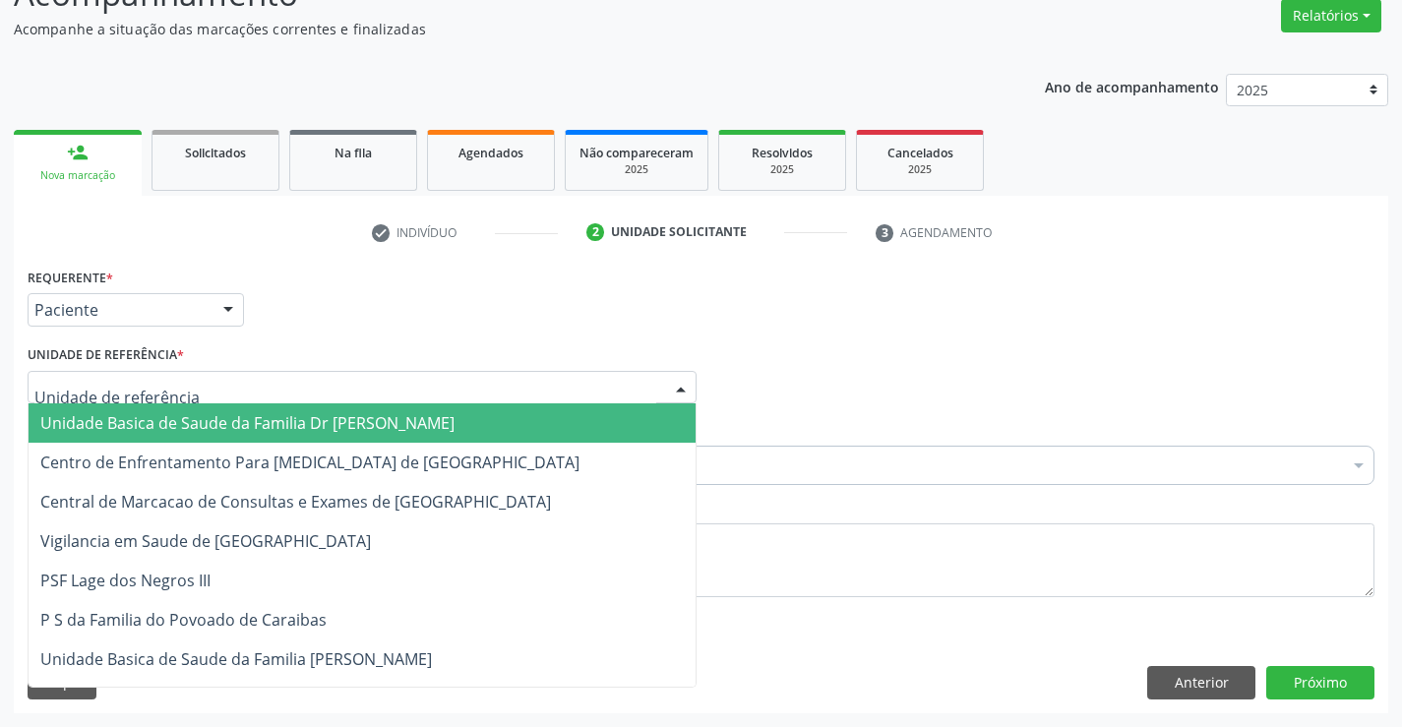
drag, startPoint x: 444, startPoint y: 423, endPoint x: 341, endPoint y: 462, distance: 109.6
click at [436, 426] on span "Unidade Basica de Saude da Familia Dr [PERSON_NAME]" at bounding box center [362, 422] width 667 height 39
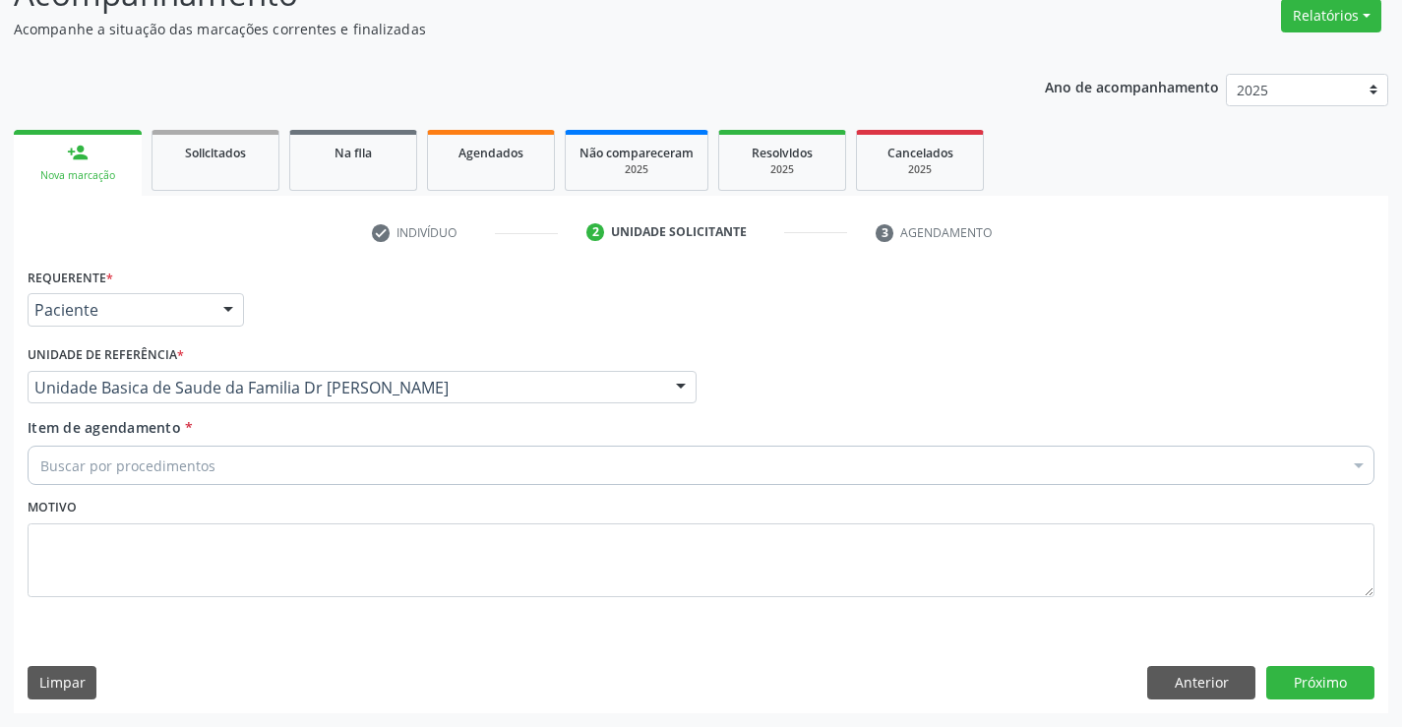
click at [331, 465] on div "Buscar por procedimentos" at bounding box center [701, 465] width 1347 height 39
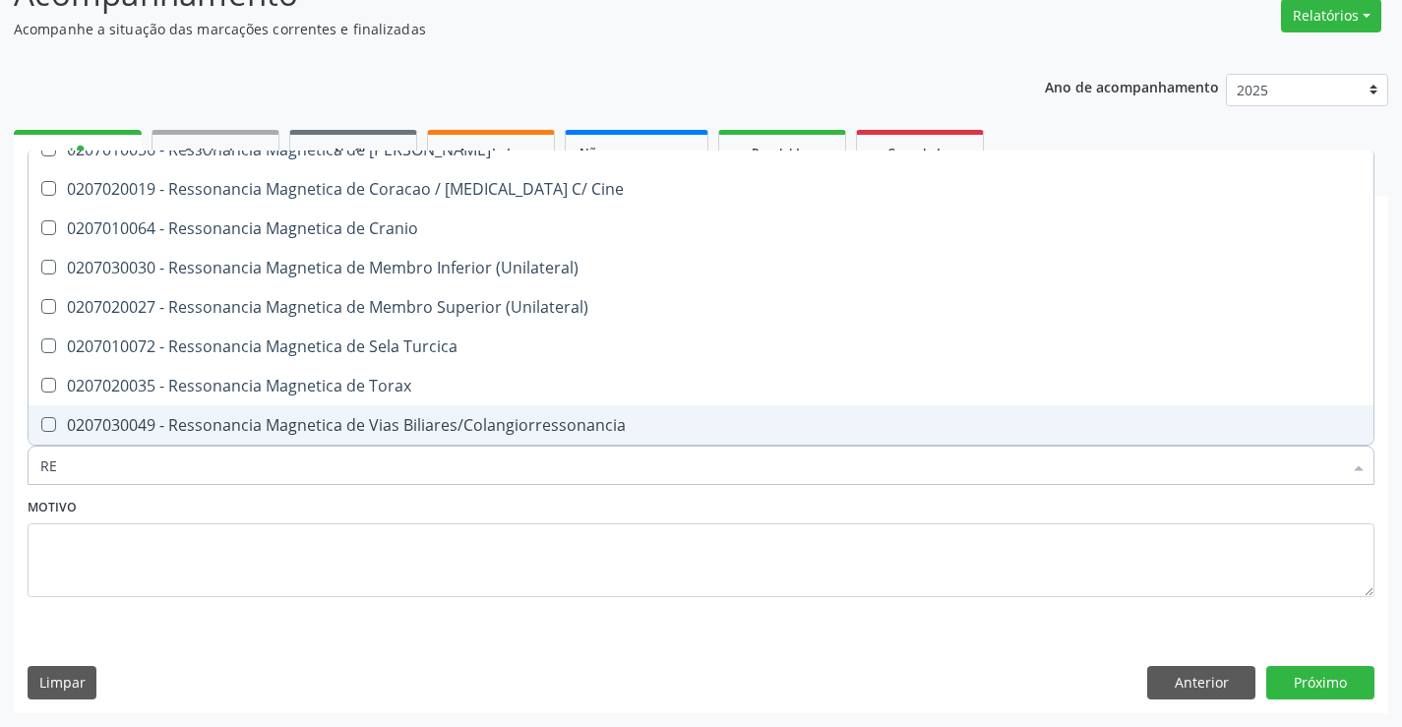
type input "R"
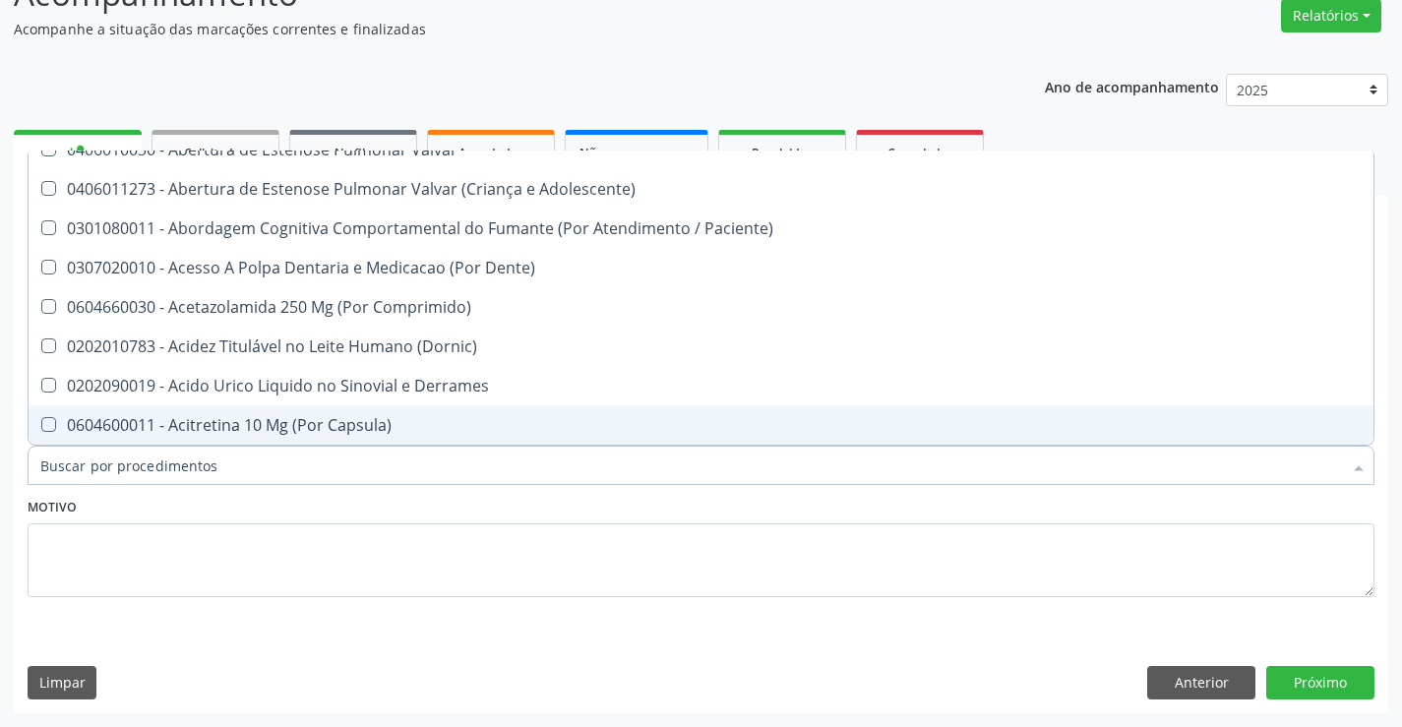
type input "O"
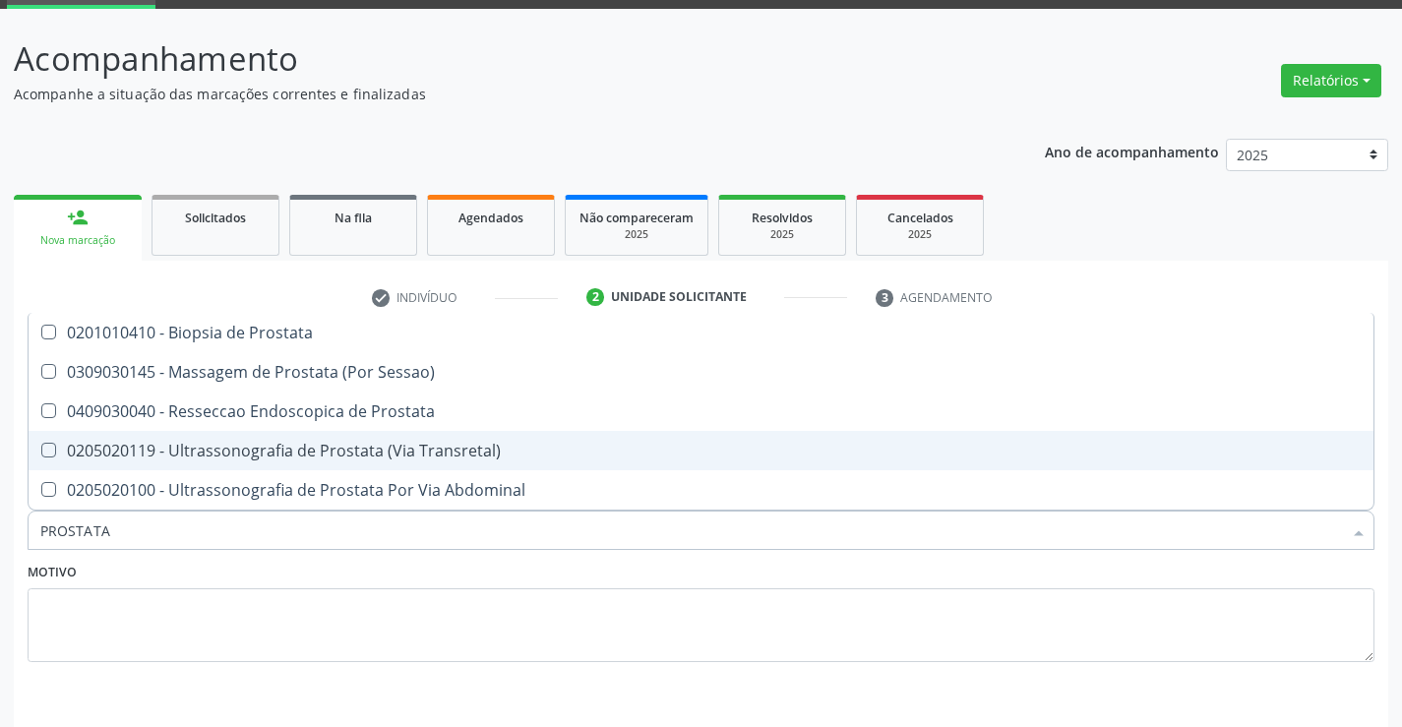
scroll to position [66, 0]
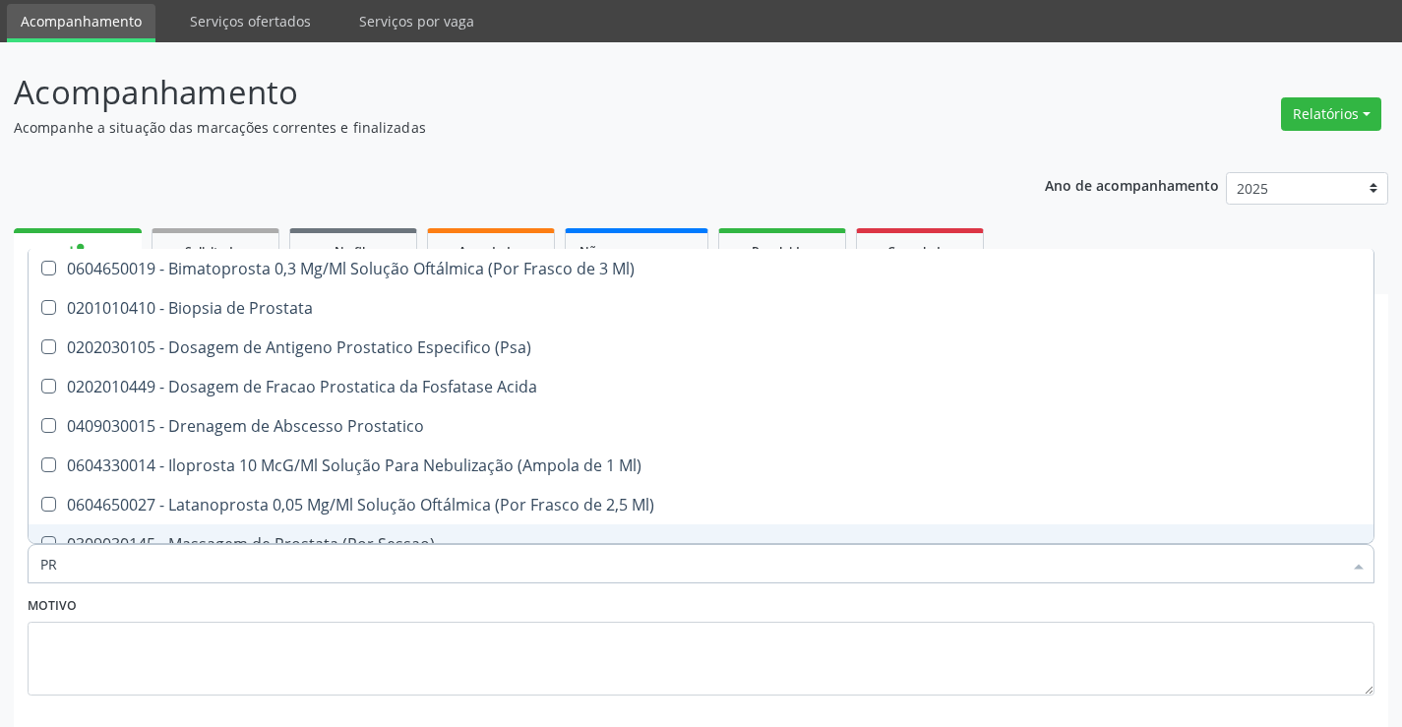
type input "P"
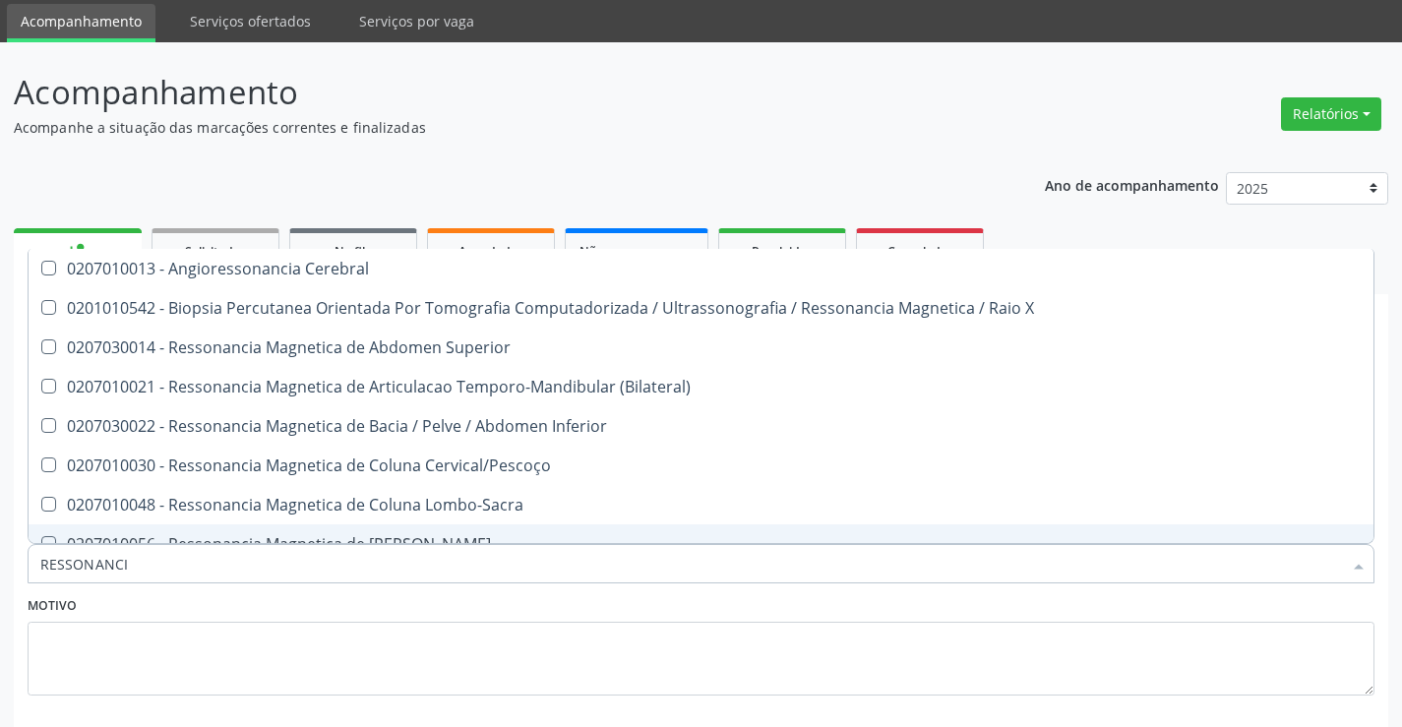
type input "RESSONANCIA"
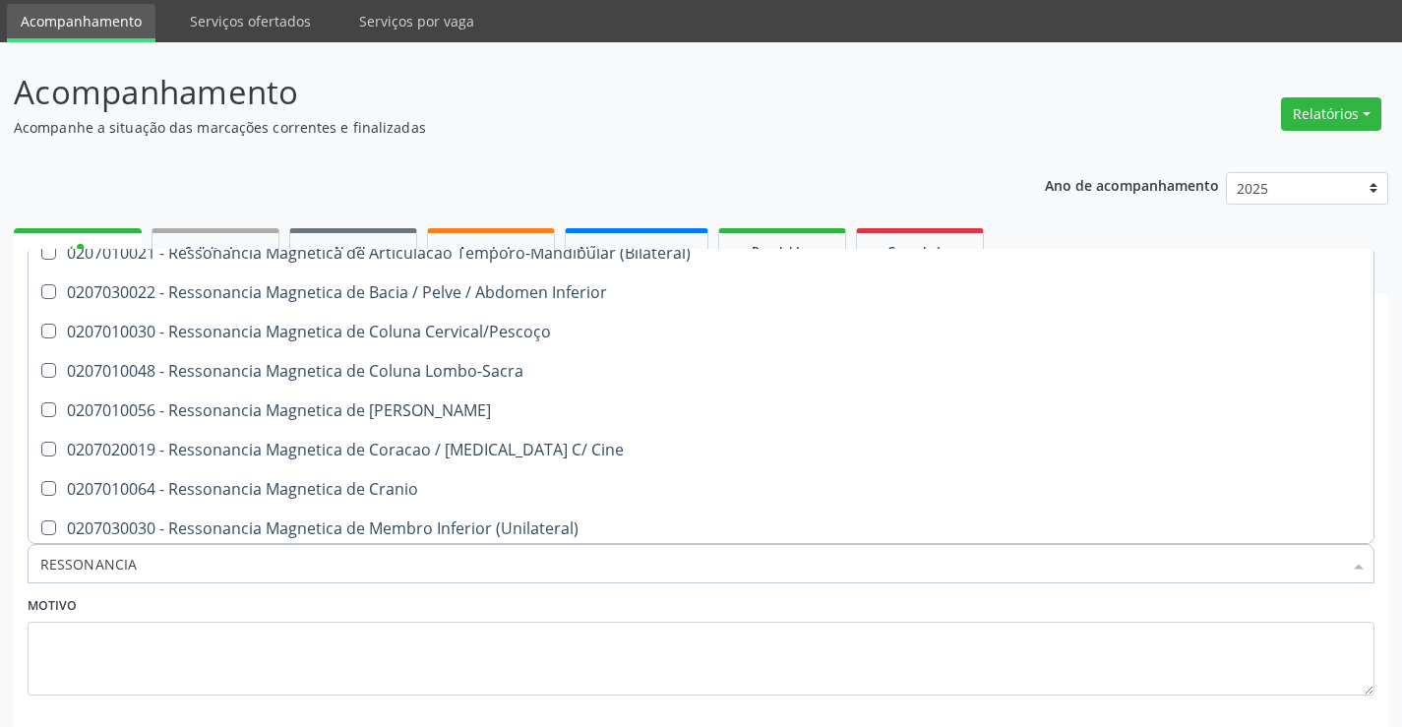
scroll to position [98, 0]
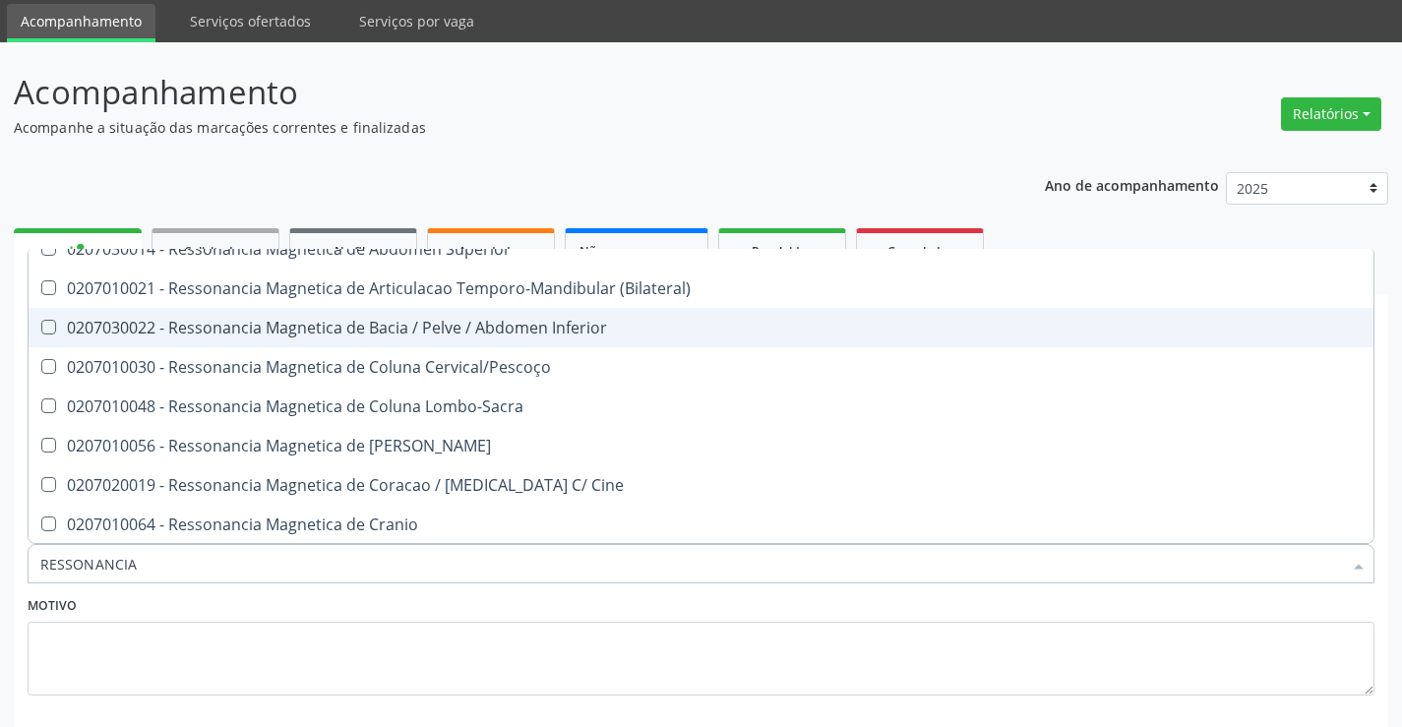
click at [454, 333] on div "0207030022 - Ressonancia Magnetica de Bacia / Pelve / Abdomen Inferior" at bounding box center [700, 328] width 1321 height 16
checkbox Inferior "true"
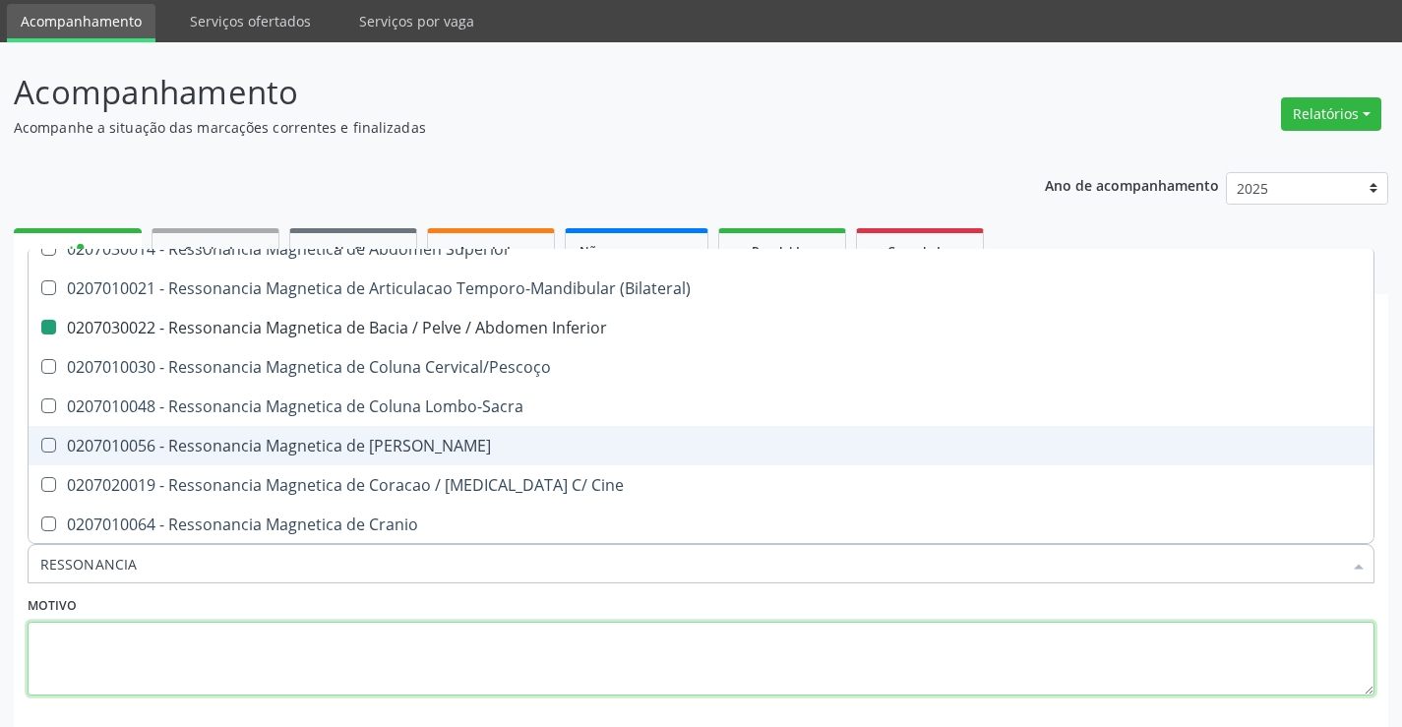
drag, startPoint x: 135, startPoint y: 658, endPoint x: 132, endPoint y: 587, distance: 70.9
click at [134, 657] on textarea at bounding box center [701, 659] width 1347 height 75
checkbox X "true"
checkbox Inferior "false"
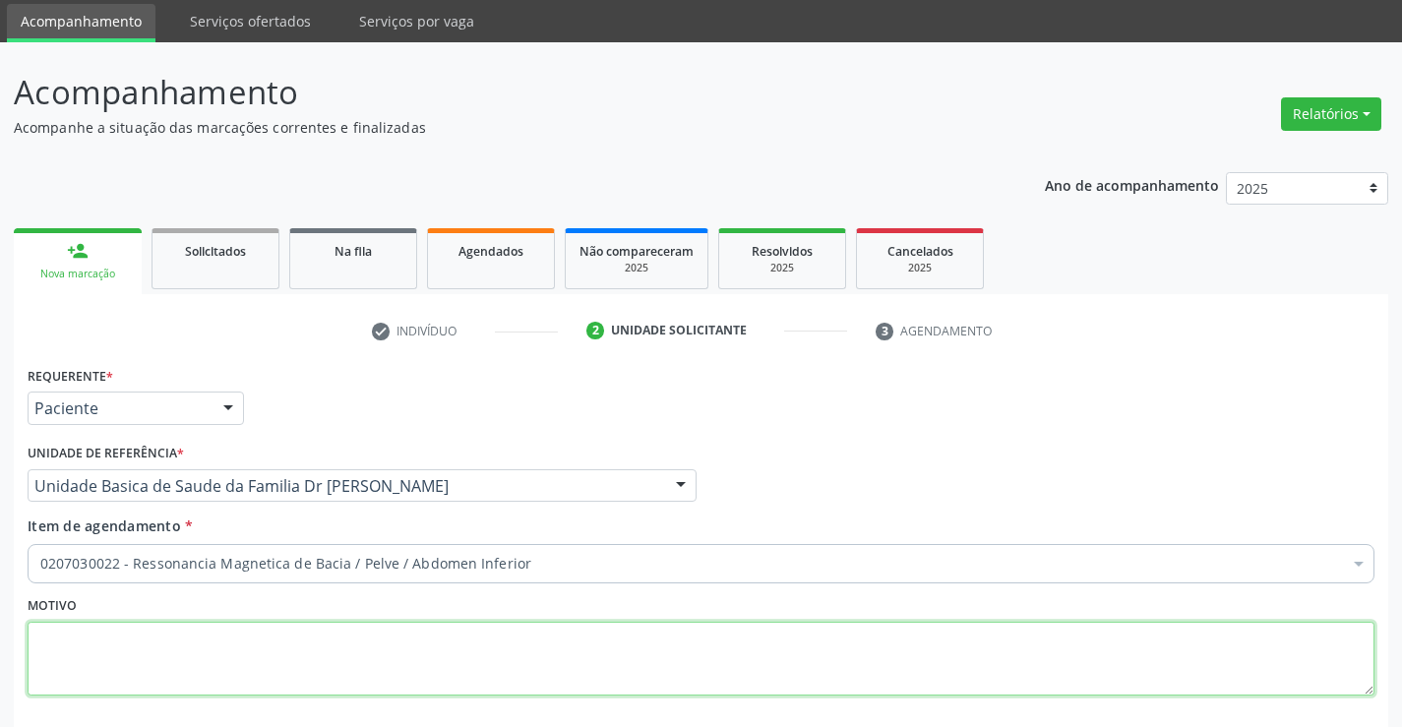
scroll to position [0, 0]
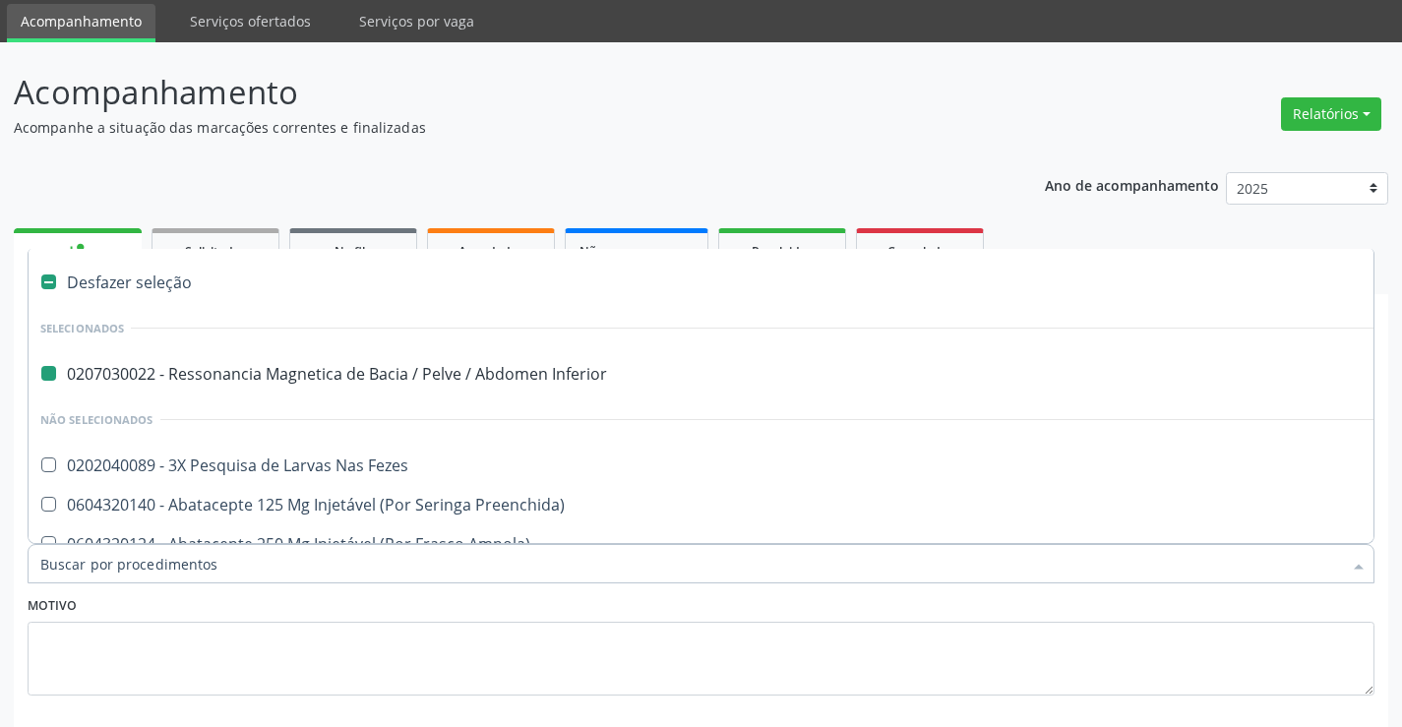
type input "U"
checkbox Inferior "false"
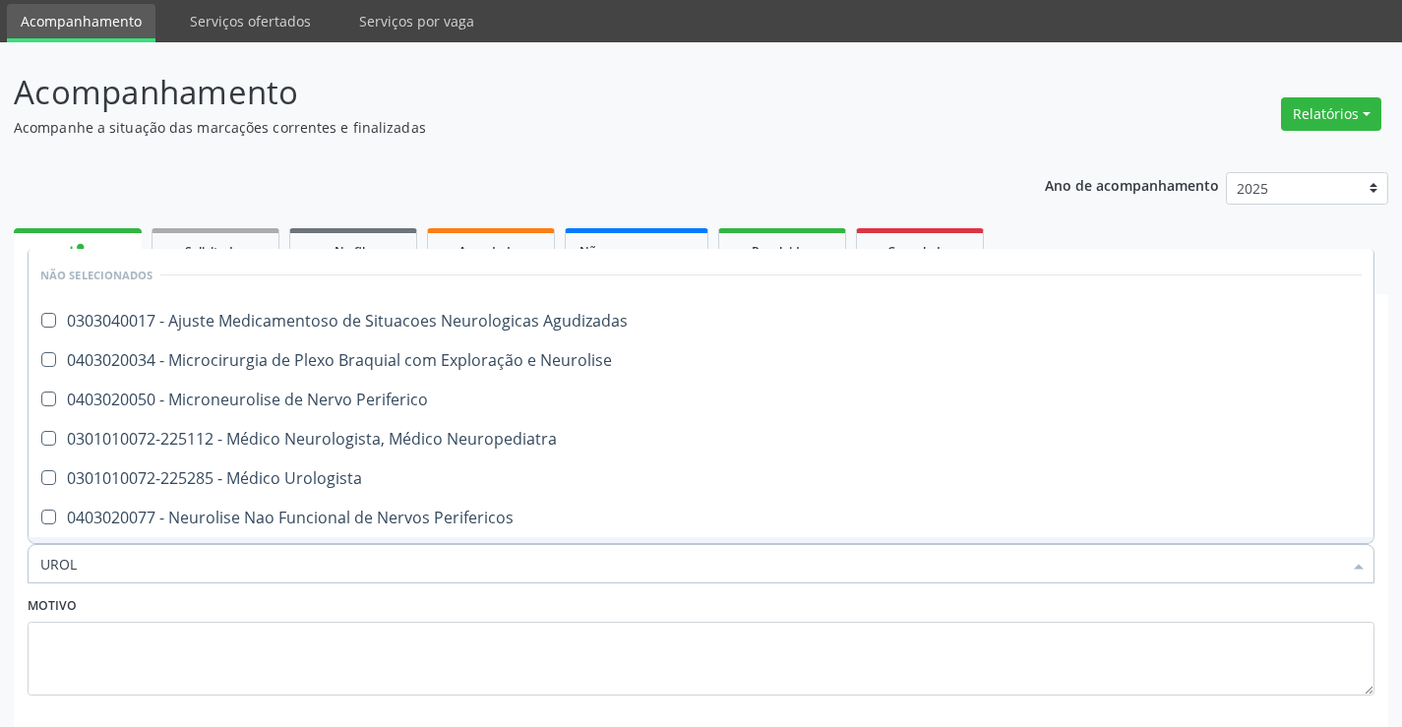
type input "UROLO"
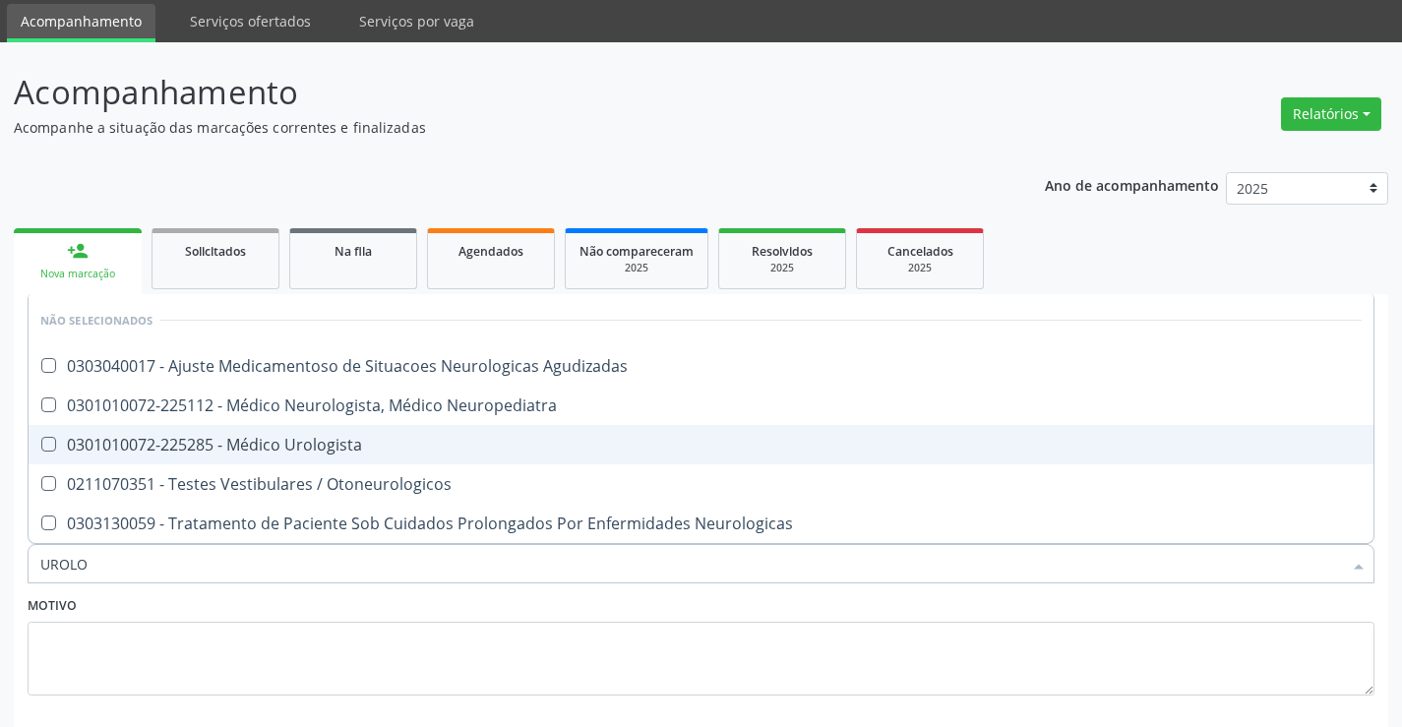
click at [228, 437] on div "0301010072-225285 - Médico Urologista" at bounding box center [700, 445] width 1321 height 16
checkbox Urologista "true"
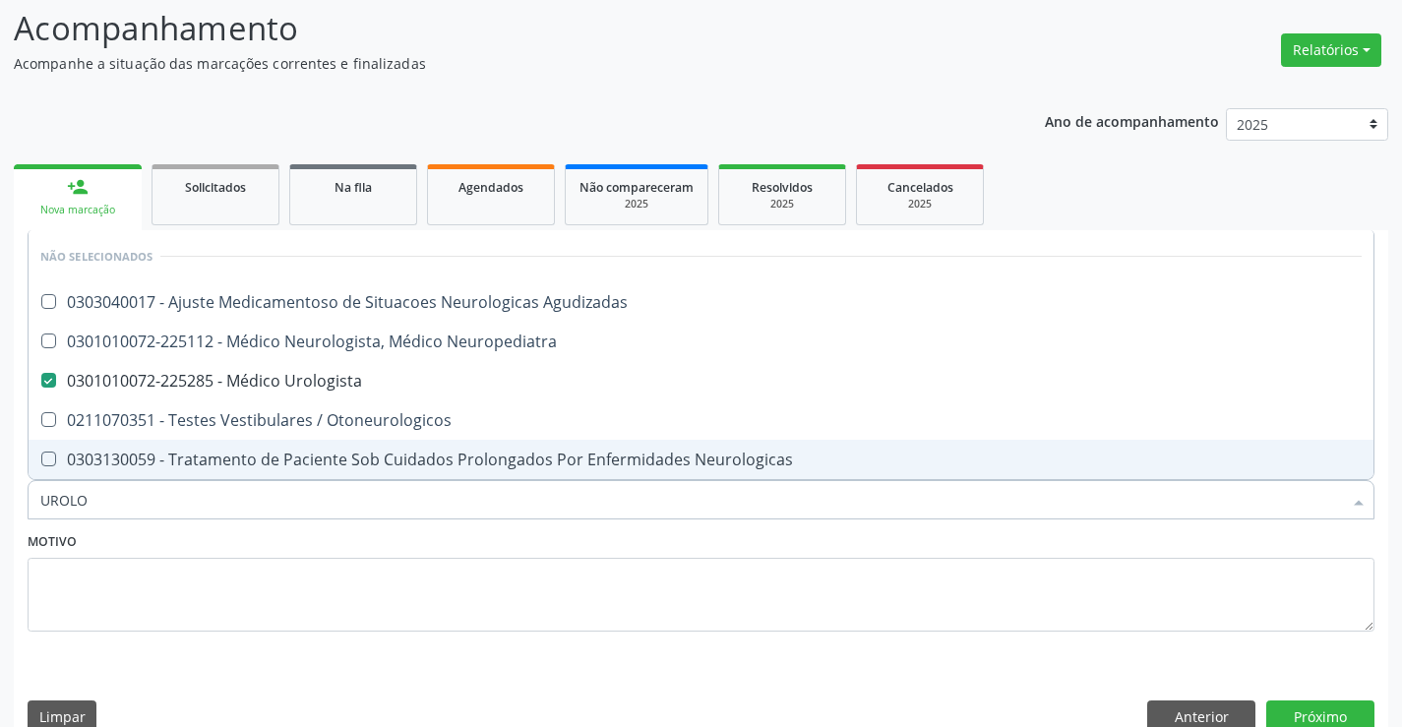
scroll to position [164, 0]
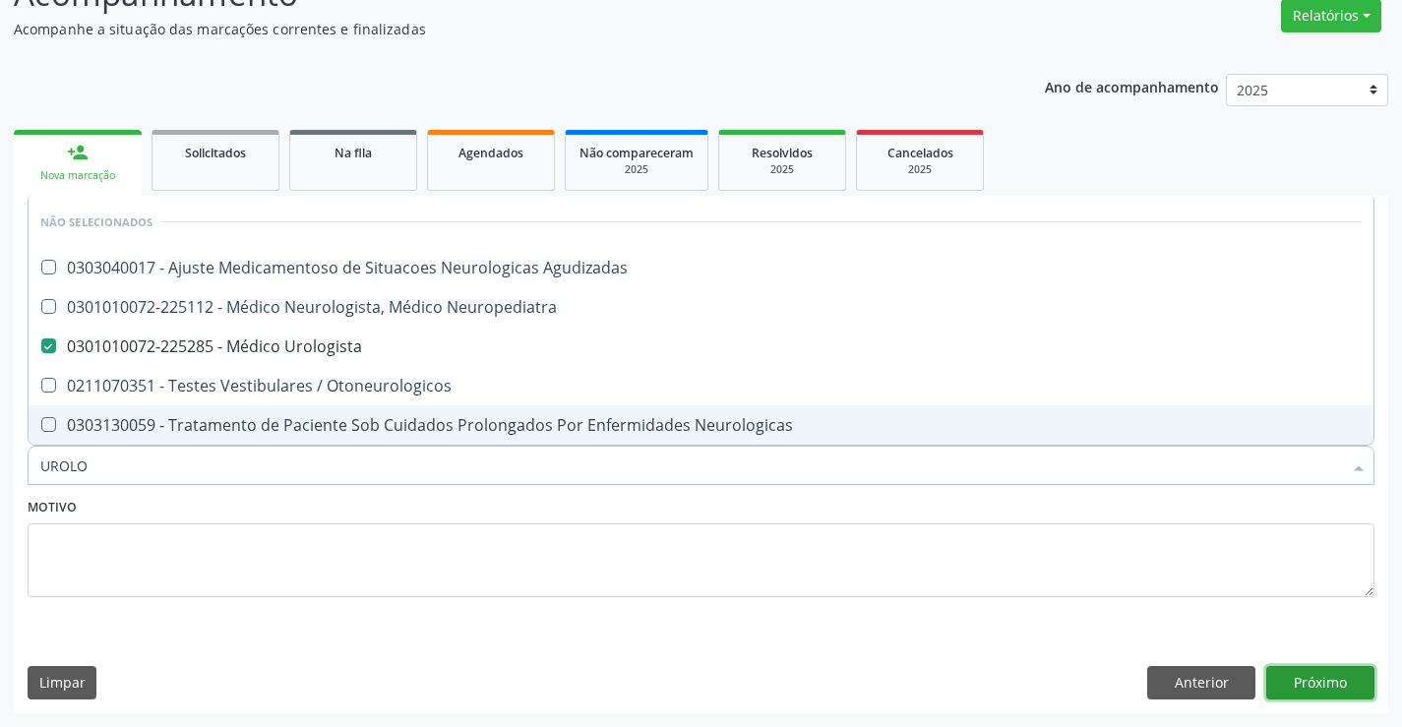
click at [1309, 673] on button "Próximo" at bounding box center [1320, 682] width 108 height 33
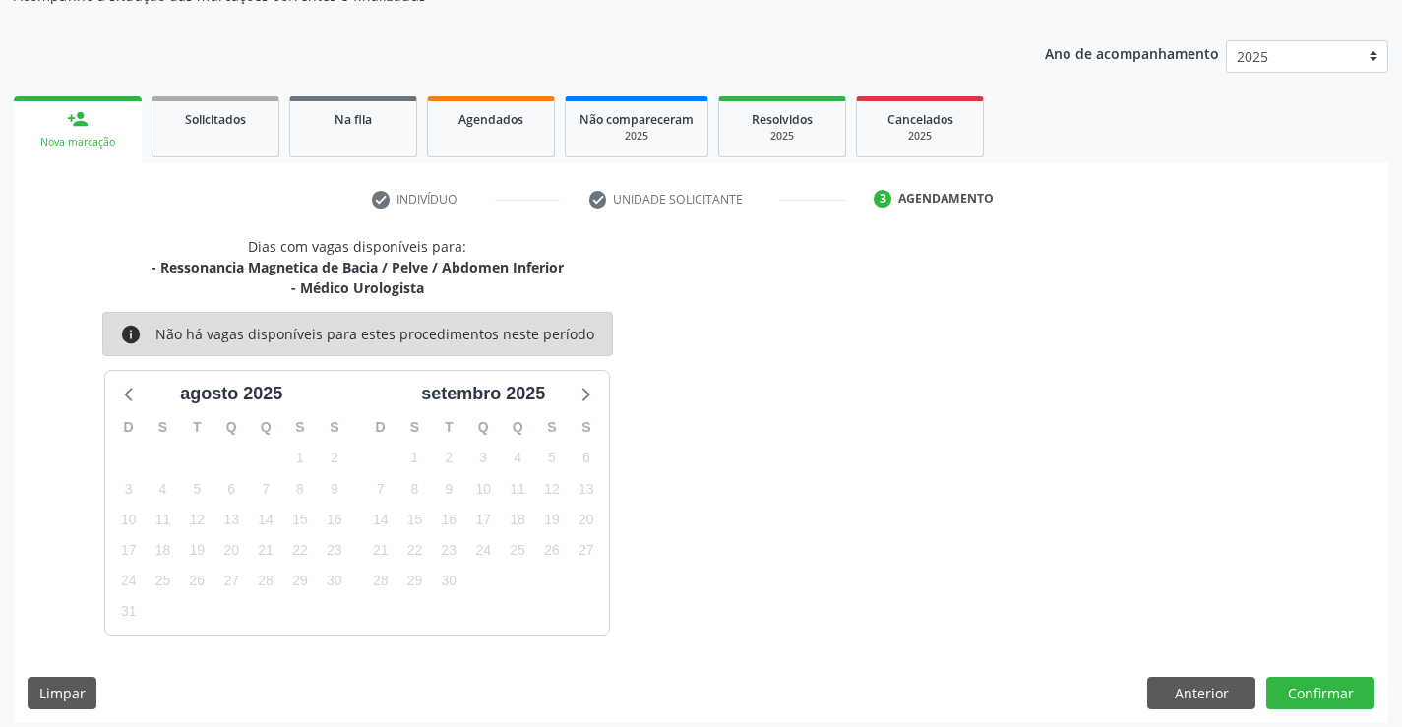
scroll to position [208, 0]
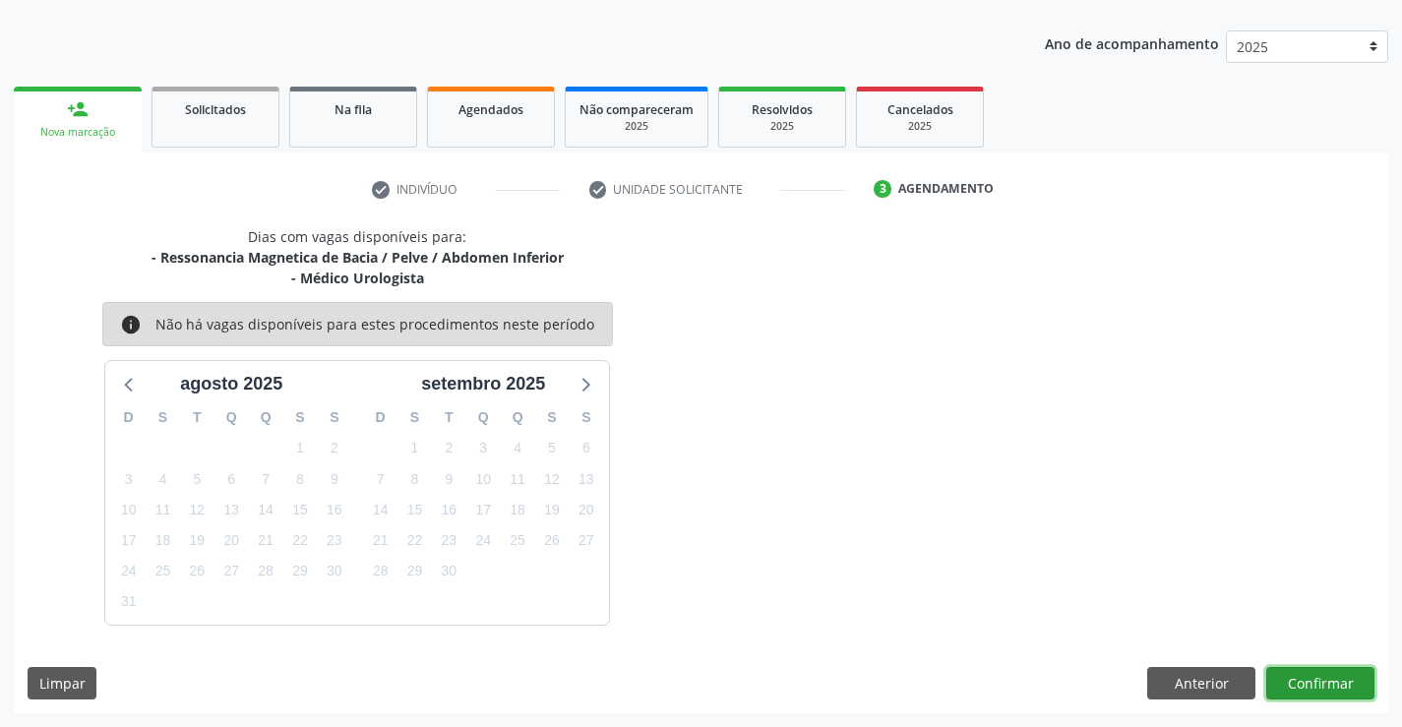
click at [1332, 687] on button "Confirmar" at bounding box center [1320, 683] width 108 height 33
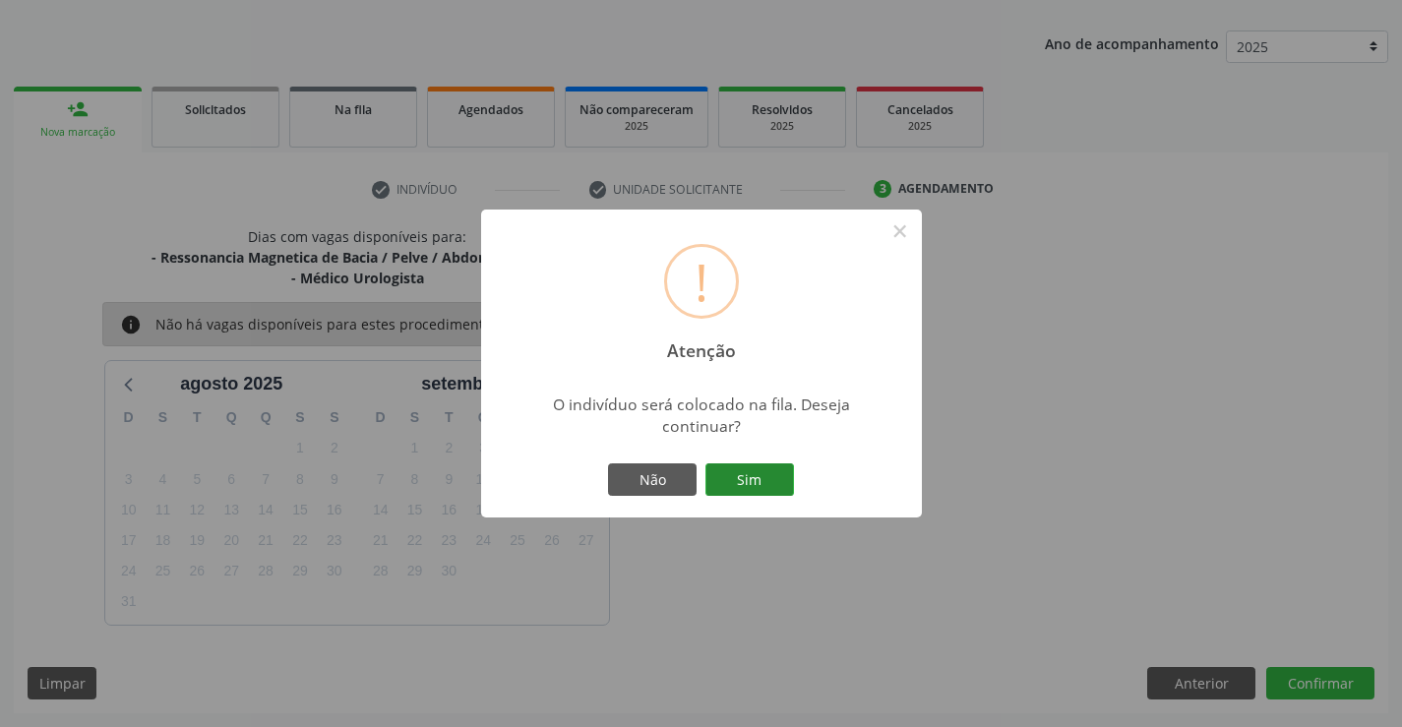
click at [763, 467] on button "Sim" at bounding box center [749, 479] width 89 height 33
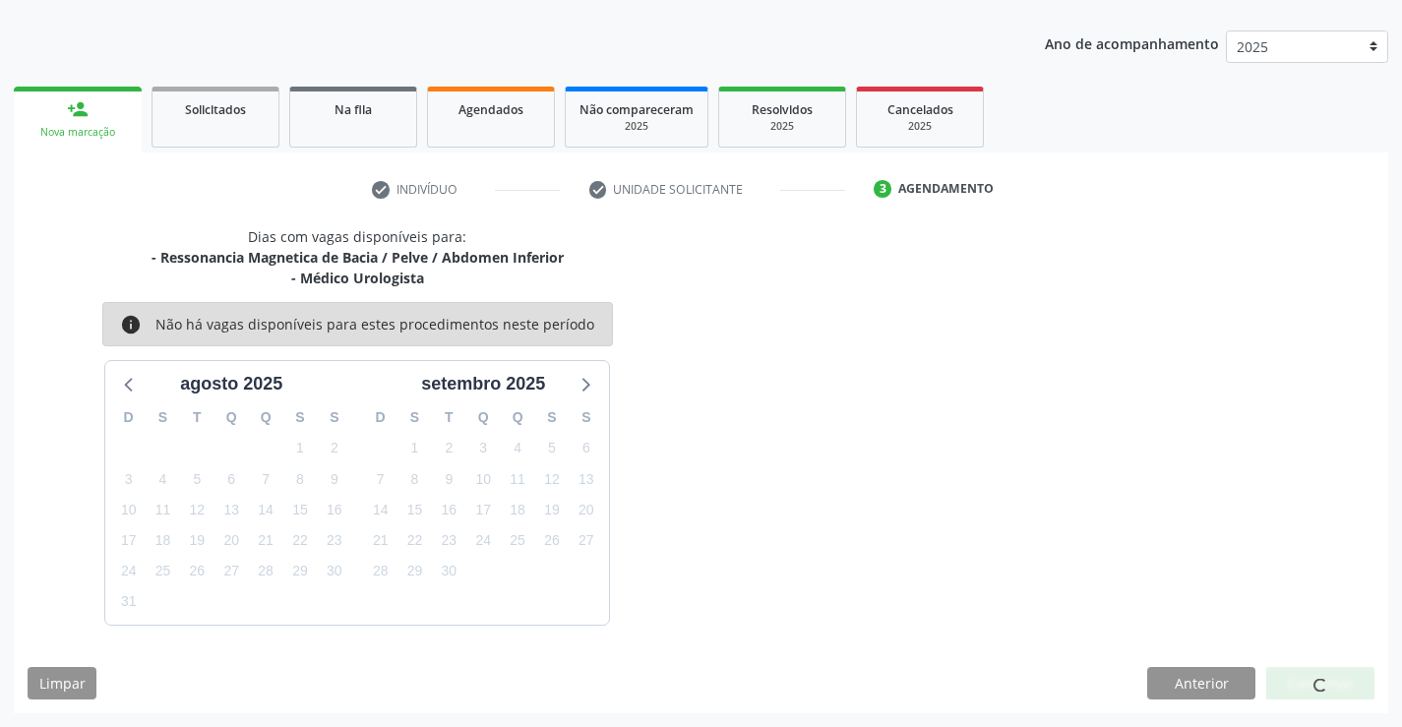
scroll to position [0, 0]
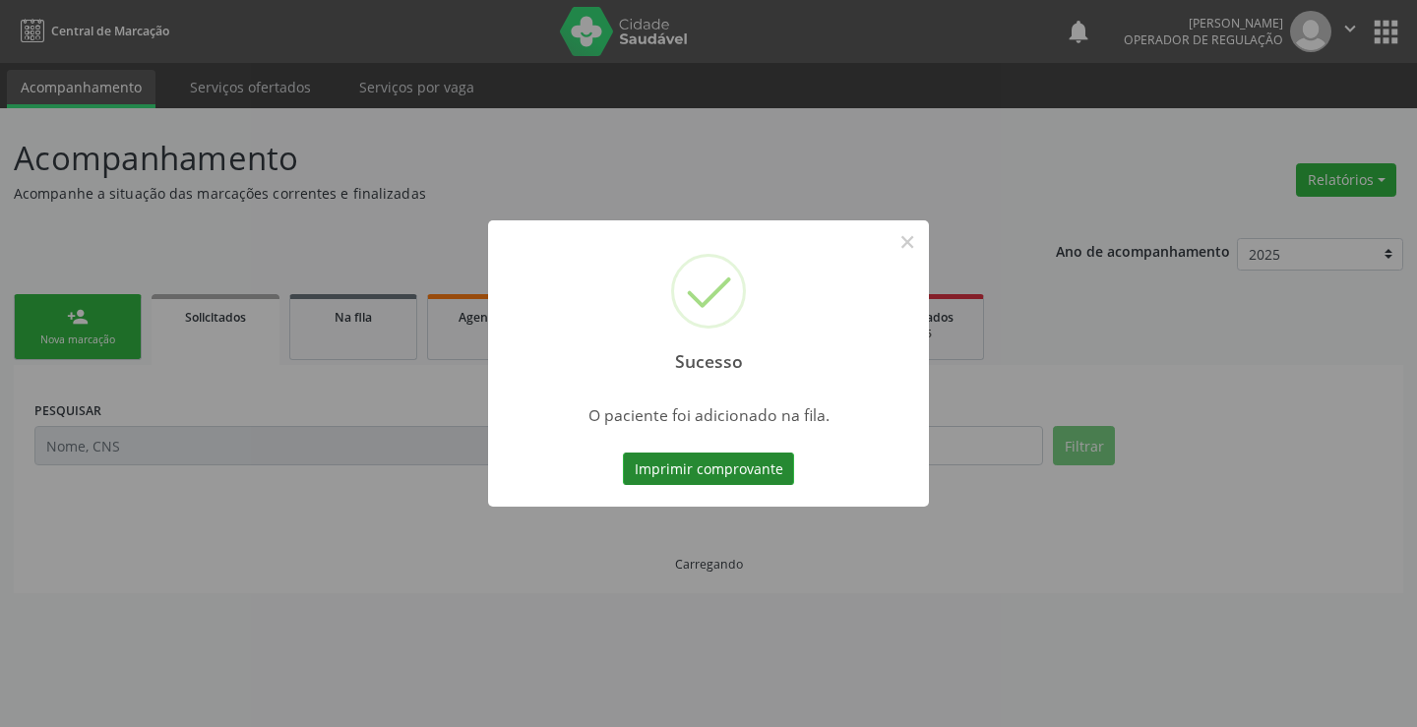
click at [722, 482] on button "Imprimir comprovante" at bounding box center [708, 469] width 171 height 33
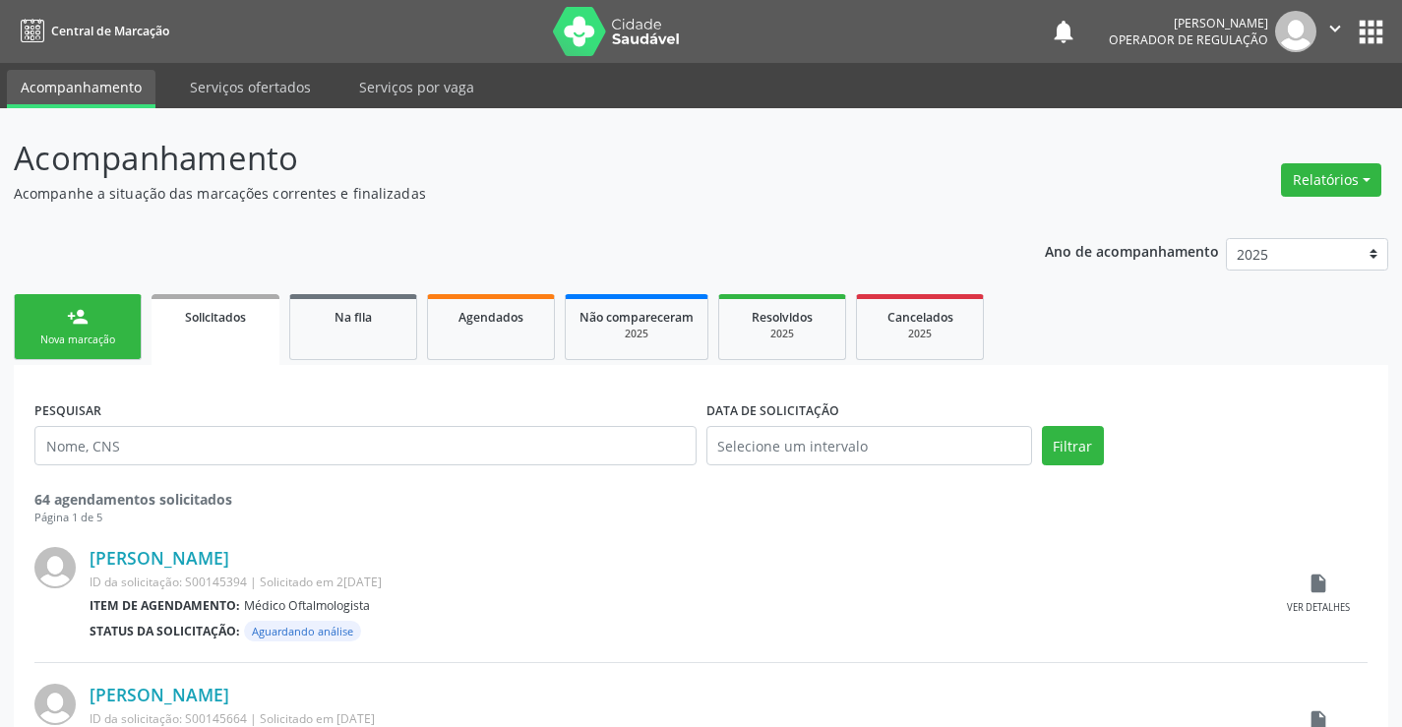
click at [1333, 27] on icon "" at bounding box center [1335, 29] width 22 height 22
click at [1241, 126] on link "Sair" at bounding box center [1285, 120] width 136 height 28
